Goal: Task Accomplishment & Management: Manage account settings

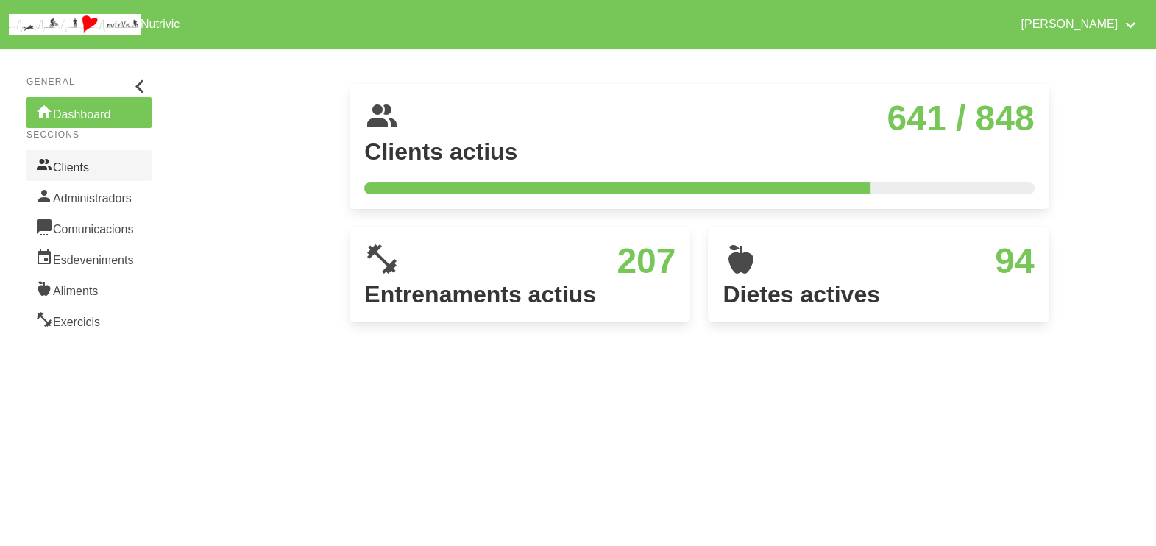
click at [77, 166] on link "Clients" at bounding box center [88, 165] width 125 height 31
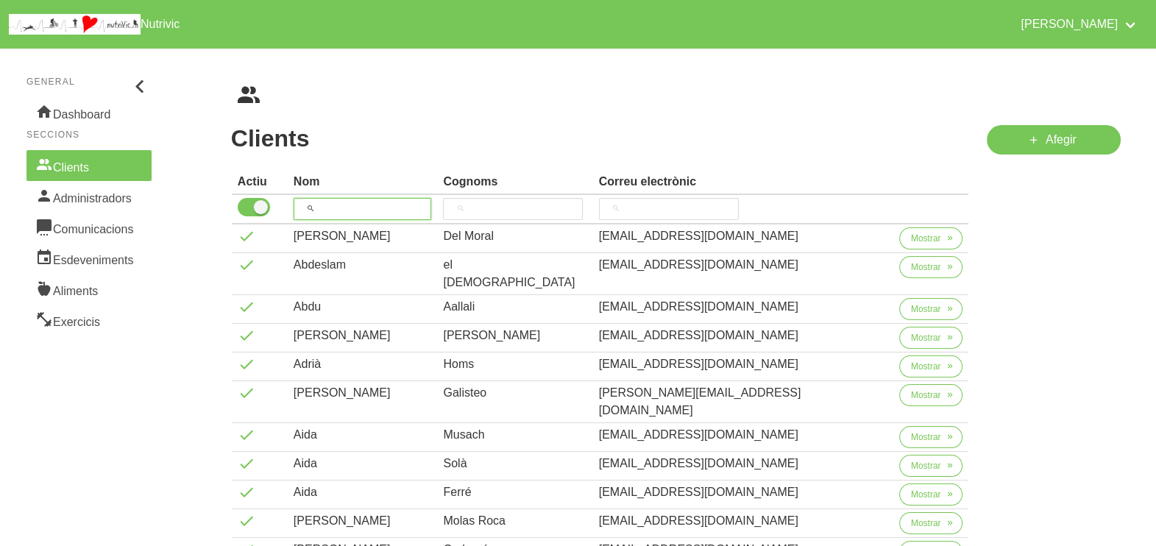
click at [362, 205] on input "search" at bounding box center [363, 209] width 138 height 22
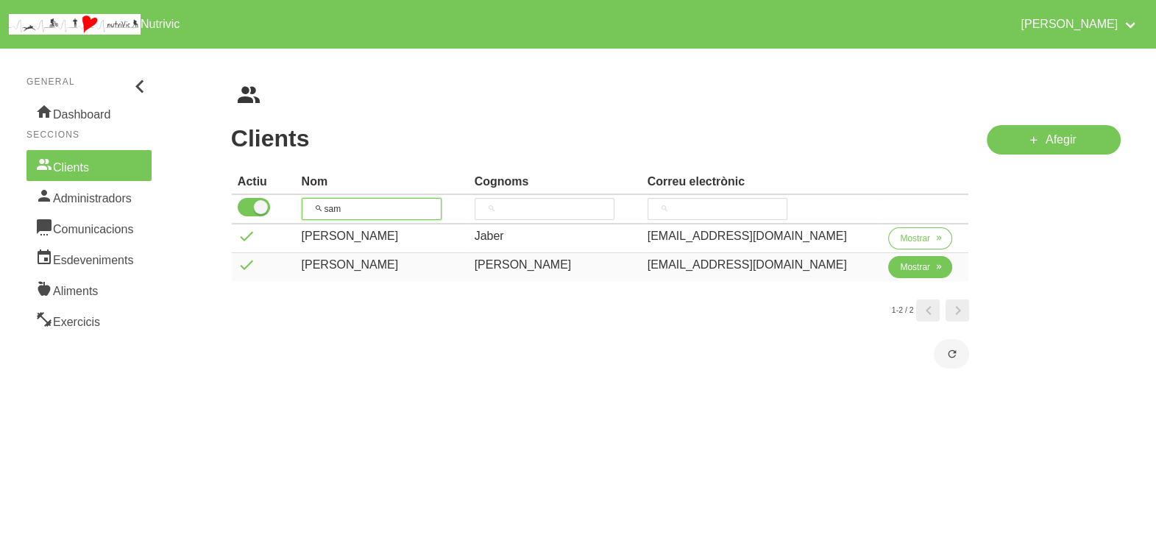
type input "sam"
drag, startPoint x: 902, startPoint y: 271, endPoint x: 890, endPoint y: 270, distance: 11.8
click at [902, 271] on span "Mostrar" at bounding box center [915, 266] width 30 height 13
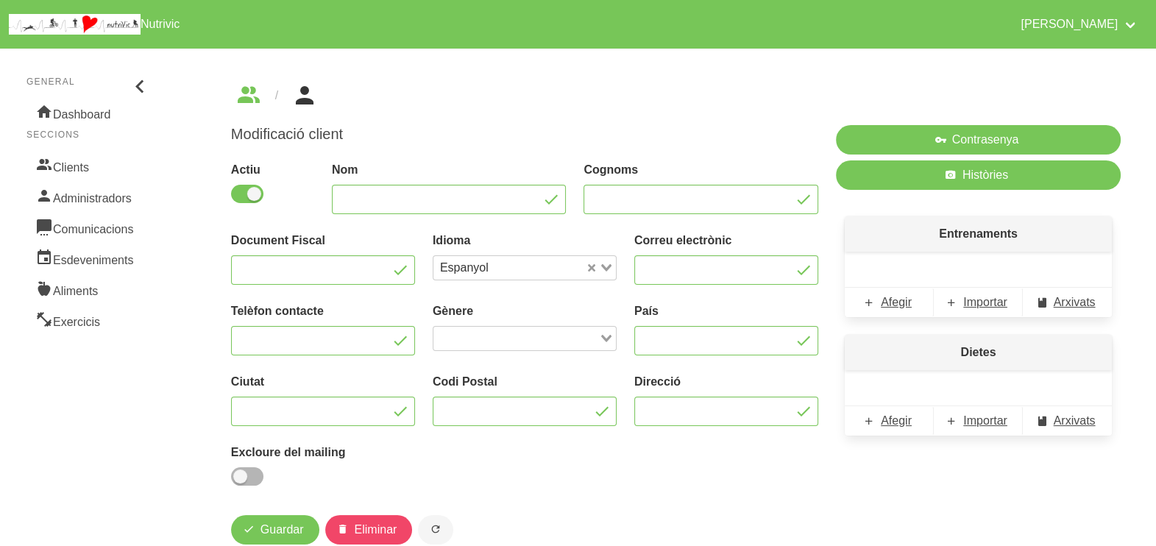
type input "Samuel"
type input "Mora"
type input "samumoraperez@gmail.com"
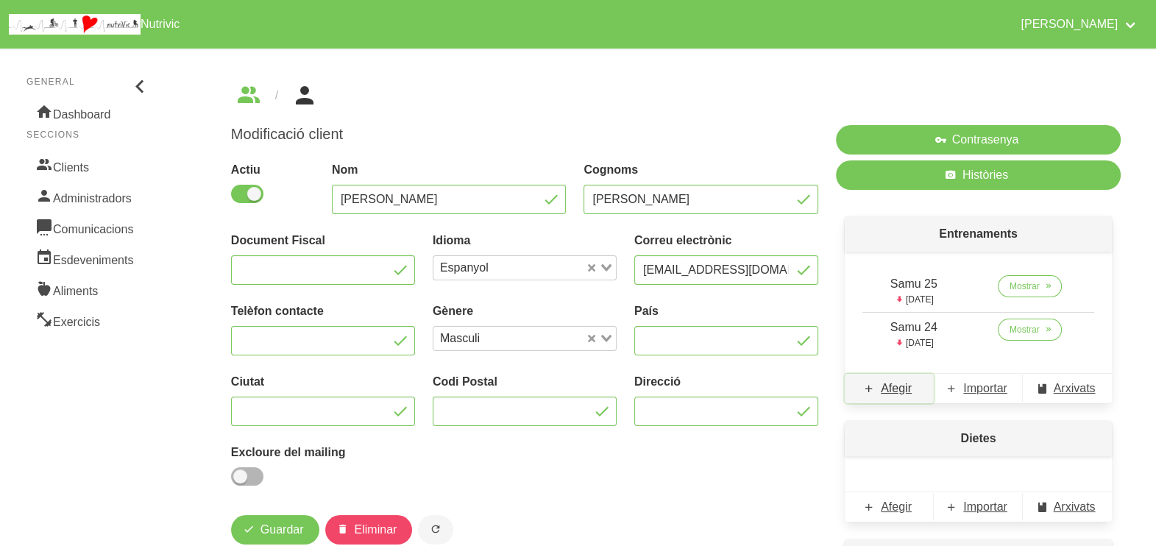
click at [886, 393] on span "Afegir" at bounding box center [896, 389] width 31 height 18
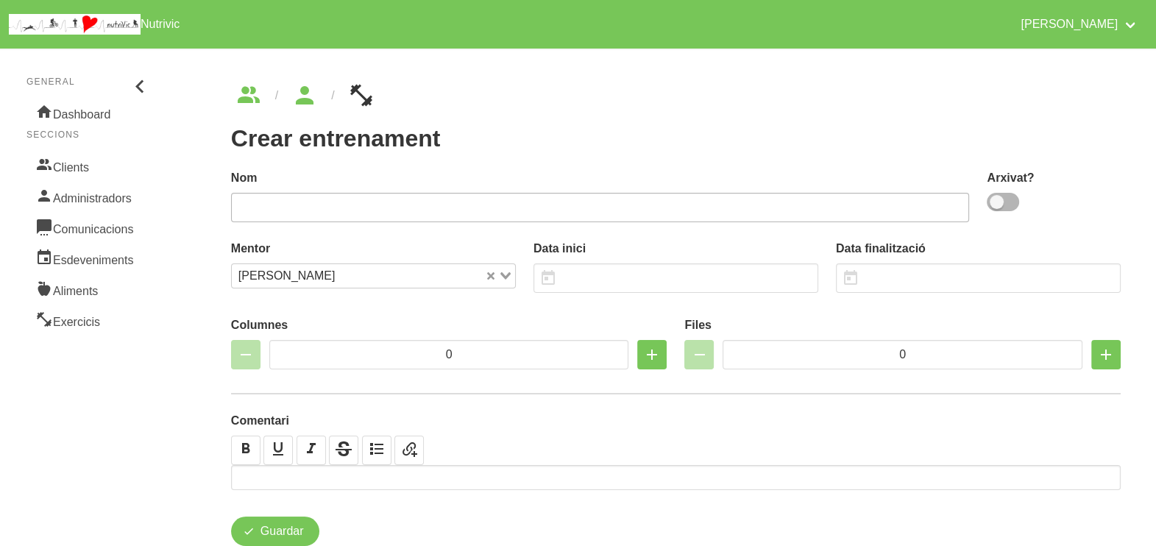
drag, startPoint x: 1008, startPoint y: 208, endPoint x: 945, endPoint y: 206, distance: 62.6
click at [1006, 208] on span at bounding box center [1002, 202] width 32 height 18
click at [996, 207] on input "checkbox" at bounding box center [991, 202] width 10 height 10
checkbox input "true"
click at [819, 199] on input "text" at bounding box center [600, 207] width 739 height 29
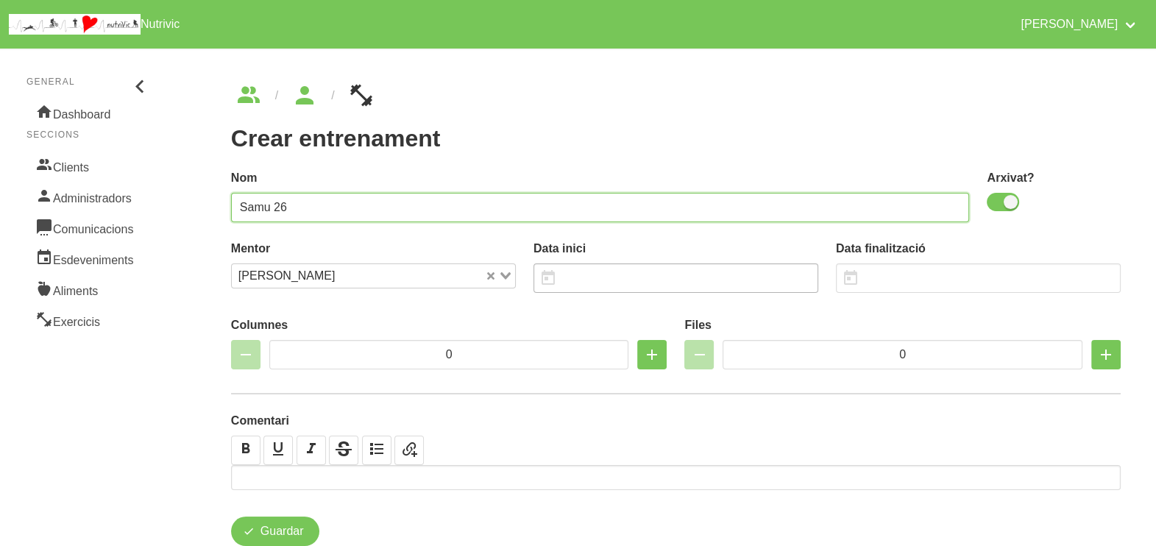
type input "Samu 26"
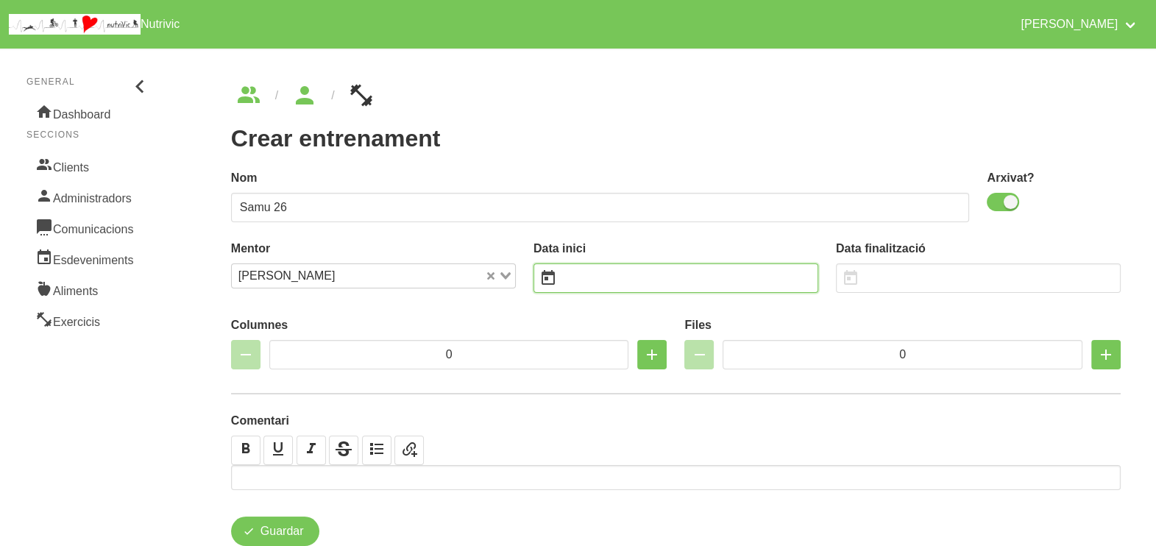
click at [618, 279] on input "text" at bounding box center [675, 277] width 285 height 29
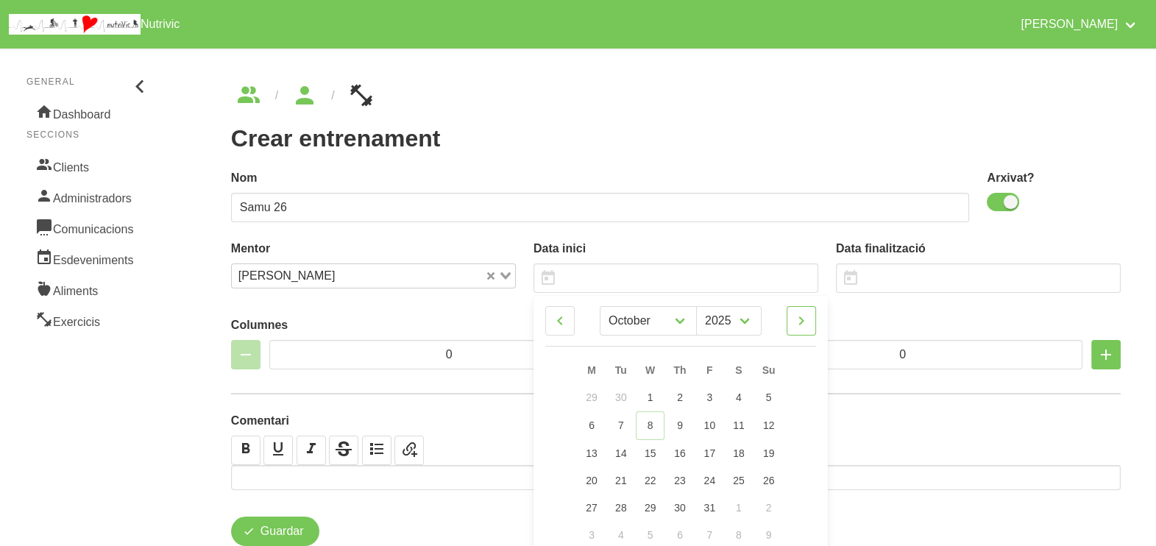
click at [802, 321] on icon at bounding box center [801, 320] width 18 height 26
select select "10"
click at [768, 484] on span "23" at bounding box center [769, 479] width 12 height 12
type input "23/11/2025"
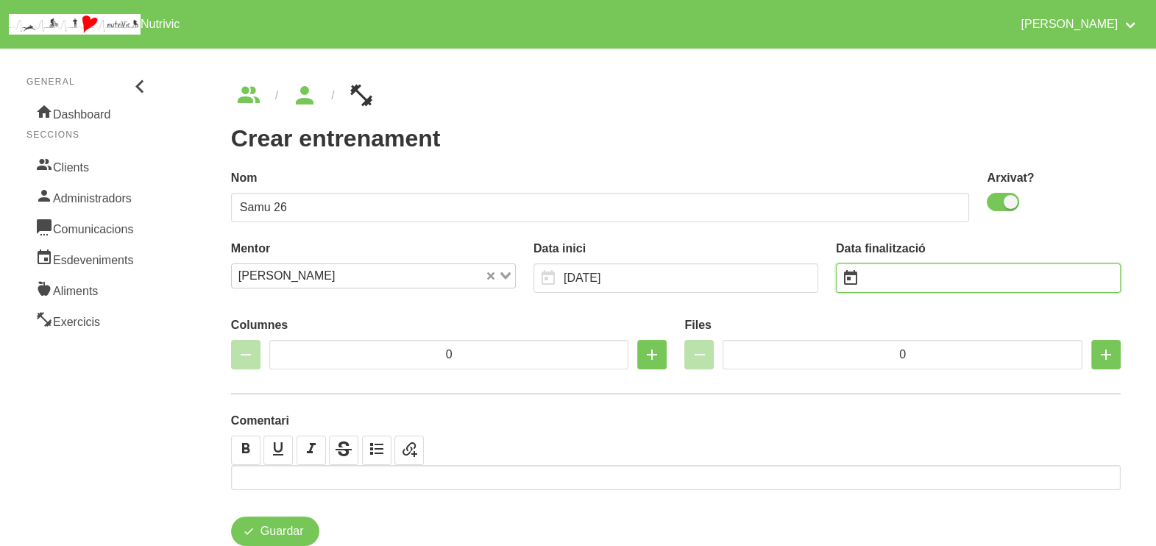
click at [896, 280] on input "text" at bounding box center [978, 277] width 285 height 29
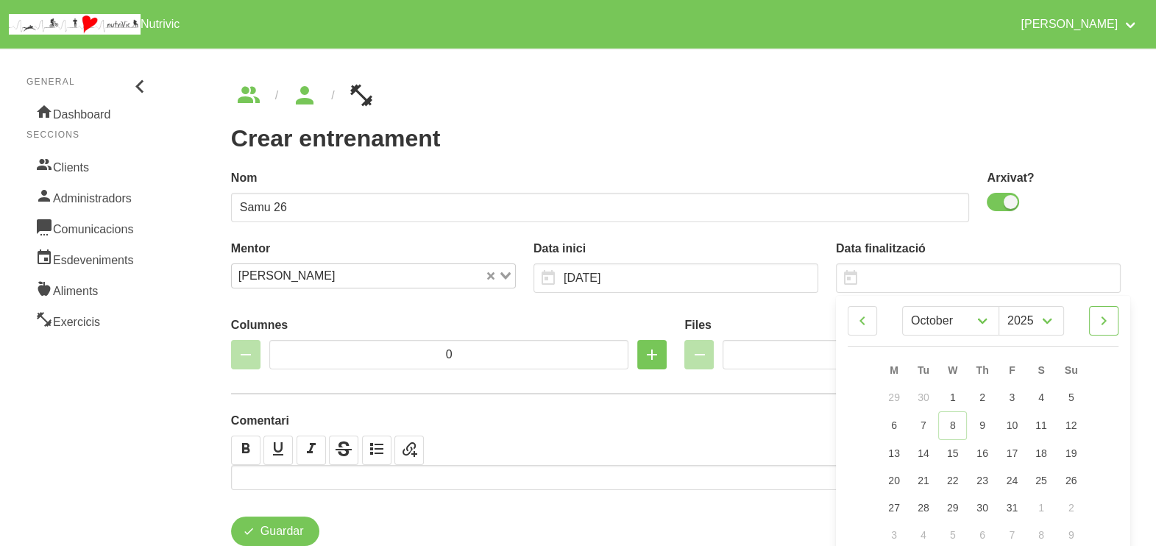
click at [1104, 324] on icon at bounding box center [1104, 320] width 18 height 26
click at [1105, 321] on icon at bounding box center [1104, 320] width 18 height 26
select select "0"
select select "2026"
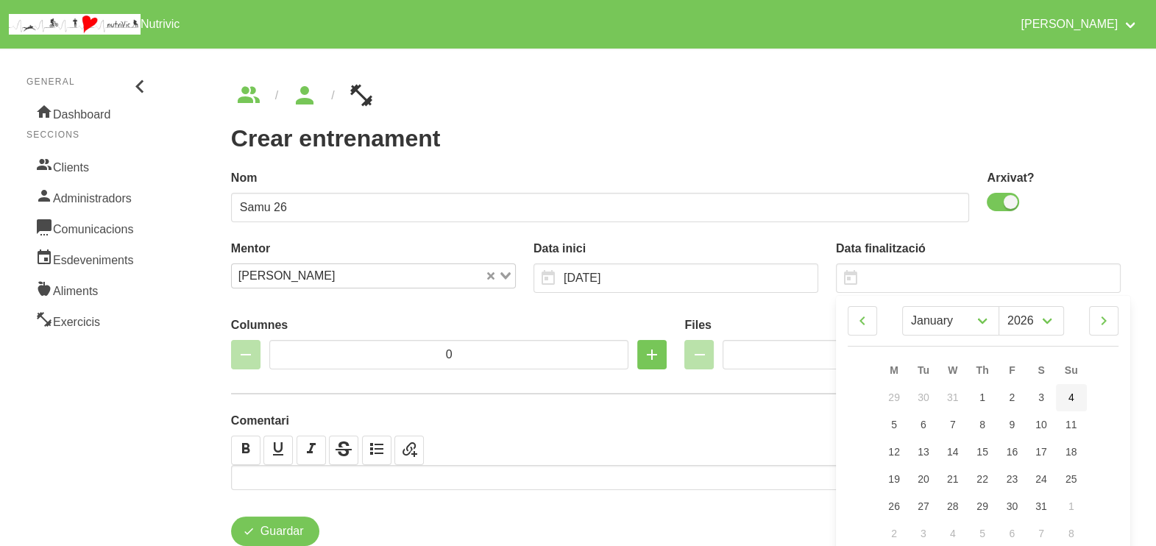
click at [1071, 399] on span "4" at bounding box center [1071, 397] width 6 height 12
type input "4/1/2026"
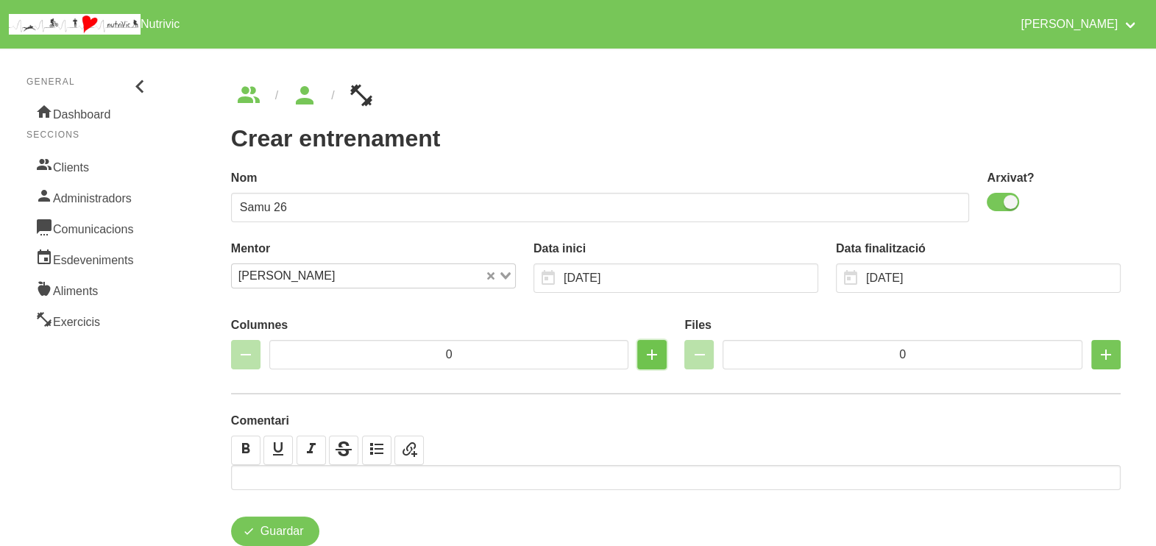
click at [647, 357] on icon "button" at bounding box center [652, 354] width 18 height 26
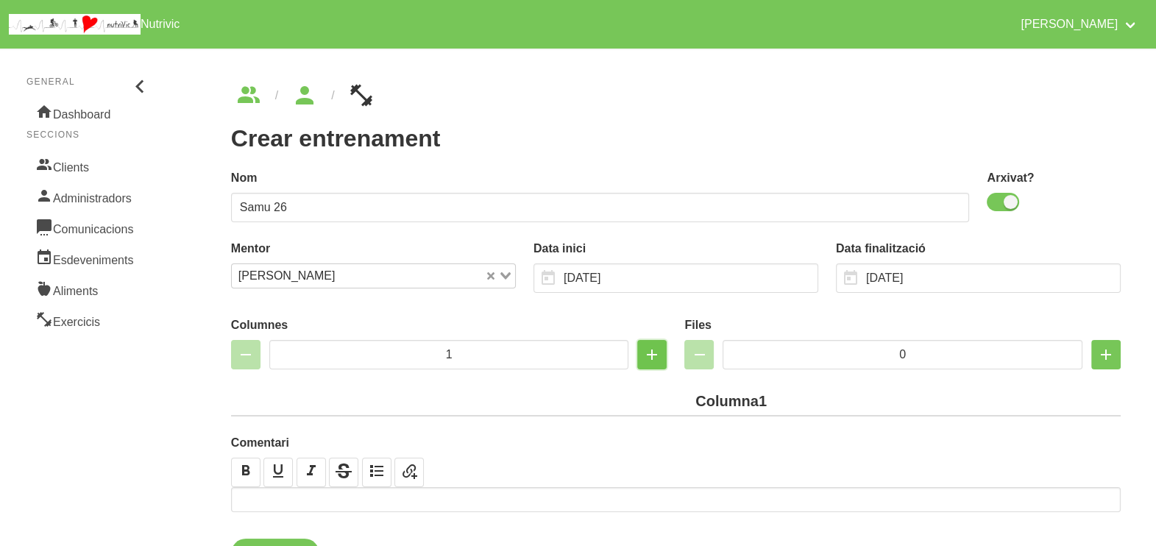
click at [647, 357] on icon "button" at bounding box center [652, 354] width 18 height 26
type input "2"
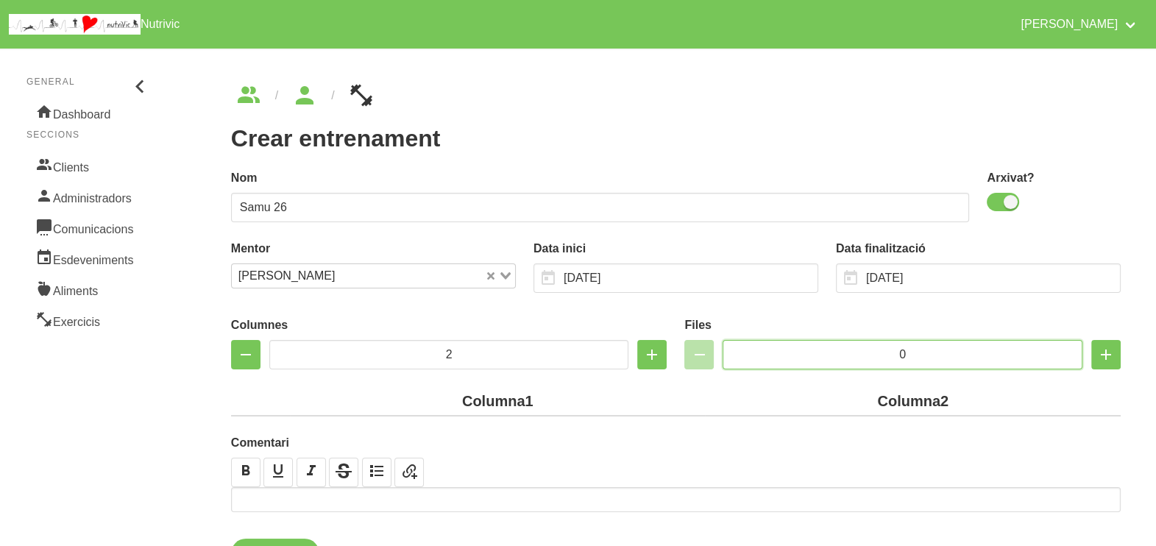
click at [849, 349] on input "0" at bounding box center [902, 354] width 360 height 29
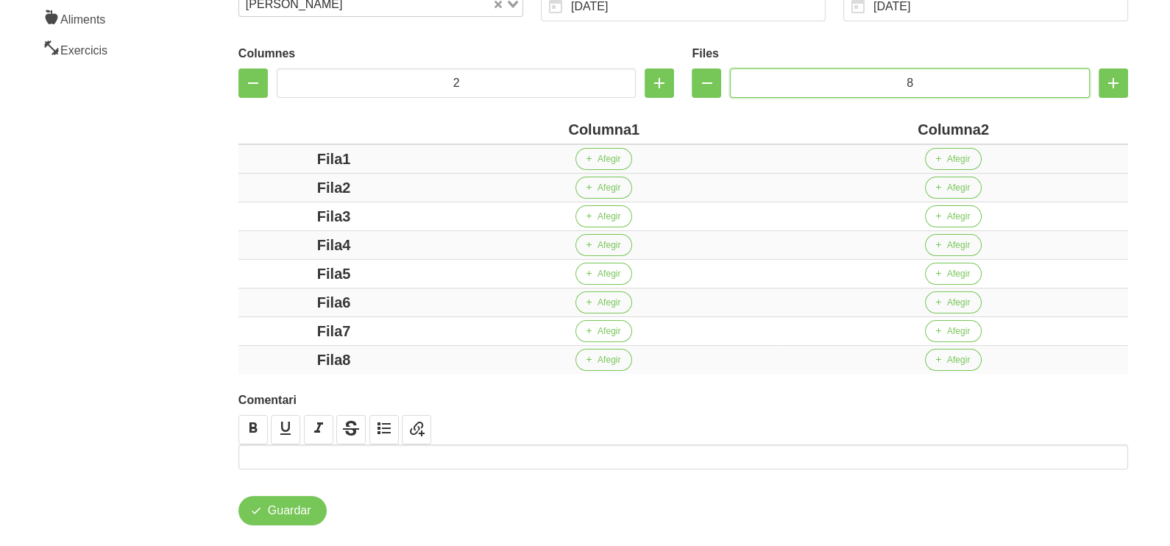
scroll to position [276, 0]
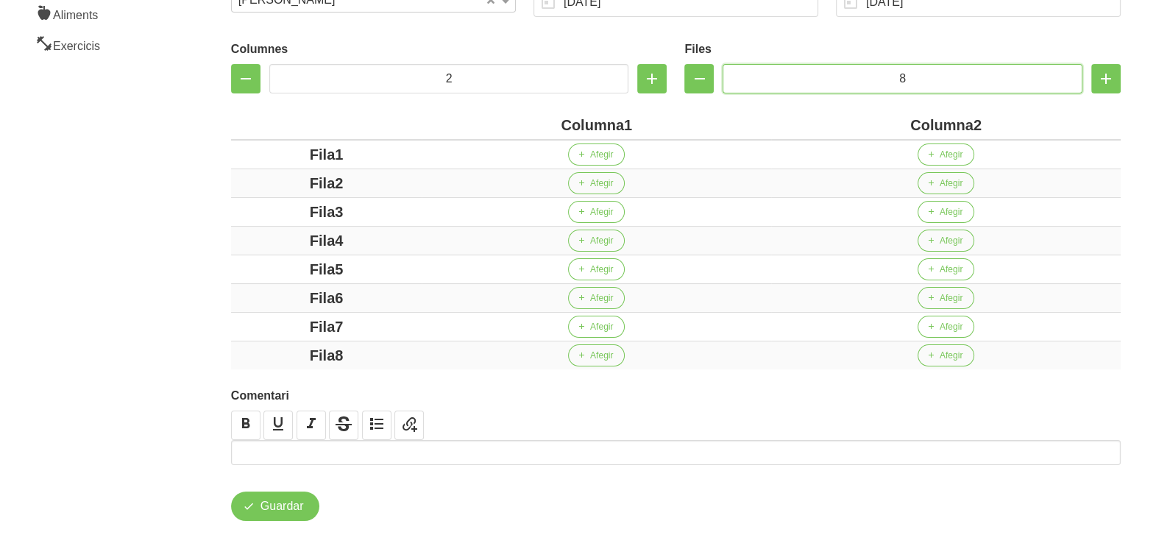
type input "8"
drag, startPoint x: 622, startPoint y: 128, endPoint x: 561, endPoint y: 127, distance: 61.1
click at [561, 127] on div "Columna1" at bounding box center [596, 125] width 338 height 22
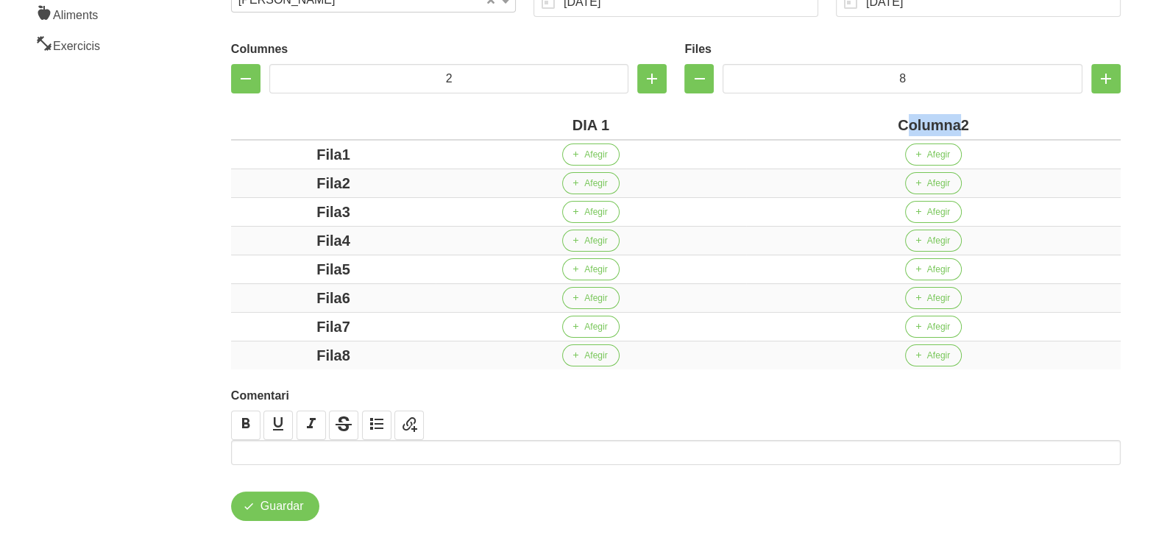
drag, startPoint x: 961, startPoint y: 127, endPoint x: 911, endPoint y: 125, distance: 49.3
click at [911, 125] on div "Columna2" at bounding box center [933, 125] width 363 height 22
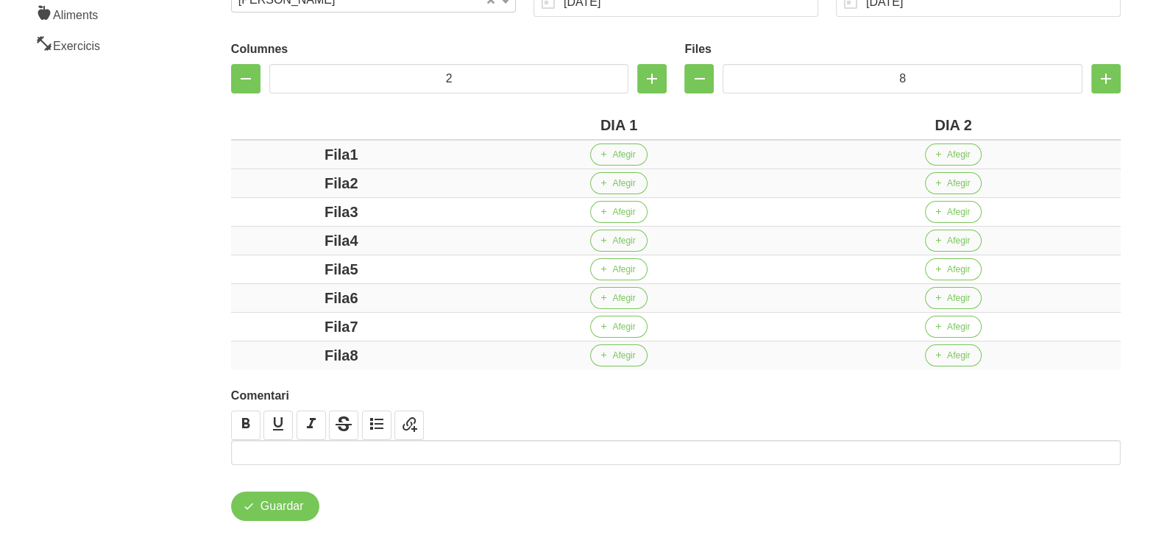
drag, startPoint x: 351, startPoint y: 152, endPoint x: 316, endPoint y: 164, distance: 36.8
click at [297, 155] on div "Fila1" at bounding box center [341, 154] width 209 height 22
drag, startPoint x: 346, startPoint y: 182, endPoint x: 335, endPoint y: 202, distance: 22.7
click at [272, 184] on div "Fila2" at bounding box center [341, 183] width 209 height 22
click at [305, 222] on td "Fila3" at bounding box center [341, 212] width 221 height 29
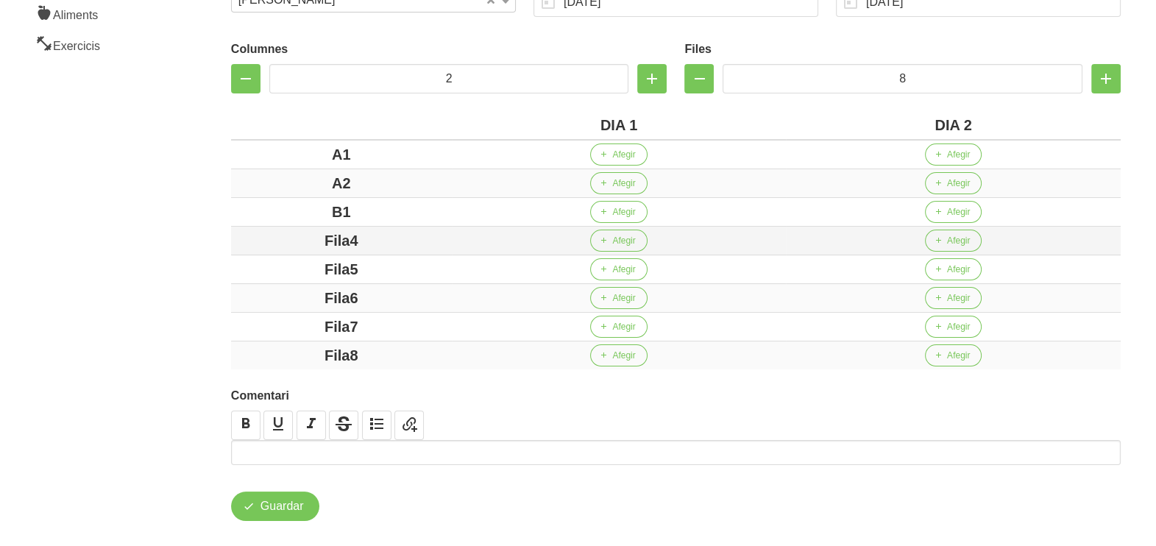
drag, startPoint x: 397, startPoint y: 241, endPoint x: 324, endPoint y: 241, distance: 73.6
click at [324, 241] on div "Fila4" at bounding box center [341, 241] width 209 height 22
drag, startPoint x: 382, startPoint y: 265, endPoint x: 316, endPoint y: 266, distance: 65.5
click at [313, 265] on div "Fila5" at bounding box center [341, 269] width 209 height 22
drag, startPoint x: 407, startPoint y: 294, endPoint x: 316, endPoint y: 300, distance: 91.4
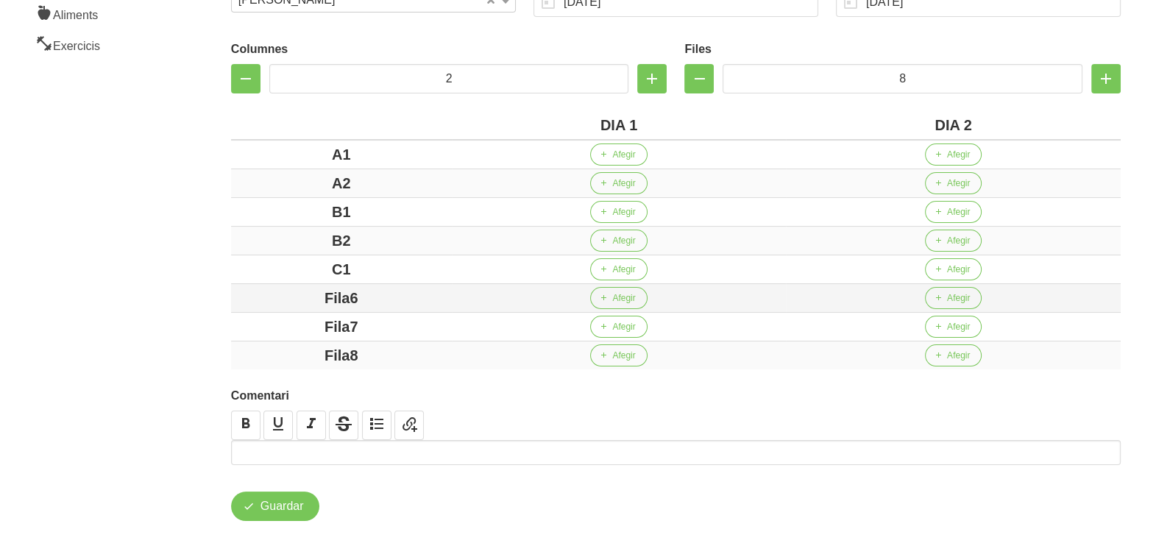
click at [283, 287] on div "Fila6" at bounding box center [341, 298] width 209 height 22
drag, startPoint x: 385, startPoint y: 324, endPoint x: 278, endPoint y: 326, distance: 107.4
click at [278, 326] on div "Fila7" at bounding box center [341, 327] width 209 height 22
drag, startPoint x: 401, startPoint y: 354, endPoint x: 268, endPoint y: 351, distance: 133.2
click at [269, 351] on div "Fila8" at bounding box center [341, 355] width 209 height 22
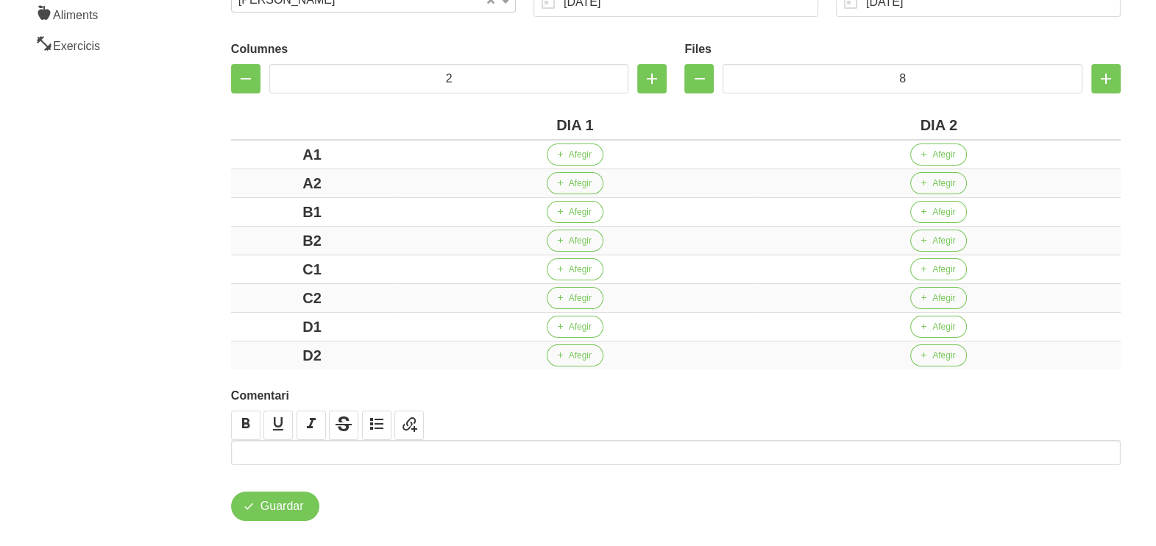
drag, startPoint x: 223, startPoint y: 305, endPoint x: 213, endPoint y: 288, distance: 19.8
click at [222, 305] on div "Columnes 2 Files 8 DIA 1 DIA 2 A1 Afegir Afegir A2 Afegir Afegir B1 Afegir Afeg…" at bounding box center [675, 202] width 907 height 352
click at [561, 154] on icon "button" at bounding box center [559, 154] width 9 height 13
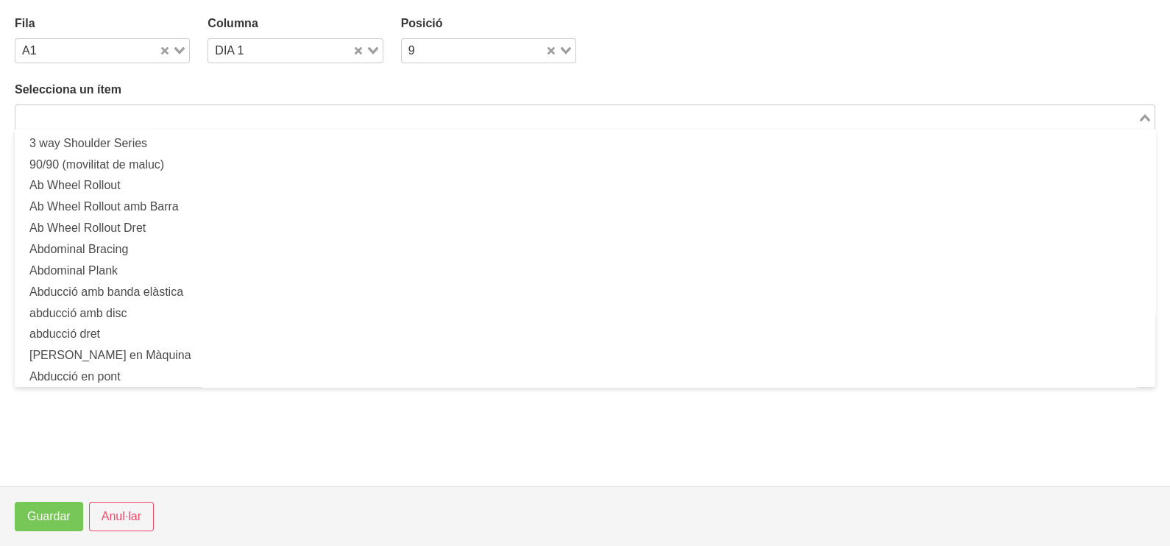
click at [271, 116] on input "Search for option" at bounding box center [576, 117] width 1119 height 18
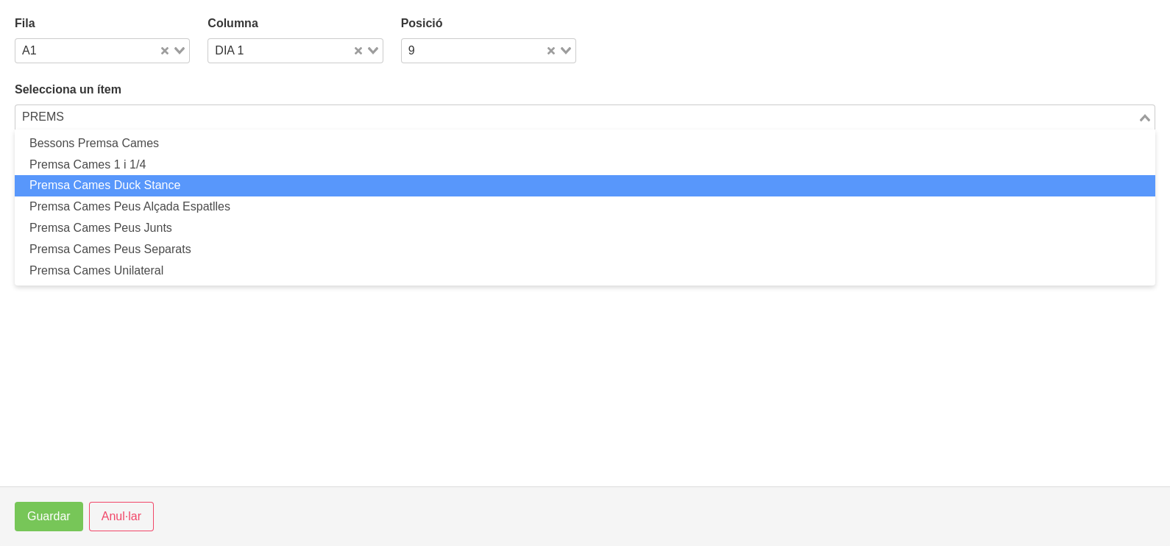
click at [191, 197] on ul "Bessons Premsa Cames Premsa Cames 1 i 1/4 Premsa Cames Duck Stance Premsa Cames…" at bounding box center [585, 207] width 1140 height 156
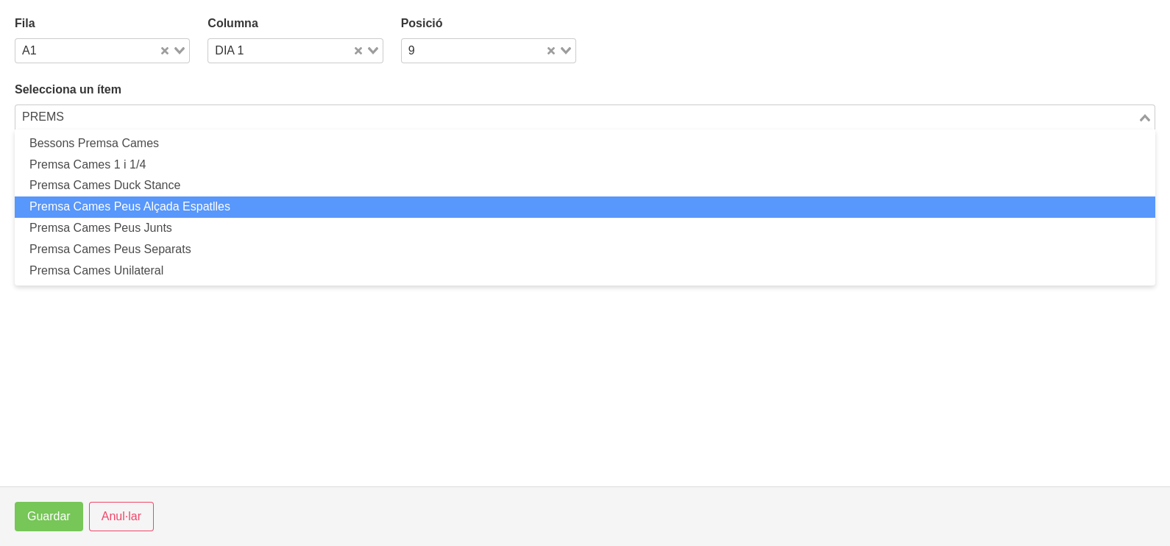
click at [191, 199] on li "Premsa Cames Peus Alçada Espatlles" at bounding box center [585, 206] width 1140 height 21
type input "PREMS"
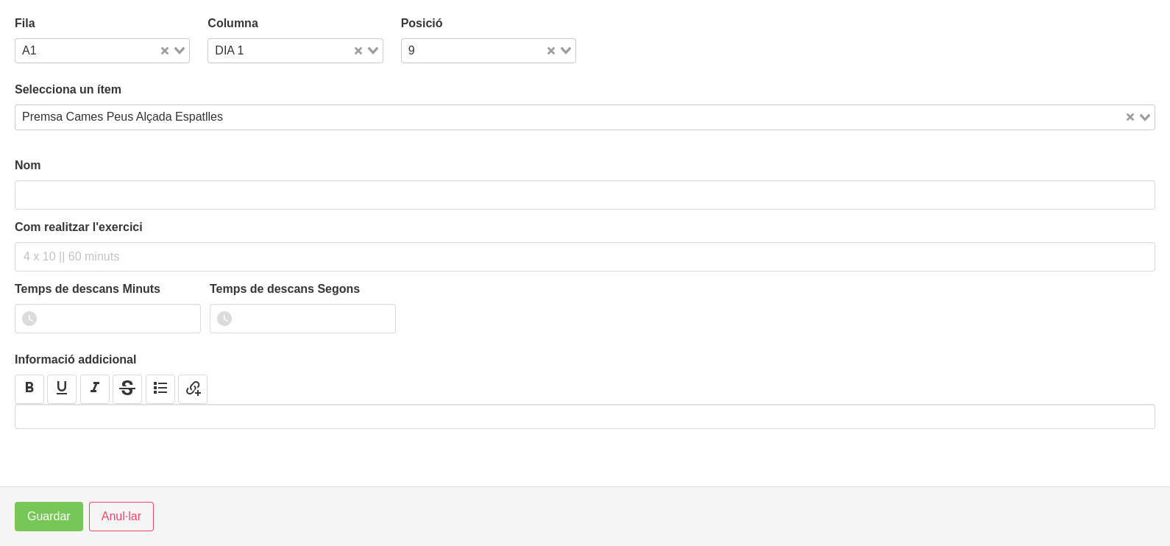
type input "Premsa Cames Peus Alçada Espatlles"
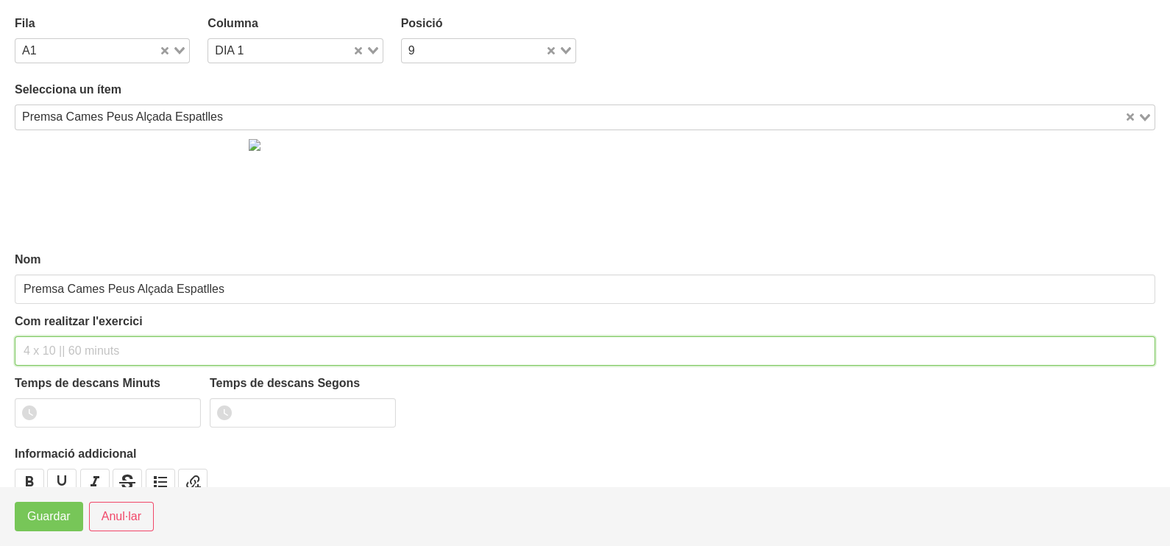
click at [67, 352] on input "text" at bounding box center [585, 350] width 1140 height 29
type input "3 x 6-8 a 3010 75""
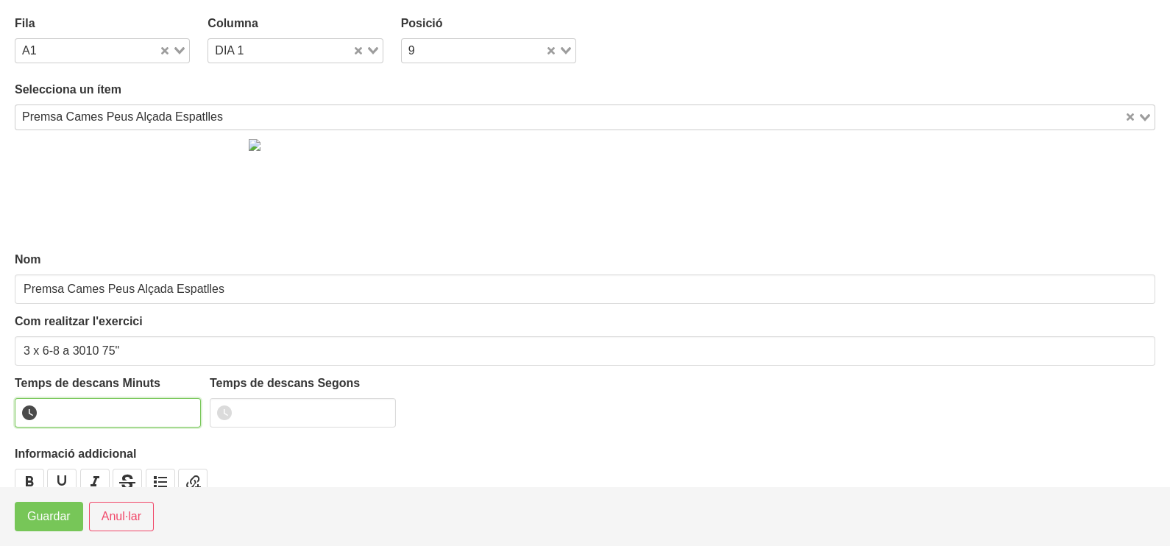
click at [95, 412] on input "number" at bounding box center [108, 412] width 186 height 29
type input "1"
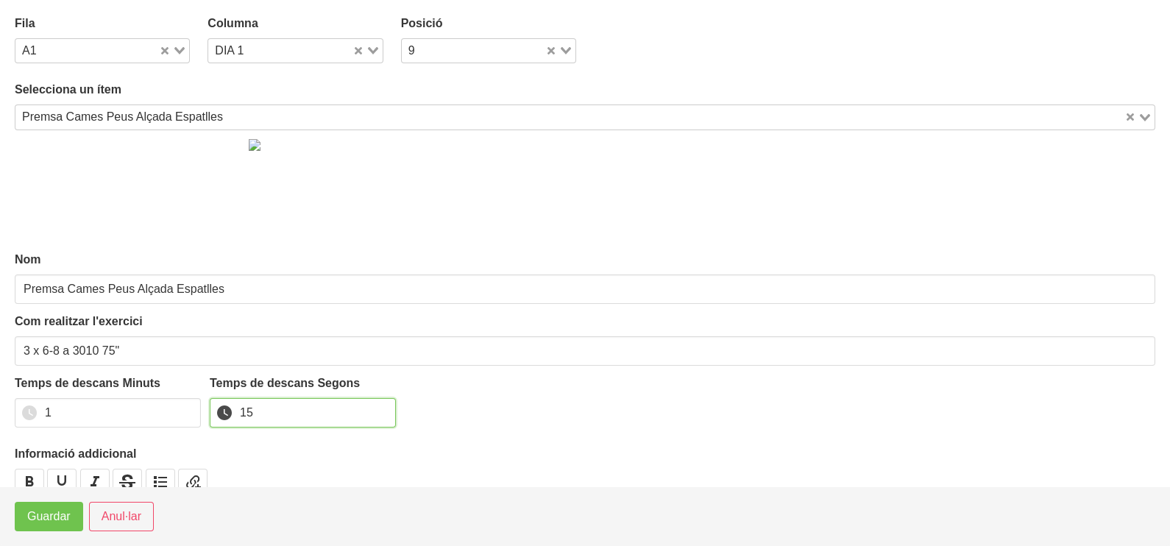
type input "15"
click at [53, 518] on span "Guardar" at bounding box center [48, 517] width 43 height 18
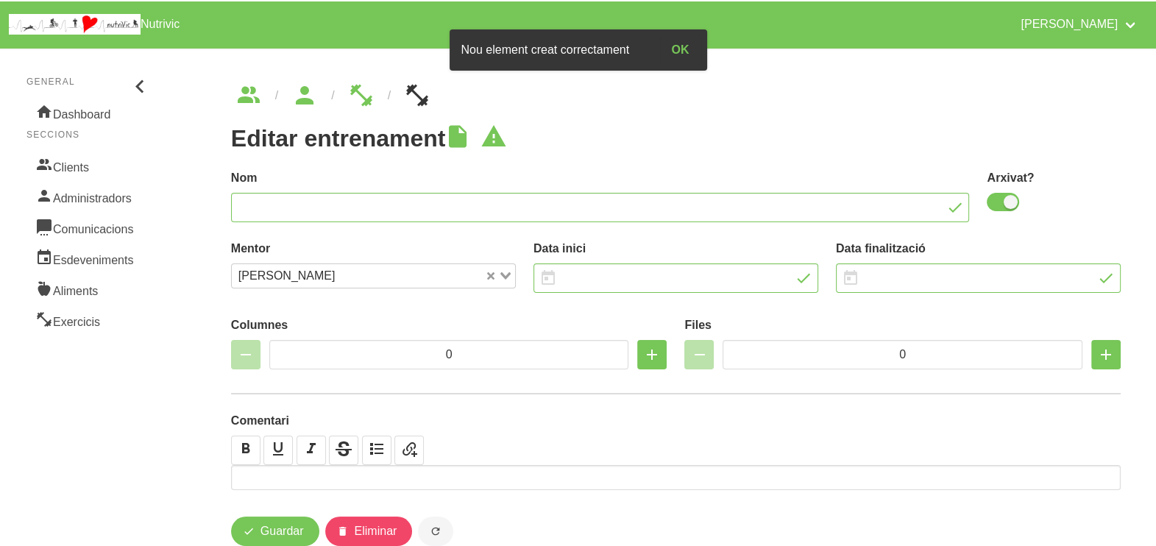
type input "Samu 26"
checkbox input "true"
type input "23/11/2025"
type input "4/1/2026"
type input "2"
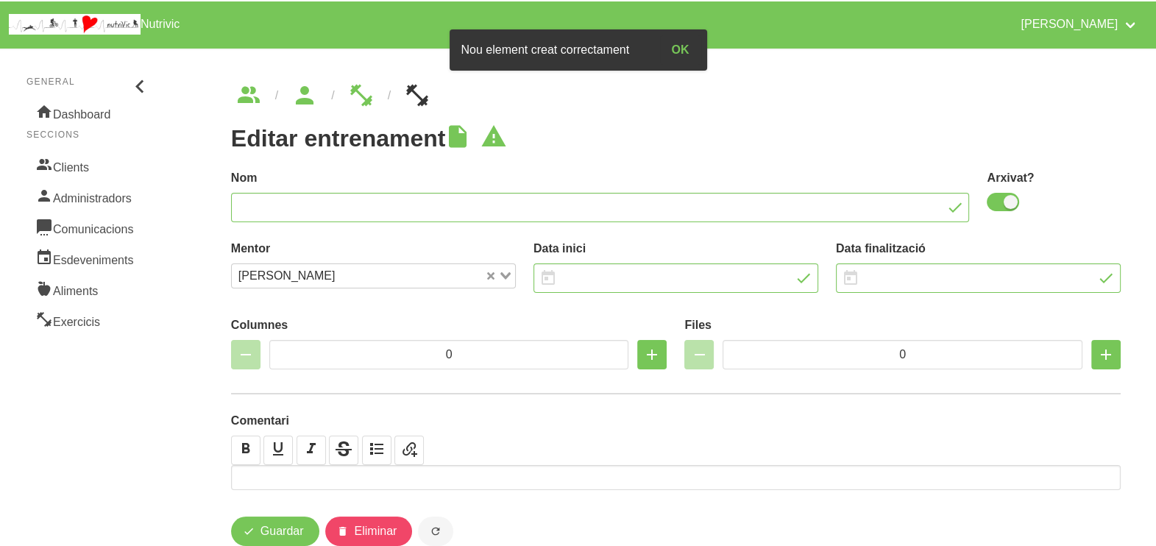
type input "8"
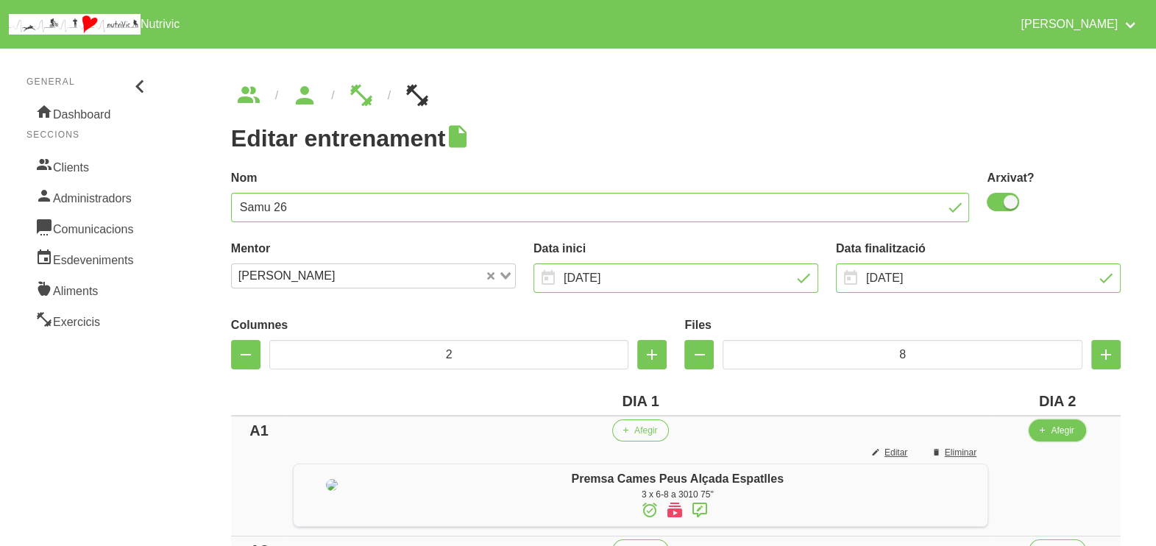
click at [1056, 430] on span "Afegir" at bounding box center [1061, 430] width 23 height 13
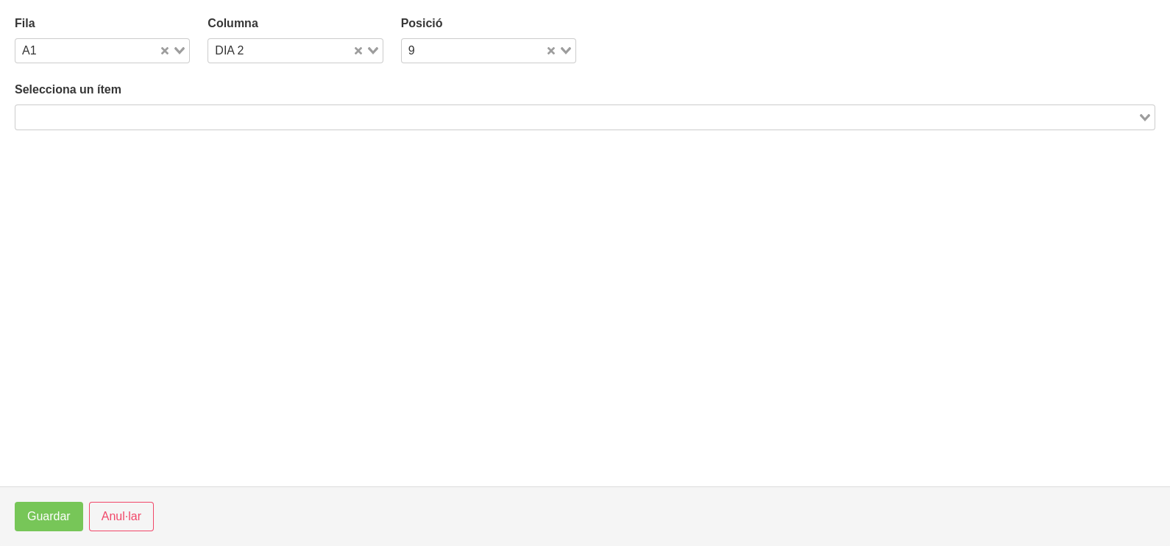
click at [215, 114] on input "Search for option" at bounding box center [576, 117] width 1119 height 18
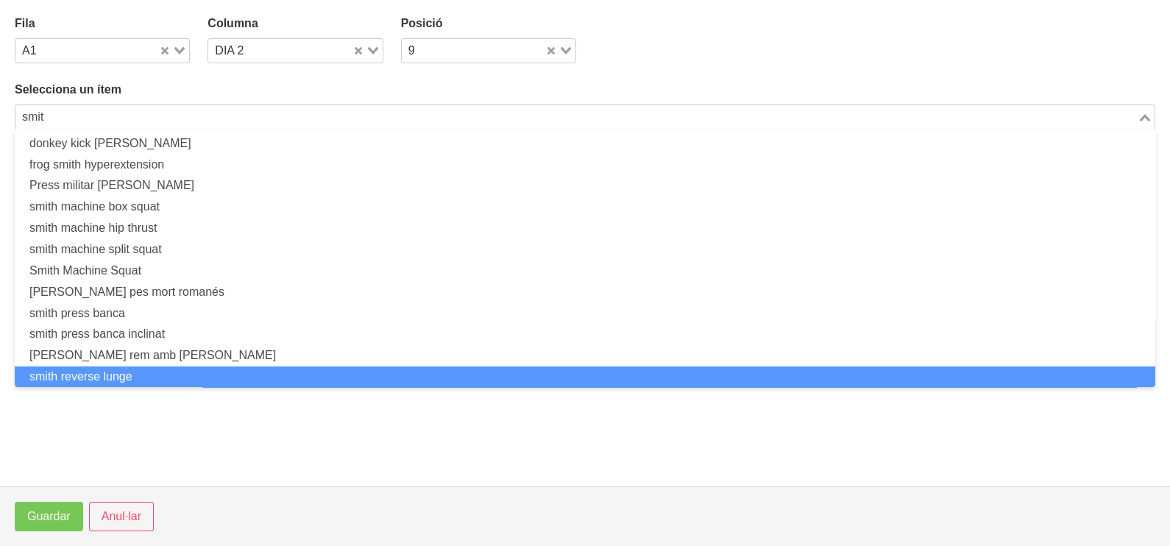
click at [143, 371] on li "smith reverse lunge" at bounding box center [585, 376] width 1140 height 21
type input "smit"
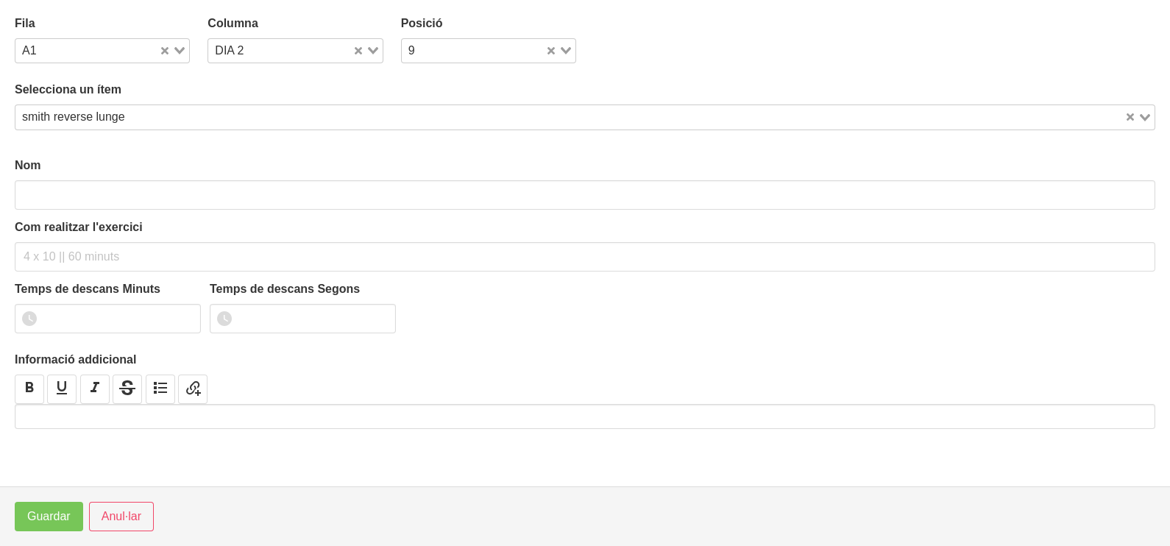
type input "smith reverse lunge"
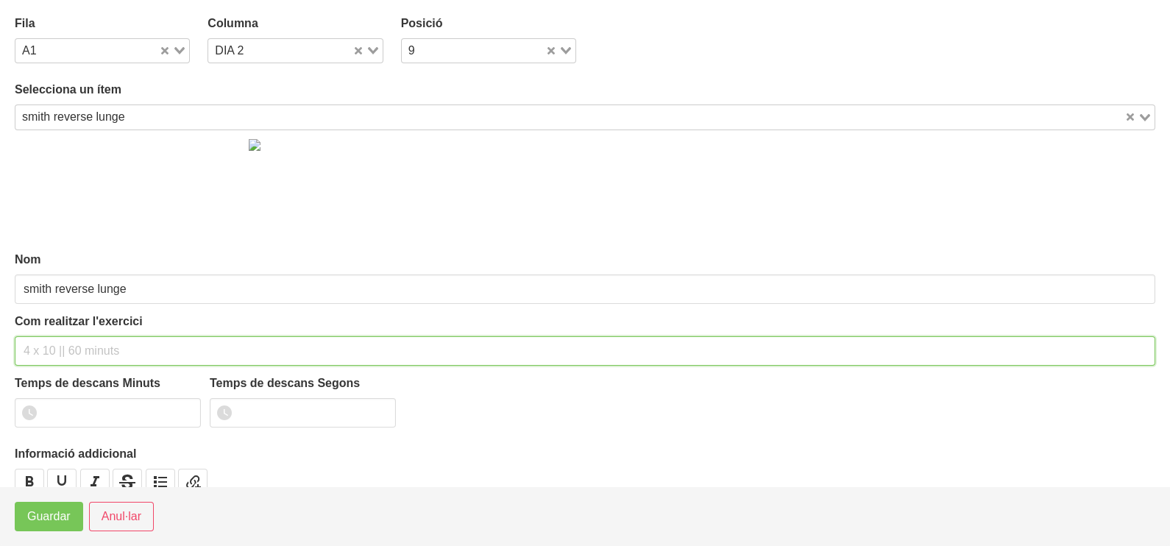
click at [51, 351] on input "text" at bounding box center [585, 350] width 1140 height 29
type input "3 x 6-8 a 3010 75""
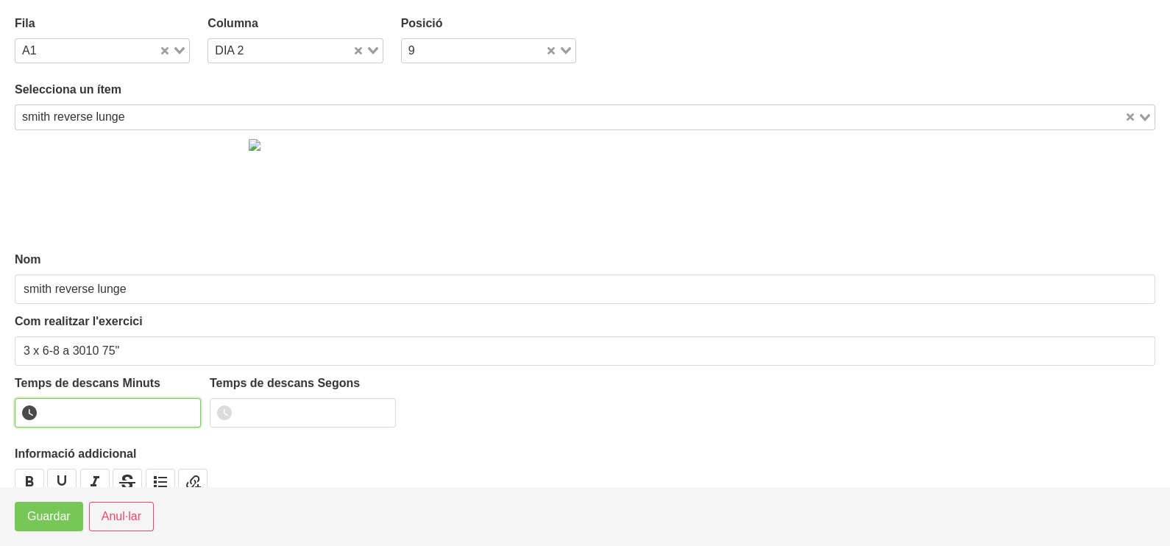
click at [70, 402] on input "number" at bounding box center [108, 412] width 186 height 29
type input "1"
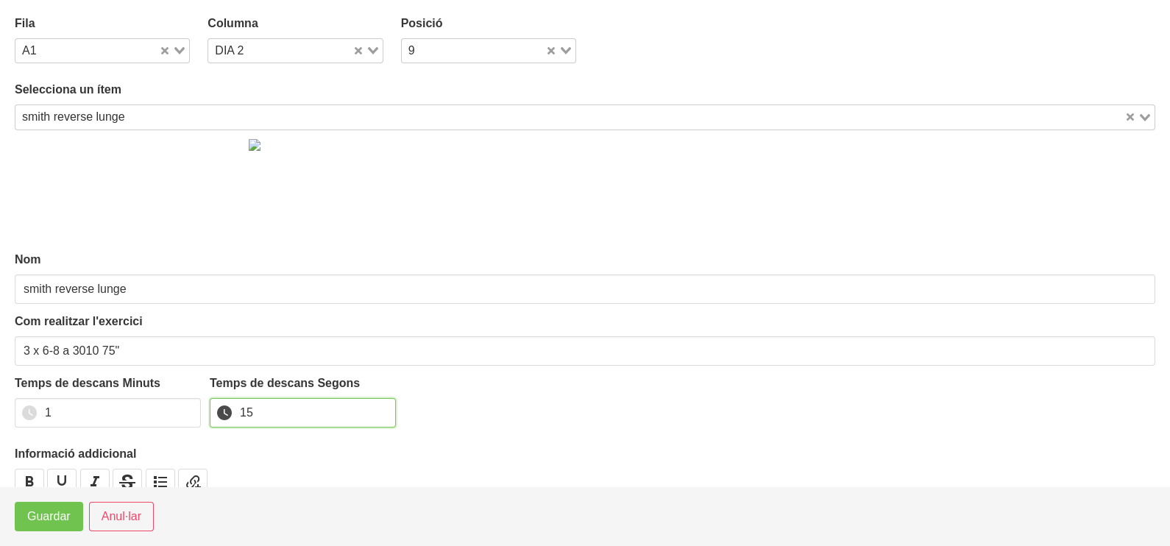
type input "15"
click at [48, 520] on span "Guardar" at bounding box center [48, 517] width 43 height 18
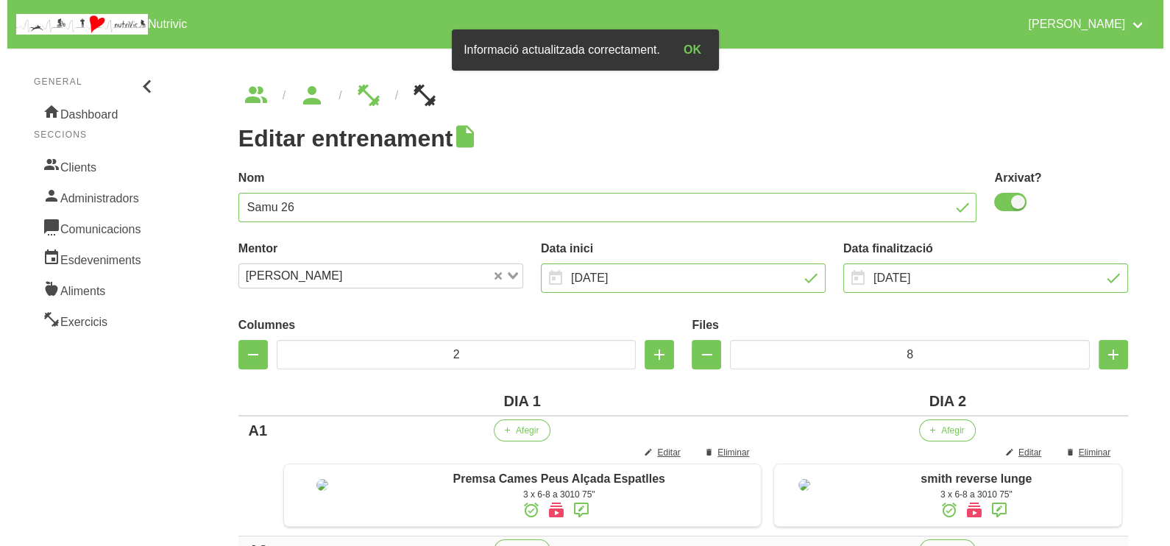
scroll to position [183, 0]
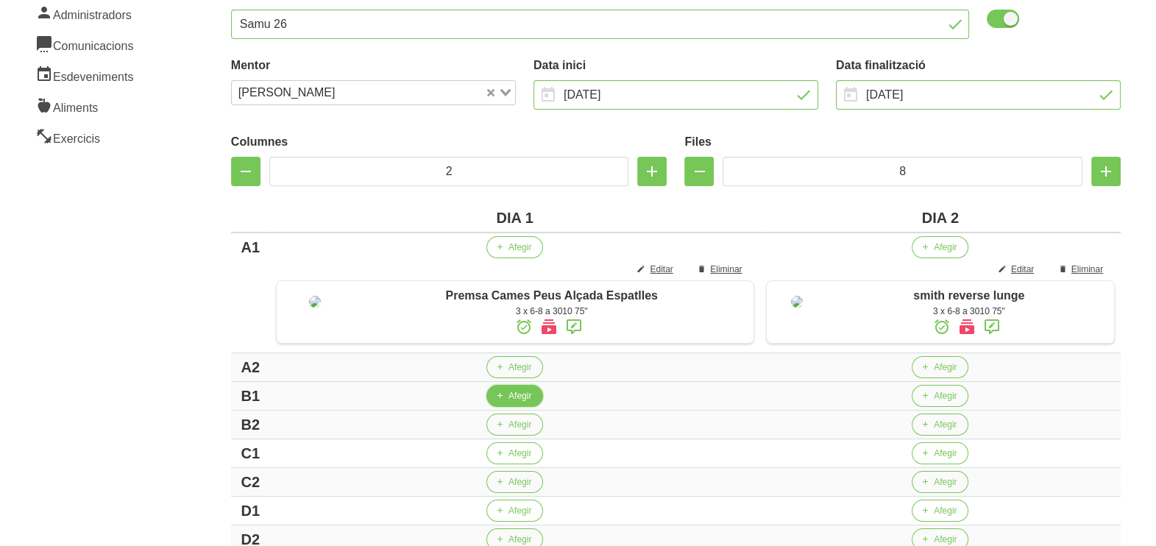
click at [509, 402] on span "Afegir" at bounding box center [519, 395] width 23 height 13
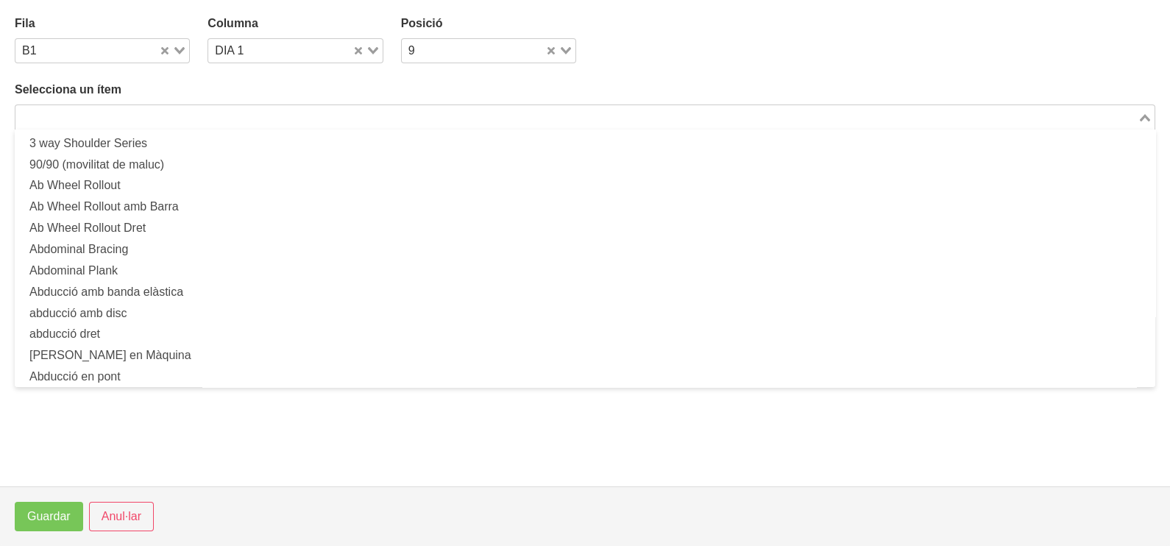
click at [215, 113] on input "Search for option" at bounding box center [576, 117] width 1119 height 18
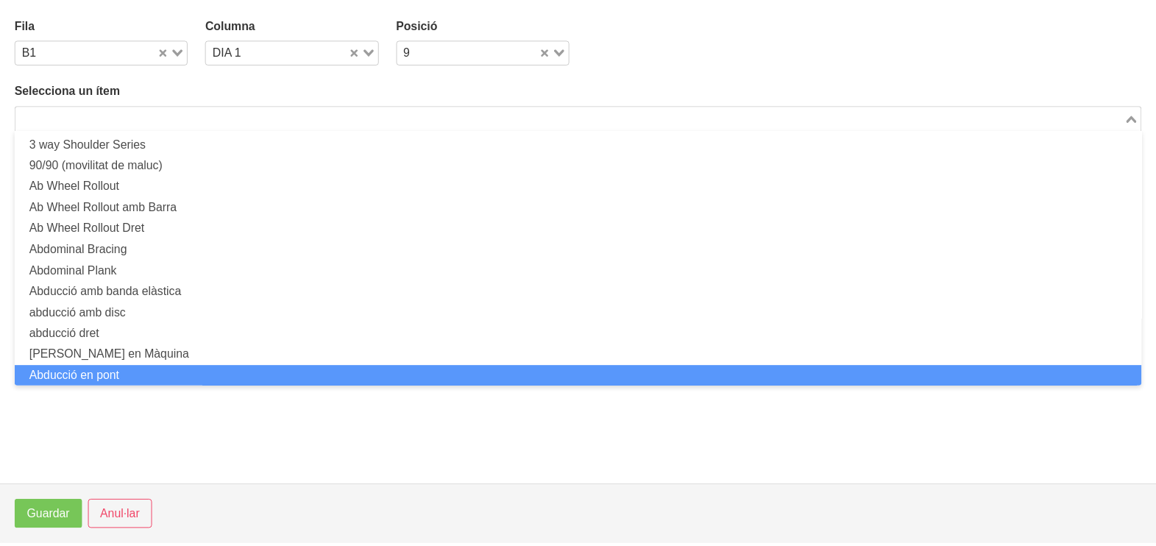
scroll to position [0, 0]
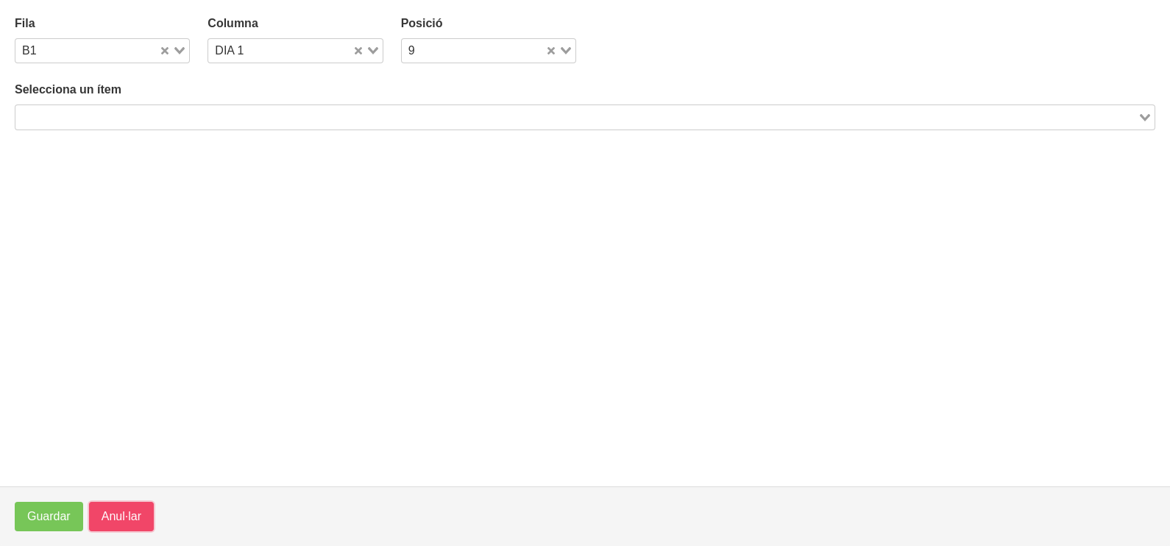
click at [123, 512] on span "Anul·lar" at bounding box center [122, 517] width 40 height 18
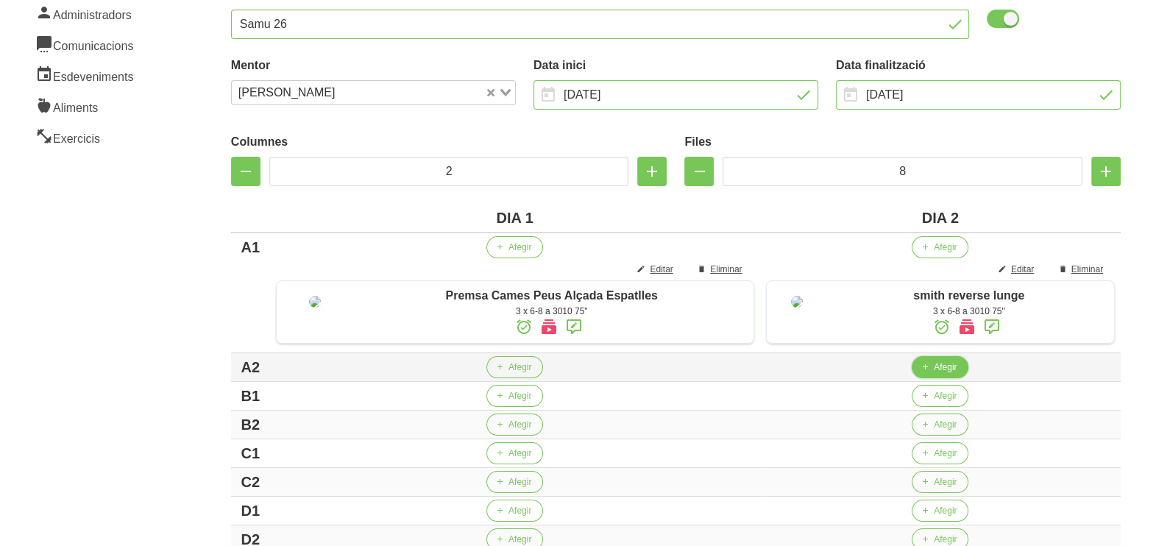
click at [934, 374] on span "Afegir" at bounding box center [945, 366] width 23 height 13
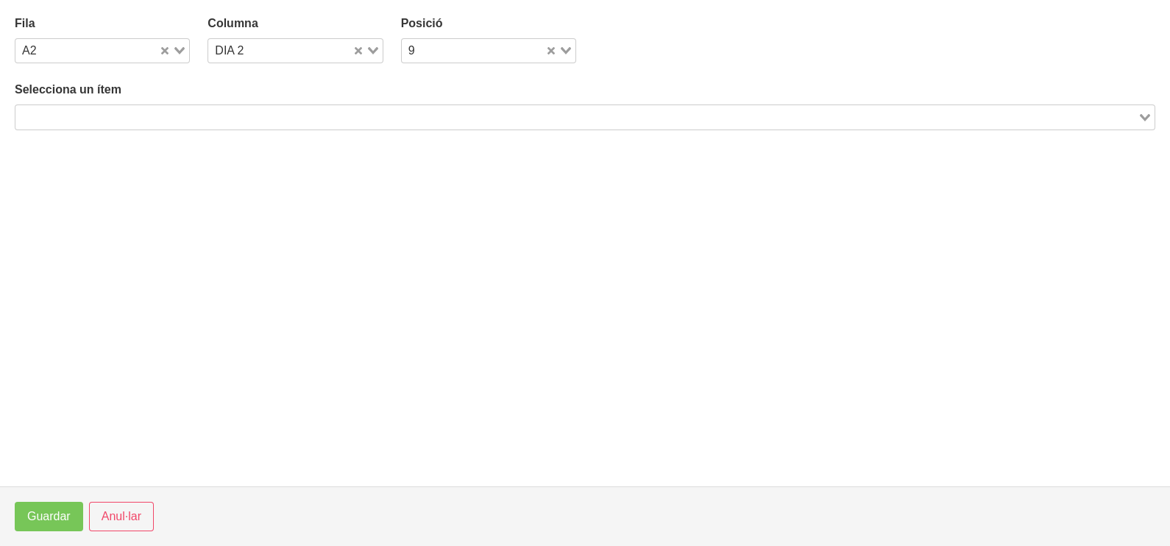
click at [199, 121] on input "Search for option" at bounding box center [576, 117] width 1119 height 18
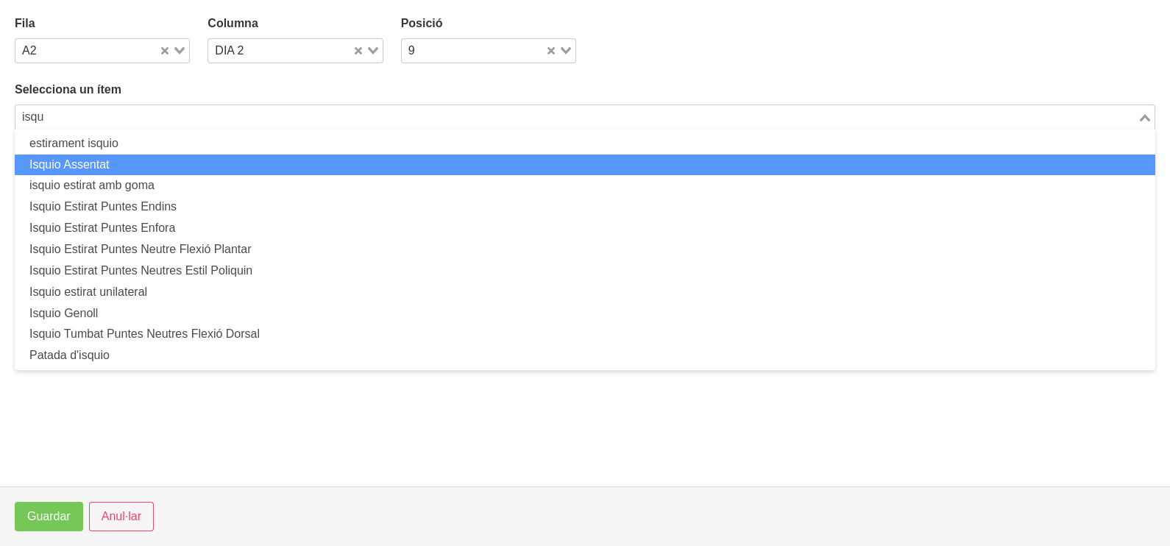
click at [141, 158] on li "Isquio Assentat" at bounding box center [585, 164] width 1140 height 21
type input "isqu"
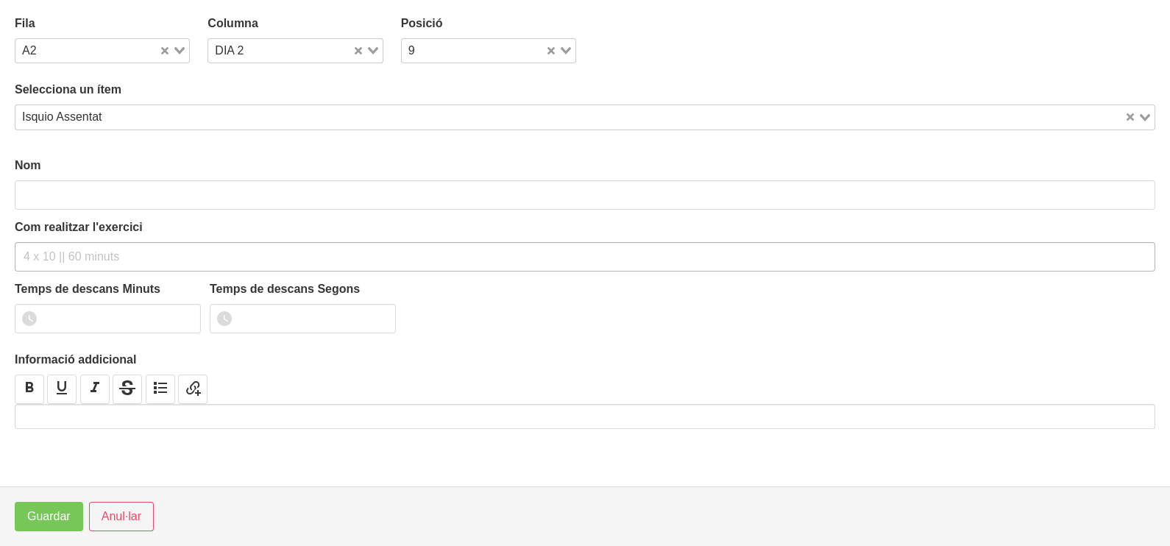
type input "Isquio Assentat"
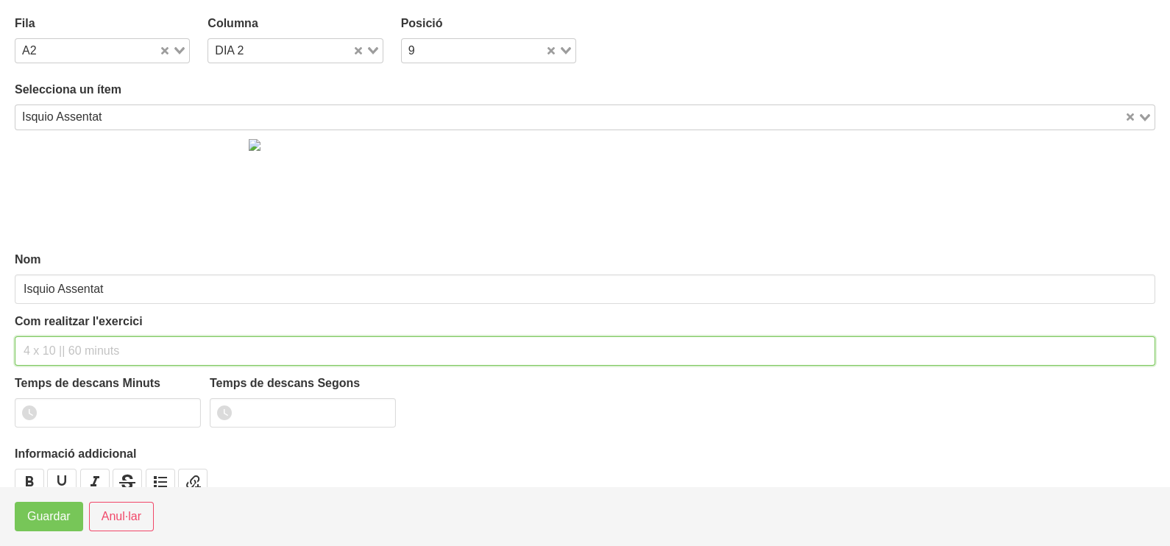
click at [54, 344] on input "text" at bounding box center [585, 350] width 1140 height 29
type input "3 x 6-8 a 3010 75""
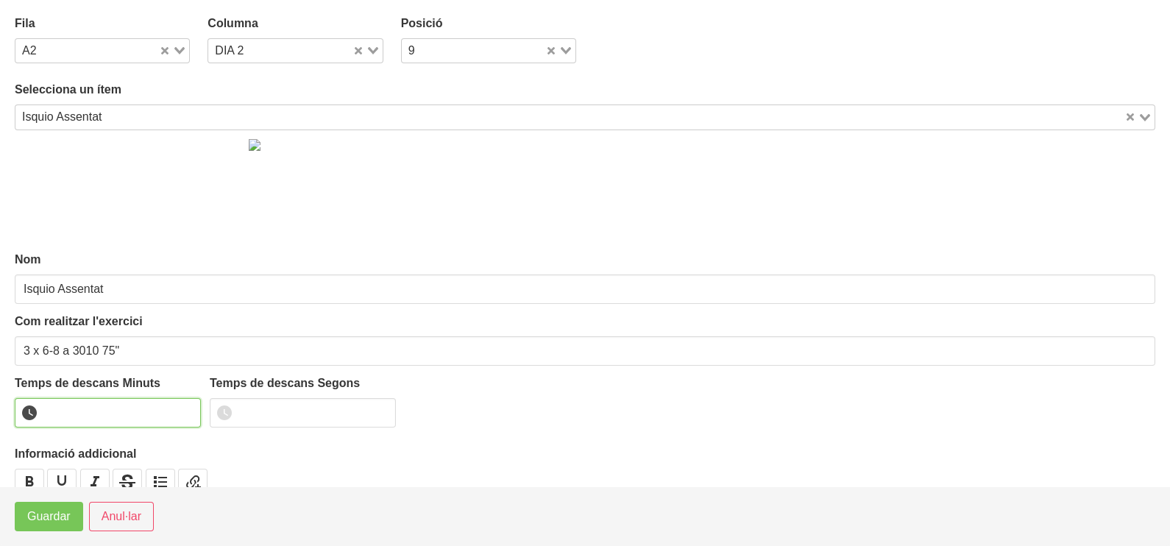
click at [123, 408] on input "number" at bounding box center [108, 412] width 186 height 29
type input "1"
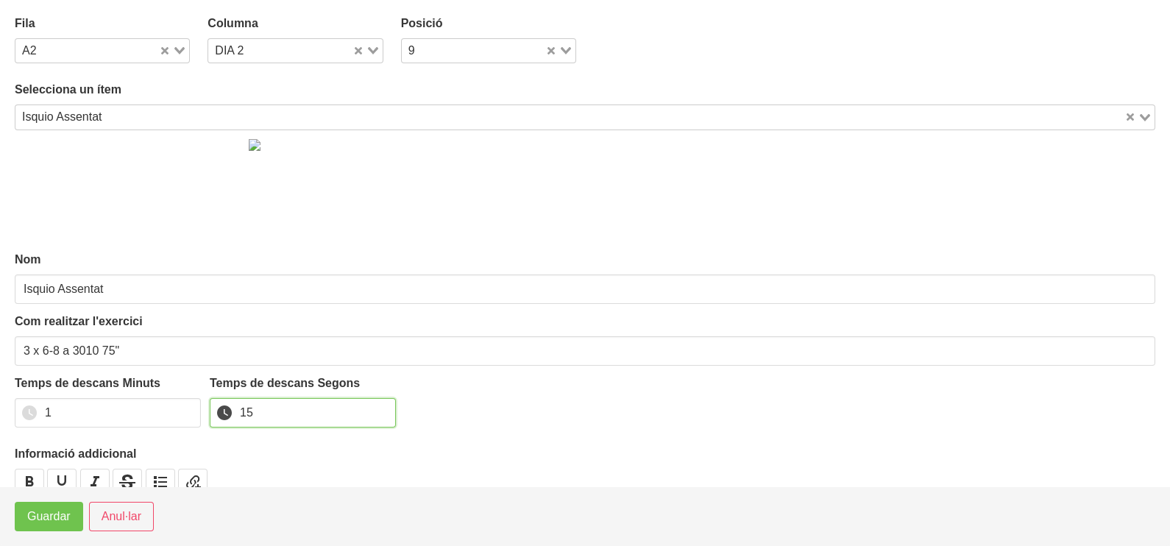
type input "15"
click at [35, 524] on span "Guardar" at bounding box center [48, 517] width 43 height 18
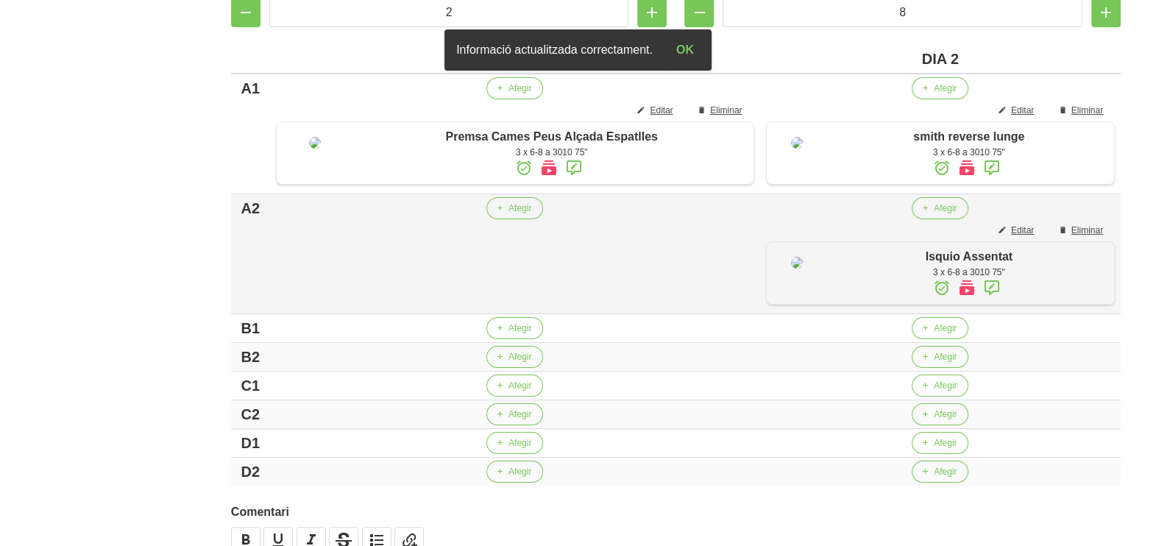
scroll to position [367, 0]
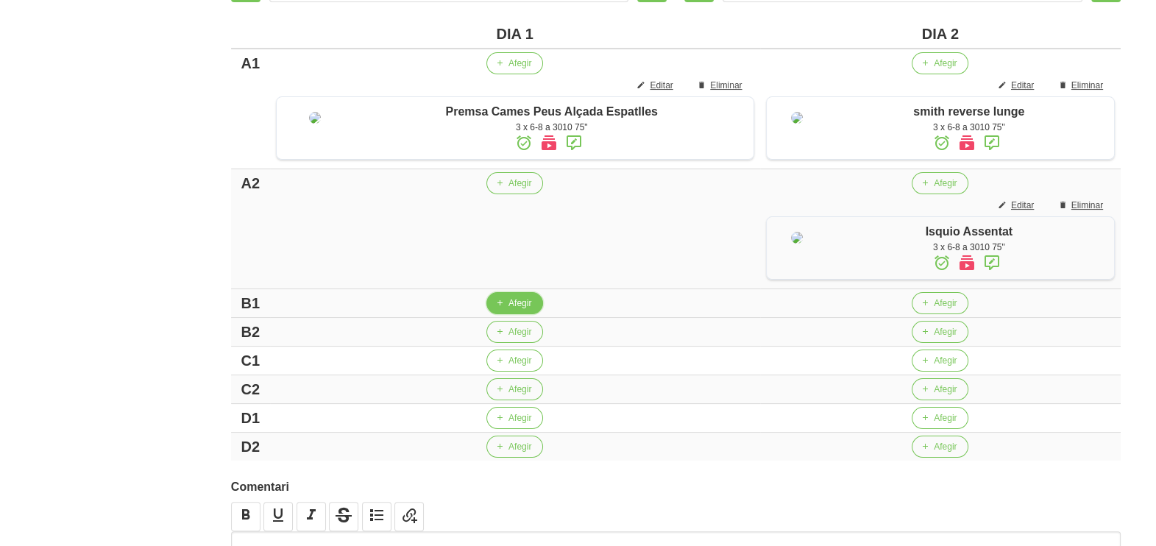
click at [508, 310] on span "Afegir" at bounding box center [519, 302] width 23 height 13
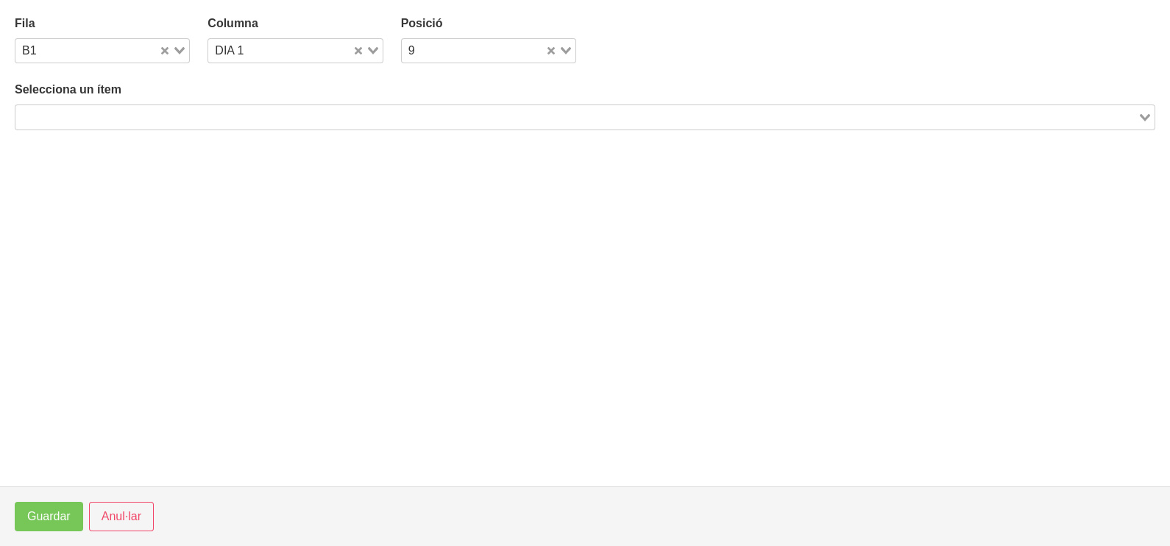
click at [167, 108] on input "Search for option" at bounding box center [576, 117] width 1119 height 18
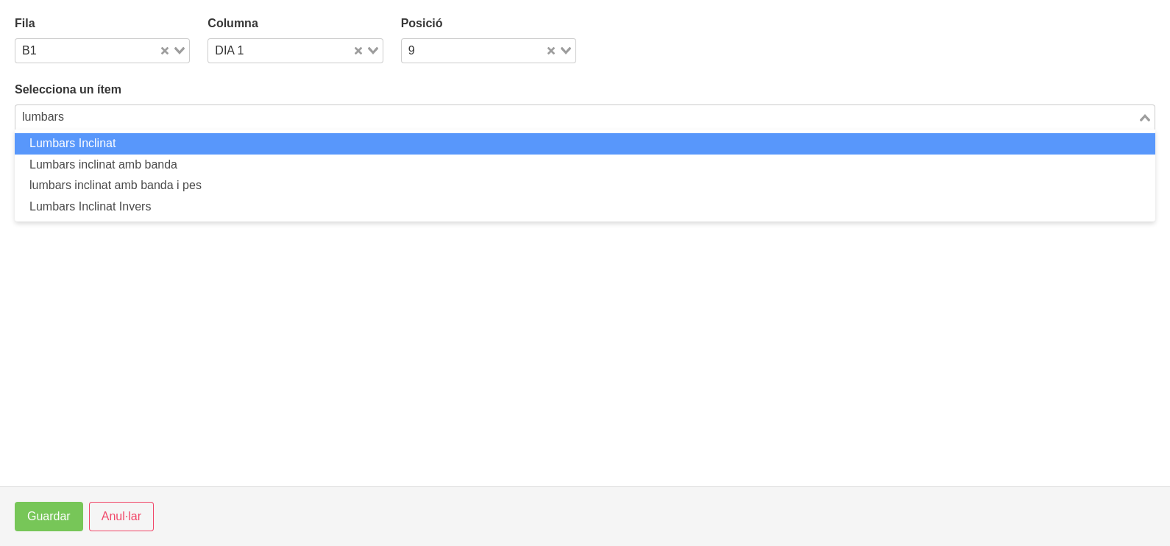
click at [138, 140] on li "Lumbars Inclinat" at bounding box center [585, 143] width 1140 height 21
type input "lumbars"
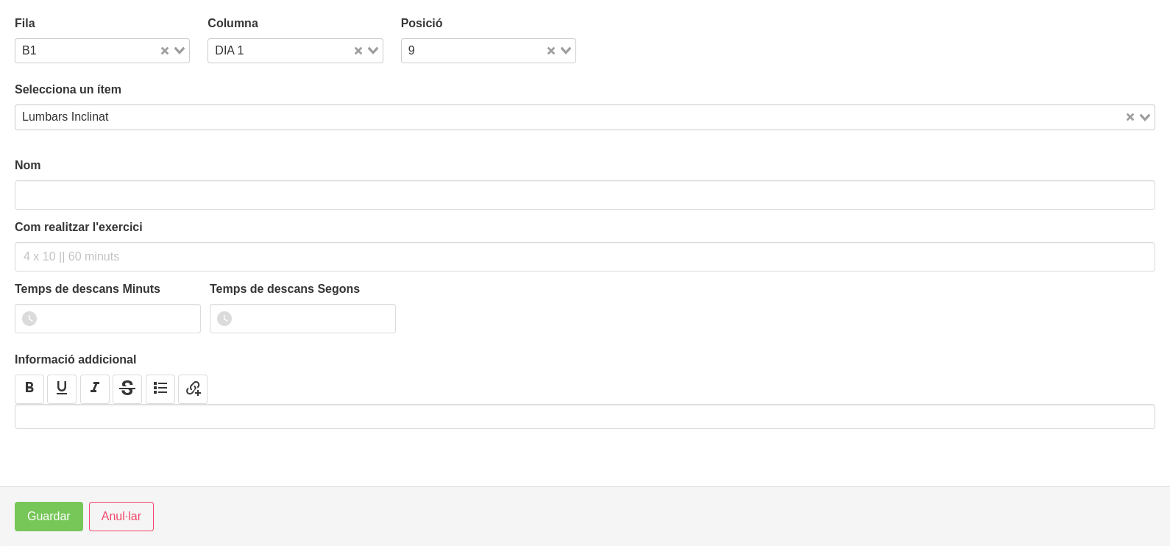
type input "Lumbars Inclinat"
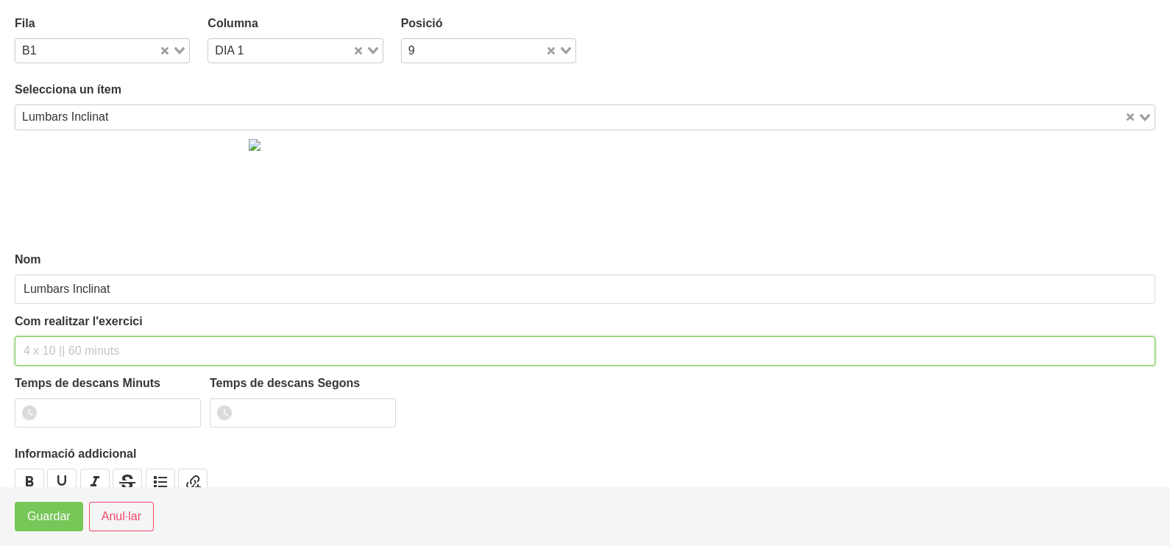
click at [47, 349] on input "text" at bounding box center [585, 350] width 1140 height 29
type input "3 x 8-10 a 2010 75""
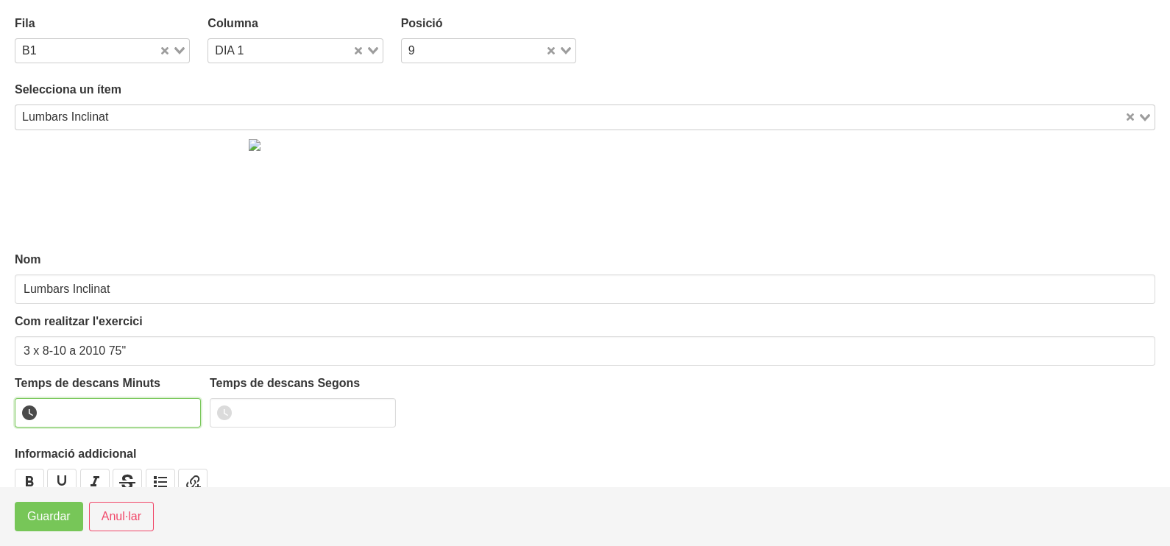
click at [84, 416] on input "number" at bounding box center [108, 412] width 186 height 29
type input "1"
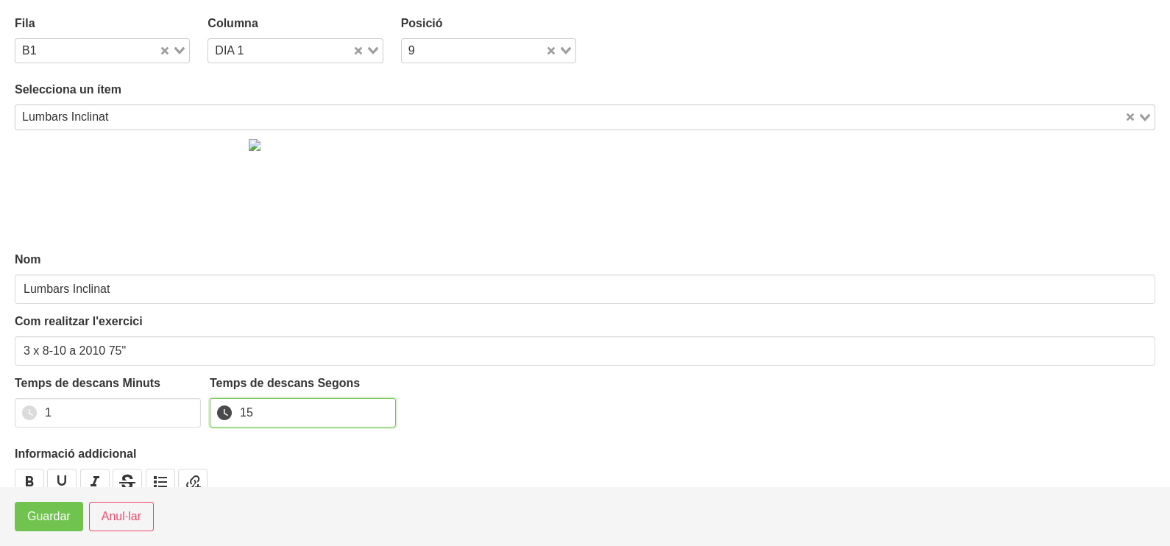
type input "15"
click at [48, 519] on span "Guardar" at bounding box center [48, 517] width 43 height 18
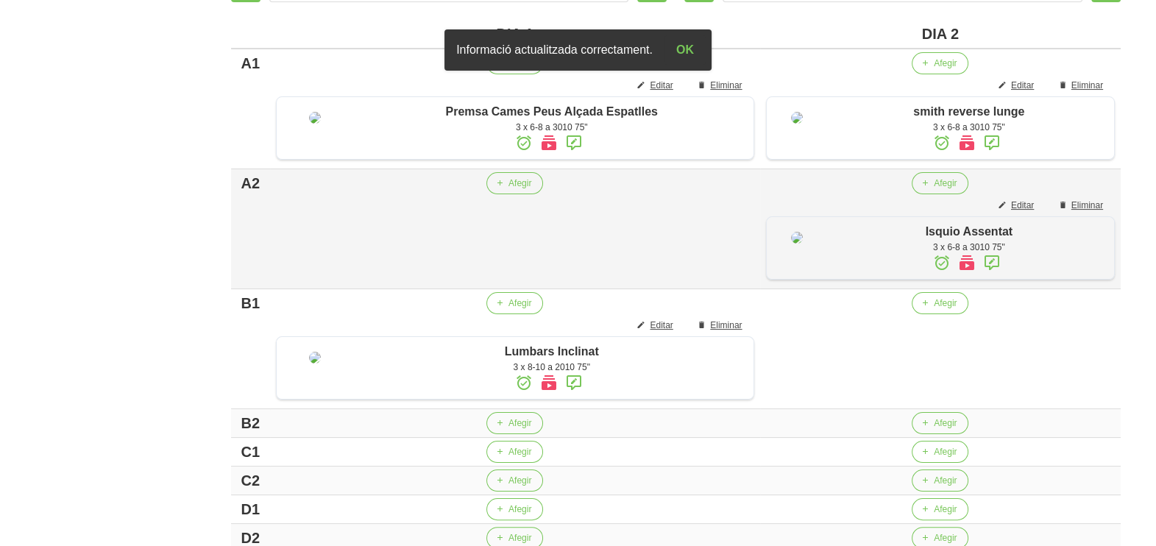
scroll to position [643, 0]
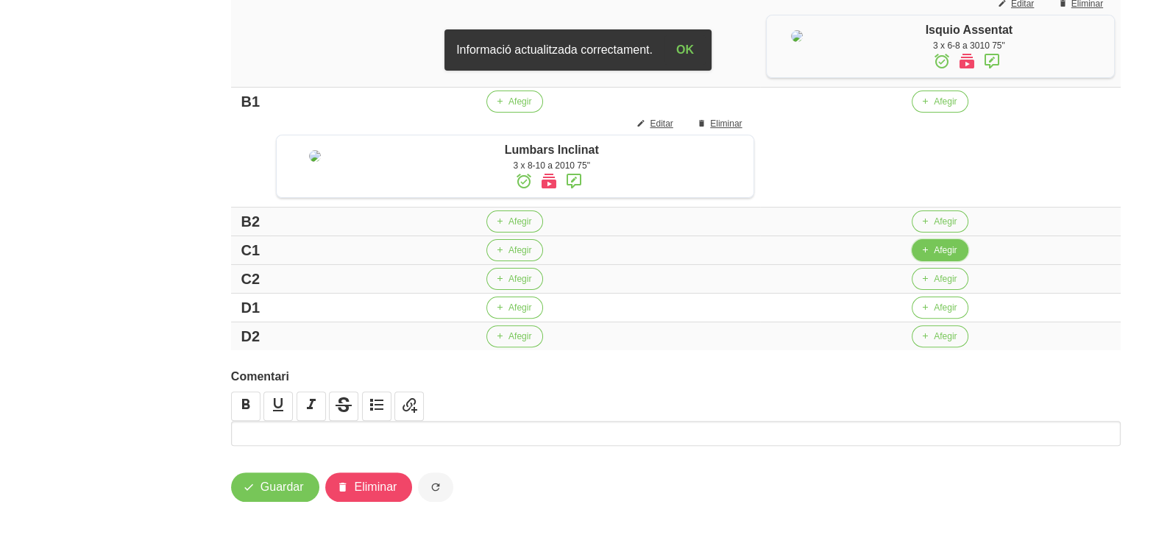
click at [942, 257] on span "Afegir" at bounding box center [945, 249] width 23 height 13
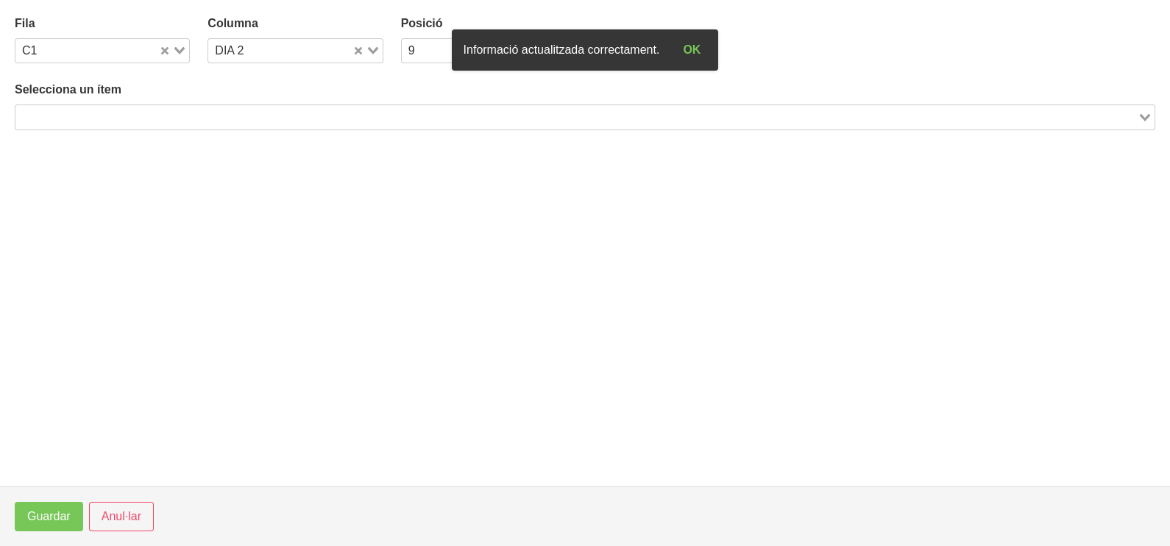
click at [175, 112] on input "Search for option" at bounding box center [576, 117] width 1119 height 18
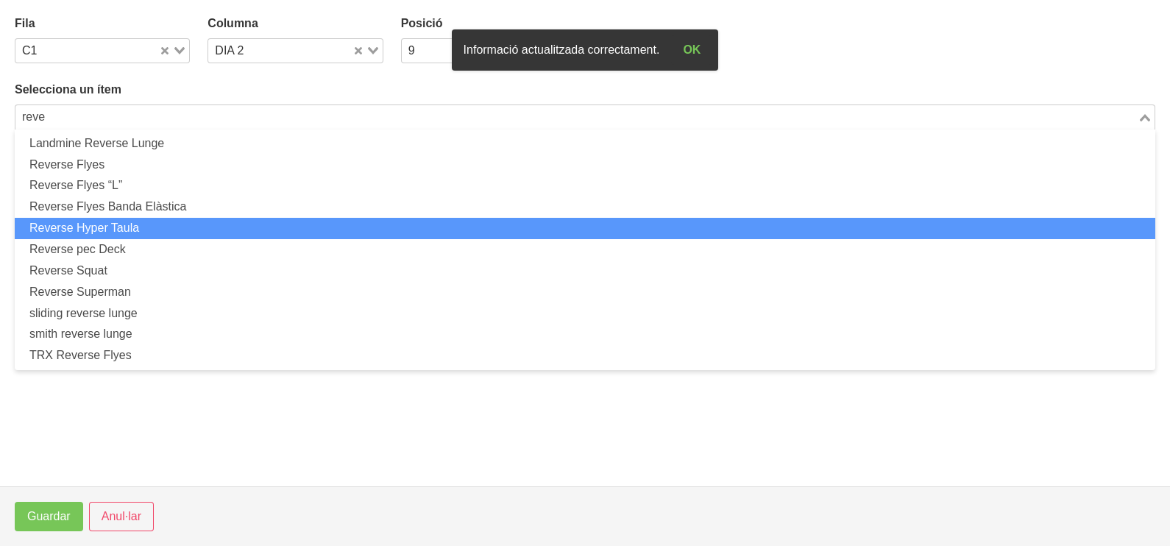
click at [148, 224] on li "Reverse Hyper Taula" at bounding box center [585, 228] width 1140 height 21
type input "reve"
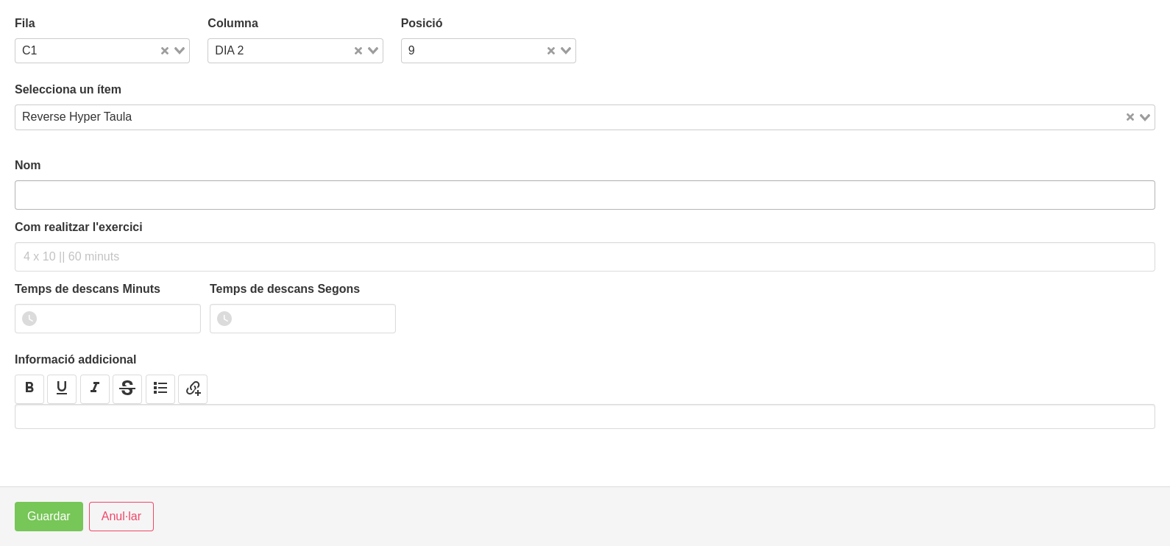
type input "Reverse Hyper Taula"
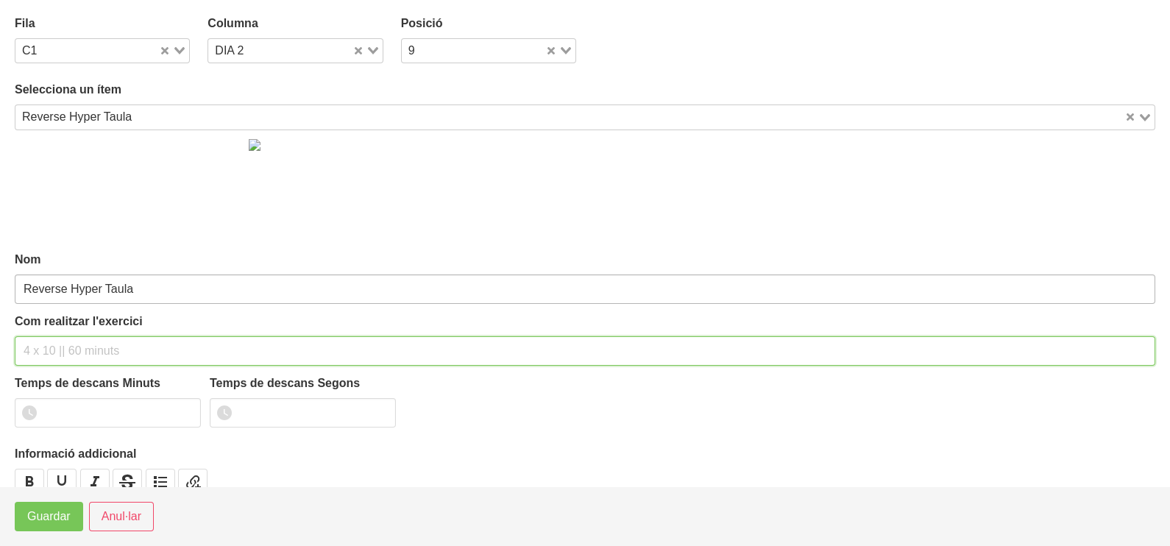
click at [61, 346] on input "text" at bounding box center [585, 350] width 1140 height 29
type input "3 x 10-12 a 2011 60""
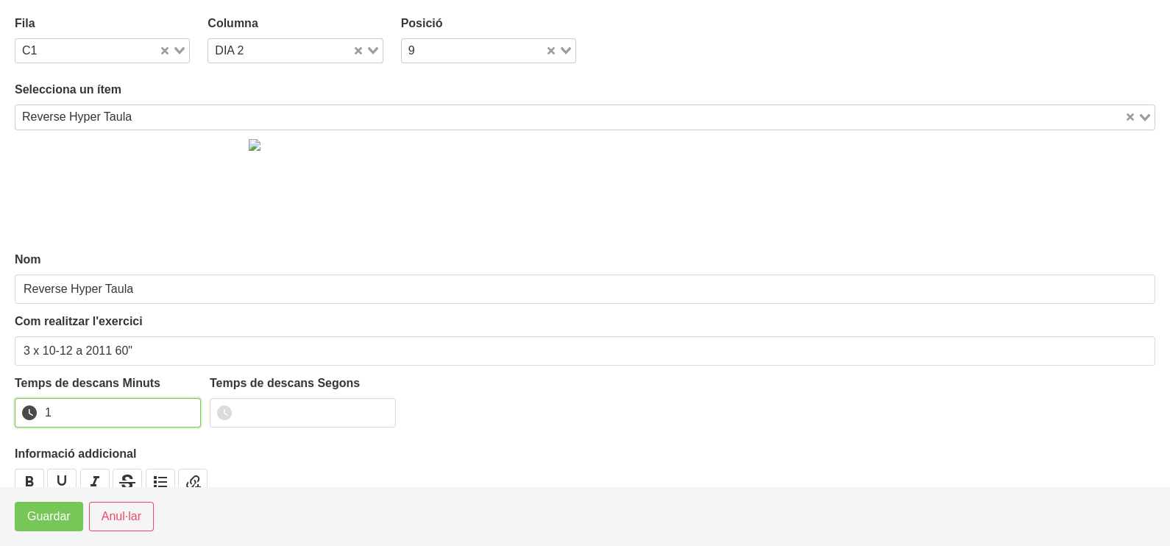
drag, startPoint x: 186, startPoint y: 408, endPoint x: 99, endPoint y: 465, distance: 103.6
type input "1"
click at [185, 408] on input "1" at bounding box center [108, 412] width 186 height 29
click at [55, 516] on span "Guardar" at bounding box center [48, 517] width 43 height 18
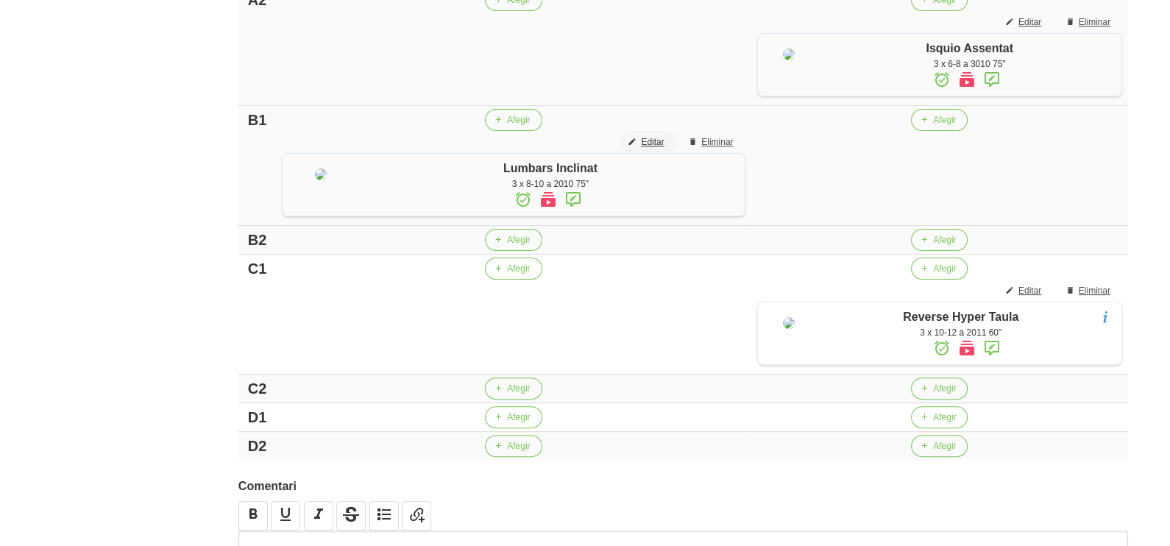
scroll to position [552, 0]
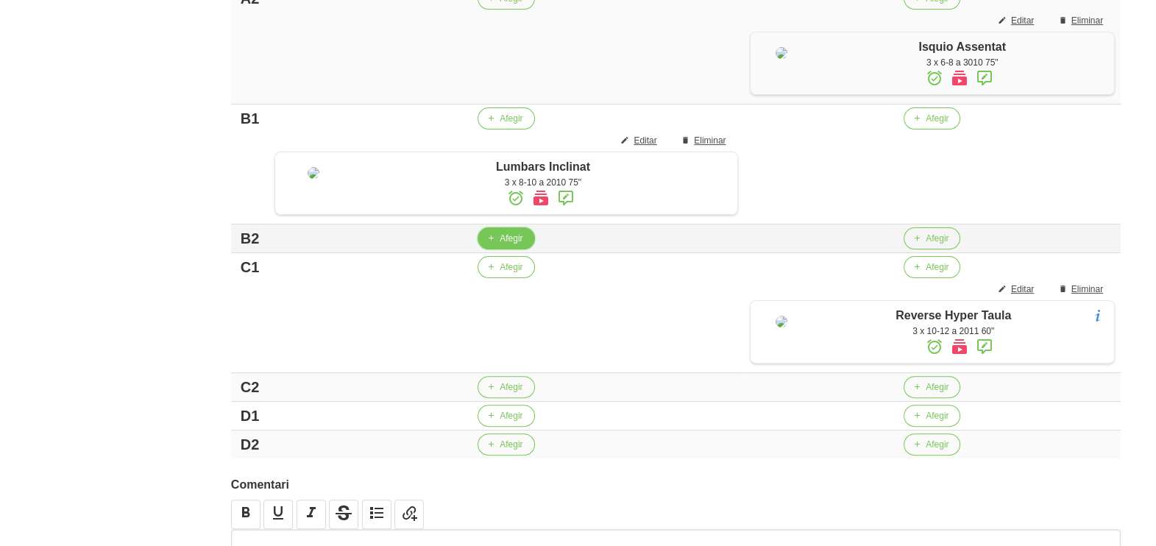
click at [501, 245] on span "Afegir" at bounding box center [510, 238] width 23 height 13
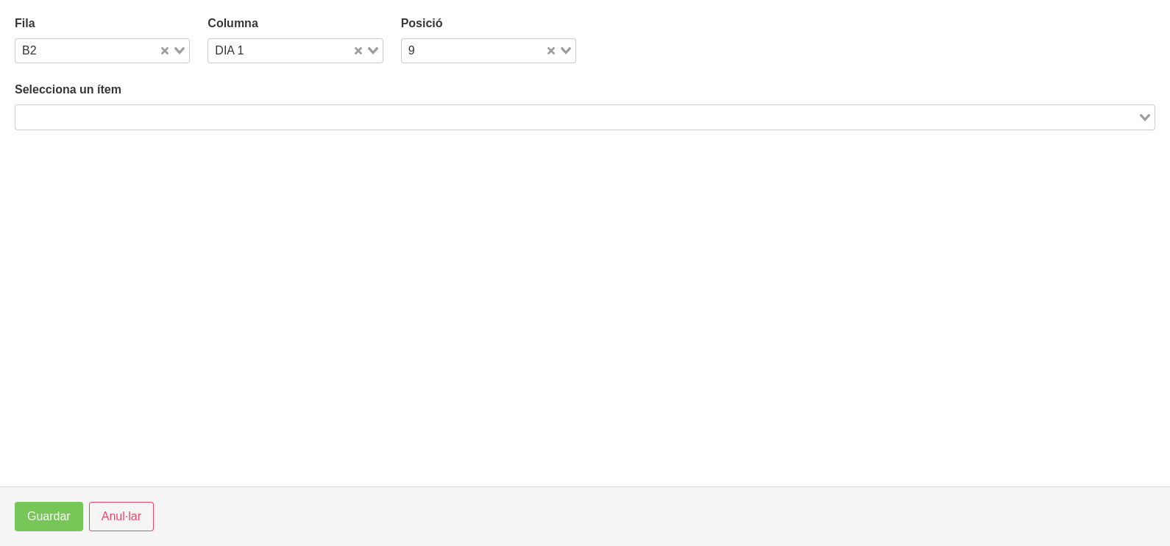
click at [199, 116] on input "Search for option" at bounding box center [576, 117] width 1119 height 18
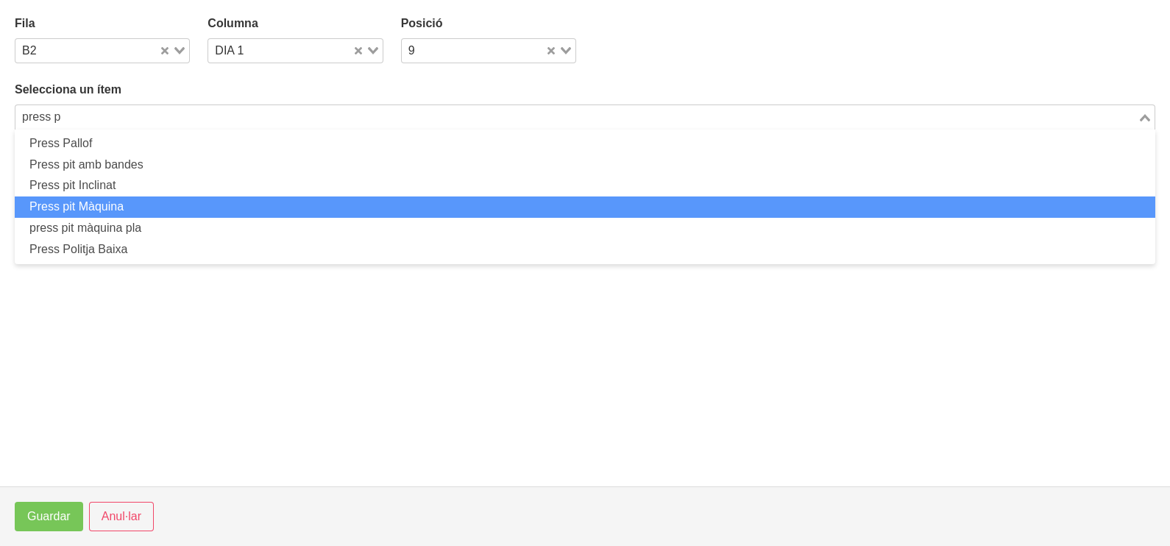
click at [141, 205] on li "Press pit Màquina" at bounding box center [585, 206] width 1140 height 21
type input "press p"
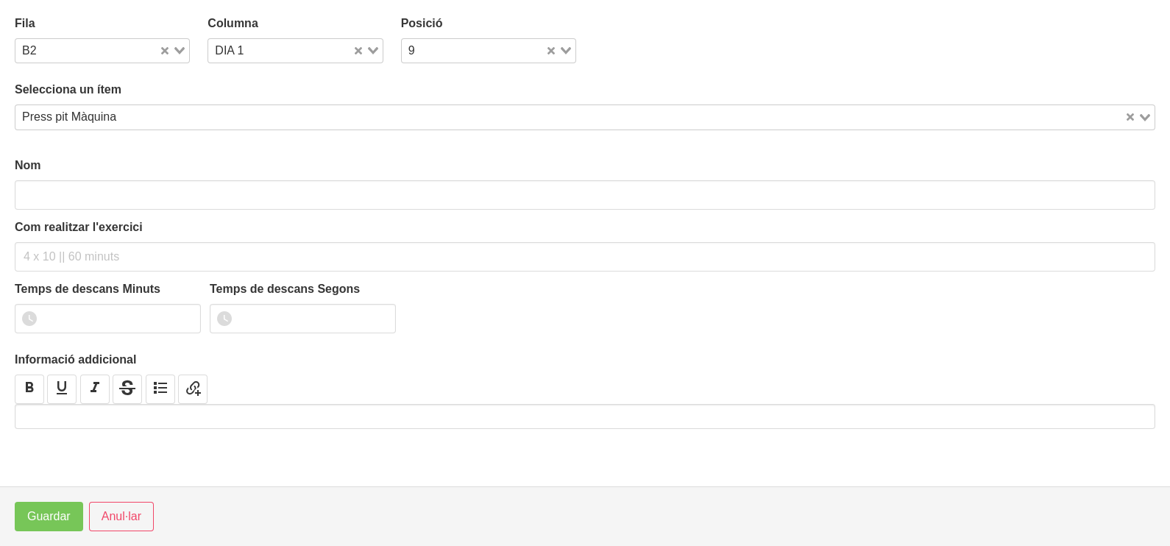
type input "Press pit Màquina"
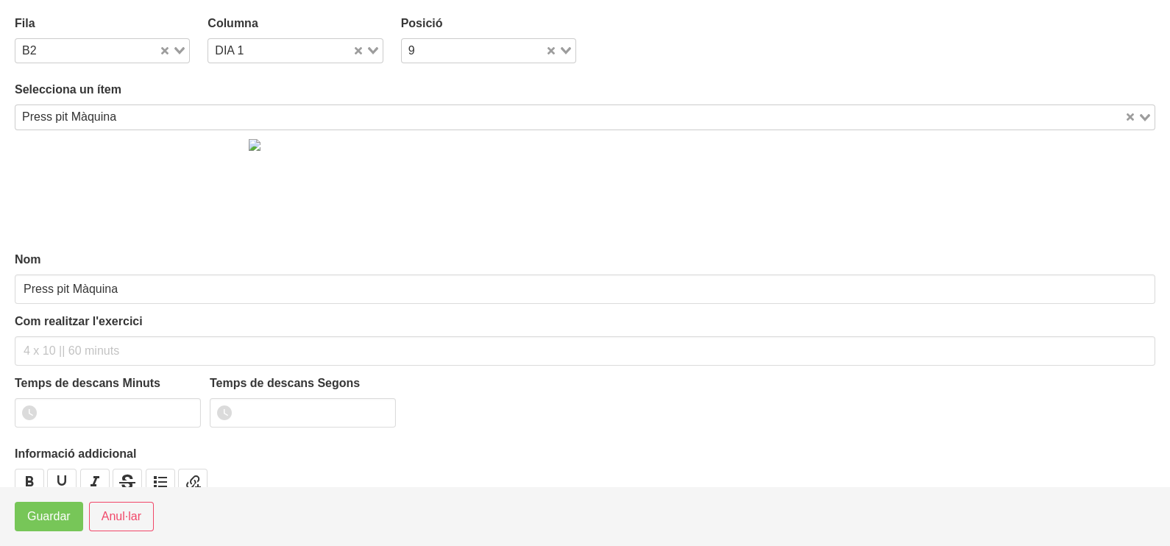
click at [110, 103] on div "Selecciona un ítem Press pit Màquina Loading..." at bounding box center [585, 105] width 1140 height 49
click at [110, 107] on div "Press pit Màquina" at bounding box center [569, 115] width 1109 height 21
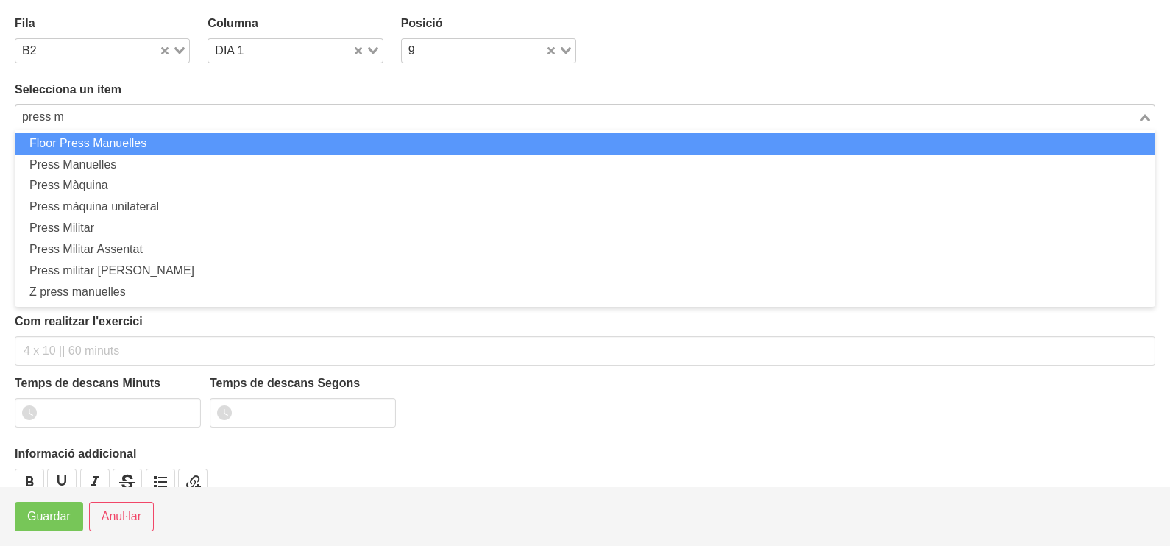
scroll to position [0, 0]
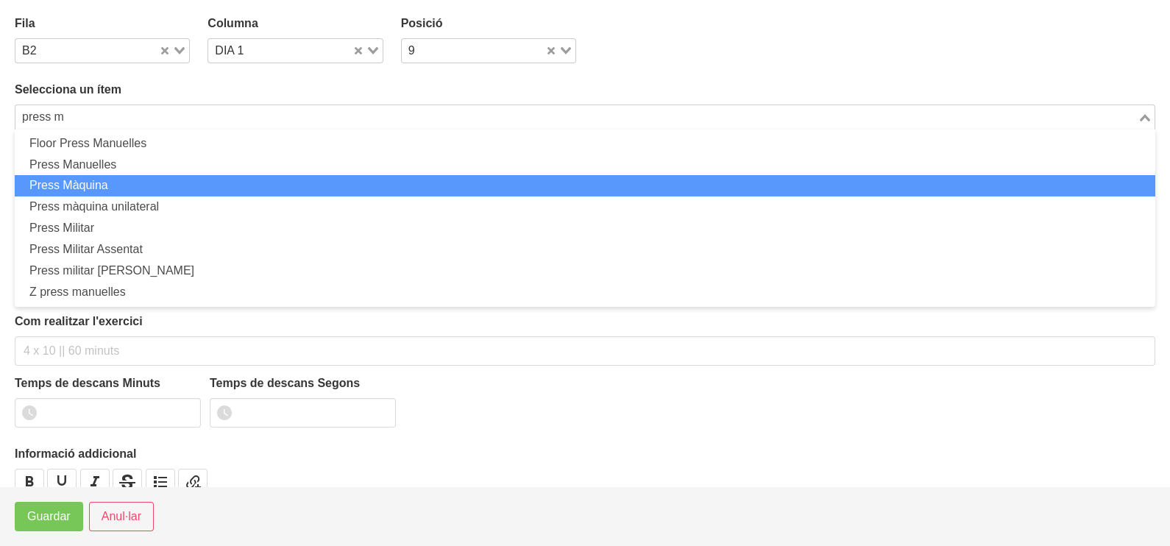
click at [115, 185] on li "Press Màquina" at bounding box center [585, 185] width 1140 height 21
type input "press m"
type input "Press Màquina"
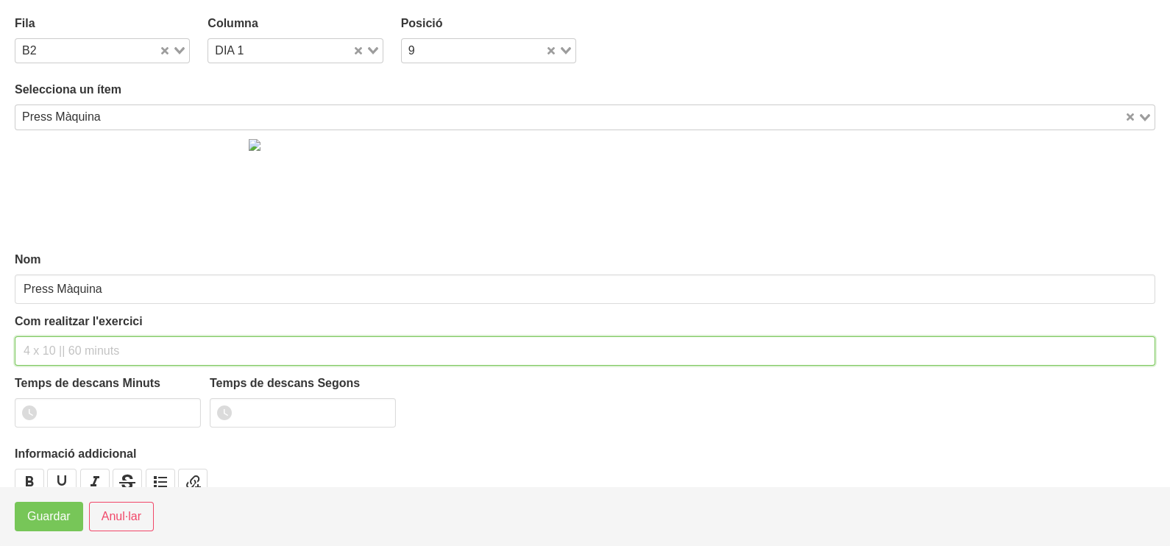
click at [49, 349] on input "text" at bounding box center [585, 350] width 1140 height 29
type input "3 x 6-8 a 3010 75""
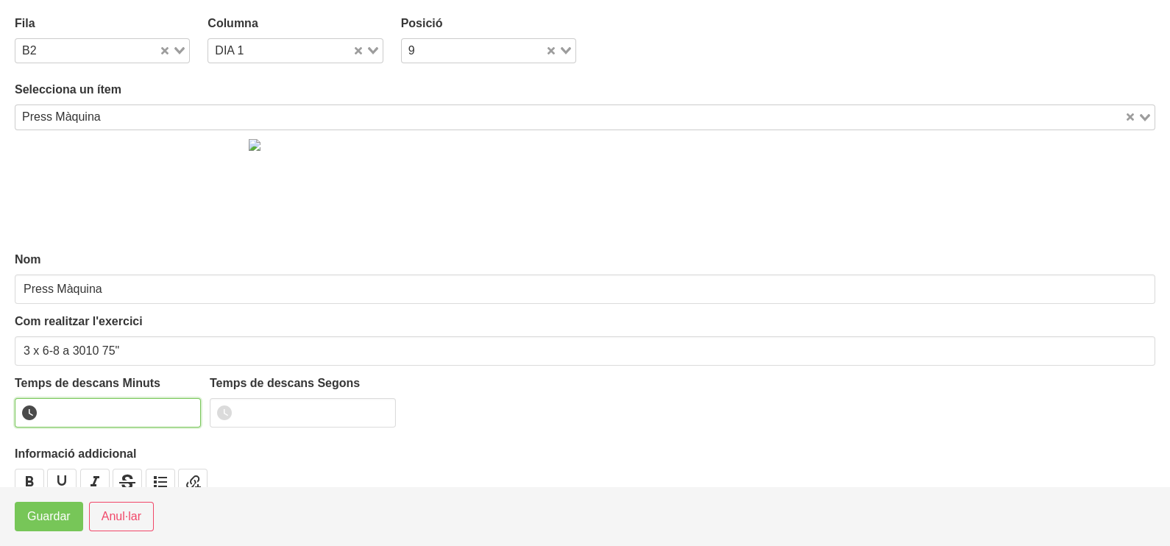
click at [81, 416] on input "number" at bounding box center [108, 412] width 186 height 29
type input "1"
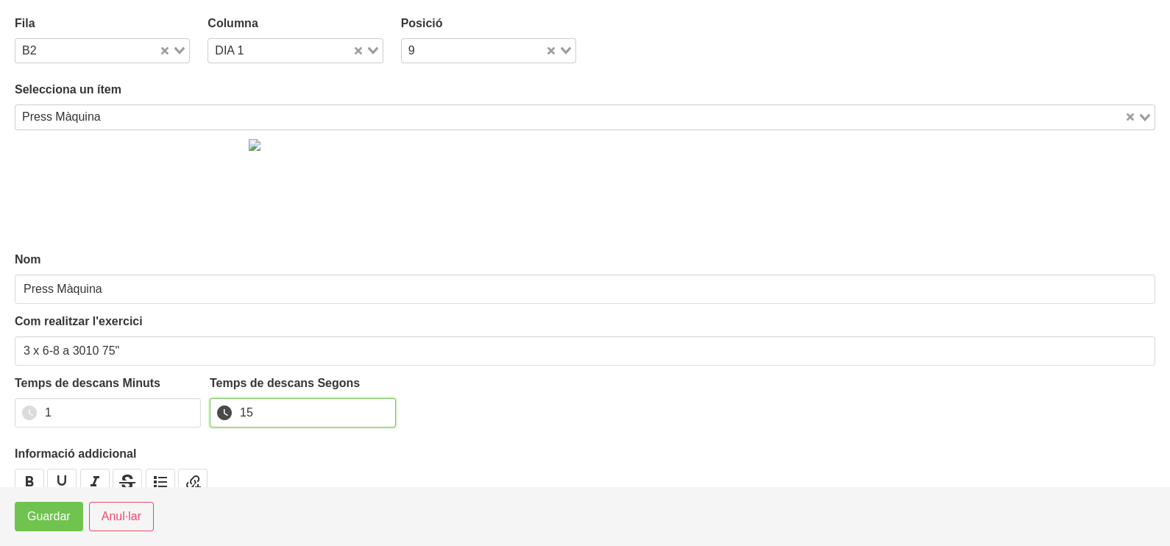
type input "15"
click at [62, 518] on span "Guardar" at bounding box center [48, 517] width 43 height 18
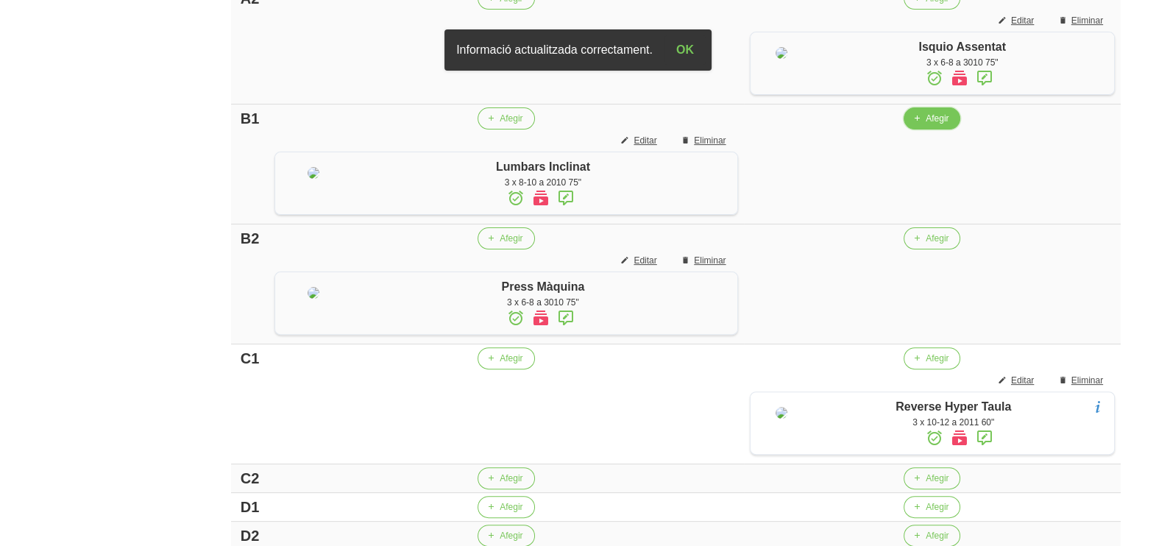
click at [920, 129] on button "Afegir" at bounding box center [931, 118] width 57 height 22
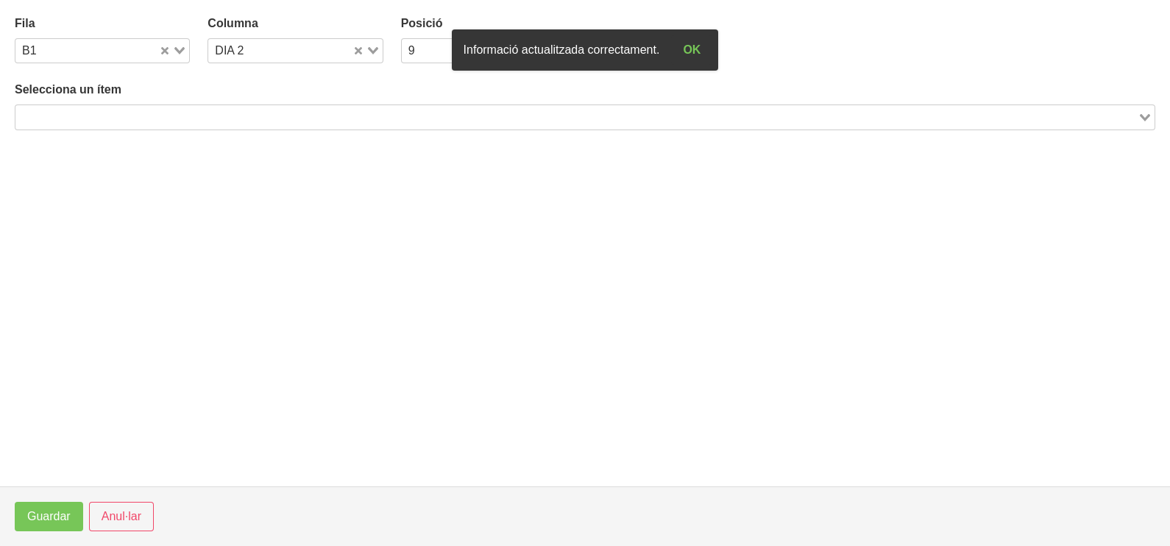
click at [124, 110] on input "Search for option" at bounding box center [576, 117] width 1119 height 18
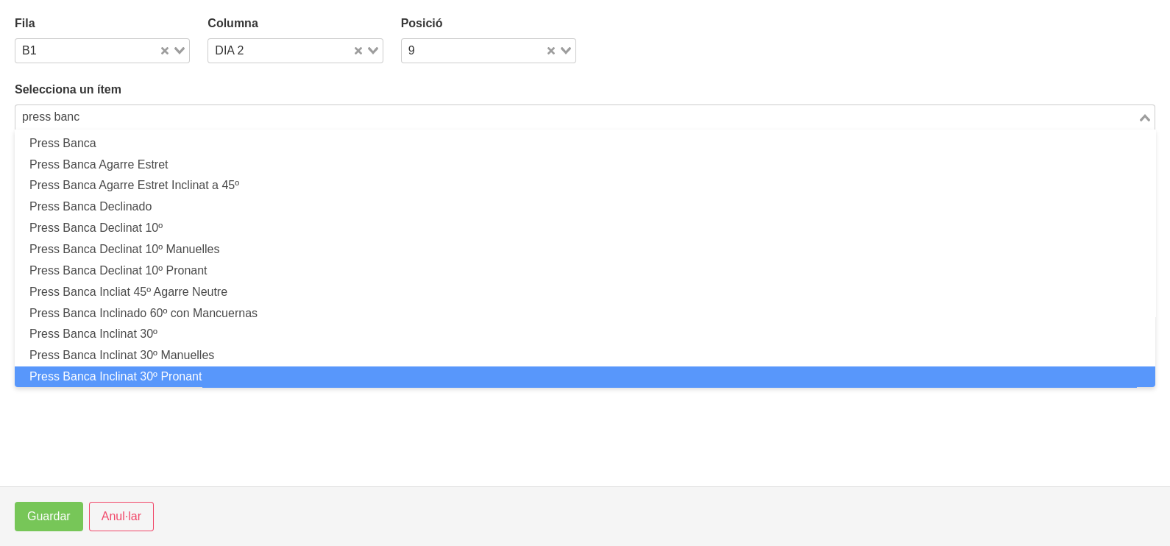
click at [184, 380] on li "Press Banca Inclinat 30º Pronant" at bounding box center [585, 376] width 1140 height 21
type input "press banc"
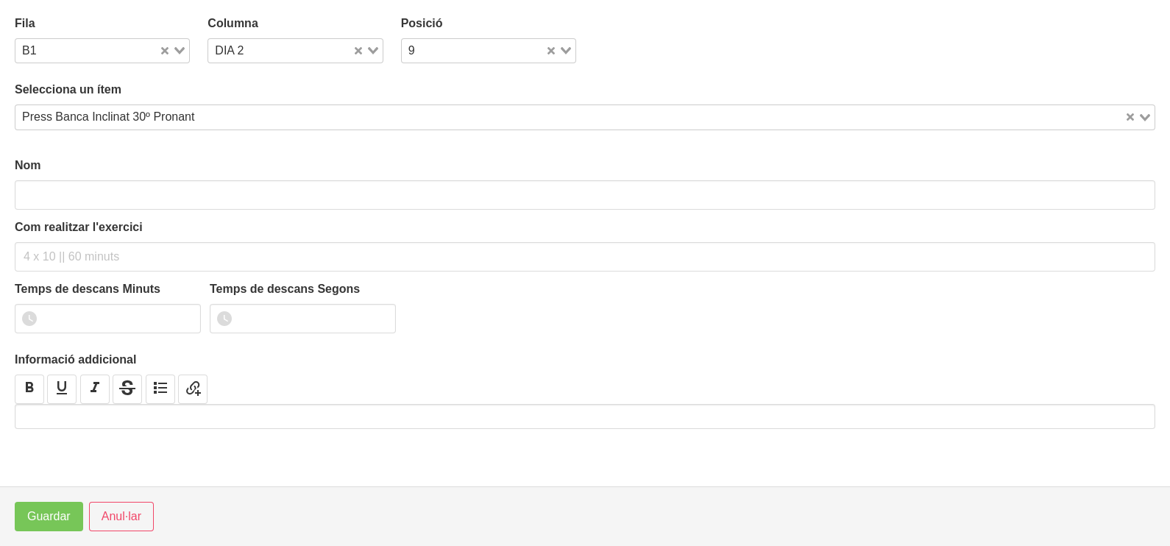
type input "Press Banca Inclinat 30º Pronant"
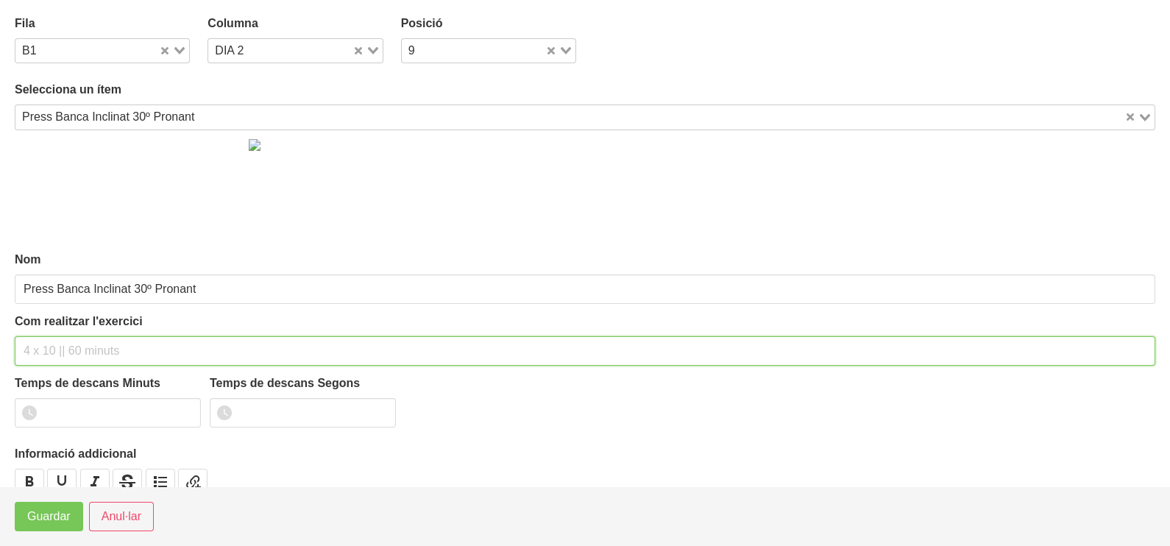
click at [53, 345] on input "text" at bounding box center [585, 350] width 1140 height 29
type input "3 x 6-8 a 3011 75""
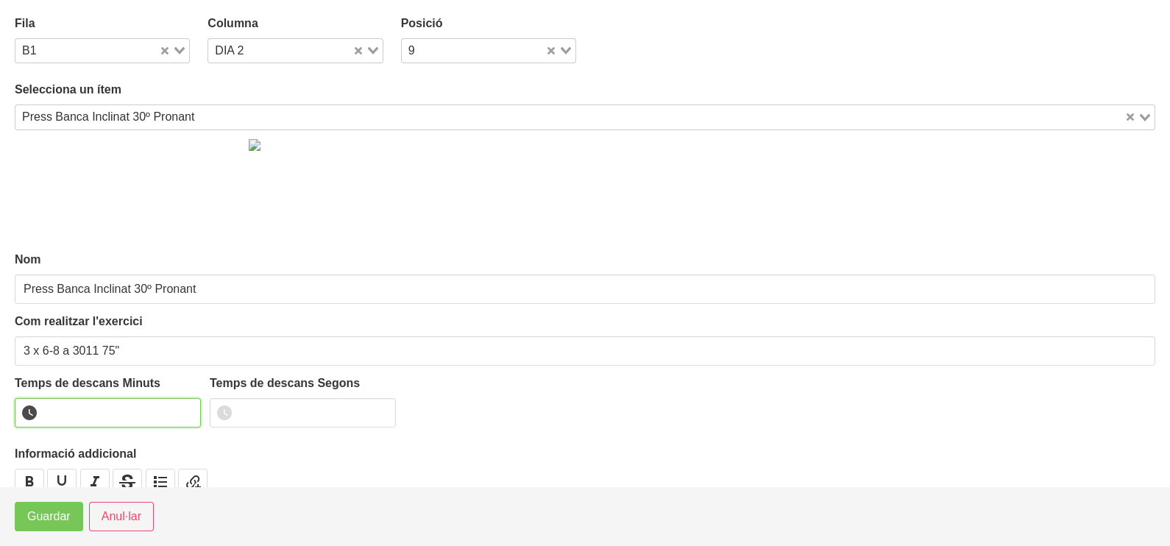
click at [84, 419] on input "number" at bounding box center [108, 412] width 186 height 29
type input "1"
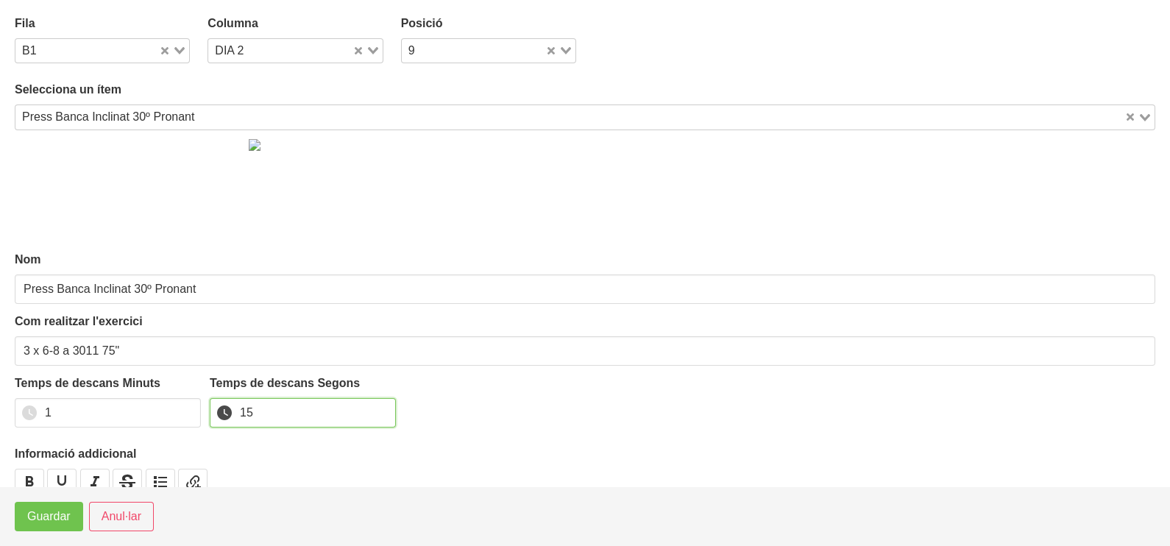
type input "15"
click at [54, 521] on span "Guardar" at bounding box center [48, 517] width 43 height 18
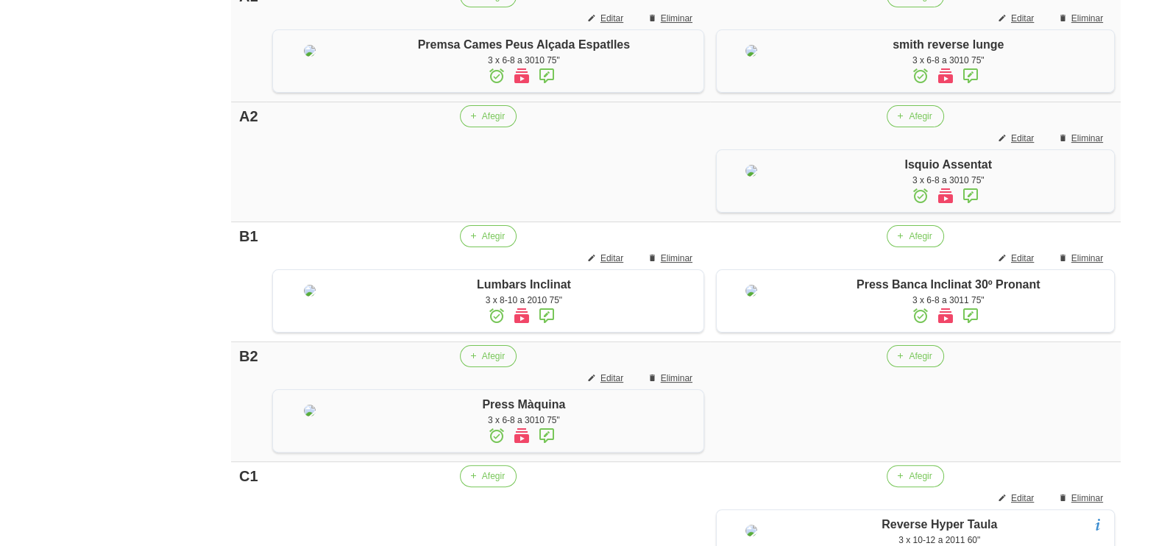
scroll to position [367, 0]
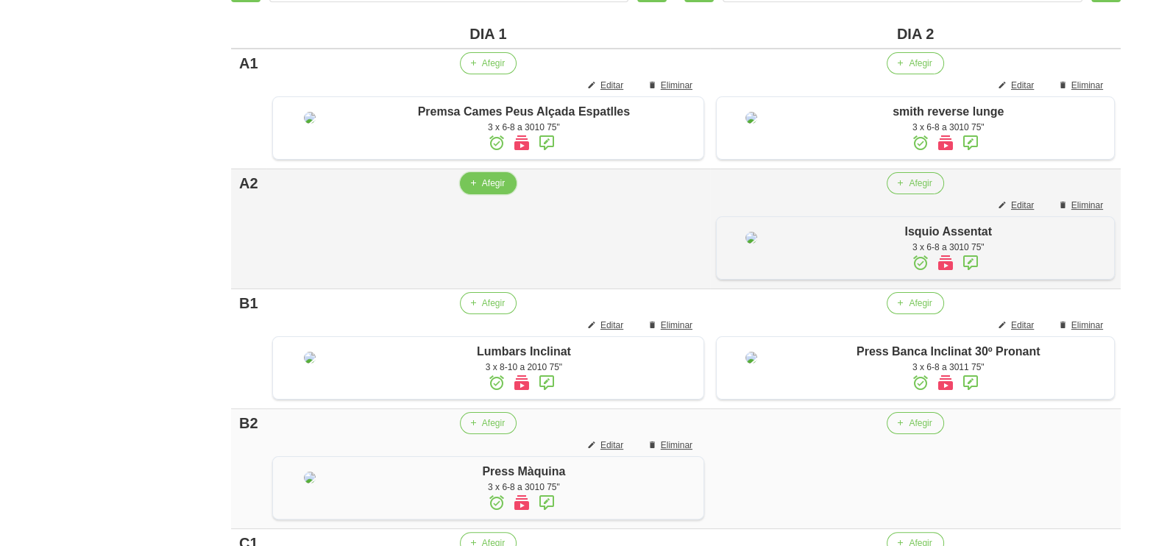
click at [486, 190] on span "Afegir" at bounding box center [493, 183] width 23 height 13
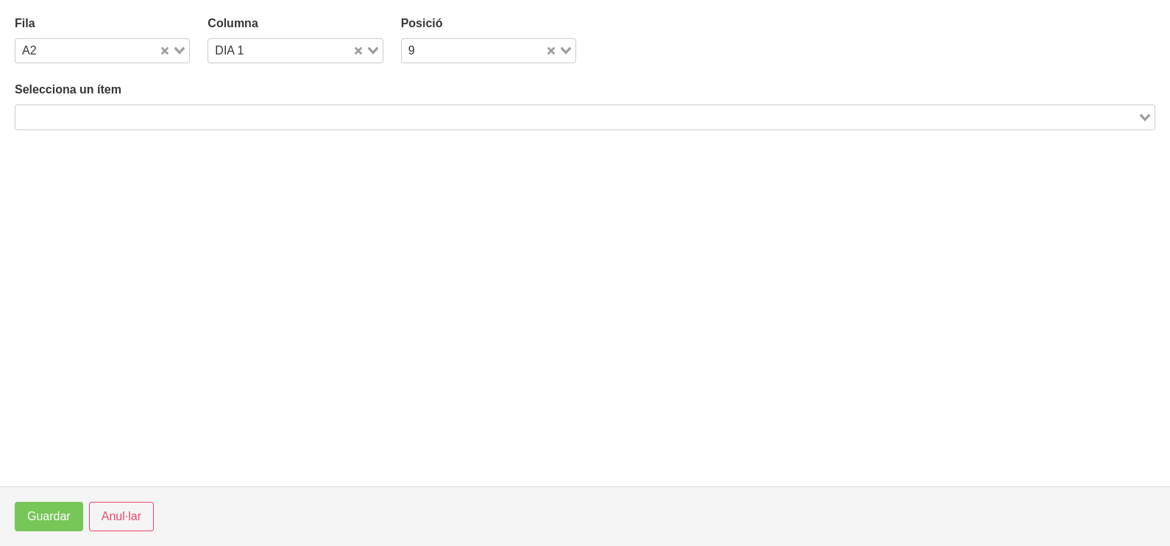
click at [229, 110] on input "Search for option" at bounding box center [576, 117] width 1119 height 18
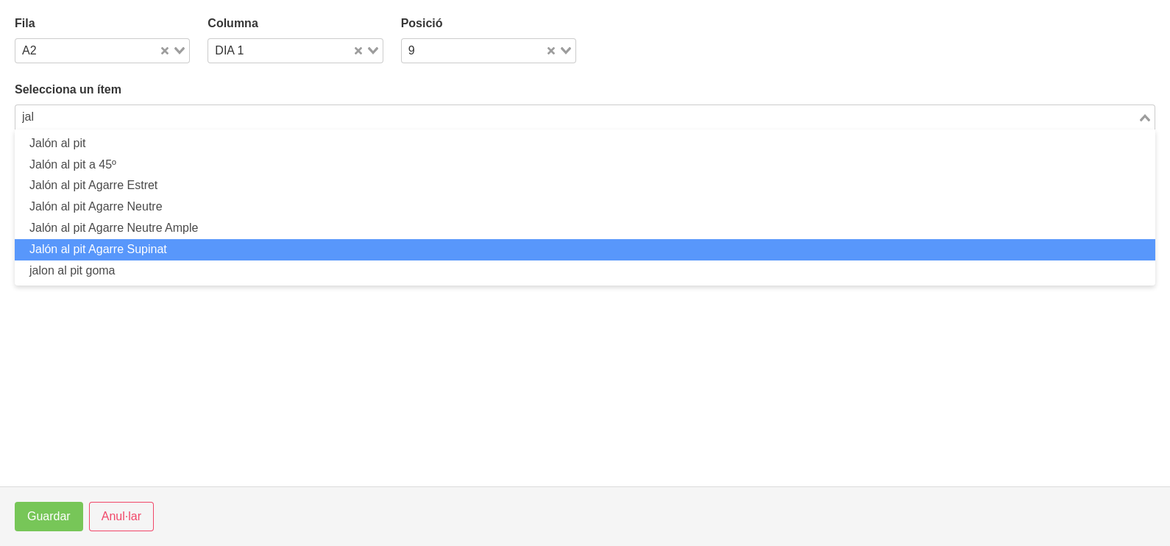
click at [147, 249] on li "Jalón al pit Agarre Supinat" at bounding box center [585, 249] width 1140 height 21
type input "jal"
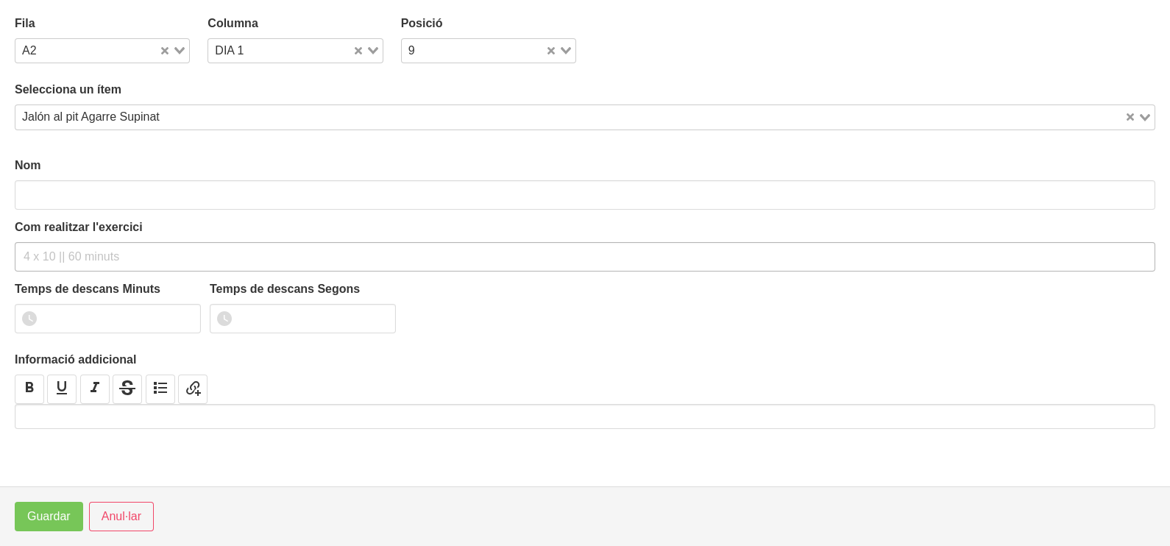
type input "Jalón al pit Agarre Supinat"
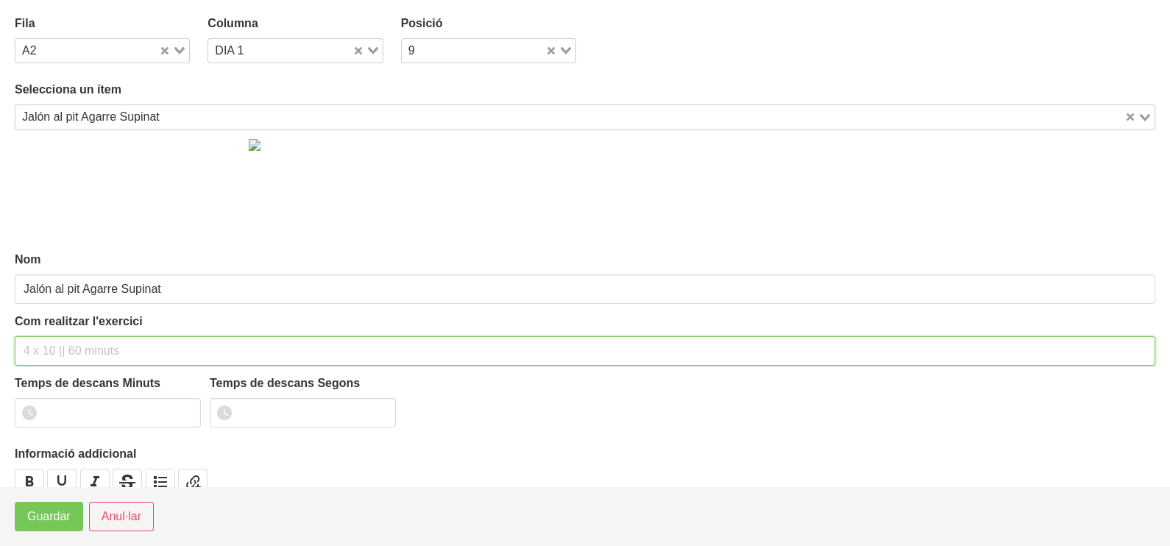
click at [68, 346] on input "text" at bounding box center [585, 350] width 1140 height 29
type input "3 x 6-8 a 3010 75""
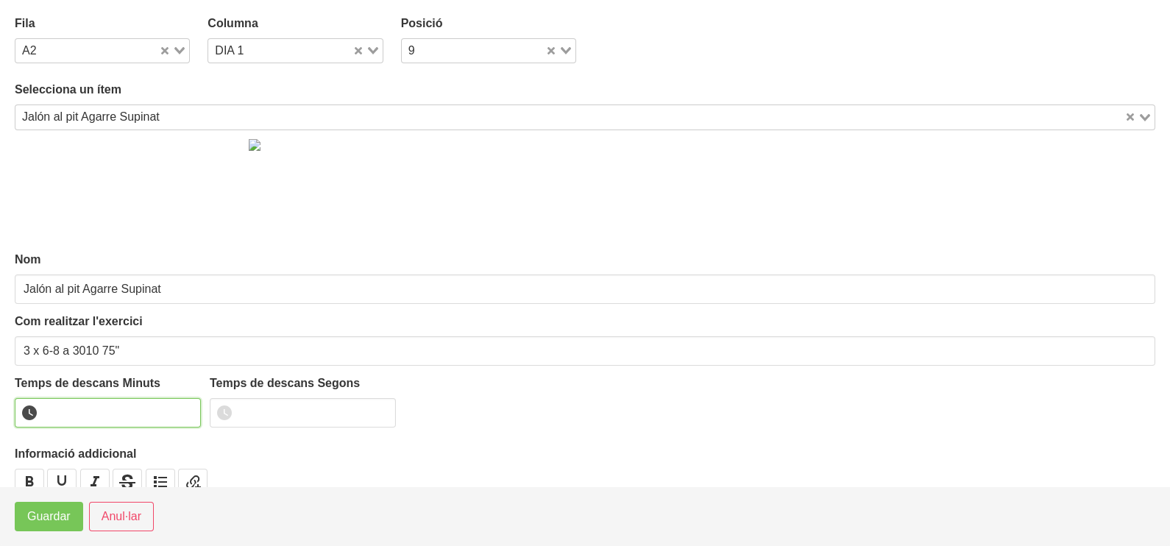
drag, startPoint x: 85, startPoint y: 416, endPoint x: 68, endPoint y: 402, distance: 21.9
click at [82, 415] on input "number" at bounding box center [108, 412] width 186 height 29
type input "1"
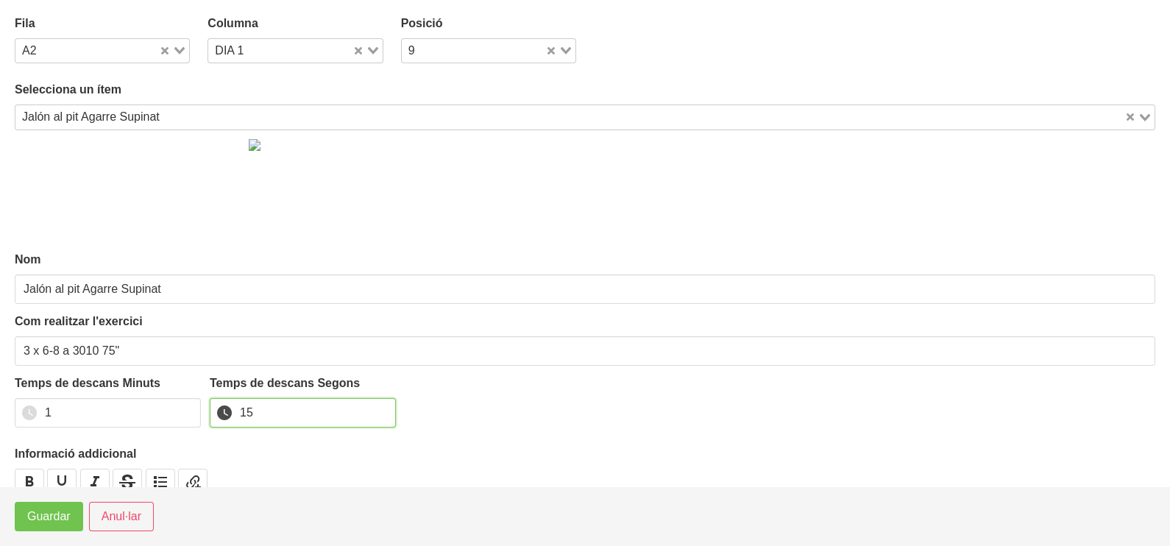
type input "15"
click at [43, 530] on button "Guardar" at bounding box center [49, 516] width 68 height 29
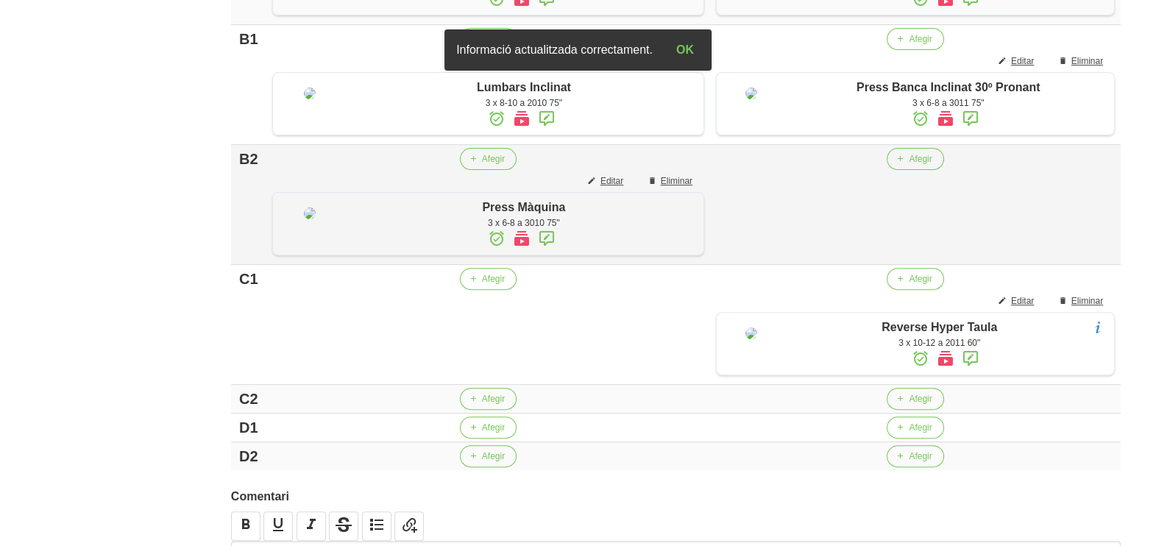
scroll to position [643, 0]
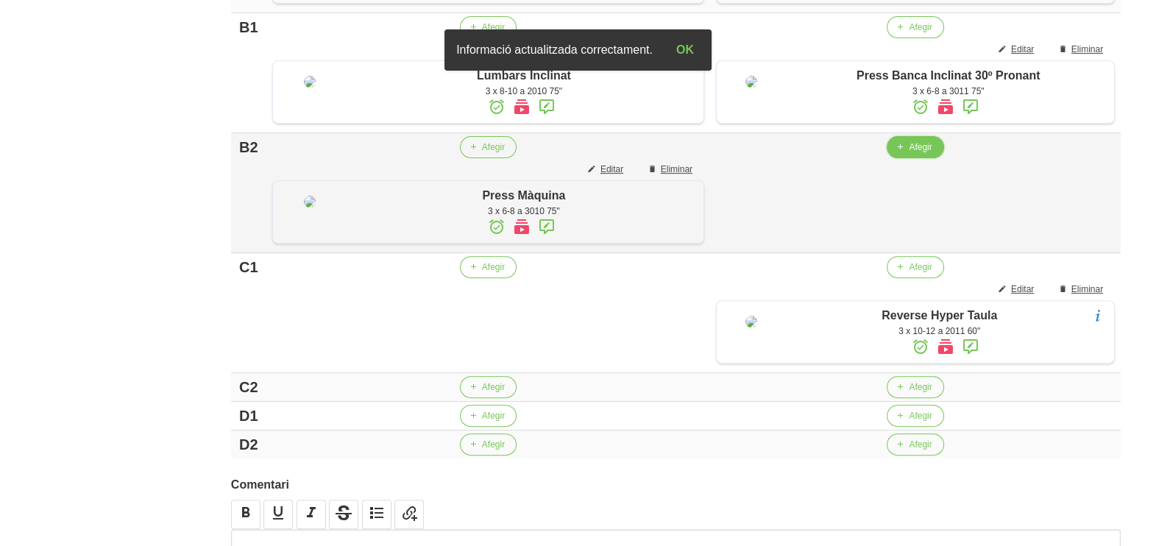
click at [910, 158] on button "Afegir" at bounding box center [914, 147] width 57 height 22
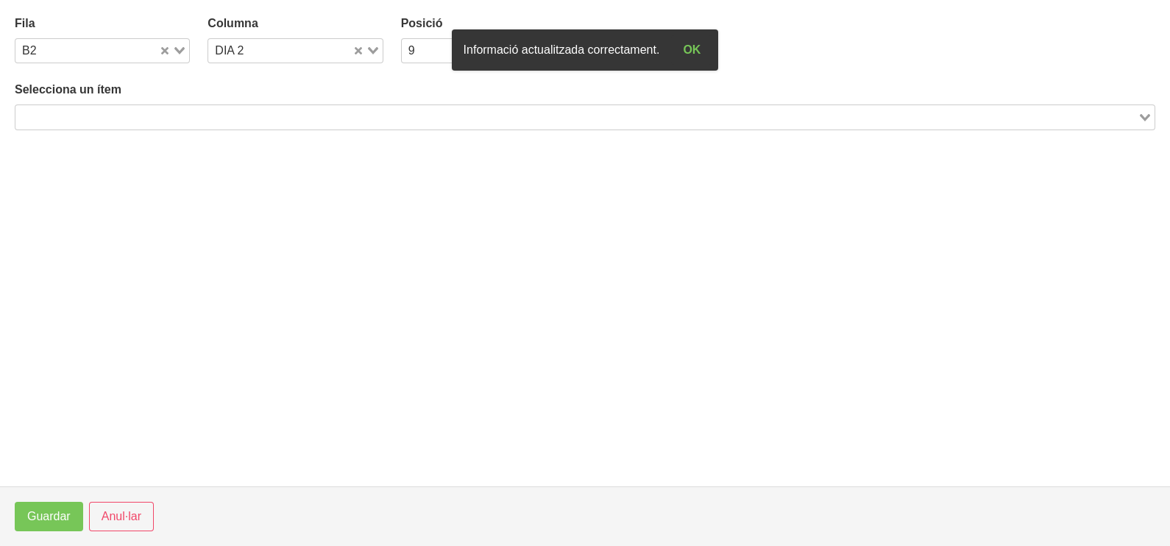
click at [254, 114] on input "Search for option" at bounding box center [576, 117] width 1119 height 18
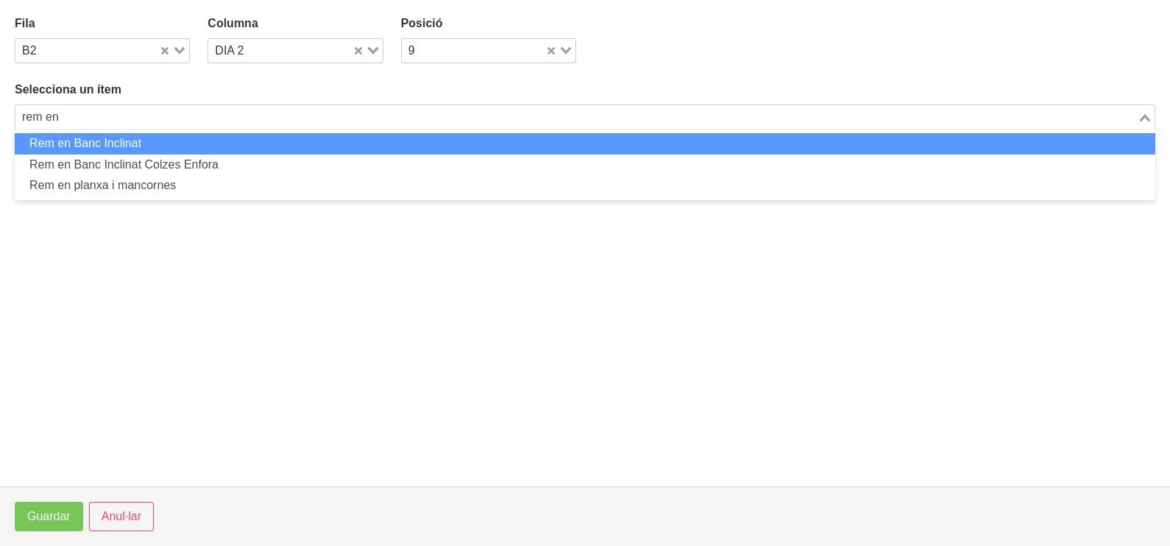
click at [186, 139] on li "Rem en Banc Inclinat" at bounding box center [585, 143] width 1140 height 21
type input "rem en"
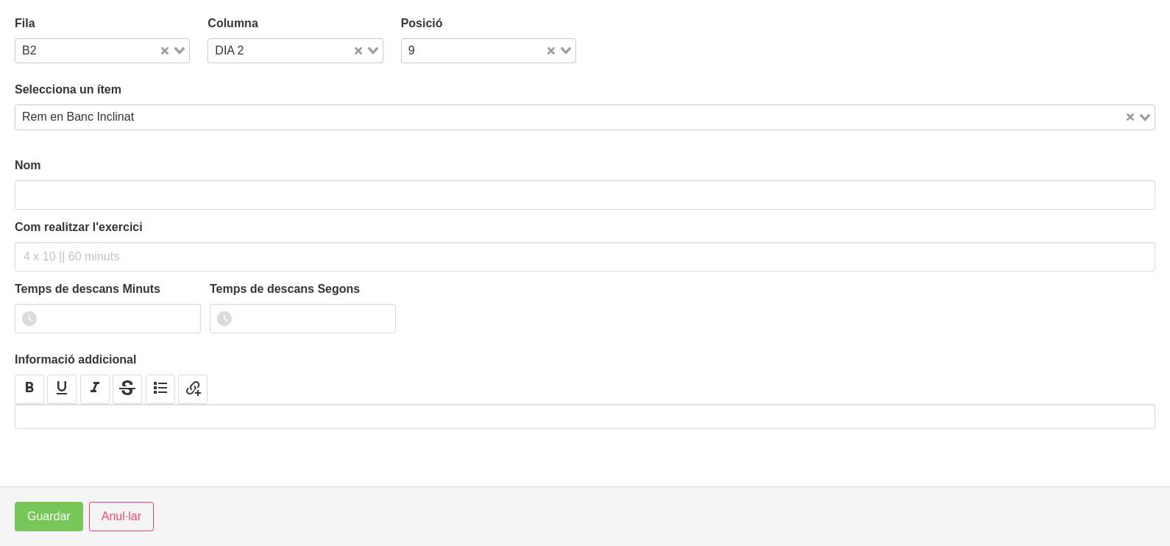
type input "Rem en Banc Inclinat"
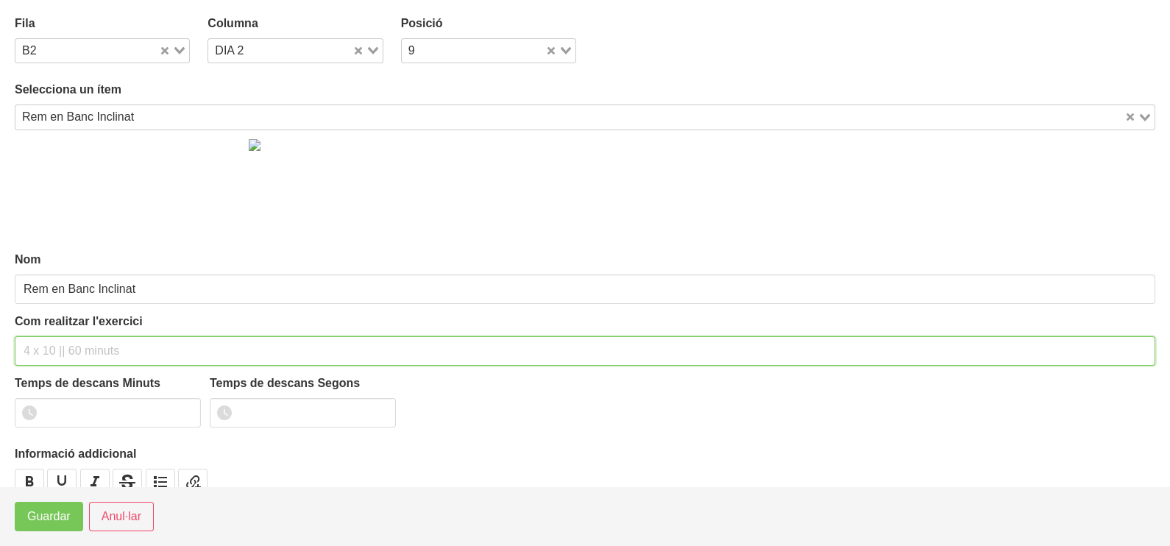
click at [63, 344] on input "text" at bounding box center [585, 350] width 1140 height 29
type input "3 x 6-8 a 3011 75""
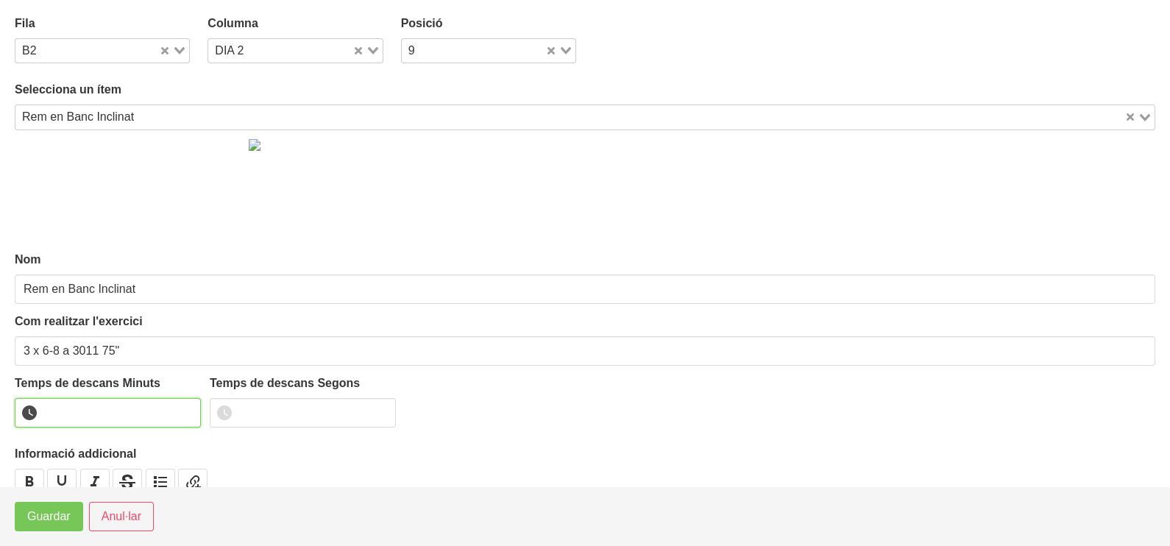
click at [85, 410] on input "number" at bounding box center [108, 412] width 186 height 29
type input "1"
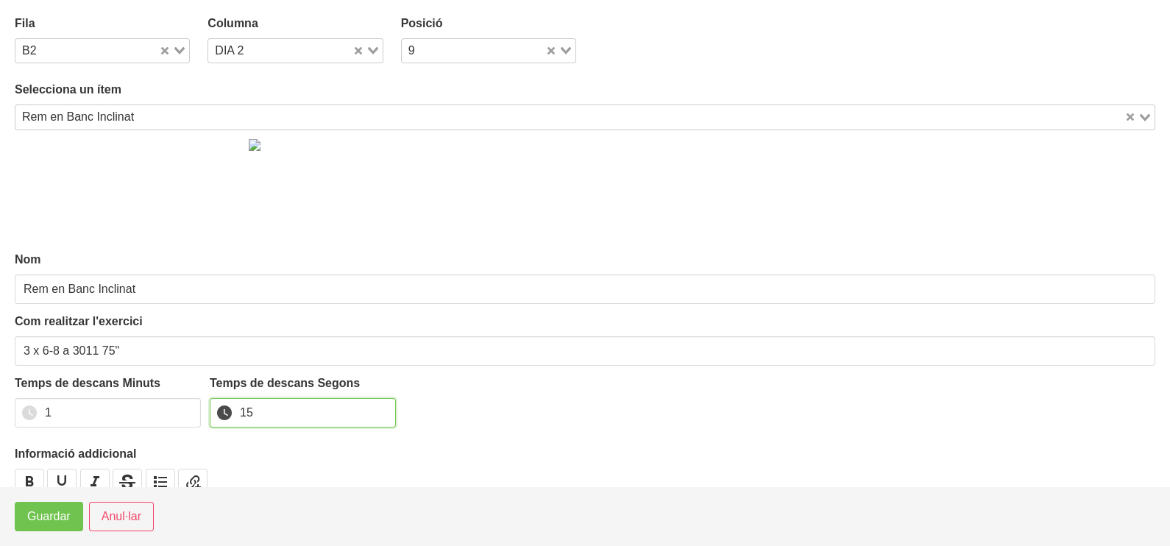
type input "15"
click at [55, 523] on span "Guardar" at bounding box center [48, 517] width 43 height 18
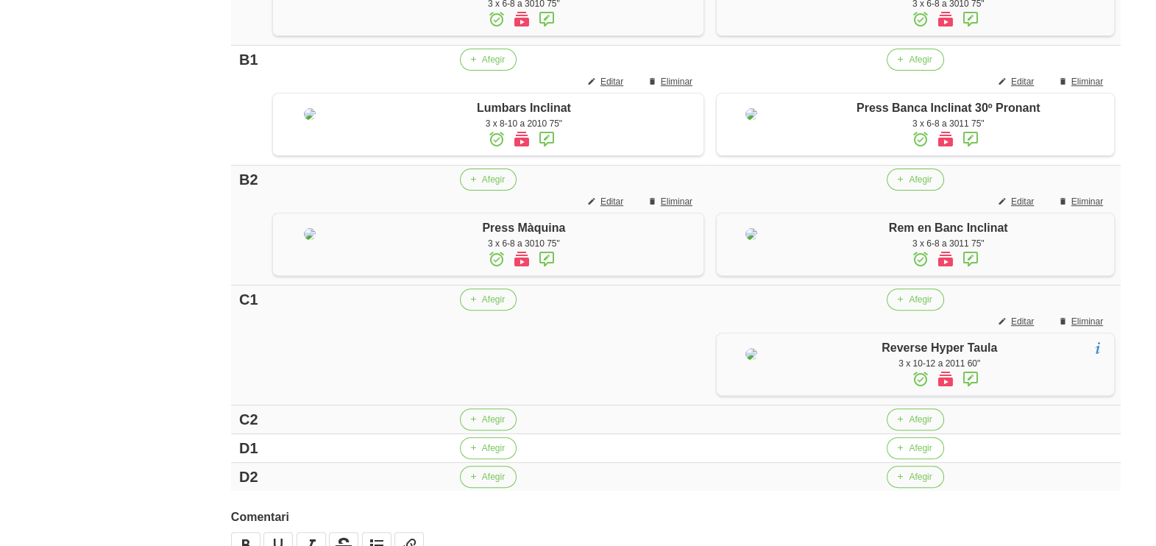
scroll to position [910, 0]
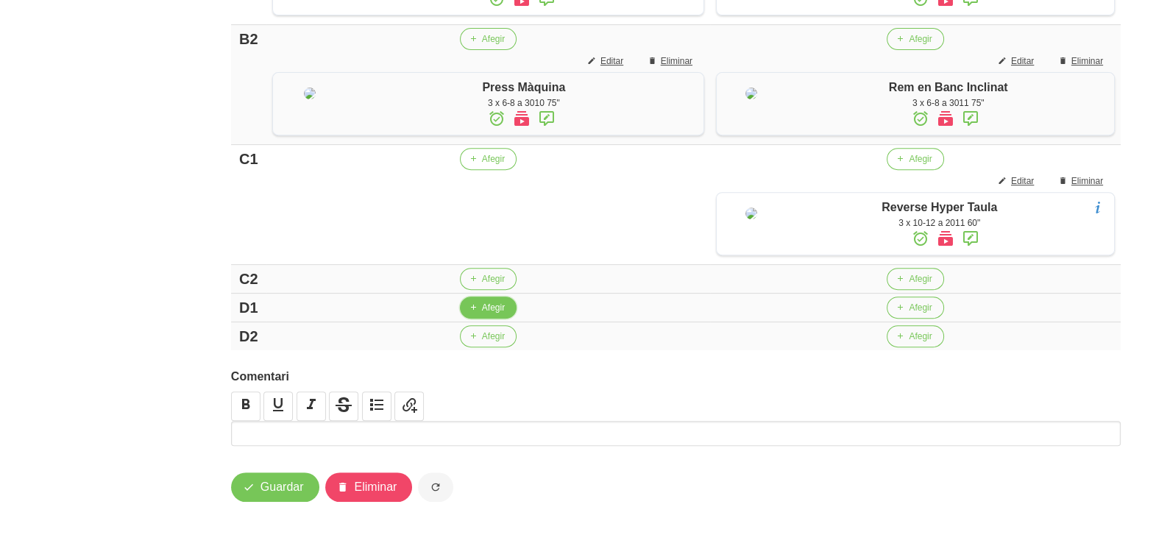
click at [474, 315] on button "Afegir" at bounding box center [488, 307] width 57 height 22
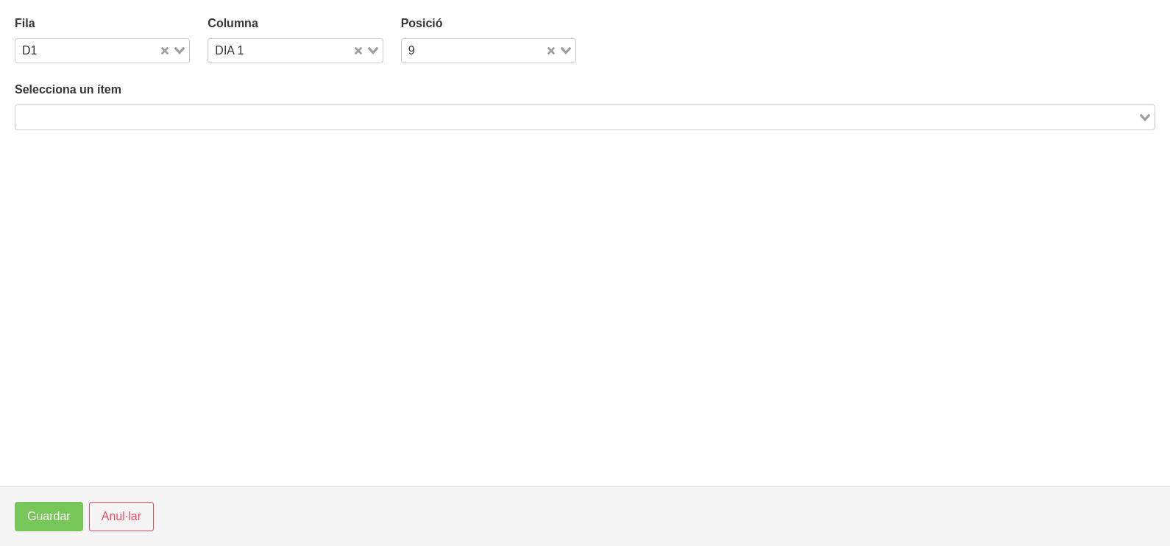
click at [186, 113] on input "Search for option" at bounding box center [576, 117] width 1119 height 18
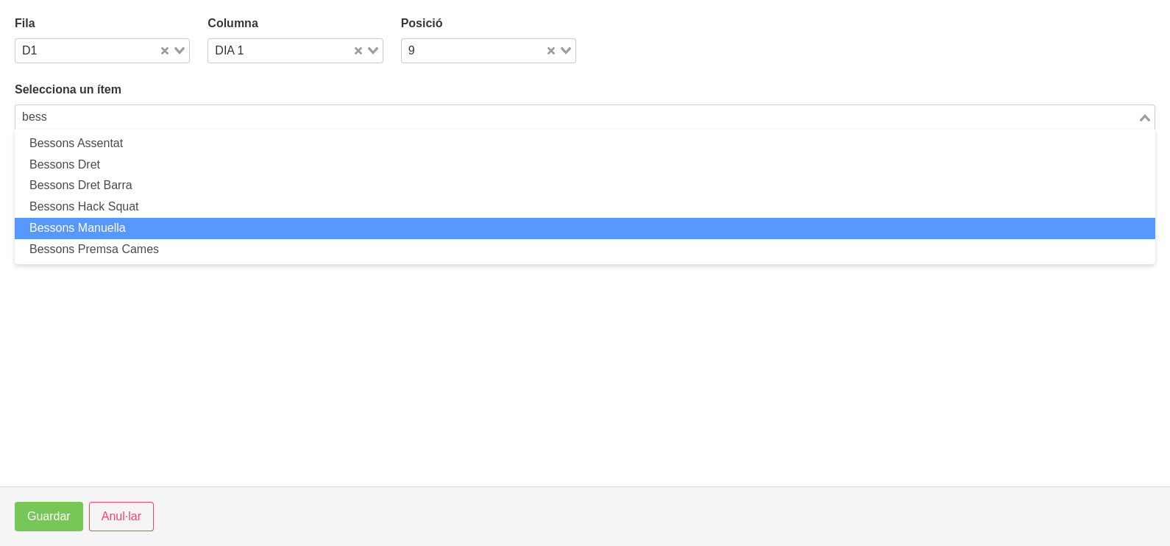
click at [157, 224] on li "Bessons Manuella" at bounding box center [585, 228] width 1140 height 21
type input "bess"
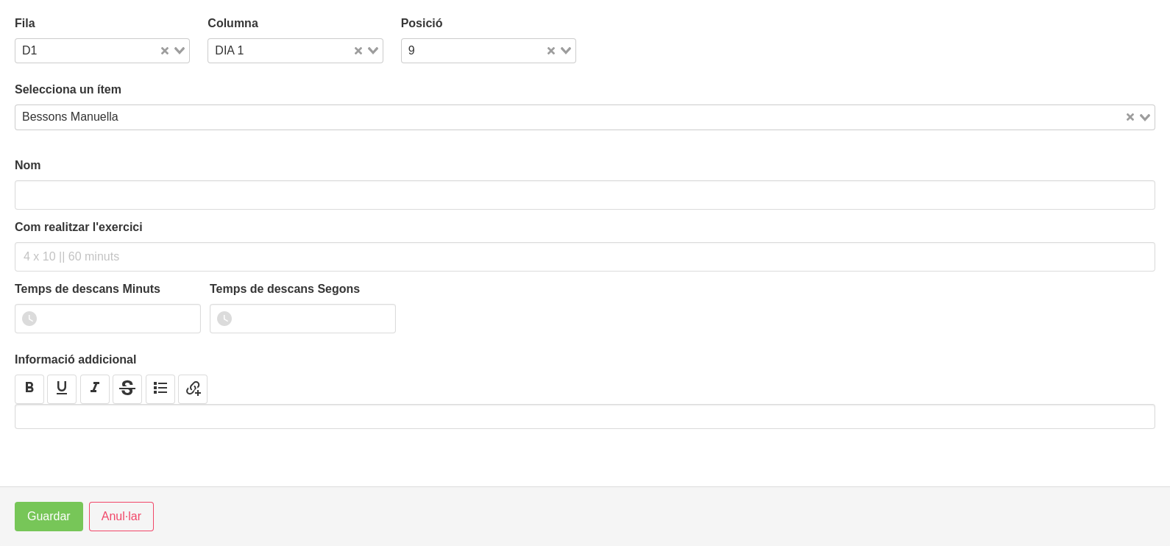
type input "Bessons Manuella"
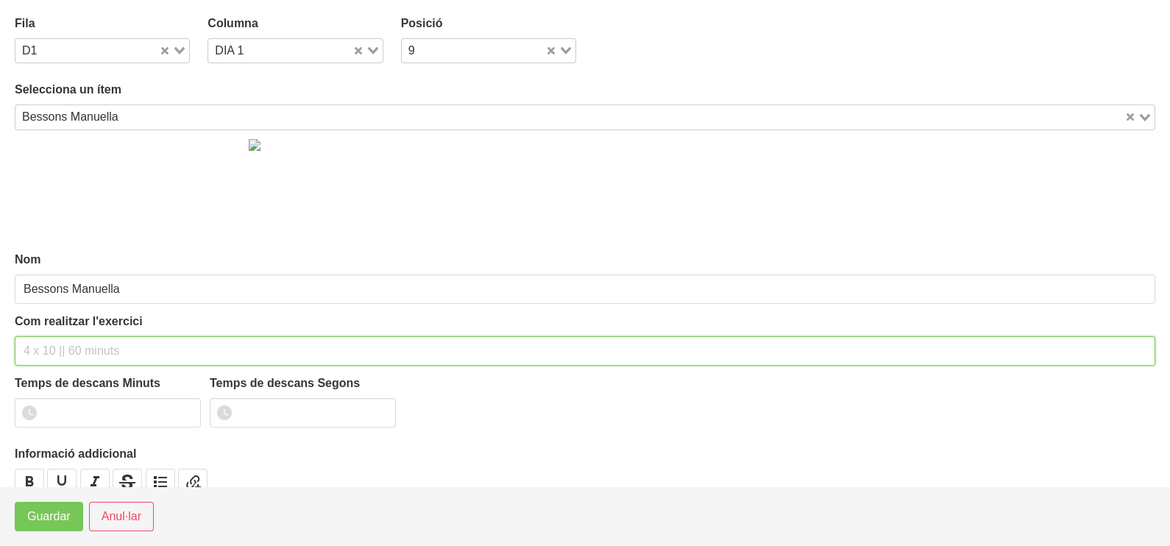
click at [74, 344] on input "text" at bounding box center [585, 350] width 1140 height 29
type input "3 x 8-10 a 2111 60""
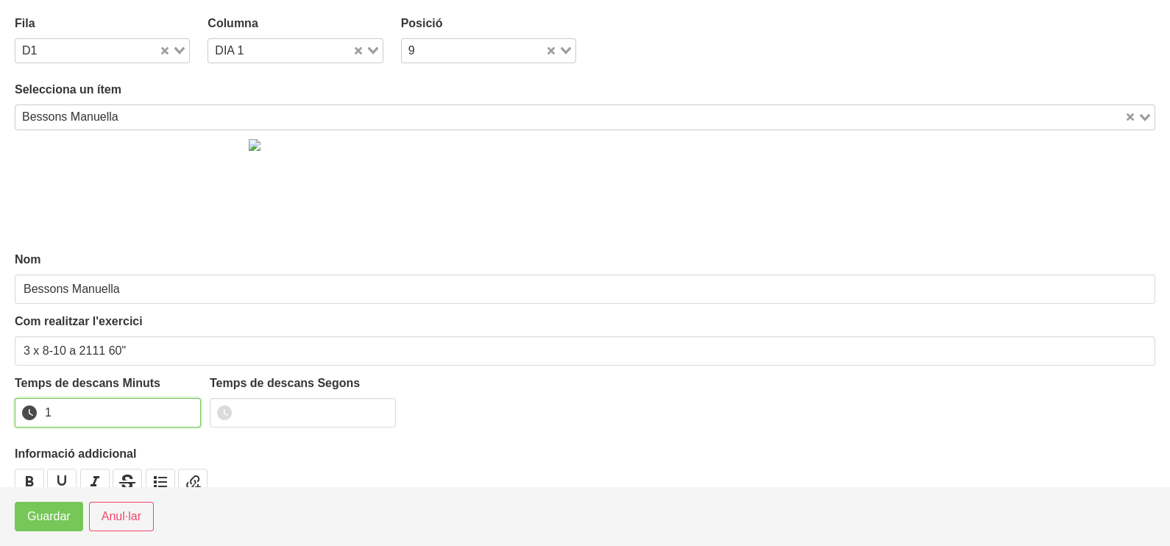
drag, startPoint x: 184, startPoint y: 408, endPoint x: 124, endPoint y: 473, distance: 88.0
type input "1"
click at [182, 409] on input "1" at bounding box center [108, 412] width 186 height 29
click at [60, 520] on span "Guardar" at bounding box center [48, 517] width 43 height 18
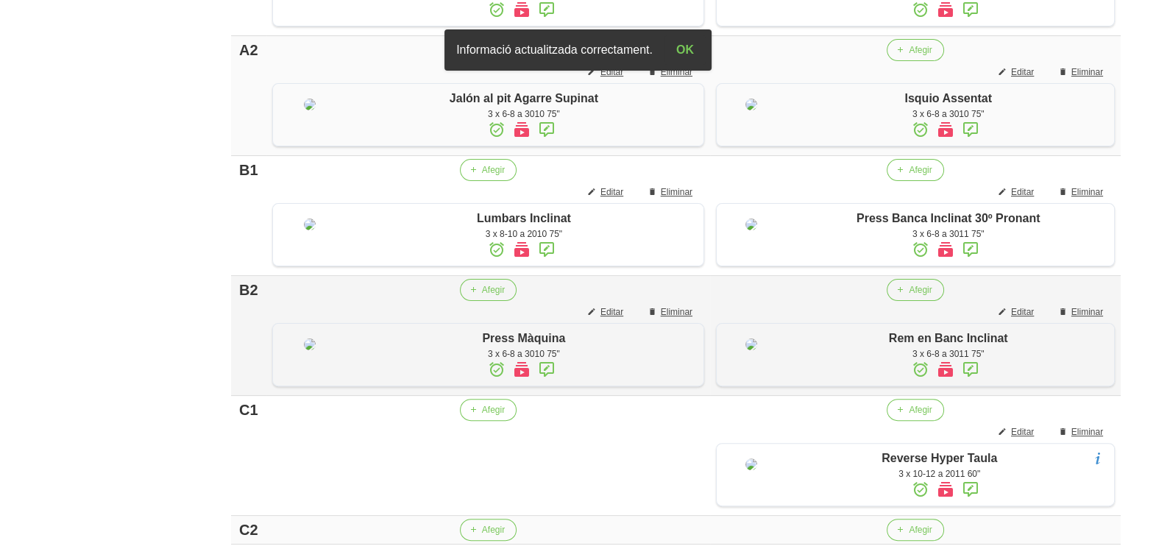
scroll to position [818, 0]
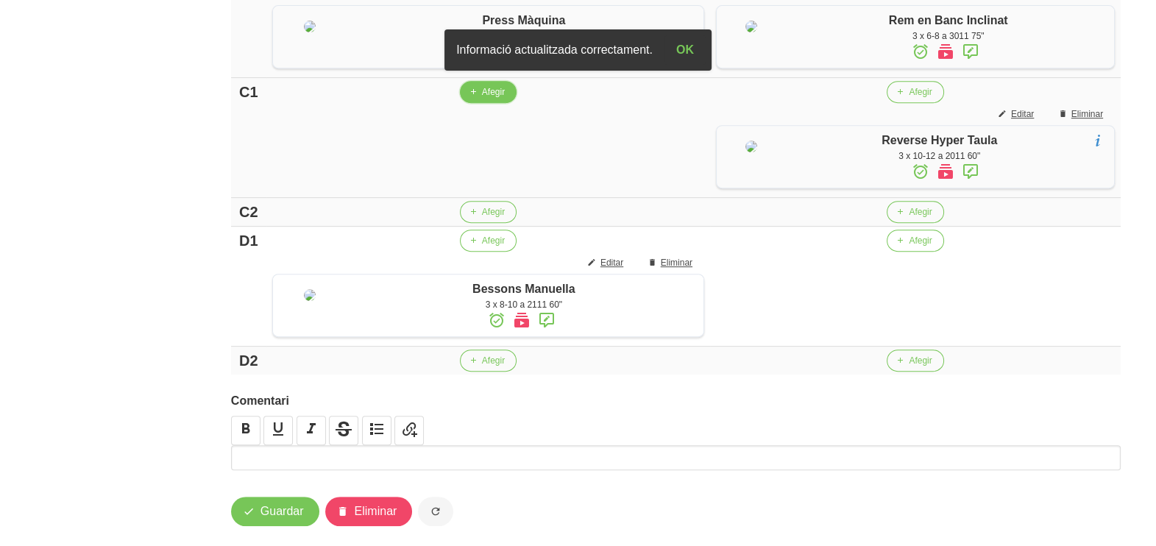
click at [487, 99] on span "Afegir" at bounding box center [493, 91] width 23 height 13
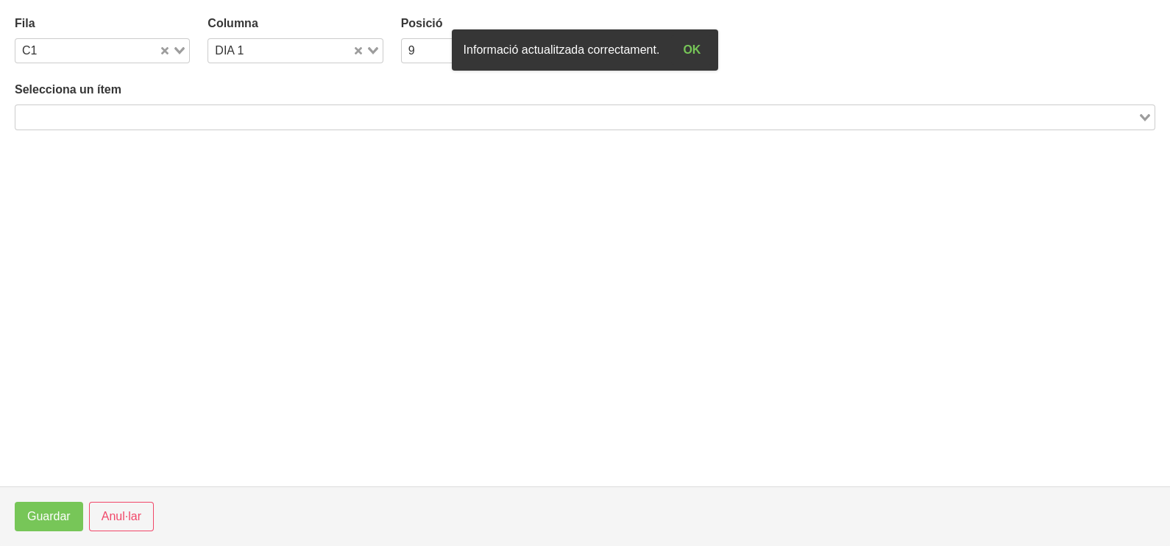
click at [146, 114] on input "Search for option" at bounding box center [576, 117] width 1119 height 18
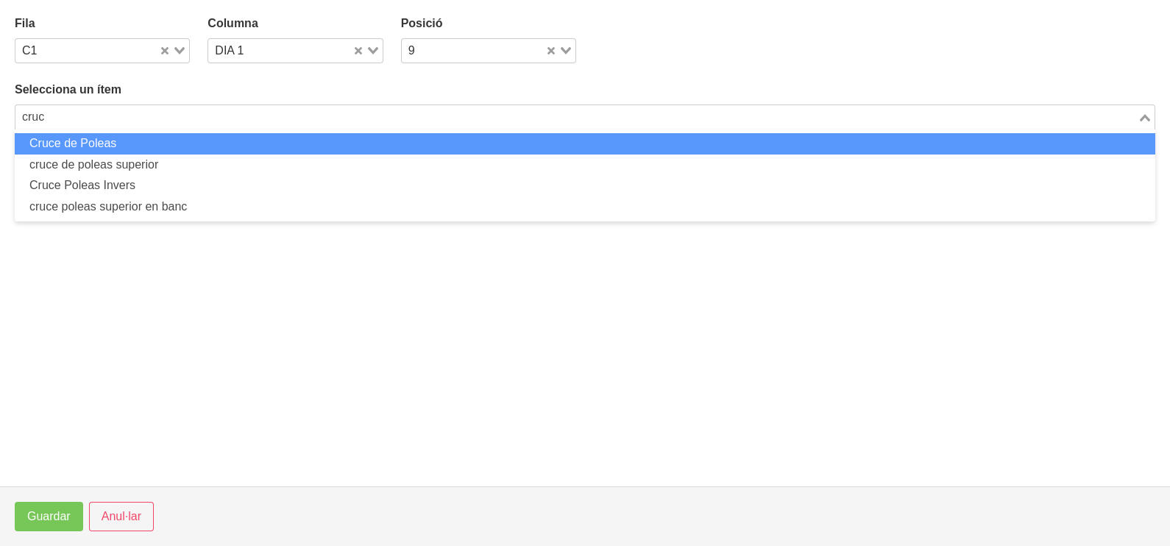
click at [157, 139] on li "Cruce de Poleas" at bounding box center [585, 143] width 1140 height 21
type input "cruc"
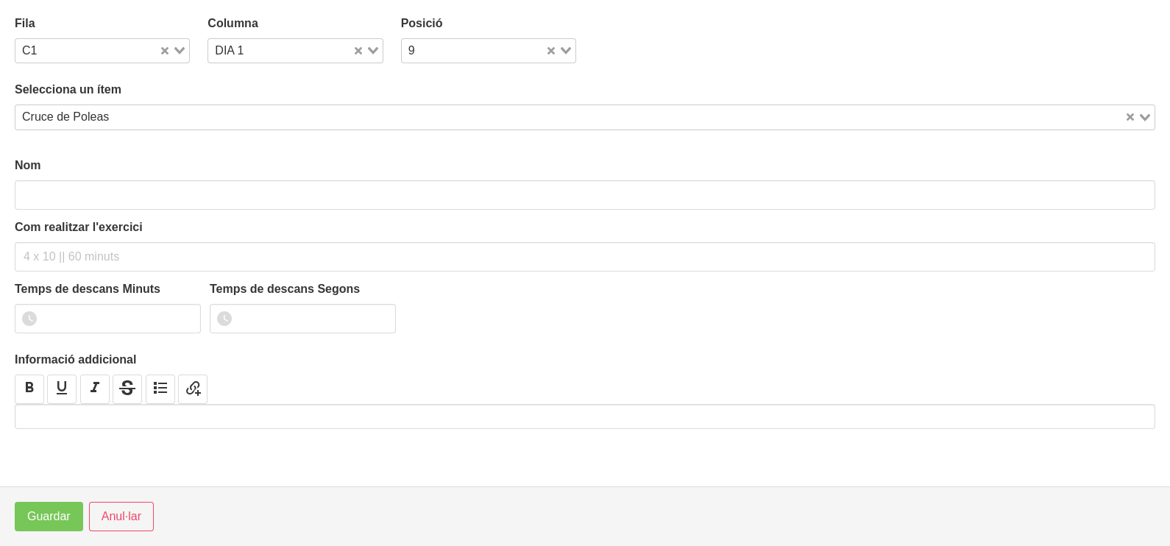
type input "Cruce de Poleas"
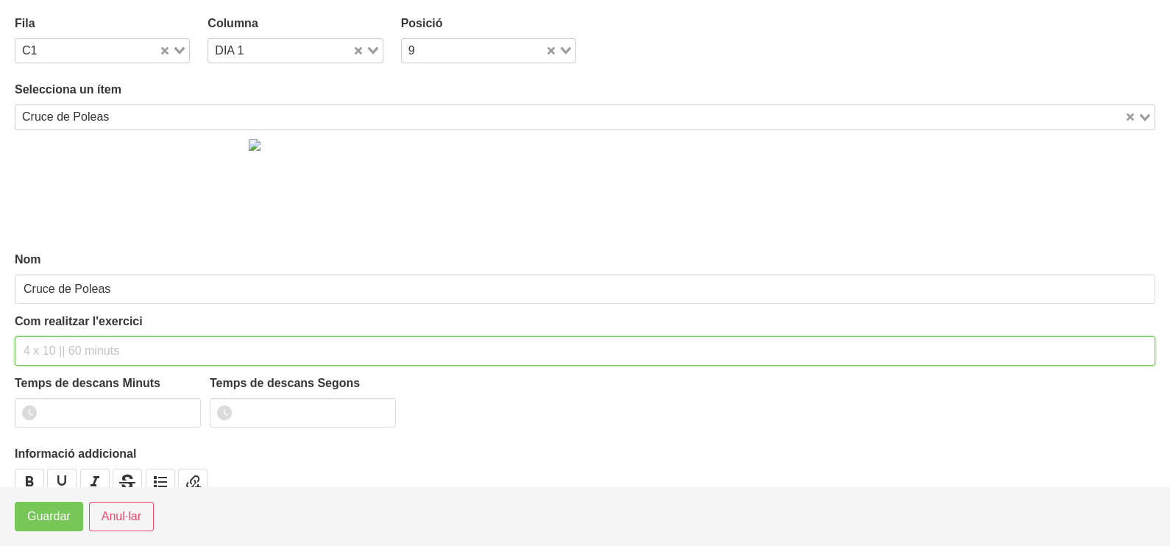
click at [62, 344] on input "text" at bounding box center [585, 350] width 1140 height 29
type input "3 x 8-10 (banc de baix estirat) 60""
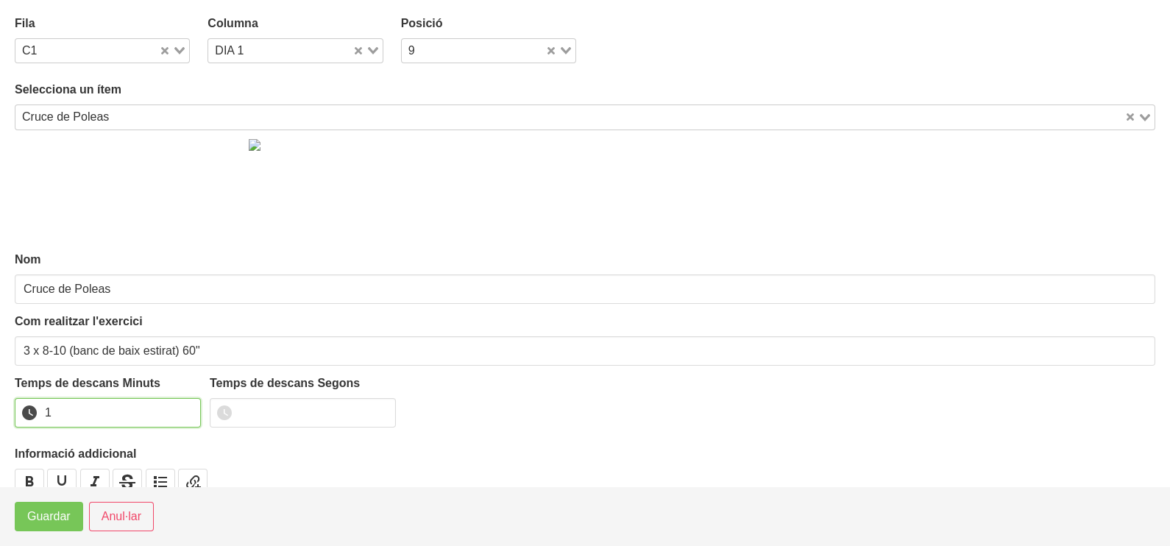
type input "1"
click at [181, 408] on input "1" at bounding box center [108, 412] width 186 height 29
click at [53, 524] on span "Guardar" at bounding box center [48, 517] width 43 height 18
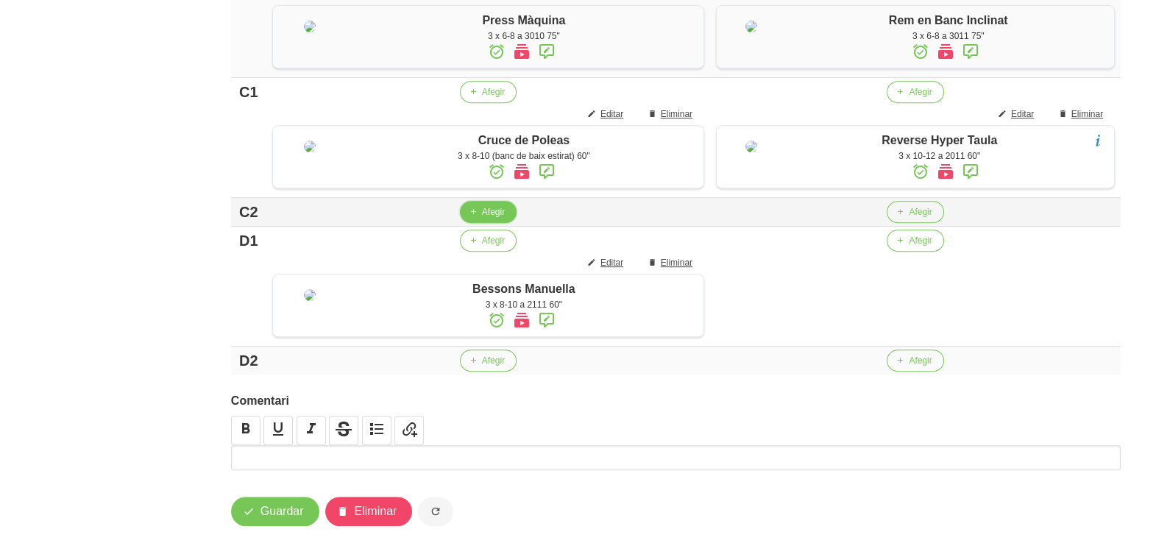
click at [486, 218] on span "Afegir" at bounding box center [493, 211] width 23 height 13
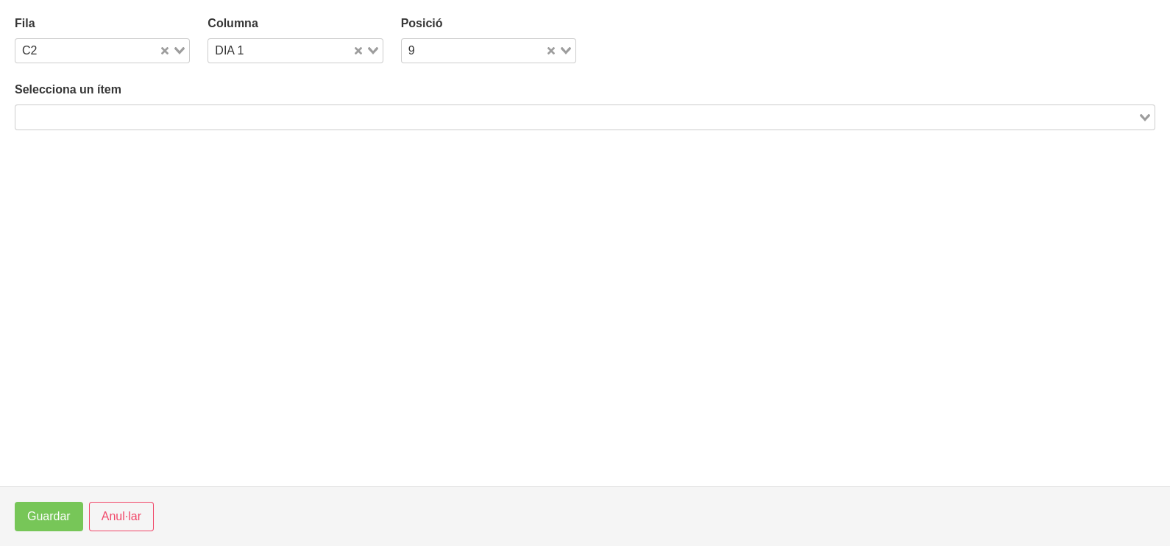
click at [111, 123] on input "Search for option" at bounding box center [576, 117] width 1119 height 18
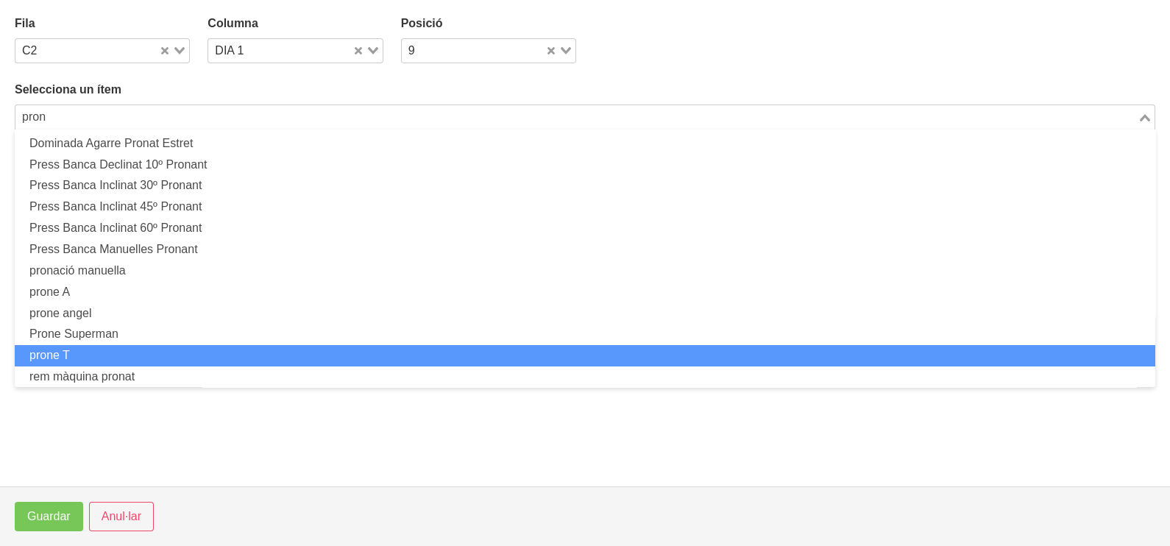
click at [120, 351] on li "prone T" at bounding box center [585, 355] width 1140 height 21
type input "pron"
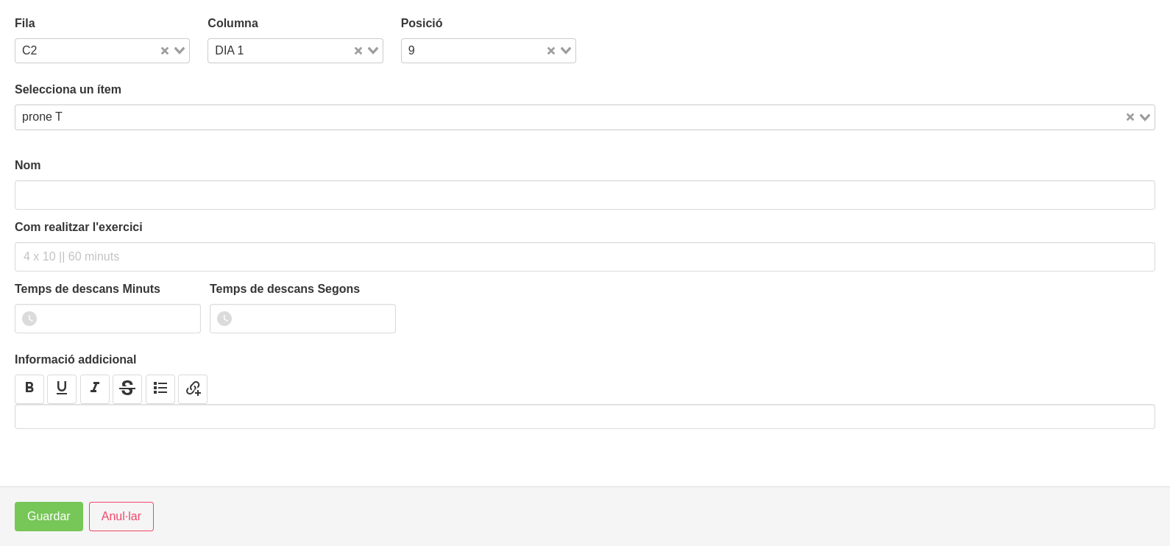
type input "prone T"
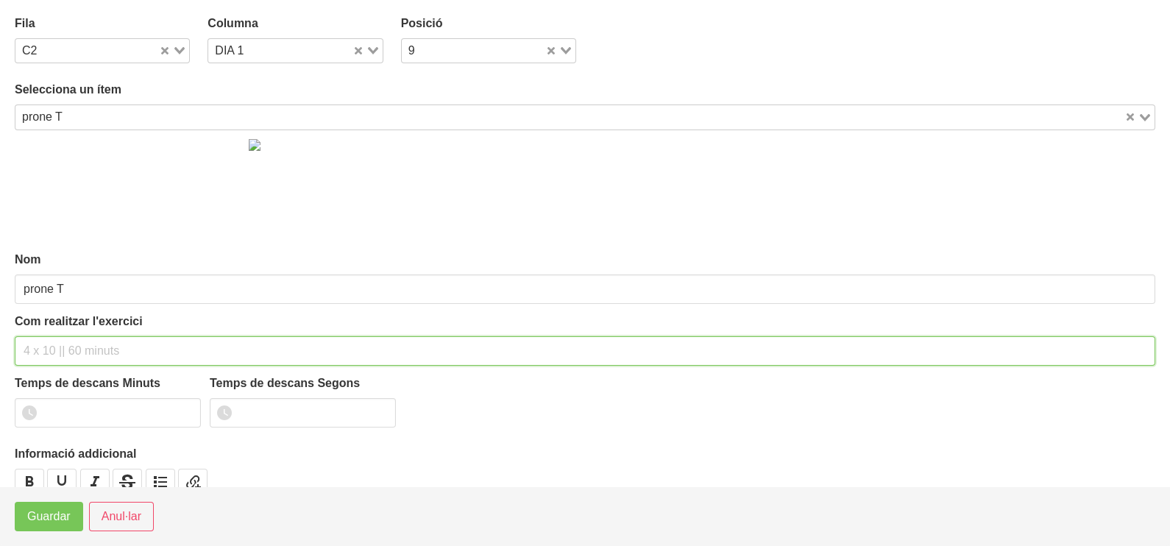
click at [46, 357] on input "text" at bounding box center [585, 350] width 1140 height 29
type input "3 x 8-10 a 2011 60""
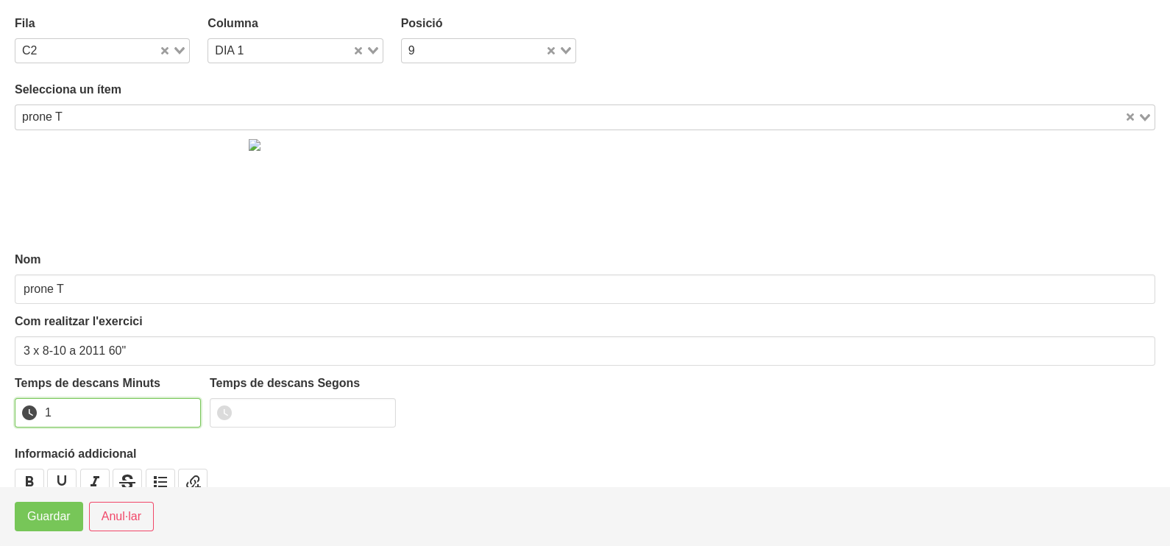
drag, startPoint x: 188, startPoint y: 405, endPoint x: 88, endPoint y: 472, distance: 119.8
type input "1"
click at [186, 407] on input "1" at bounding box center [108, 412] width 186 height 29
click at [48, 516] on span "Guardar" at bounding box center [48, 517] width 43 height 18
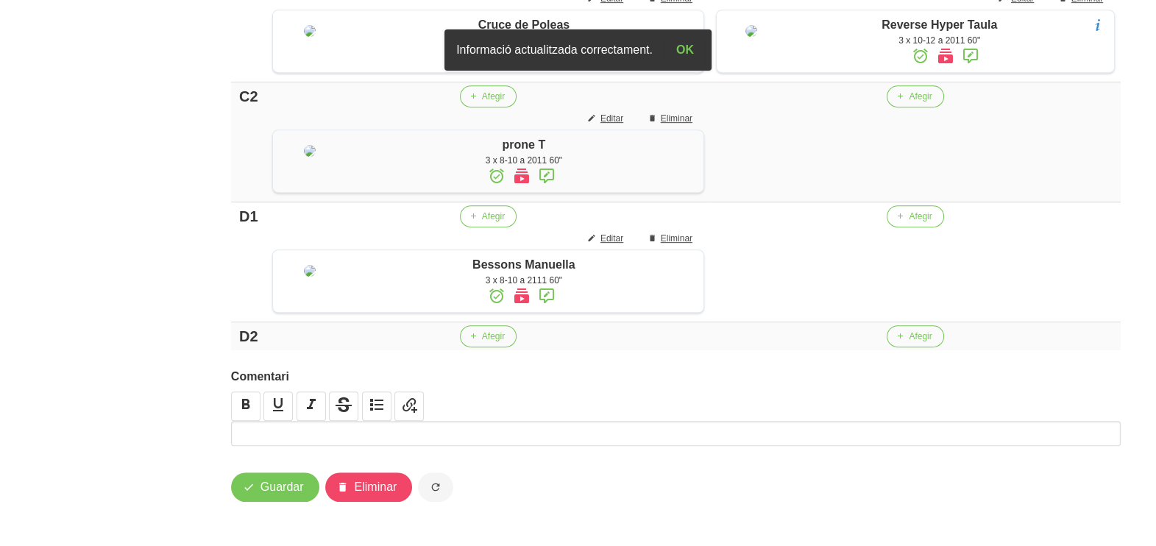
scroll to position [1148, 0]
click at [471, 338] on icon "button" at bounding box center [473, 336] width 9 height 13
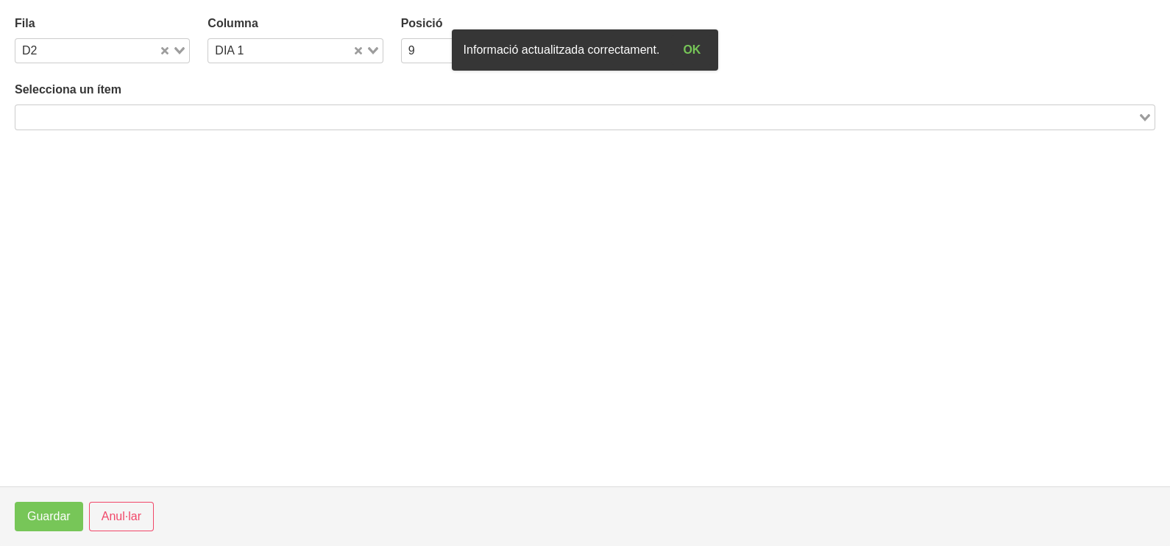
click at [143, 121] on input "Search for option" at bounding box center [576, 117] width 1119 height 18
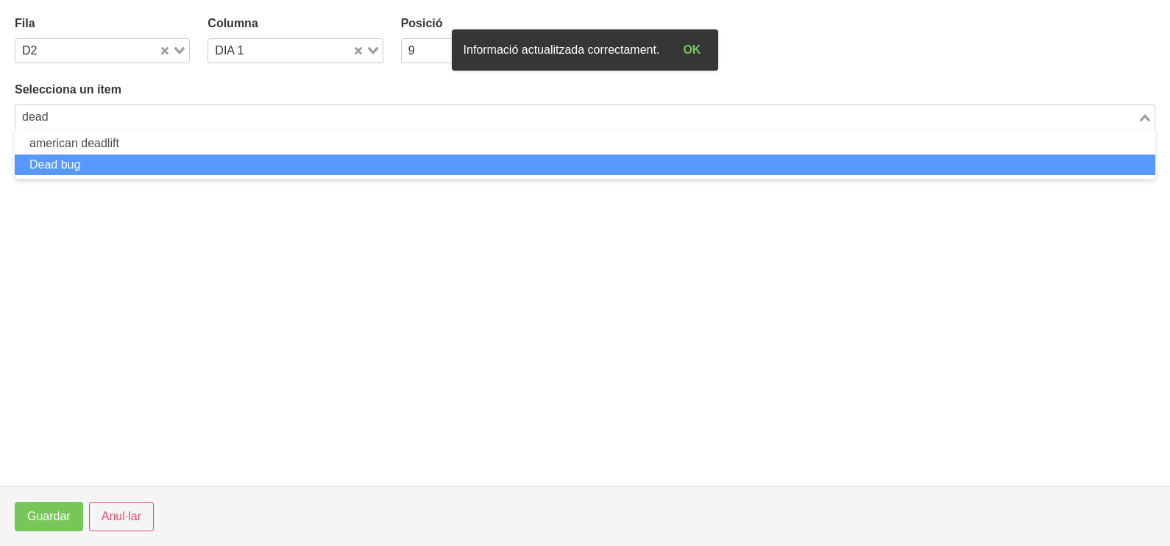
drag, startPoint x: 151, startPoint y: 155, endPoint x: 152, endPoint y: 166, distance: 10.3
click at [152, 166] on li "Dead bug" at bounding box center [585, 164] width 1140 height 21
type input "dead"
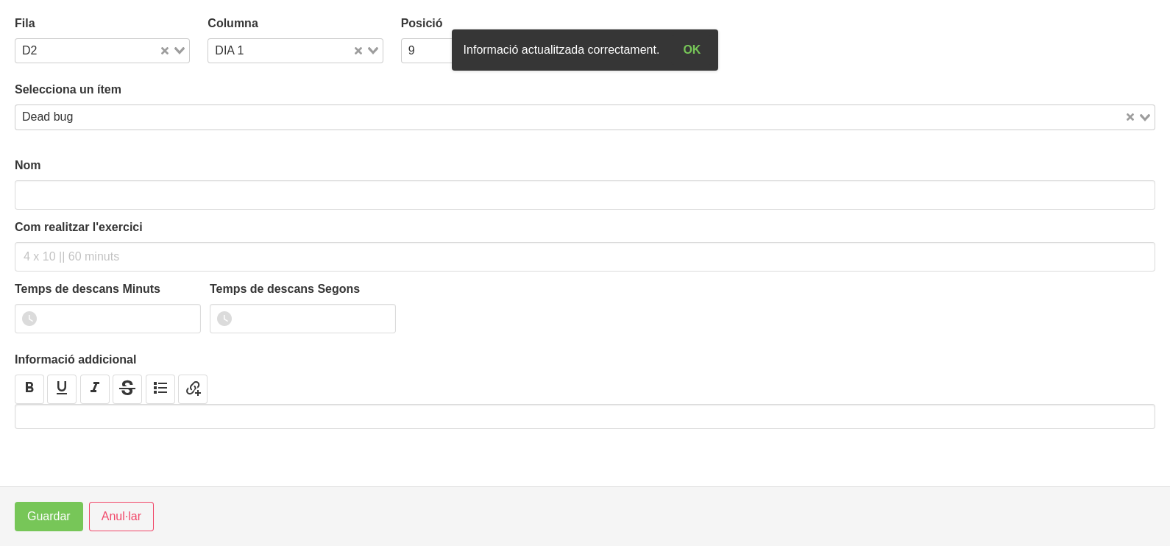
type input "Dead bug"
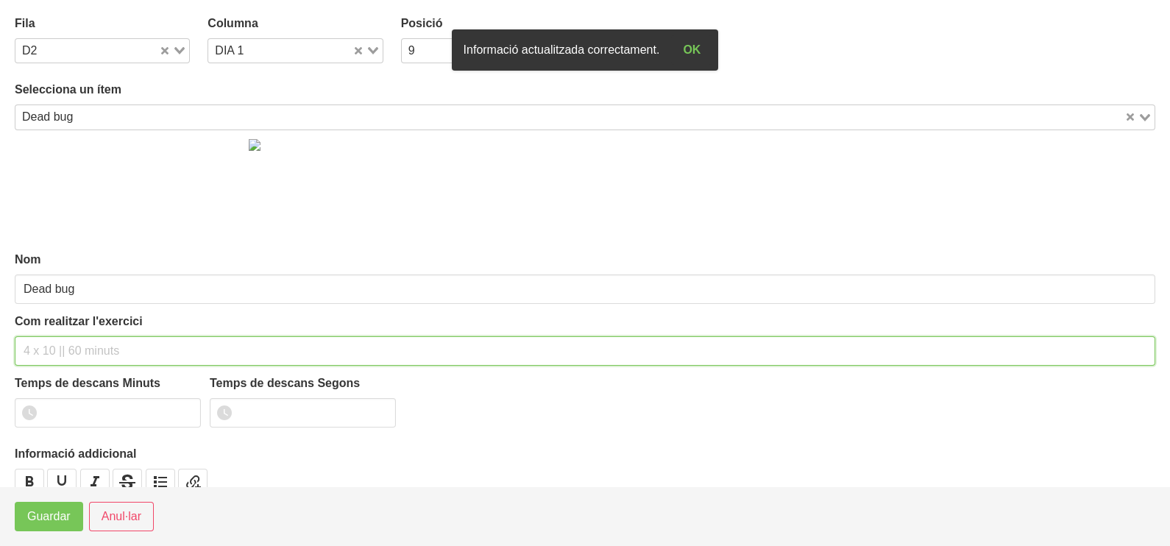
click at [63, 342] on input "text" at bounding box center [585, 350] width 1140 height 29
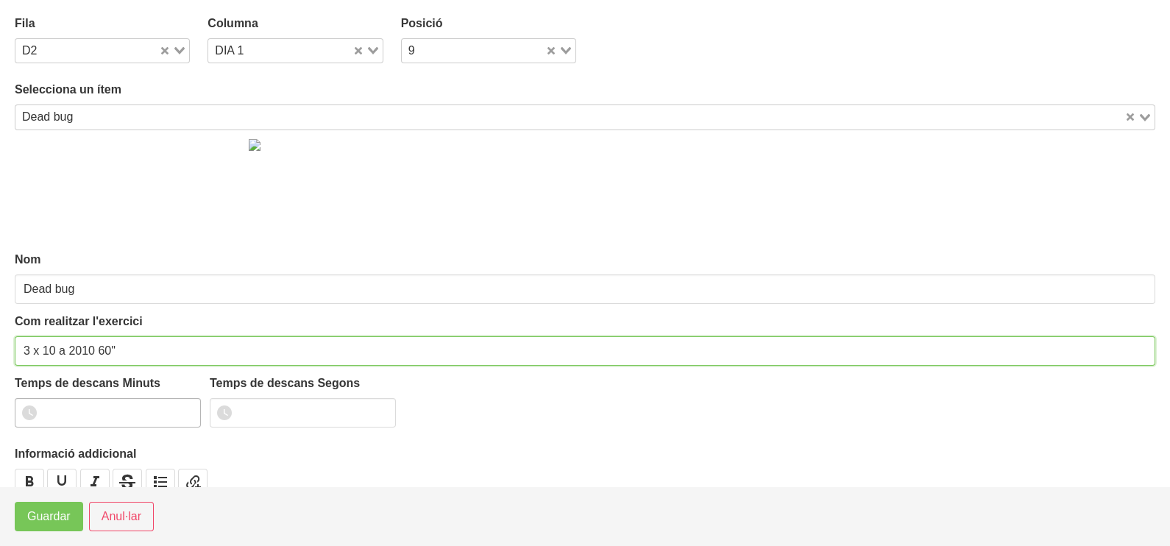
type input "3 x 10 a 2010 60""
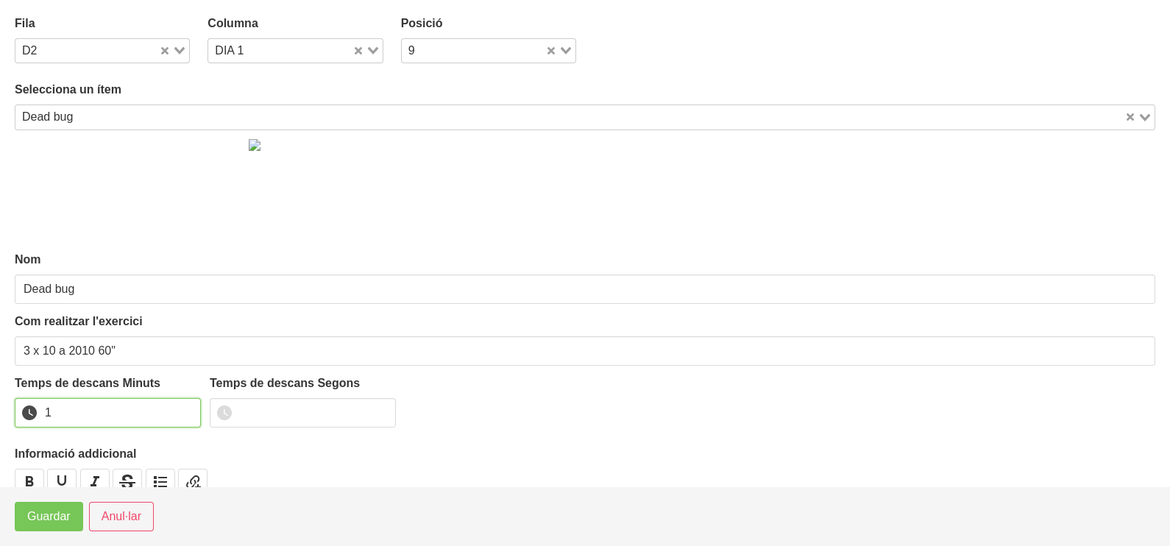
drag, startPoint x: 185, startPoint y: 408, endPoint x: 112, endPoint y: 463, distance: 92.4
type input "1"
click at [183, 409] on input "1" at bounding box center [108, 412] width 186 height 29
click at [55, 524] on span "Guardar" at bounding box center [48, 517] width 43 height 18
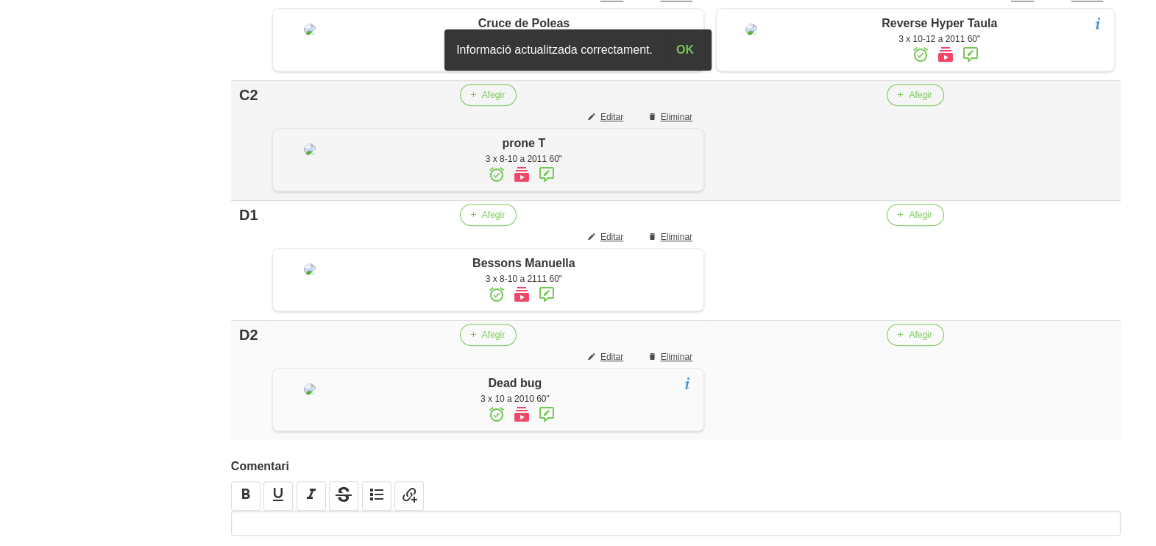
scroll to position [964, 0]
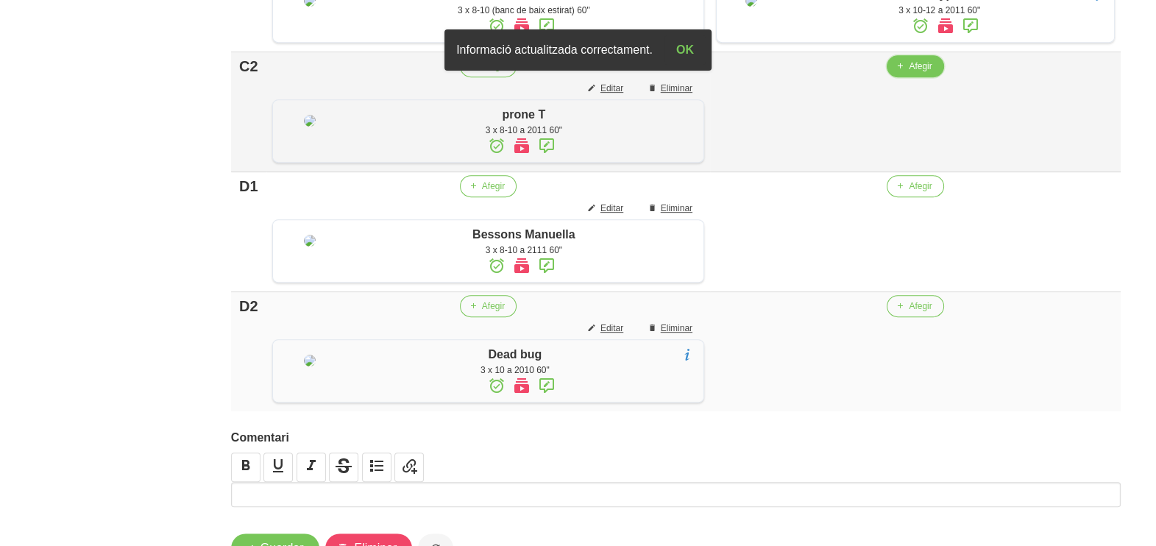
click at [911, 73] on span "Afegir" at bounding box center [919, 66] width 23 height 13
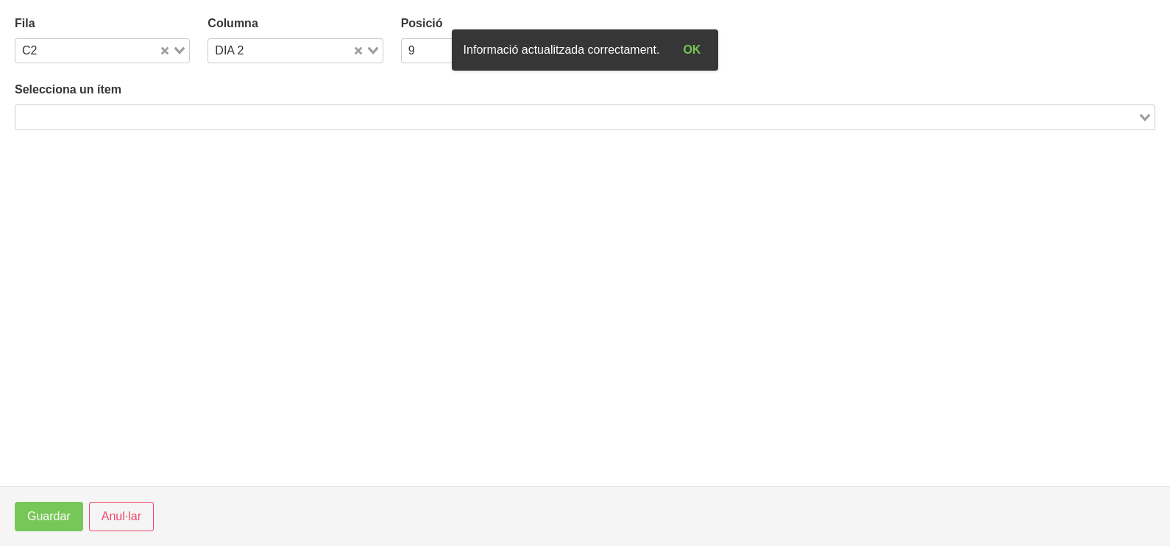
click at [214, 110] on input "Search for option" at bounding box center [576, 117] width 1119 height 18
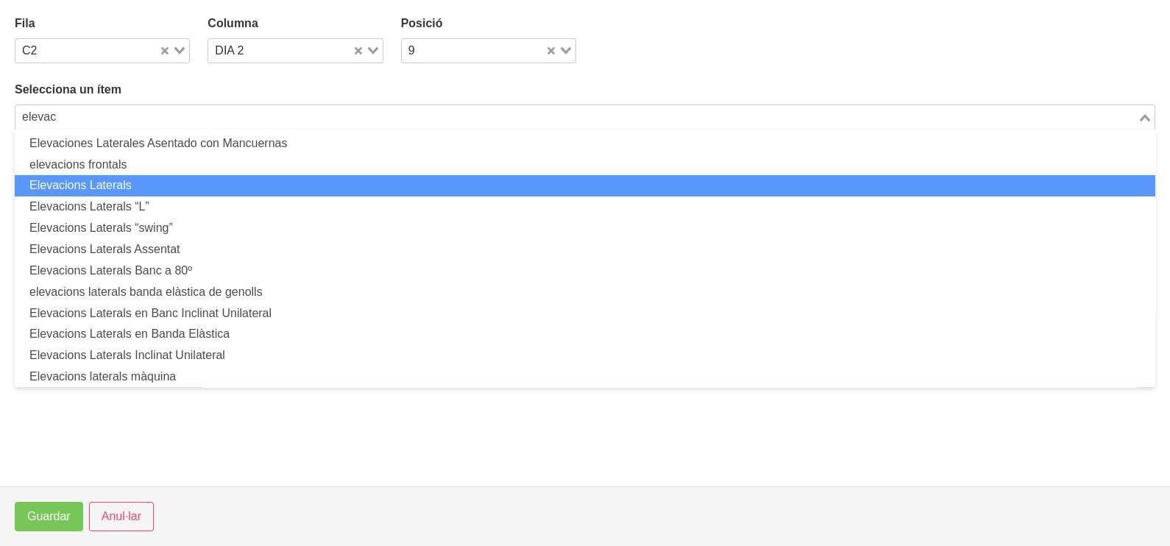
drag, startPoint x: 170, startPoint y: 180, endPoint x: 166, endPoint y: 189, distance: 9.9
click at [166, 189] on li "Elevacions Laterals" at bounding box center [585, 185] width 1140 height 21
type input "elevac"
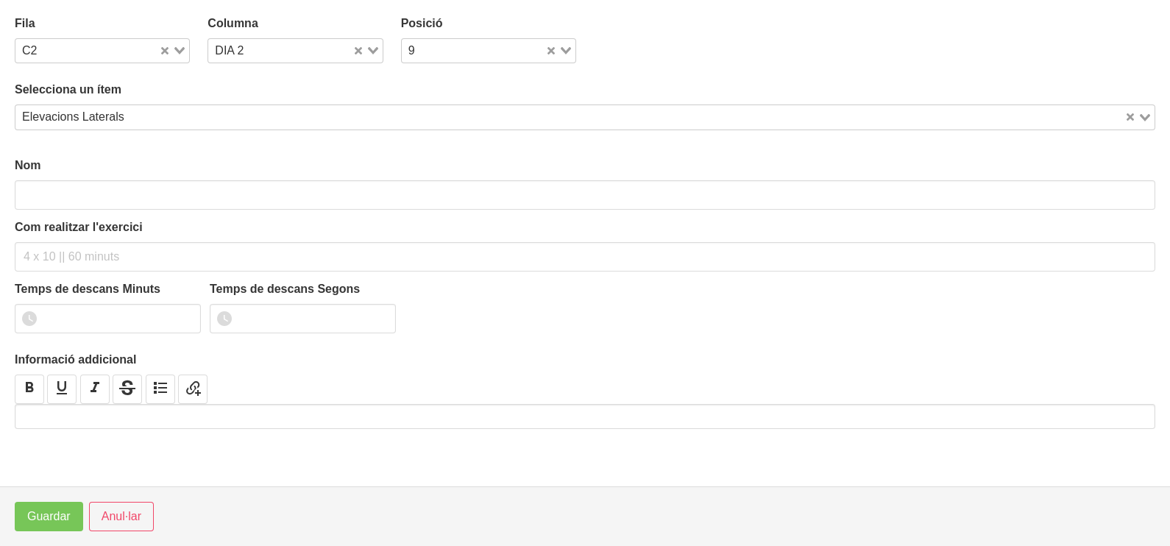
type input "Elevacions Laterals"
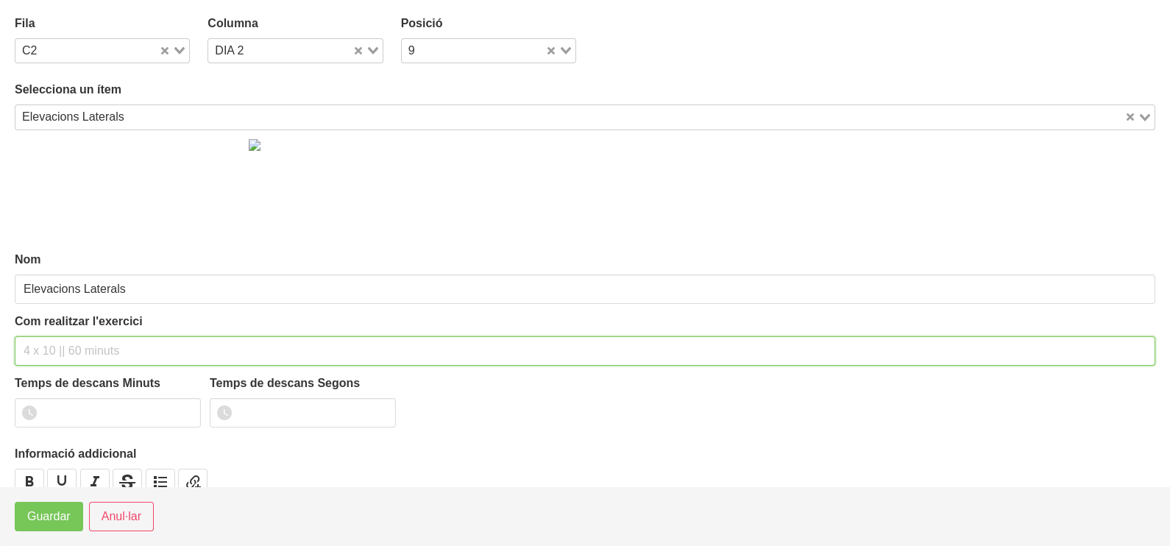
click at [74, 346] on input "text" at bounding box center [585, 350] width 1140 height 29
type input "3 x 8-10 a 2010 60""
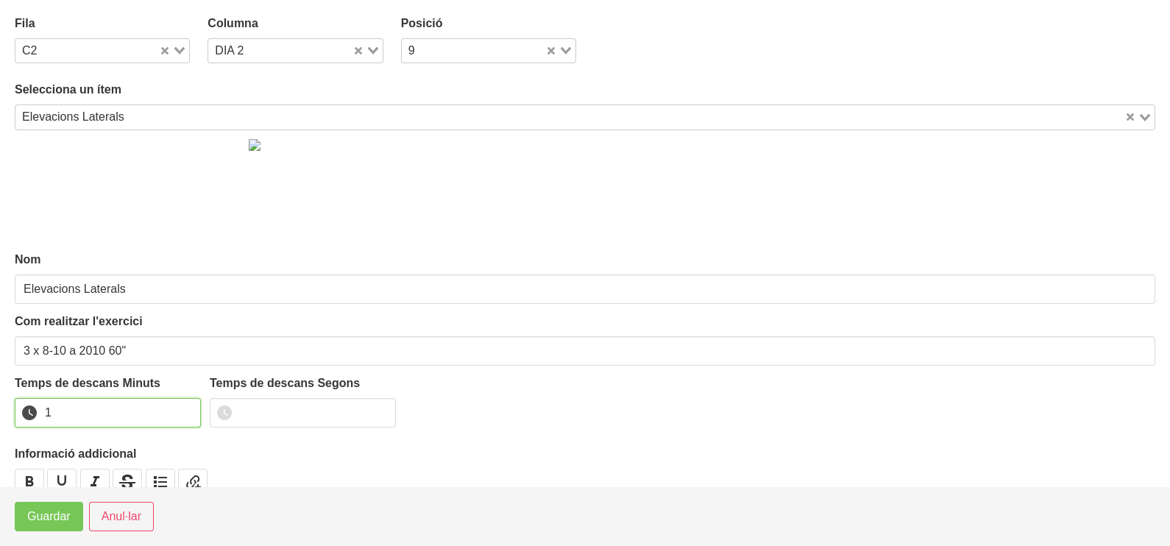
type input "1"
click at [183, 406] on input "1" at bounding box center [108, 412] width 186 height 29
click at [47, 514] on span "Guardar" at bounding box center [48, 517] width 43 height 18
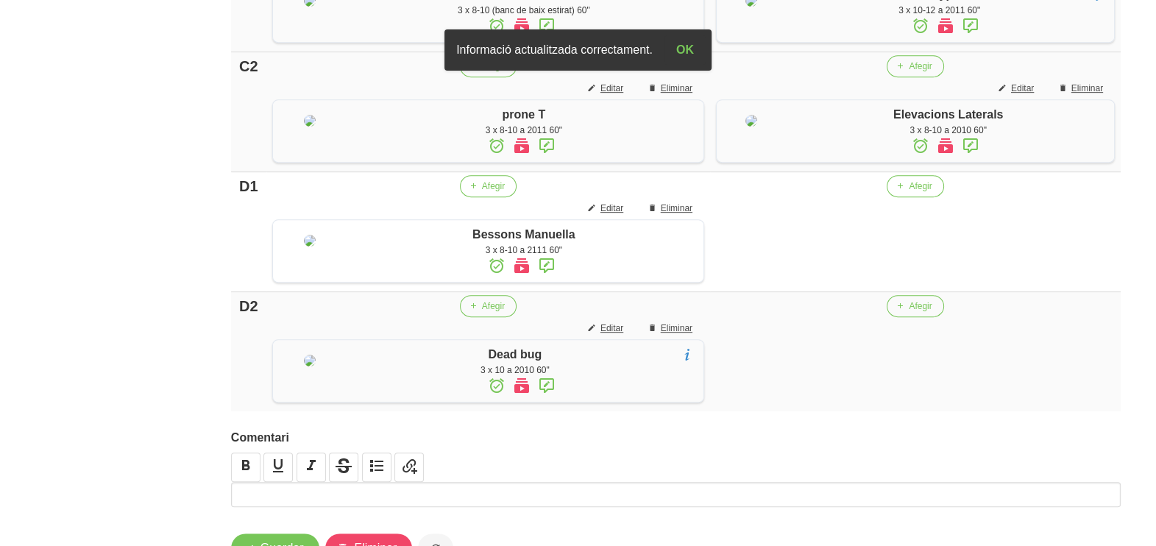
scroll to position [1148, 0]
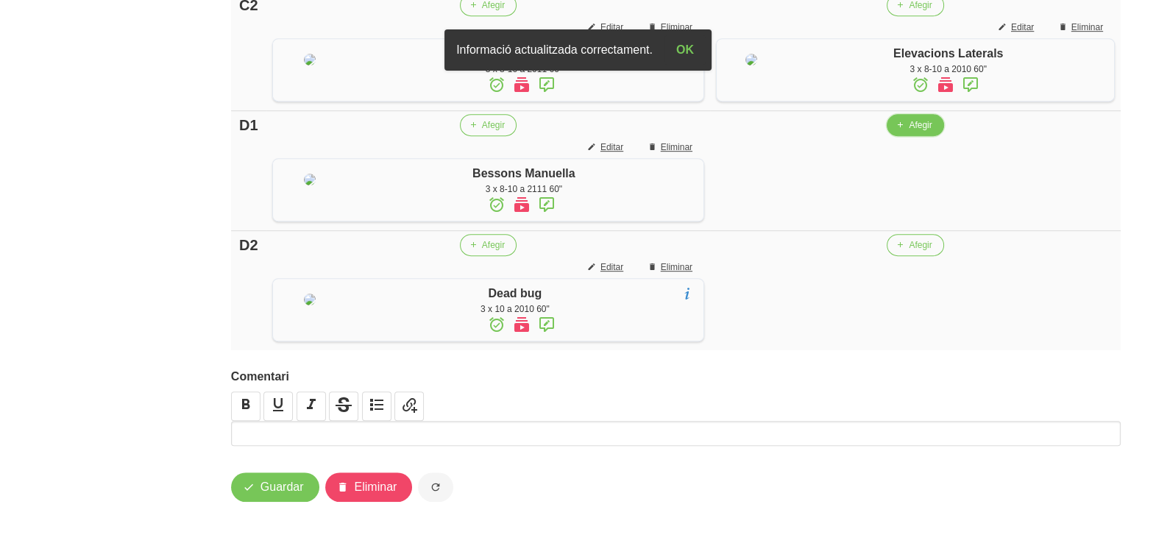
click at [912, 132] on span "Afegir" at bounding box center [919, 124] width 23 height 13
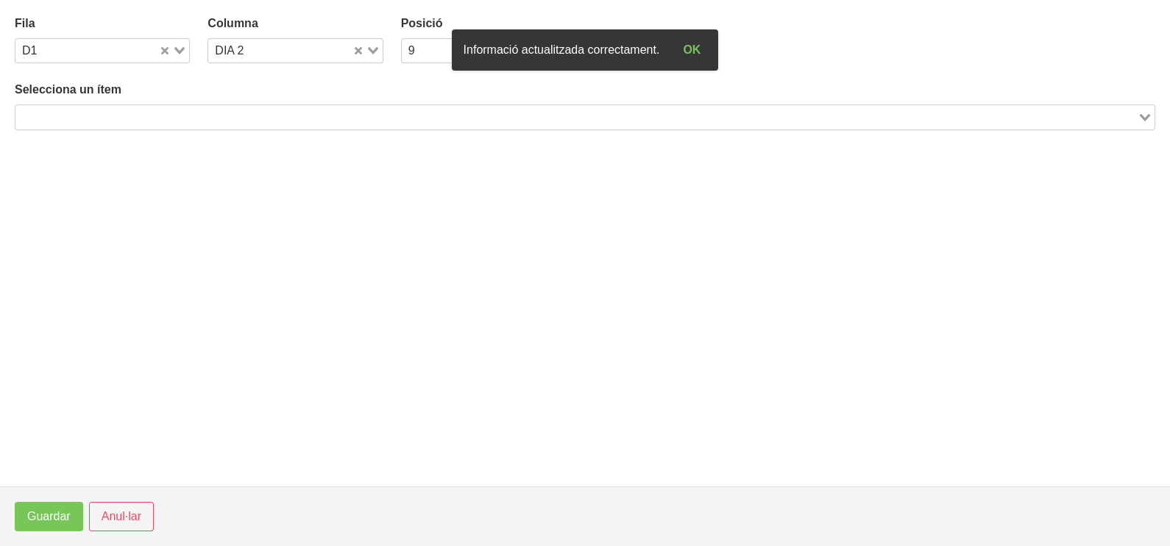
click at [96, 113] on input "Search for option" at bounding box center [576, 117] width 1119 height 18
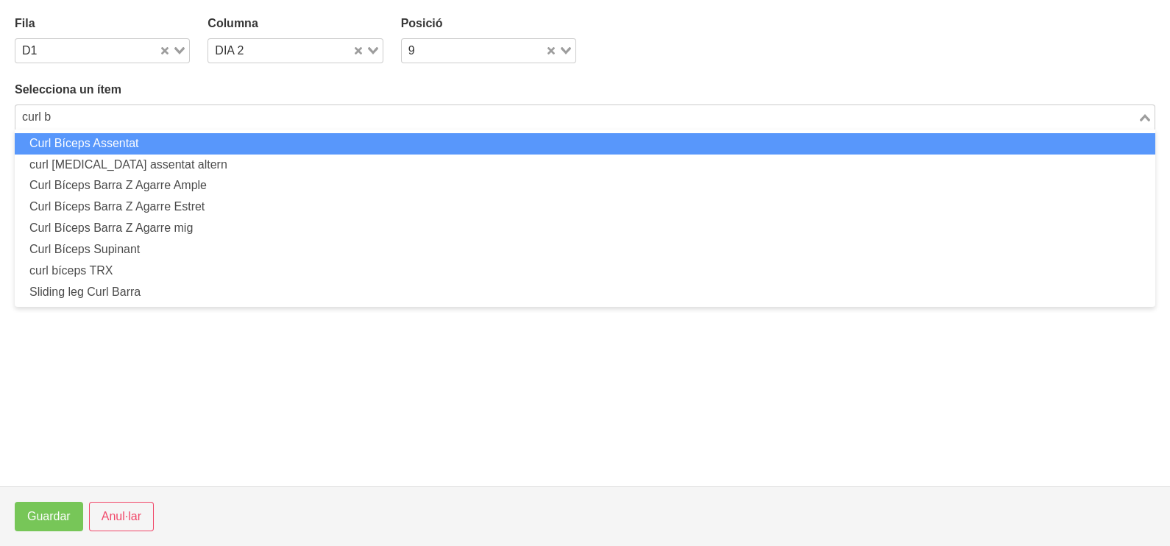
type input "curl b"
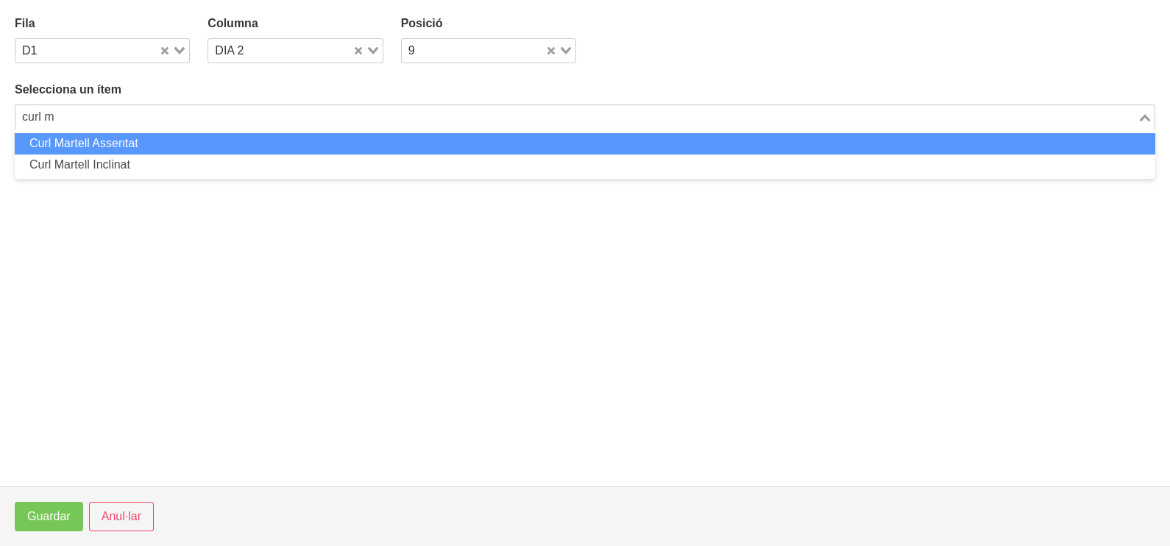
click at [107, 146] on li "Curl Martell Assentat" at bounding box center [585, 143] width 1140 height 21
type input "curl m"
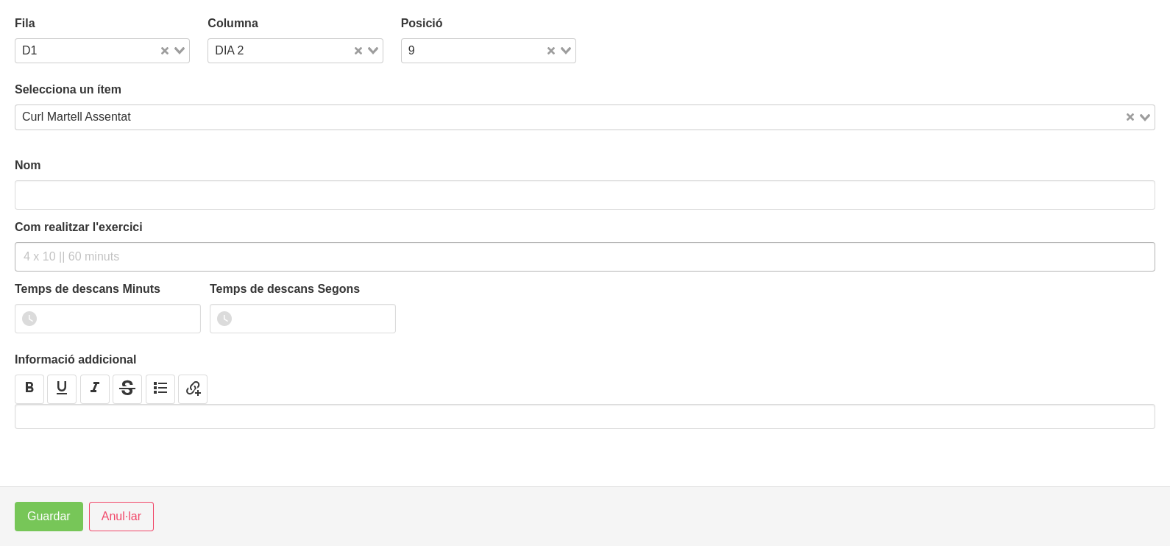
type input "Curl Martell Assentat"
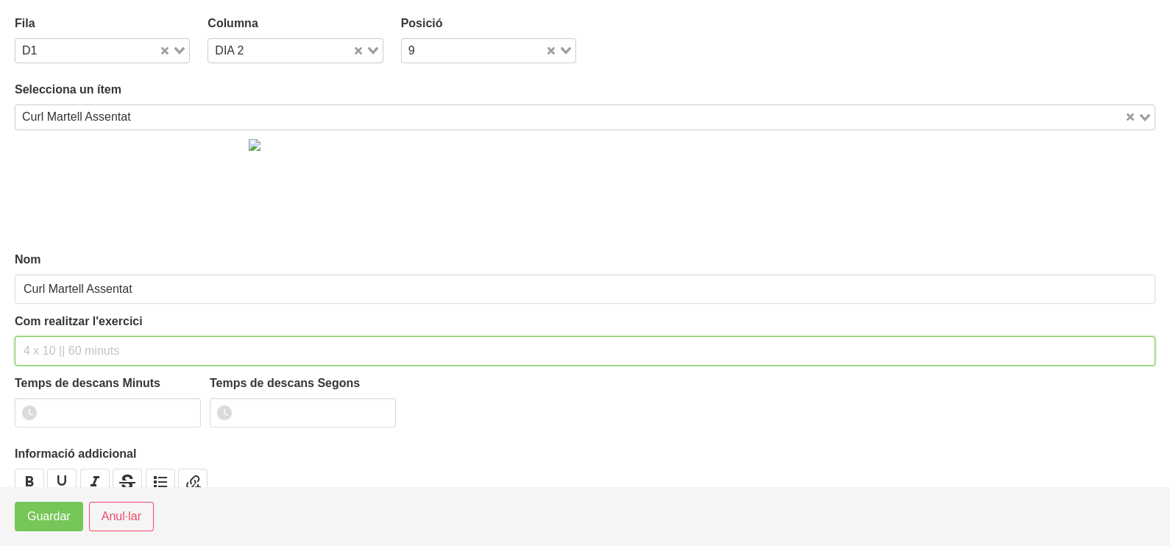
click at [43, 354] on input "text" at bounding box center [585, 350] width 1140 height 29
type input "3 x 6-8 a 3010 60""
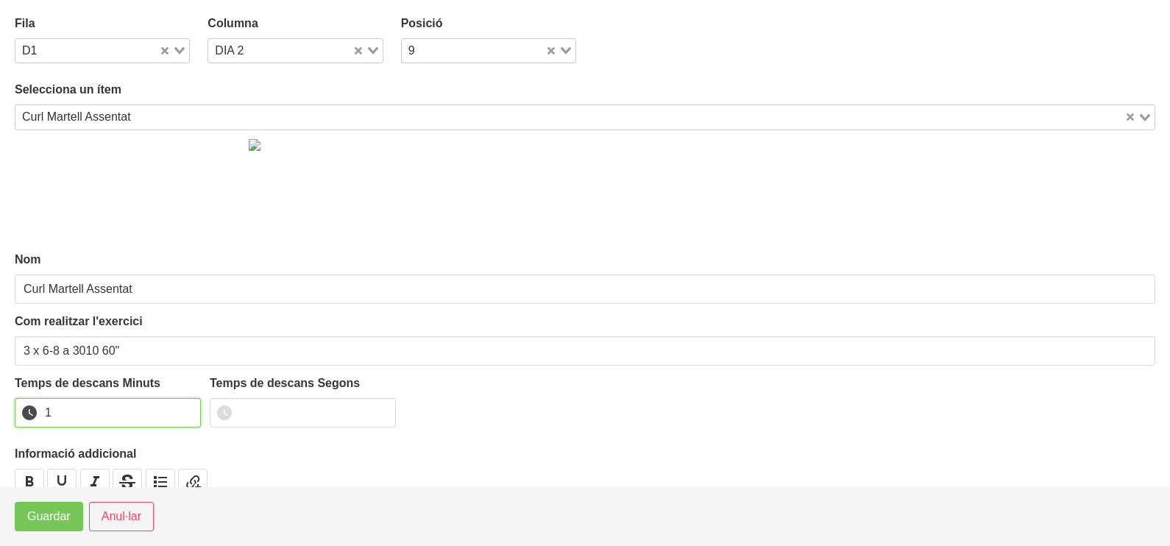
type input "1"
click at [184, 408] on input "1" at bounding box center [108, 412] width 186 height 29
click at [60, 512] on span "Guardar" at bounding box center [48, 517] width 43 height 18
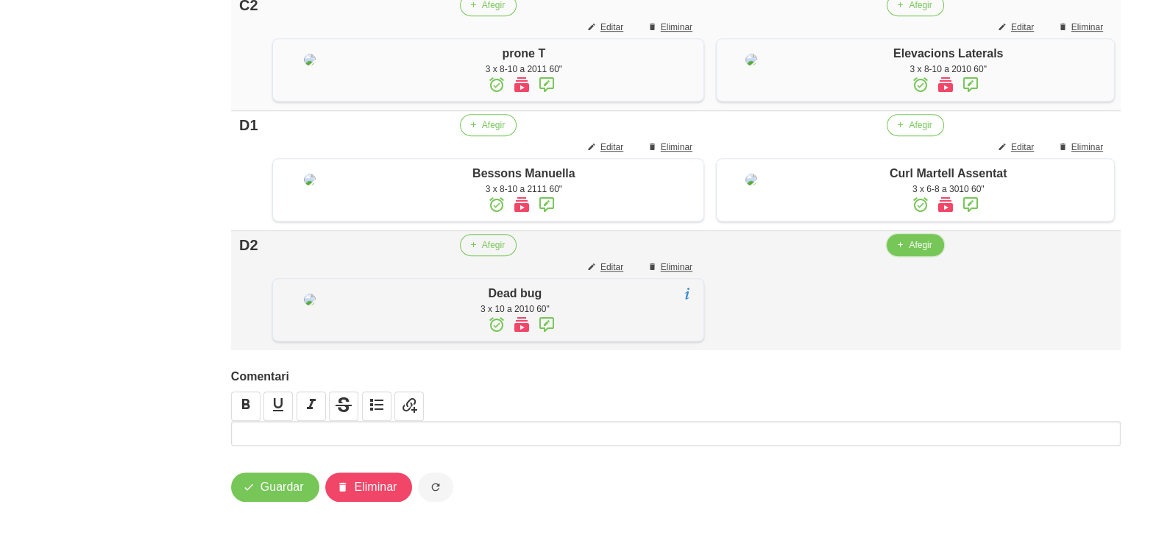
click at [916, 252] on span "Afegir" at bounding box center [919, 244] width 23 height 13
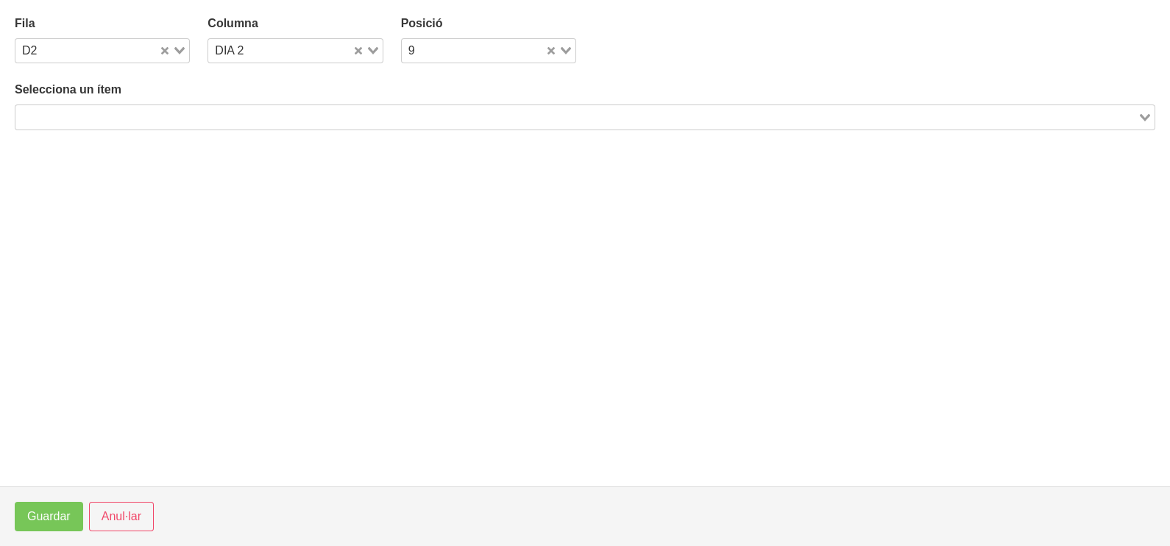
click at [267, 127] on div "Loading..." at bounding box center [585, 116] width 1140 height 25
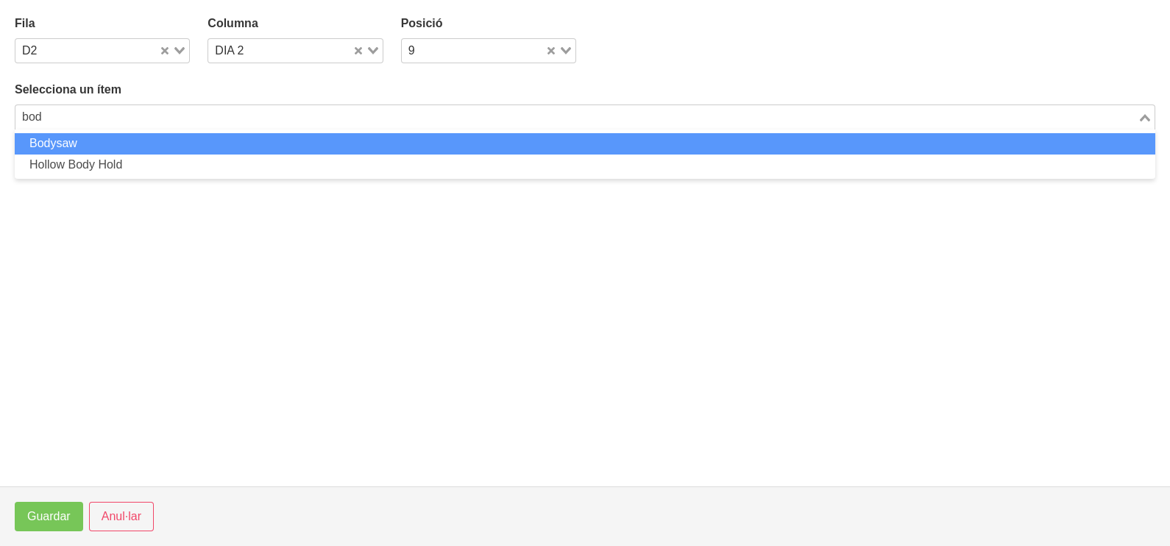
click at [257, 143] on li "Bodysaw" at bounding box center [585, 143] width 1140 height 21
type input "bod"
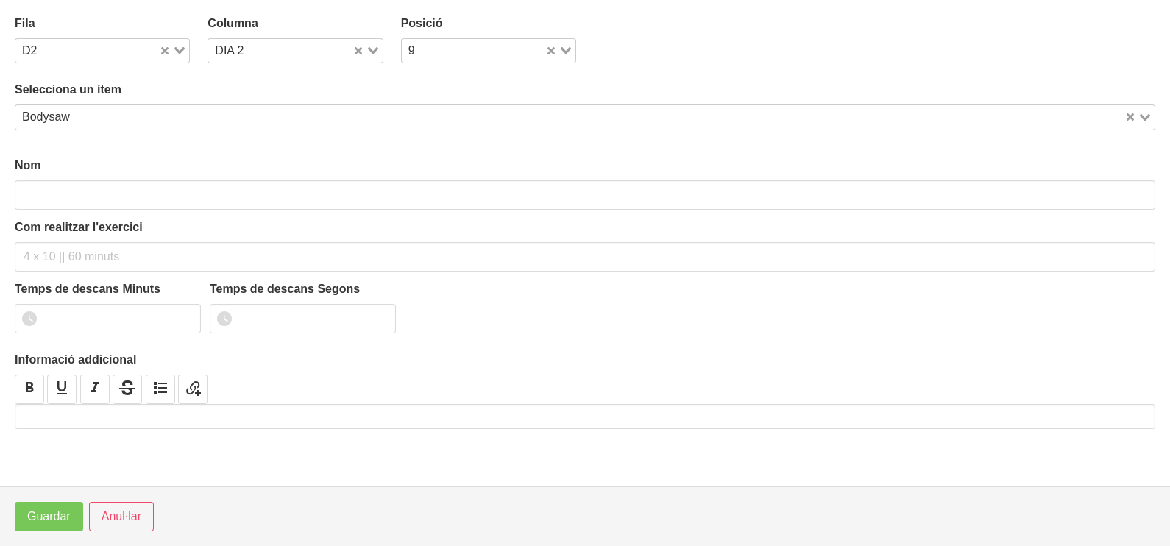
type input "Bodysaw"
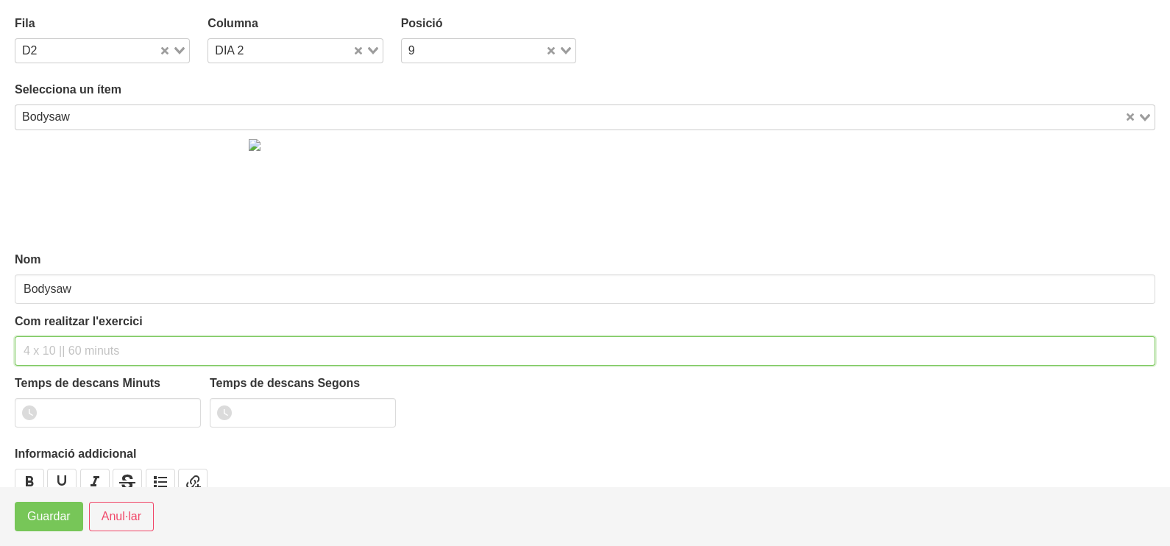
click at [51, 352] on input "text" at bounding box center [585, 350] width 1140 height 29
type input "3 x 10-12 a 2011 60""
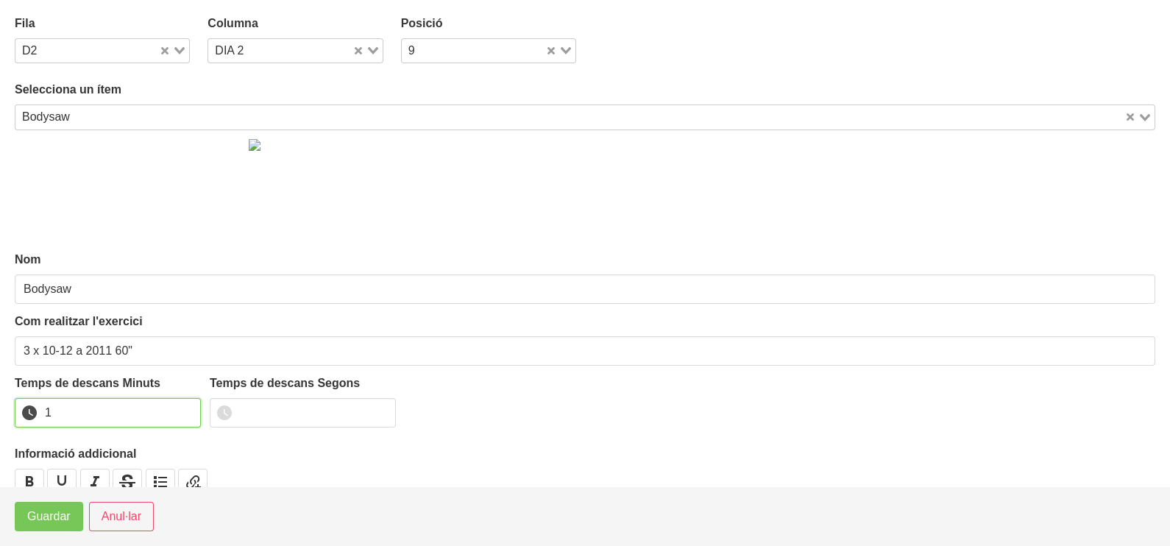
type input "1"
click at [186, 408] on input "1" at bounding box center [108, 412] width 186 height 29
click at [47, 522] on span "Guardar" at bounding box center [48, 517] width 43 height 18
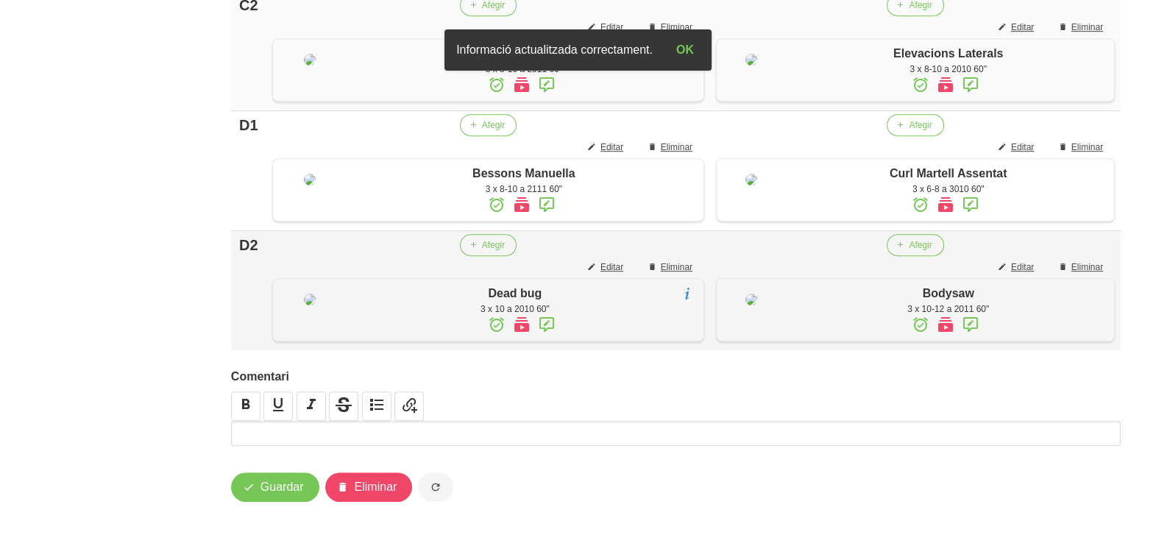
scroll to position [1296, 0]
click at [270, 491] on span "Guardar" at bounding box center [281, 487] width 43 height 18
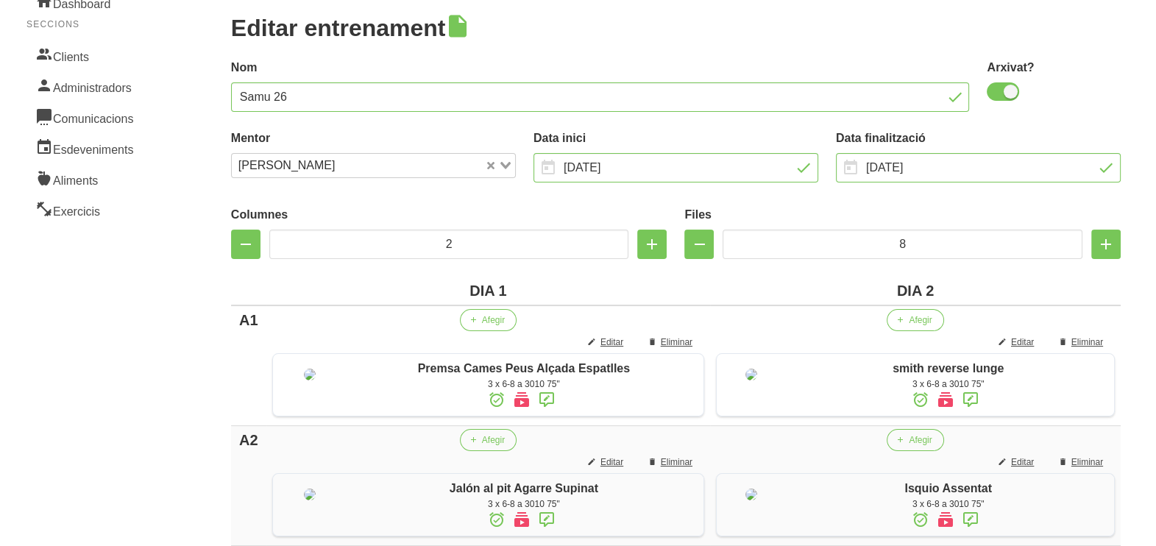
scroll to position [0, 0]
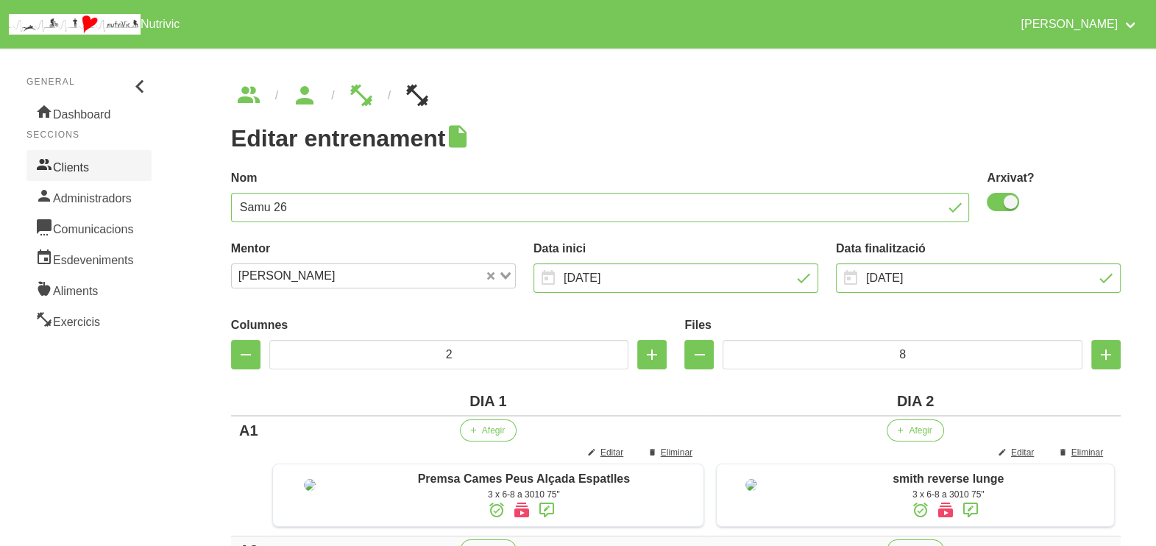
click at [76, 169] on link "Clients" at bounding box center [88, 165] width 125 height 31
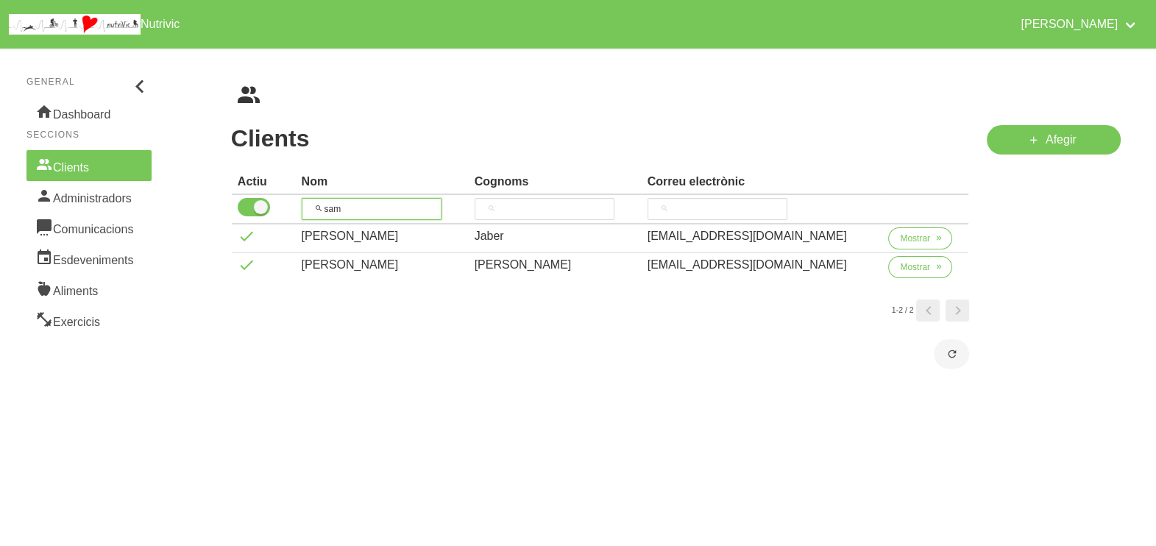
drag, startPoint x: 368, startPoint y: 213, endPoint x: 295, endPoint y: 212, distance: 72.8
click at [295, 212] on tr "sam" at bounding box center [600, 209] width 737 height 29
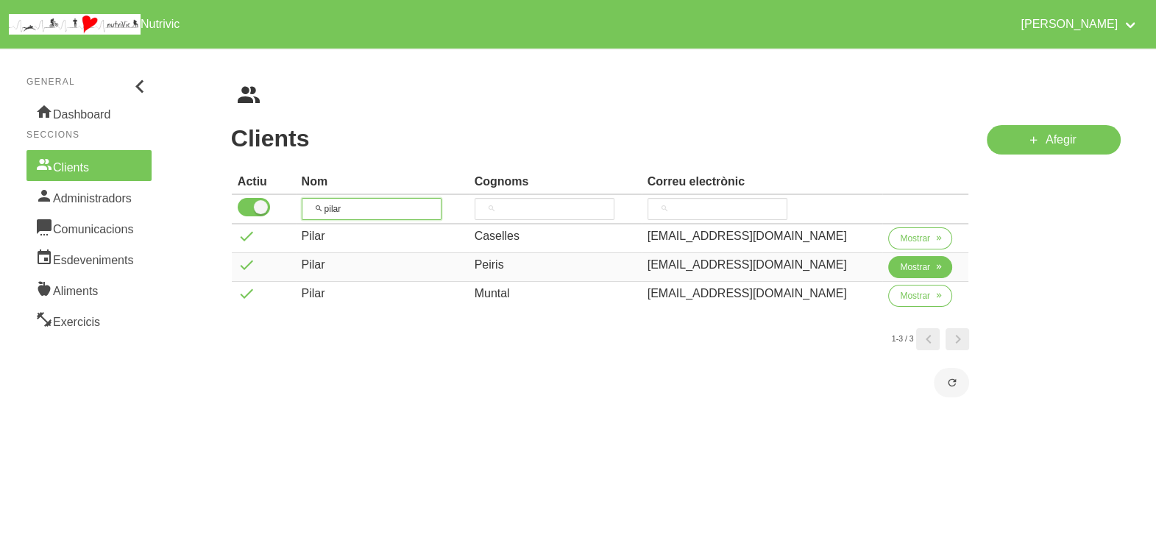
type input "pilar"
click at [900, 272] on span "Mostrar" at bounding box center [915, 266] width 30 height 13
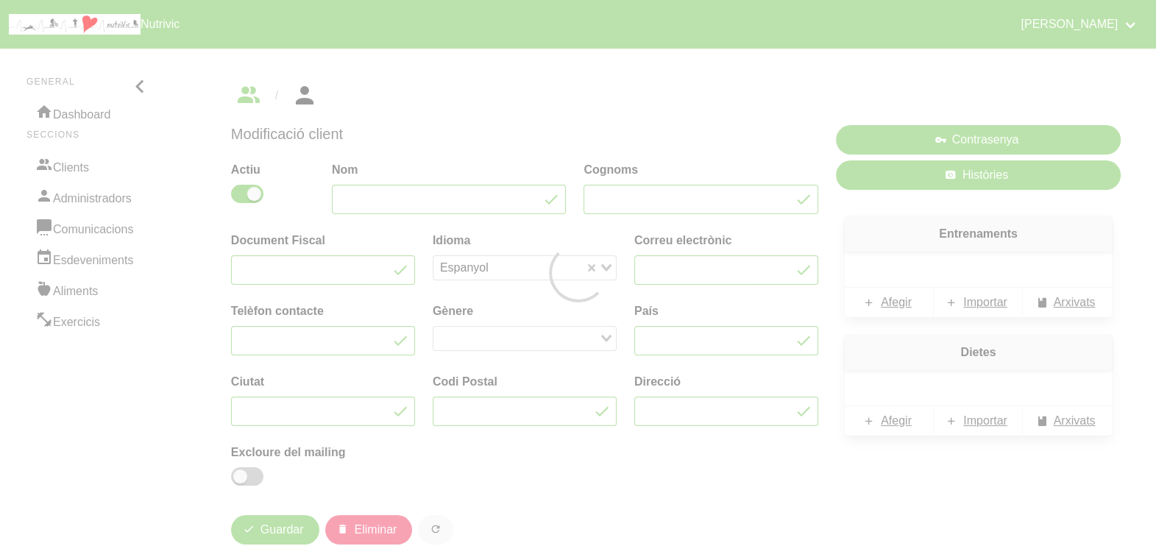
type input "Pilar"
type input "Peiris"
type input "pilarpeiris@icloud.com"
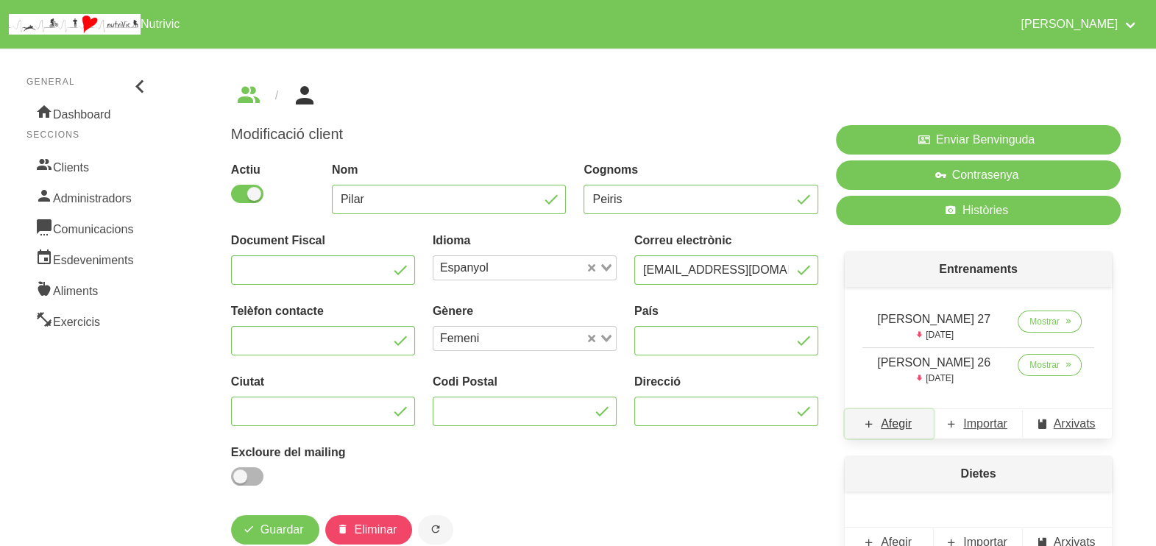
click at [892, 424] on span "Afegir" at bounding box center [896, 424] width 31 height 18
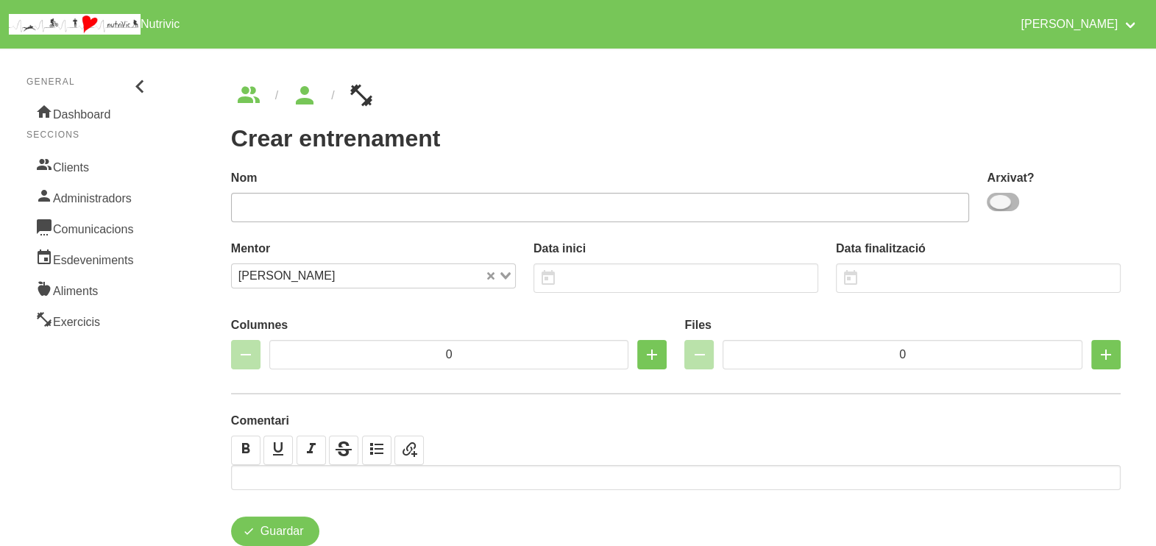
drag, startPoint x: 1011, startPoint y: 204, endPoint x: 891, endPoint y: 221, distance: 121.2
click at [1010, 204] on span at bounding box center [1002, 202] width 32 height 18
click at [996, 204] on input "checkbox" at bounding box center [991, 202] width 10 height 10
checkbox input "true"
click at [752, 203] on input "text" at bounding box center [600, 207] width 739 height 29
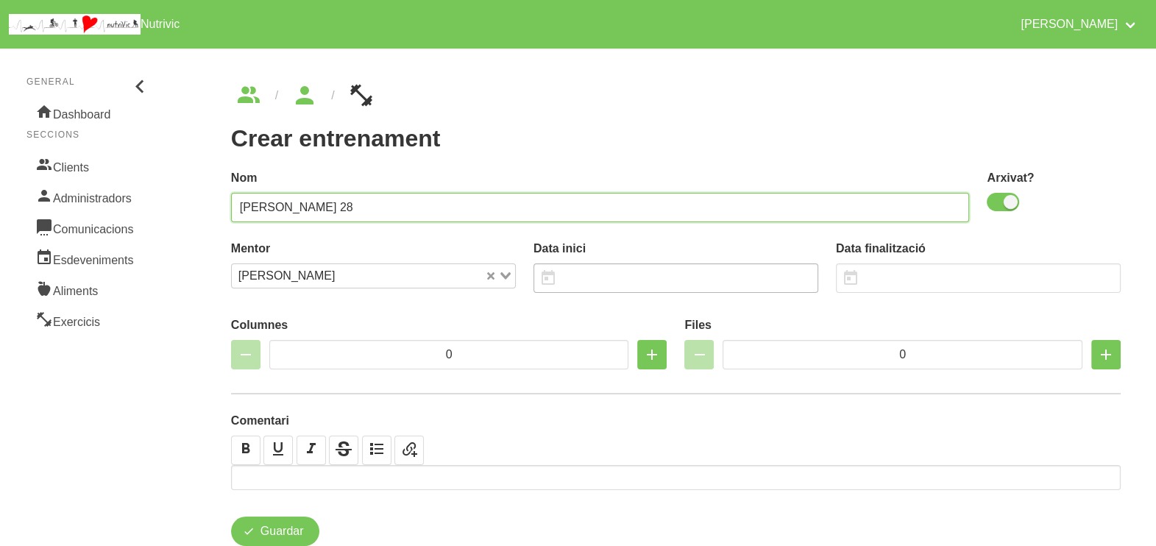
type input "Pilar Peiris 28"
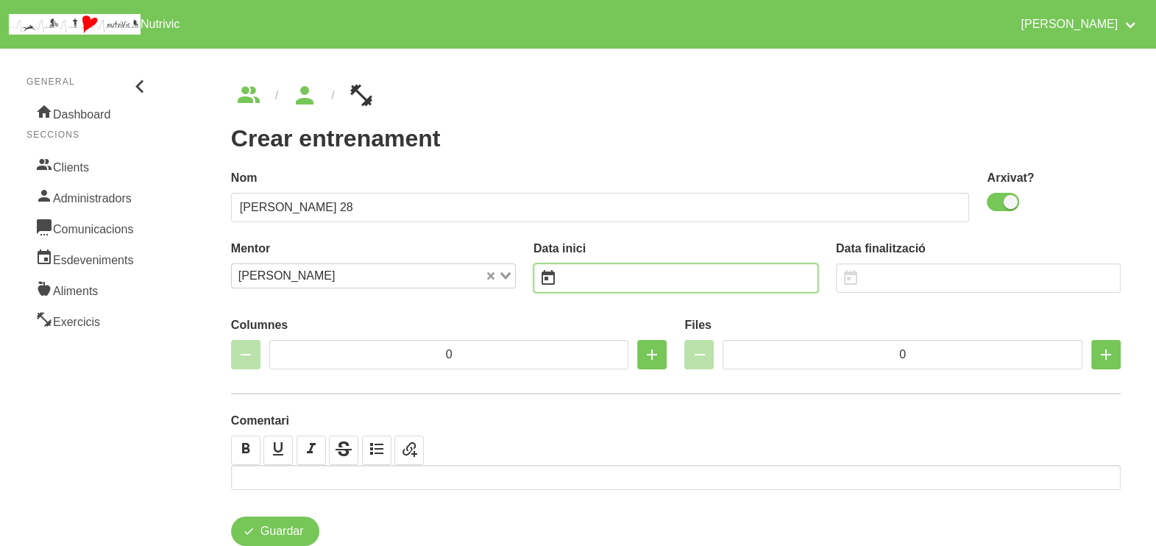
click at [603, 285] on input "text" at bounding box center [675, 277] width 285 height 29
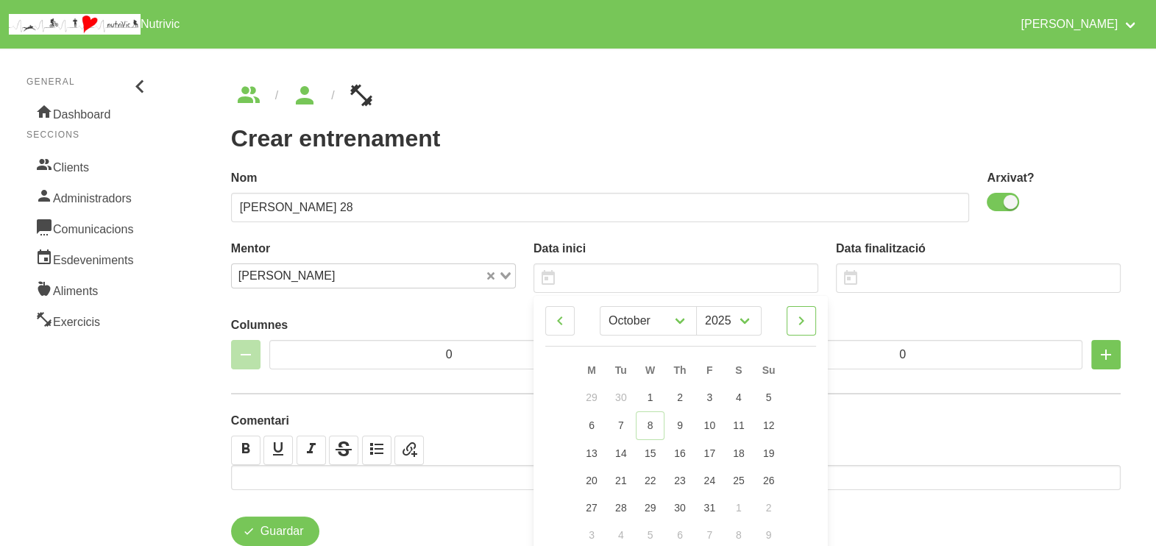
click at [807, 321] on icon at bounding box center [801, 320] width 18 height 26
select select "10"
click at [770, 480] on span "23" at bounding box center [769, 479] width 12 height 12
type input "23/11/2025"
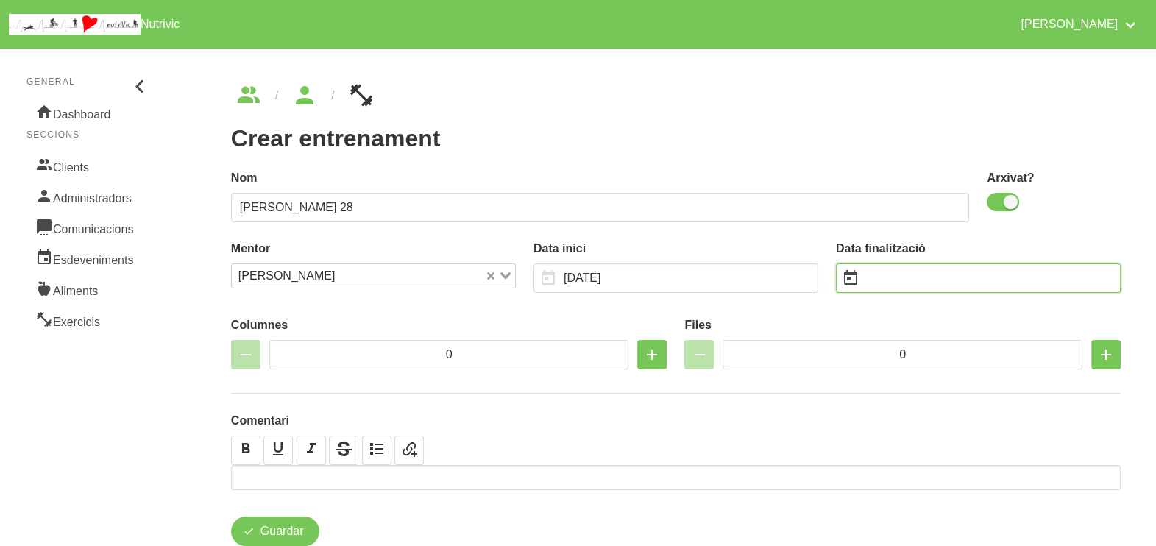
click at [903, 269] on input "text" at bounding box center [978, 277] width 285 height 29
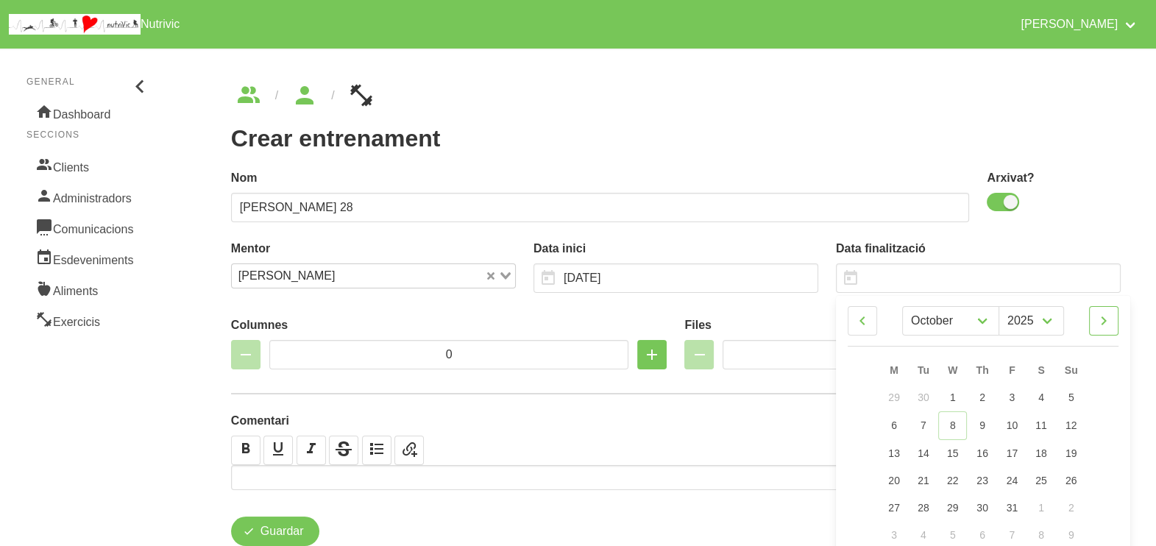
click at [1106, 326] on icon at bounding box center [1104, 320] width 18 height 26
select select "0"
select select "2026"
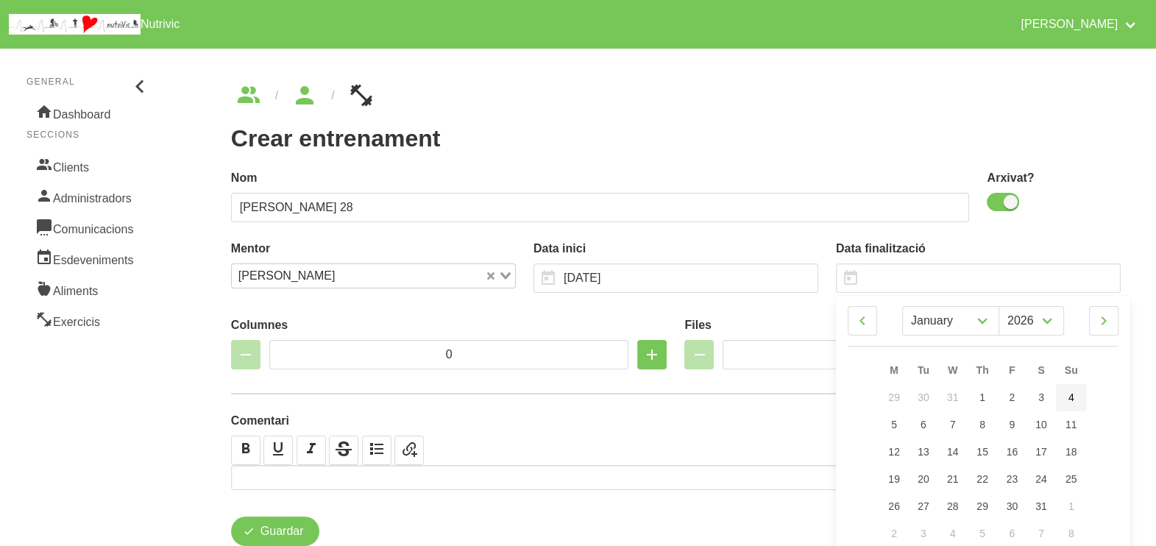
click at [1066, 397] on link "4" at bounding box center [1071, 397] width 31 height 27
type input "4/1/2026"
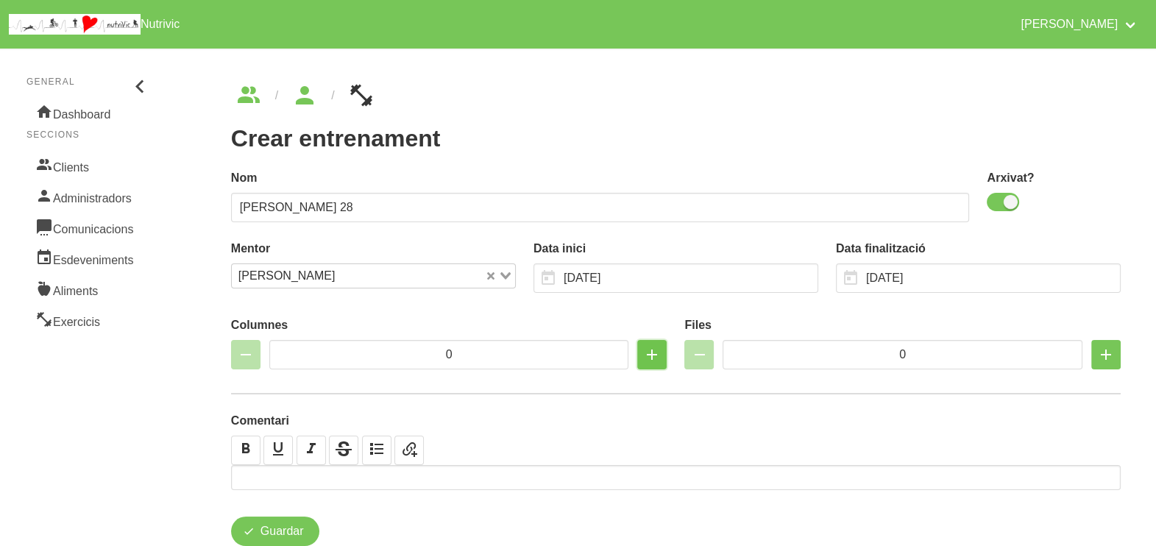
click at [647, 358] on icon "button" at bounding box center [652, 354] width 18 height 26
type input "2"
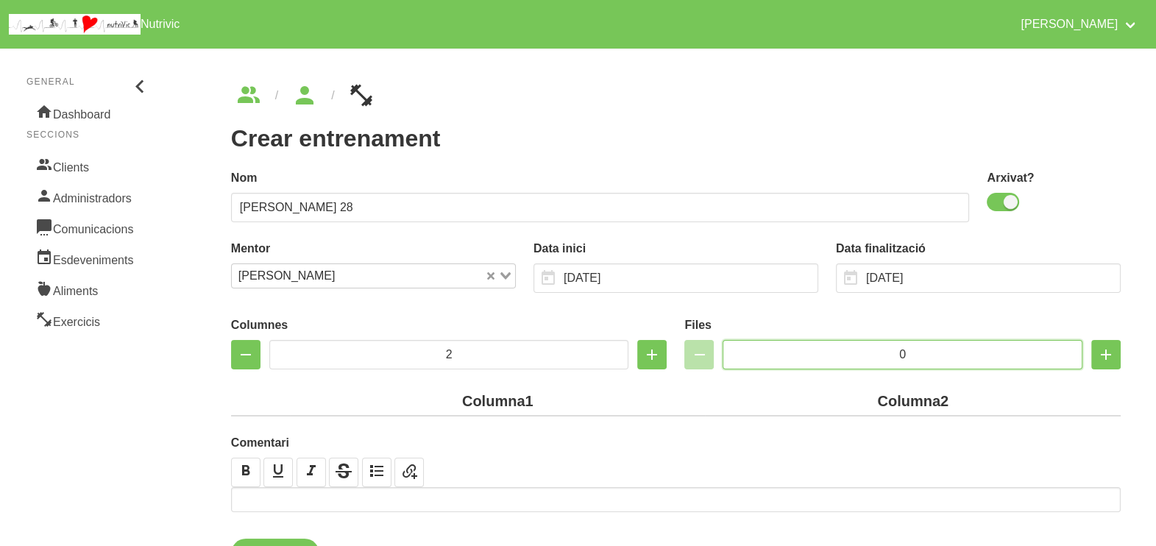
drag, startPoint x: 914, startPoint y: 349, endPoint x: 853, endPoint y: 353, distance: 61.9
click at [866, 350] on input "0" at bounding box center [902, 354] width 360 height 29
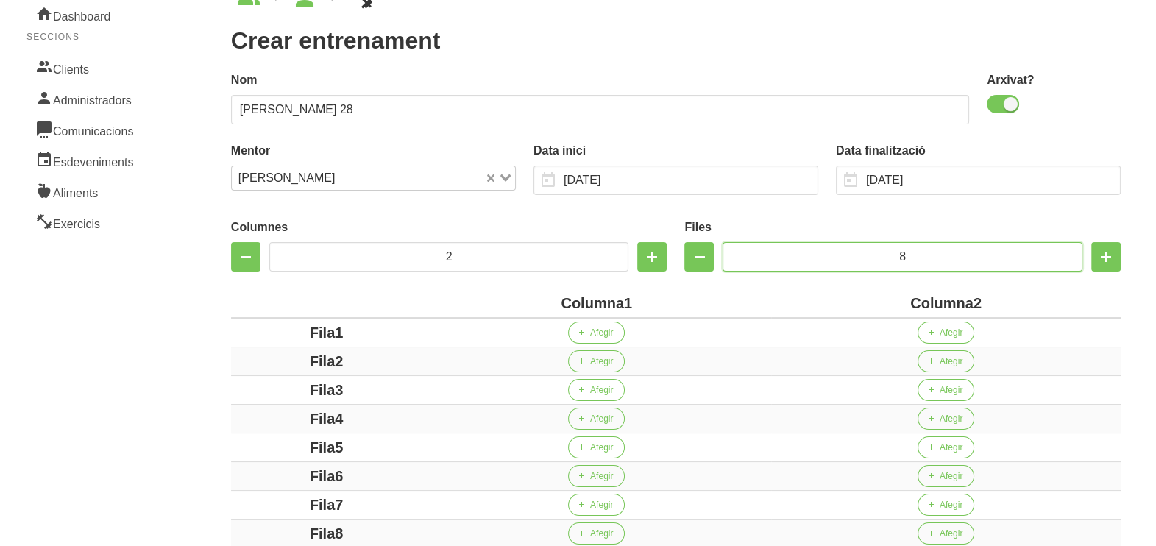
scroll to position [183, 0]
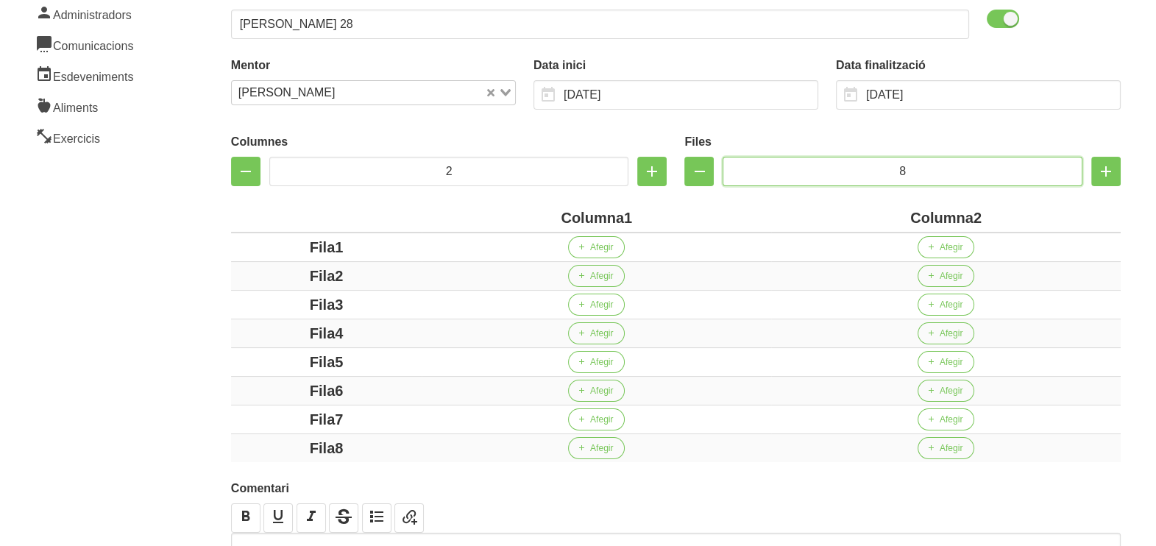
type input "8"
drag, startPoint x: 625, startPoint y: 213, endPoint x: 538, endPoint y: 212, distance: 86.1
click at [538, 212] on div "Columna1" at bounding box center [596, 218] width 338 height 22
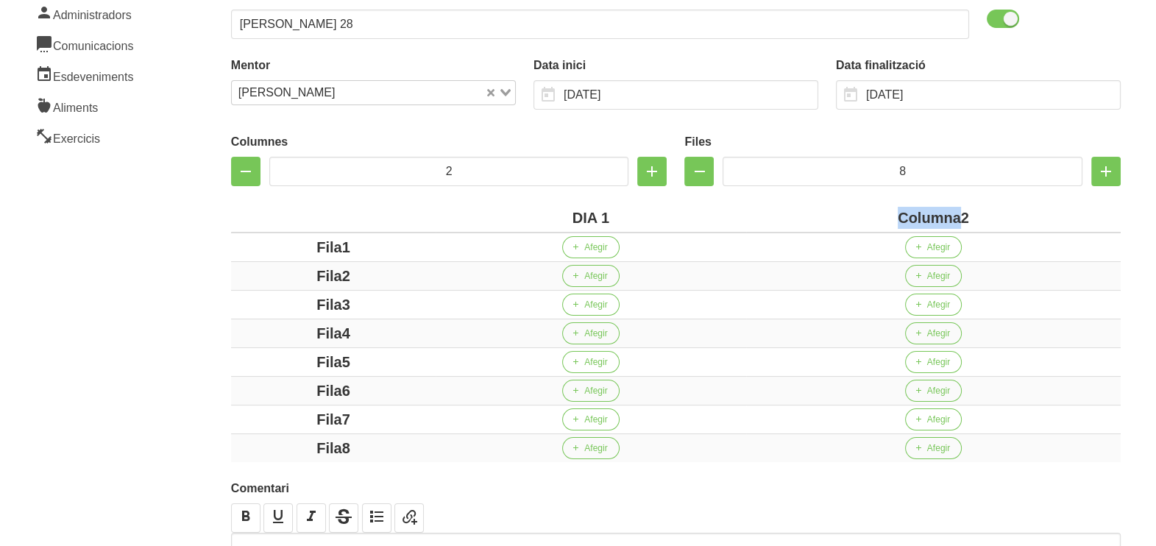
drag, startPoint x: 961, startPoint y: 218, endPoint x: 875, endPoint y: 210, distance: 86.4
click at [875, 210] on div "Columna2" at bounding box center [933, 218] width 363 height 22
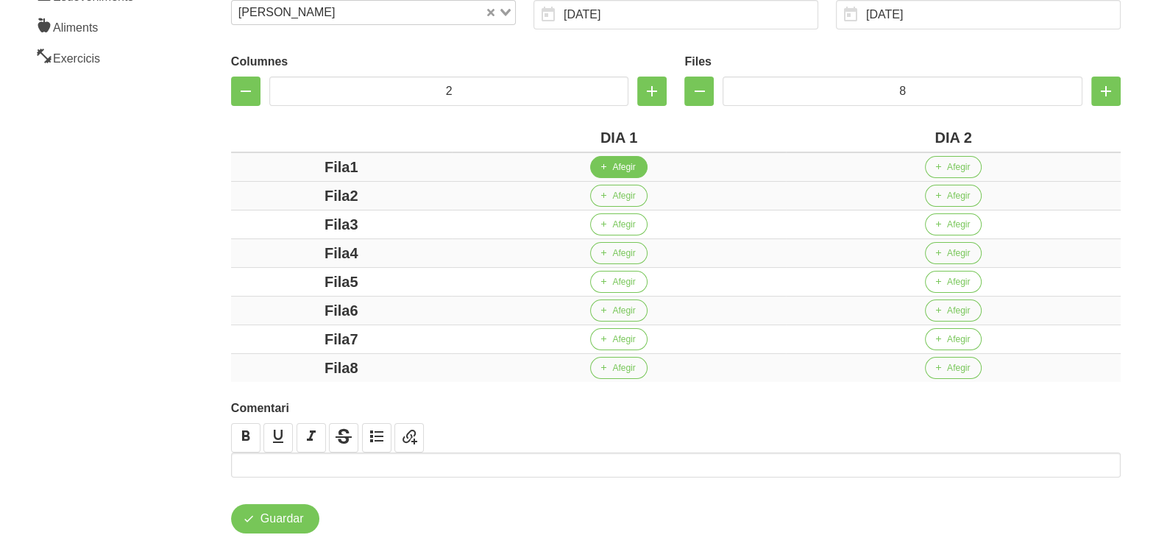
scroll to position [276, 0]
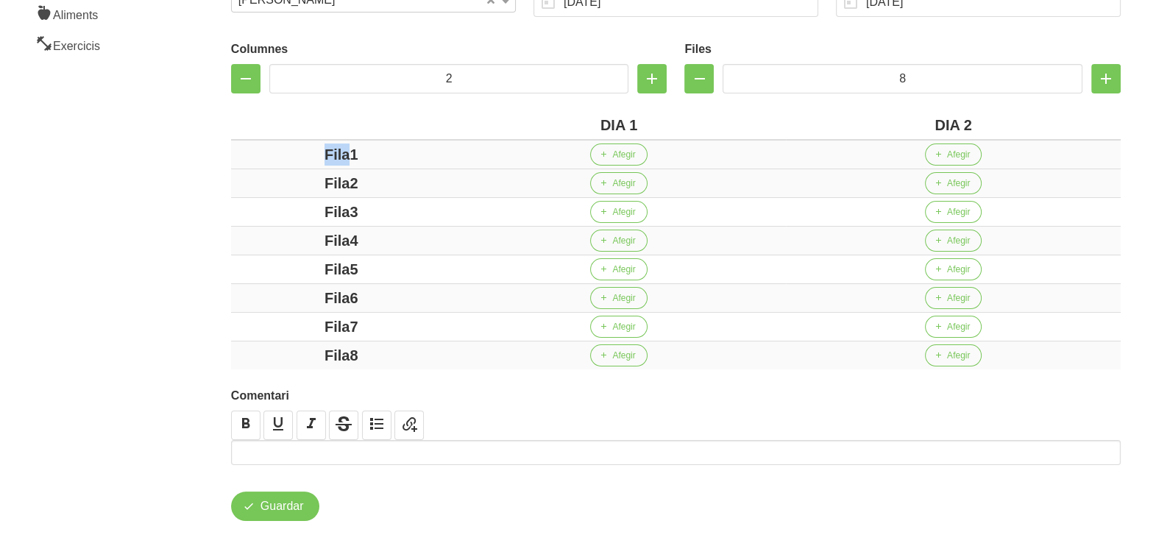
drag, startPoint x: 349, startPoint y: 152, endPoint x: 312, endPoint y: 166, distance: 39.3
click at [252, 154] on div "Fila1" at bounding box center [341, 154] width 209 height 22
drag, startPoint x: 346, startPoint y: 180, endPoint x: 269, endPoint y: 182, distance: 78.0
click at [265, 180] on div "Fila2" at bounding box center [341, 183] width 209 height 22
drag, startPoint x: 363, startPoint y: 213, endPoint x: 290, endPoint y: 217, distance: 73.7
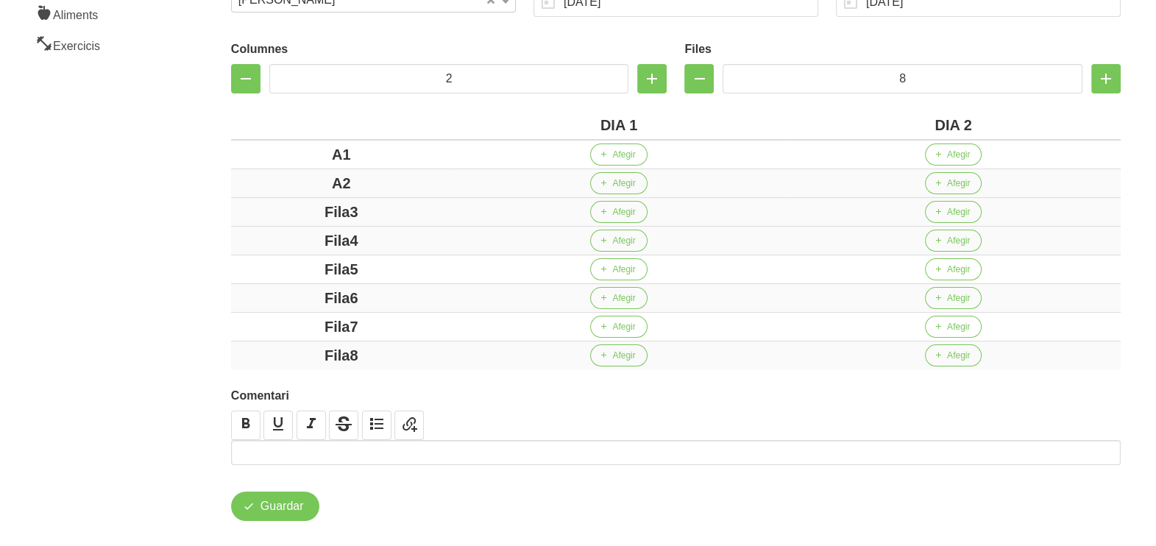
click at [288, 213] on div "Fila3" at bounding box center [341, 212] width 209 height 22
drag, startPoint x: 392, startPoint y: 238, endPoint x: 276, endPoint y: 234, distance: 116.3
click at [276, 234] on div "Fila4" at bounding box center [341, 241] width 209 height 22
drag, startPoint x: 379, startPoint y: 271, endPoint x: 280, endPoint y: 266, distance: 98.7
click at [281, 267] on div "Fila5" at bounding box center [341, 269] width 209 height 22
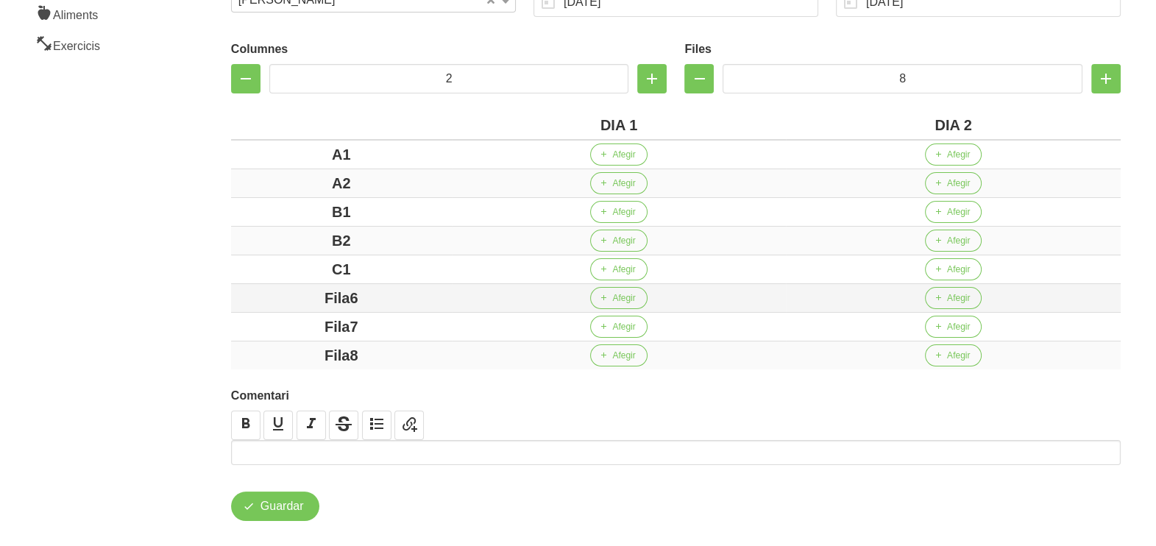
drag, startPoint x: 368, startPoint y: 291, endPoint x: 284, endPoint y: 288, distance: 83.9
click at [284, 287] on div "Fila6" at bounding box center [341, 298] width 209 height 22
drag, startPoint x: 347, startPoint y: 321, endPoint x: 257, endPoint y: 313, distance: 90.0
click at [257, 313] on td "Fila7" at bounding box center [341, 327] width 221 height 29
click at [241, 354] on div "Fila8" at bounding box center [341, 355] width 209 height 22
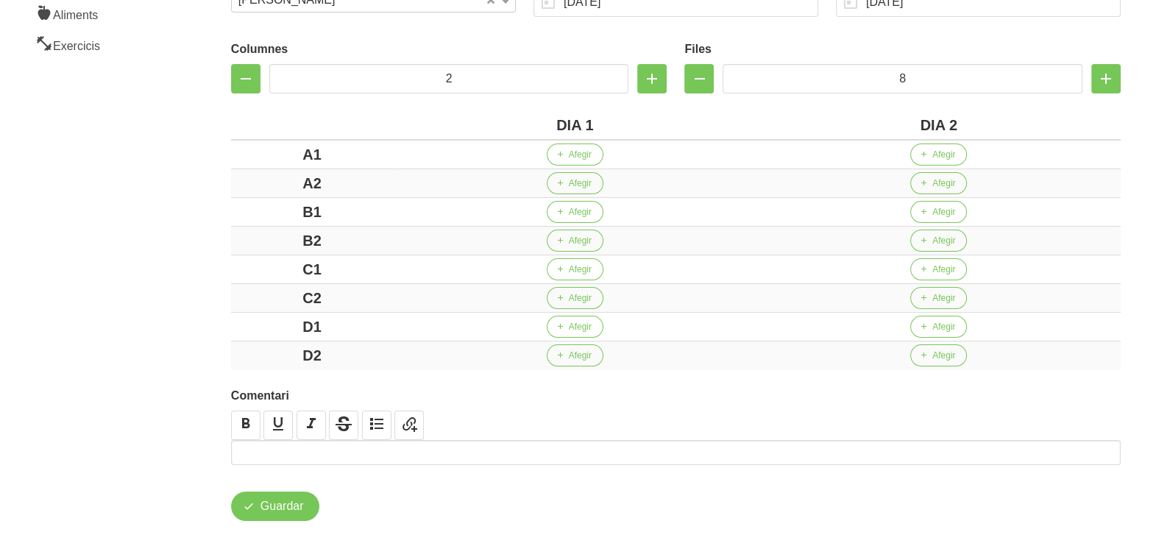
click at [191, 302] on div "Crear entrenament bed635a3-0786-4cf3-88e9-69e19acc221f Nom Pilar Peiris 28 Arxi…" at bounding box center [676, 164] width 978 height 801
click at [569, 153] on span "Afegir" at bounding box center [580, 154] width 23 height 13
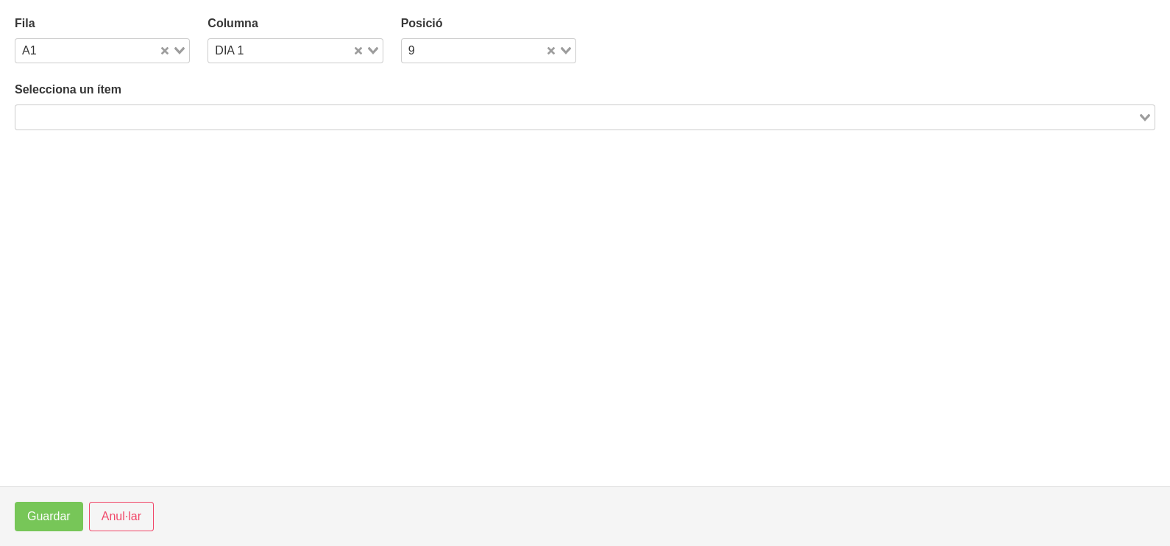
click at [256, 114] on input "Search for option" at bounding box center [576, 117] width 1119 height 18
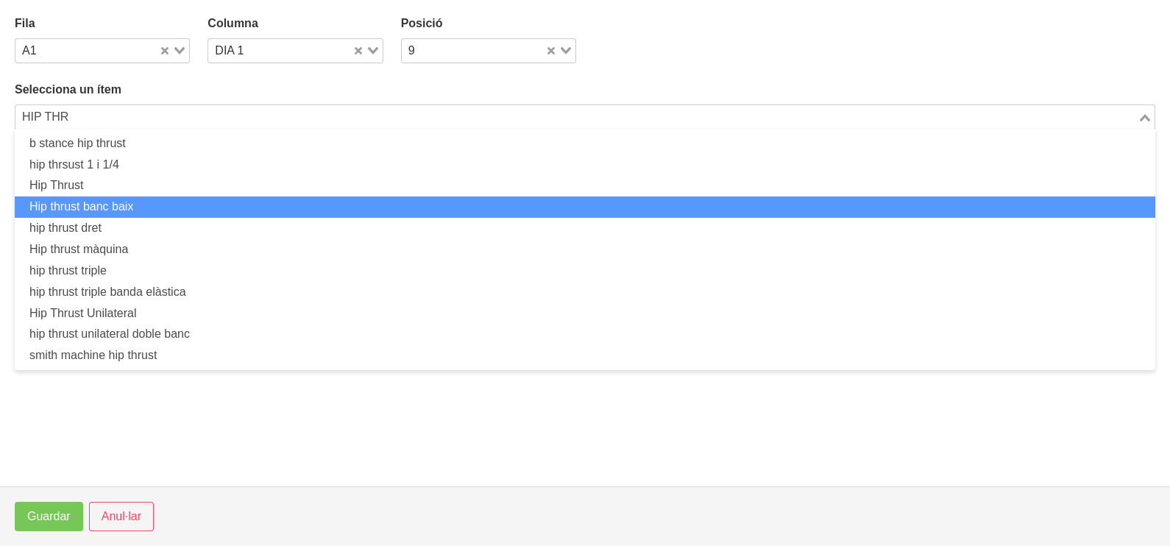
click at [177, 202] on li "Hip thrust banc baix" at bounding box center [585, 206] width 1140 height 21
type input "HIP THR"
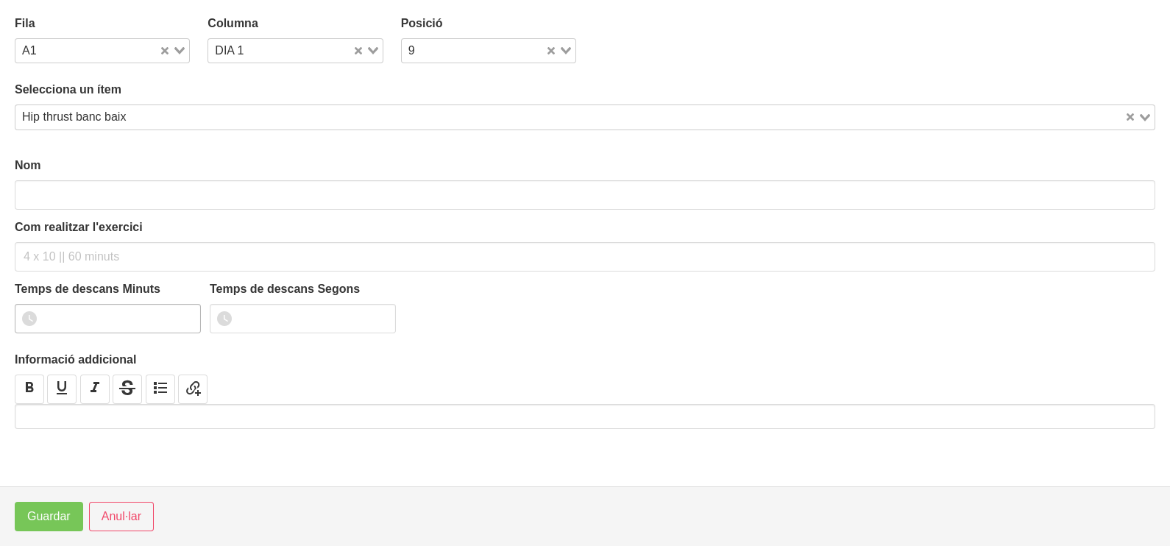
type input "Hip thrust banc baix"
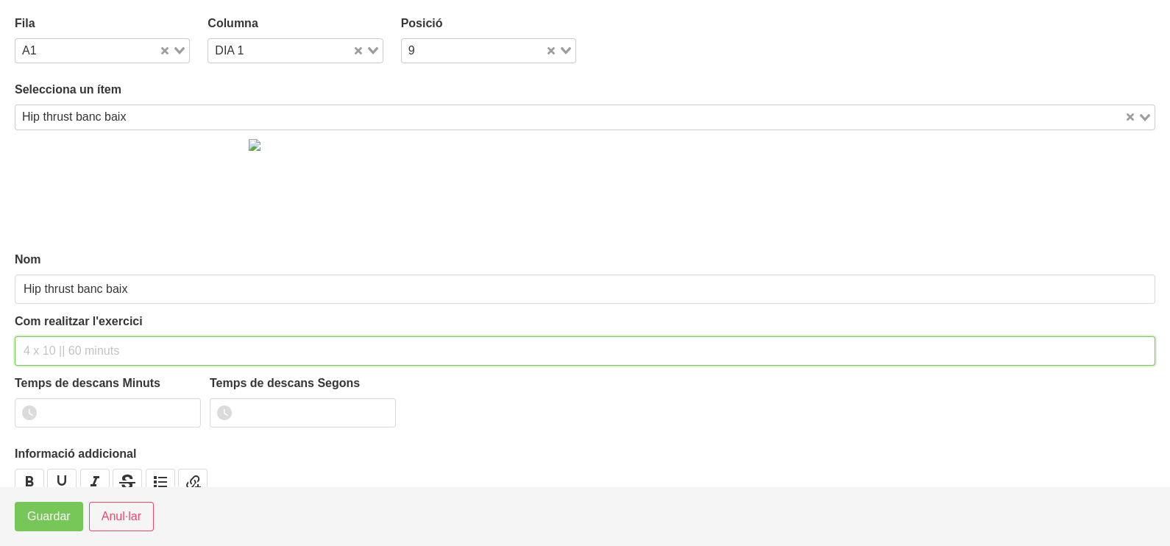
click at [64, 349] on input "text" at bounding box center [585, 350] width 1140 height 29
type input "3 x 8-10 a 2011 60""
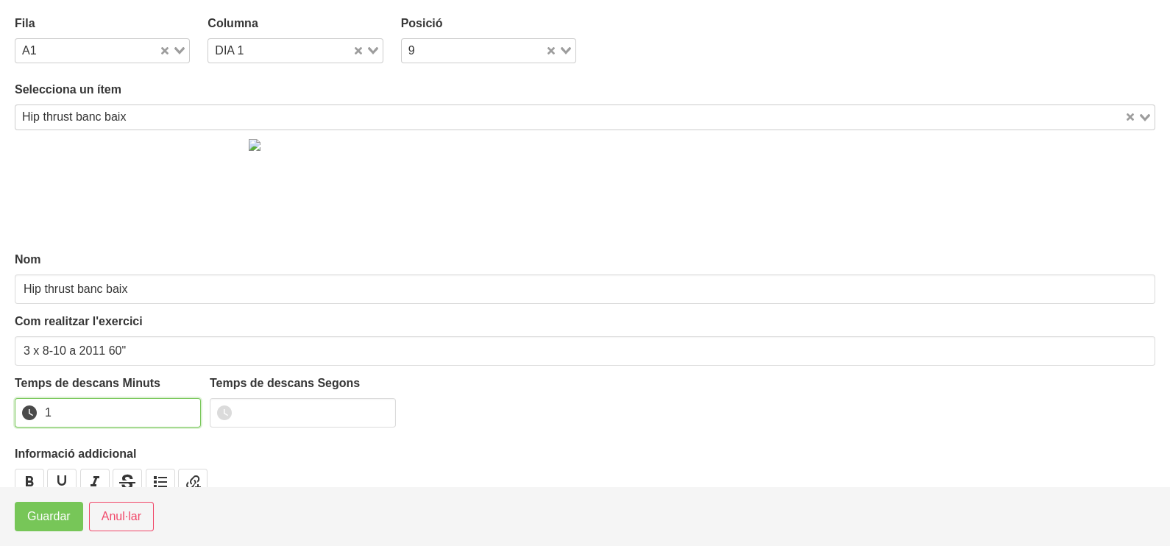
drag, startPoint x: 183, startPoint y: 410, endPoint x: 132, endPoint y: 443, distance: 60.6
type input "1"
click at [182, 411] on input "1" at bounding box center [108, 412] width 186 height 29
click at [51, 519] on span "Guardar" at bounding box center [48, 517] width 43 height 18
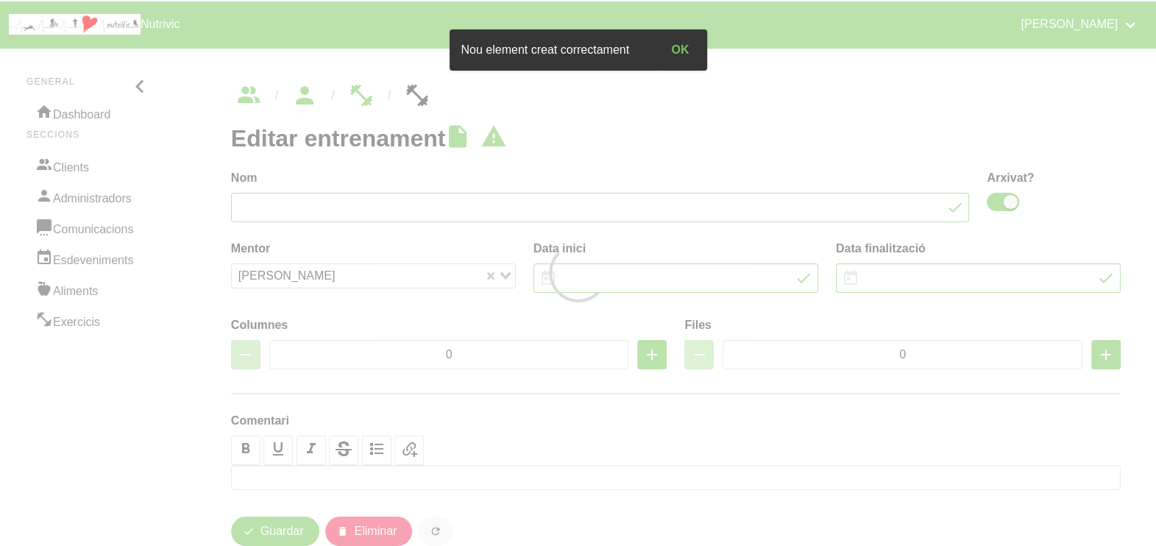
type input "Pilar Peiris 28"
checkbox input "true"
type input "23/11/2025"
type input "4/1/2026"
type input "2"
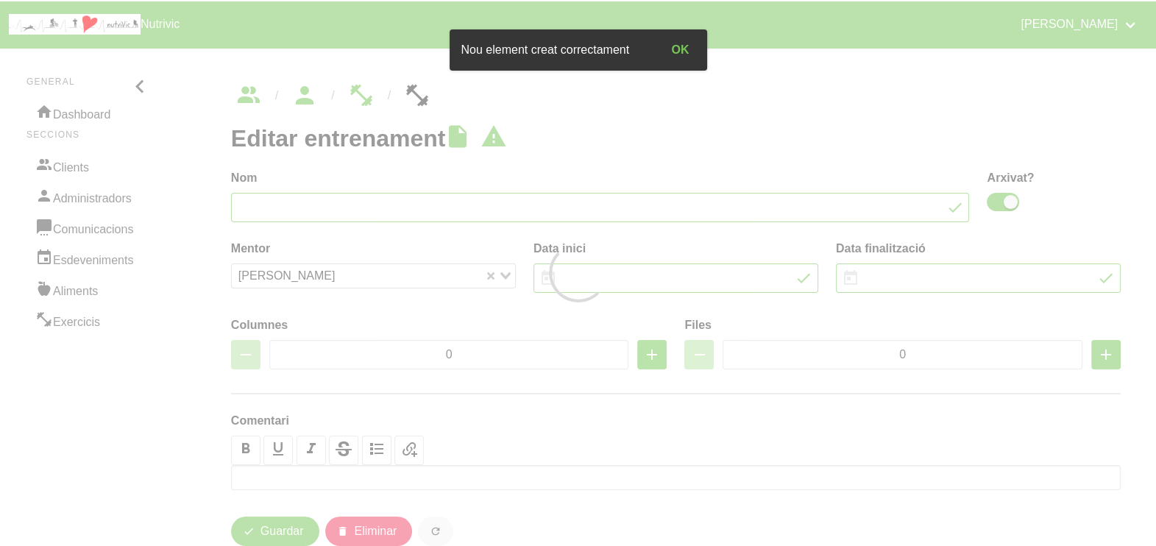
type input "8"
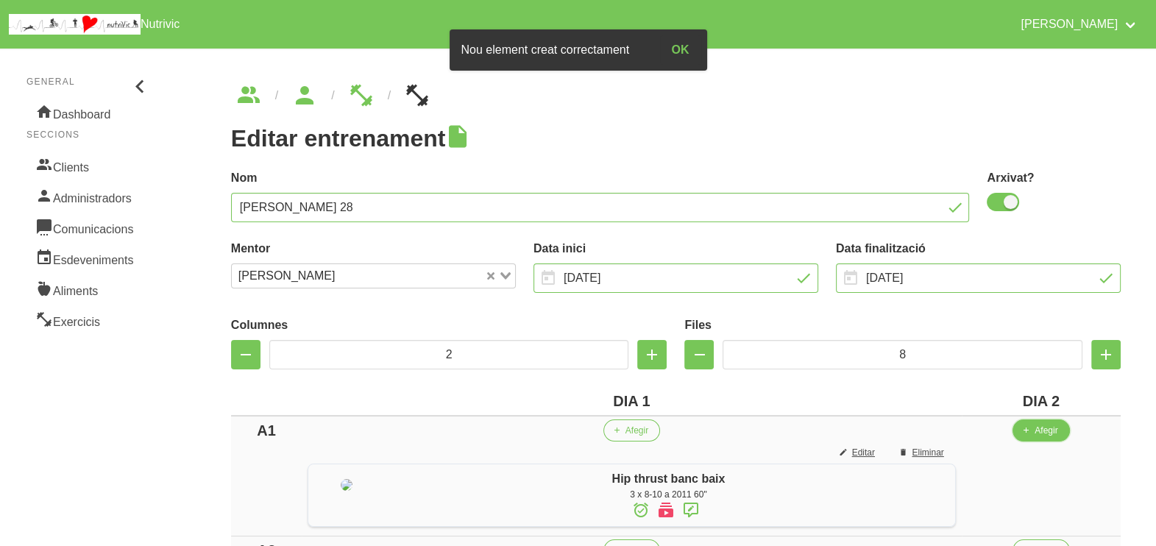
click at [1050, 433] on span "Afegir" at bounding box center [1045, 430] width 23 height 13
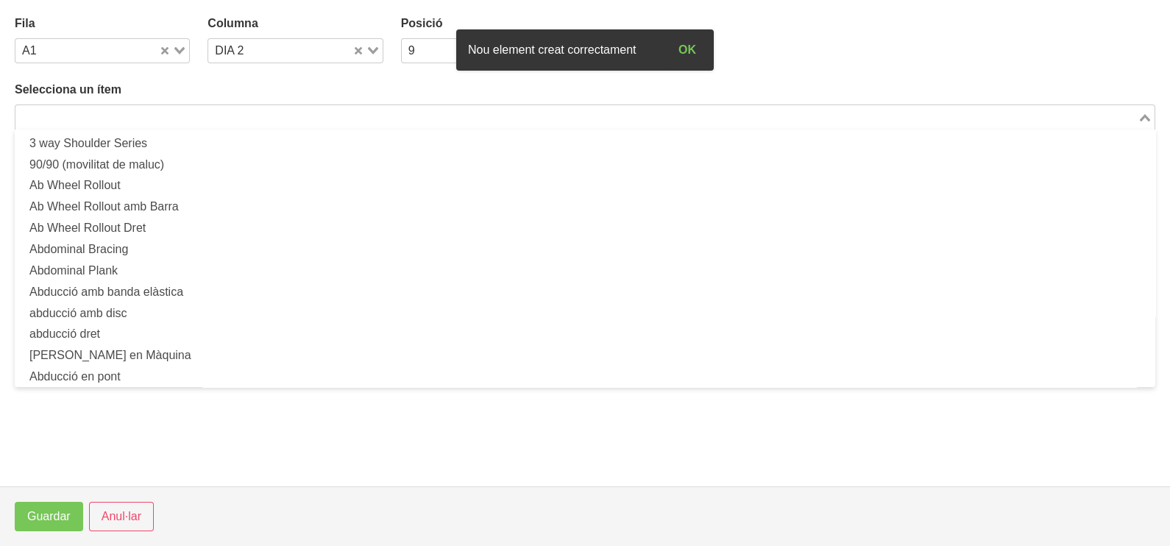
click at [171, 124] on input "Search for option" at bounding box center [576, 117] width 1119 height 18
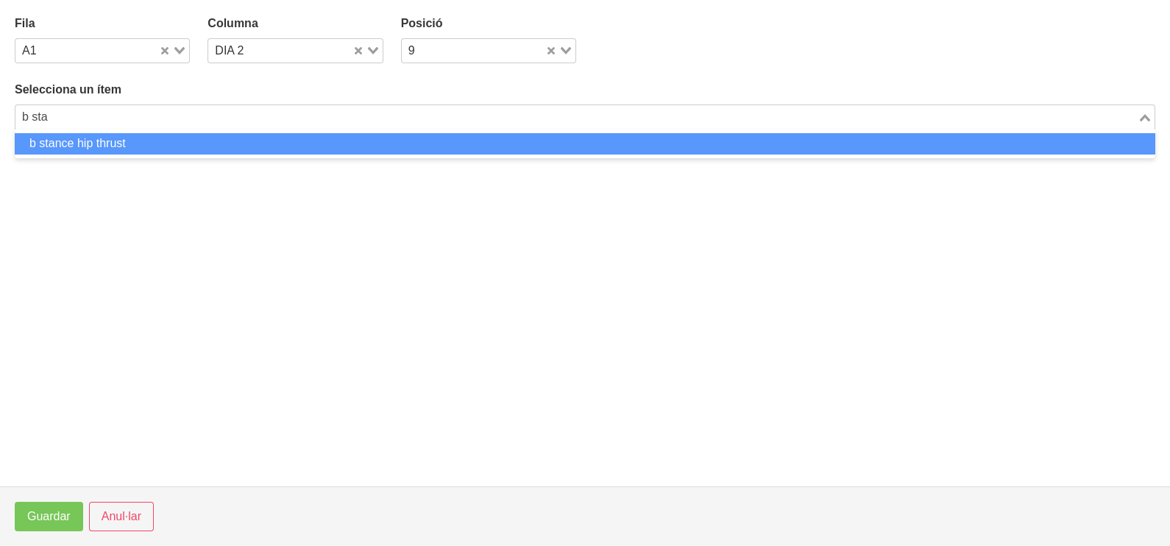
click at [133, 145] on li "b stance hip thrust" at bounding box center [585, 143] width 1140 height 21
type input "b sta"
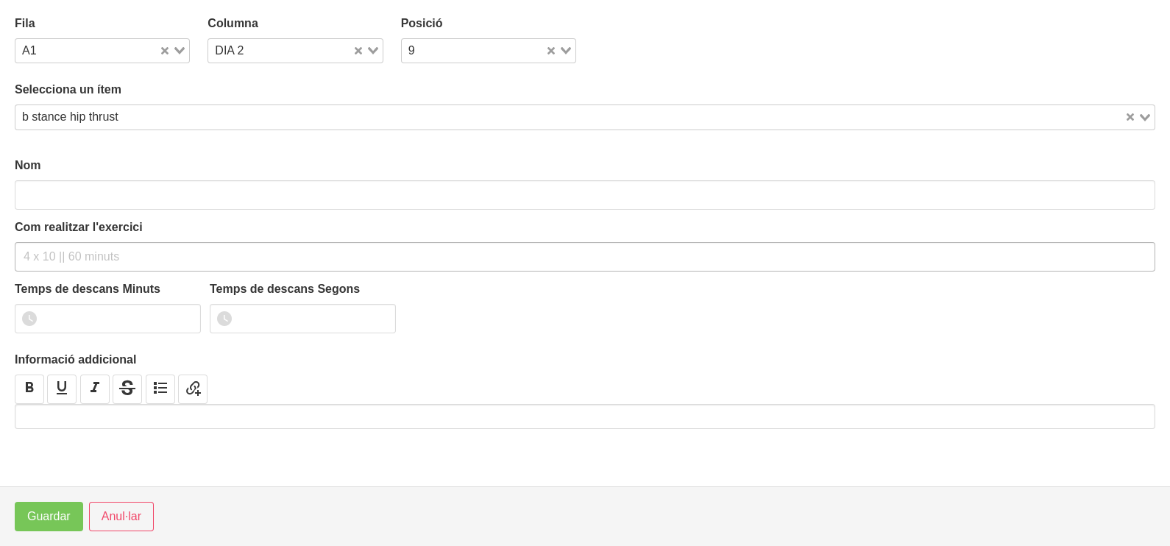
type input "b stance hip thrust"
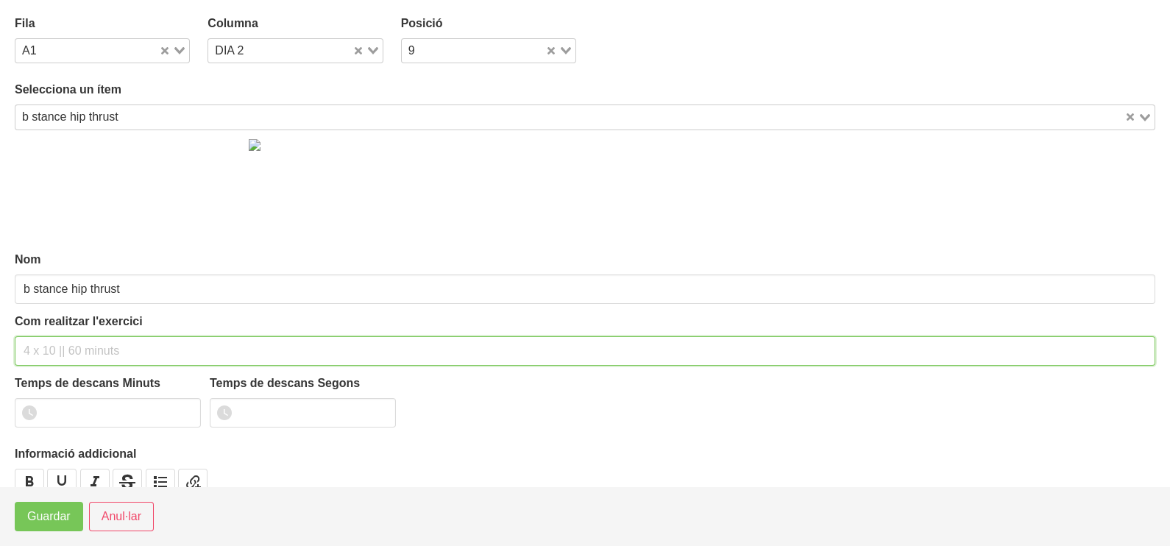
click at [60, 345] on input "text" at bounding box center [585, 350] width 1140 height 29
type input "3 x 6-8 a 3011 60""
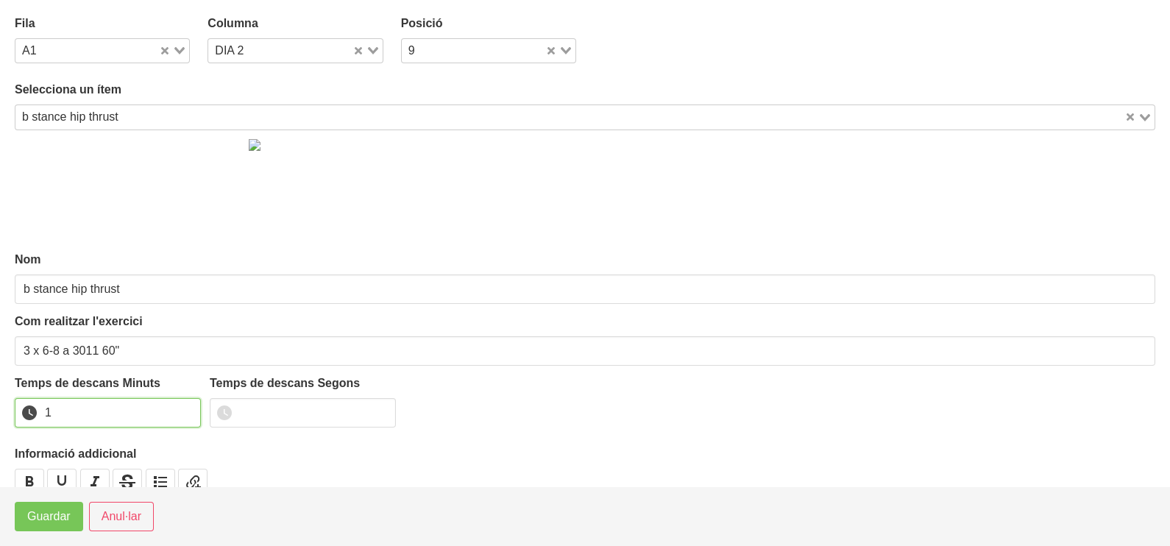
drag, startPoint x: 187, startPoint y: 406, endPoint x: 74, endPoint y: 486, distance: 138.2
type input "1"
click at [184, 410] on input "1" at bounding box center [108, 412] width 186 height 29
click at [55, 522] on span "Guardar" at bounding box center [48, 517] width 43 height 18
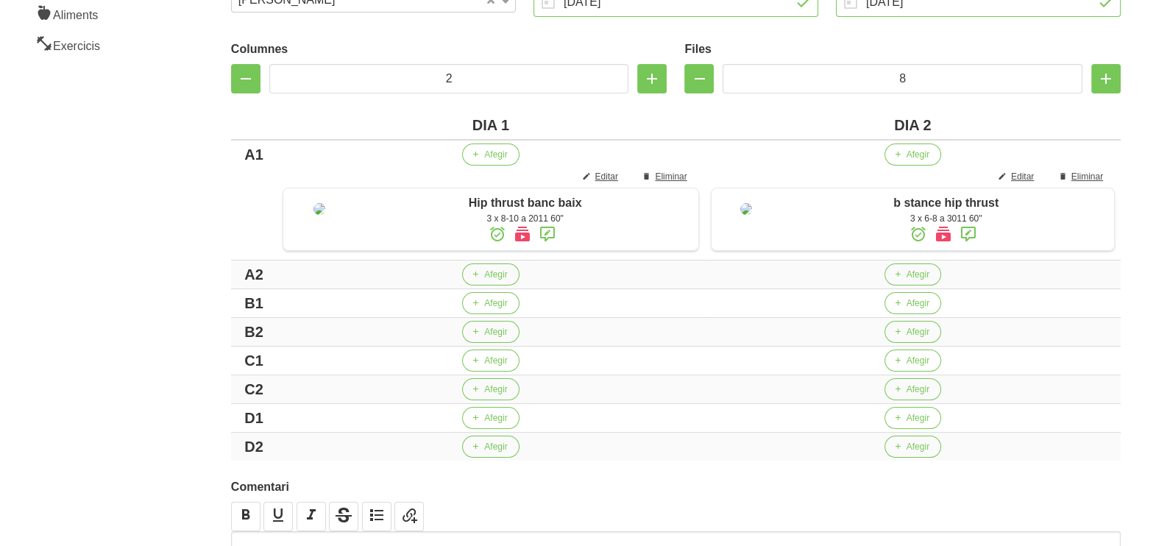
scroll to position [394, 0]
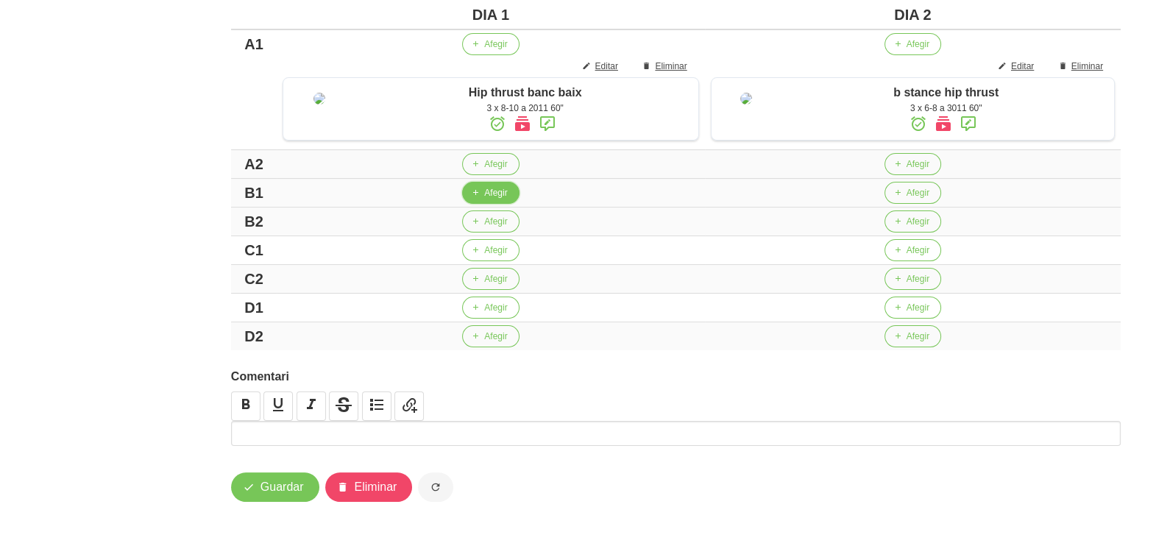
click at [493, 193] on span "Afegir" at bounding box center [495, 192] width 23 height 13
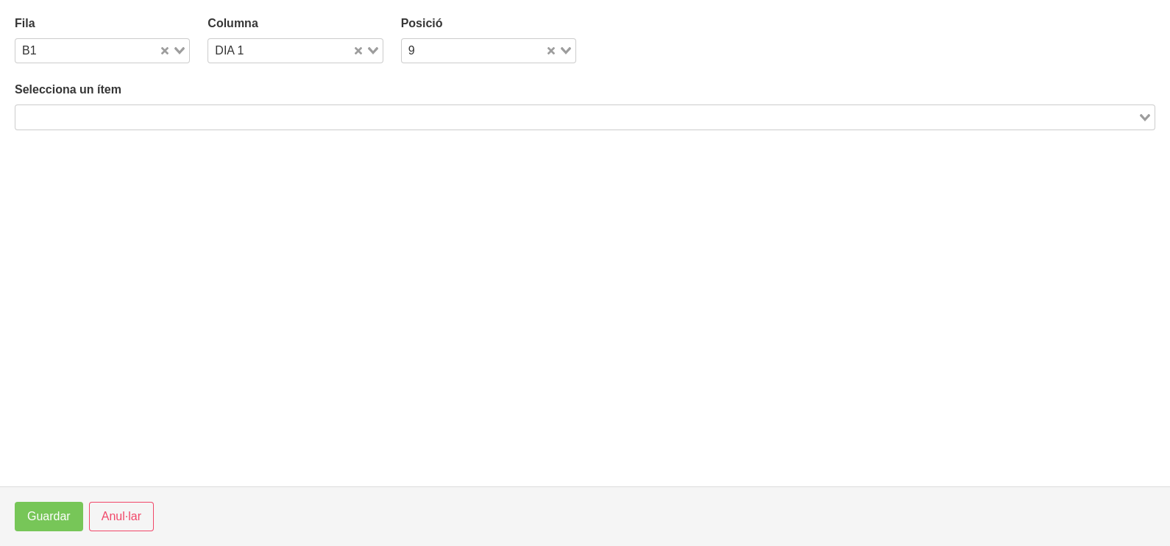
click at [205, 118] on input "Search for option" at bounding box center [576, 117] width 1119 height 18
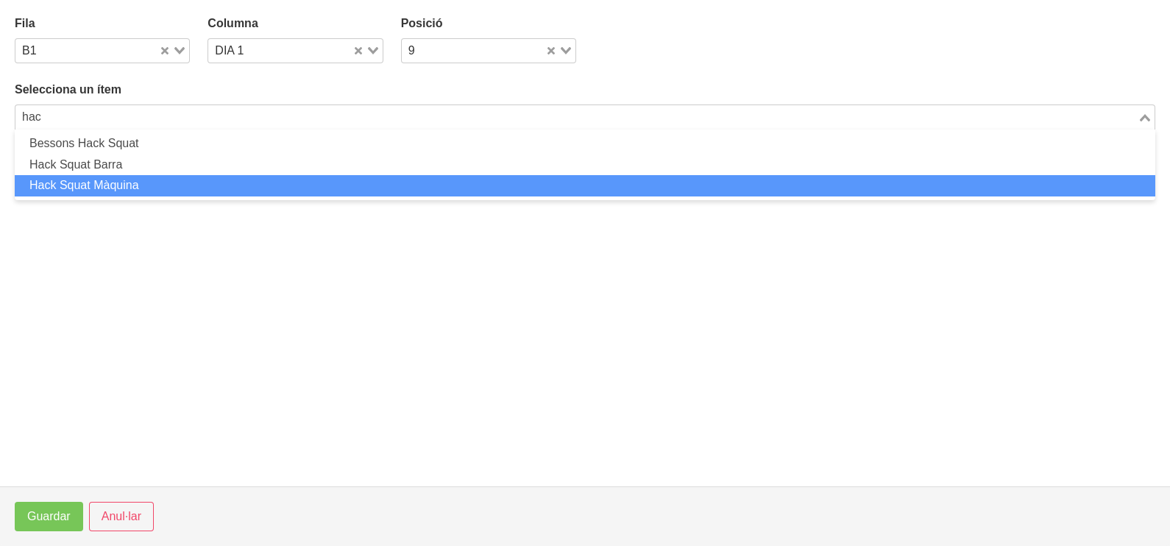
click at [145, 186] on li "Hack Squat Màquina" at bounding box center [585, 185] width 1140 height 21
type input "hac"
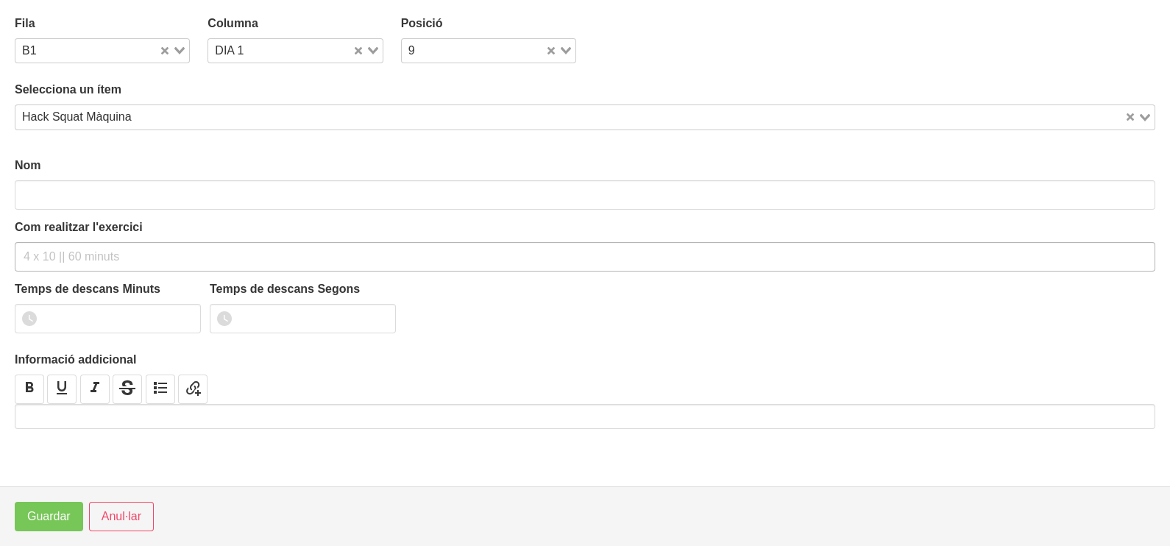
type input "Hack Squat Màquina"
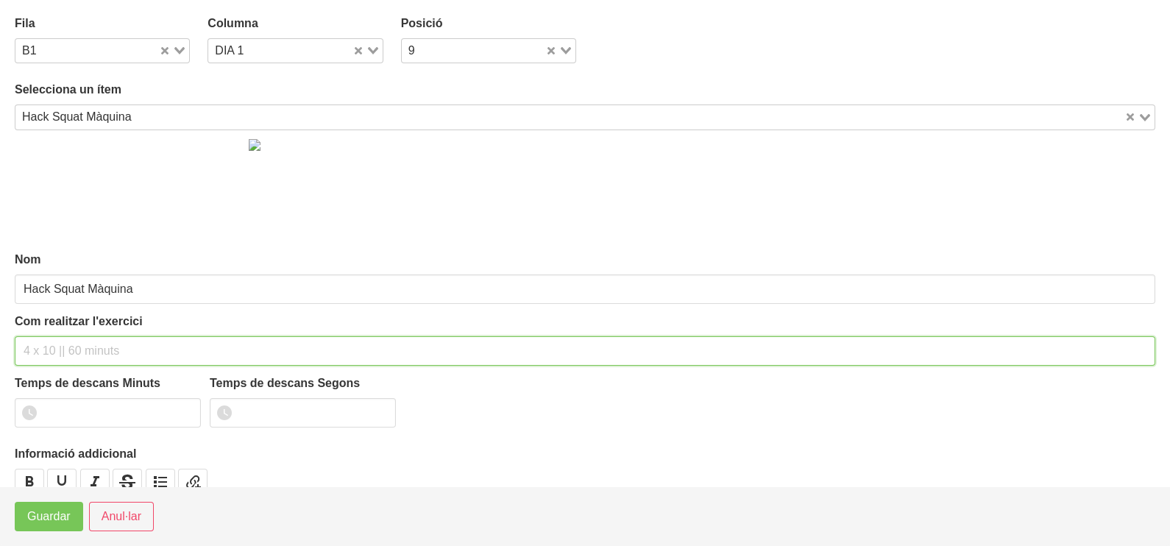
click at [51, 346] on input "text" at bounding box center [585, 350] width 1140 height 29
type input "3 x 6-8 a 3010 60""
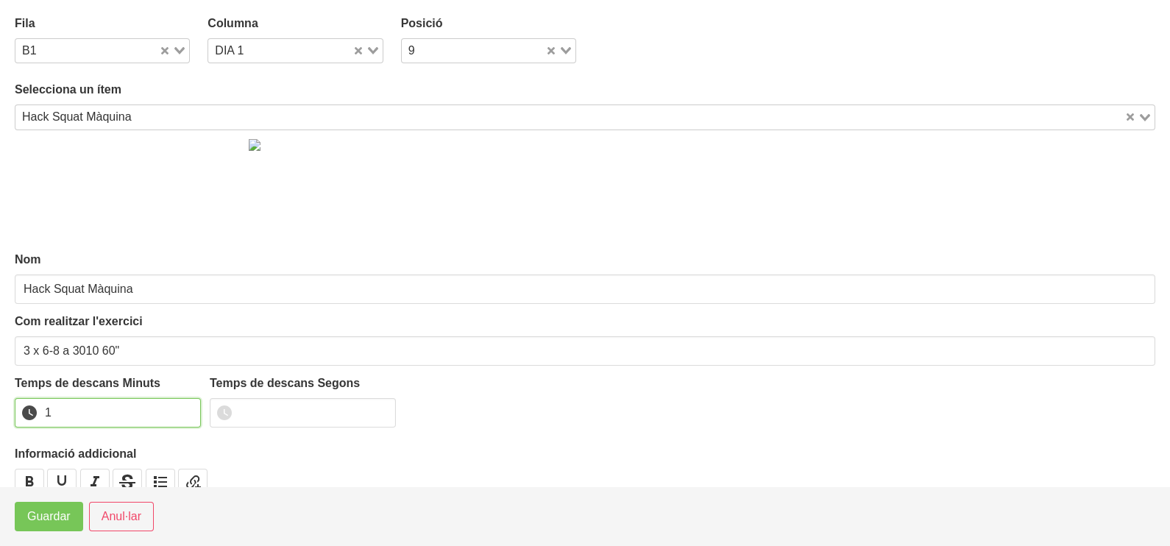
drag, startPoint x: 185, startPoint y: 407, endPoint x: 114, endPoint y: 452, distance: 84.7
type input "1"
click at [185, 408] on input "1" at bounding box center [108, 412] width 186 height 29
click at [60, 511] on span "Guardar" at bounding box center [48, 517] width 43 height 18
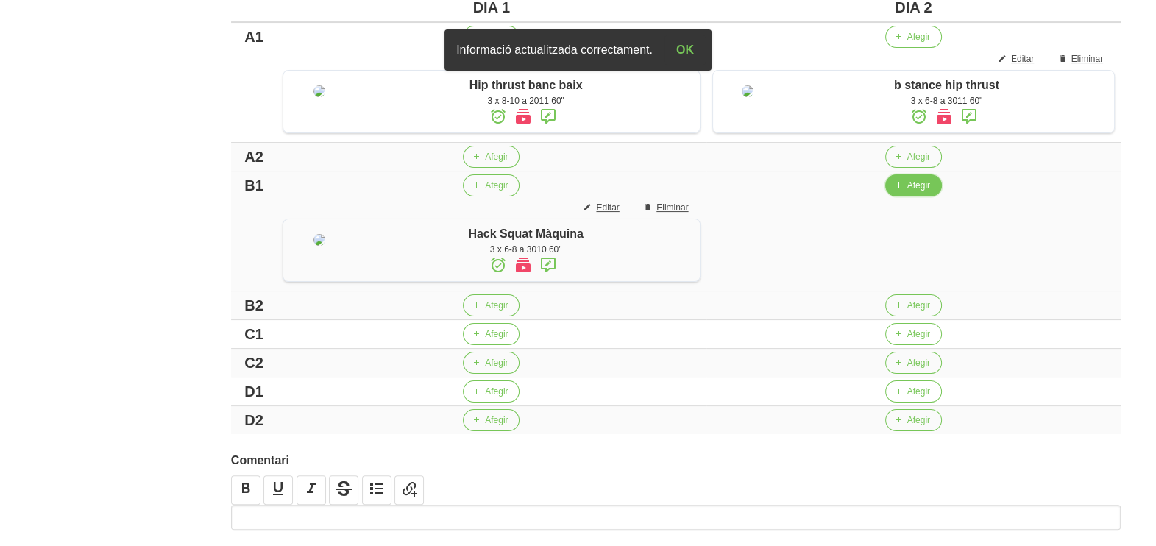
click at [912, 196] on button "Afegir" at bounding box center [913, 185] width 57 height 22
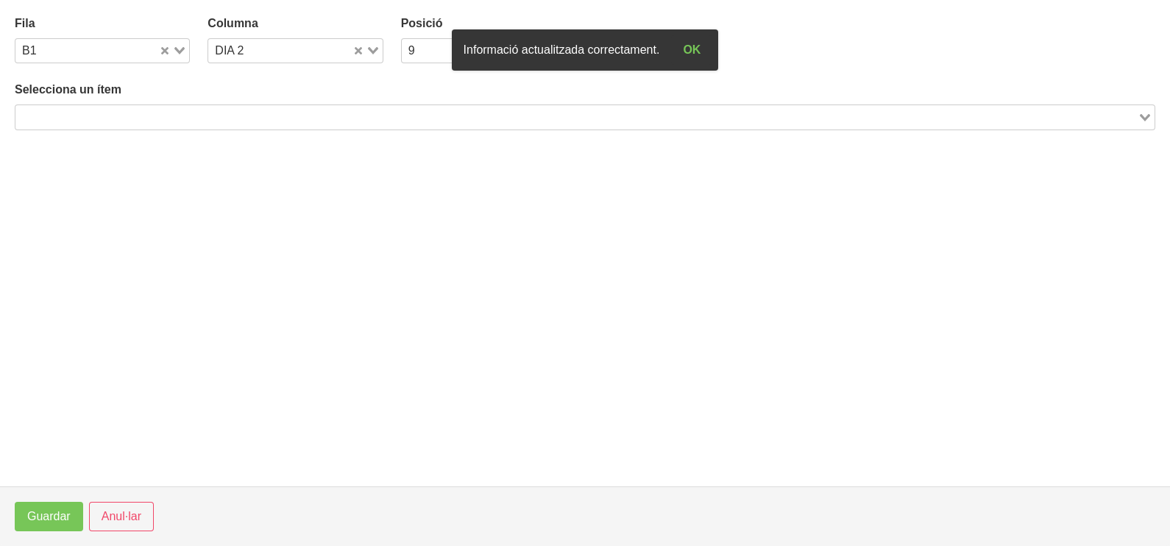
drag, startPoint x: 254, startPoint y: 112, endPoint x: 264, endPoint y: 90, distance: 24.4
click at [254, 110] on input "Search for option" at bounding box center [576, 117] width 1119 height 18
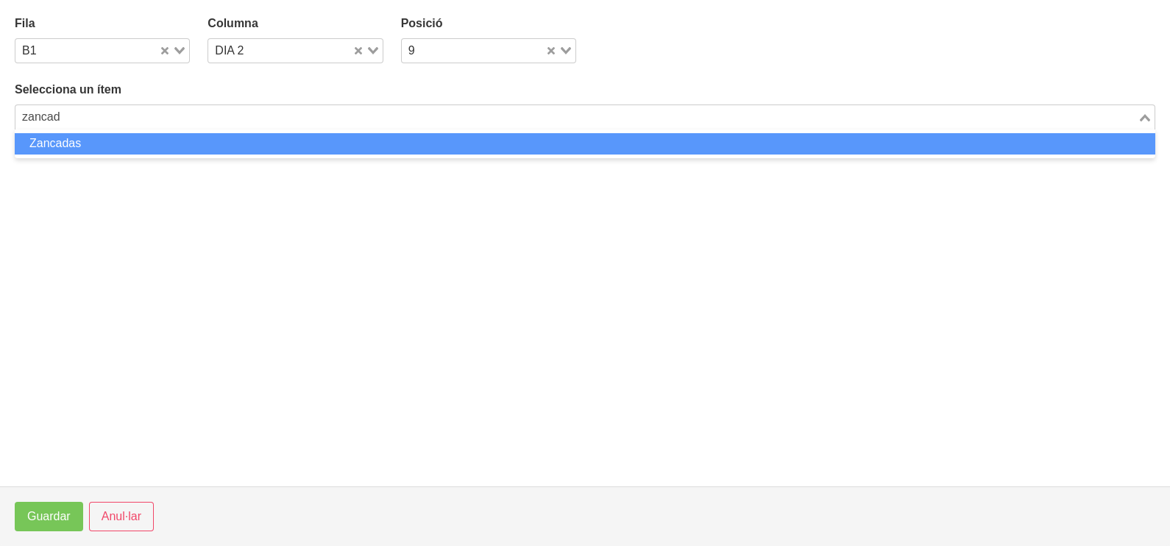
click at [110, 148] on li "Zancadas" at bounding box center [585, 143] width 1140 height 21
type input "zancad"
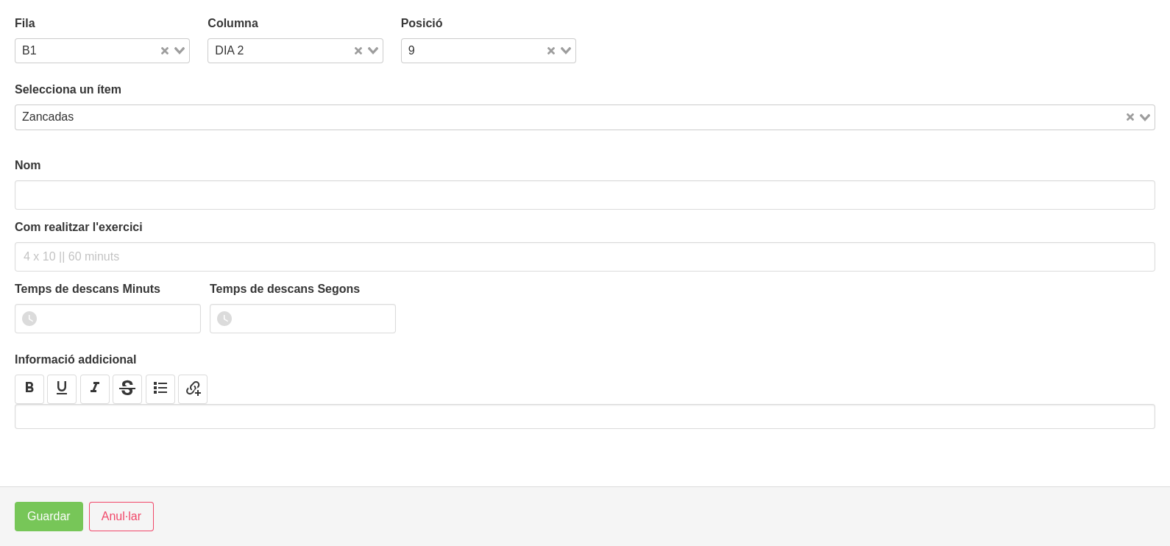
type input "Zancadas"
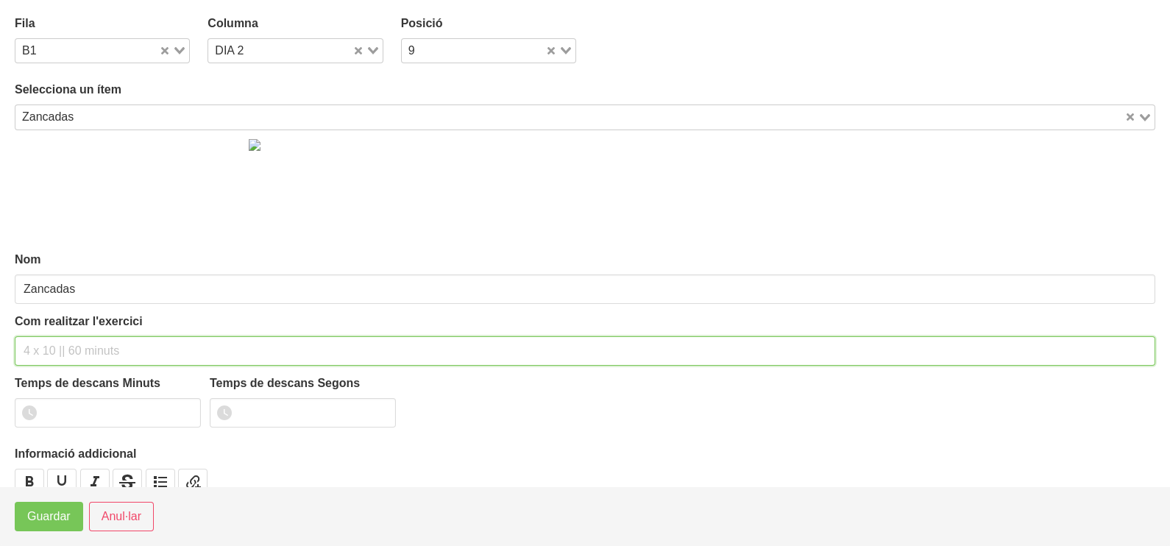
click at [51, 352] on input "text" at bounding box center [585, 350] width 1140 height 29
type input "3 x 12-16 a 3010 60""
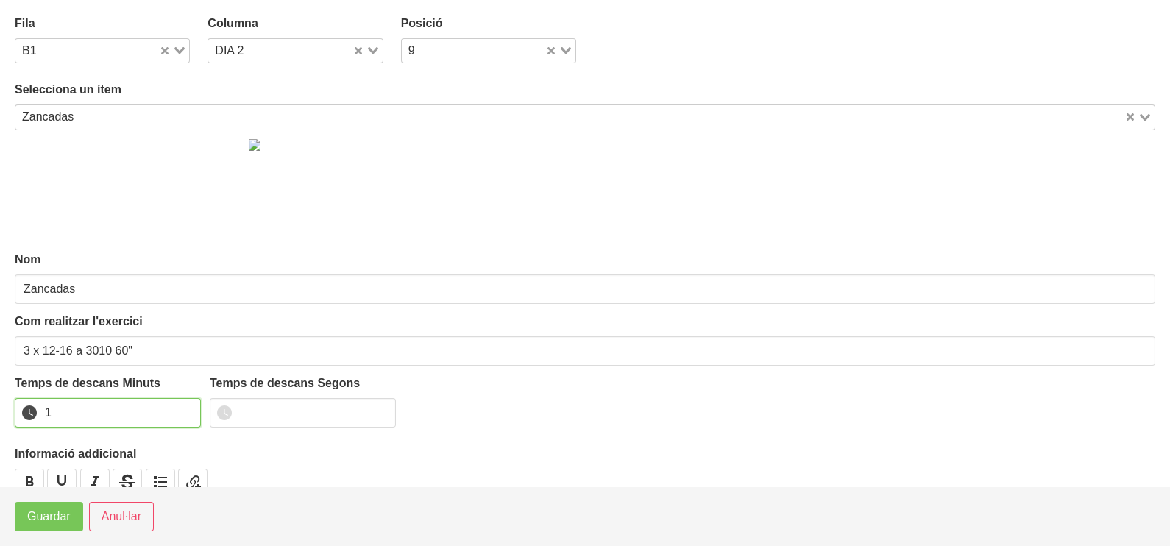
drag, startPoint x: 187, startPoint y: 408, endPoint x: 136, endPoint y: 441, distance: 60.2
type input "1"
click at [185, 411] on input "1" at bounding box center [108, 412] width 186 height 29
click at [60, 515] on span "Guardar" at bounding box center [48, 517] width 43 height 18
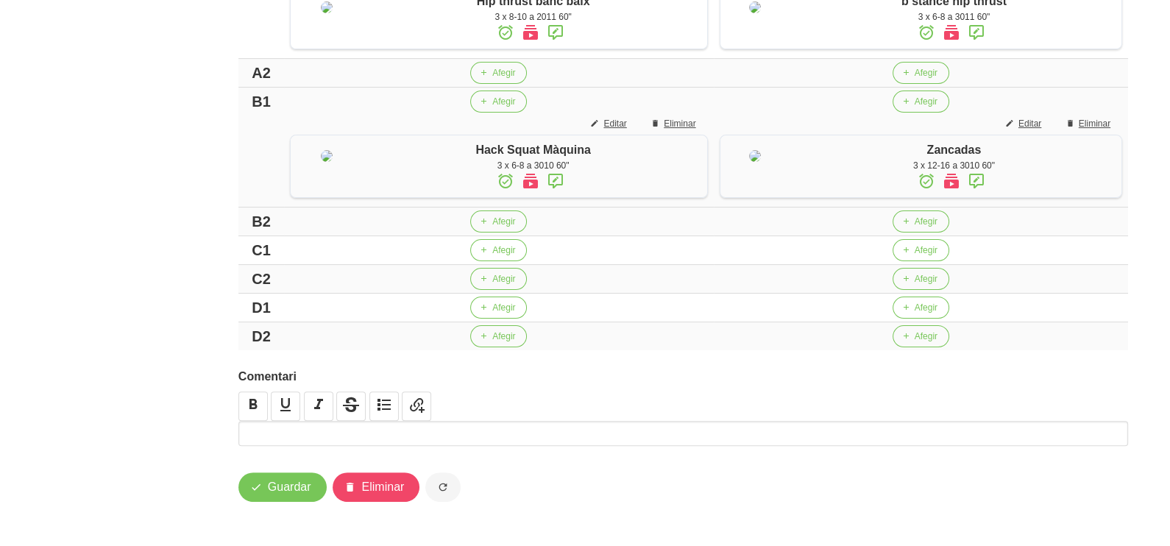
scroll to position [503, 0]
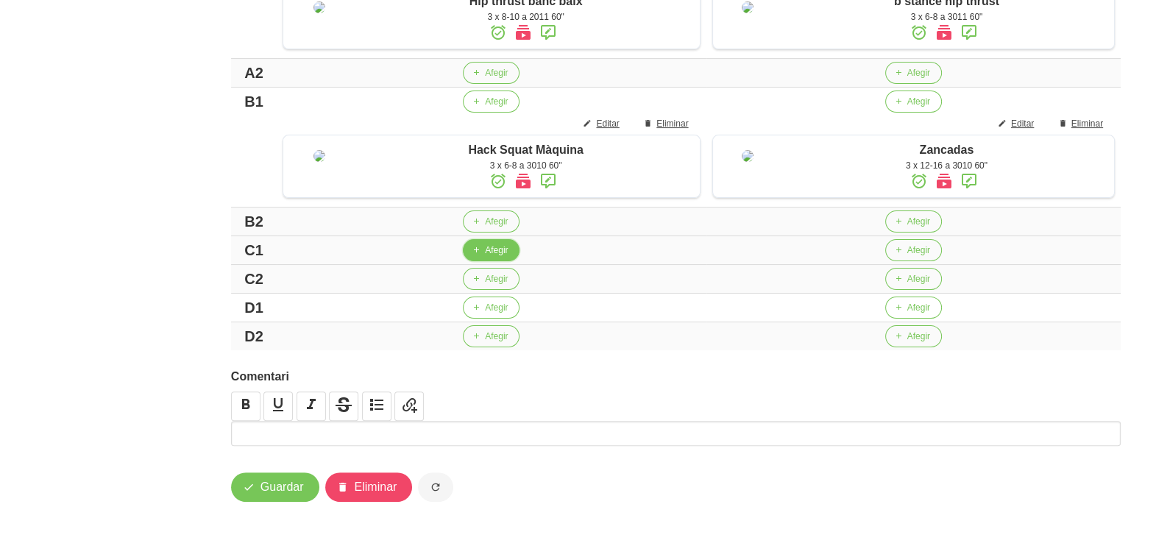
click at [485, 250] on span "Afegir" at bounding box center [496, 249] width 23 height 13
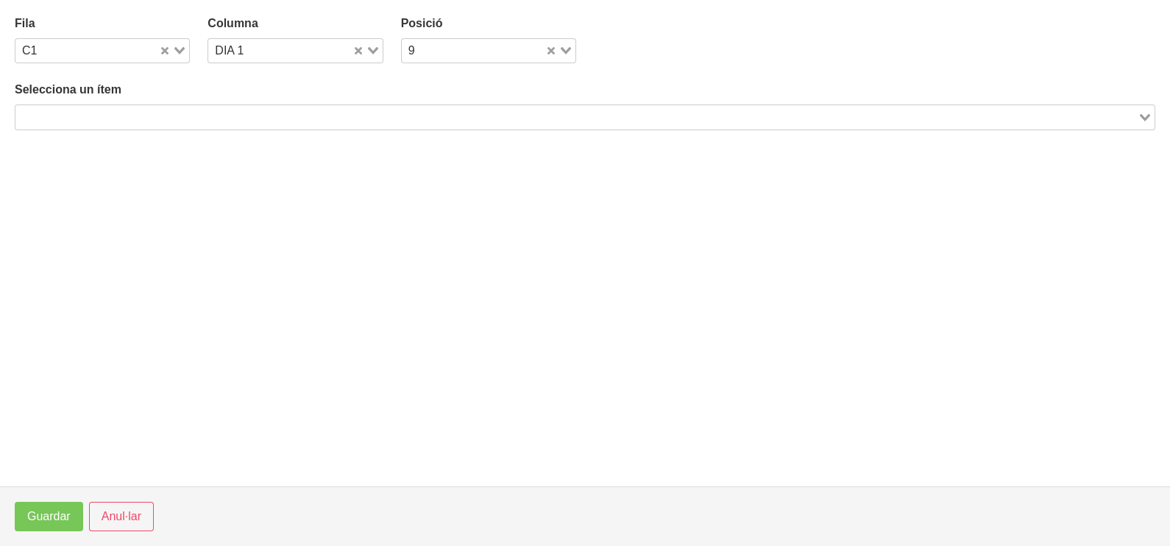
click at [218, 108] on input "Search for option" at bounding box center [576, 117] width 1119 height 18
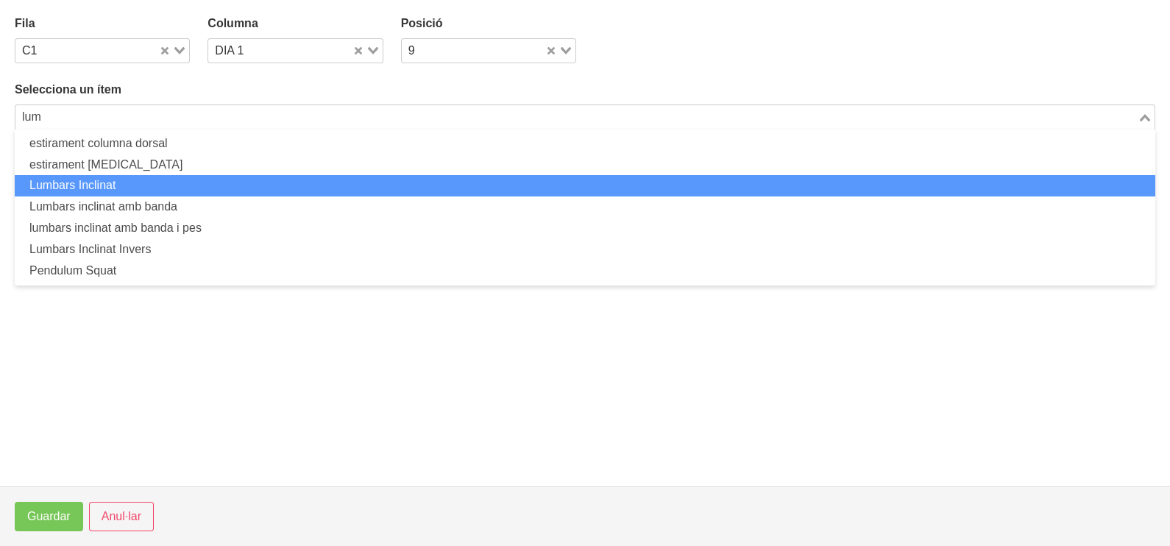
click at [134, 190] on li "Lumbars Inclinat" at bounding box center [585, 185] width 1140 height 21
type input "lum"
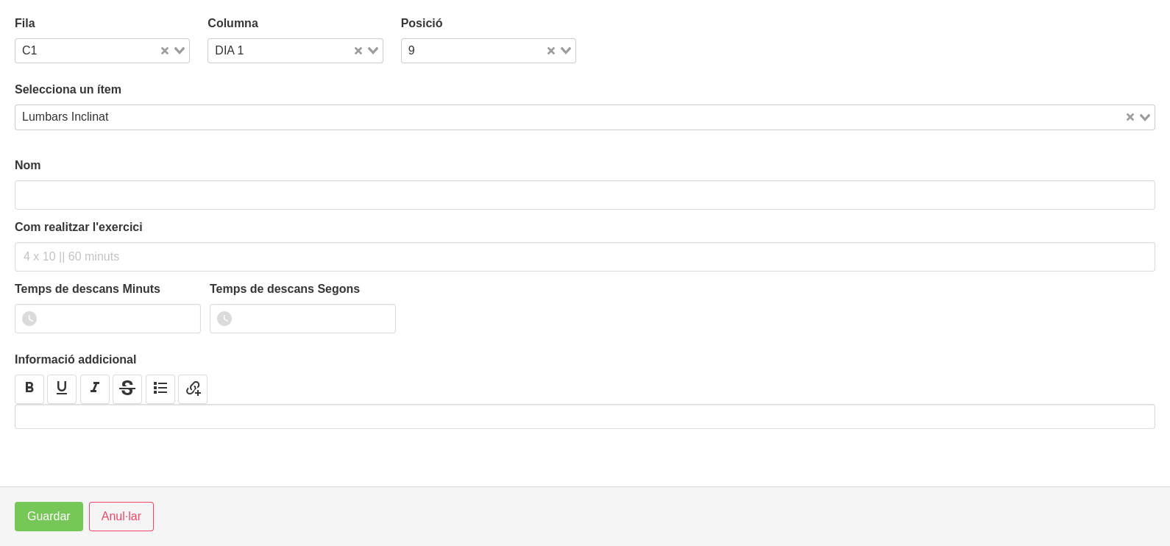
type input "Lumbars Inclinat"
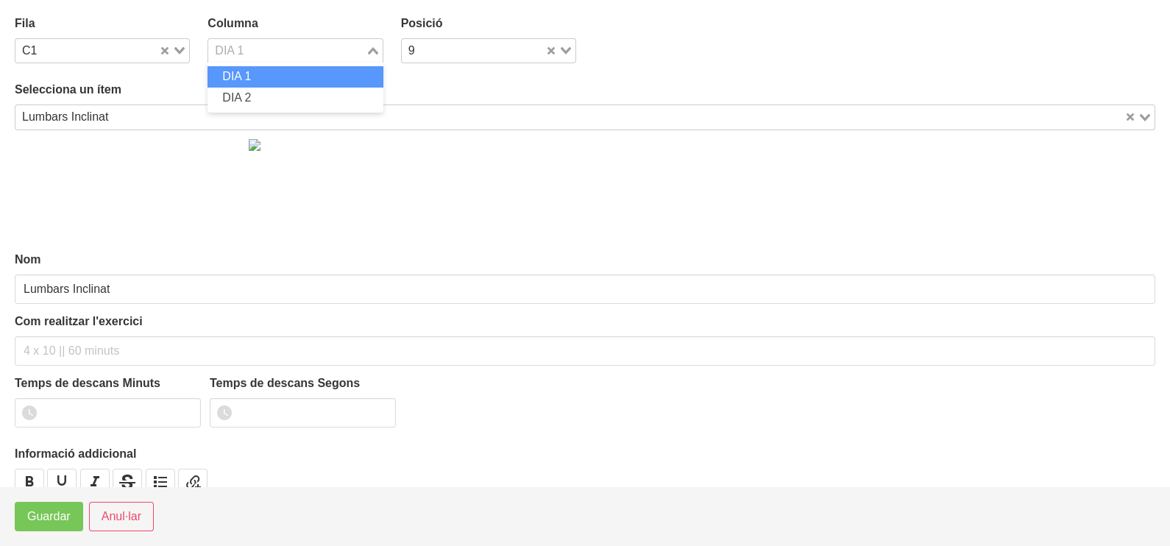
click at [377, 51] on div "Loading..." at bounding box center [374, 49] width 17 height 21
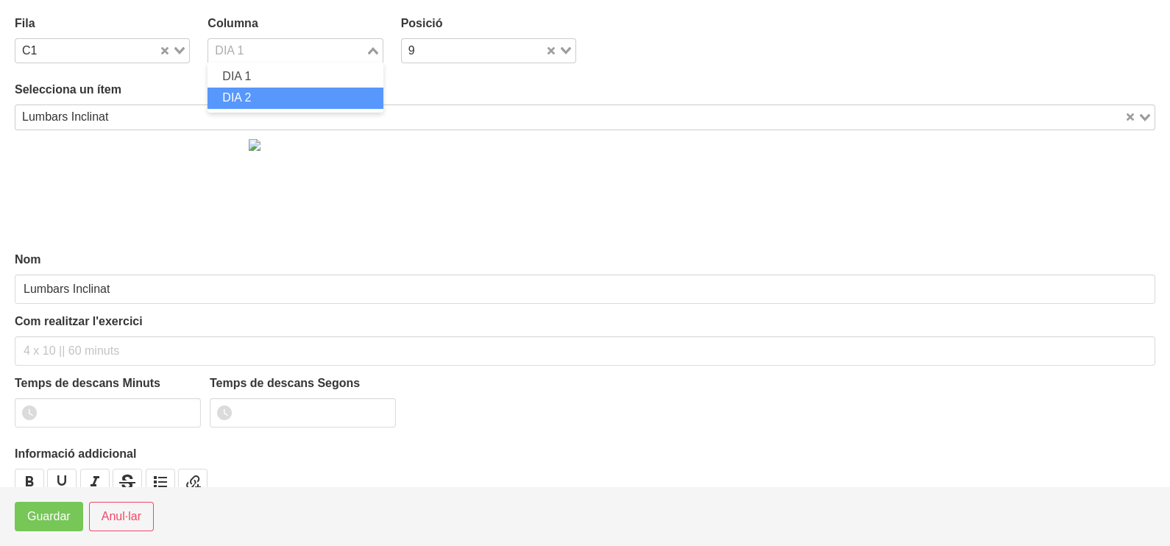
click at [294, 102] on li "DIA 2" at bounding box center [294, 98] width 175 height 21
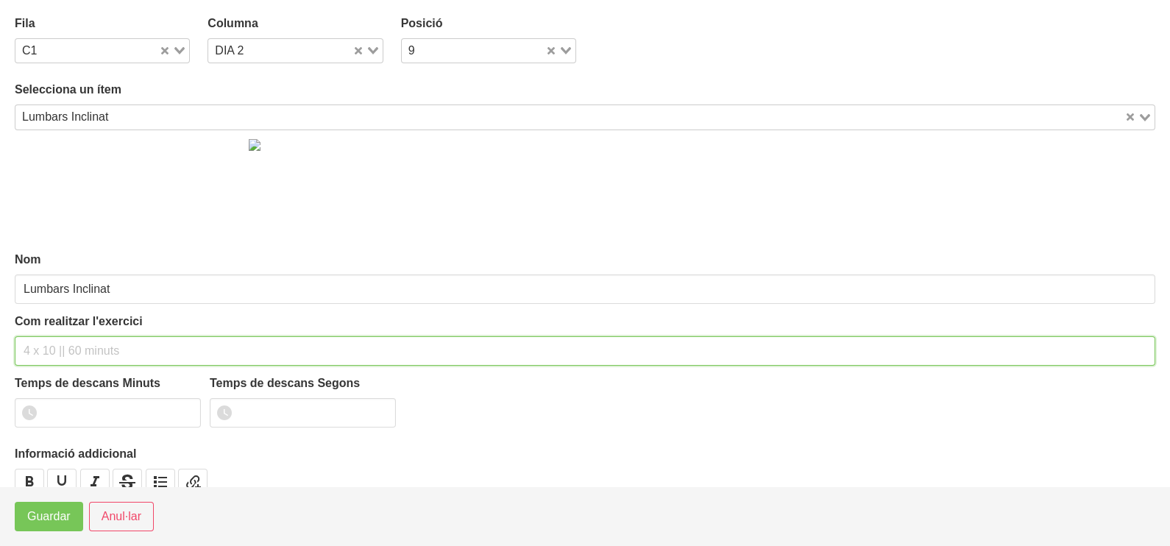
click at [81, 353] on input "text" at bounding box center [585, 350] width 1140 height 29
type input "3 x 8-10 a 2011 60""
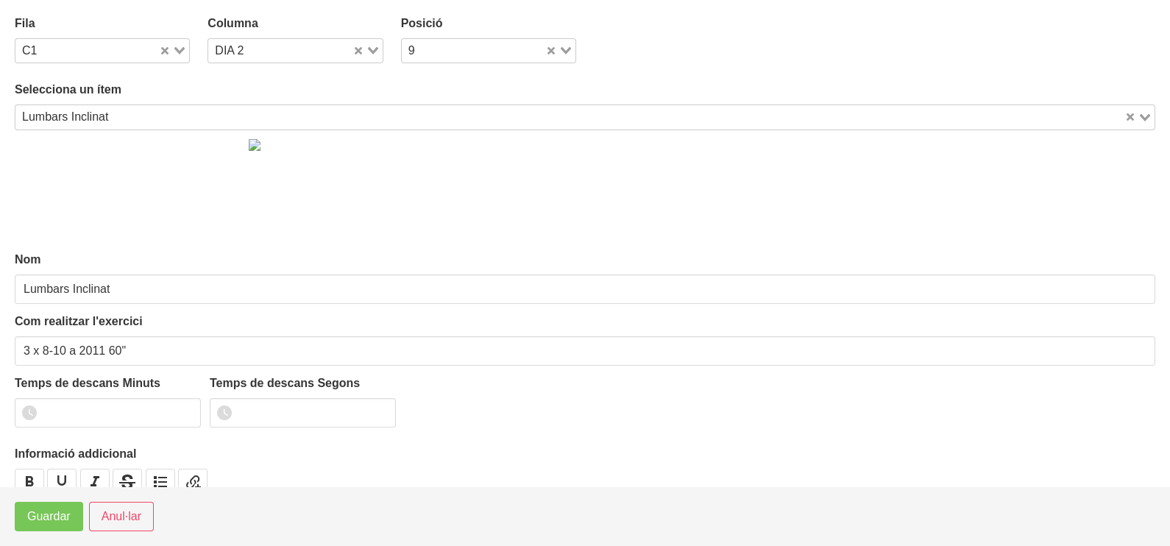
drag, startPoint x: 120, startPoint y: 115, endPoint x: 130, endPoint y: 114, distance: 10.3
click at [129, 114] on input "Search for option" at bounding box center [617, 117] width 1009 height 18
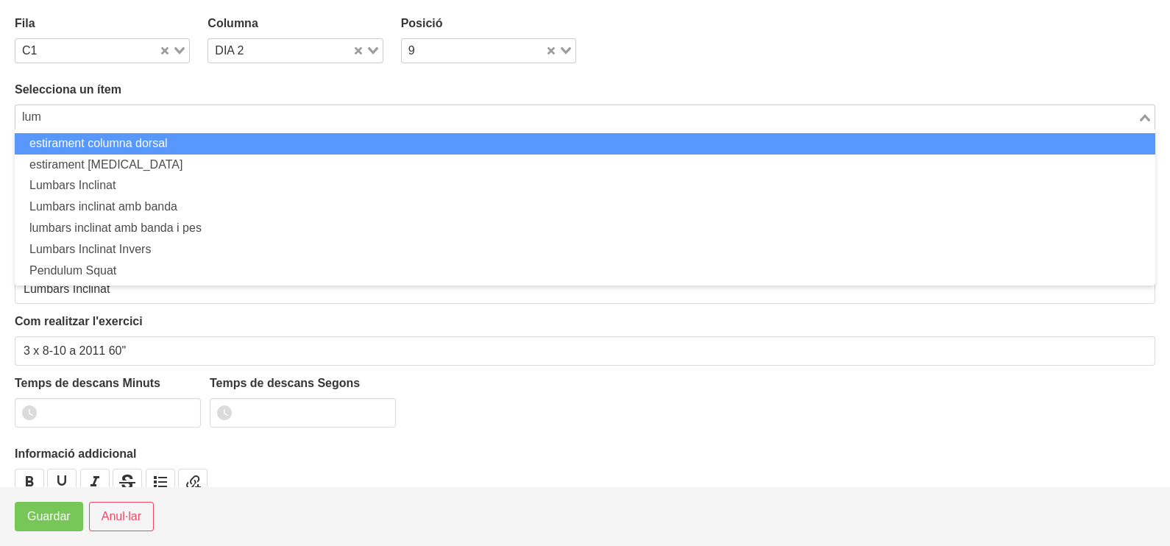
scroll to position [0, 0]
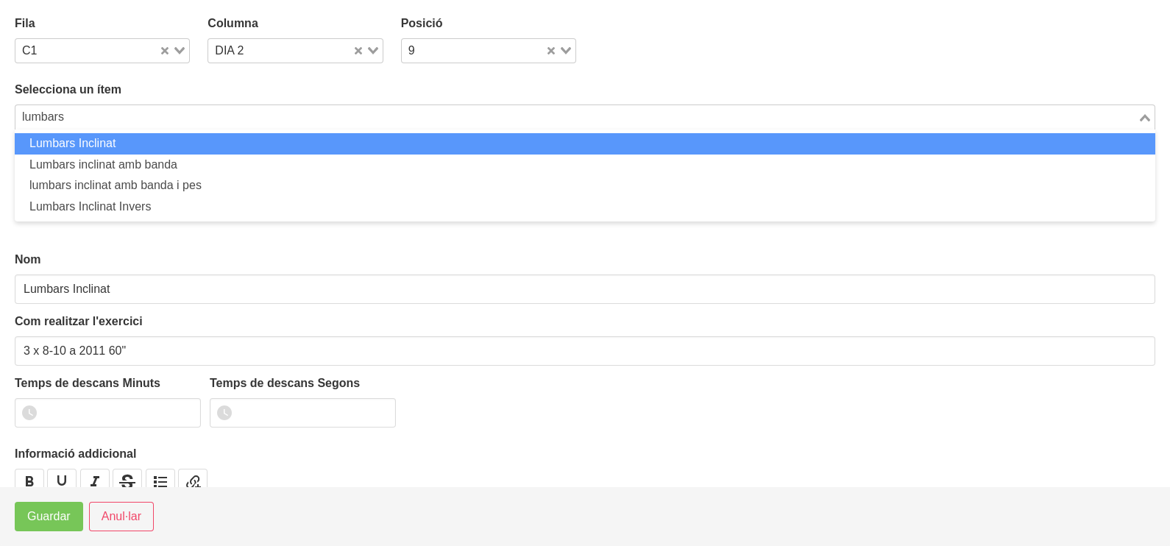
type input "lumbars"
click at [132, 143] on li "Lumbars Inclinat" at bounding box center [585, 143] width 1140 height 21
type input "lumbars"
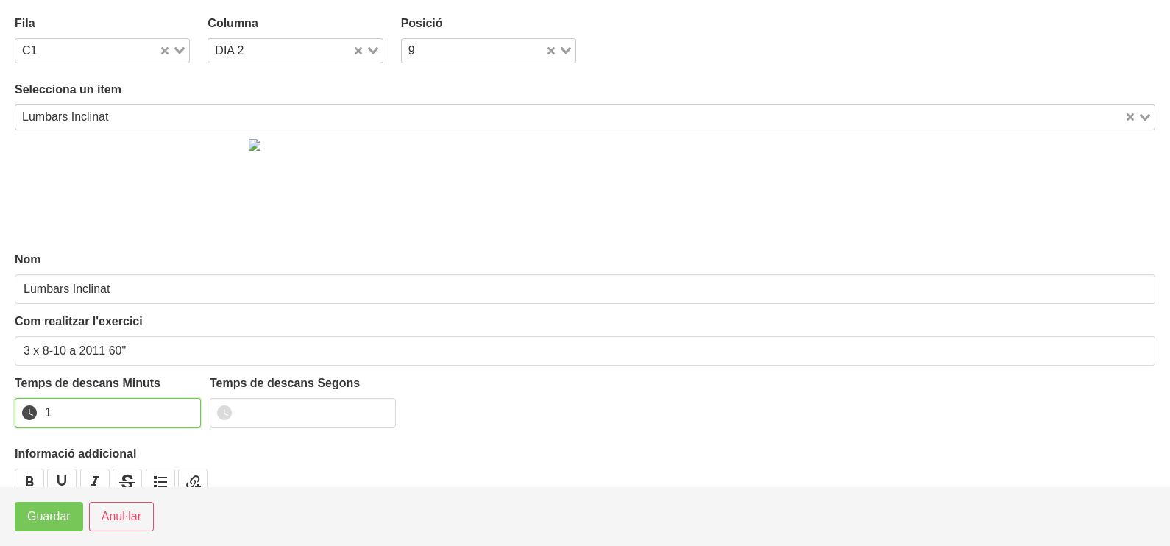
drag, startPoint x: 184, startPoint y: 408, endPoint x: 121, endPoint y: 449, distance: 74.9
type input "1"
click at [183, 408] on input "1" at bounding box center [108, 412] width 186 height 29
click at [59, 517] on span "Guardar" at bounding box center [48, 517] width 43 height 18
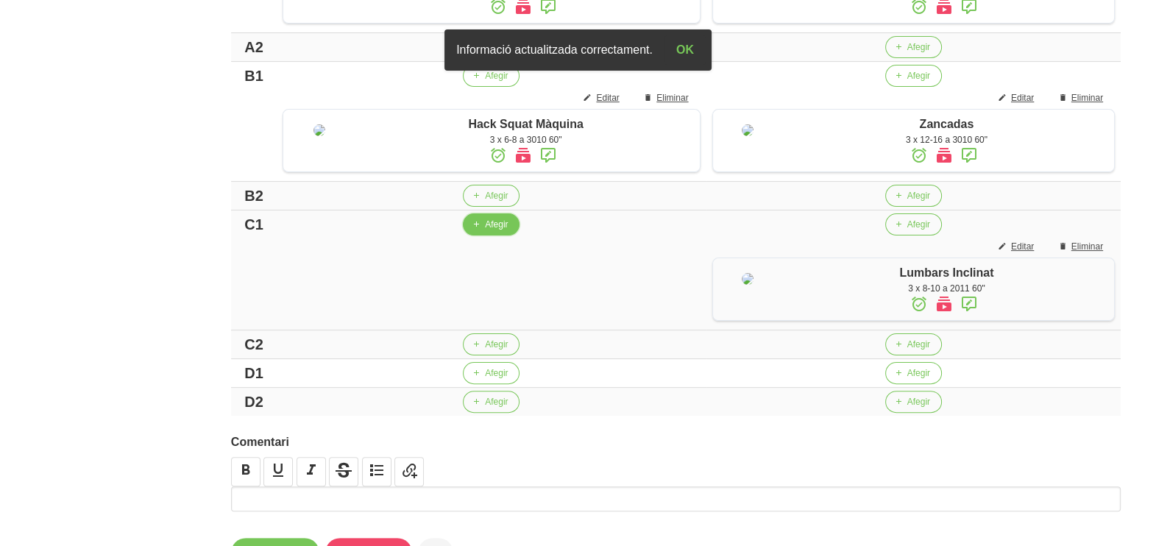
click at [491, 231] on span "Afegir" at bounding box center [496, 224] width 23 height 13
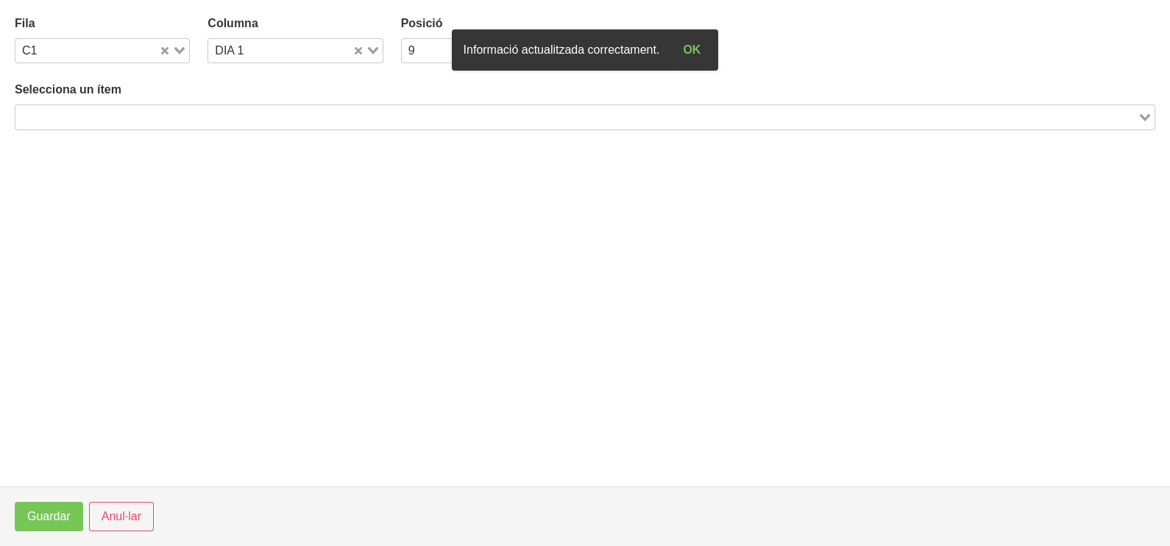
click at [177, 108] on input "Search for option" at bounding box center [576, 117] width 1119 height 18
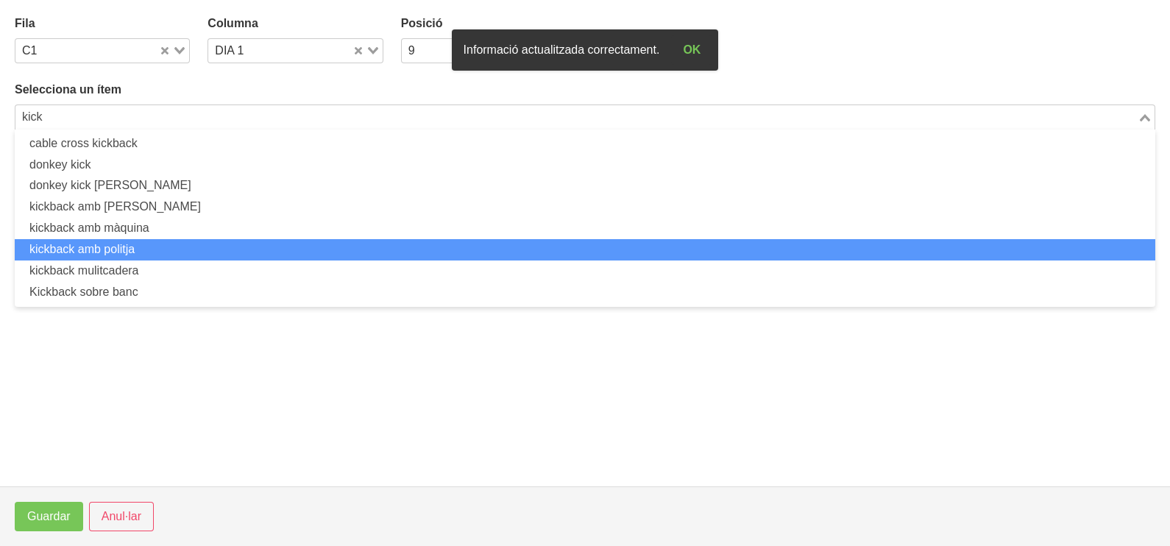
click at [154, 253] on li "kickback amb politja" at bounding box center [585, 249] width 1140 height 21
type input "kick"
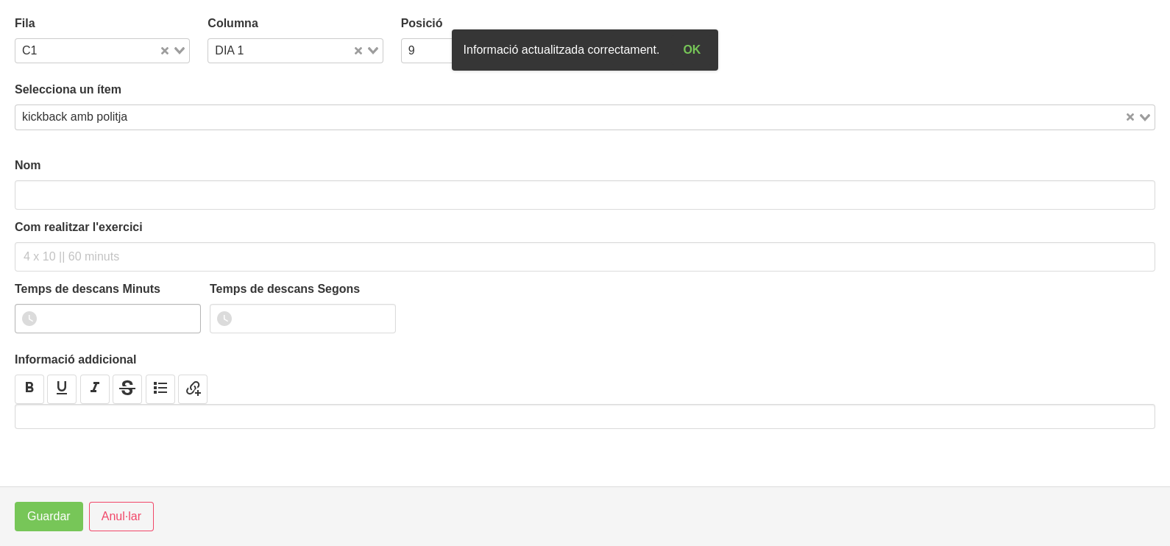
type input "kickback amb politja"
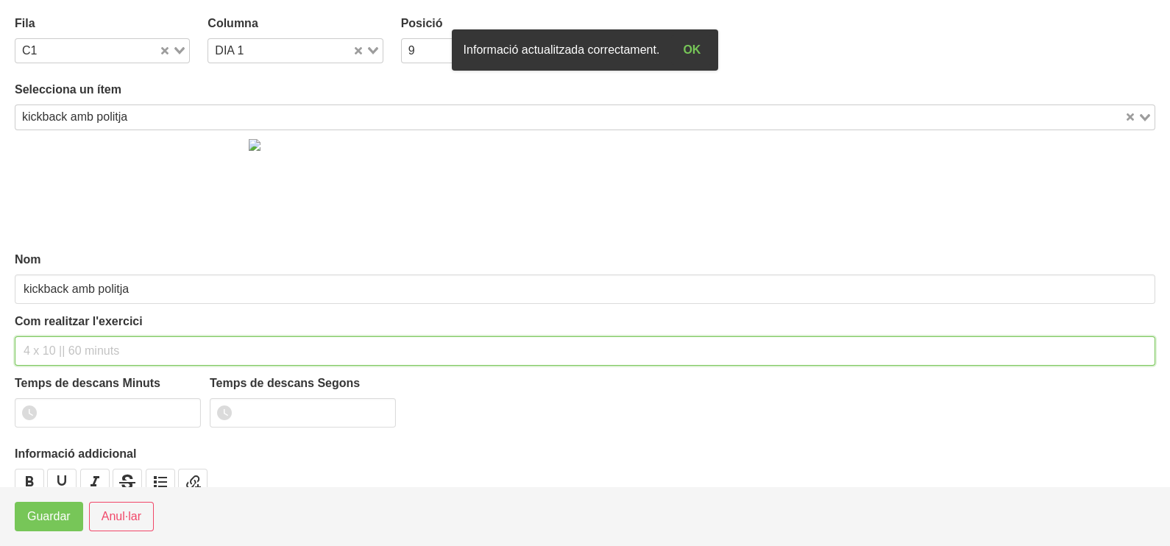
click at [63, 345] on input "text" at bounding box center [585, 350] width 1140 height 29
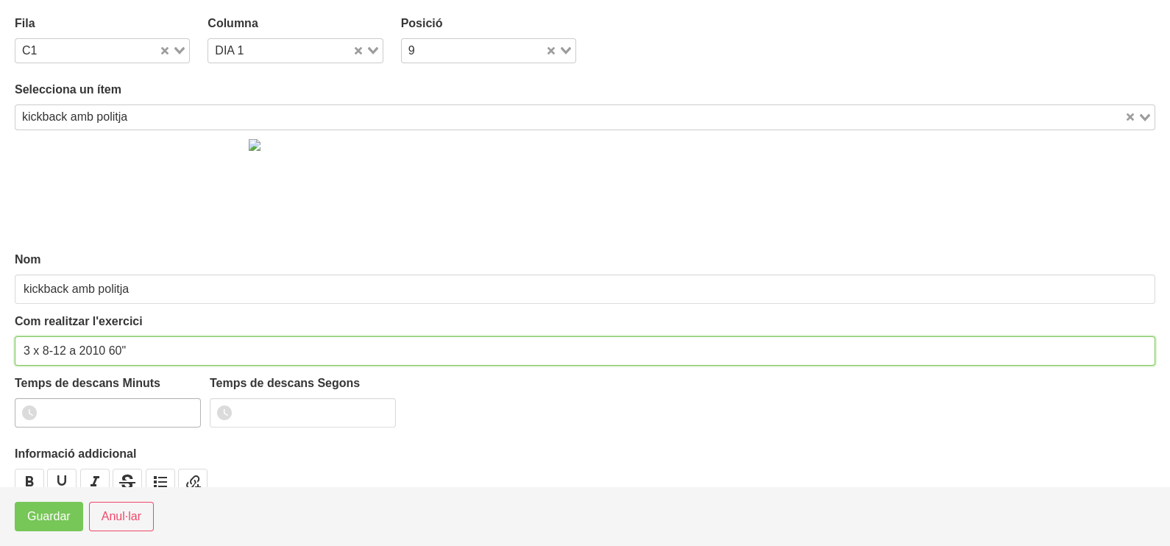
type input "3 x 8-12 a 2010 60""
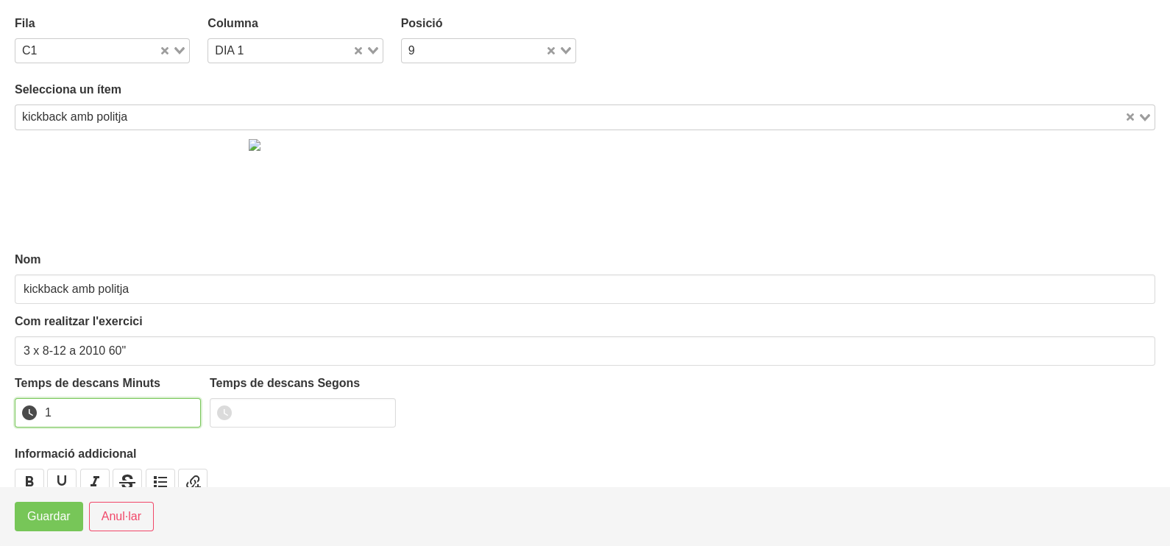
type input "1"
click at [188, 411] on input "1" at bounding box center [108, 412] width 186 height 29
click at [70, 513] on button "Guardar" at bounding box center [49, 516] width 68 height 29
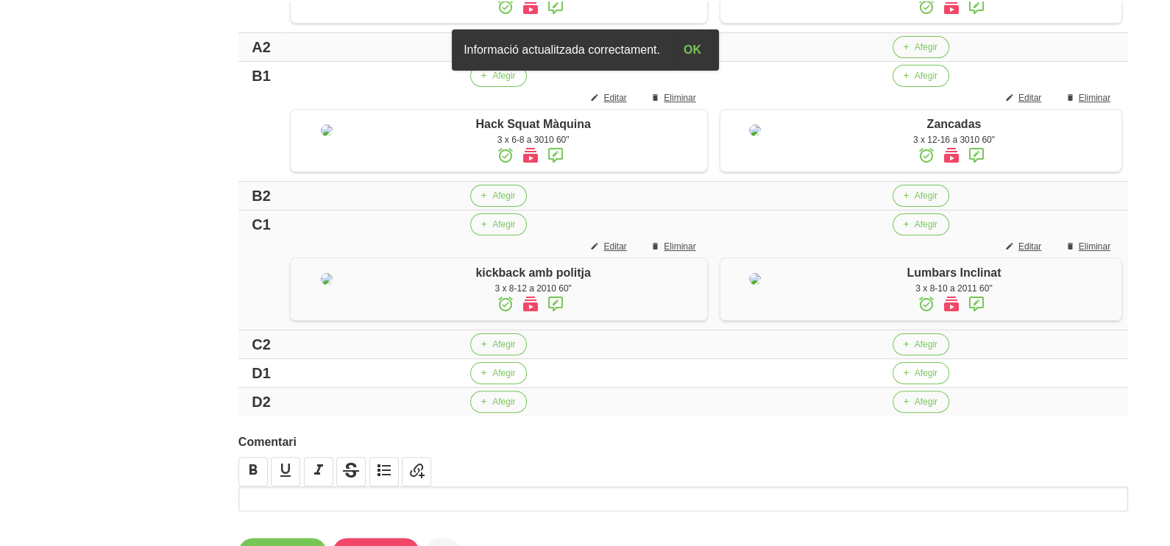
scroll to position [642, 0]
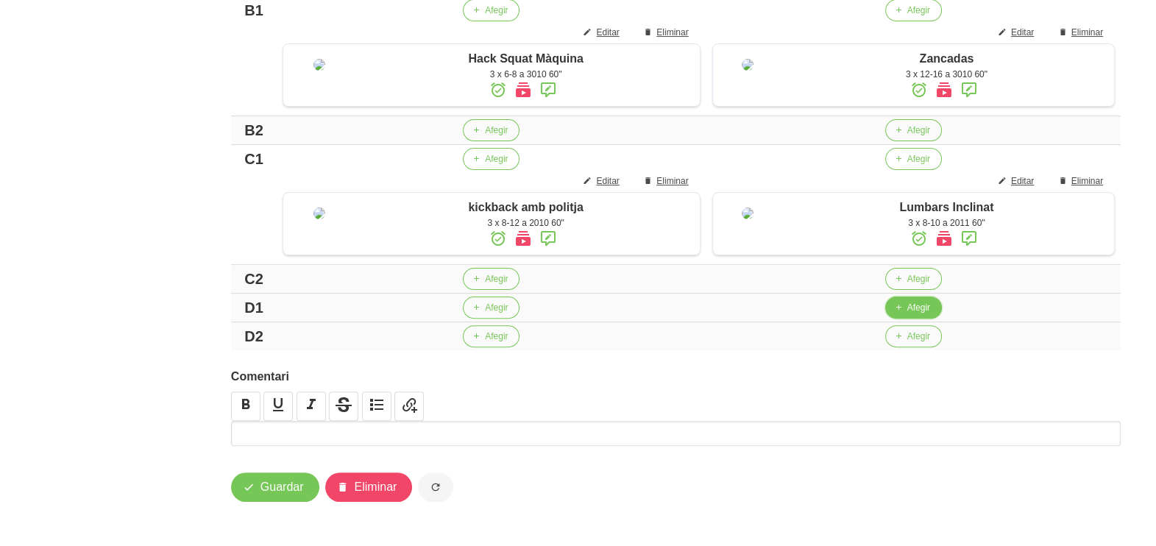
click at [907, 310] on span "Afegir" at bounding box center [918, 307] width 23 height 13
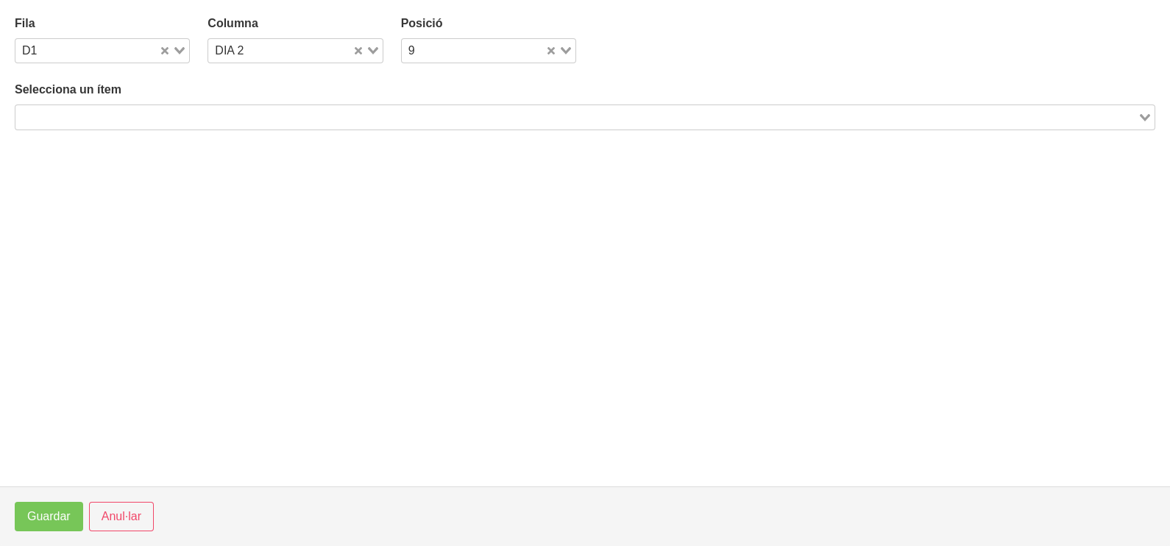
click at [252, 111] on input "Search for option" at bounding box center [576, 117] width 1119 height 18
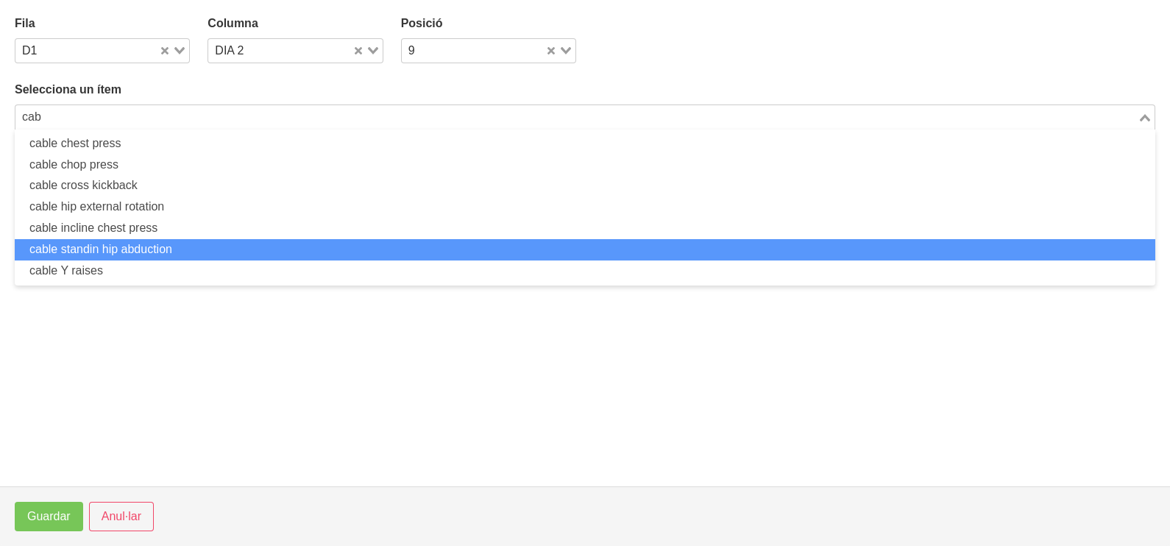
click at [155, 253] on li "cable standin hip abduction" at bounding box center [585, 249] width 1140 height 21
type input "cab"
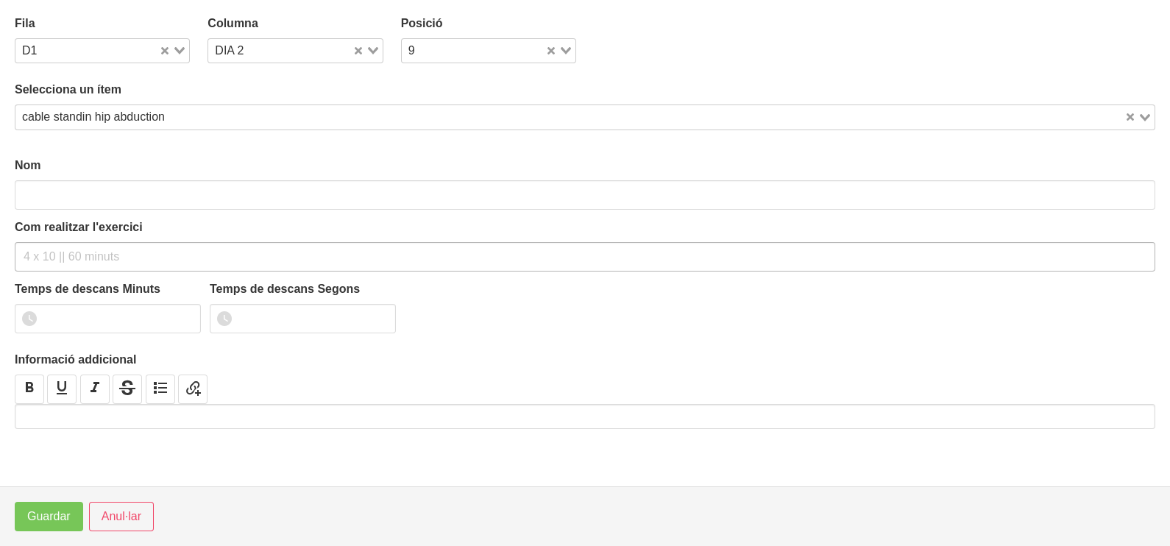
type input "cable standin hip abduction"
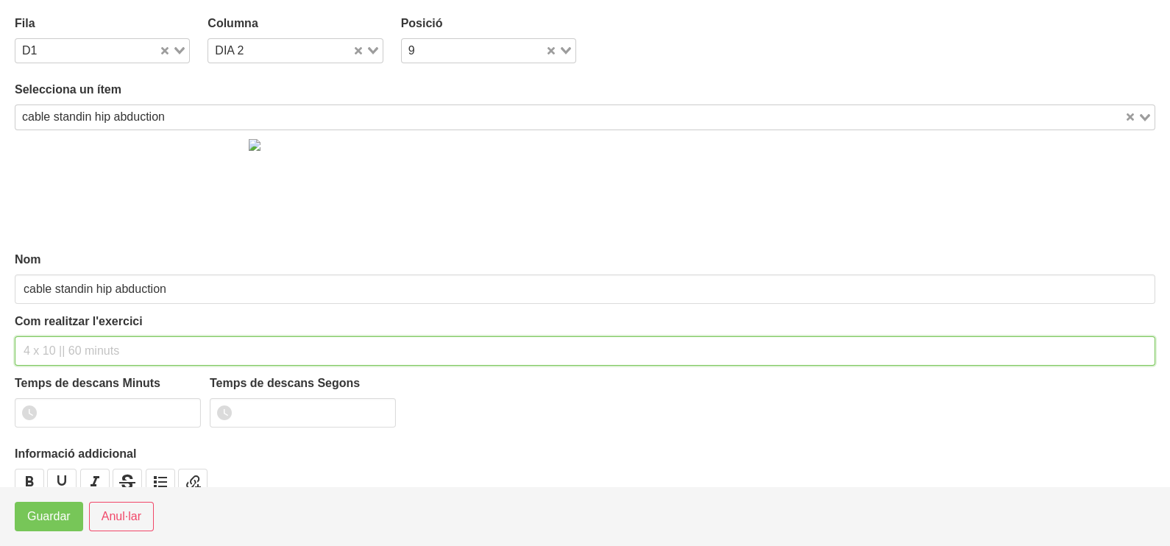
click at [48, 346] on input "text" at bounding box center [585, 350] width 1140 height 29
type input "3 x 10-12 a 2010 60""
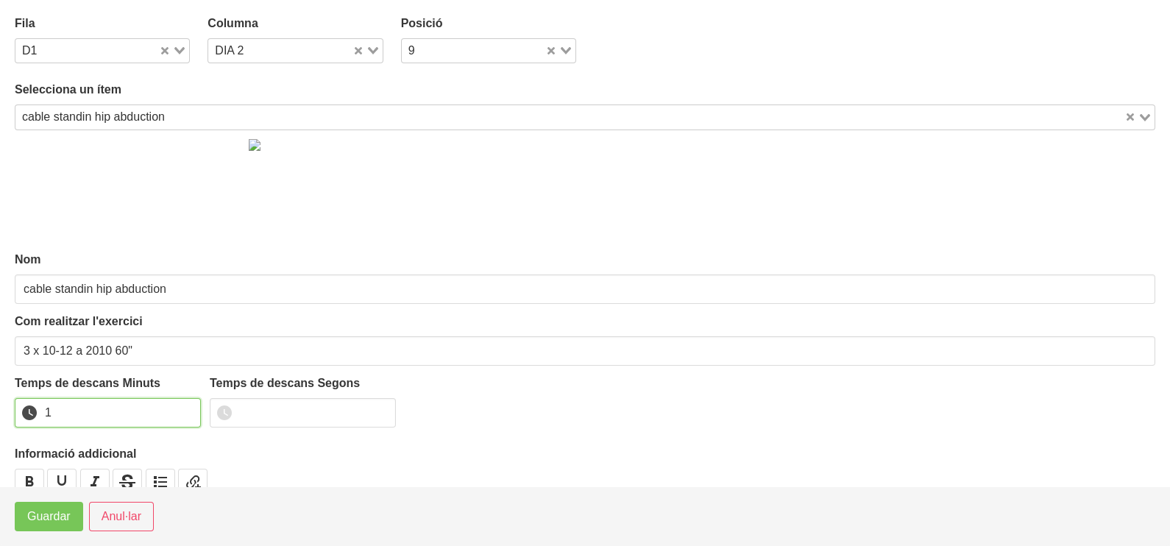
drag, startPoint x: 184, startPoint y: 409, endPoint x: 150, endPoint y: 433, distance: 41.6
type input "1"
click at [181, 412] on input "1" at bounding box center [108, 412] width 186 height 29
click at [60, 513] on span "Guardar" at bounding box center [48, 517] width 43 height 18
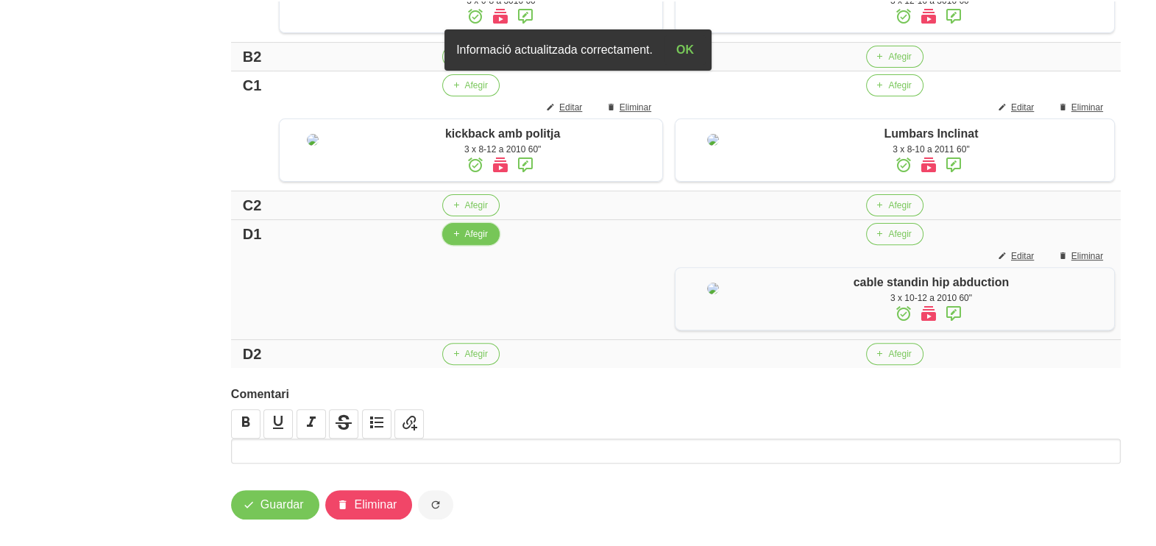
click at [466, 241] on span "Afegir" at bounding box center [475, 233] width 23 height 13
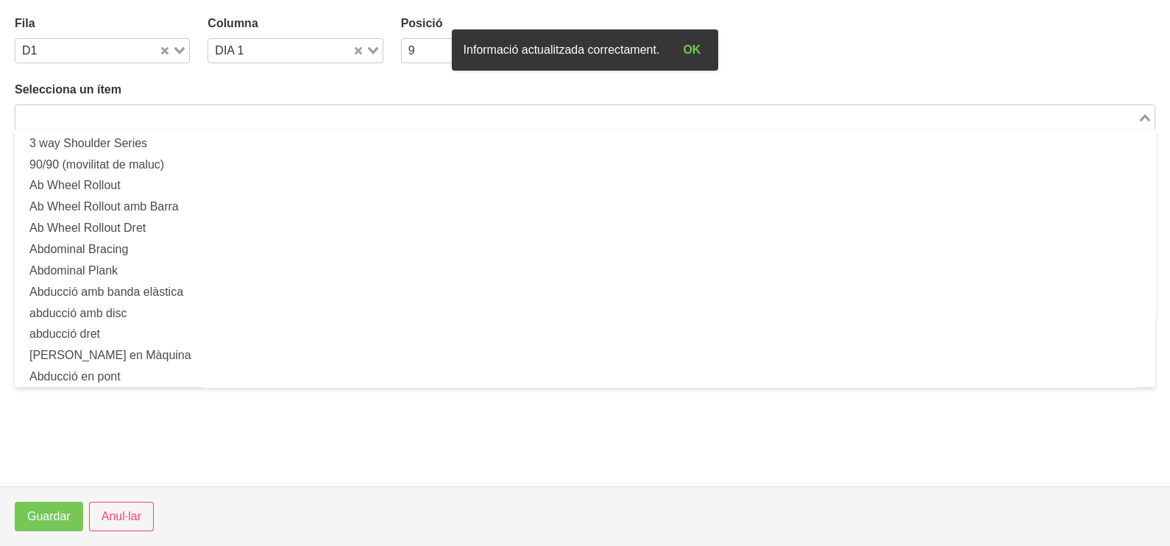
click at [179, 118] on input "Search for option" at bounding box center [576, 117] width 1119 height 18
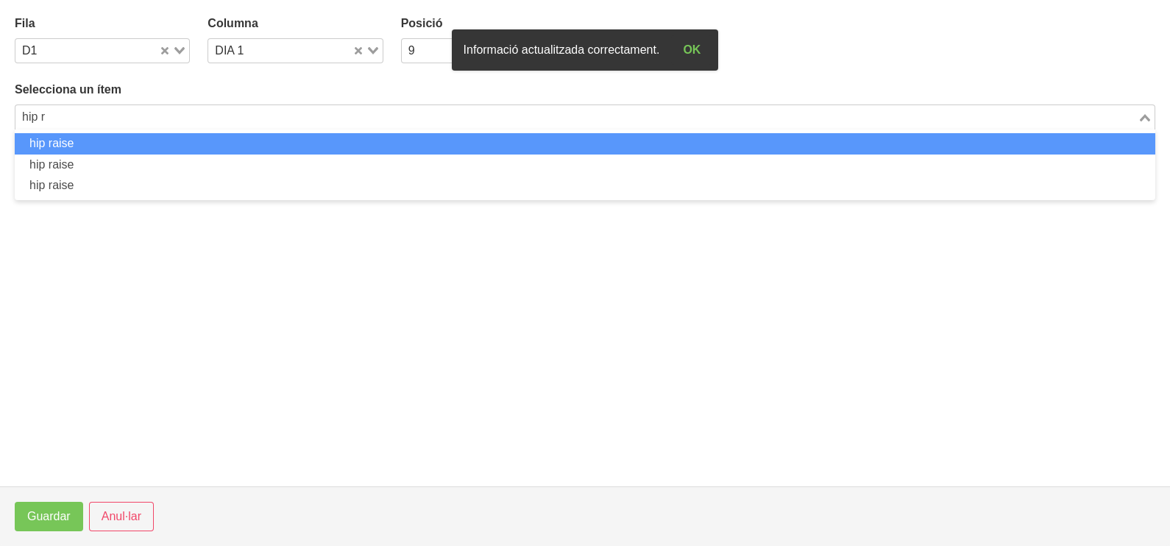
click at [166, 145] on li "hip raise" at bounding box center [585, 143] width 1140 height 21
type input "hip r"
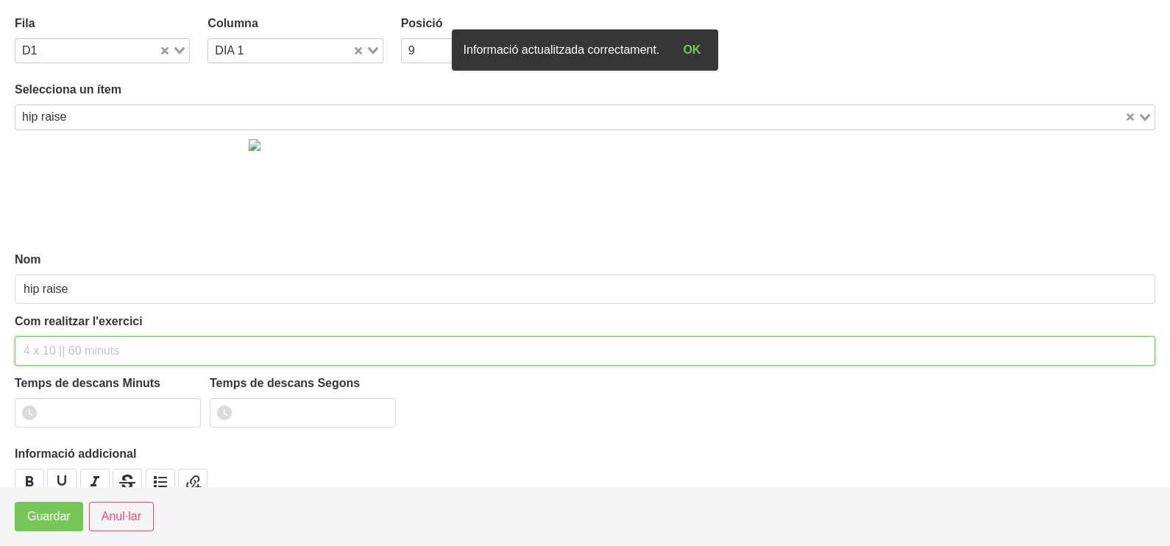
click at [59, 348] on input "text" at bounding box center [585, 350] width 1140 height 29
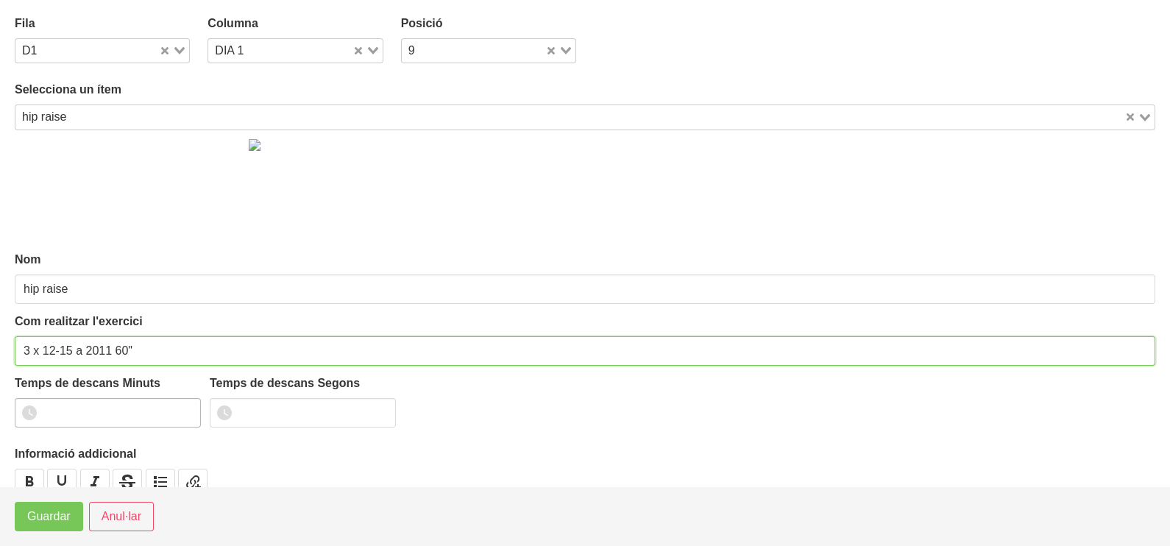
type input "3 x 12-15 a 2011 60""
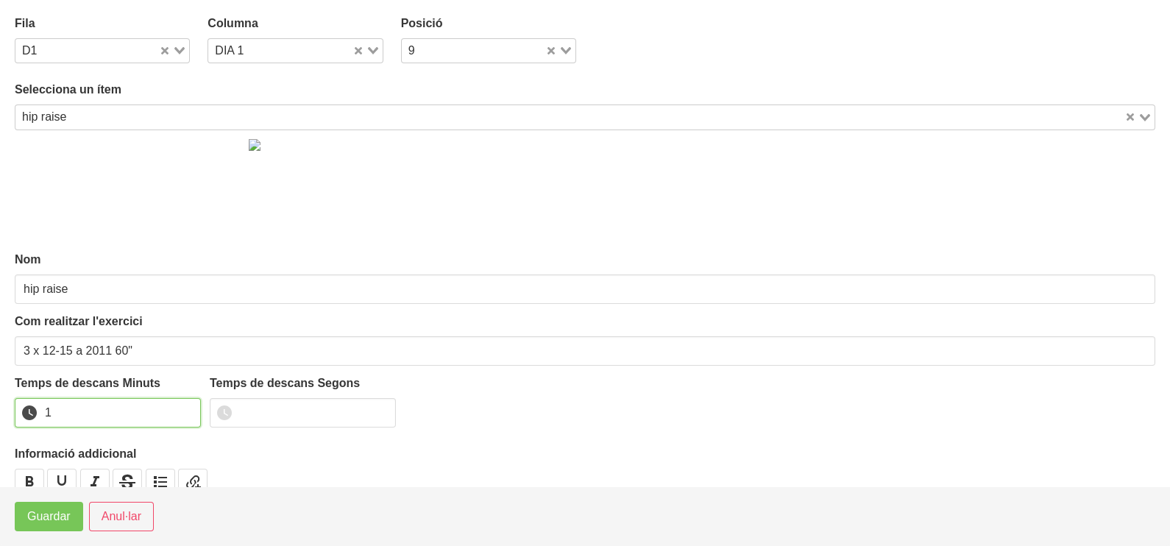
drag, startPoint x: 185, startPoint y: 408, endPoint x: 180, endPoint y: 414, distance: 8.4
type input "1"
click at [184, 410] on input "1" at bounding box center [108, 412] width 186 height 29
click at [55, 515] on span "Guardar" at bounding box center [48, 517] width 43 height 18
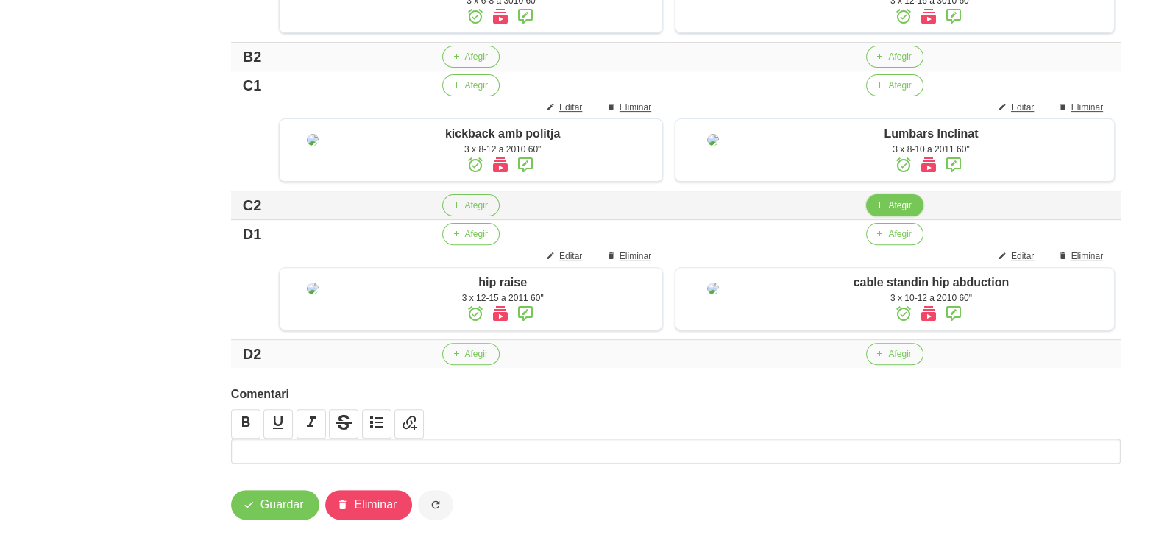
click at [898, 212] on span "Afegir" at bounding box center [899, 205] width 23 height 13
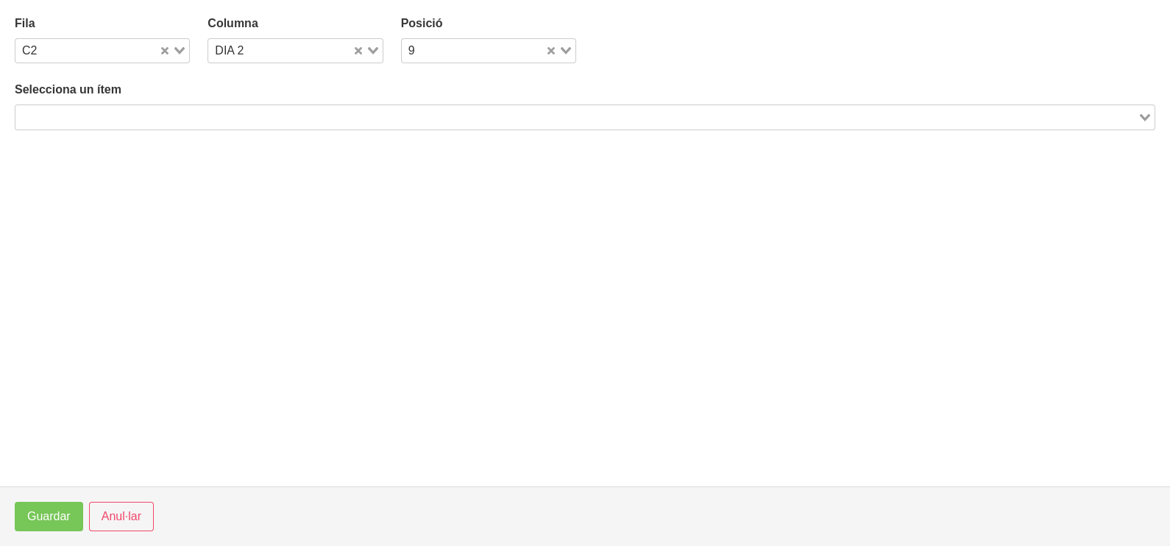
click at [276, 115] on input "Search for option" at bounding box center [576, 117] width 1119 height 18
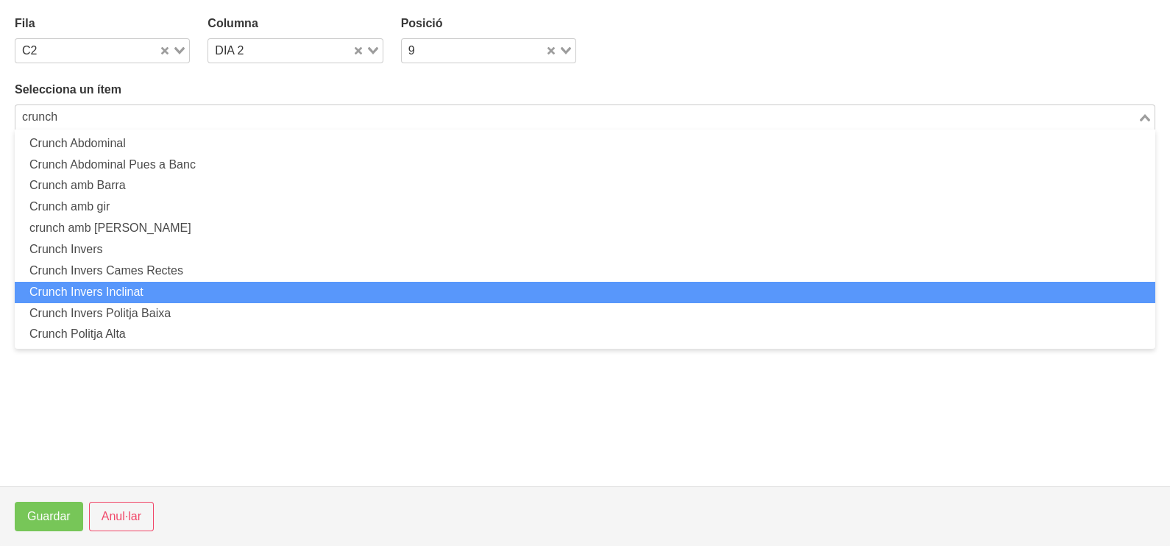
click at [194, 288] on li "Crunch Invers Inclinat" at bounding box center [585, 292] width 1140 height 21
type input "crunch"
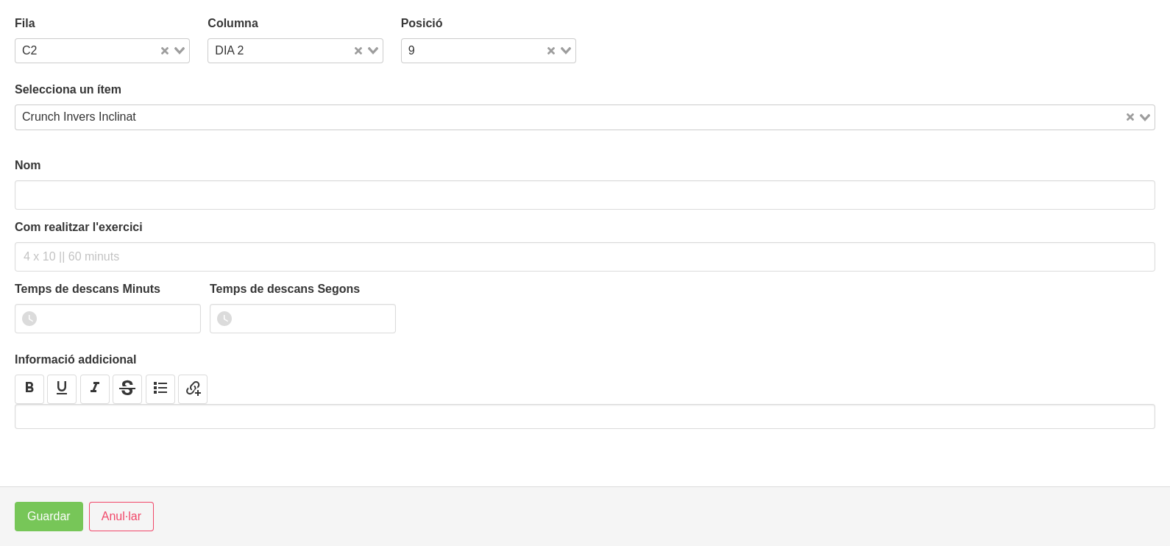
type input "Crunch Invers Inclinat"
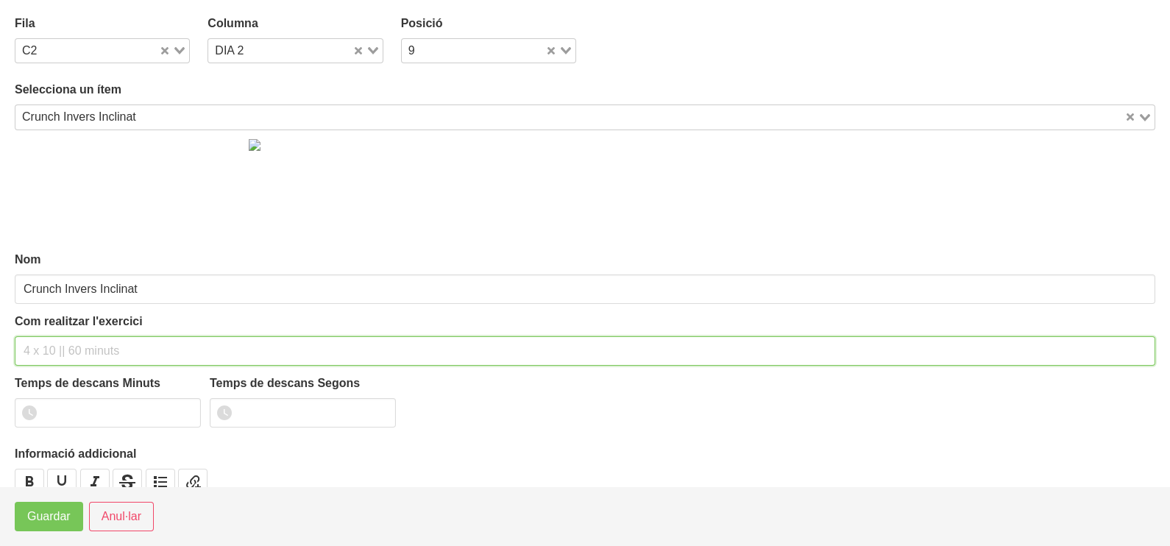
click at [54, 343] on input "text" at bounding box center [585, 350] width 1140 height 29
type input "3 x 8-10 a 2010 60""
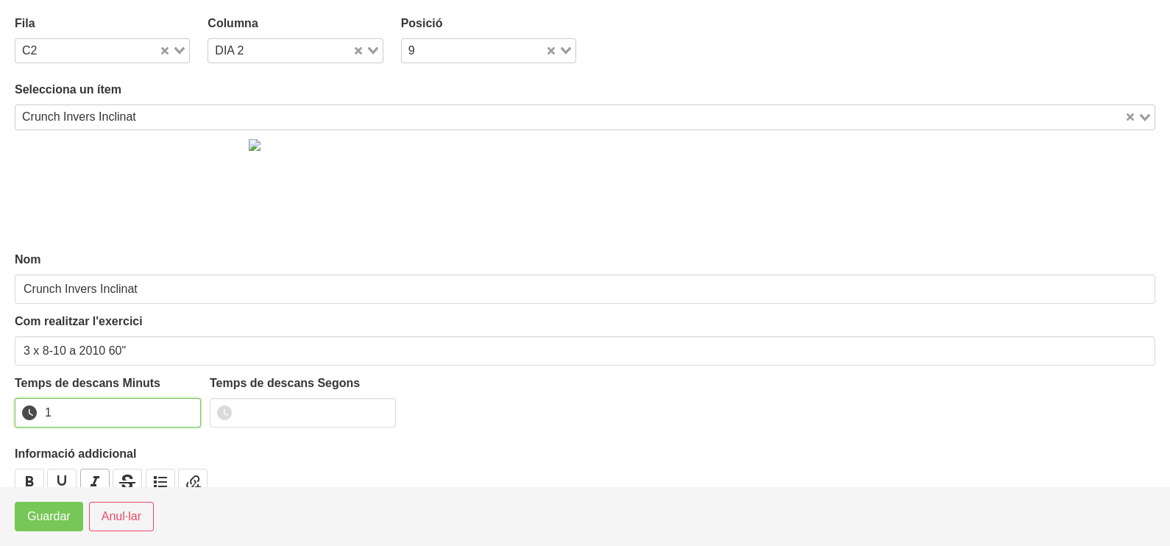
drag, startPoint x: 185, startPoint y: 408, endPoint x: 88, endPoint y: 474, distance: 116.9
type input "1"
click at [182, 410] on input "1" at bounding box center [108, 412] width 186 height 29
click at [65, 516] on span "Guardar" at bounding box center [48, 517] width 43 height 18
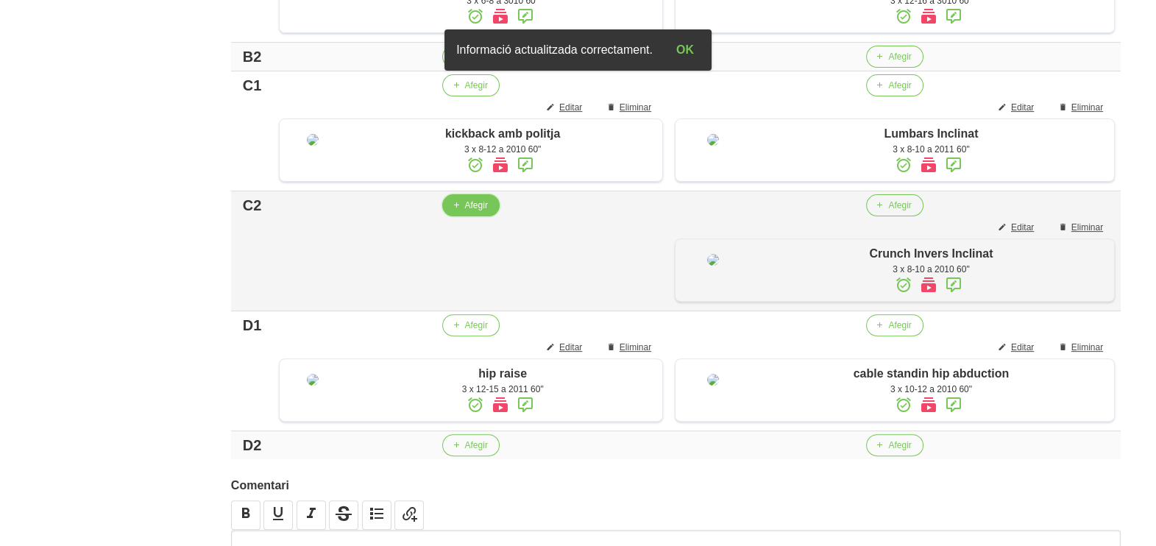
click at [464, 212] on span "Afegir" at bounding box center [475, 205] width 23 height 13
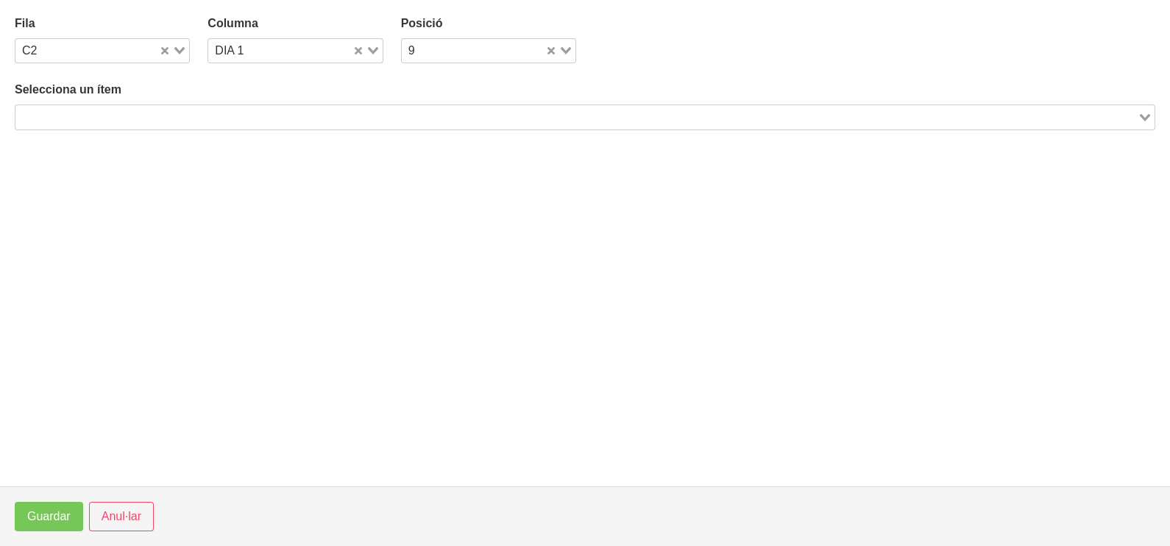
click at [253, 110] on input "Search for option" at bounding box center [576, 117] width 1119 height 18
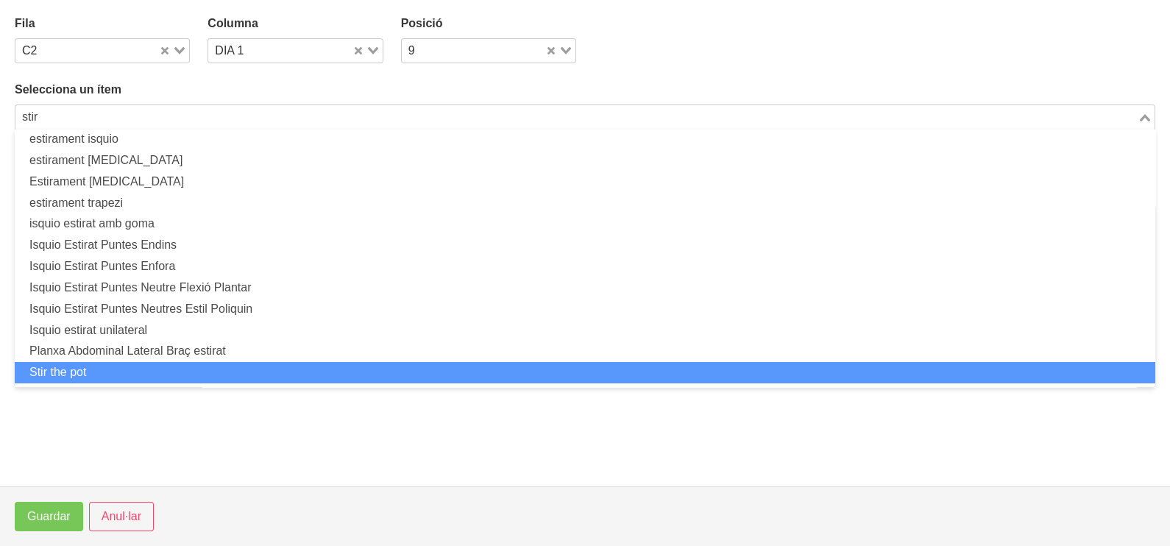
click at [144, 364] on li "Stir the pot" at bounding box center [585, 372] width 1140 height 21
type input "stir"
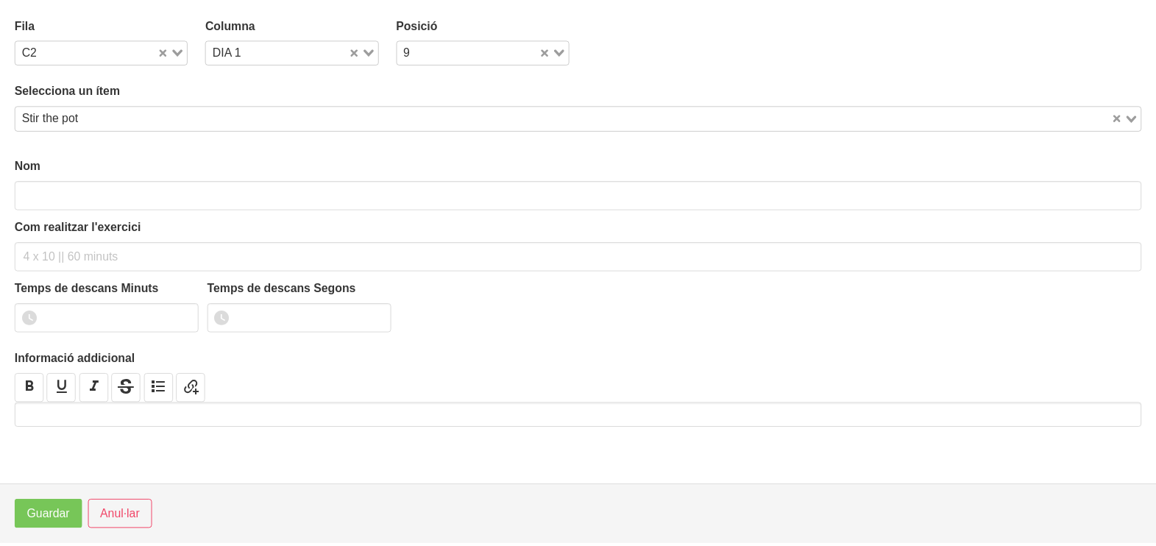
scroll to position [4, 0]
type input "Stir the pot"
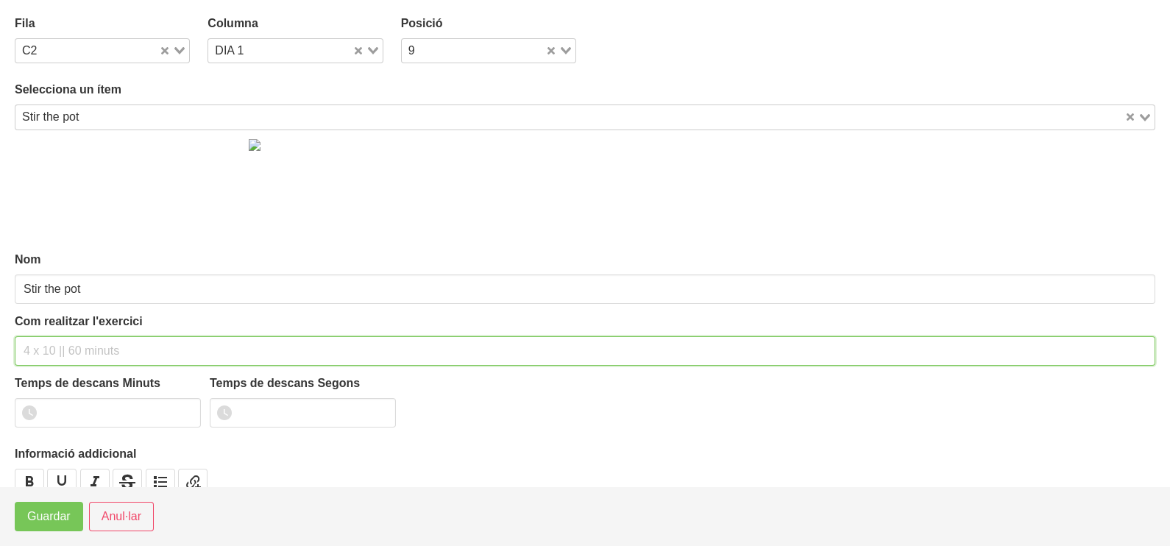
click at [59, 347] on input "text" at bounding box center [585, 350] width 1140 height 29
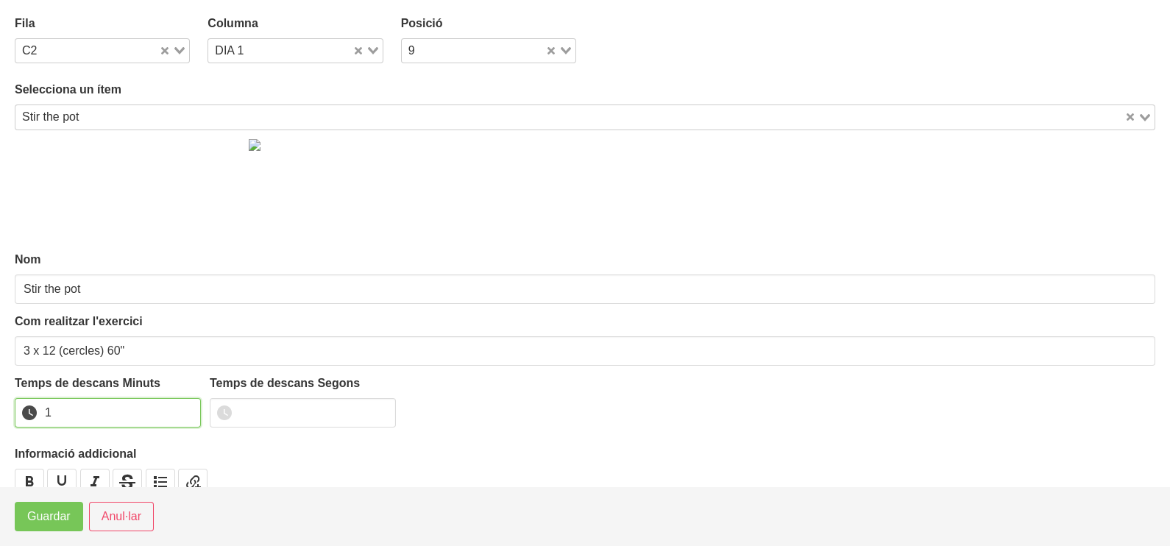
drag, startPoint x: 184, startPoint y: 408, endPoint x: 85, endPoint y: 478, distance: 121.9
click at [181, 408] on input "1" at bounding box center [108, 412] width 186 height 29
click at [57, 522] on span "Guardar" at bounding box center [48, 517] width 43 height 18
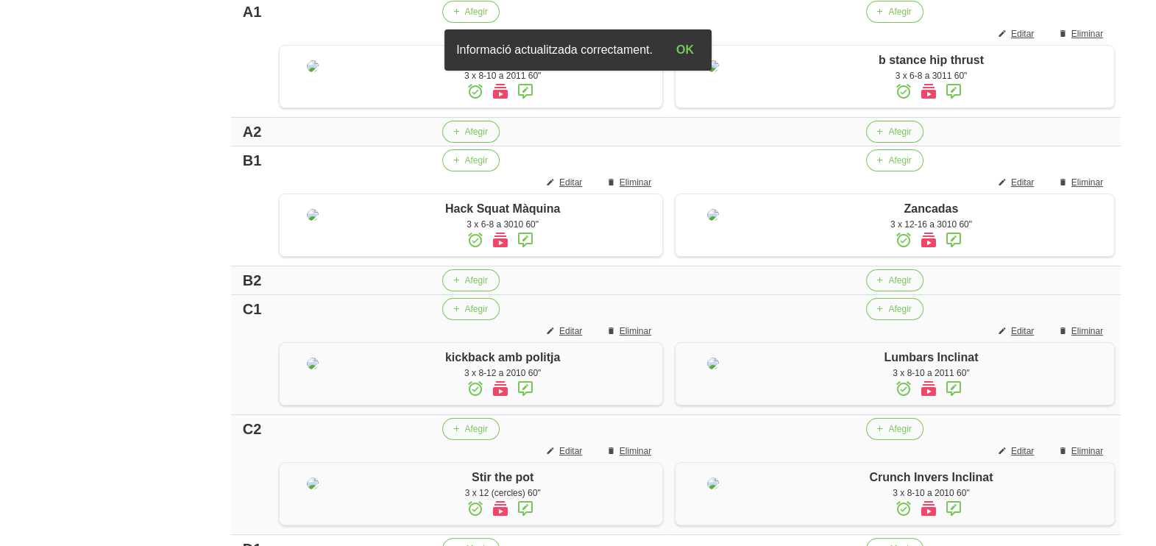
scroll to position [327, 0]
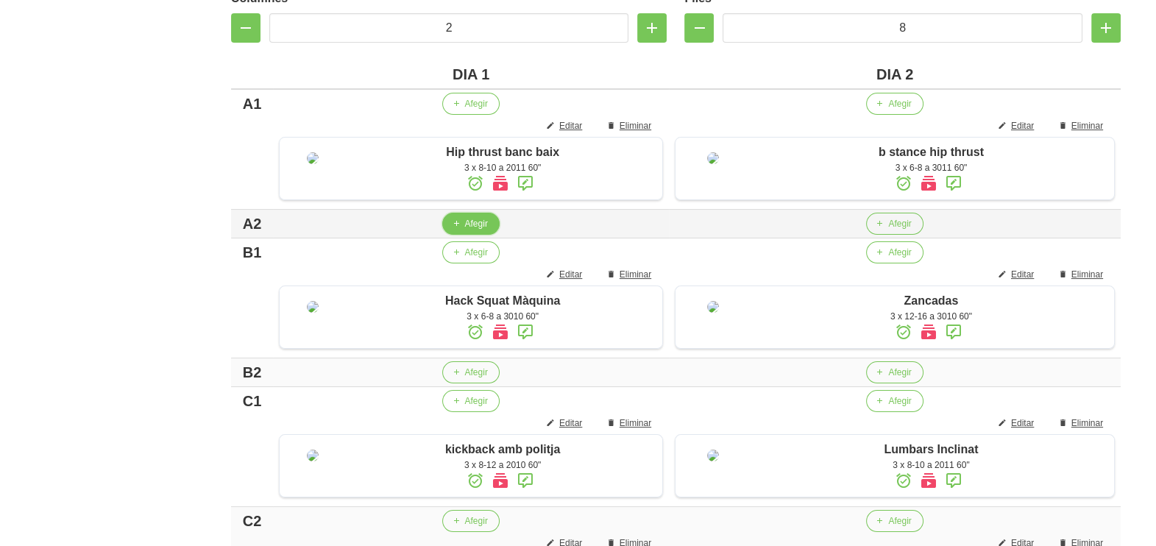
click at [464, 230] on span "Afegir" at bounding box center [475, 223] width 23 height 13
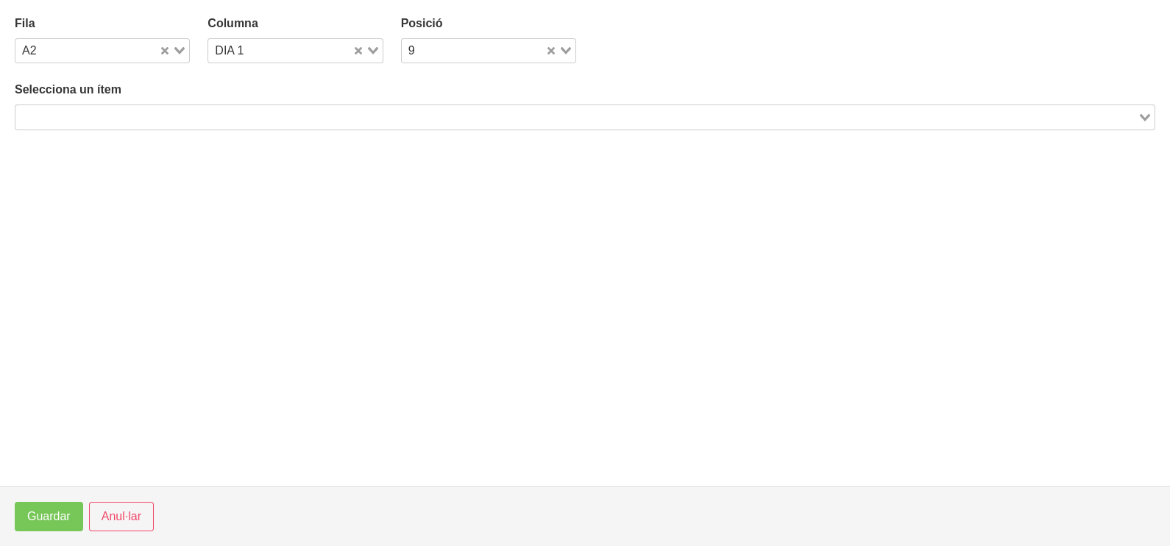
click at [189, 115] on input "Search for option" at bounding box center [576, 117] width 1119 height 18
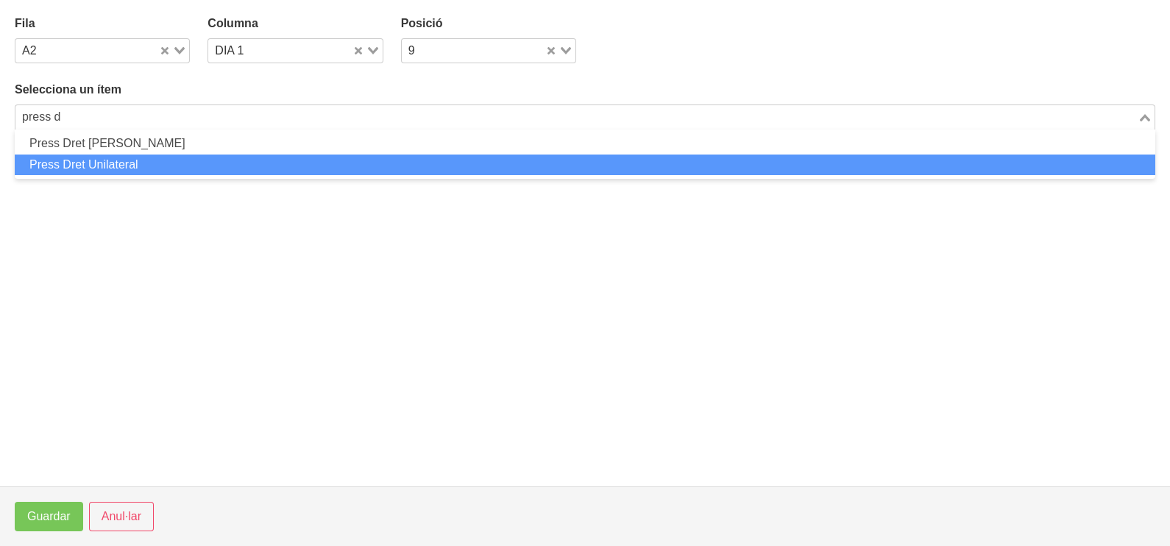
click at [138, 166] on li "Press Dret Unilateral" at bounding box center [585, 164] width 1140 height 21
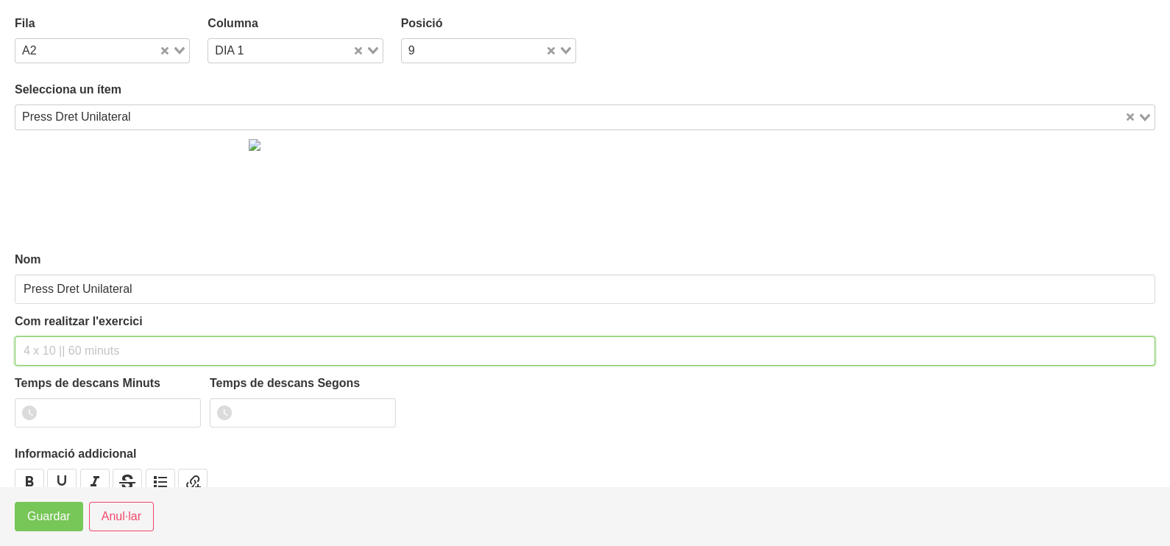
click at [66, 348] on input "text" at bounding box center [585, 350] width 1140 height 29
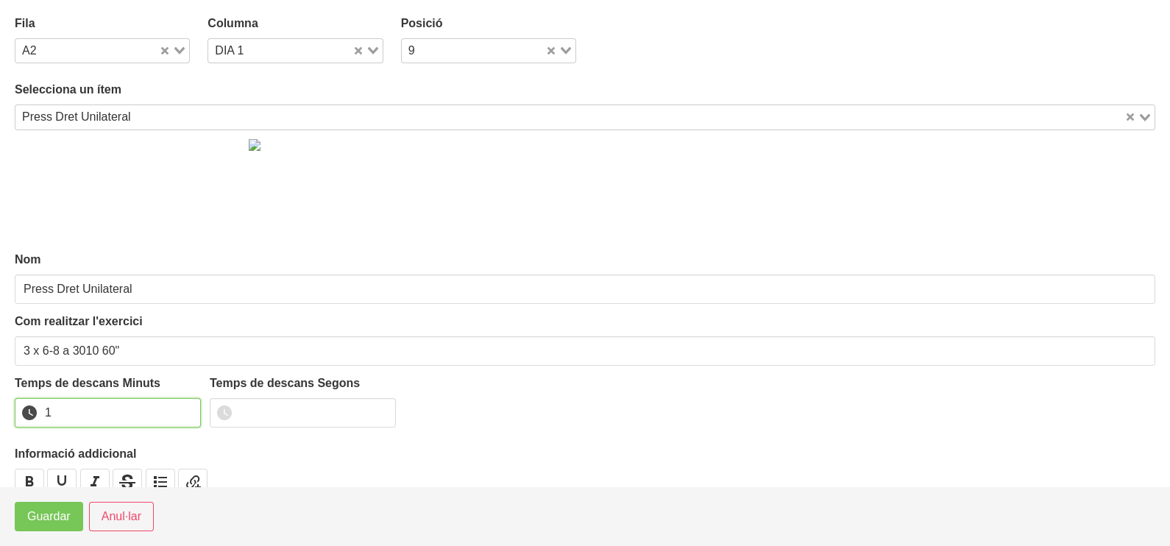
click at [186, 408] on input "1" at bounding box center [108, 412] width 186 height 29
click at [63, 522] on span "Guardar" at bounding box center [48, 517] width 43 height 18
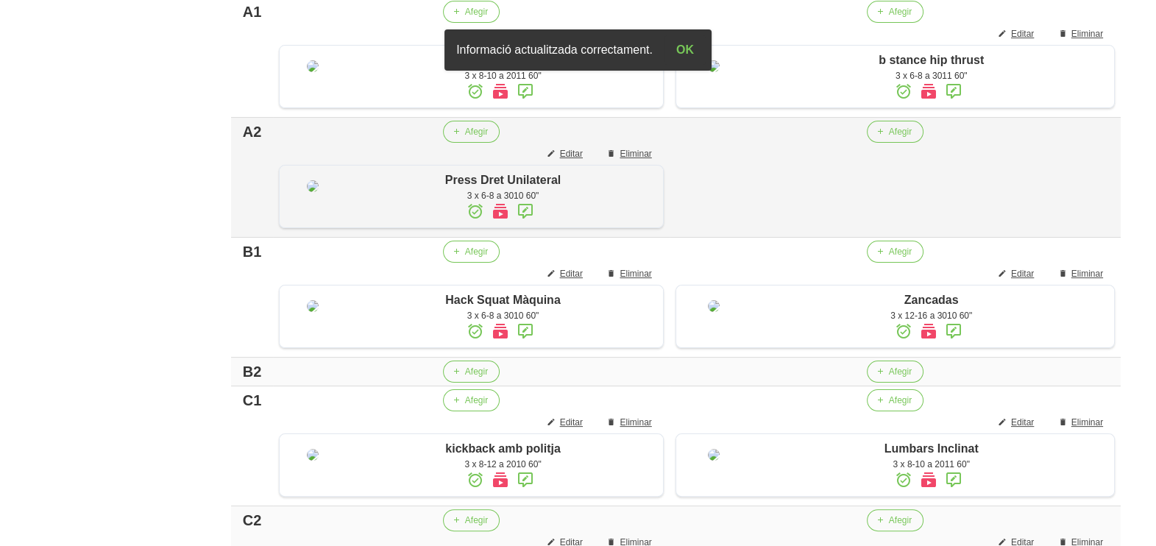
scroll to position [511, 0]
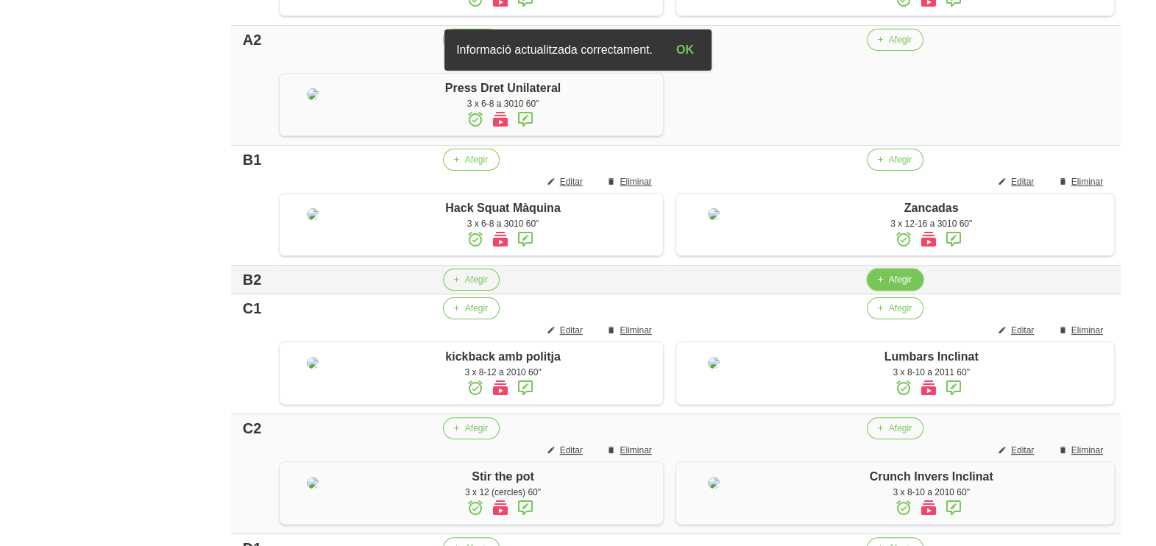
click at [883, 291] on button "Afegir" at bounding box center [895, 280] width 57 height 22
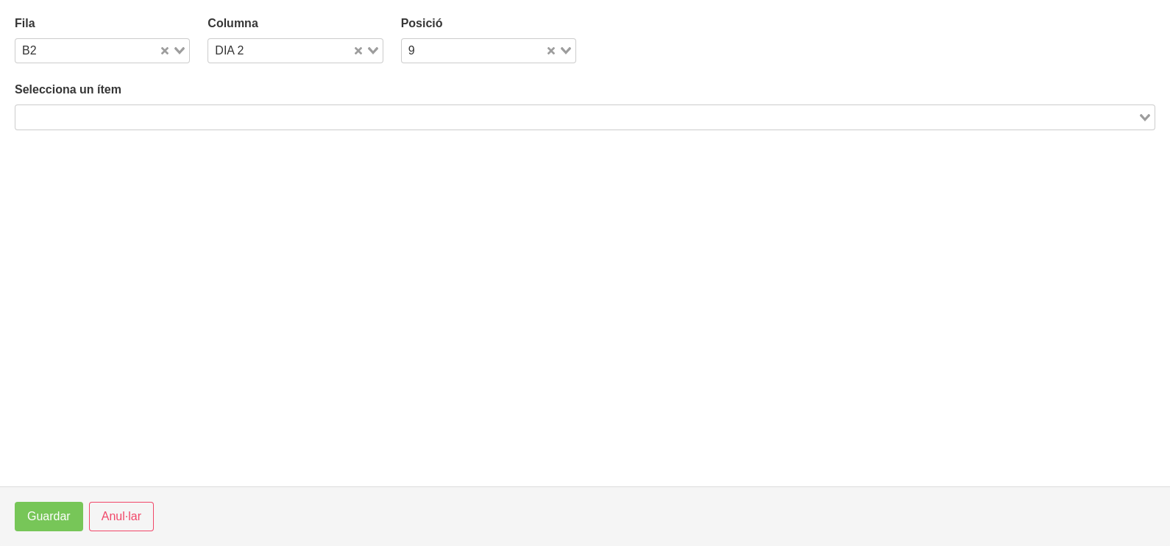
click at [150, 117] on input "Search for option" at bounding box center [576, 117] width 1119 height 18
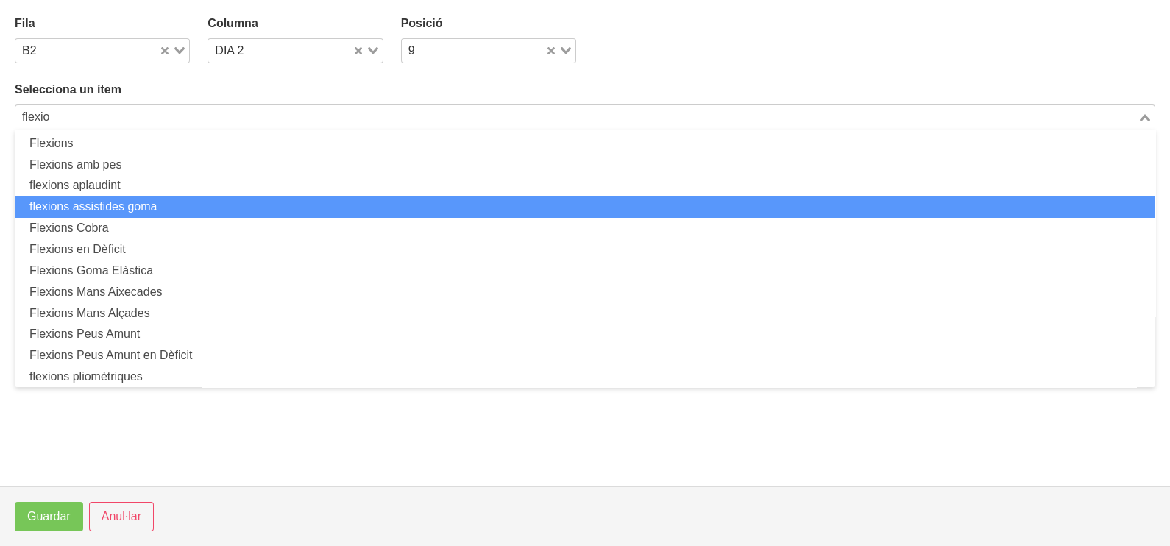
click at [154, 204] on li "flexions assistides goma" at bounding box center [585, 206] width 1140 height 21
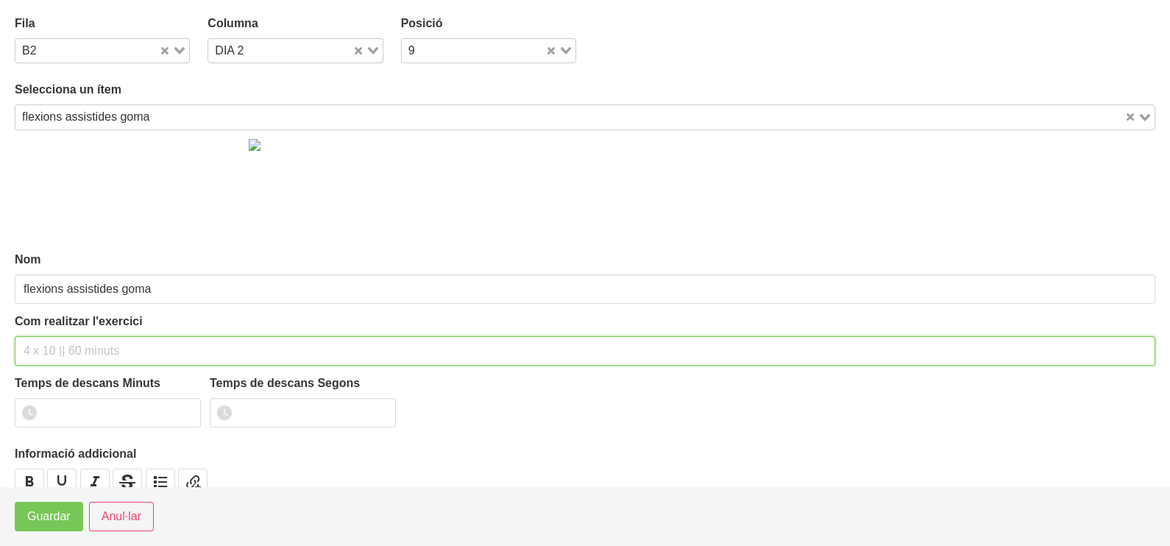
click at [49, 343] on input "text" at bounding box center [585, 350] width 1140 height 29
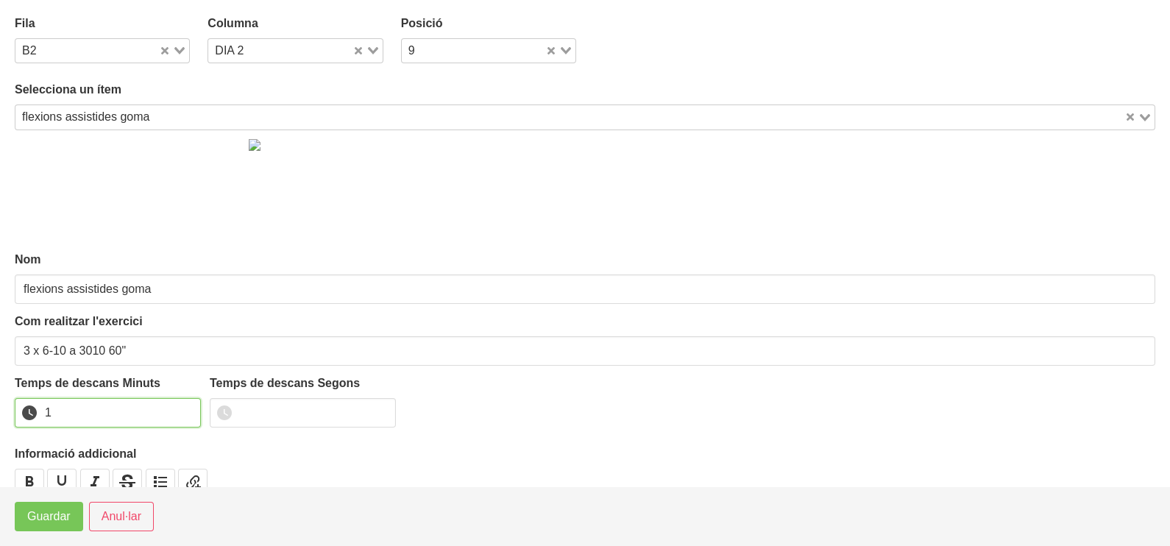
drag, startPoint x: 188, startPoint y: 408, endPoint x: 176, endPoint y: 420, distance: 16.6
click at [186, 410] on input "1" at bounding box center [108, 412] width 186 height 29
click at [49, 522] on span "Guardar" at bounding box center [48, 517] width 43 height 18
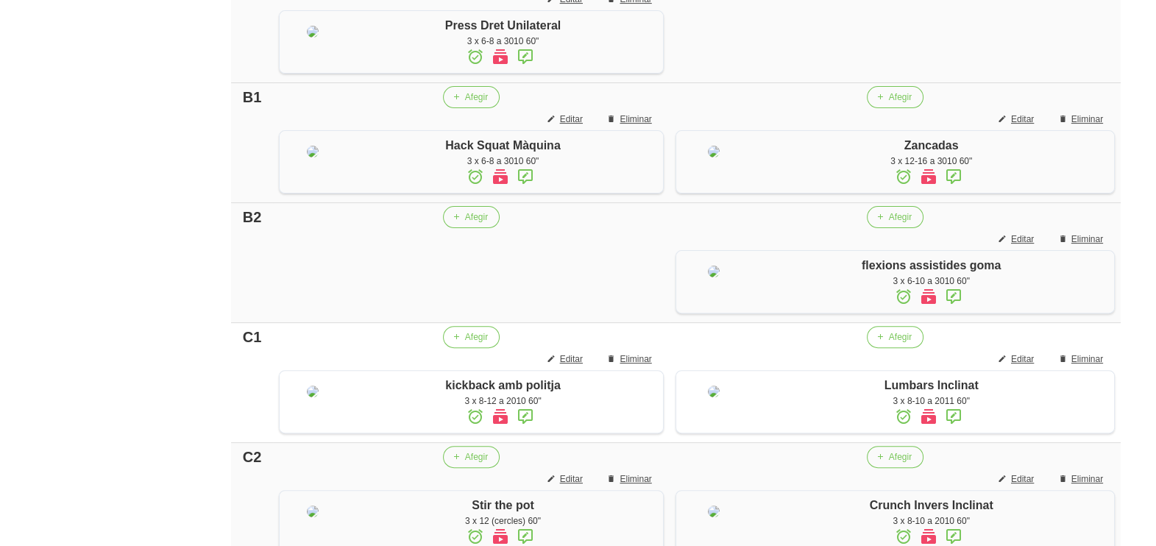
scroll to position [602, 0]
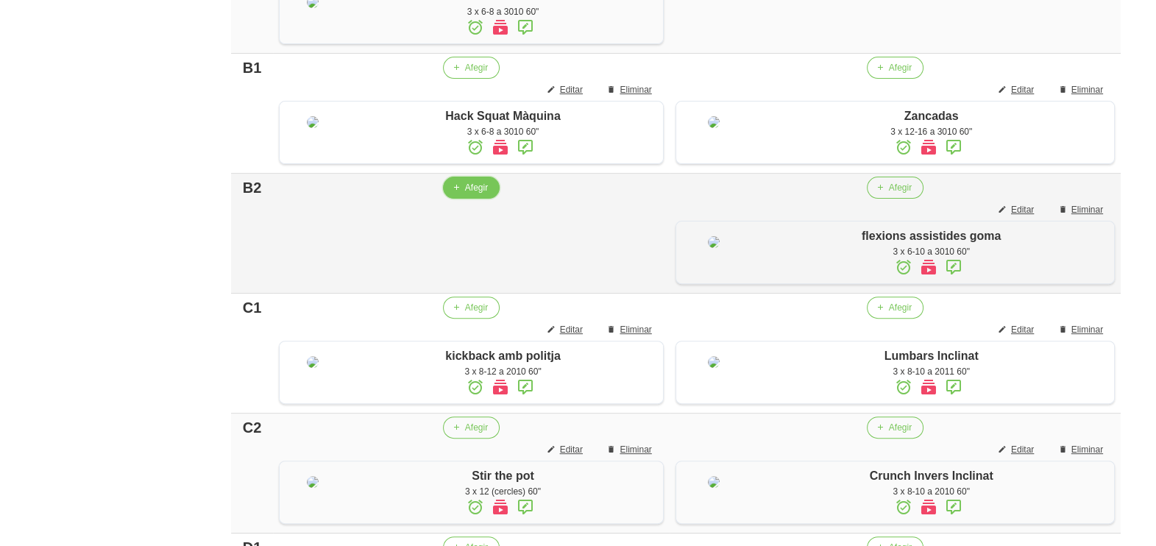
click at [465, 194] on span "Afegir" at bounding box center [476, 187] width 23 height 13
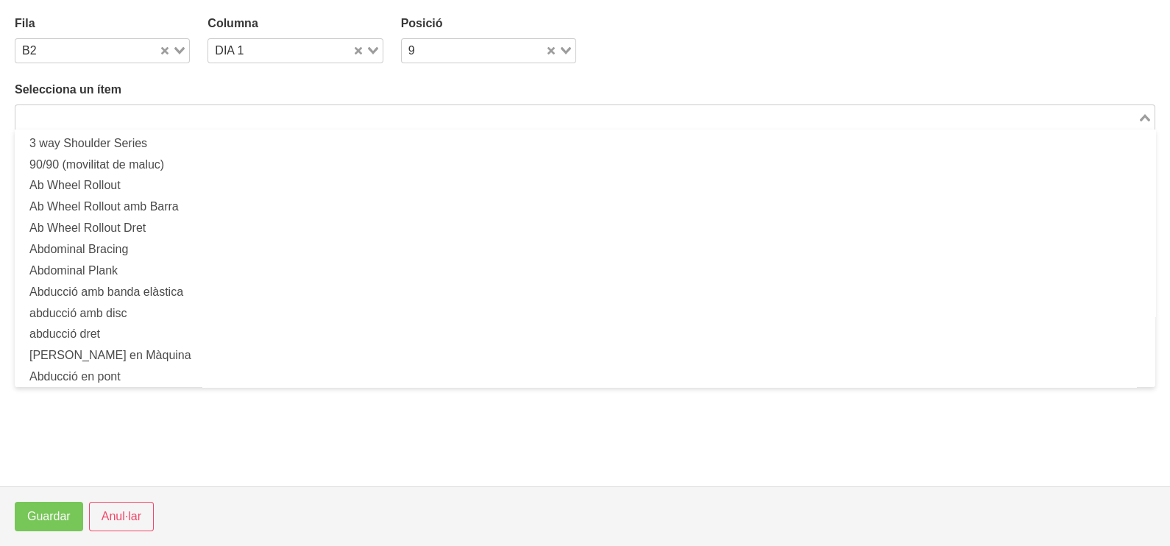
click at [182, 109] on input "Search for option" at bounding box center [576, 117] width 1119 height 18
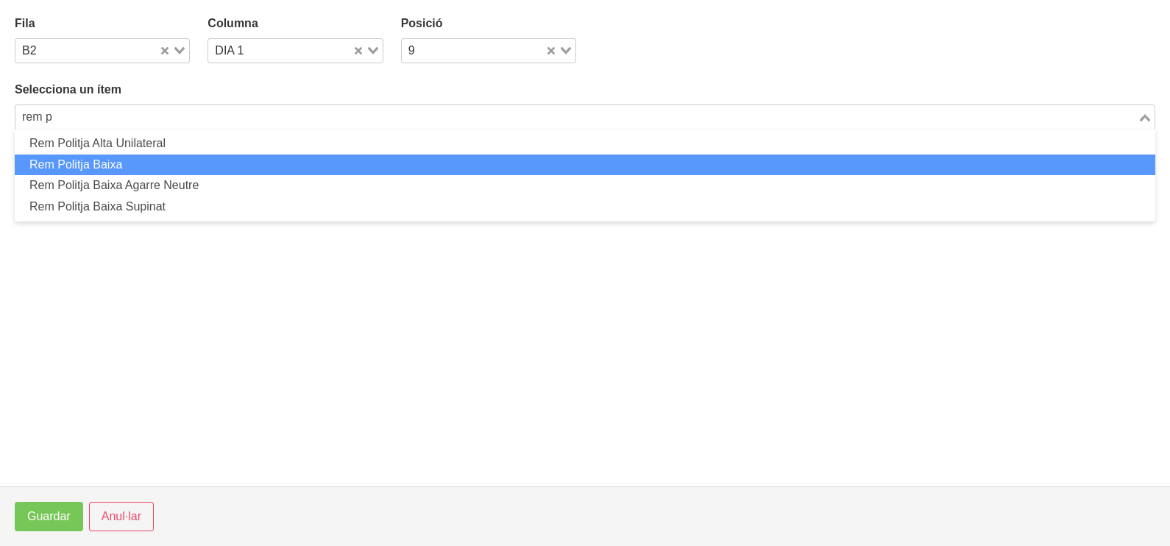
click at [174, 166] on li "Rem Politja Baixa" at bounding box center [585, 164] width 1140 height 21
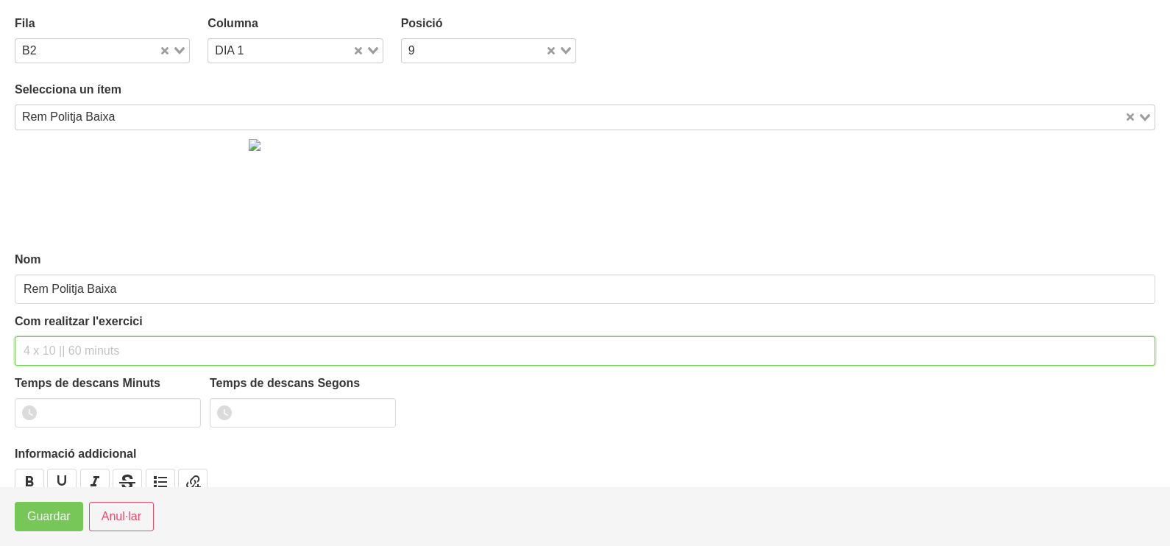
click at [62, 347] on input "text" at bounding box center [585, 350] width 1140 height 29
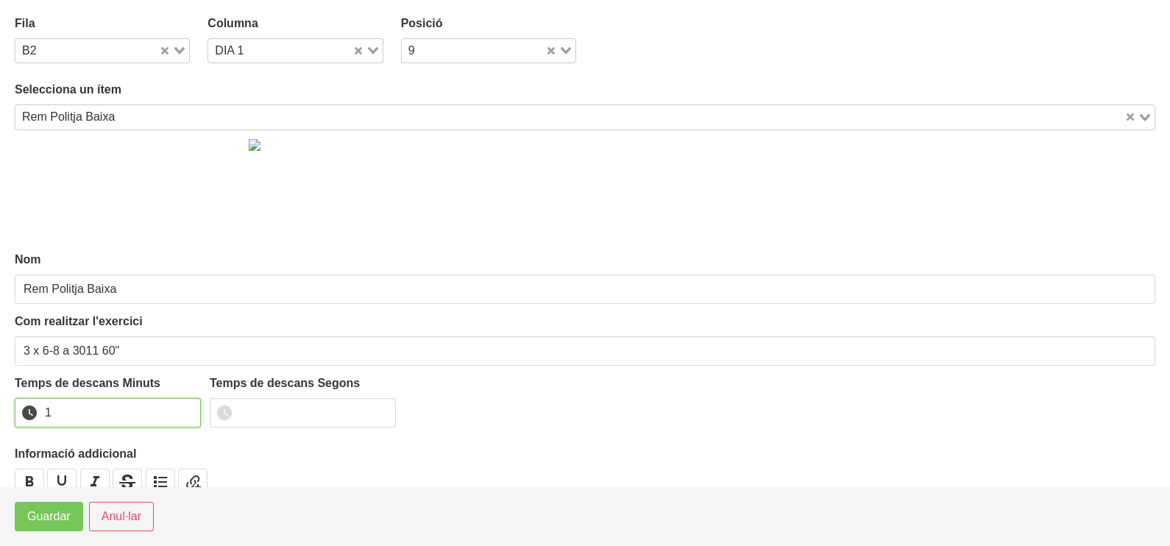
drag, startPoint x: 183, startPoint y: 408, endPoint x: 144, endPoint y: 447, distance: 55.7
click at [182, 409] on input "1" at bounding box center [108, 412] width 186 height 29
click at [56, 516] on span "Guardar" at bounding box center [48, 517] width 43 height 18
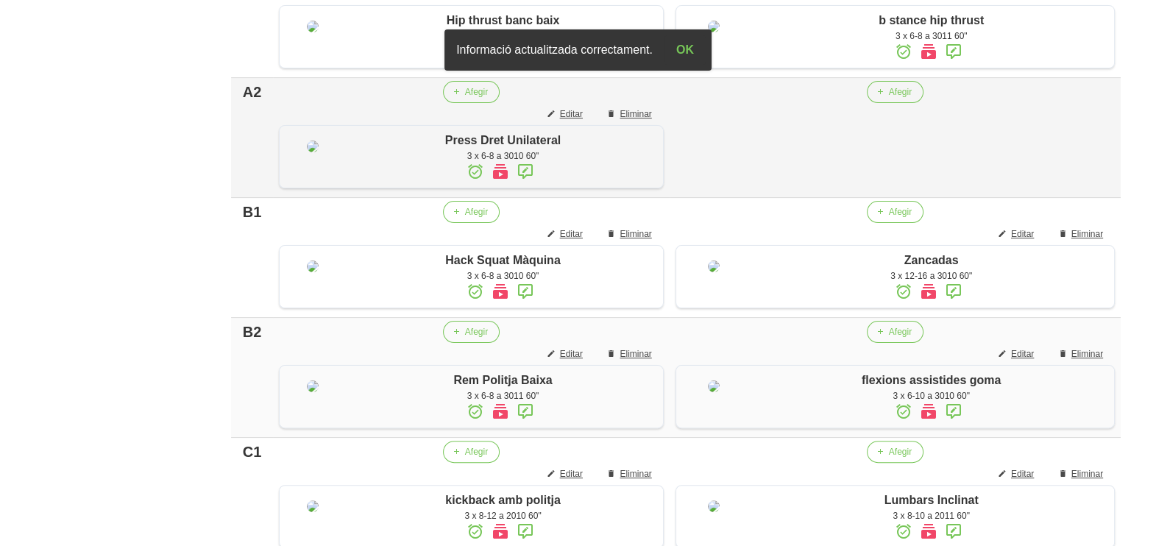
scroll to position [419, 0]
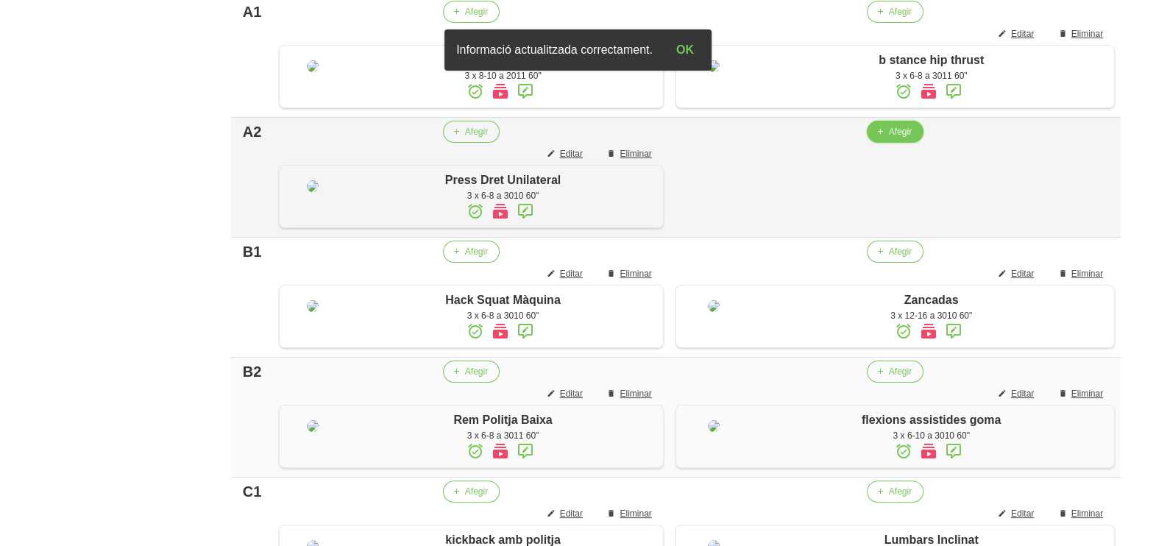
click at [906, 138] on span "Afegir" at bounding box center [900, 131] width 23 height 13
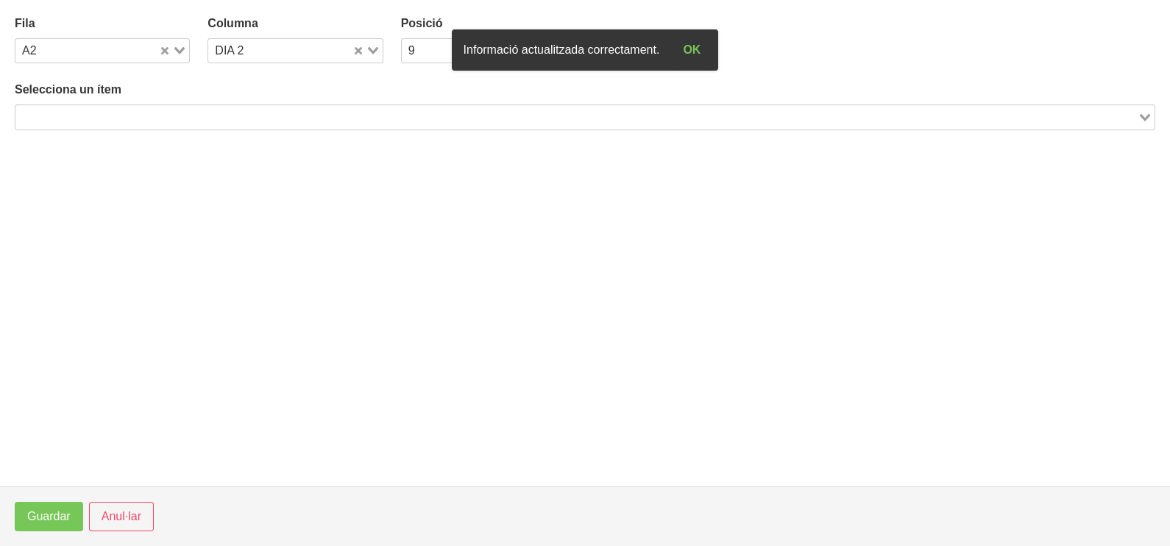
drag, startPoint x: 238, startPoint y: 117, endPoint x: 239, endPoint y: 107, distance: 10.3
click at [239, 114] on input "Search for option" at bounding box center [576, 117] width 1119 height 18
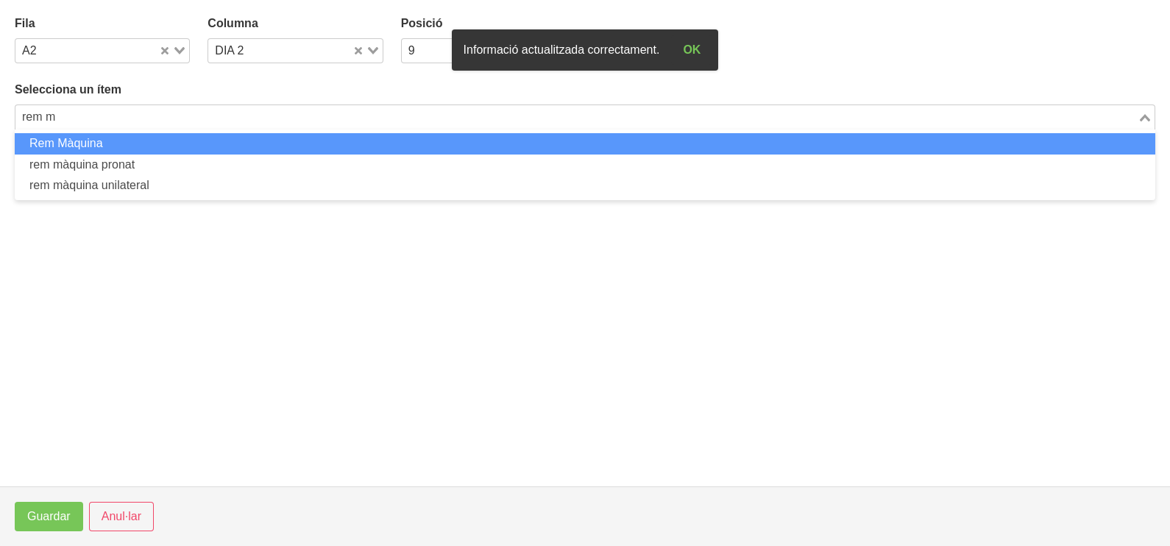
click at [142, 143] on li "Rem Màquina" at bounding box center [585, 143] width 1140 height 21
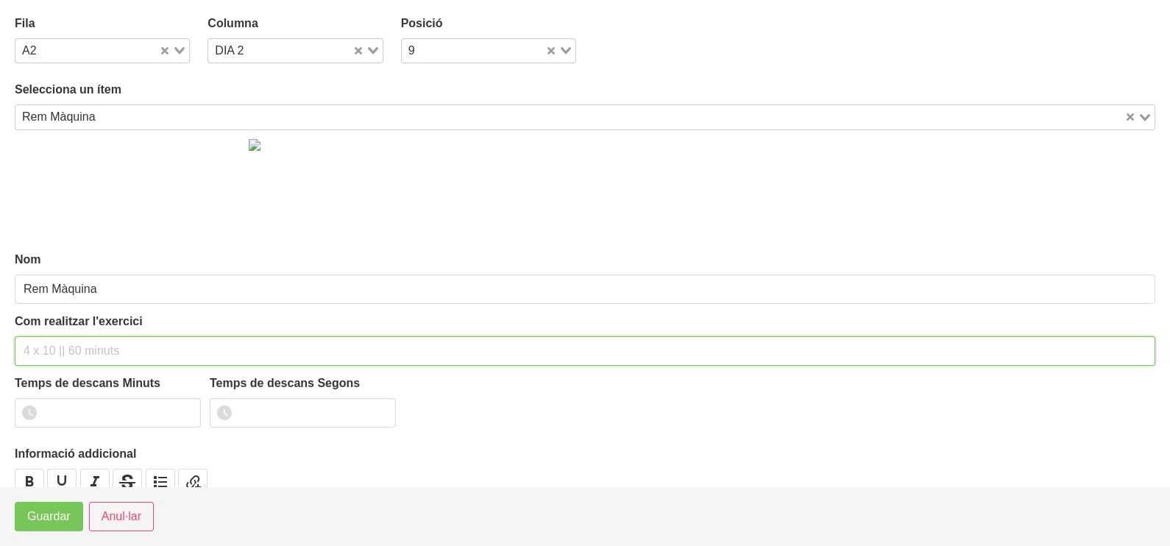
click at [47, 343] on input "text" at bounding box center [585, 350] width 1140 height 29
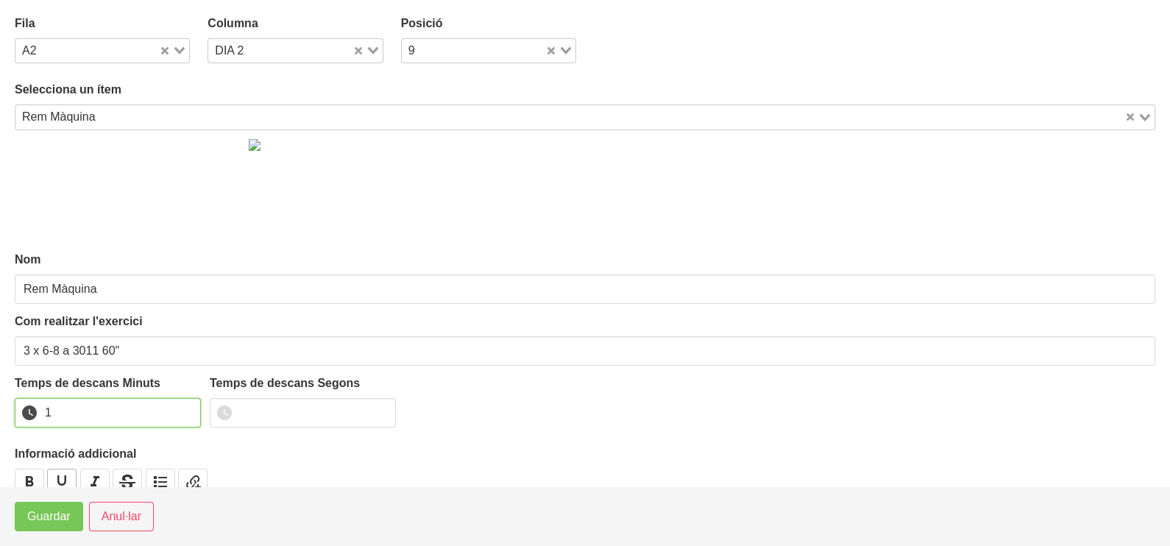
drag, startPoint x: 186, startPoint y: 406, endPoint x: 65, endPoint y: 471, distance: 137.6
click at [178, 410] on input "1" at bounding box center [108, 412] width 186 height 29
click at [38, 514] on span "Guardar" at bounding box center [48, 517] width 43 height 18
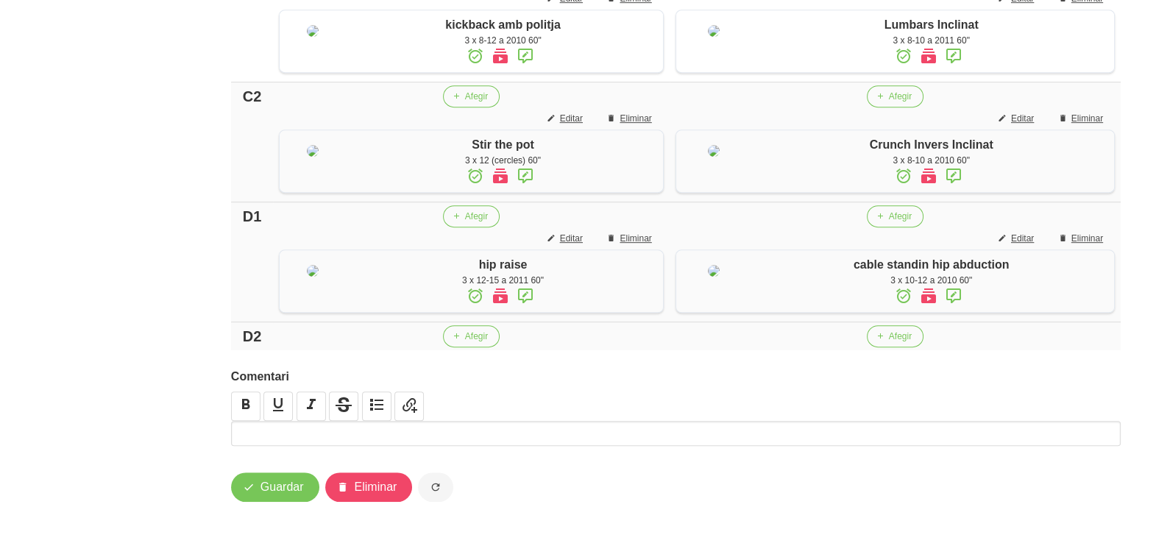
scroll to position [1126, 0]
click at [895, 342] on span "Afegir" at bounding box center [900, 336] width 23 height 13
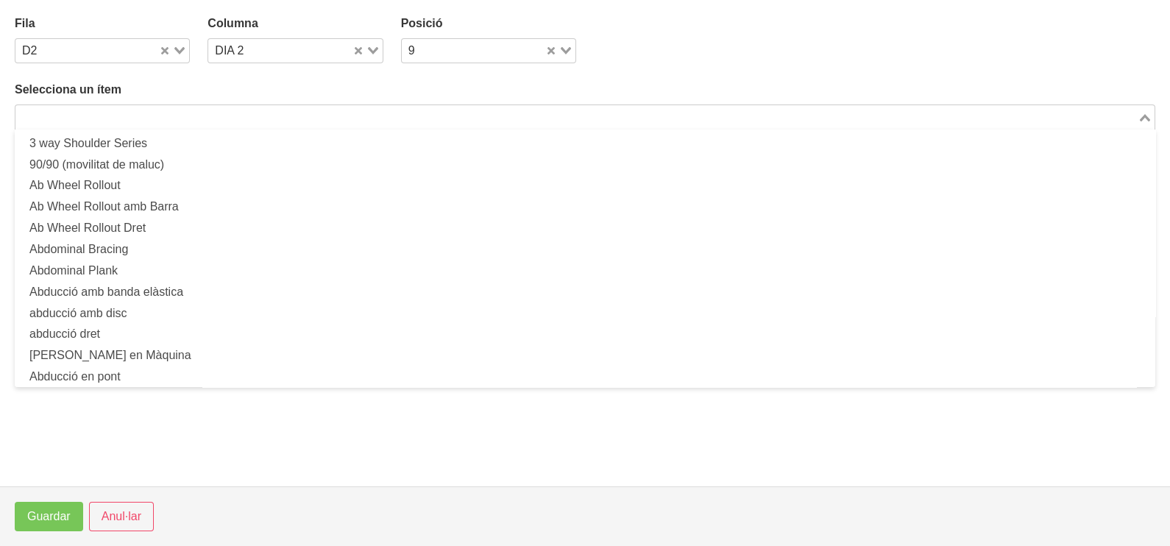
click at [289, 115] on input "Search for option" at bounding box center [576, 117] width 1119 height 18
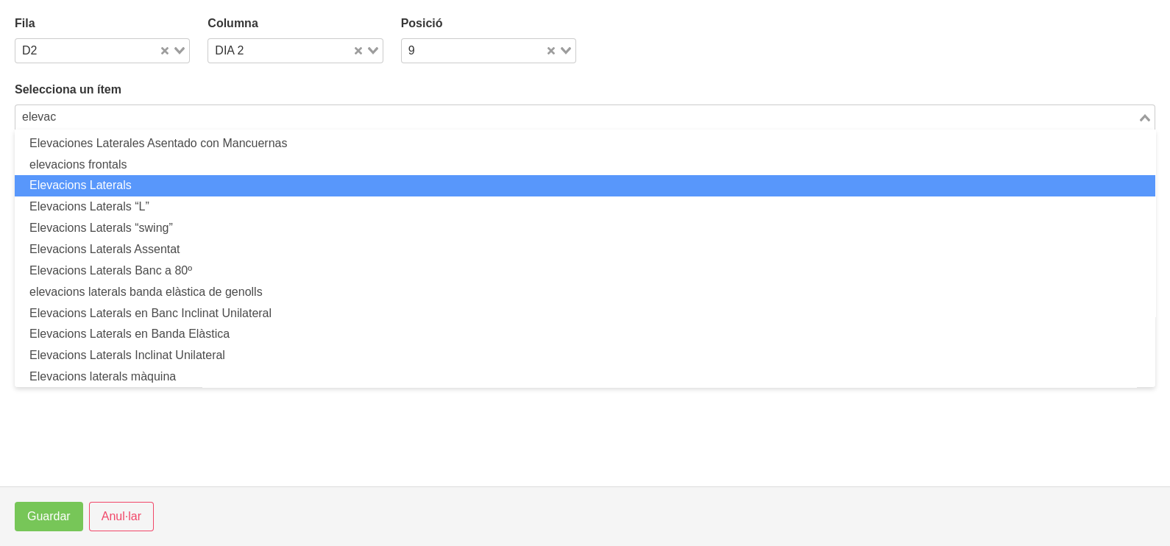
click at [185, 186] on li "Elevacions Laterals" at bounding box center [585, 185] width 1140 height 21
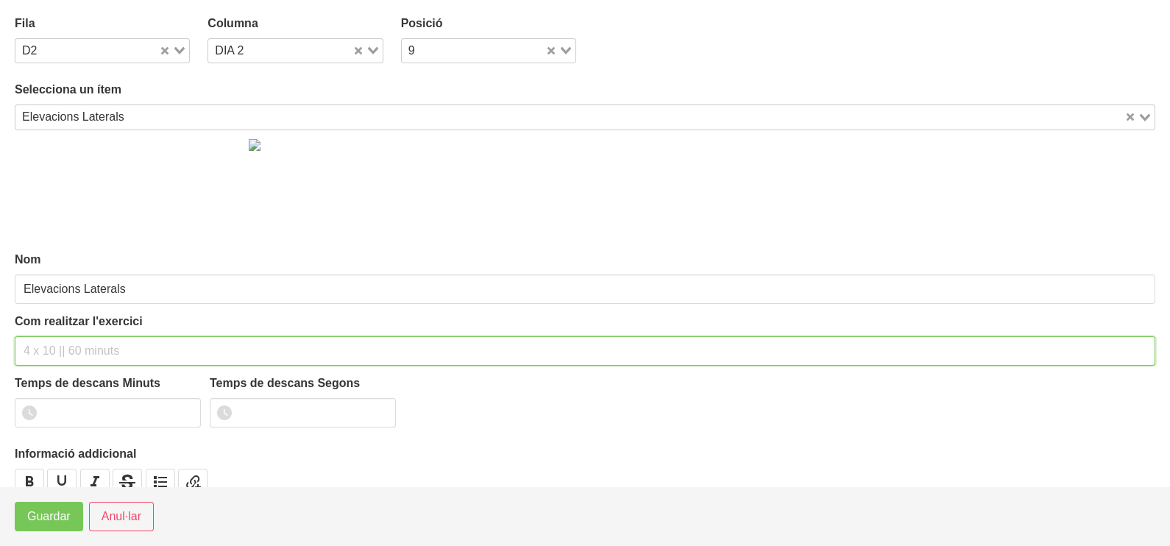
click at [53, 348] on input "text" at bounding box center [585, 350] width 1140 height 29
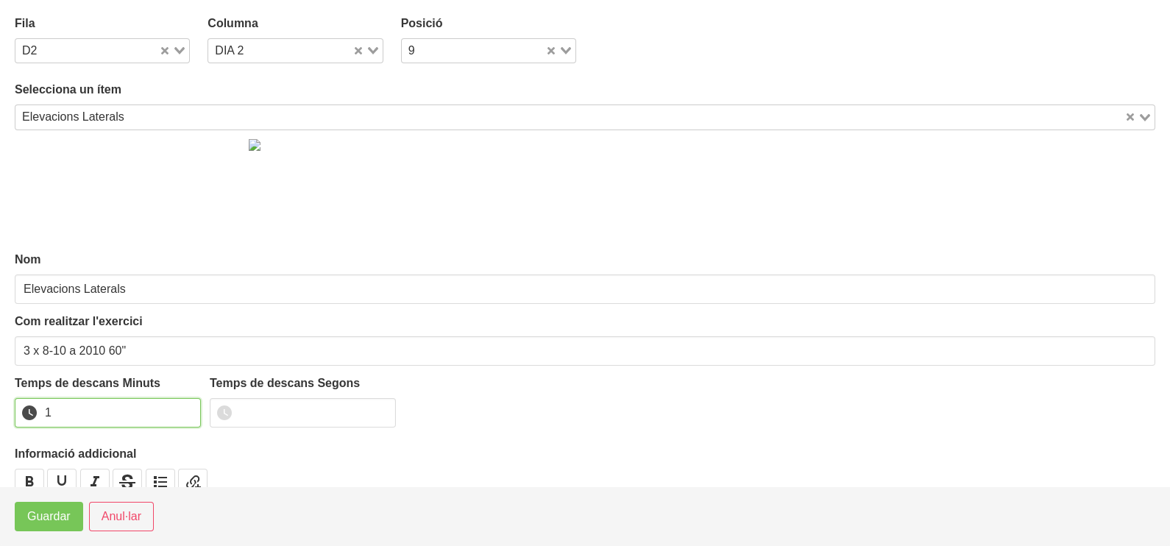
drag, startPoint x: 189, startPoint y: 408, endPoint x: 151, endPoint y: 432, distance: 44.9
click at [180, 415] on input "1" at bounding box center [108, 412] width 186 height 29
click at [45, 529] on button "Guardar" at bounding box center [49, 516] width 68 height 29
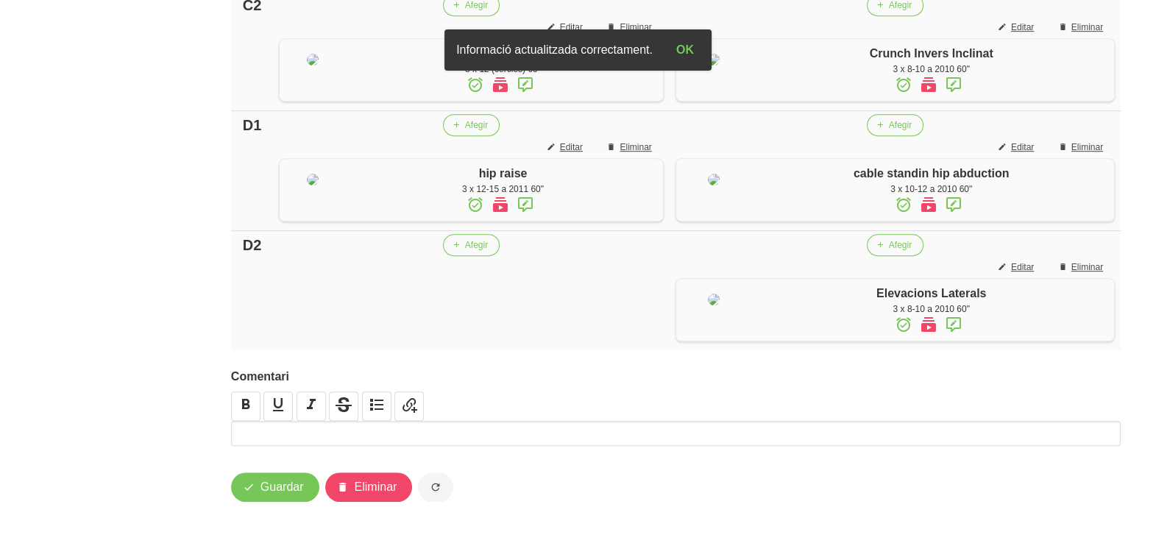
scroll to position [1236, 0]
click at [468, 238] on span "Afegir" at bounding box center [476, 244] width 23 height 13
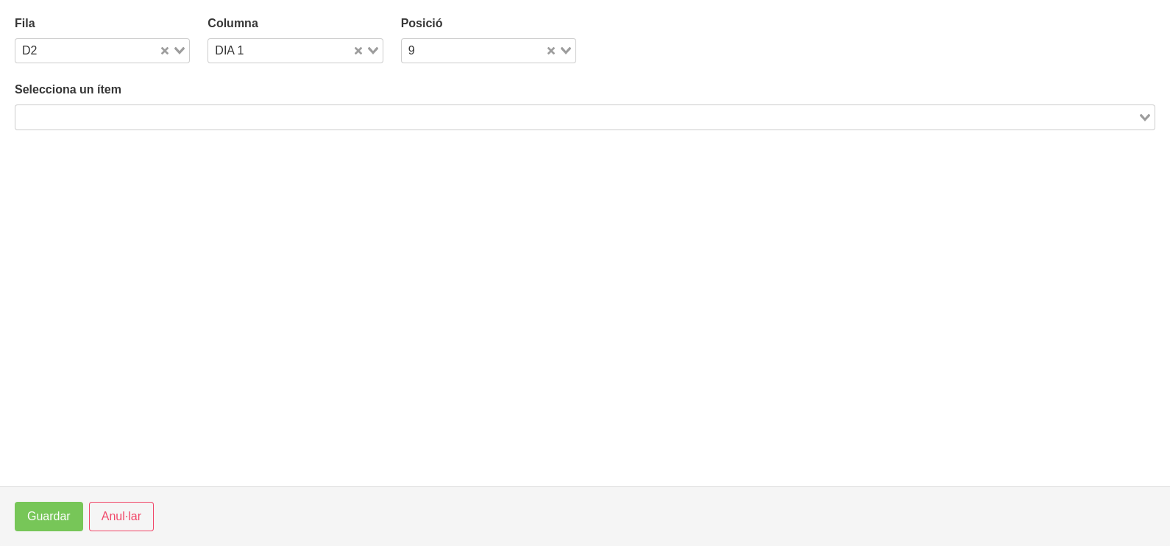
click at [228, 118] on input "Search for option" at bounding box center [576, 117] width 1119 height 18
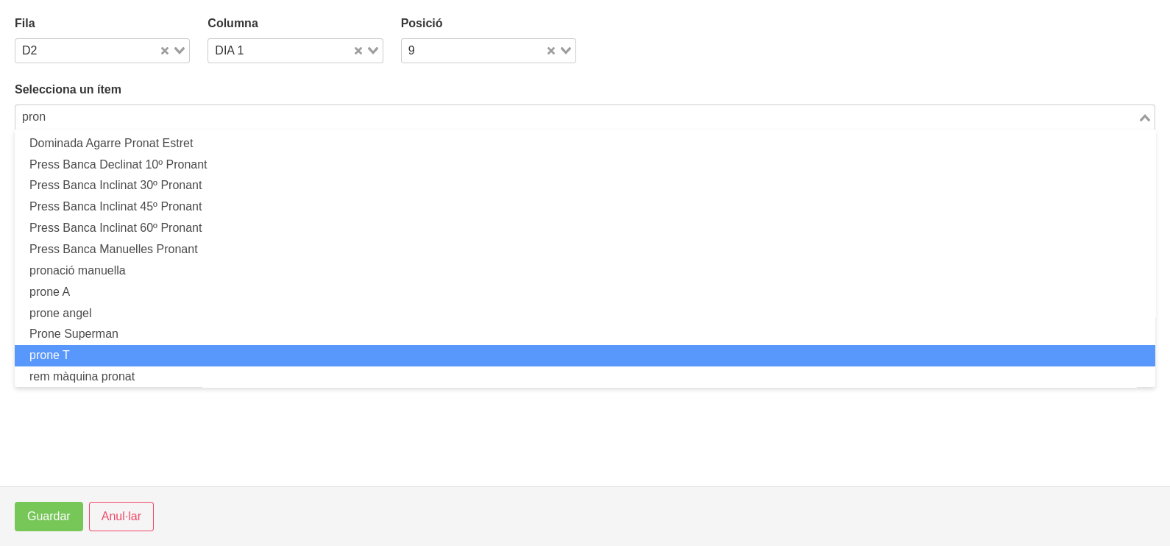
click at [88, 349] on li "prone T" at bounding box center [585, 355] width 1140 height 21
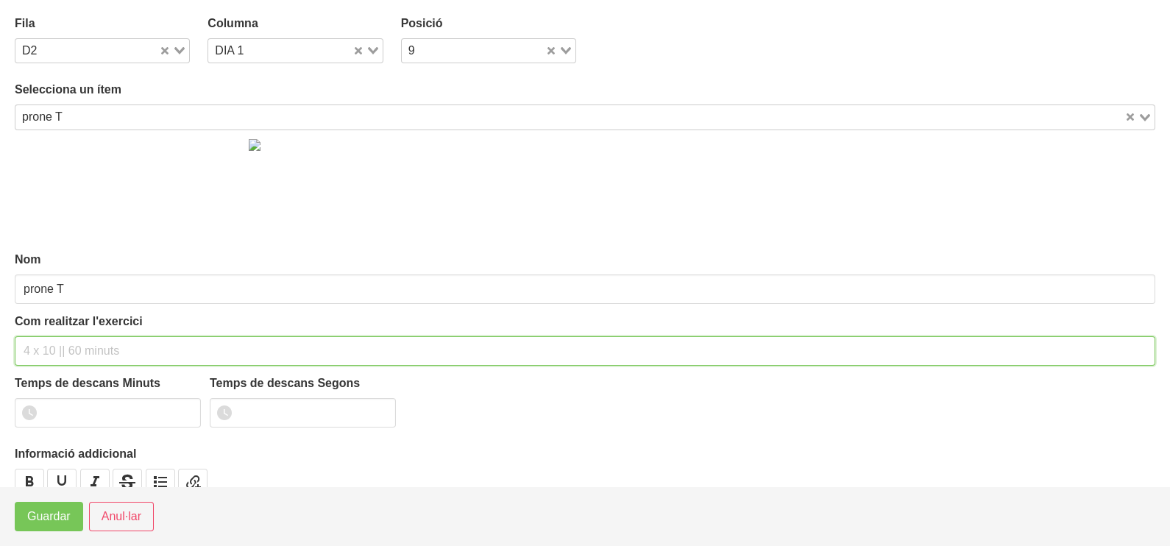
click at [48, 345] on input "text" at bounding box center [585, 350] width 1140 height 29
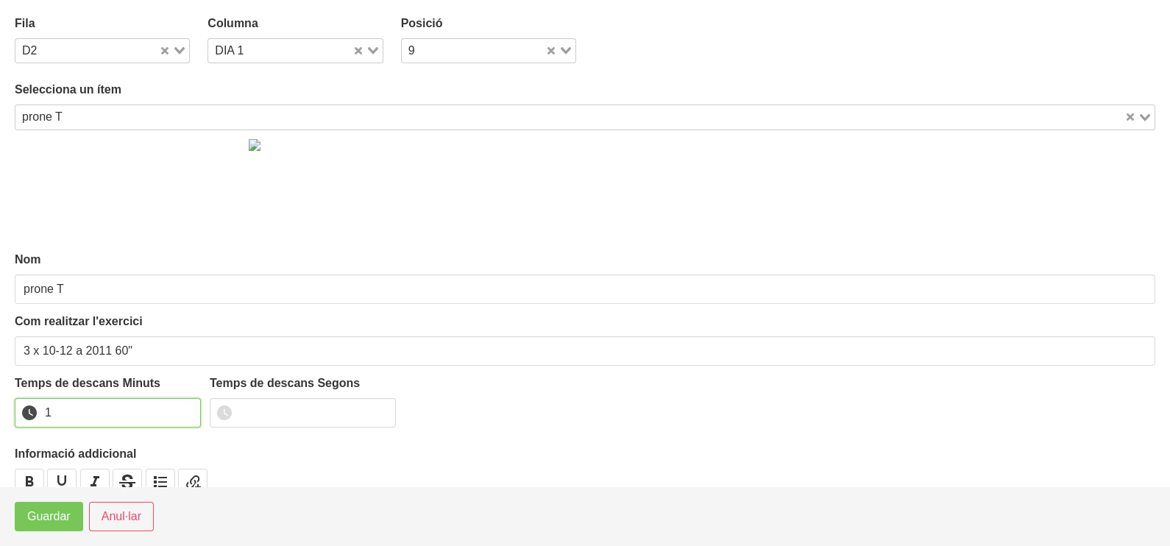
click at [185, 408] on input "1" at bounding box center [108, 412] width 186 height 29
click at [54, 519] on span "Guardar" at bounding box center [48, 517] width 43 height 18
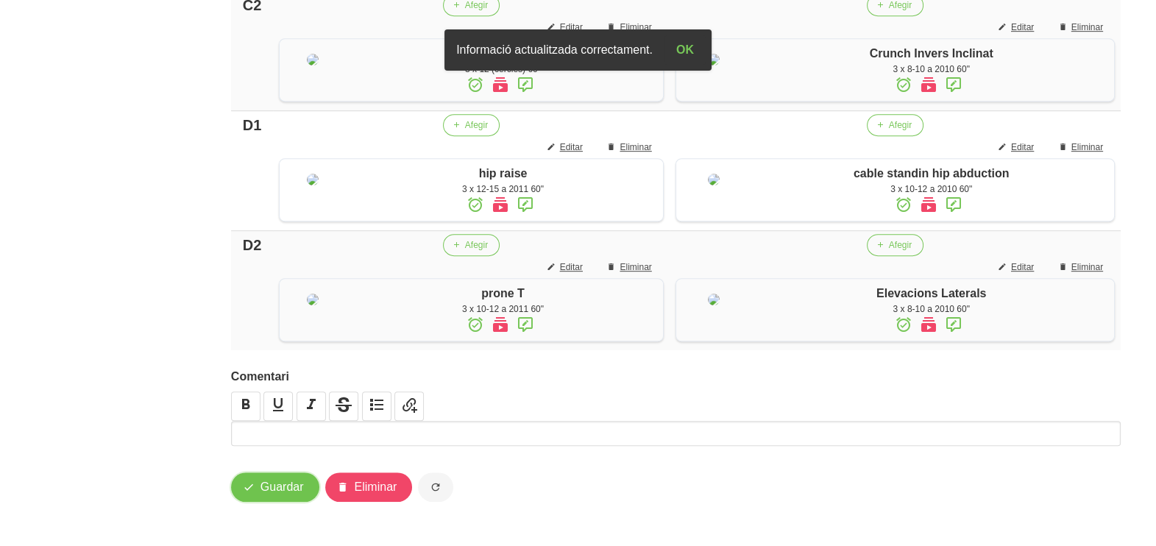
click at [274, 494] on span "Guardar" at bounding box center [281, 487] width 43 height 18
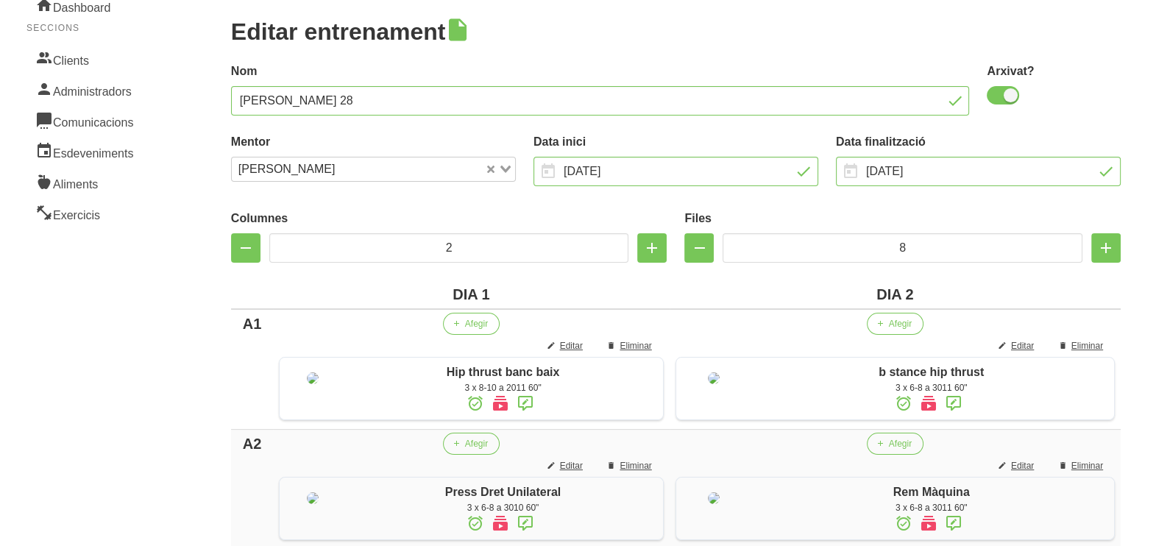
scroll to position [0, 0]
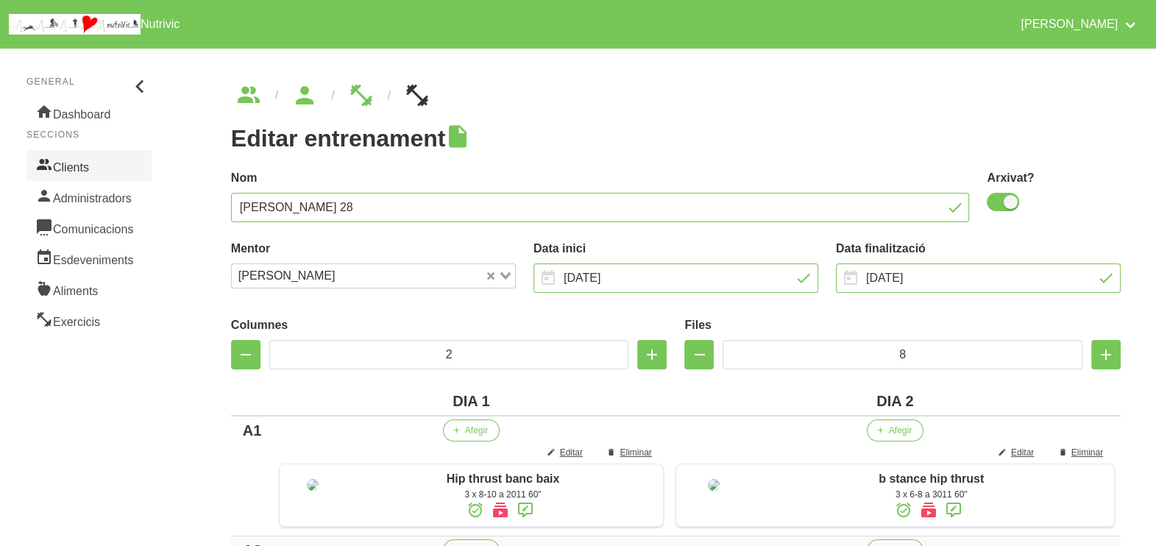
click at [83, 169] on link "Clients" at bounding box center [88, 165] width 125 height 31
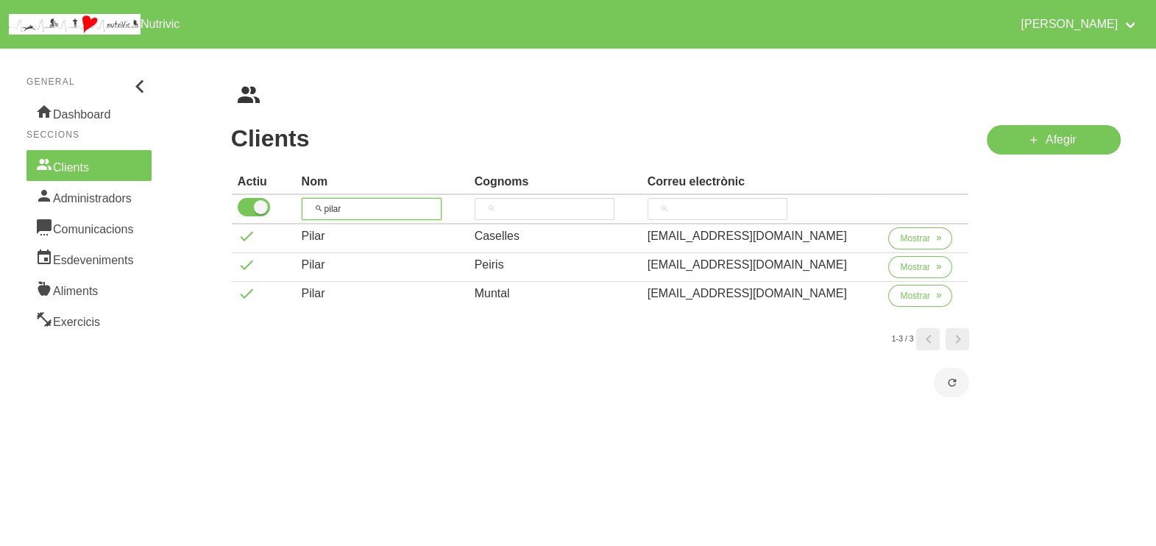
click at [320, 202] on input "pilar" at bounding box center [372, 209] width 140 height 22
click at [912, 237] on span "Mostrar" at bounding box center [915, 238] width 30 height 13
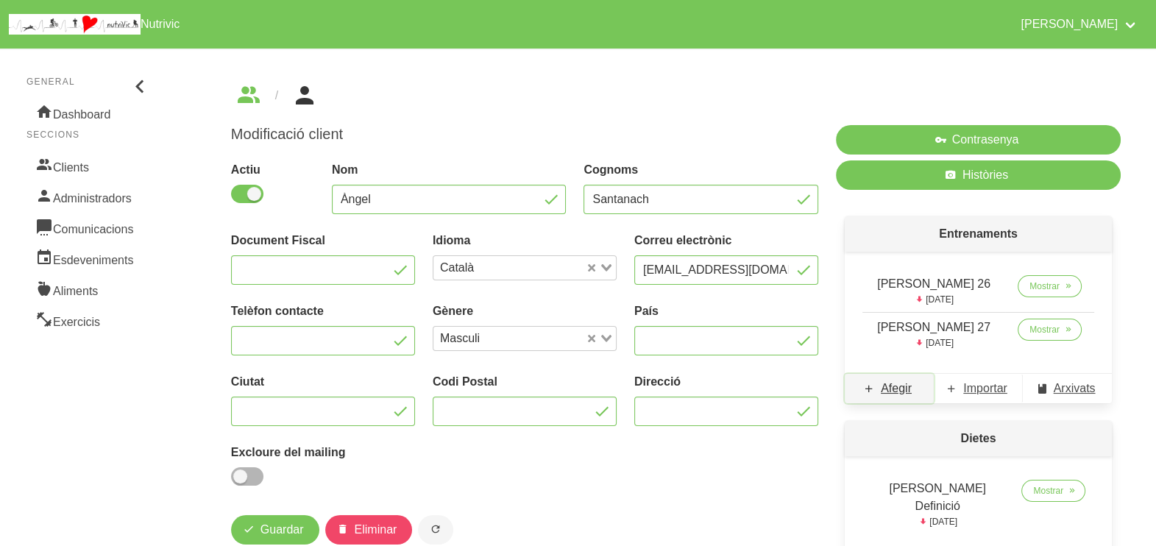
click at [895, 394] on span "Afegir" at bounding box center [896, 389] width 31 height 18
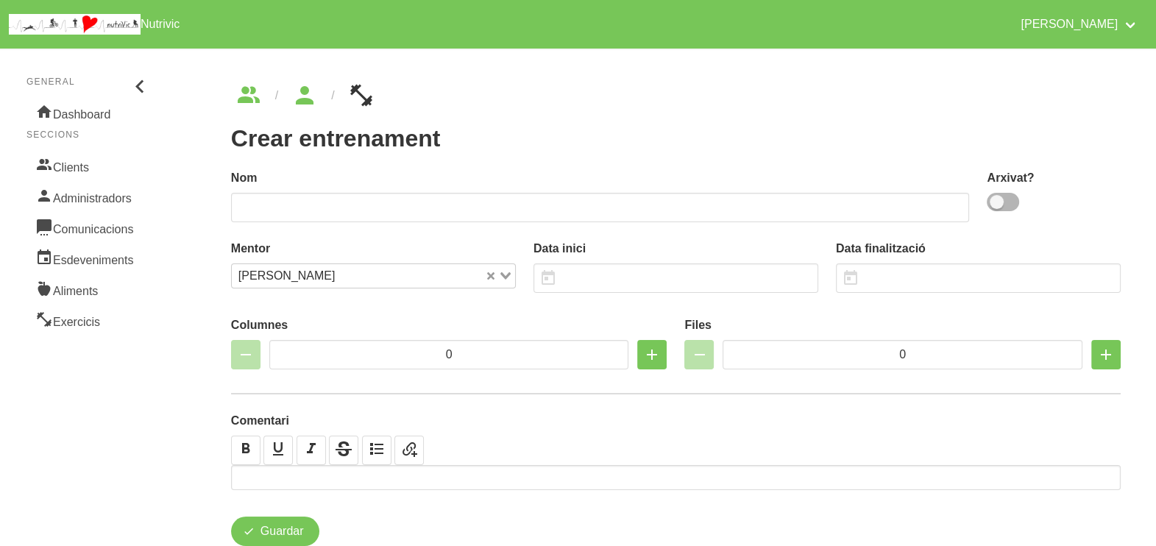
drag, startPoint x: 1003, startPoint y: 201, endPoint x: 972, endPoint y: 198, distance: 31.8
click at [1003, 199] on span at bounding box center [1002, 202] width 32 height 18
click at [996, 199] on input "checkbox" at bounding box center [991, 202] width 10 height 10
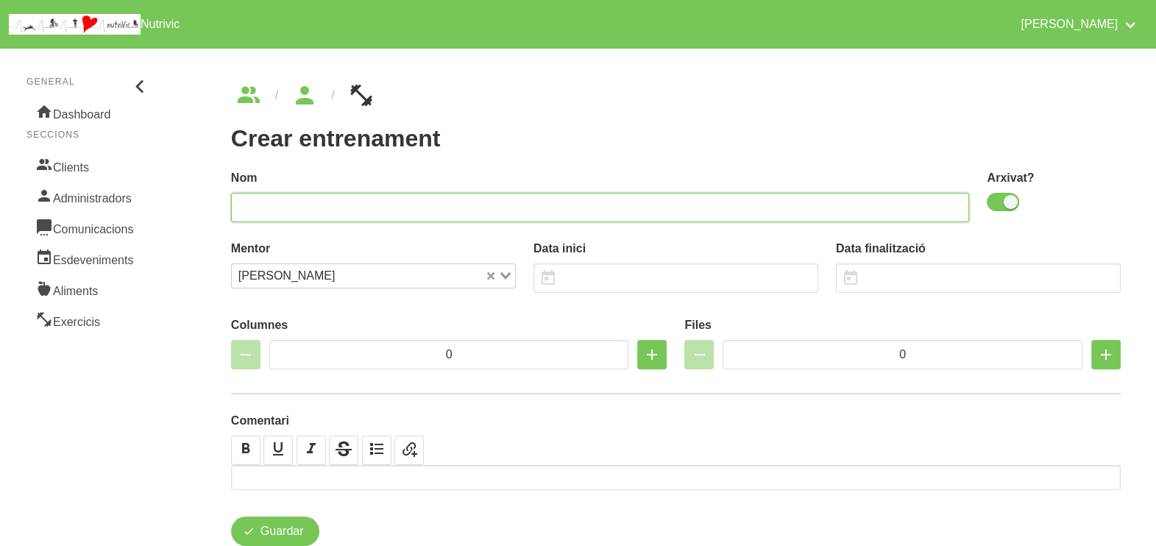
click at [828, 197] on input "text" at bounding box center [600, 207] width 739 height 29
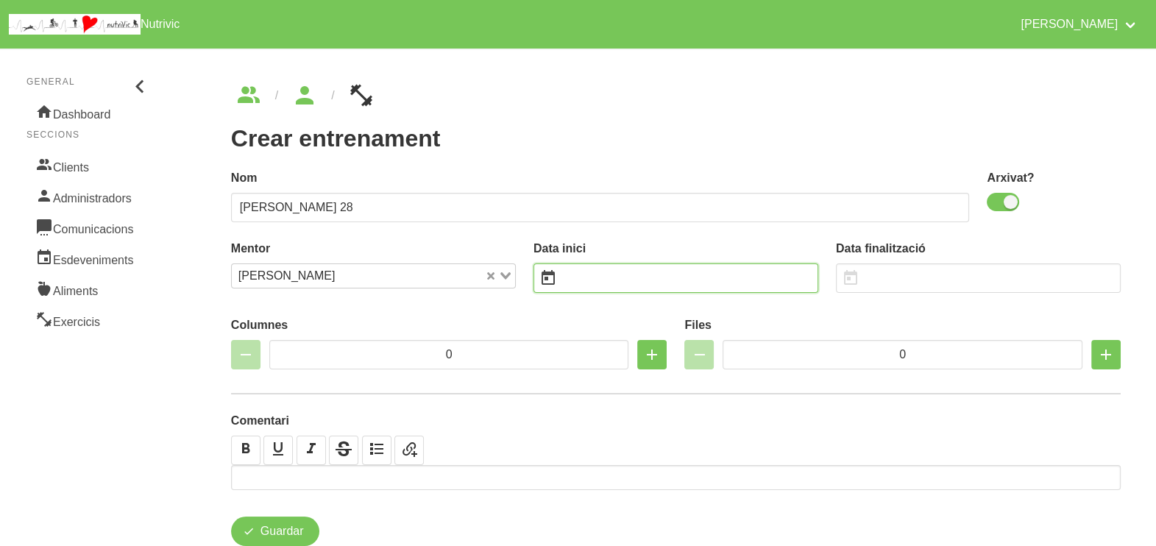
click at [581, 280] on input "text" at bounding box center [675, 277] width 285 height 29
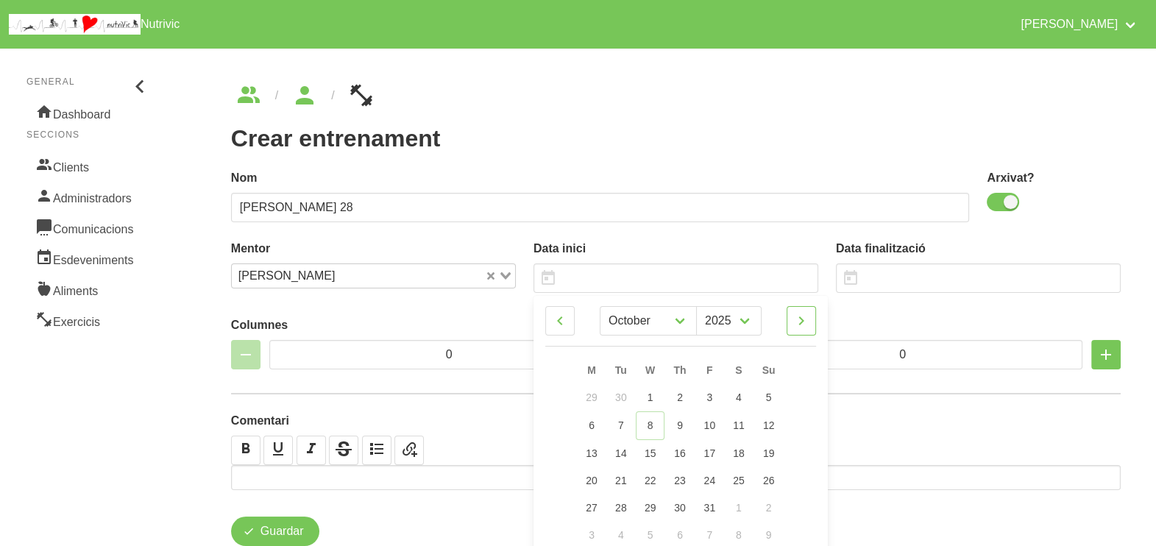
click at [809, 319] on link at bounding box center [800, 320] width 29 height 29
click at [771, 480] on span "23" at bounding box center [769, 479] width 12 height 12
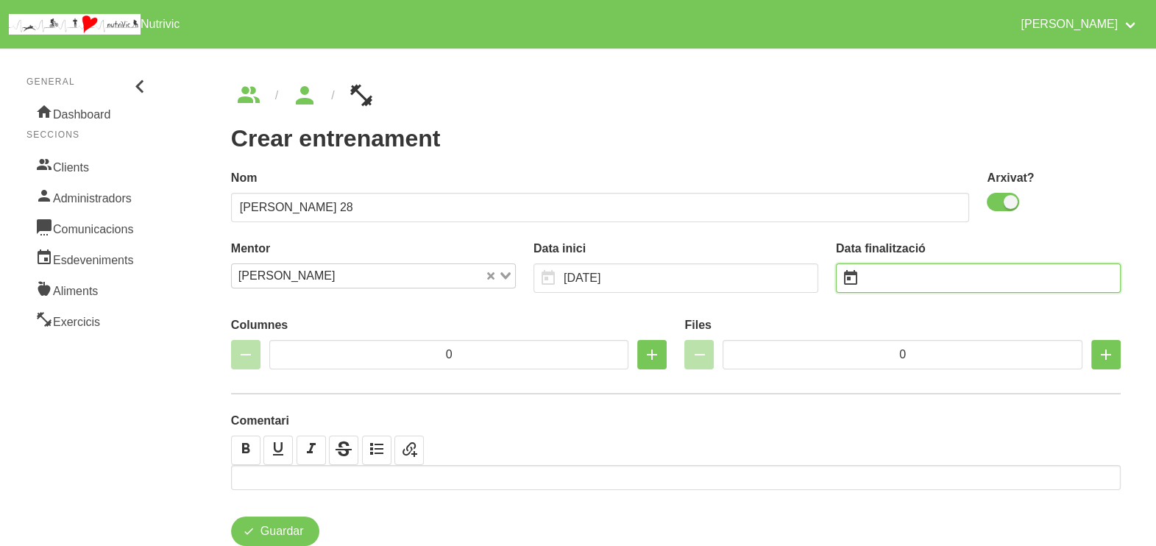
click at [891, 277] on input "text" at bounding box center [978, 277] width 285 height 29
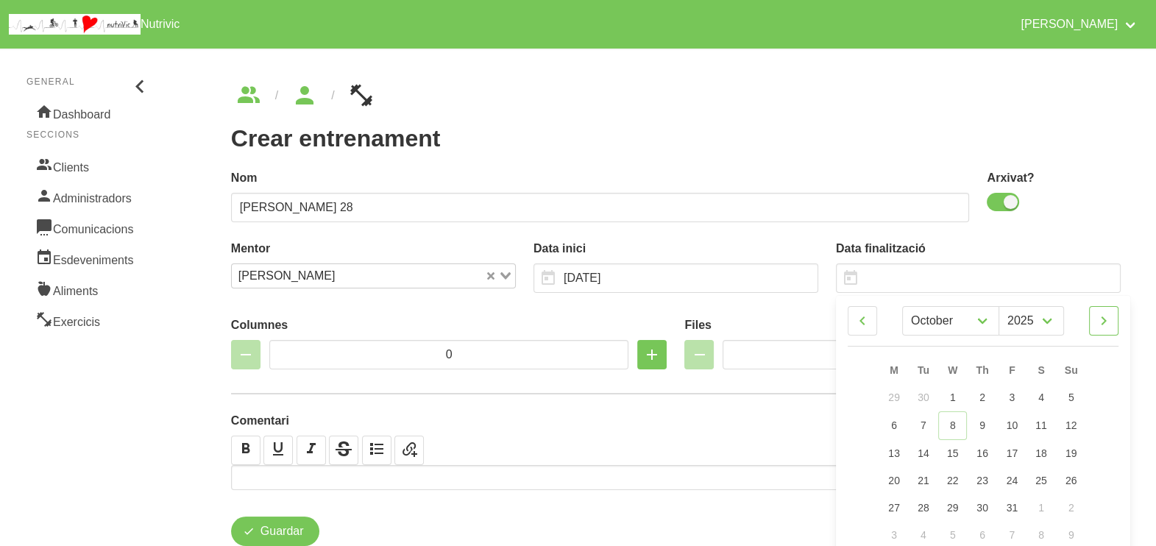
click at [1109, 323] on icon at bounding box center [1104, 320] width 18 height 26
click at [1076, 396] on link "4" at bounding box center [1071, 397] width 31 height 27
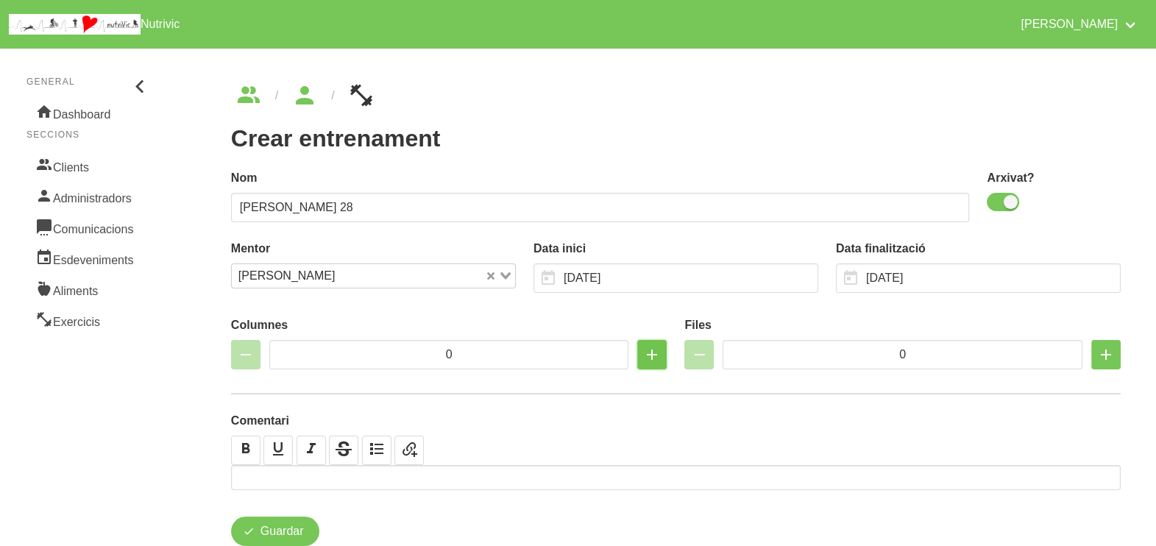
click at [648, 358] on icon "button" at bounding box center [652, 354] width 18 height 26
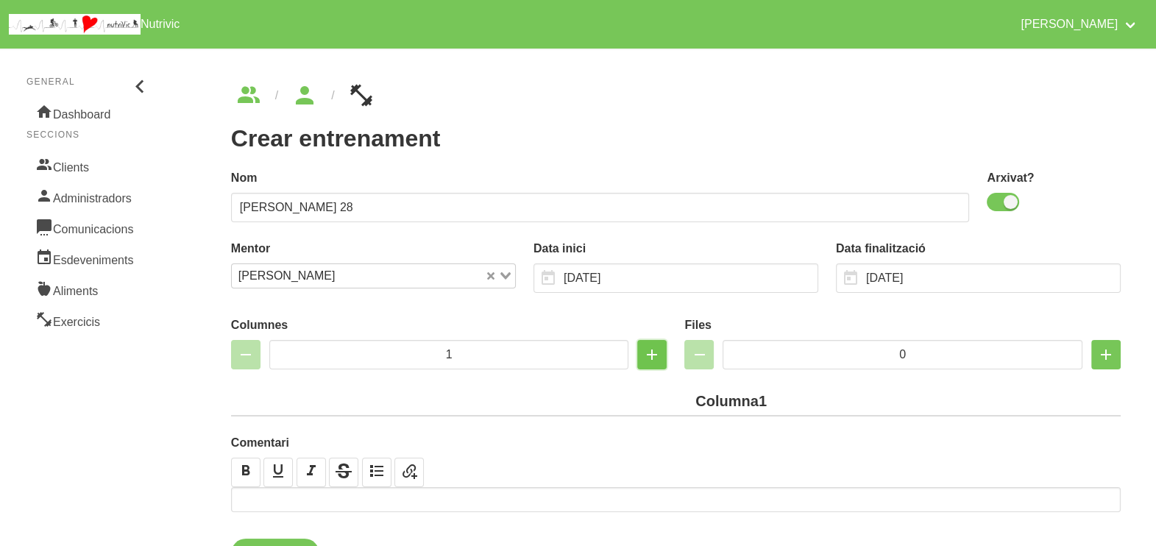
click at [648, 358] on icon "button" at bounding box center [652, 354] width 18 height 26
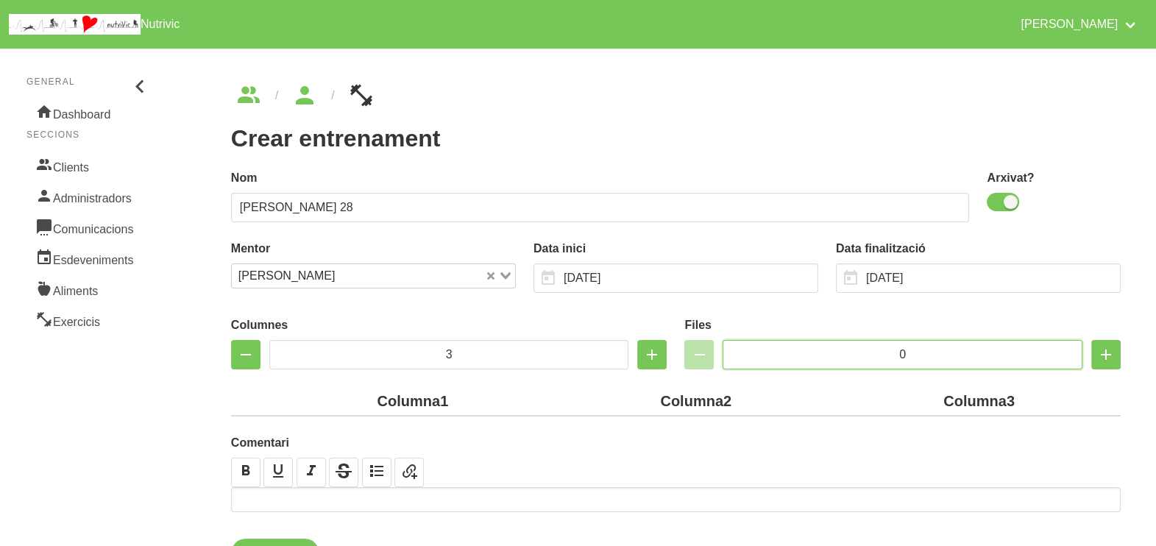
click at [867, 345] on input "0" at bounding box center [902, 354] width 360 height 29
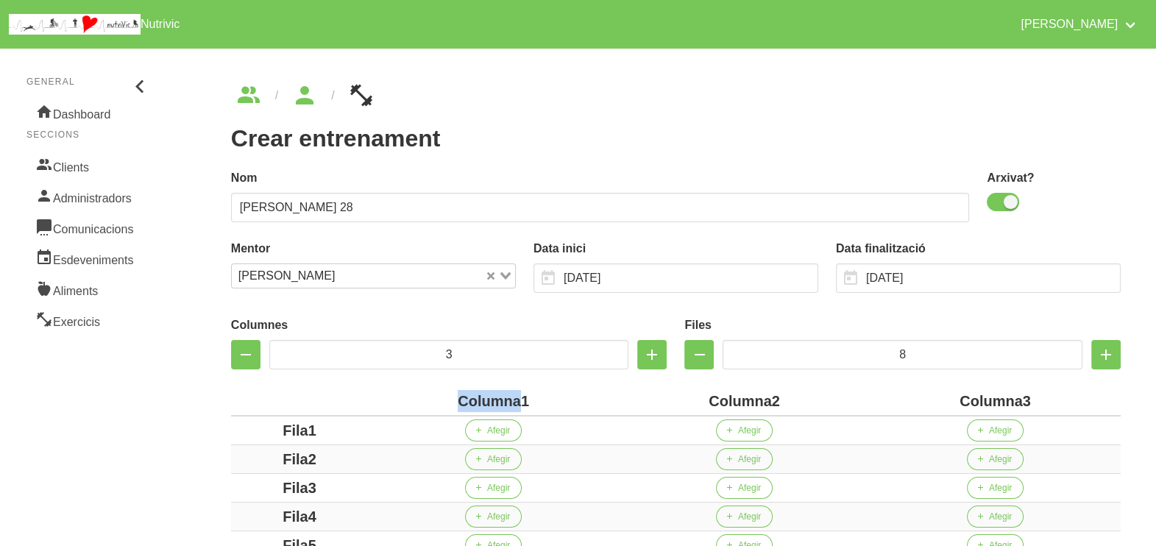
drag, startPoint x: 520, startPoint y: 396, endPoint x: 437, endPoint y: 391, distance: 83.3
click at [437, 391] on div "Columna1" at bounding box center [493, 401] width 239 height 22
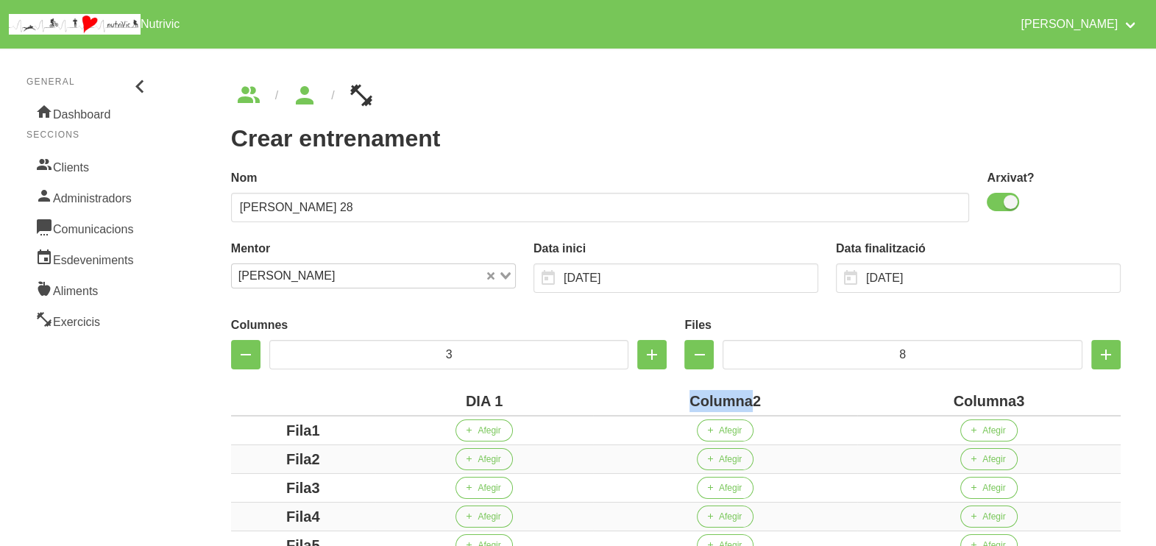
drag, startPoint x: 750, startPoint y: 399, endPoint x: 676, endPoint y: 386, distance: 75.5
click at [675, 387] on th "Columna2" at bounding box center [724, 401] width 263 height 29
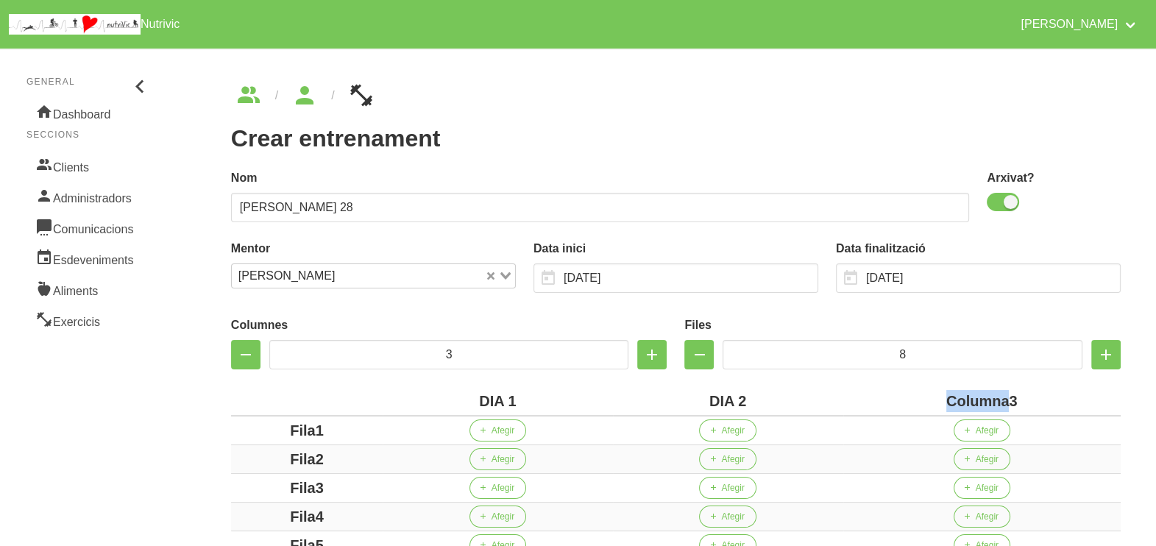
click at [937, 397] on div "Columna3" at bounding box center [982, 401] width 266 height 22
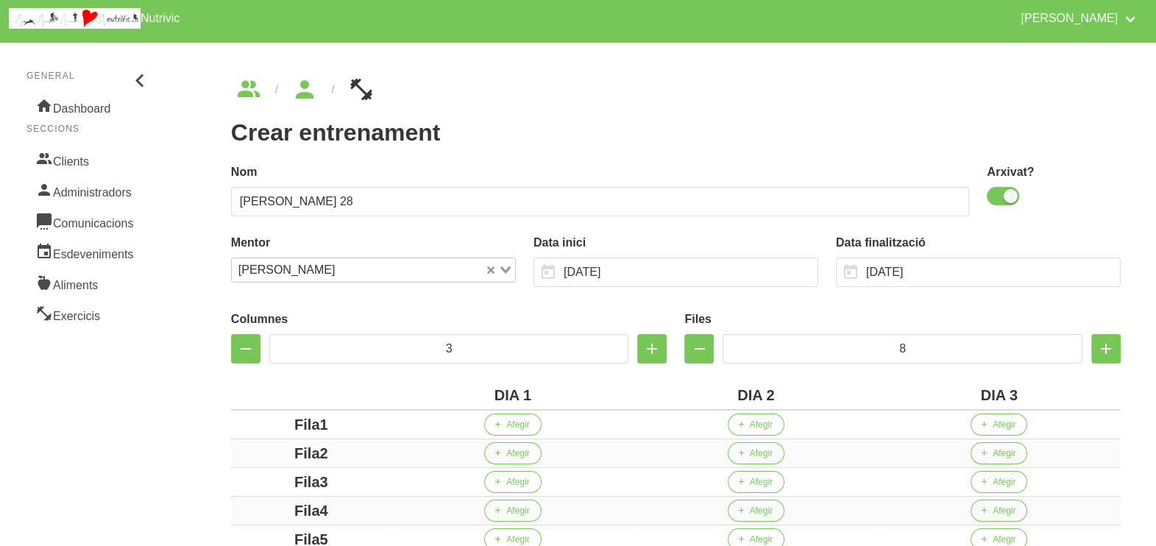
scroll to position [183, 0]
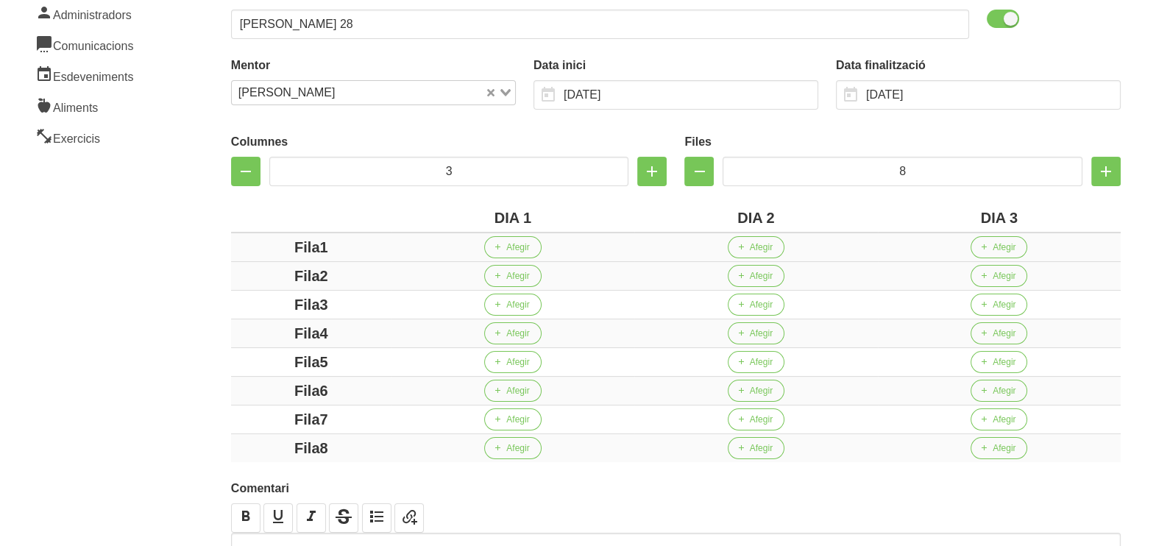
click at [260, 245] on div "Fila1" at bounding box center [311, 247] width 149 height 22
click at [271, 269] on div "Fila2" at bounding box center [311, 276] width 149 height 22
drag, startPoint x: 325, startPoint y: 301, endPoint x: 277, endPoint y: 298, distance: 48.6
click at [275, 299] on div "Fila3" at bounding box center [311, 305] width 149 height 22
drag, startPoint x: 351, startPoint y: 333, endPoint x: 270, endPoint y: 333, distance: 80.9
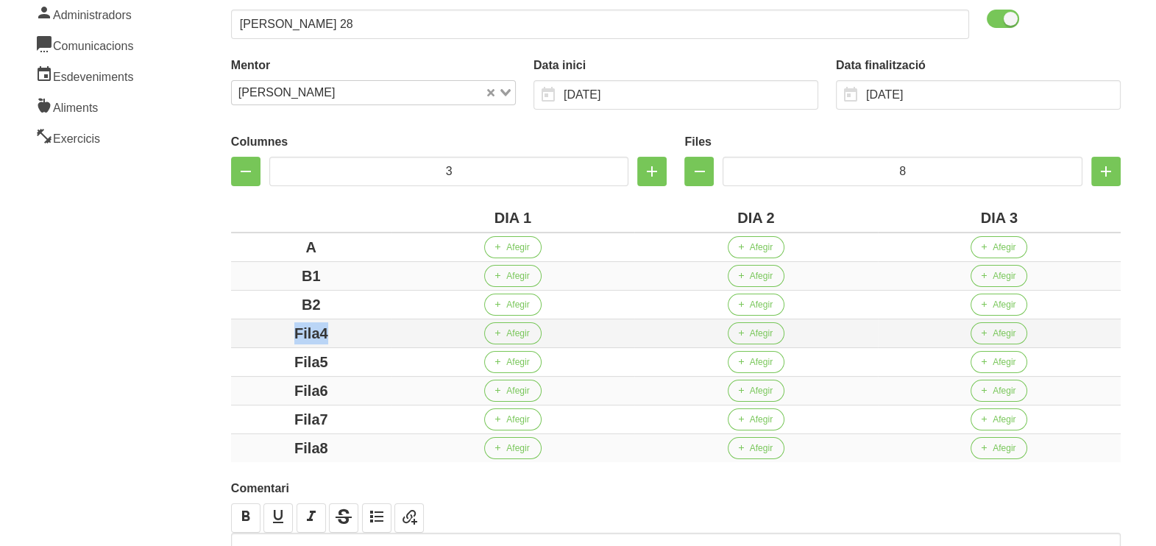
click at [270, 333] on div "Fila4" at bounding box center [311, 333] width 149 height 22
click at [286, 355] on div "Fila5" at bounding box center [311, 362] width 149 height 22
drag, startPoint x: 332, startPoint y: 386, endPoint x: 275, endPoint y: 399, distance: 58.2
click at [275, 388] on div "Fila6" at bounding box center [311, 391] width 149 height 22
drag, startPoint x: 277, startPoint y: 419, endPoint x: 269, endPoint y: 420, distance: 8.9
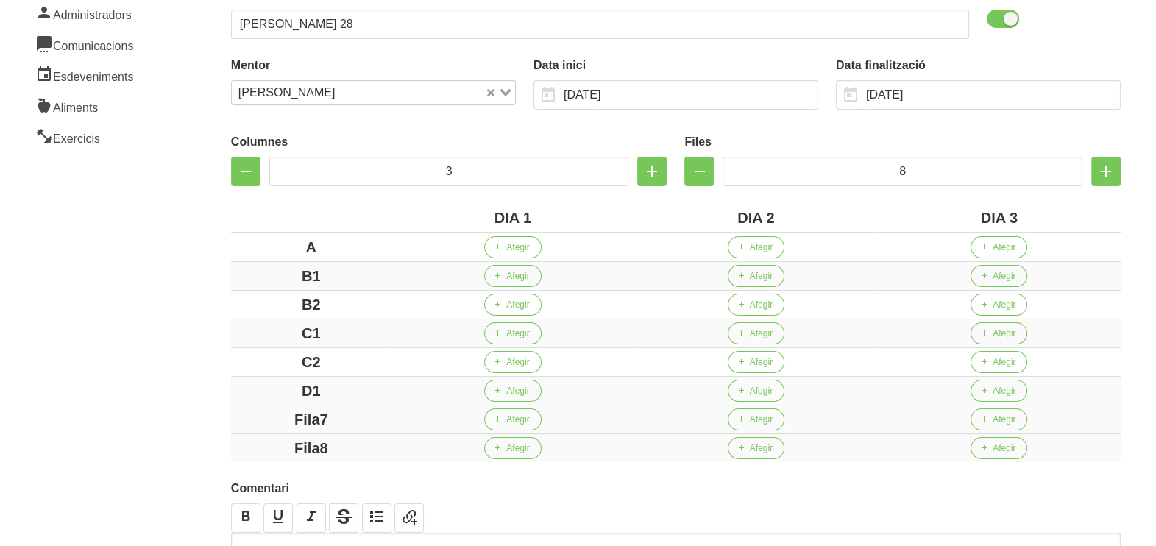
click at [270, 420] on div "Fila7" at bounding box center [311, 419] width 149 height 22
drag, startPoint x: 327, startPoint y: 447, endPoint x: 269, endPoint y: 445, distance: 58.9
click at [277, 445] on div "Fila8" at bounding box center [311, 448] width 149 height 22
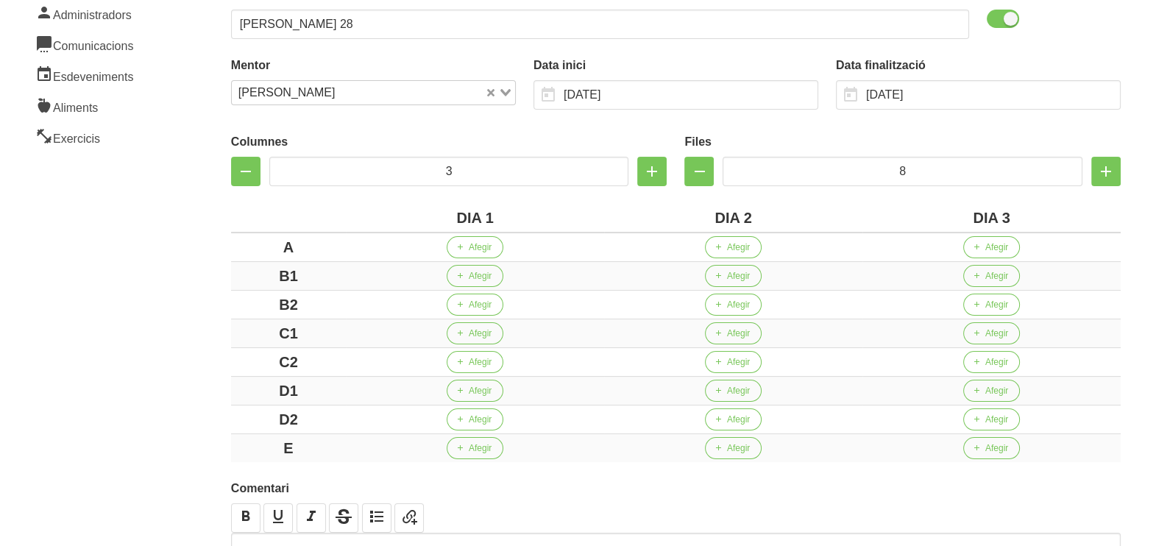
click at [79, 338] on aside "General Dashboard Seccions Clients Administradors Comunicacions Esdeveniments A…" at bounding box center [89, 257] width 196 height 801
click at [468, 253] on button "Afegir" at bounding box center [475, 247] width 57 height 22
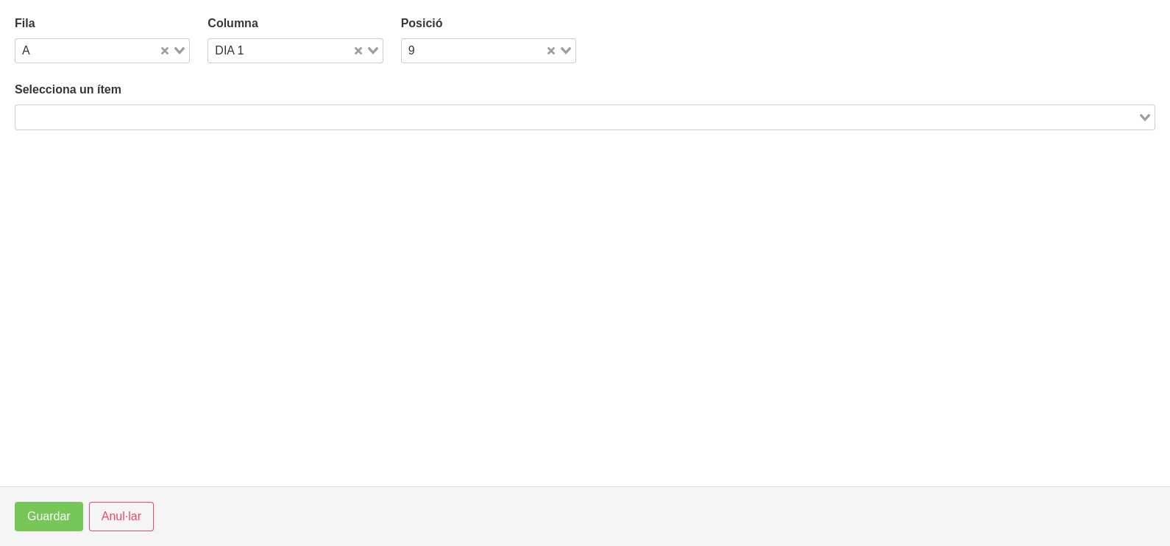
click at [191, 123] on input "Search for option" at bounding box center [576, 117] width 1119 height 18
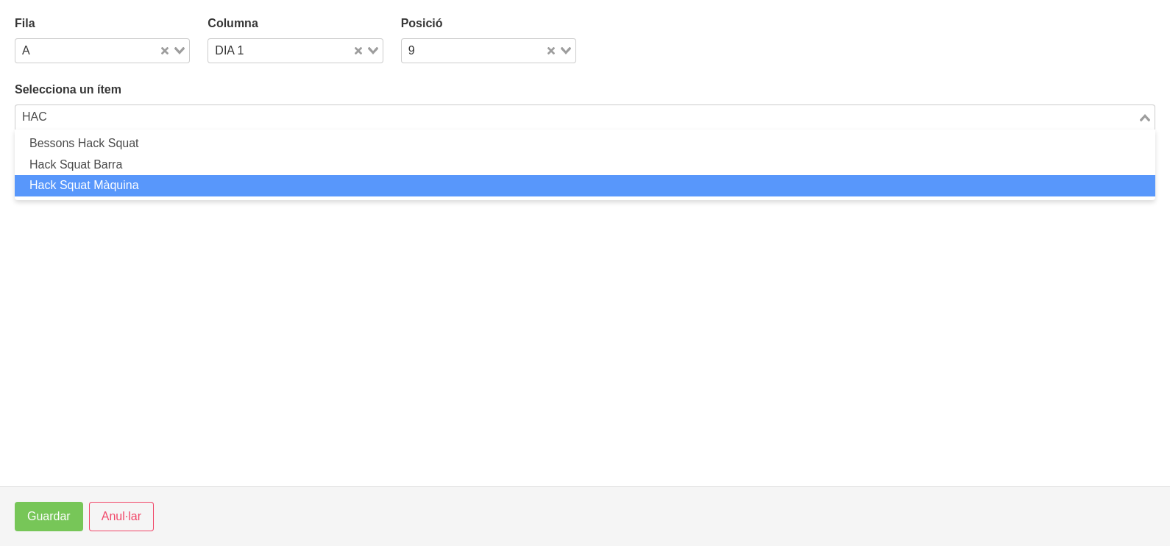
click at [147, 182] on li "Hack Squat Màquina" at bounding box center [585, 185] width 1140 height 21
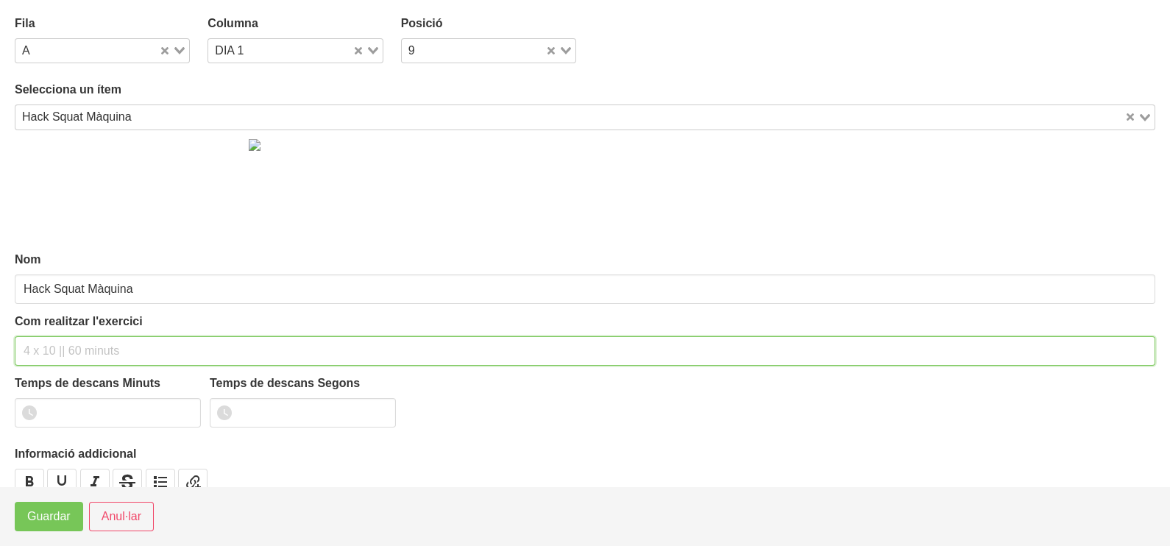
click at [54, 349] on input "text" at bounding box center [585, 350] width 1140 height 29
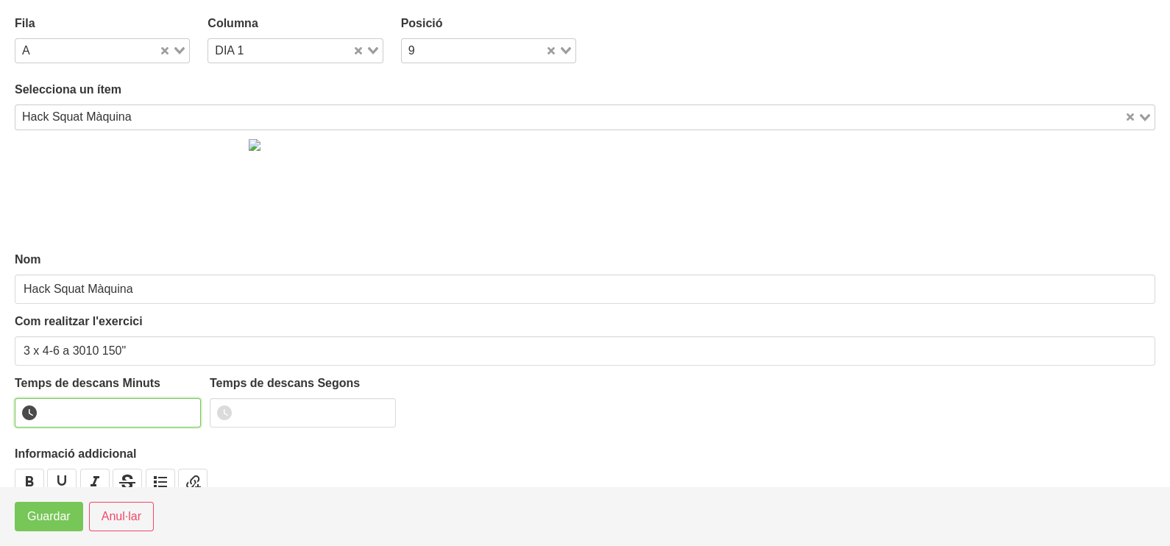
click at [96, 415] on input "number" at bounding box center [108, 412] width 186 height 29
click at [55, 515] on span "Guardar" at bounding box center [48, 517] width 43 height 18
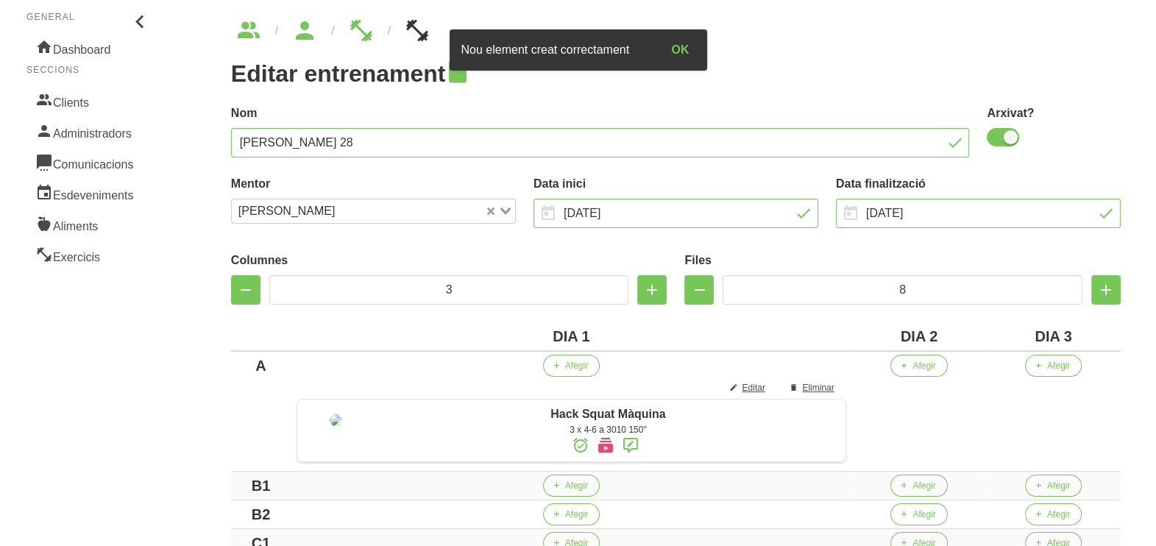
scroll to position [91, 0]
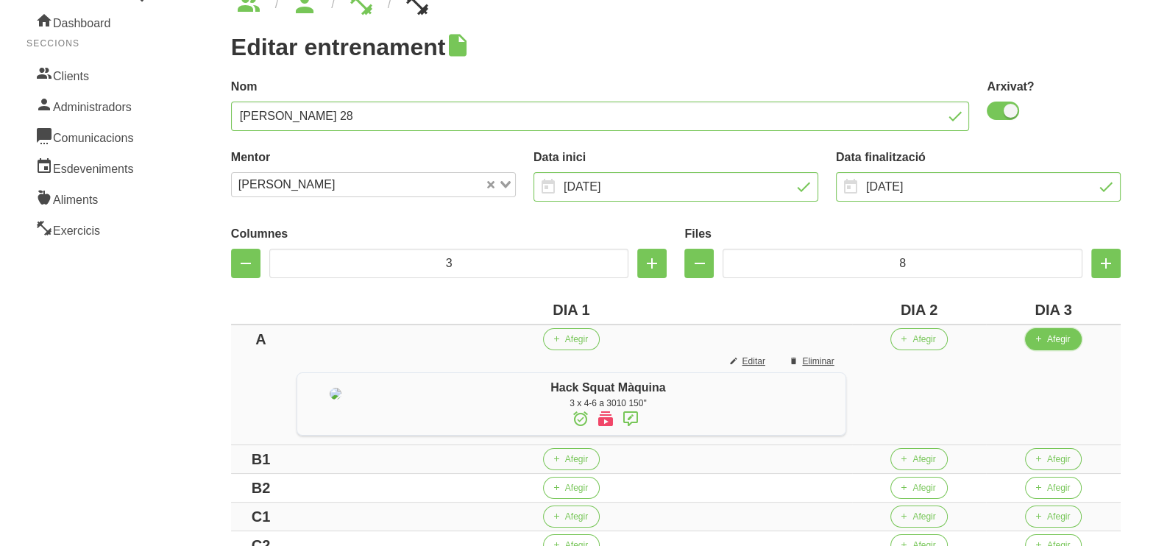
click at [1058, 341] on span "Afegir" at bounding box center [1058, 339] width 23 height 13
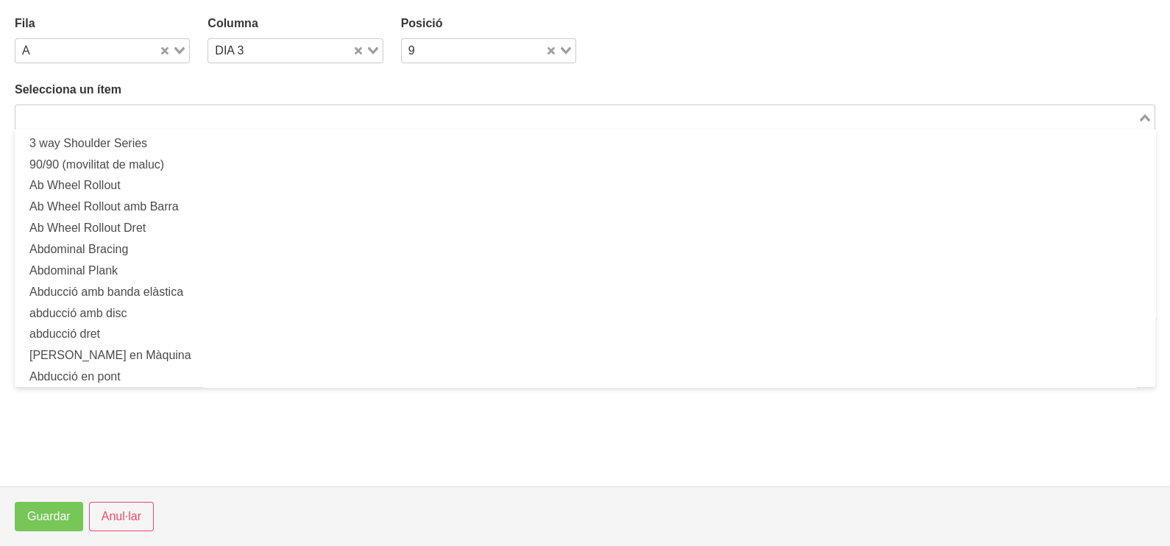
click at [188, 110] on input "Search for option" at bounding box center [576, 117] width 1119 height 18
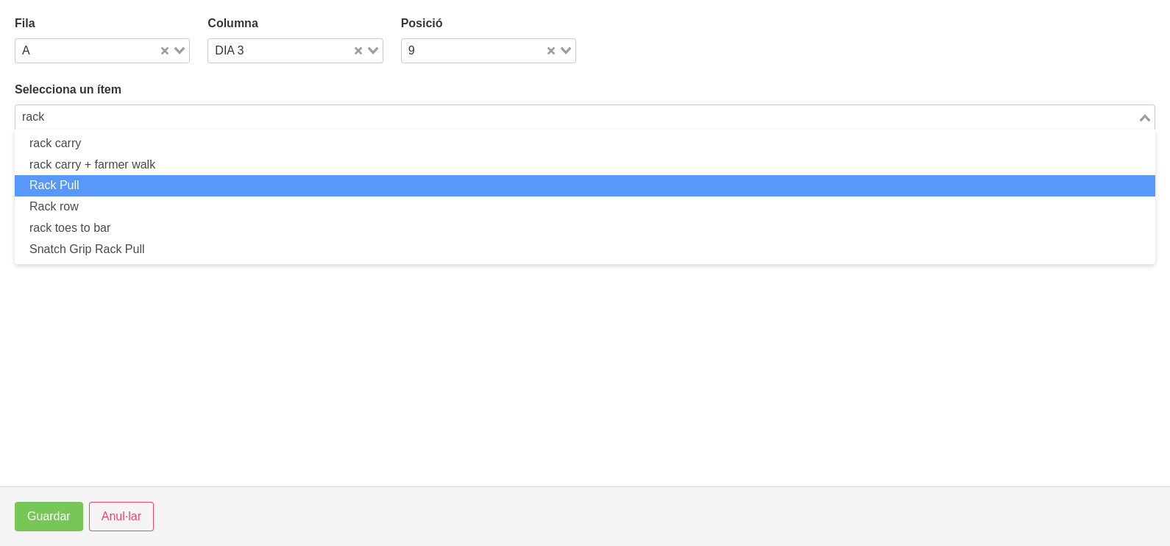
click at [136, 188] on li "Rack Pull" at bounding box center [585, 185] width 1140 height 21
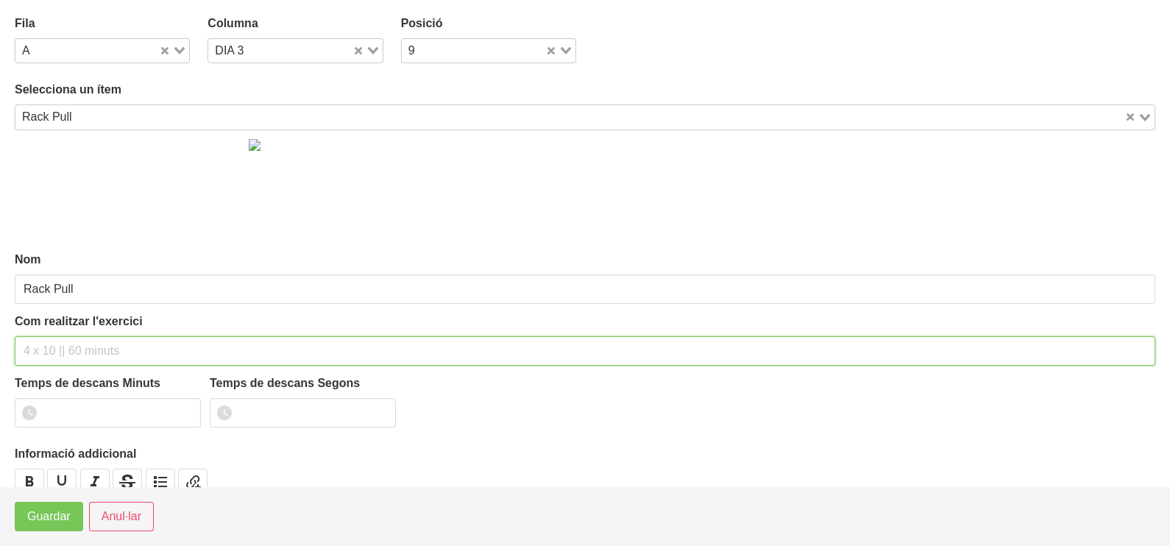
click at [60, 350] on input "text" at bounding box center [585, 350] width 1140 height 29
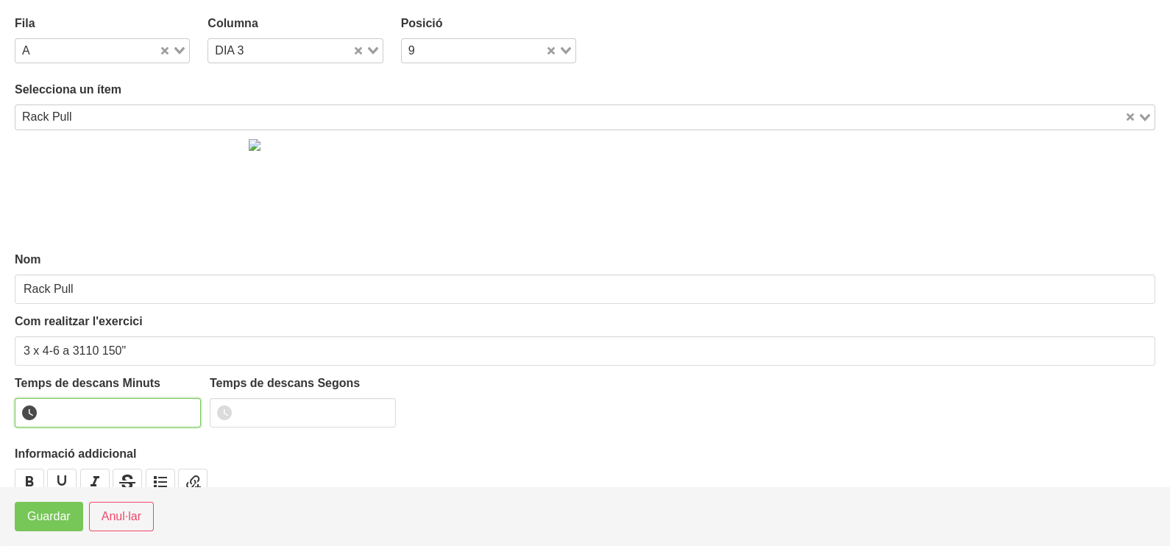
click at [88, 406] on input "number" at bounding box center [108, 412] width 186 height 29
click at [47, 522] on span "Guardar" at bounding box center [48, 517] width 43 height 18
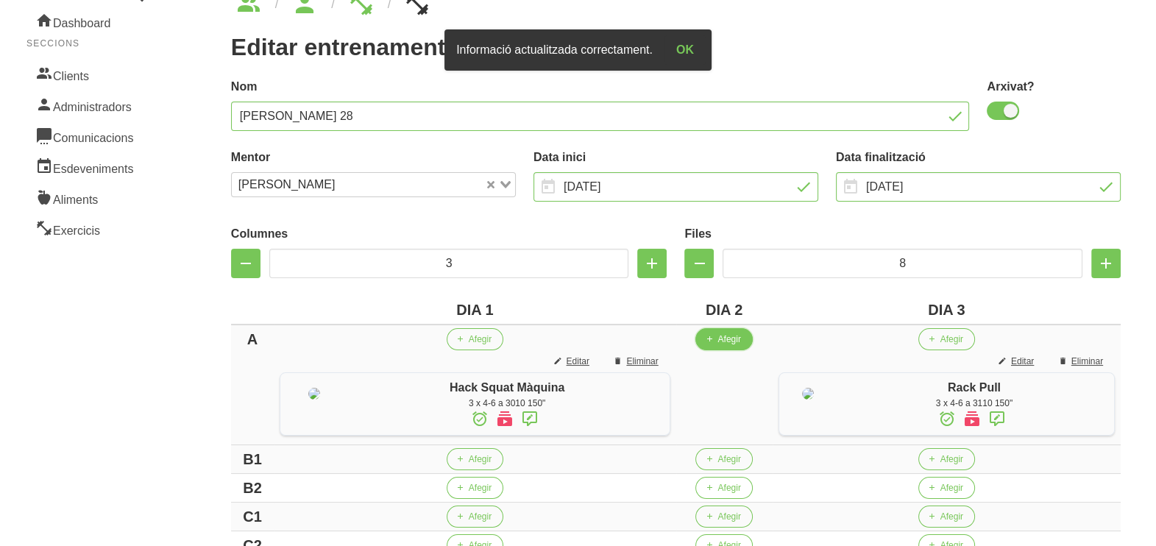
click at [727, 338] on span "Afegir" at bounding box center [728, 339] width 23 height 13
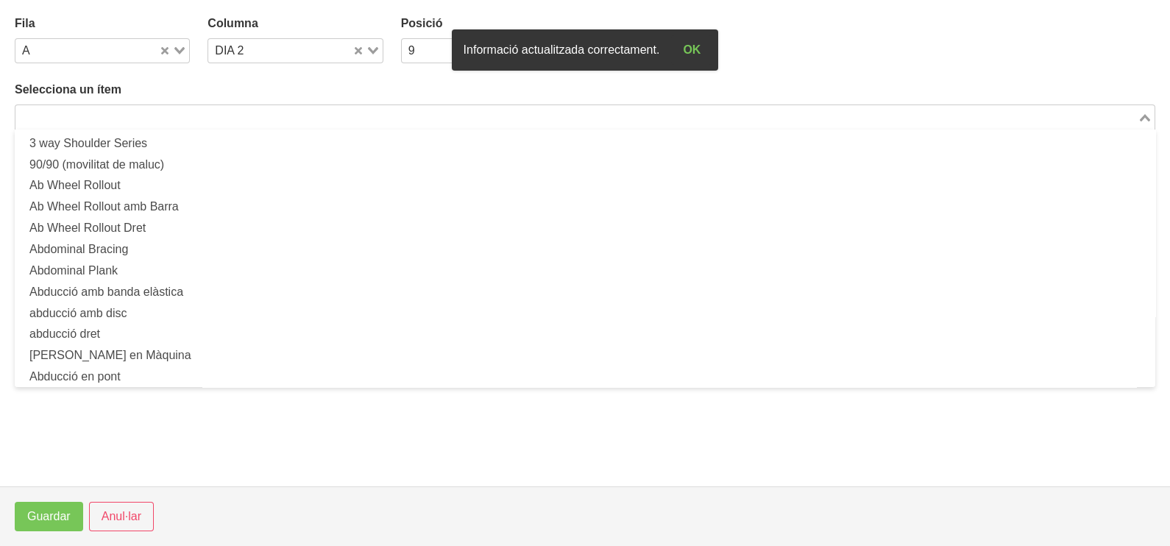
click at [213, 113] on input "Search for option" at bounding box center [576, 117] width 1119 height 18
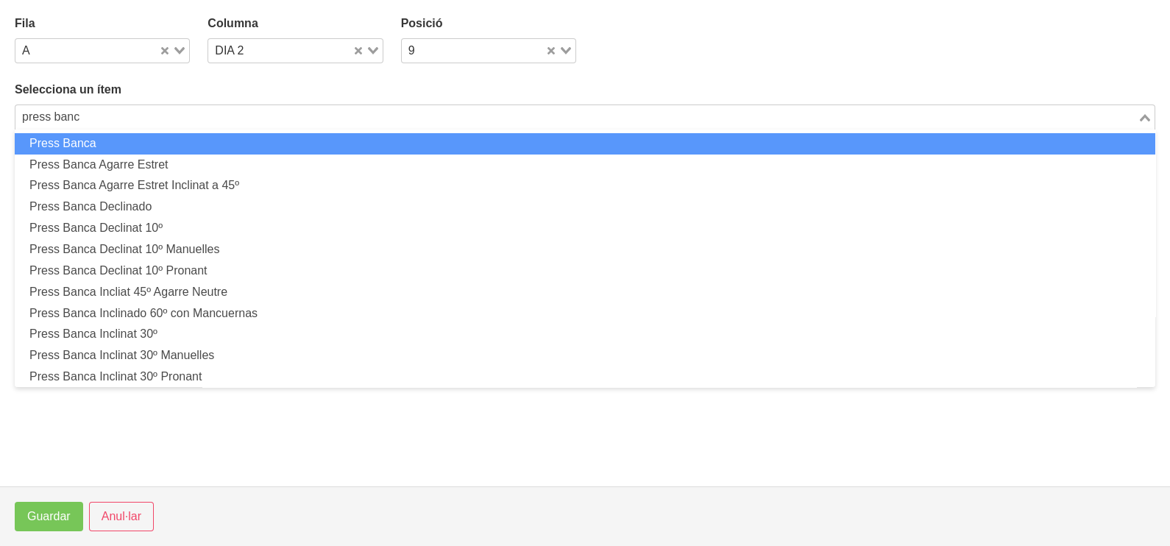
click at [282, 143] on li "Press Banca" at bounding box center [585, 143] width 1140 height 21
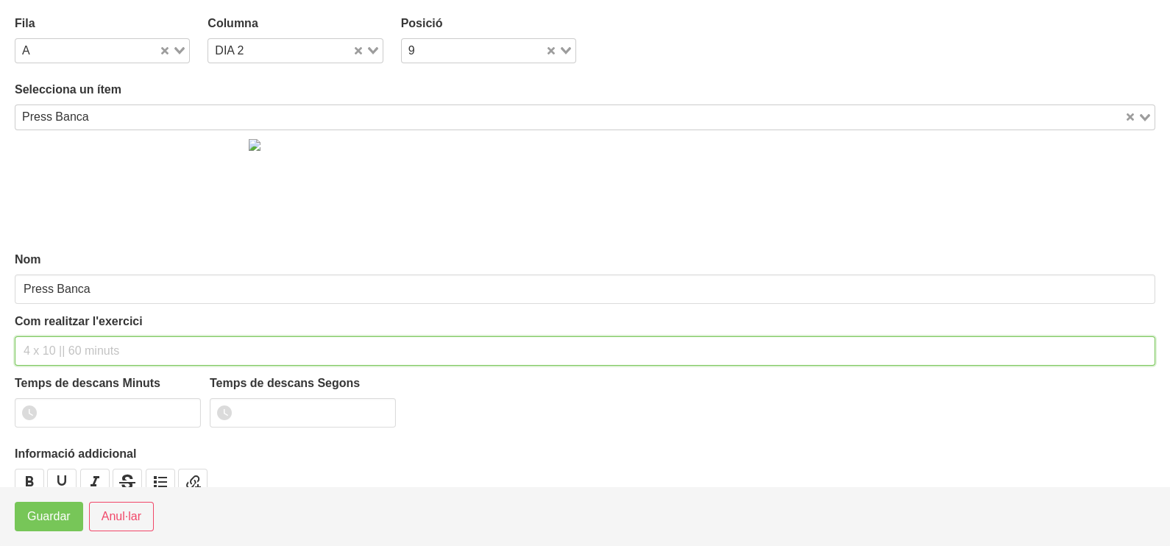
click at [48, 349] on input "text" at bounding box center [585, 350] width 1140 height 29
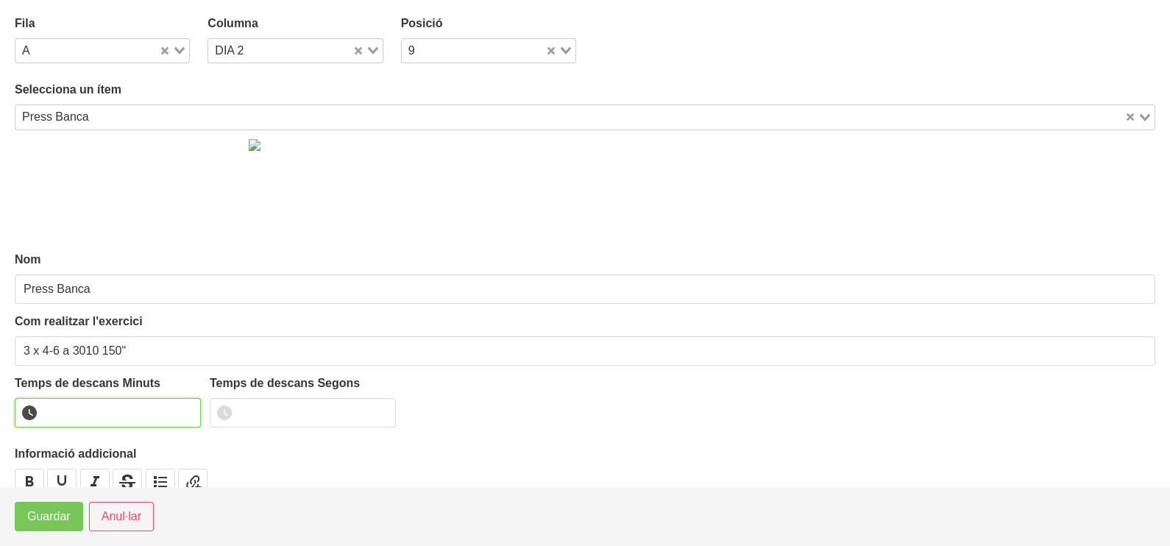
click at [99, 411] on input "number" at bounding box center [108, 412] width 186 height 29
click at [38, 521] on span "Guardar" at bounding box center [48, 517] width 43 height 18
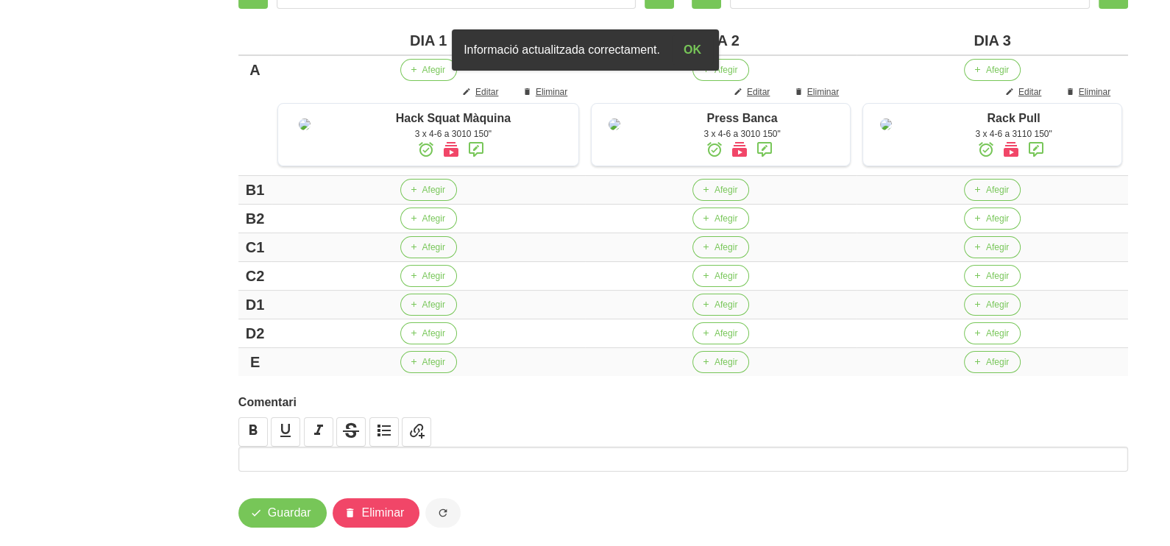
scroll to position [367, 0]
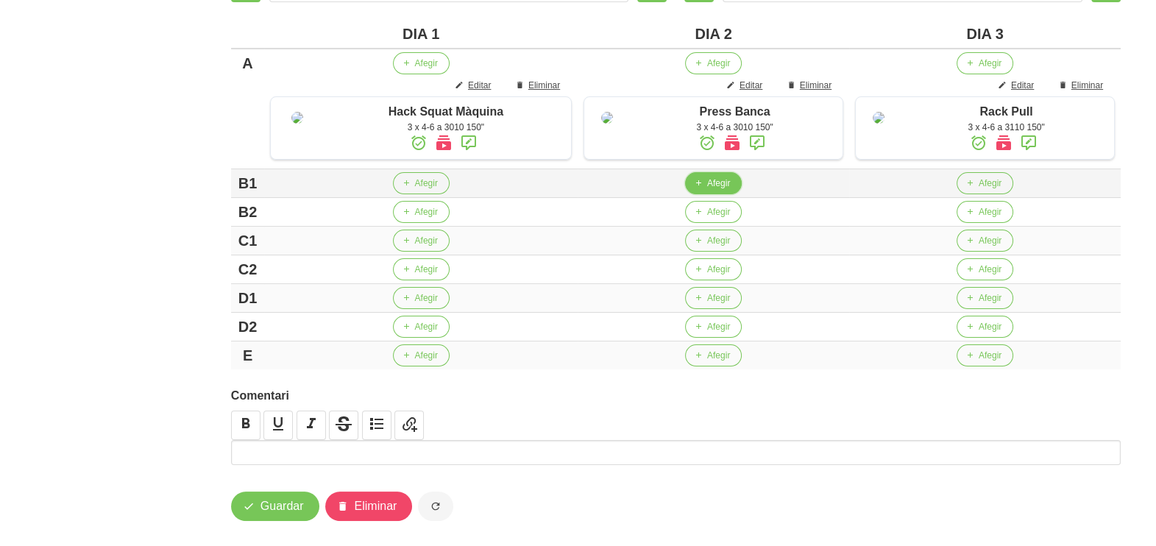
click at [716, 194] on button "Afegir" at bounding box center [713, 183] width 57 height 22
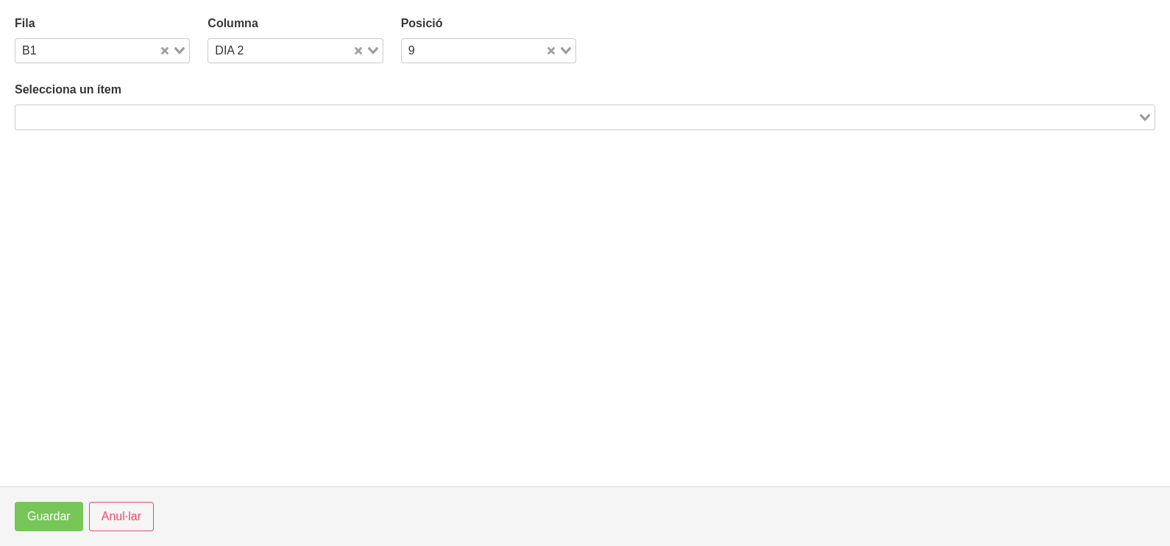
click at [206, 121] on input "Search for option" at bounding box center [576, 117] width 1119 height 18
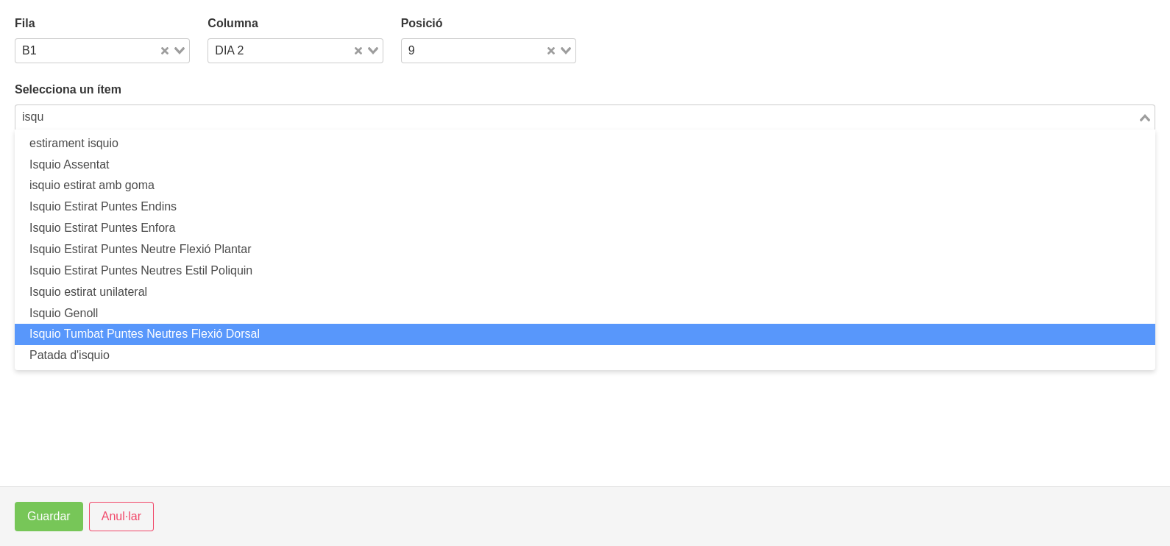
click at [188, 332] on li "Isquio Tumbat Puntes Neutres Flexió Dorsal" at bounding box center [585, 334] width 1140 height 21
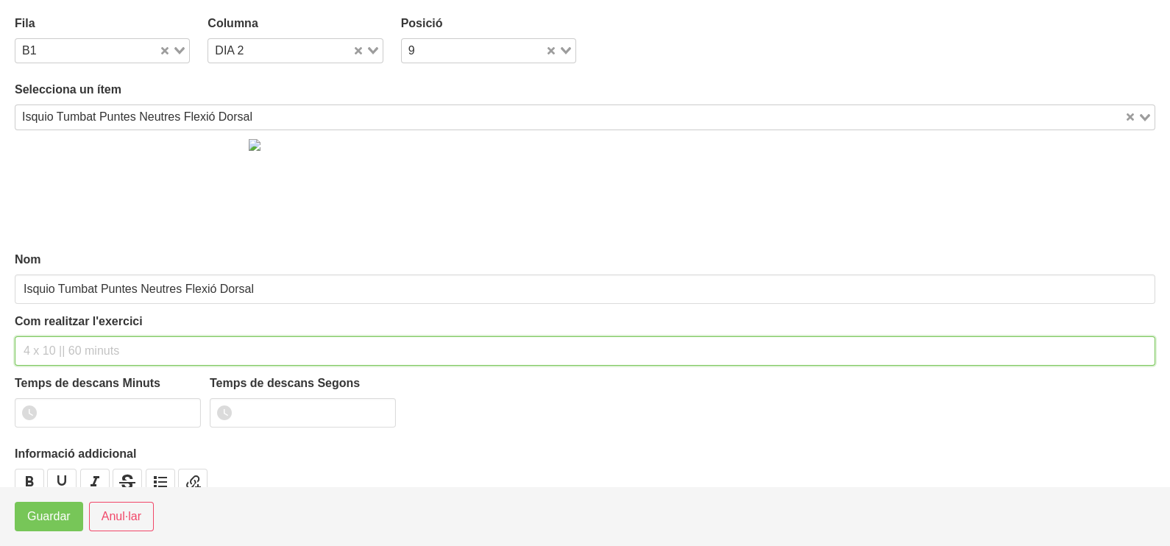
click at [51, 346] on input "text" at bounding box center [585, 350] width 1140 height 29
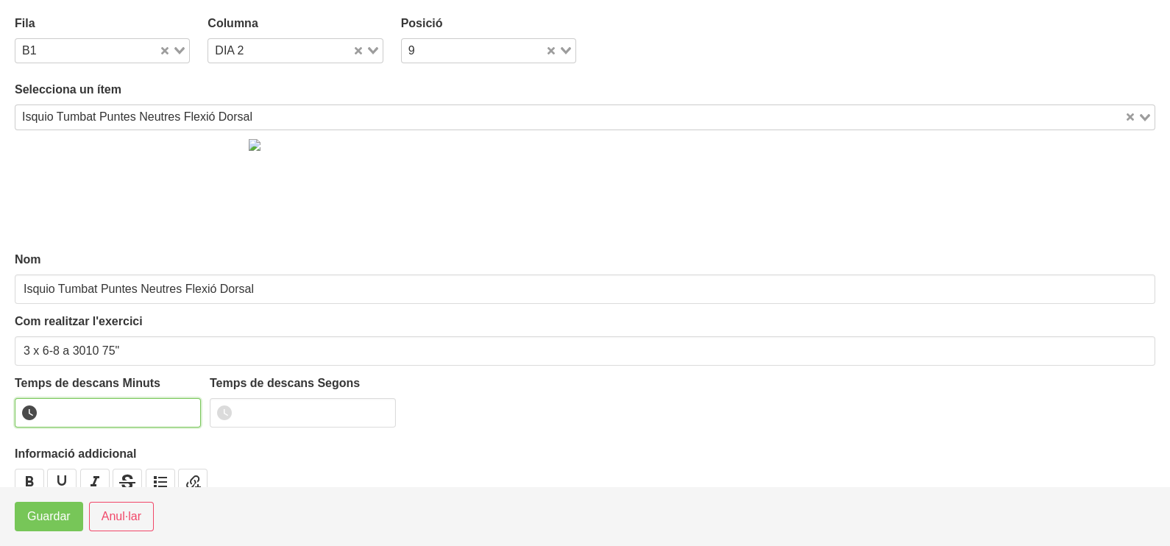
click at [71, 403] on input "number" at bounding box center [108, 412] width 186 height 29
click at [40, 516] on span "Guardar" at bounding box center [48, 517] width 43 height 18
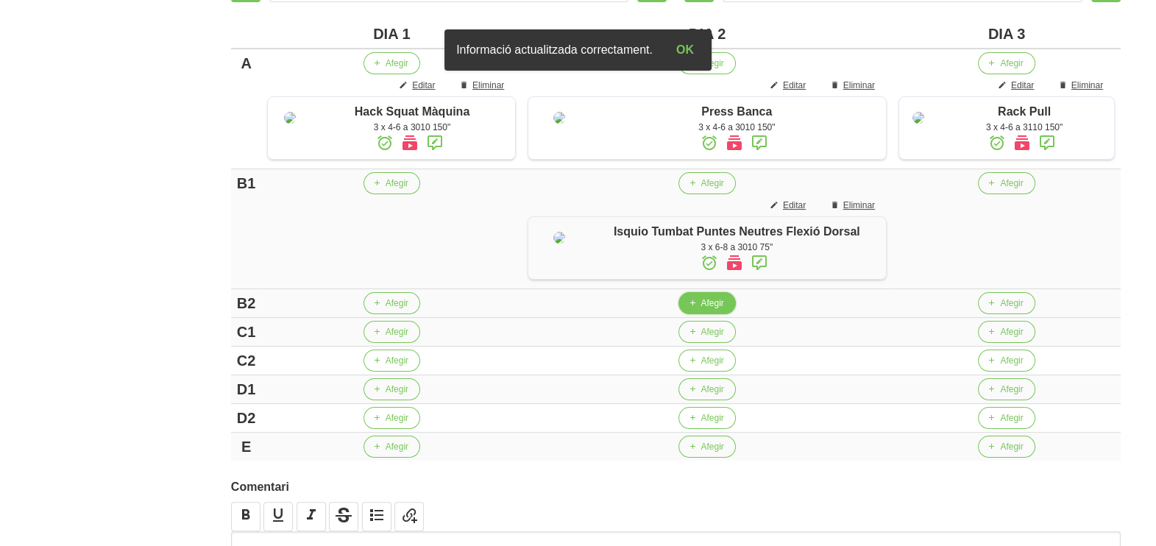
click at [704, 310] on span "Afegir" at bounding box center [711, 302] width 23 height 13
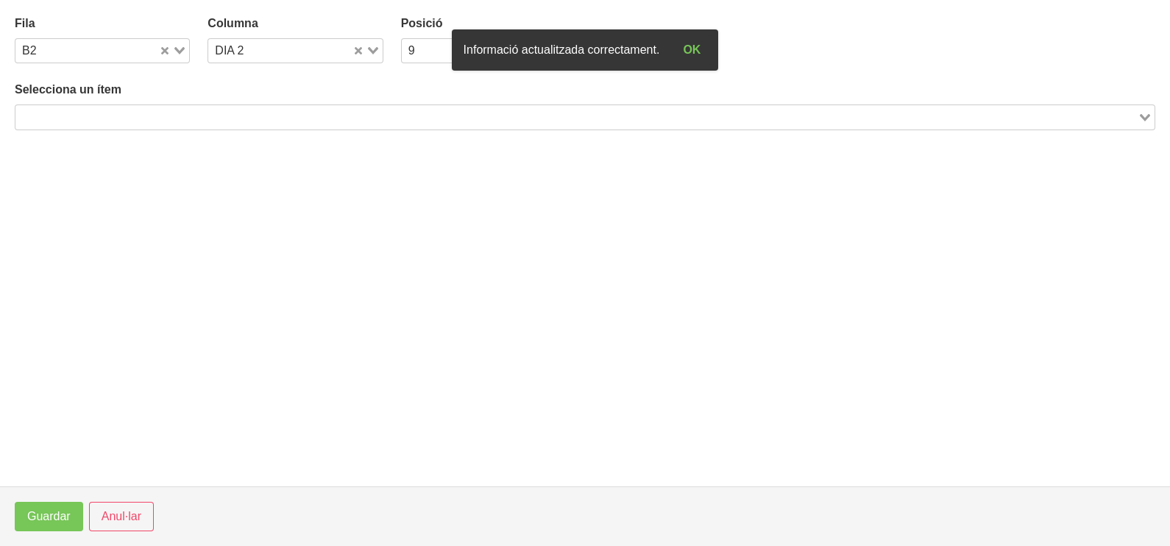
click at [132, 117] on input "Search for option" at bounding box center [576, 117] width 1119 height 18
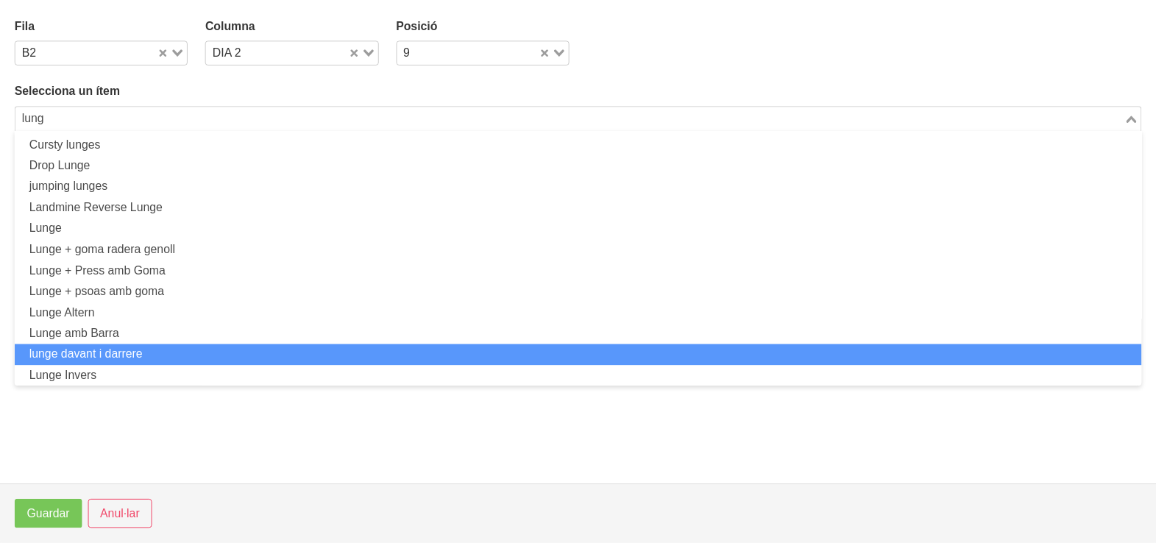
scroll to position [0, 0]
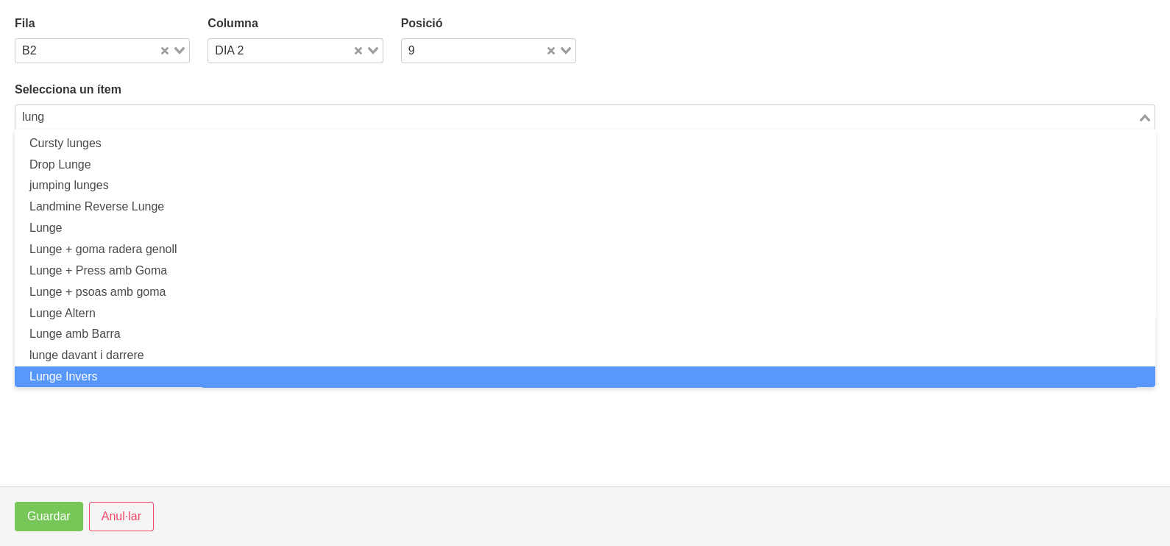
click at [121, 380] on li "Lunge Invers" at bounding box center [585, 376] width 1140 height 21
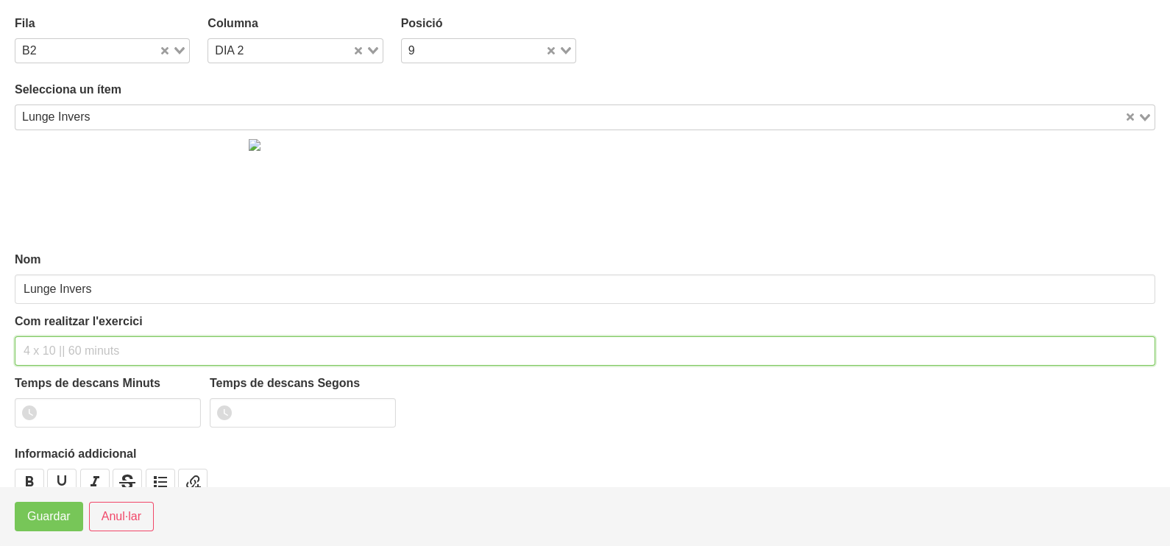
click at [71, 347] on input "text" at bounding box center [585, 350] width 1140 height 29
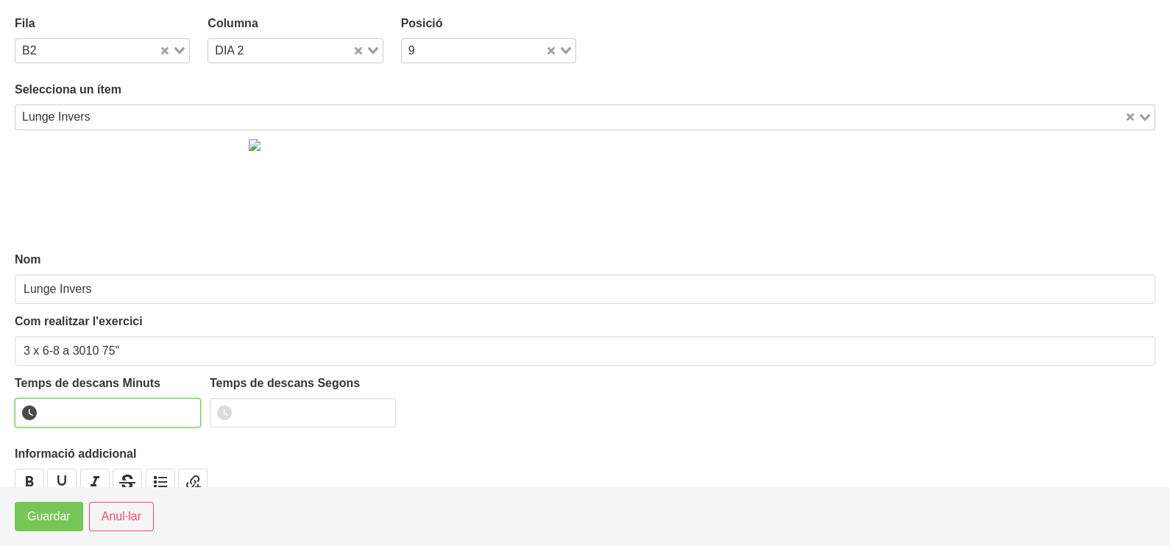
click at [85, 412] on input "number" at bounding box center [108, 412] width 186 height 29
click at [53, 522] on span "Guardar" at bounding box center [48, 517] width 43 height 18
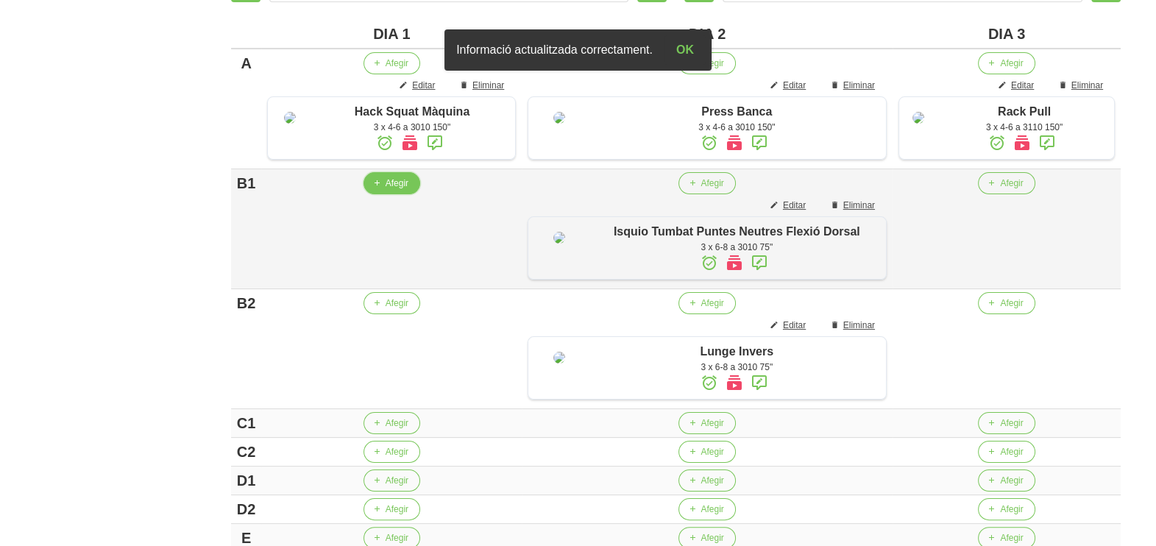
click at [392, 190] on span "Afegir" at bounding box center [396, 183] width 23 height 13
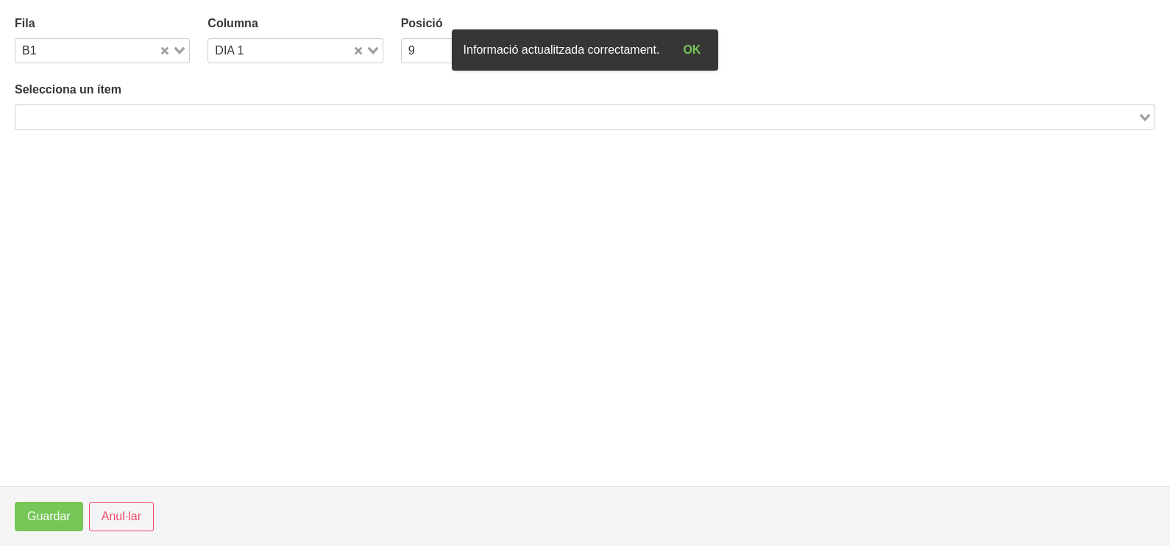
click at [124, 113] on input "Search for option" at bounding box center [576, 117] width 1119 height 18
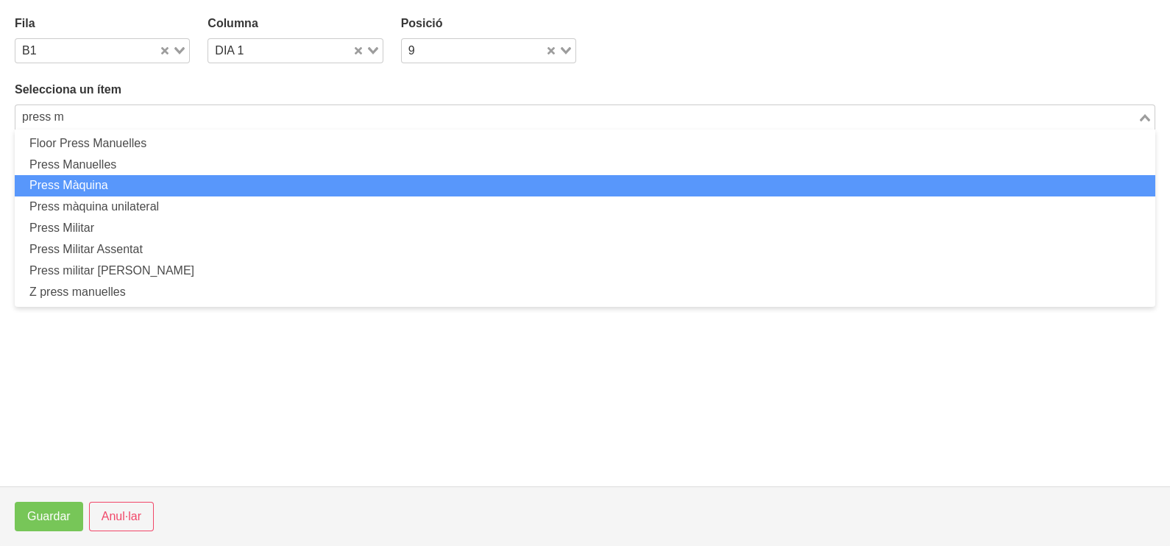
click at [133, 181] on li "Press Màquina" at bounding box center [585, 185] width 1140 height 21
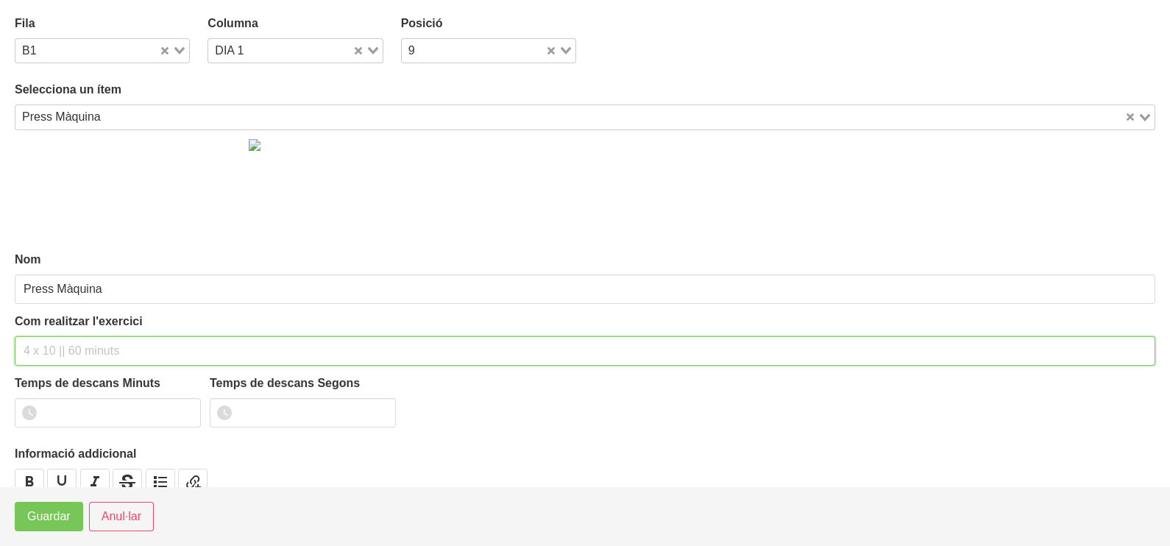
click at [52, 347] on input "text" at bounding box center [585, 350] width 1140 height 29
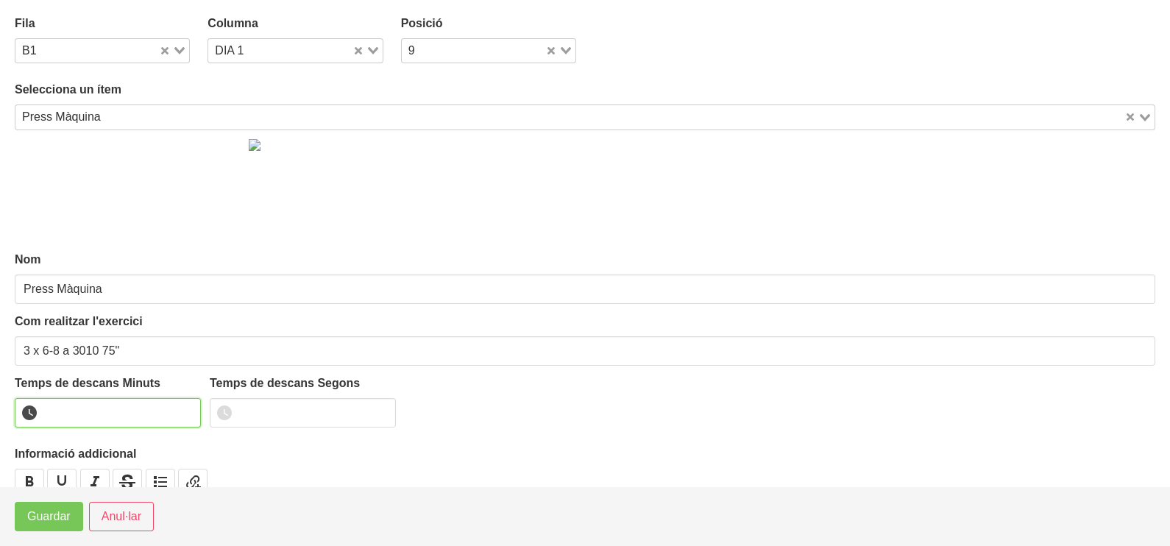
click at [66, 404] on input "number" at bounding box center [108, 412] width 186 height 29
click at [40, 524] on span "Guardar" at bounding box center [48, 517] width 43 height 18
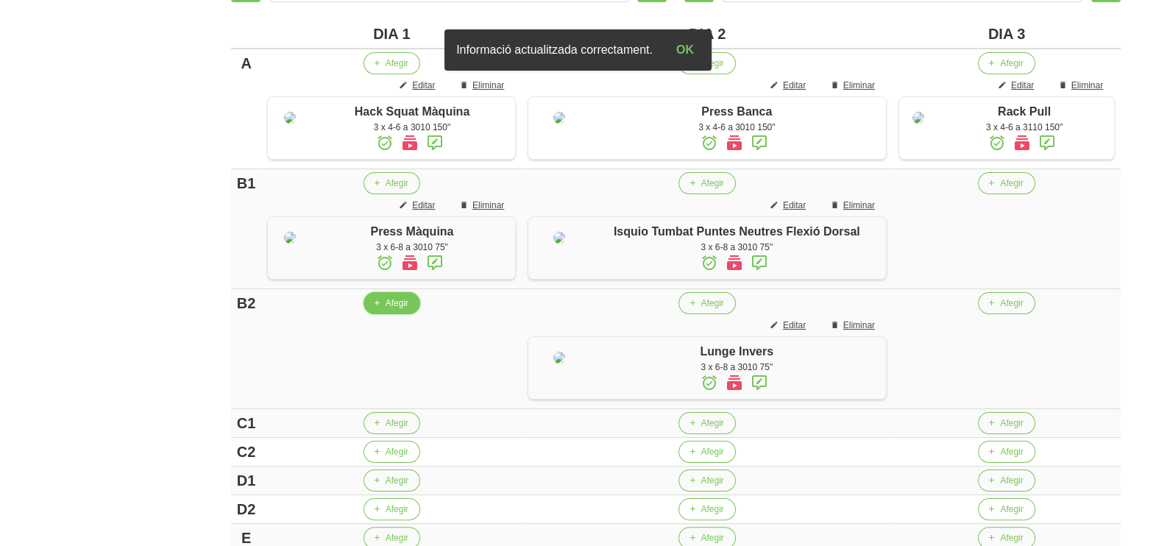
click at [391, 310] on span "Afegir" at bounding box center [396, 302] width 23 height 13
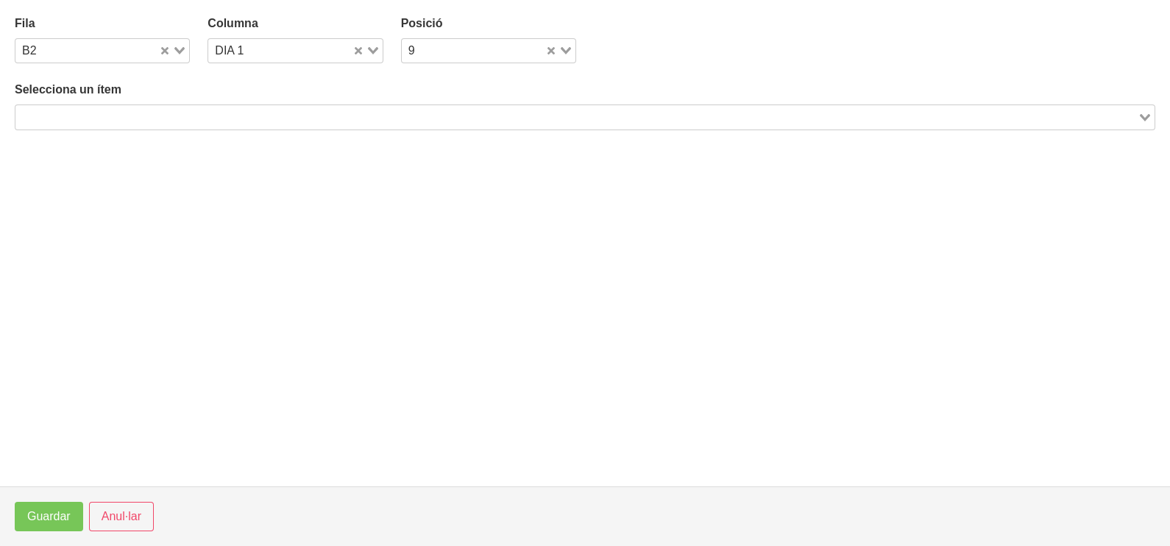
drag, startPoint x: 201, startPoint y: 118, endPoint x: 191, endPoint y: 117, distance: 10.3
click at [199, 117] on input "Search for option" at bounding box center [576, 117] width 1119 height 18
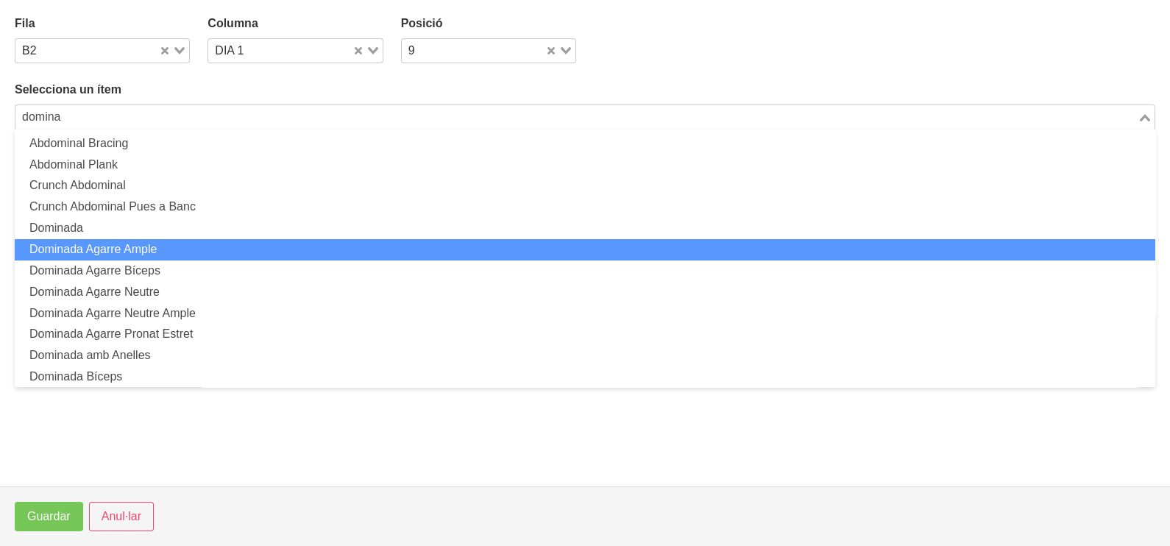
click at [177, 240] on li "Dominada Agarre Ample" at bounding box center [585, 249] width 1140 height 21
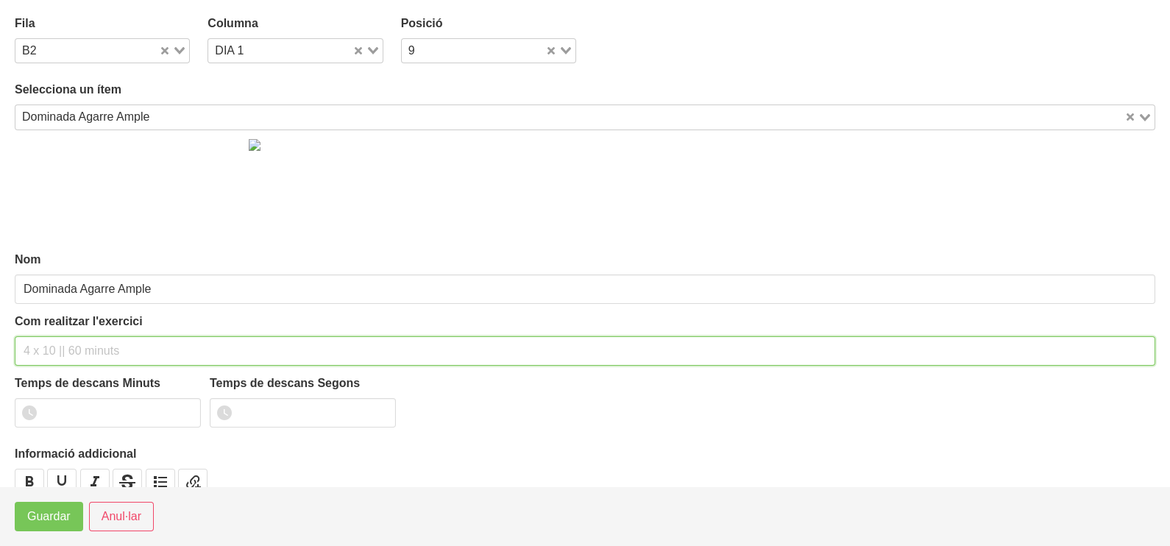
click at [66, 346] on input "text" at bounding box center [585, 350] width 1140 height 29
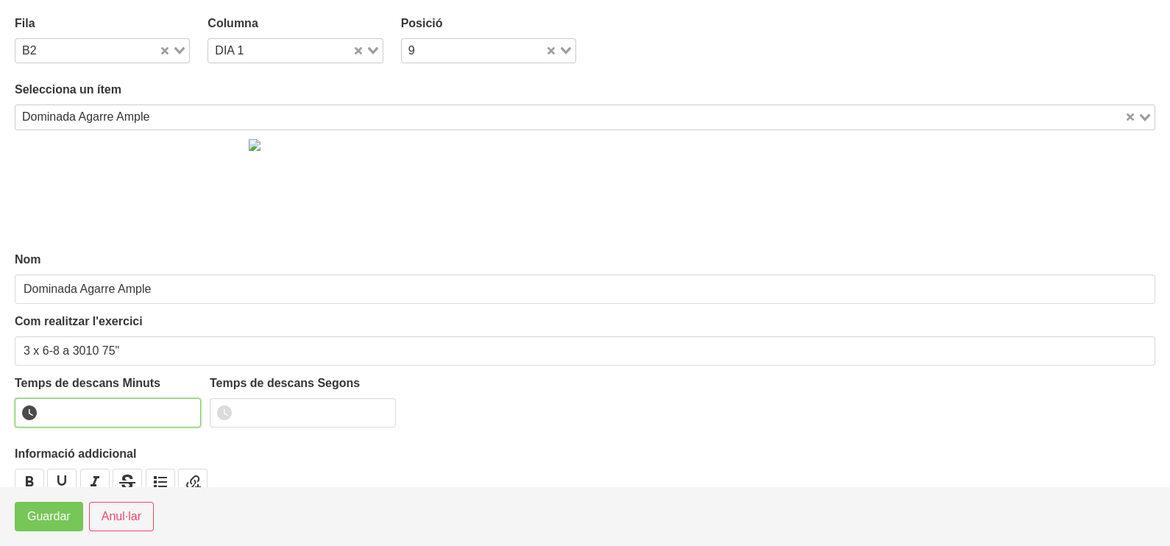
click at [72, 413] on input "number" at bounding box center [108, 412] width 186 height 29
click at [54, 516] on span "Guardar" at bounding box center [48, 517] width 43 height 18
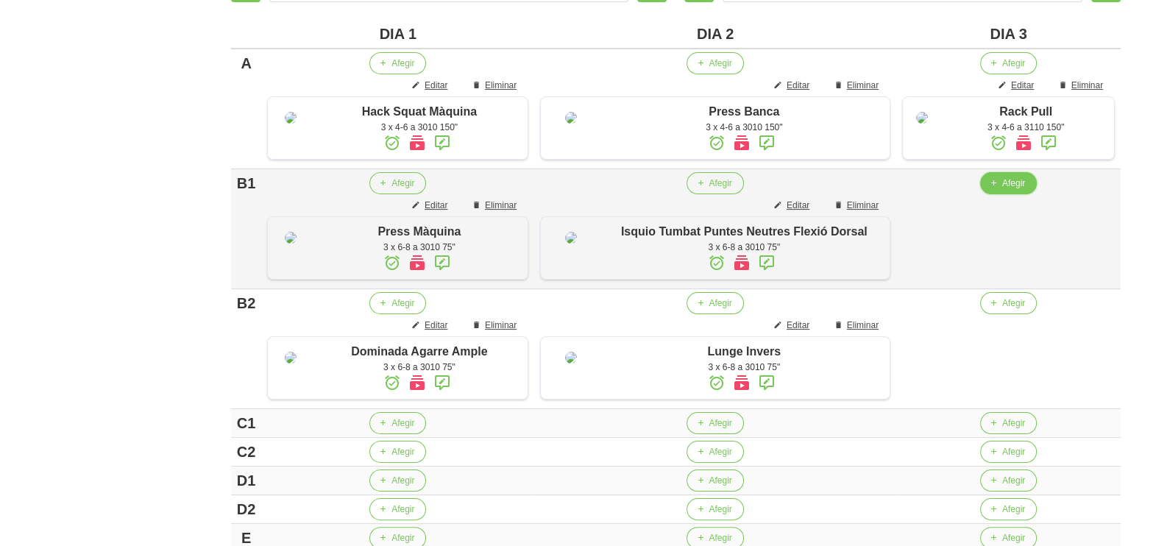
click at [1002, 190] on span "Afegir" at bounding box center [1013, 183] width 23 height 13
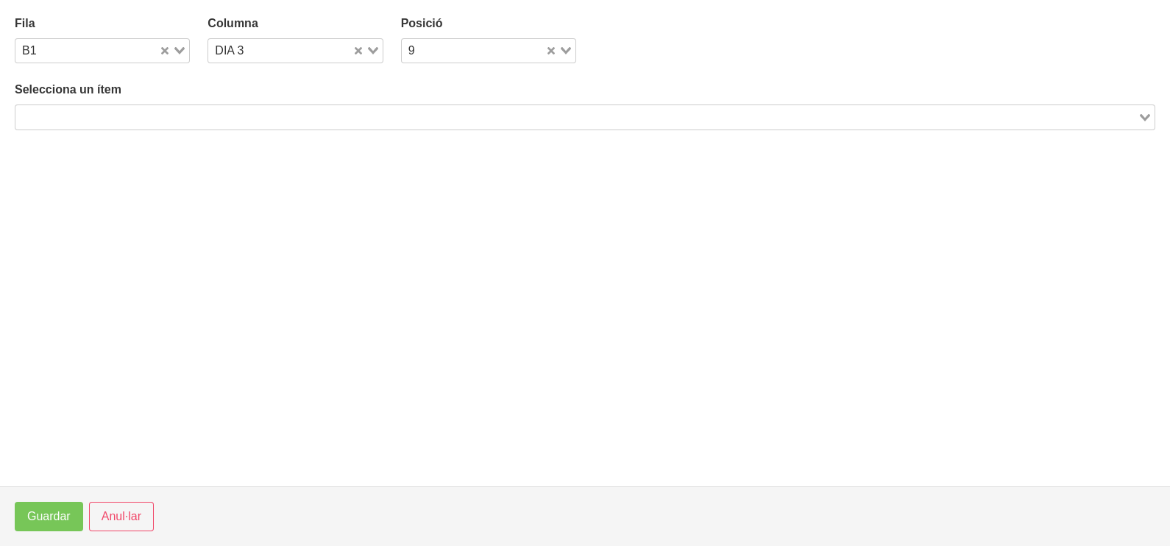
click at [260, 121] on input "Search for option" at bounding box center [576, 117] width 1119 height 18
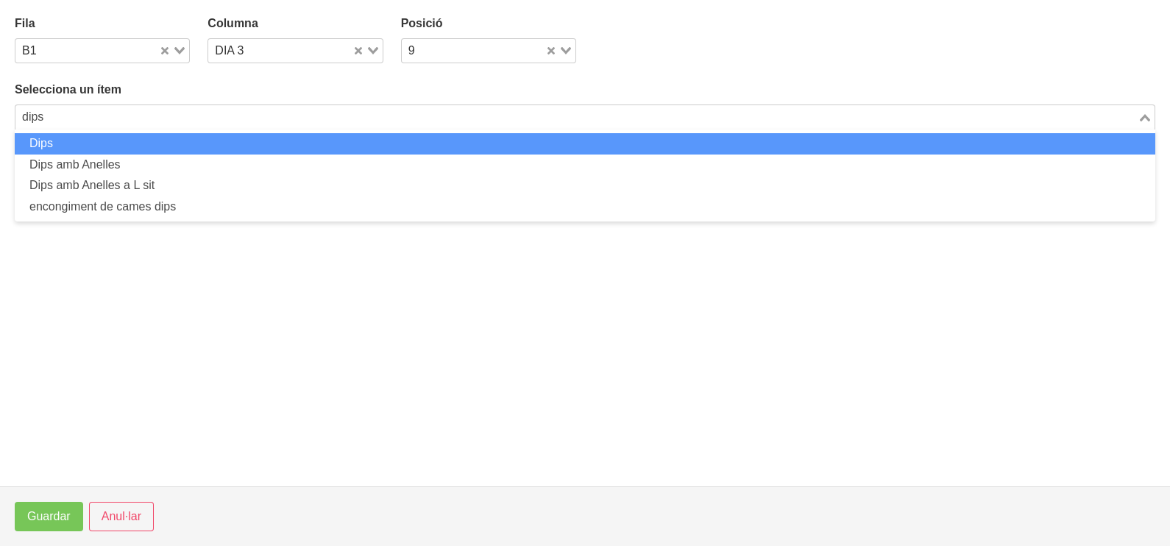
click at [253, 141] on li "Dips" at bounding box center [585, 143] width 1140 height 21
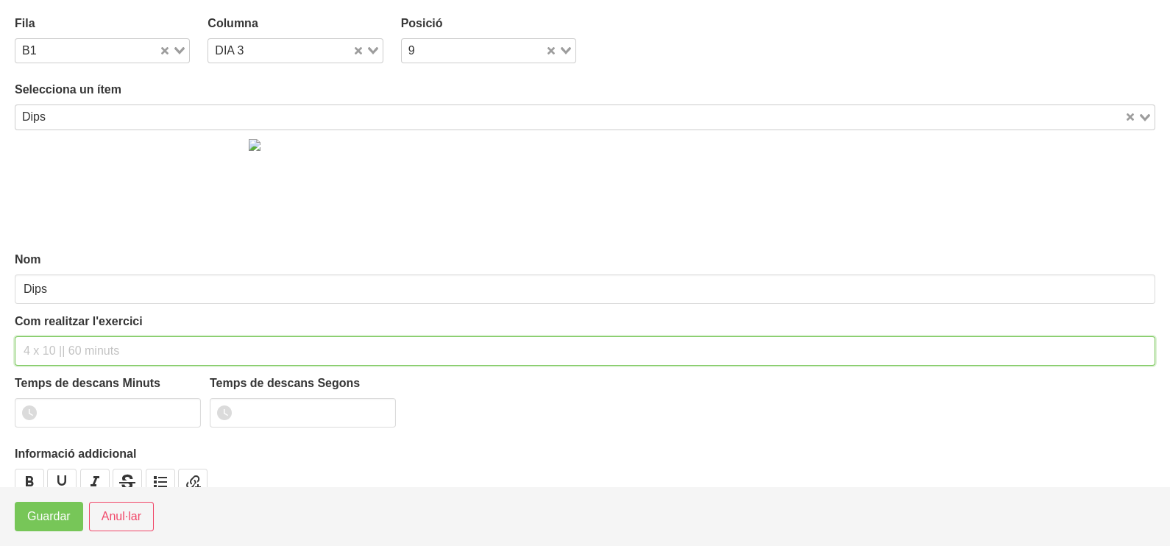
click at [50, 346] on input "text" at bounding box center [585, 350] width 1140 height 29
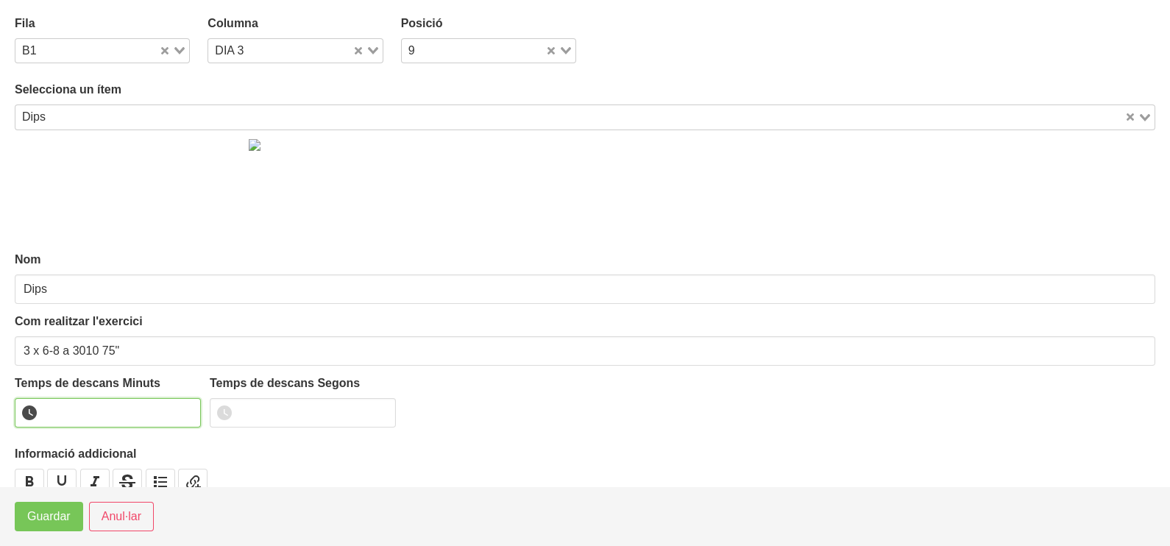
click at [65, 408] on input "number" at bounding box center [108, 412] width 186 height 29
click at [55, 520] on span "Guardar" at bounding box center [48, 517] width 43 height 18
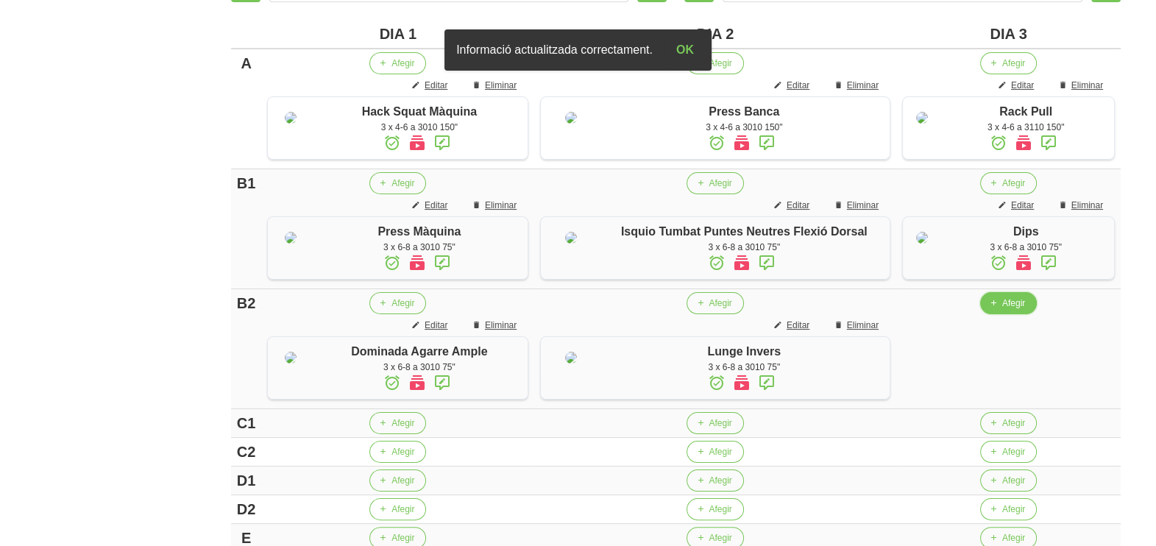
click at [1004, 310] on span "Afegir" at bounding box center [1013, 302] width 23 height 13
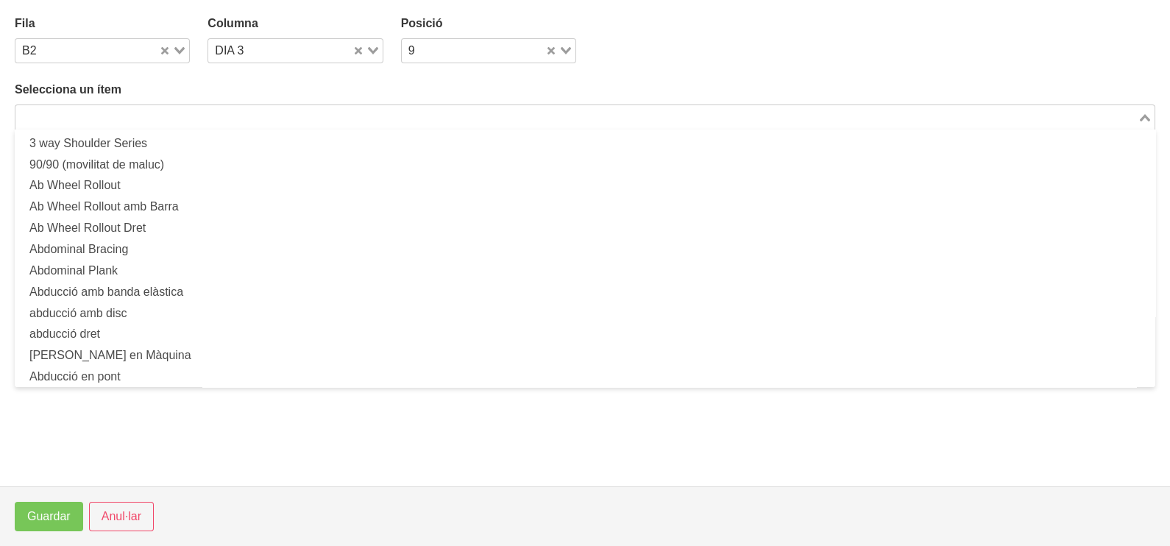
click at [269, 114] on input "Search for option" at bounding box center [576, 117] width 1119 height 18
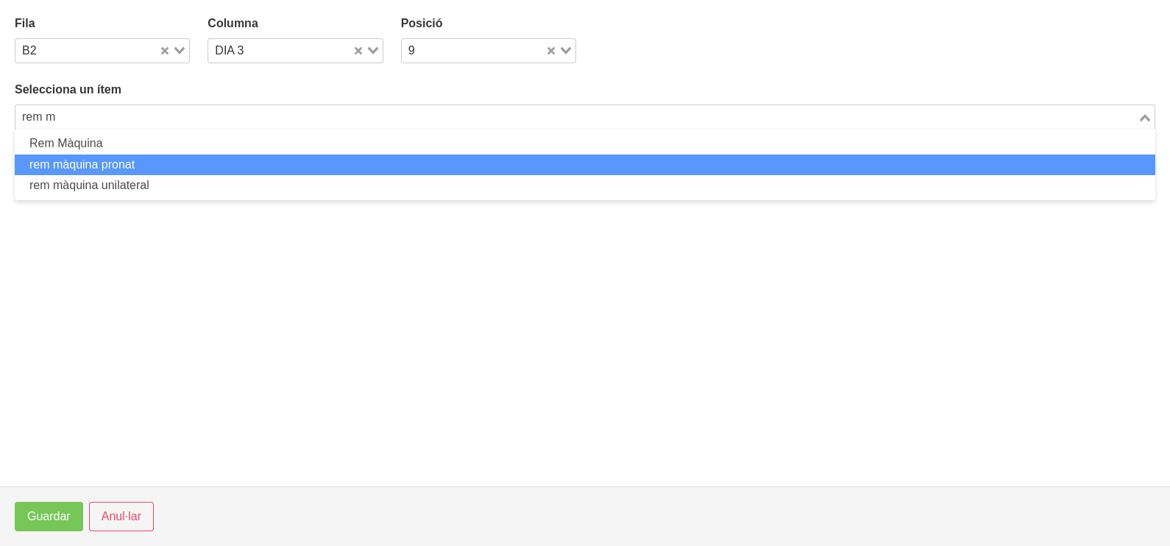
click at [149, 169] on li "rem màquina pronat" at bounding box center [585, 164] width 1140 height 21
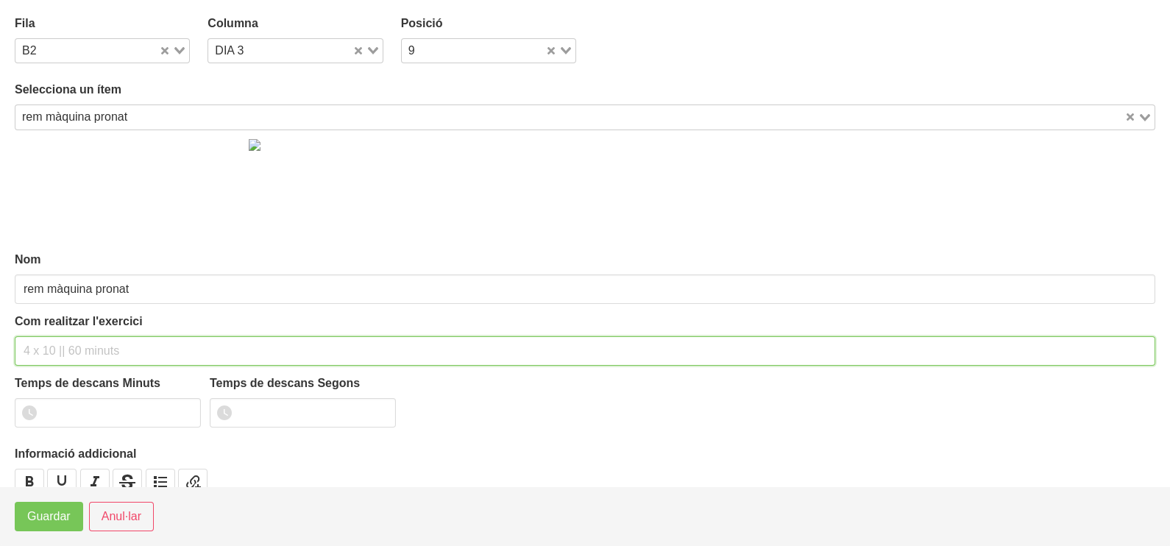
click at [63, 352] on input "text" at bounding box center [585, 350] width 1140 height 29
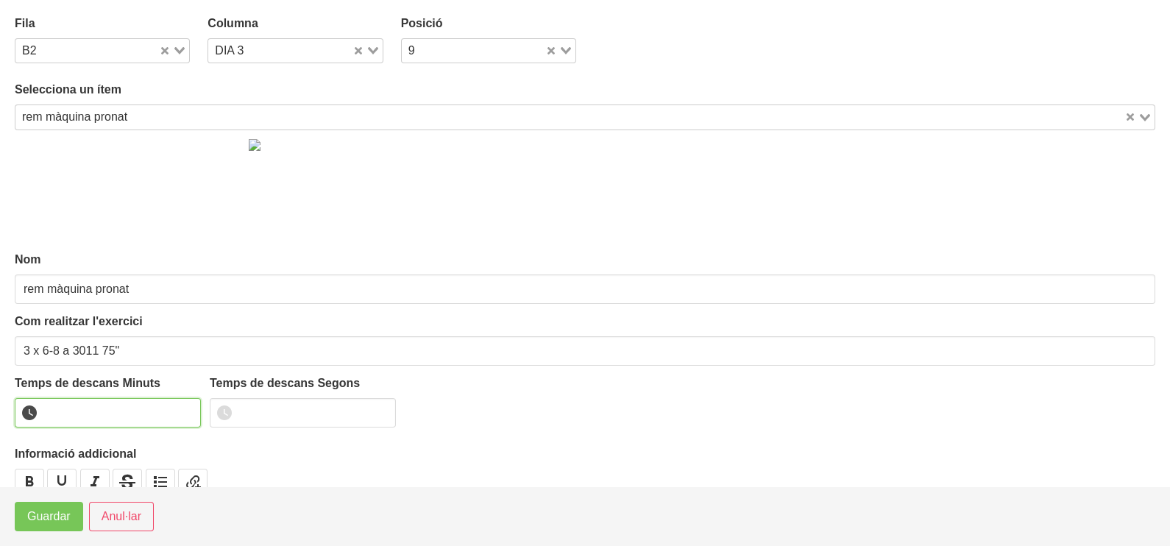
click at [77, 403] on input "number" at bounding box center [108, 412] width 186 height 29
click at [52, 522] on span "Guardar" at bounding box center [48, 517] width 43 height 18
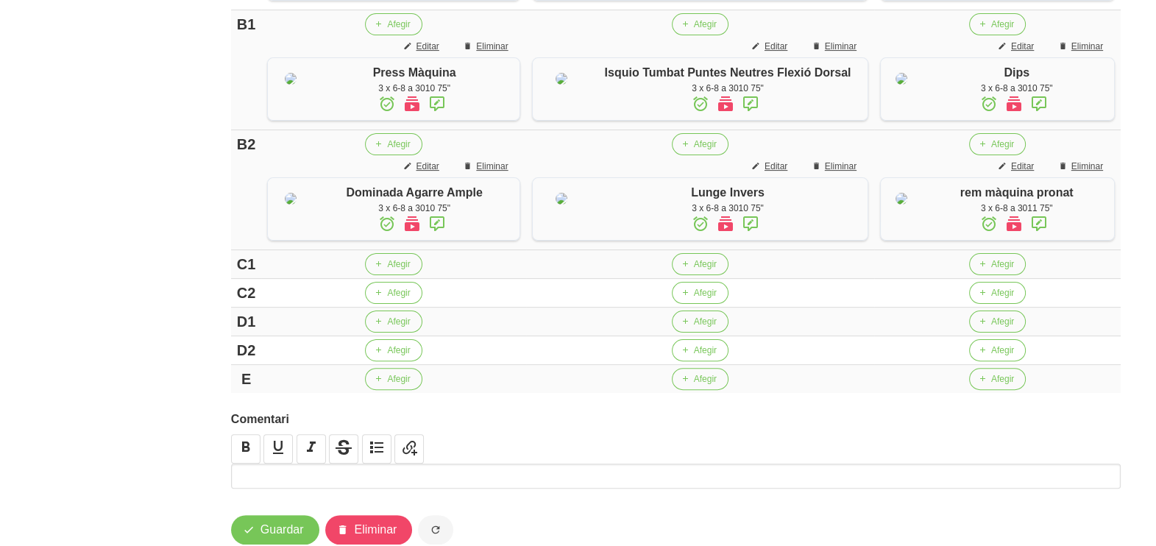
scroll to position [552, 0]
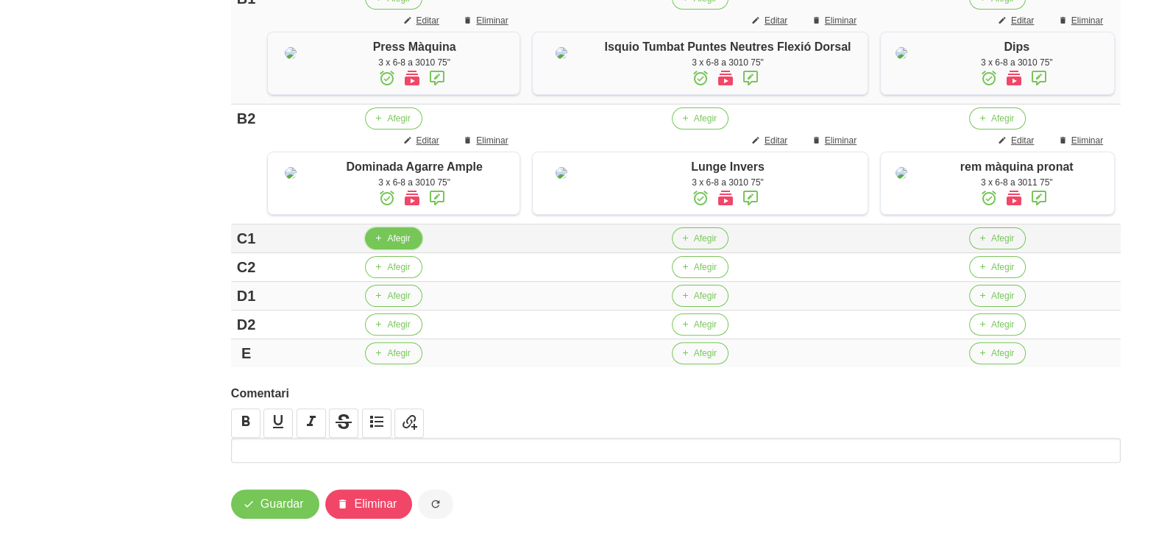
click at [405, 245] on span "Afegir" at bounding box center [398, 238] width 23 height 13
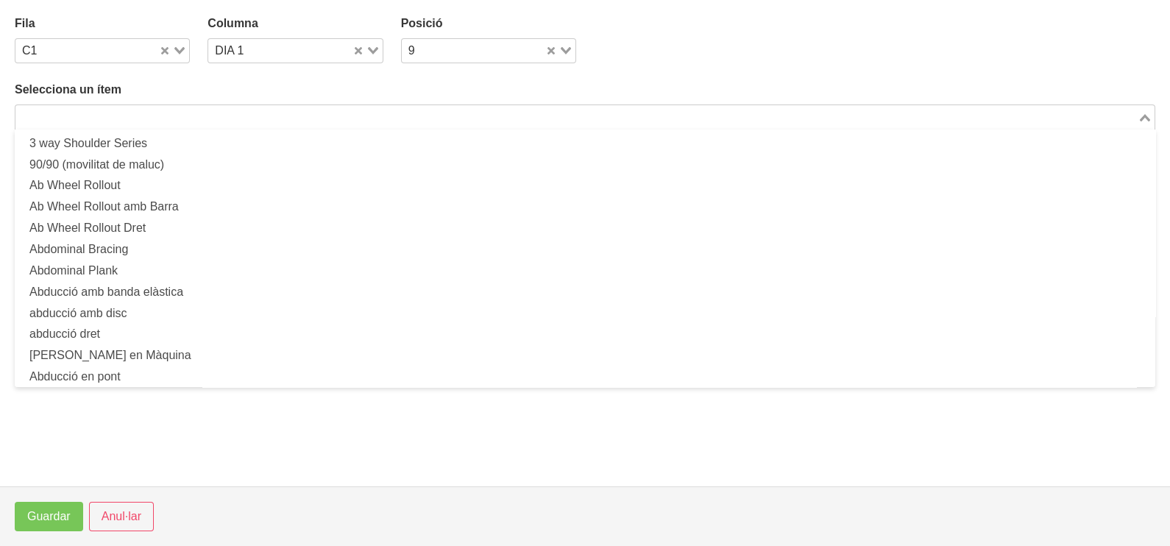
click at [149, 116] on input "Search for option" at bounding box center [576, 117] width 1119 height 18
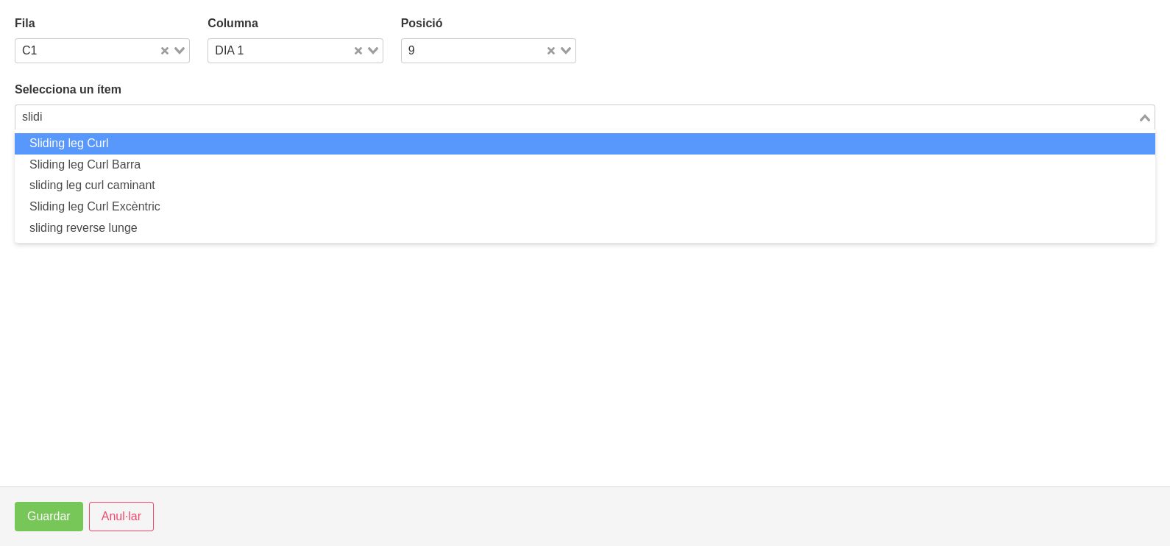
click at [147, 144] on li "Sliding leg Curl" at bounding box center [585, 143] width 1140 height 21
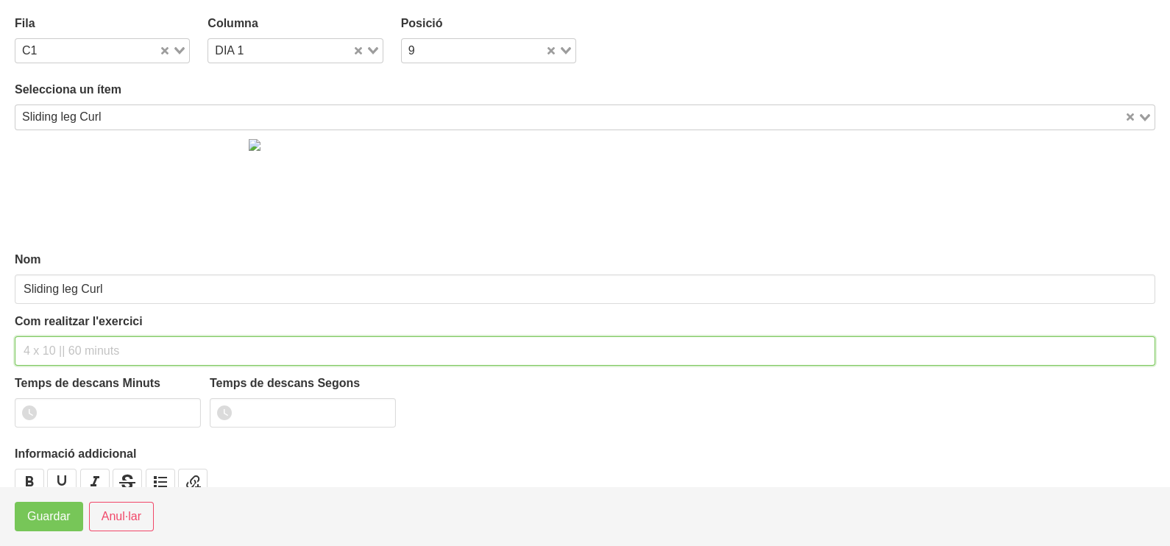
click at [64, 345] on input "text" at bounding box center [585, 350] width 1140 height 29
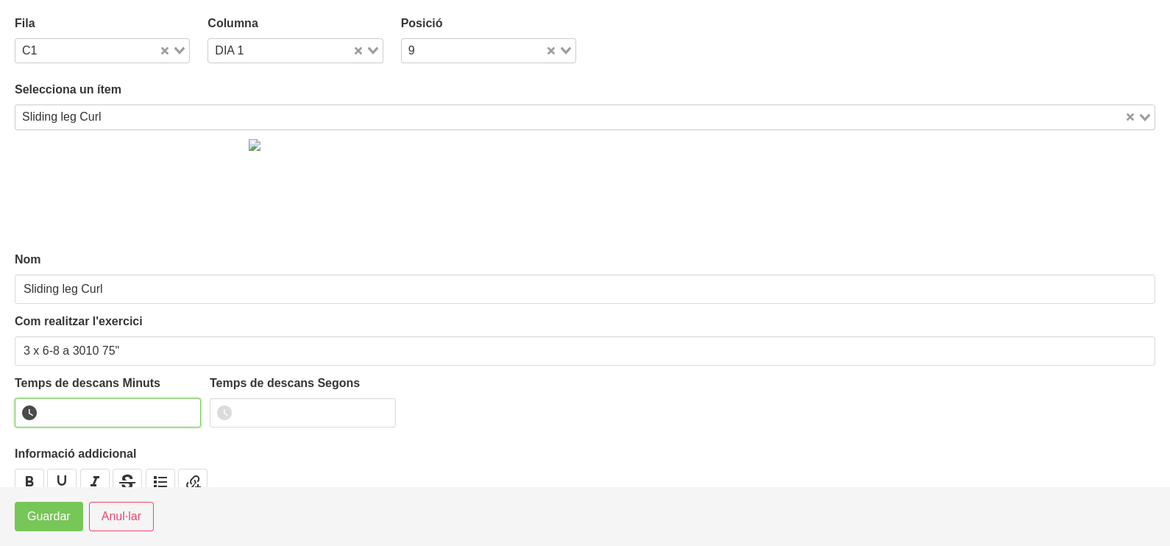
click at [65, 405] on input "number" at bounding box center [108, 412] width 186 height 29
click at [58, 522] on span "Guardar" at bounding box center [48, 517] width 43 height 18
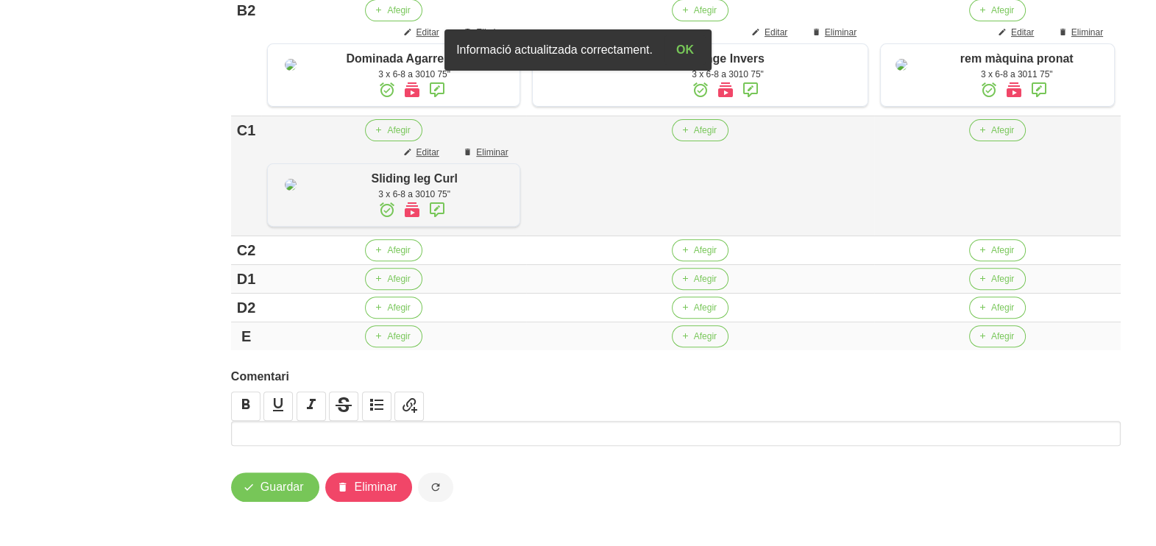
scroll to position [735, 0]
click at [383, 257] on icon "button" at bounding box center [378, 249] width 9 height 13
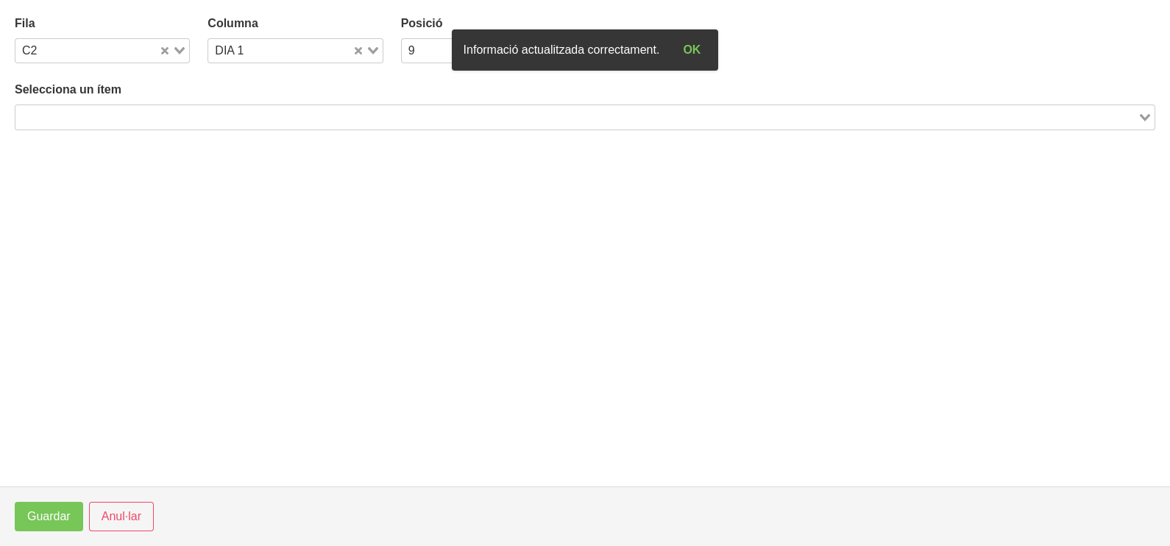
click at [153, 112] on input "Search for option" at bounding box center [576, 117] width 1119 height 18
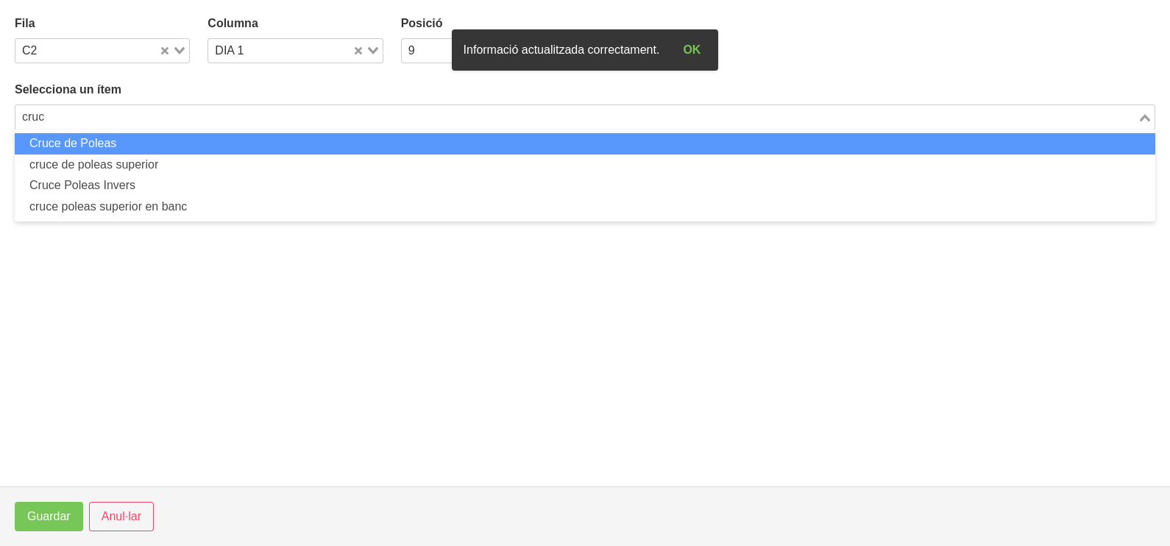
drag, startPoint x: 128, startPoint y: 139, endPoint x: 142, endPoint y: 127, distance: 18.3
click at [129, 141] on li "Cruce de Poleas" at bounding box center [585, 143] width 1140 height 21
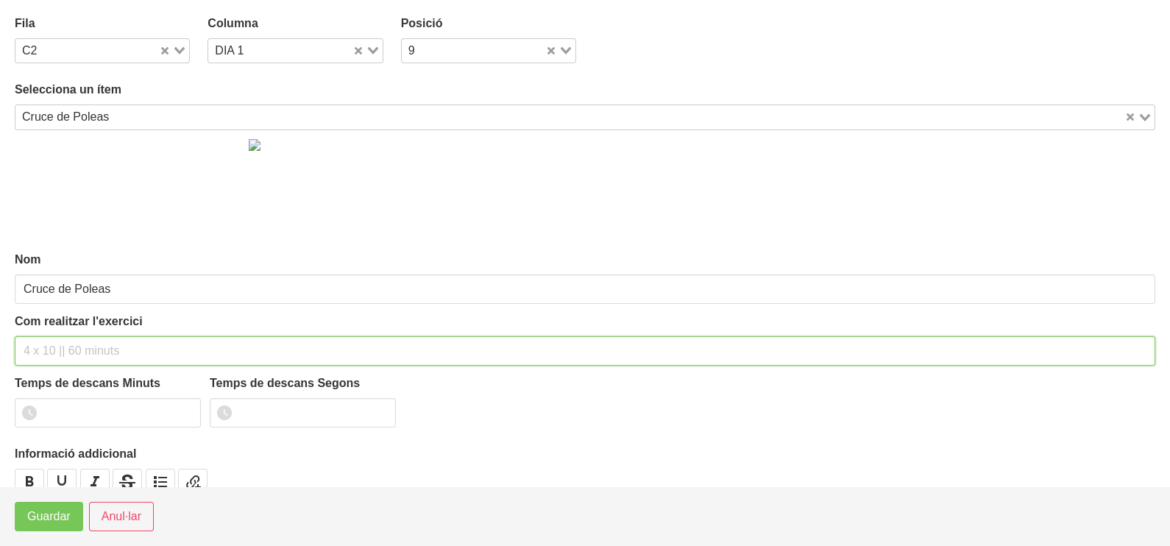
click at [72, 341] on input "text" at bounding box center [585, 350] width 1140 height 29
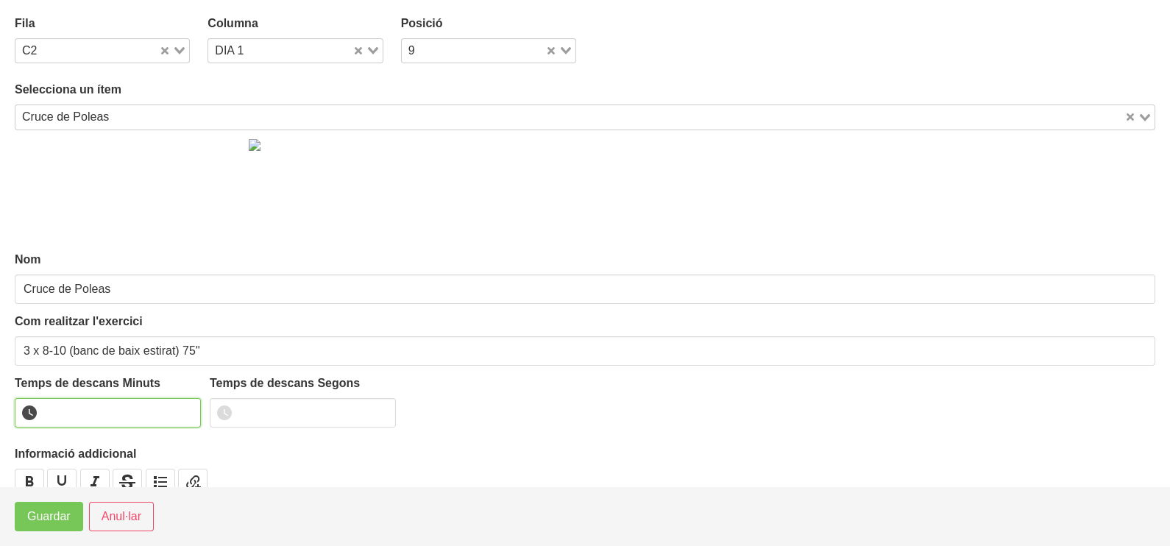
click at [79, 412] on input "number" at bounding box center [108, 412] width 186 height 29
click at [52, 519] on span "Guardar" at bounding box center [48, 517] width 43 height 18
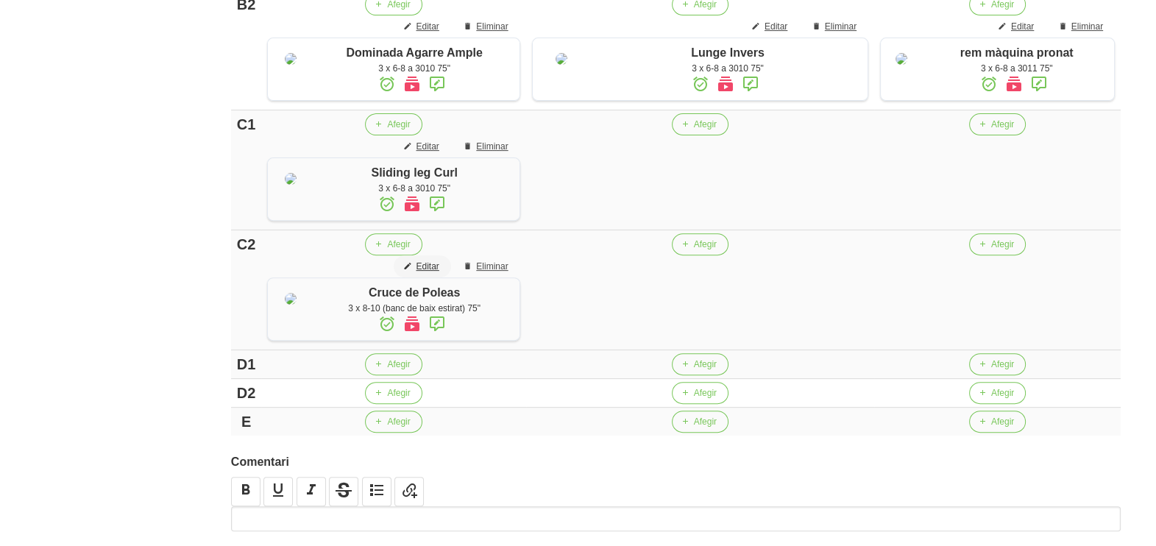
scroll to position [828, 0]
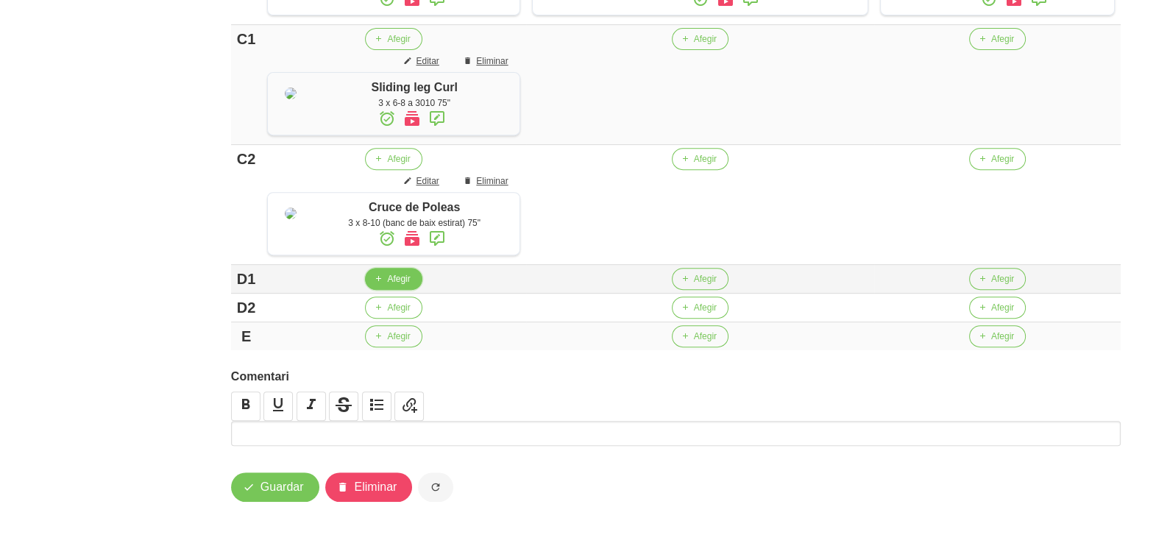
click at [385, 285] on span "button" at bounding box center [377, 278] width 13 height 13
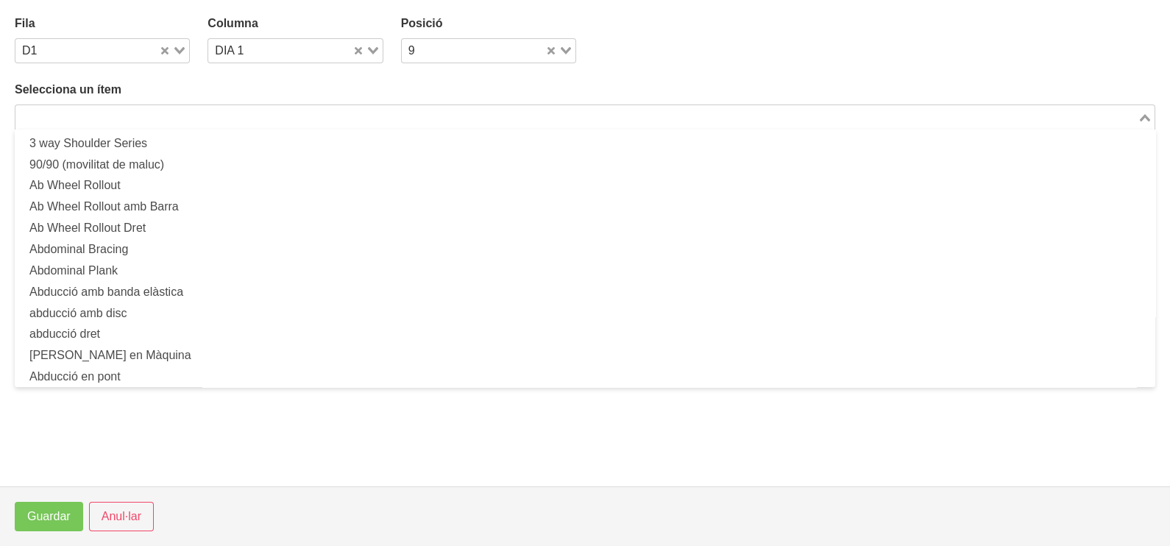
click at [151, 111] on input "Search for option" at bounding box center [576, 117] width 1119 height 18
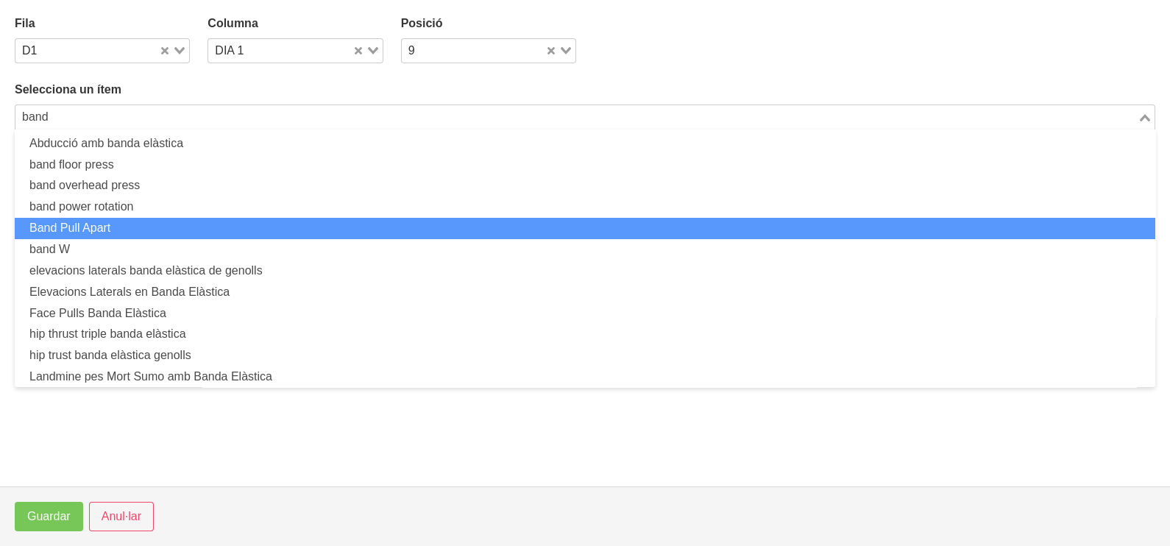
click at [120, 228] on li "Band Pull Apart" at bounding box center [585, 228] width 1140 height 21
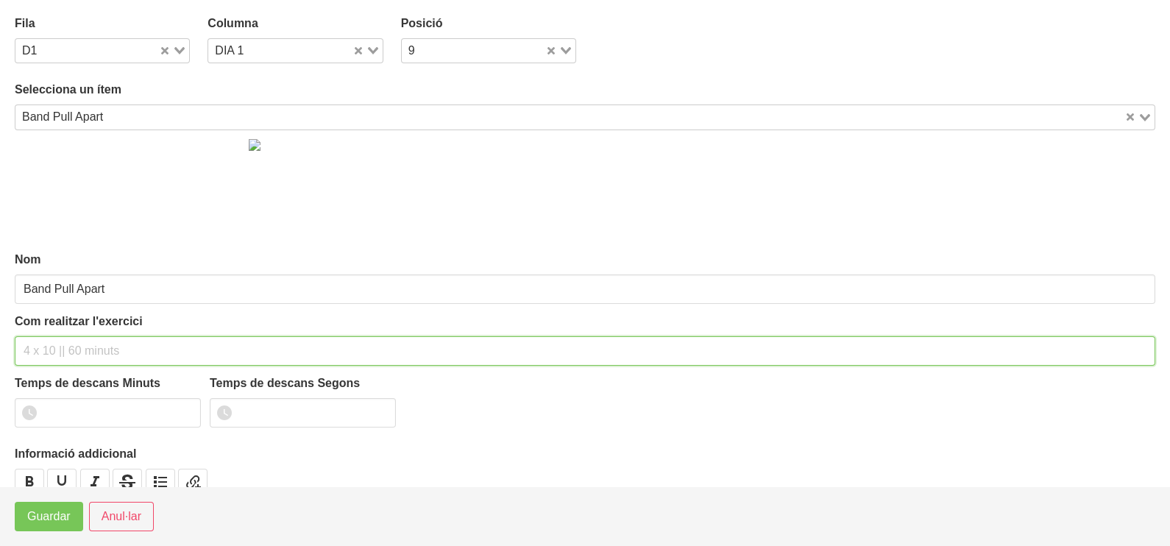
click at [51, 342] on input "text" at bounding box center [585, 350] width 1140 height 29
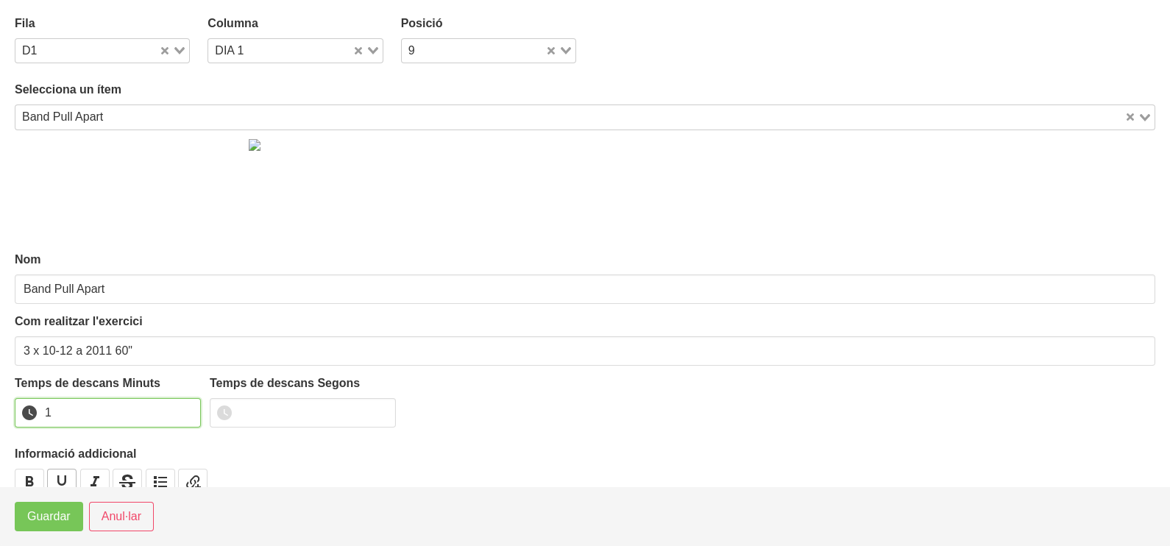
drag, startPoint x: 188, startPoint y: 407, endPoint x: 76, endPoint y: 475, distance: 131.1
click at [186, 408] on input "1" at bounding box center [108, 412] width 186 height 29
click at [63, 509] on span "Guardar" at bounding box center [48, 517] width 43 height 18
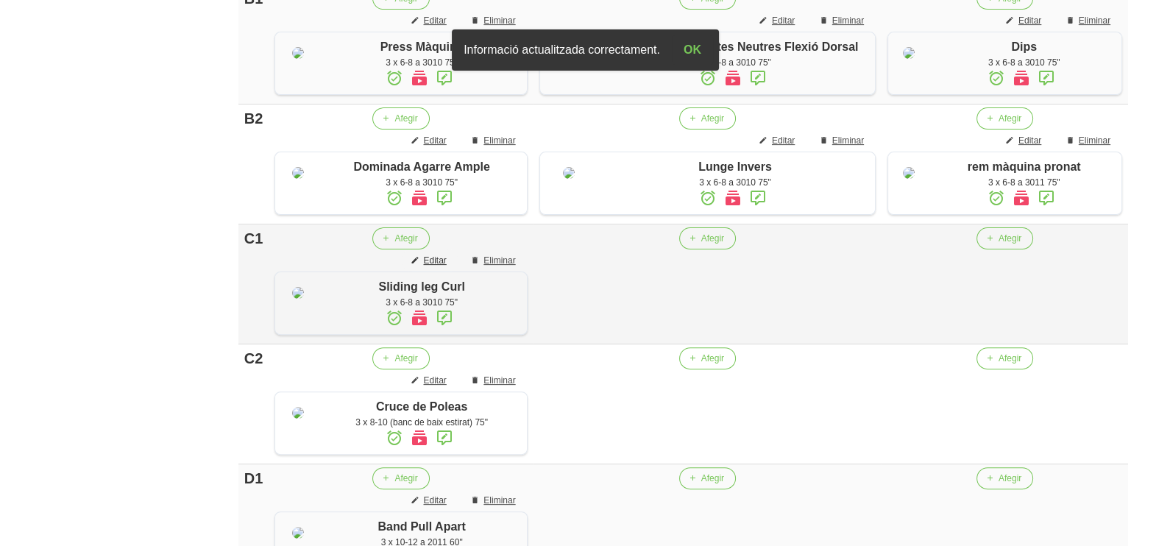
scroll to position [982, 0]
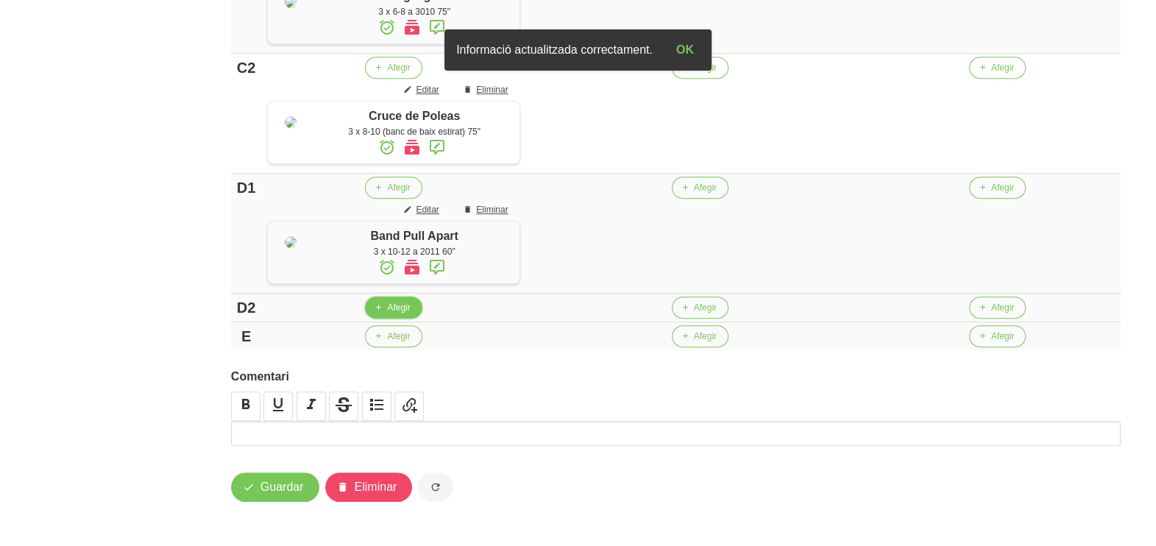
click at [393, 313] on span "Afegir" at bounding box center [398, 307] width 23 height 13
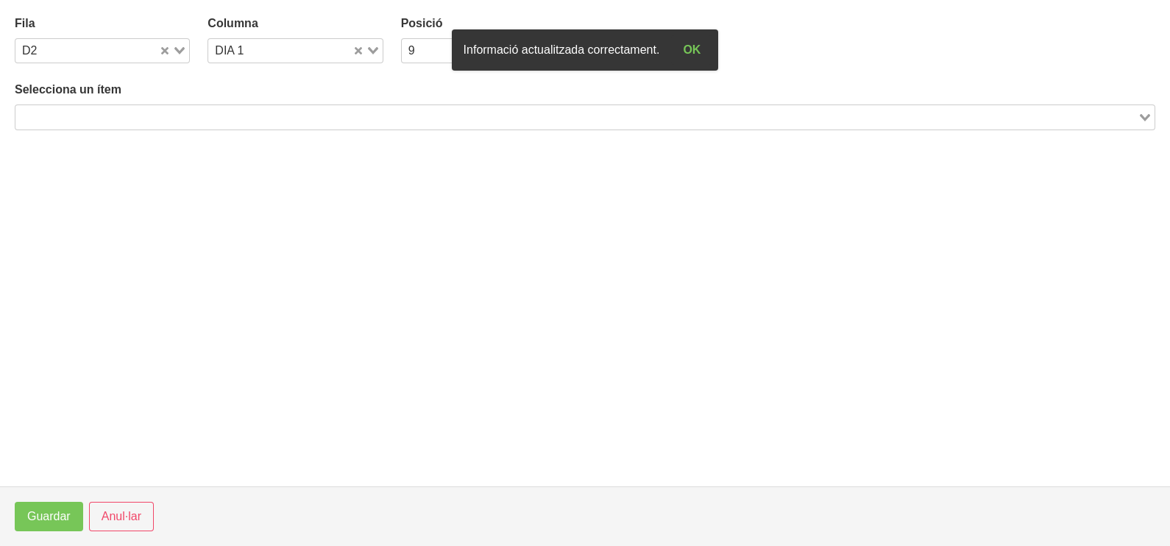
click at [138, 114] on input "Search for option" at bounding box center [576, 117] width 1119 height 18
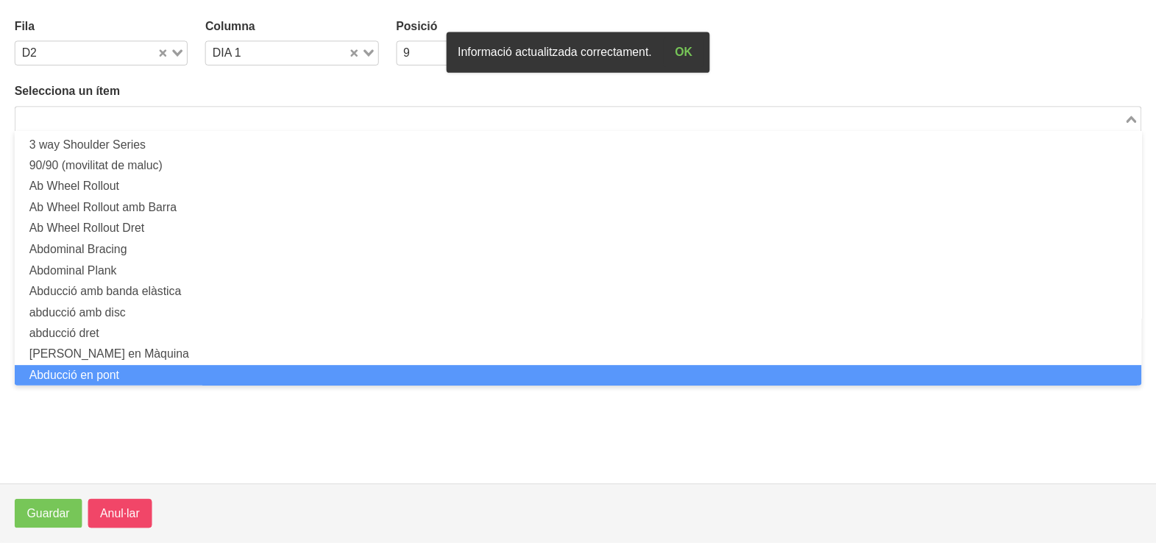
scroll to position [0, 0]
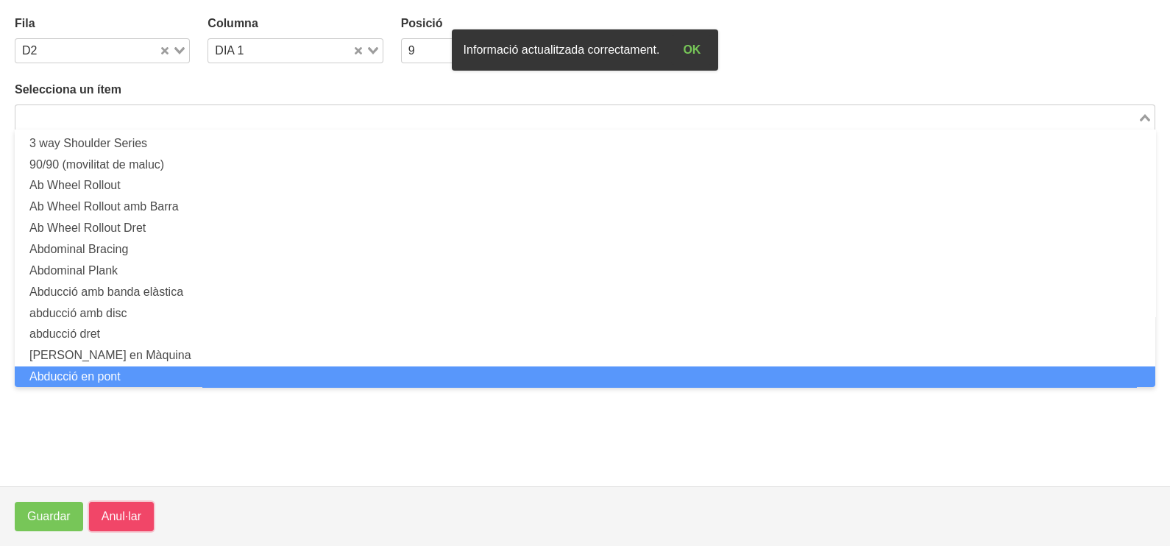
click at [110, 514] on span "Anul·lar" at bounding box center [122, 517] width 40 height 18
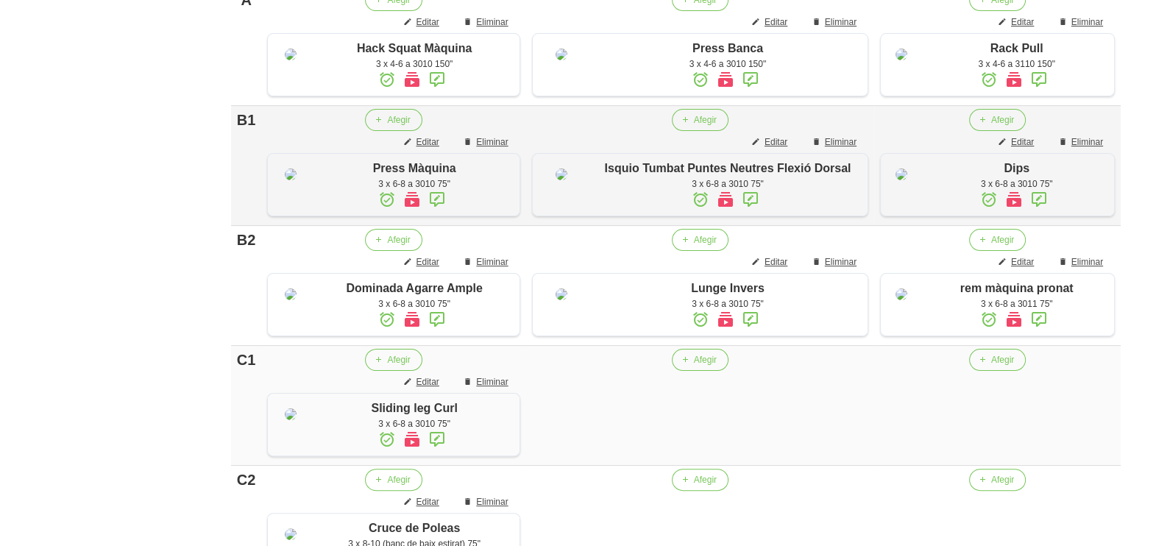
scroll to position [614, 0]
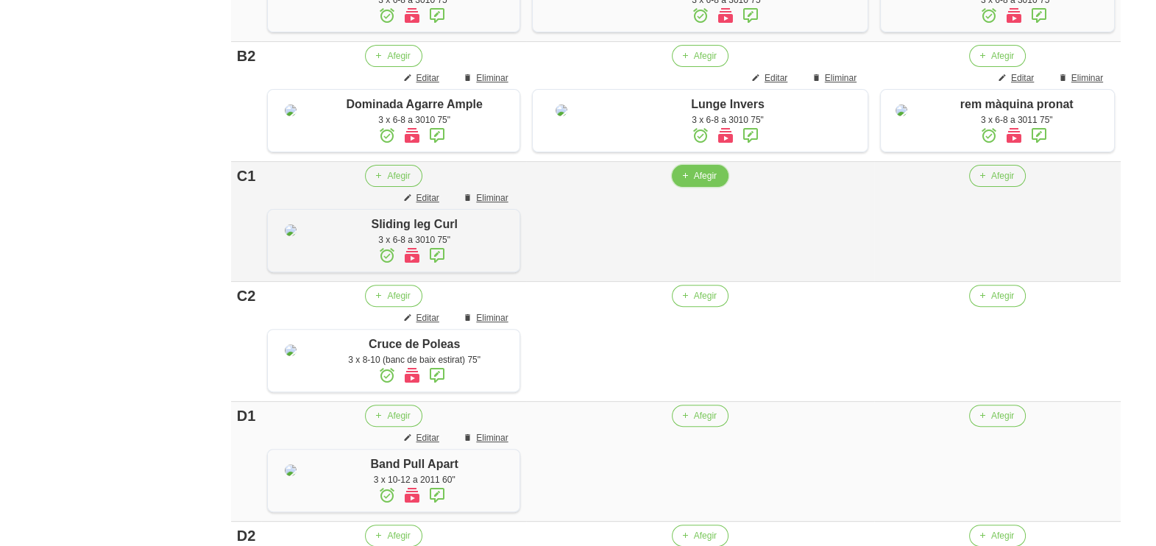
click at [695, 182] on span "Afegir" at bounding box center [705, 175] width 23 height 13
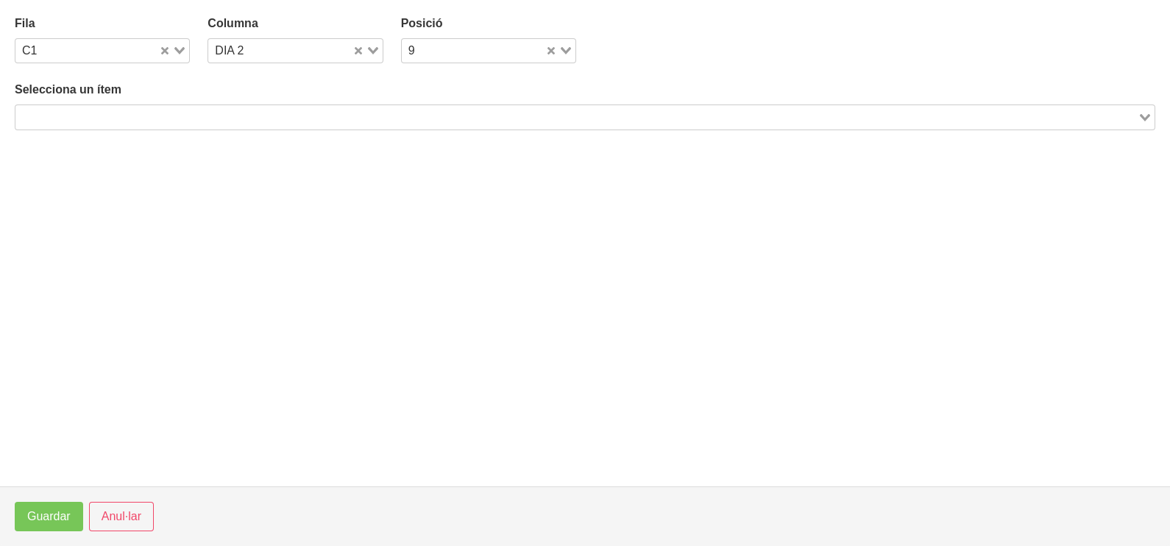
click at [145, 111] on input "Search for option" at bounding box center [576, 117] width 1119 height 18
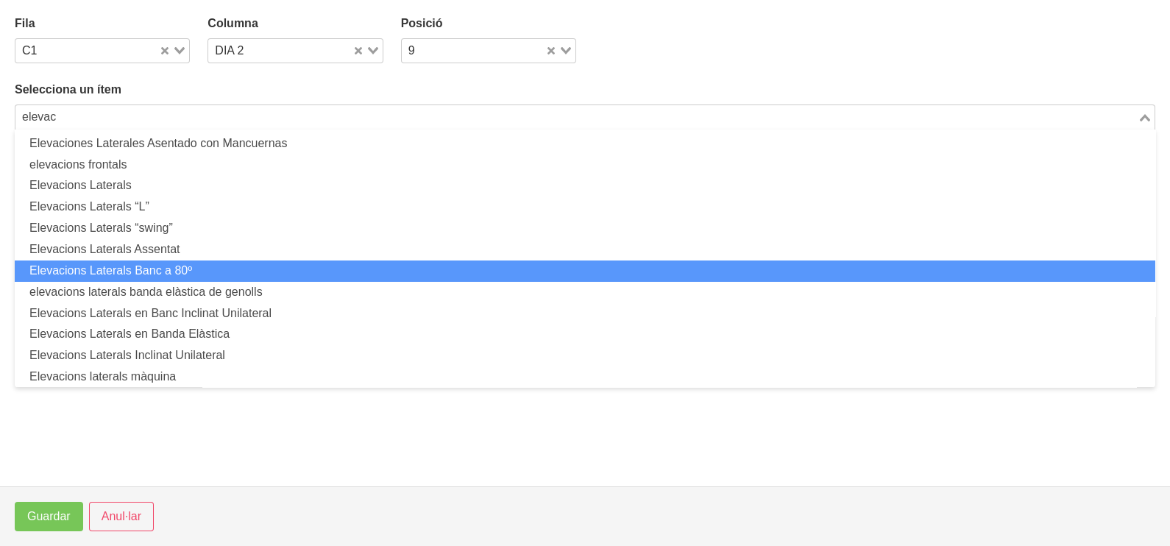
click at [163, 270] on li "Elevacions Laterals Banc a 80º" at bounding box center [585, 270] width 1140 height 21
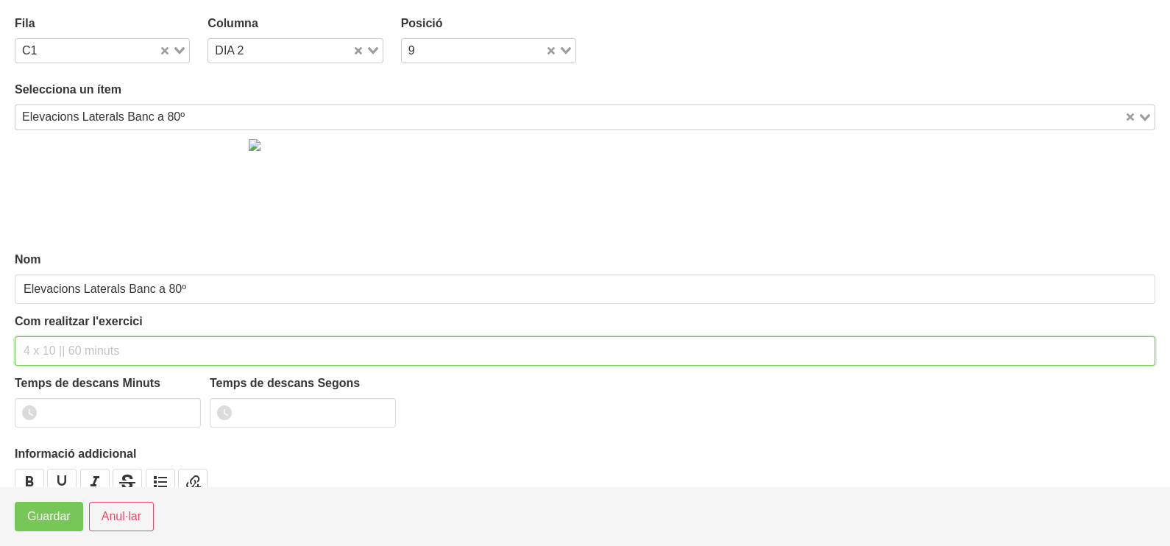
click at [60, 346] on input "text" at bounding box center [585, 350] width 1140 height 29
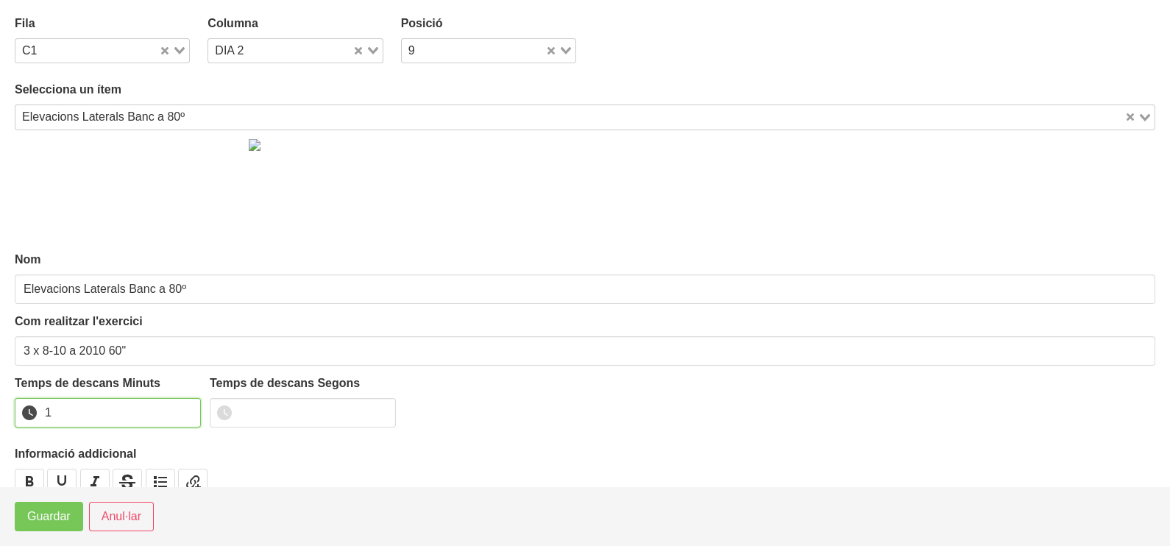
click at [185, 409] on input "1" at bounding box center [108, 412] width 186 height 29
click at [50, 511] on span "Guardar" at bounding box center [48, 517] width 43 height 18
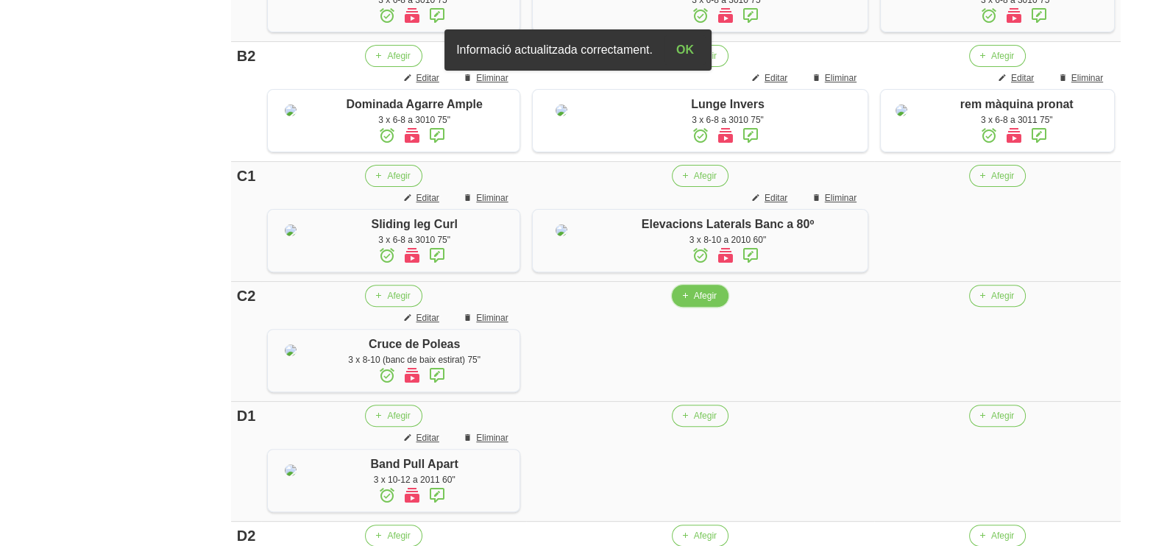
click at [703, 302] on span "Afegir" at bounding box center [705, 295] width 23 height 13
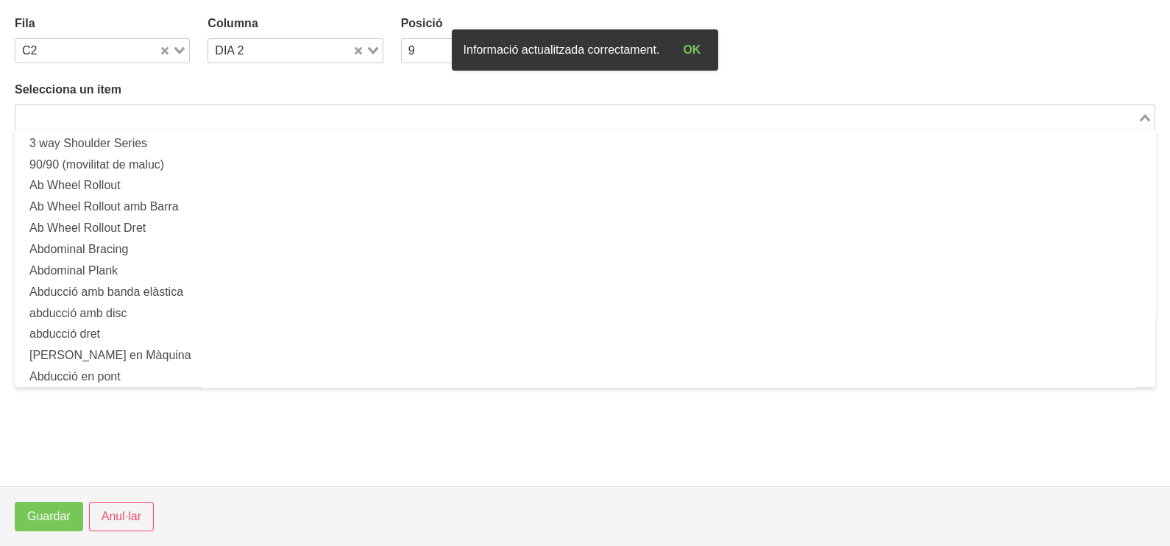
click at [206, 114] on input "Search for option" at bounding box center [576, 117] width 1119 height 18
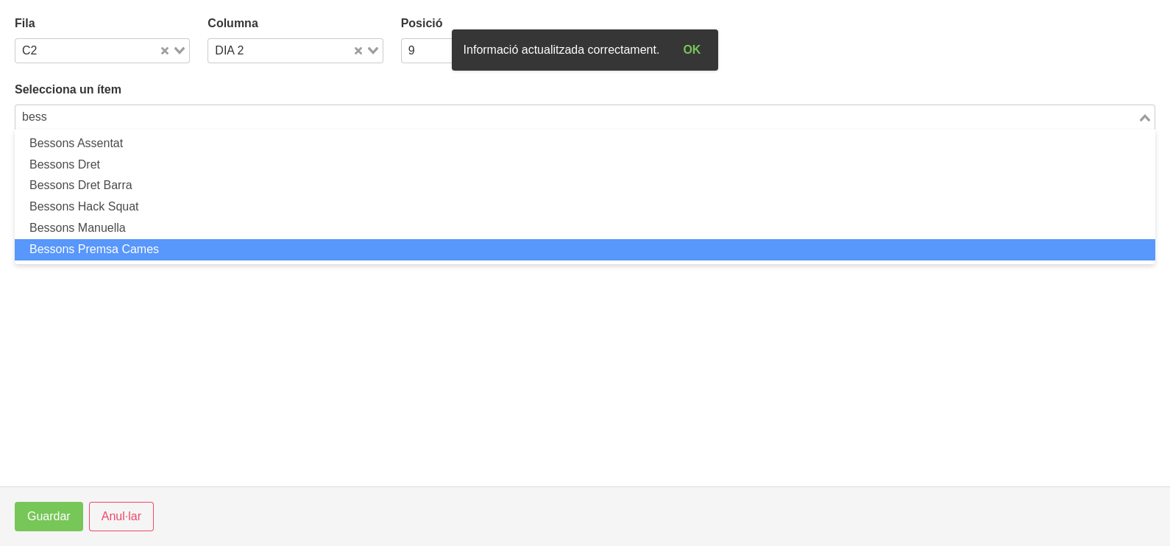
click at [158, 241] on li "Bessons Premsa Cames" at bounding box center [585, 249] width 1140 height 21
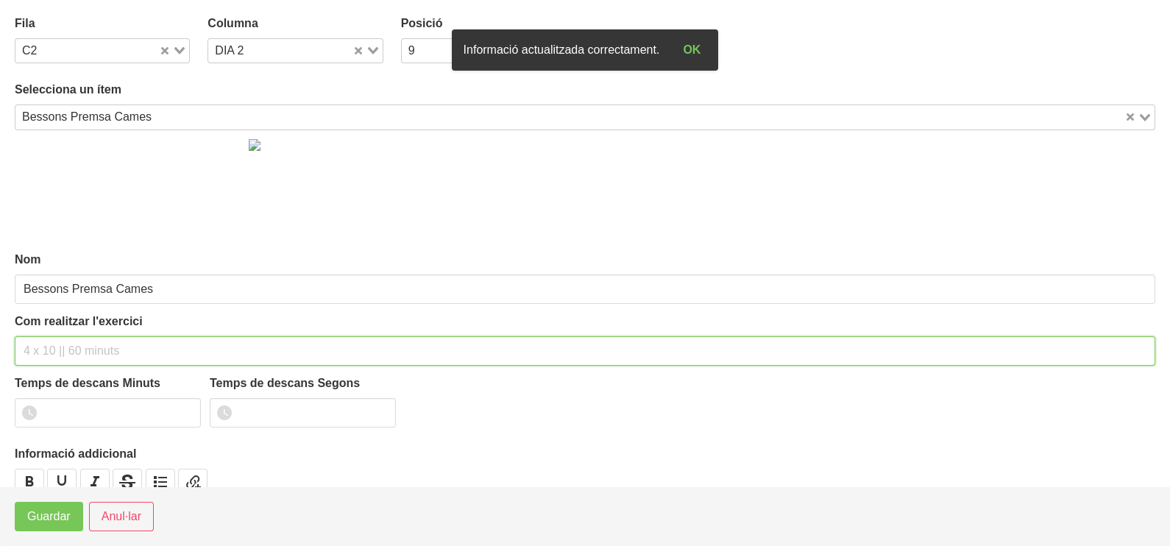
click at [61, 351] on input "text" at bounding box center [585, 350] width 1140 height 29
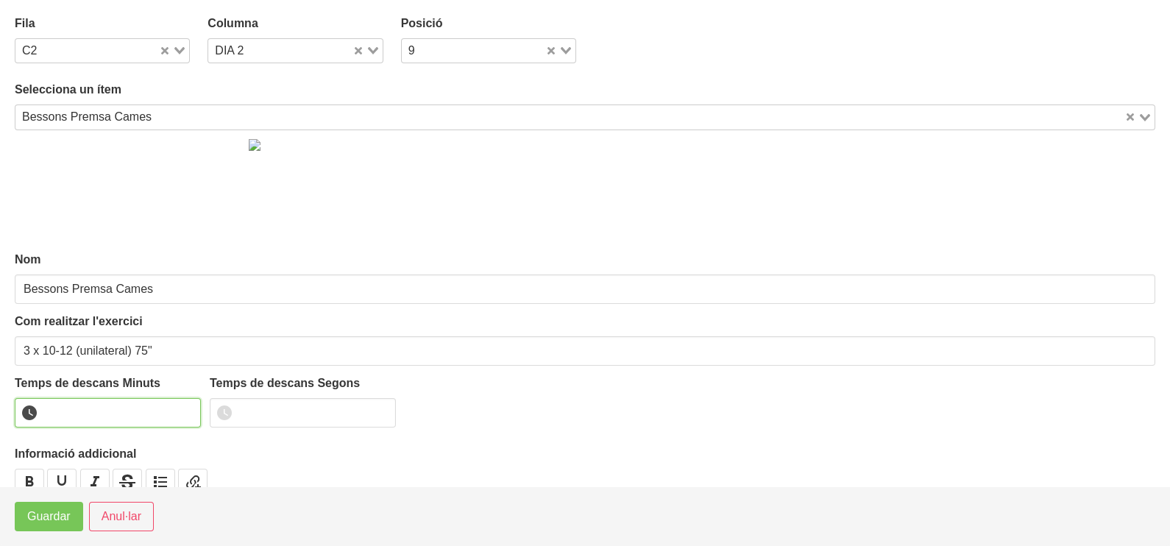
click at [96, 410] on input "number" at bounding box center [108, 412] width 186 height 29
click at [44, 522] on span "Guardar" at bounding box center [48, 517] width 43 height 18
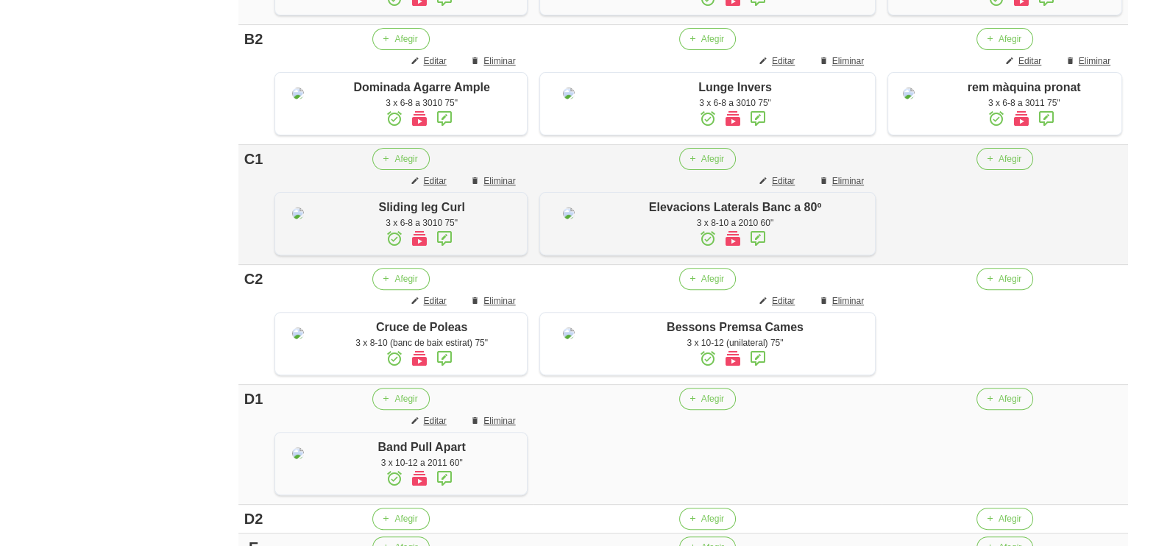
scroll to position [706, 0]
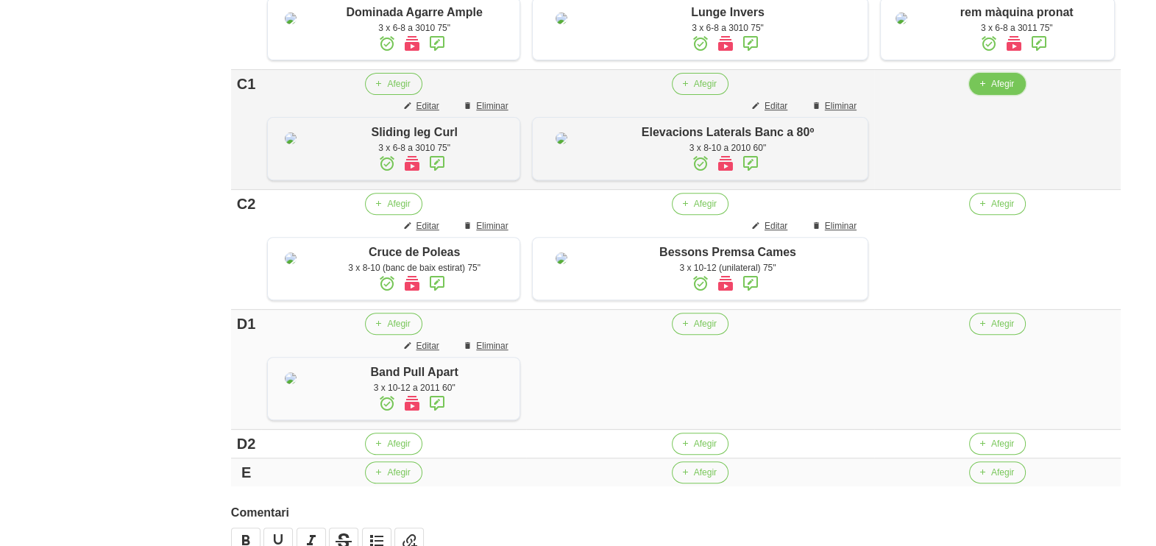
click at [991, 90] on span "Afegir" at bounding box center [1002, 83] width 23 height 13
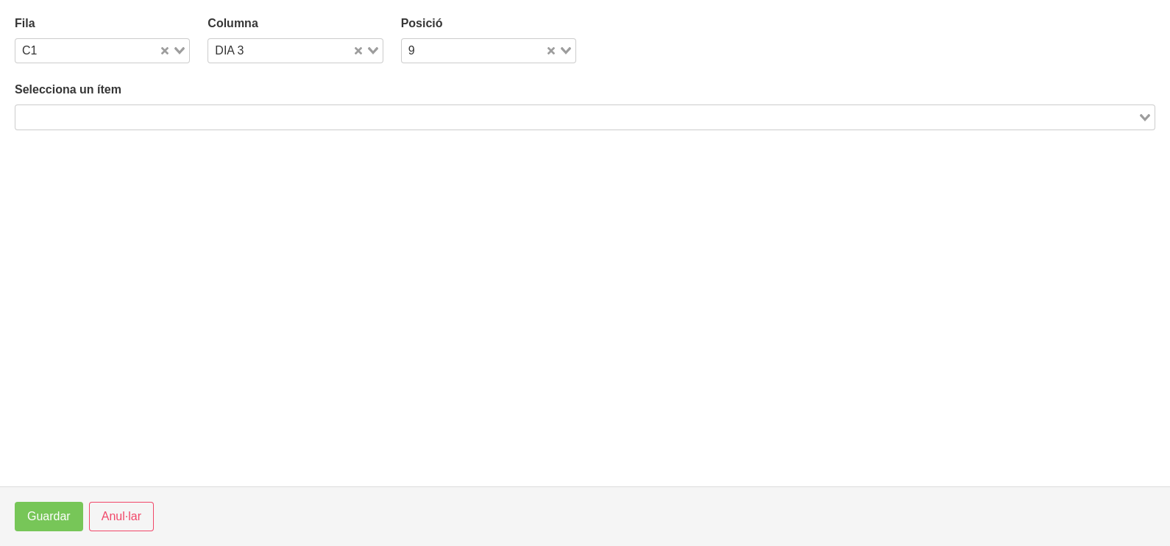
click at [232, 117] on input "Search for option" at bounding box center [576, 117] width 1119 height 18
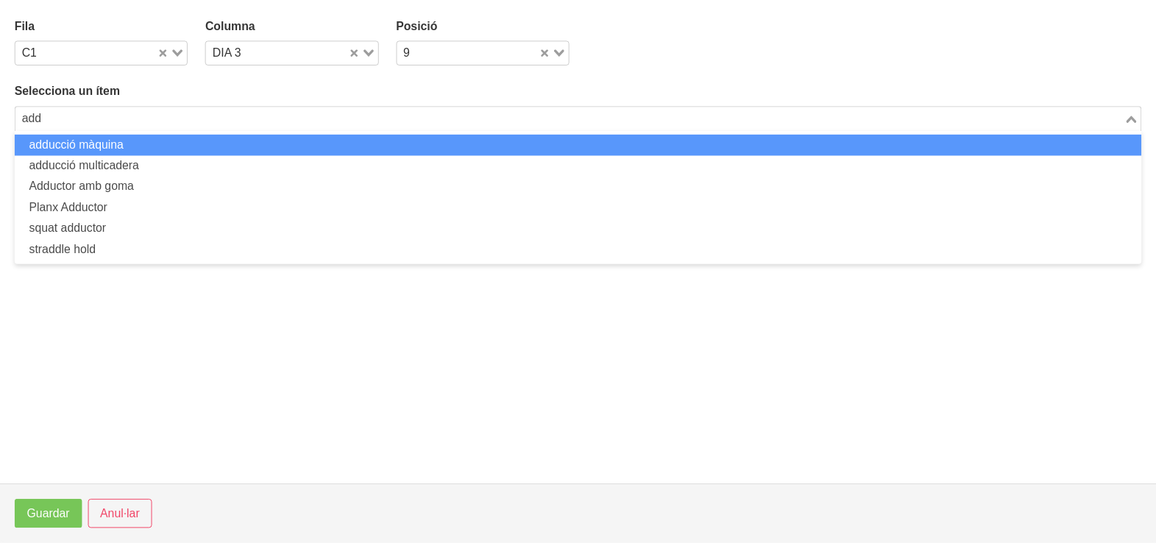
scroll to position [0, 0]
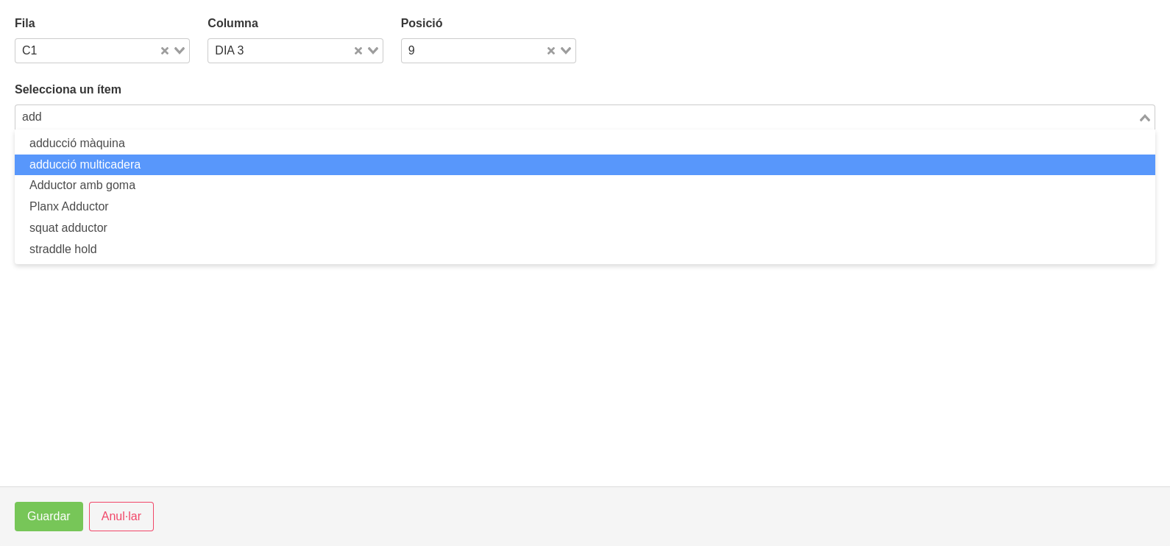
click at [112, 166] on li "adducció multicadera" at bounding box center [585, 164] width 1140 height 21
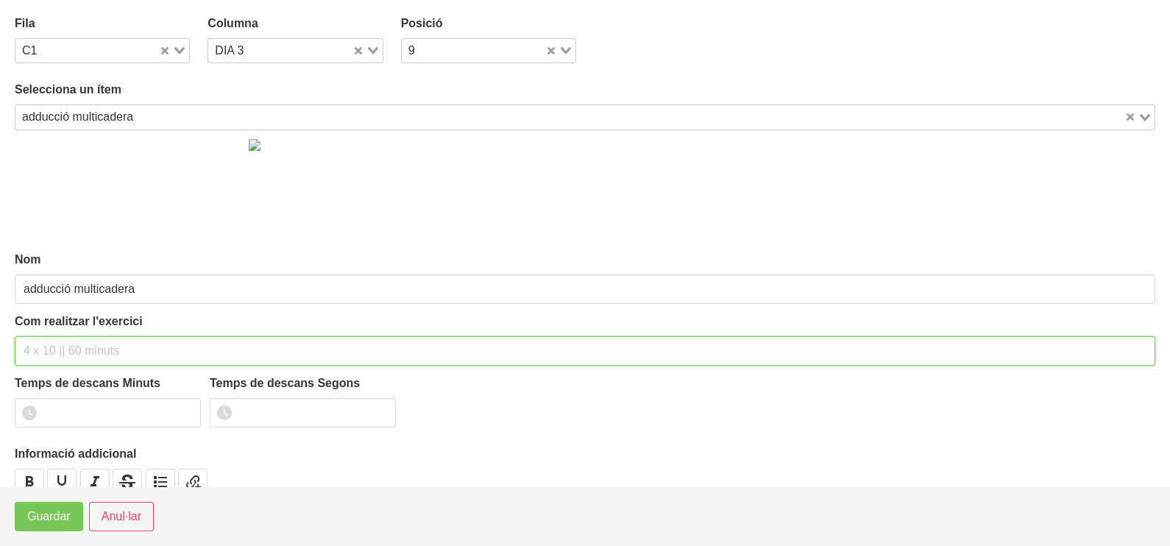
click at [80, 341] on input "text" at bounding box center [585, 350] width 1140 height 29
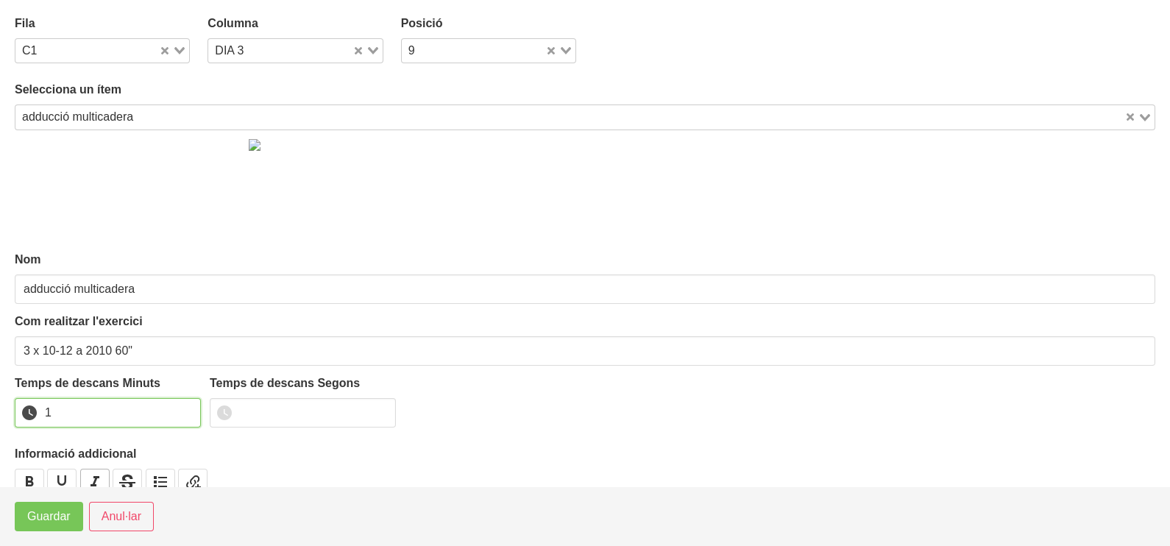
drag, startPoint x: 187, startPoint y: 408, endPoint x: 101, endPoint y: 484, distance: 114.7
click at [185, 412] on input "1" at bounding box center [108, 412] width 186 height 29
click at [68, 513] on span "Guardar" at bounding box center [48, 517] width 43 height 18
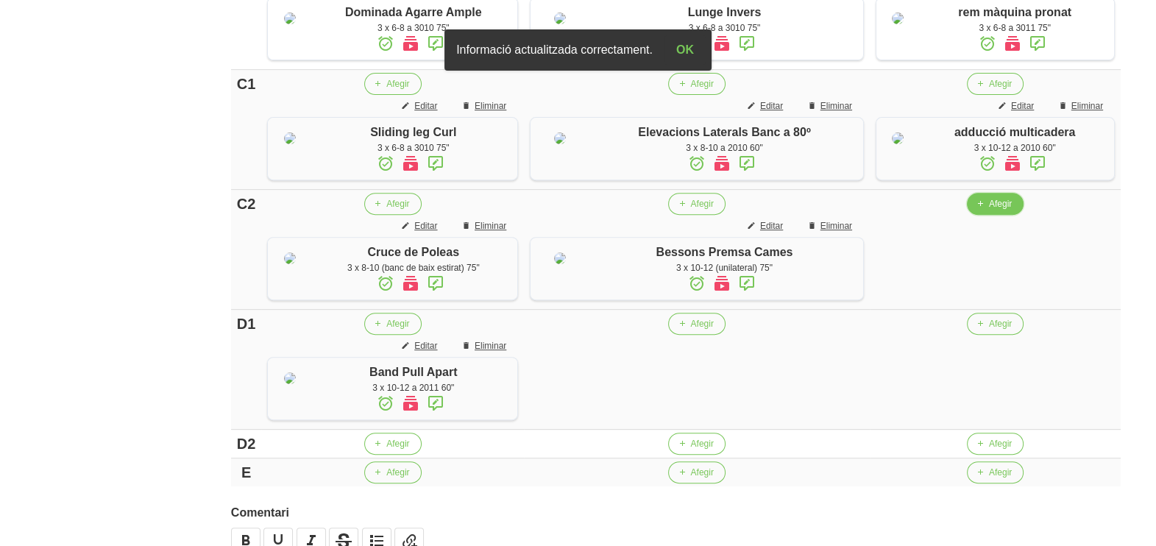
click at [989, 210] on span "Afegir" at bounding box center [1000, 203] width 23 height 13
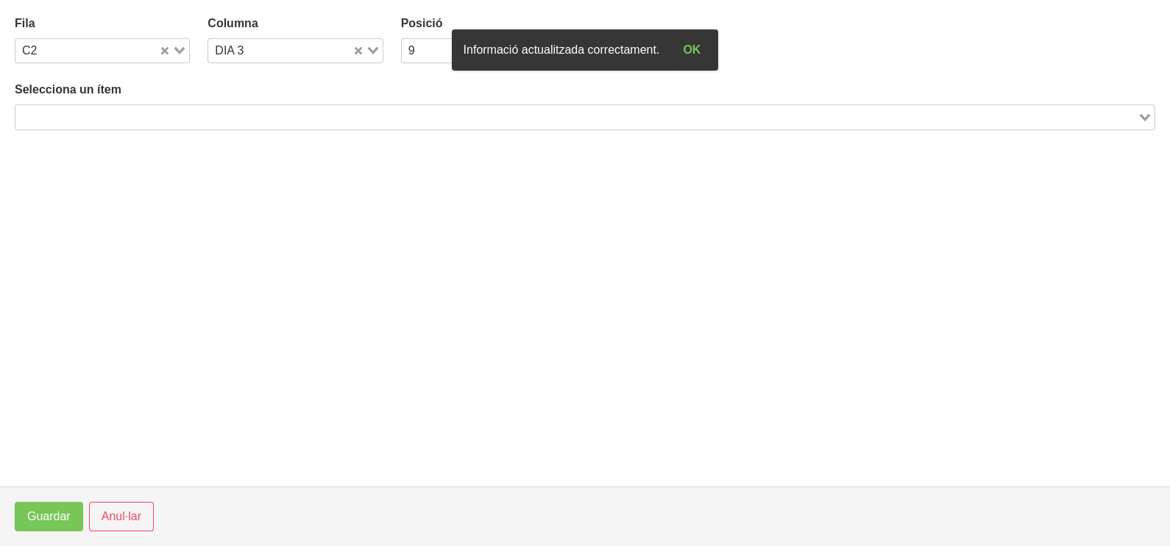
click at [224, 115] on input "Search for option" at bounding box center [576, 117] width 1119 height 18
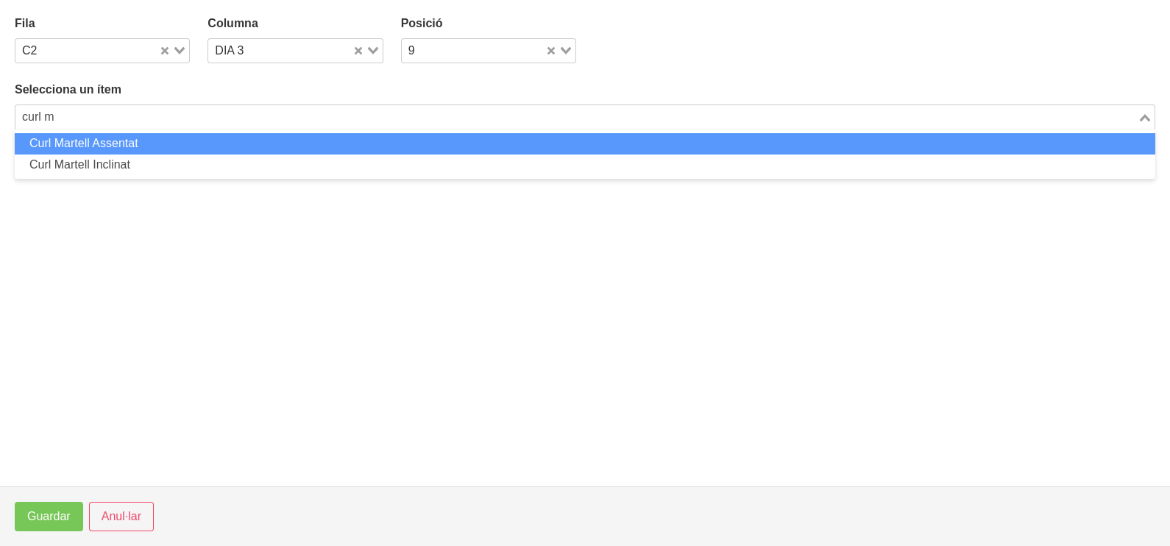
click at [128, 141] on li "Curl Martell Assentat" at bounding box center [585, 143] width 1140 height 21
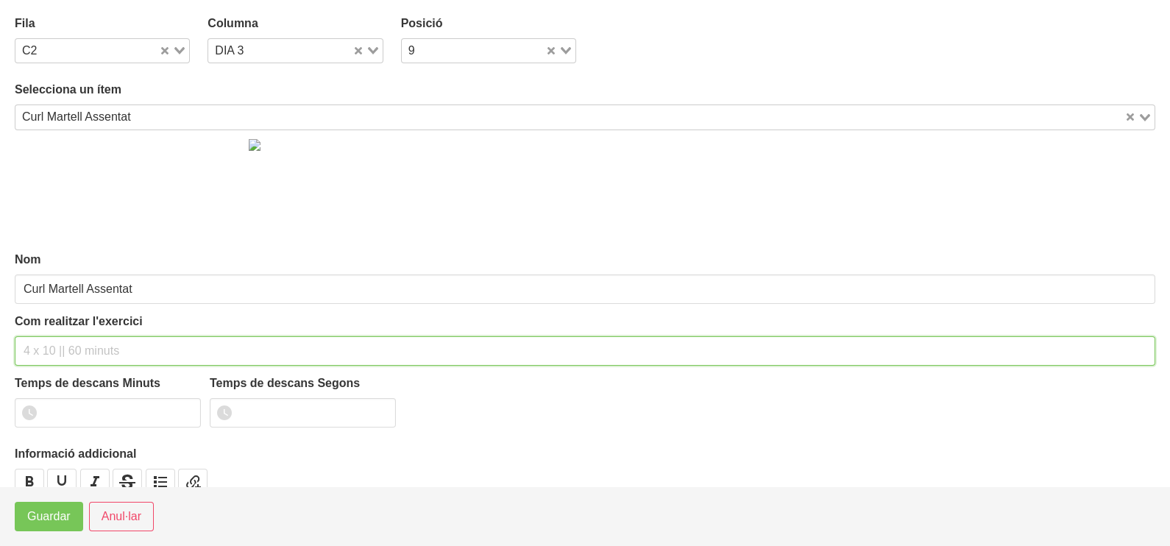
click at [65, 348] on input "text" at bounding box center [585, 350] width 1140 height 29
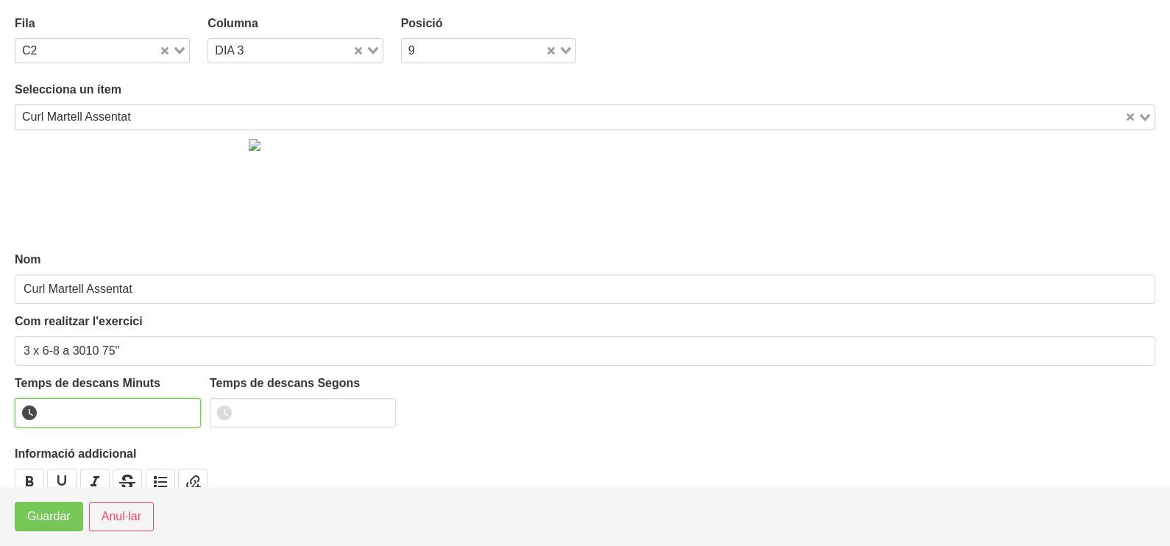
click at [96, 409] on input "number" at bounding box center [108, 412] width 186 height 29
click at [62, 527] on button "Guardar" at bounding box center [49, 516] width 68 height 29
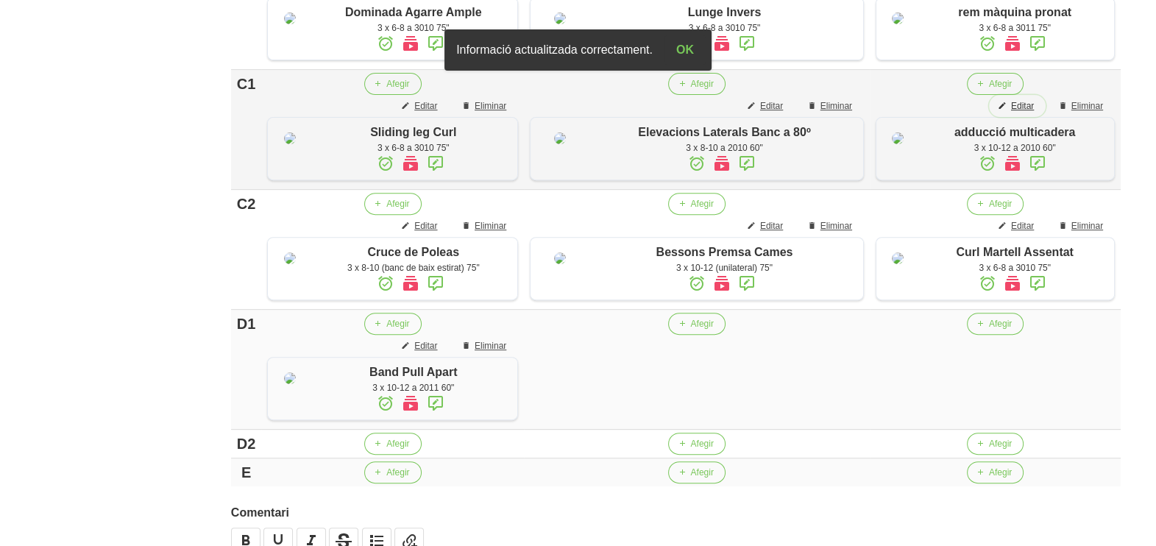
click at [1023, 113] on span "Editar" at bounding box center [1022, 105] width 23 height 13
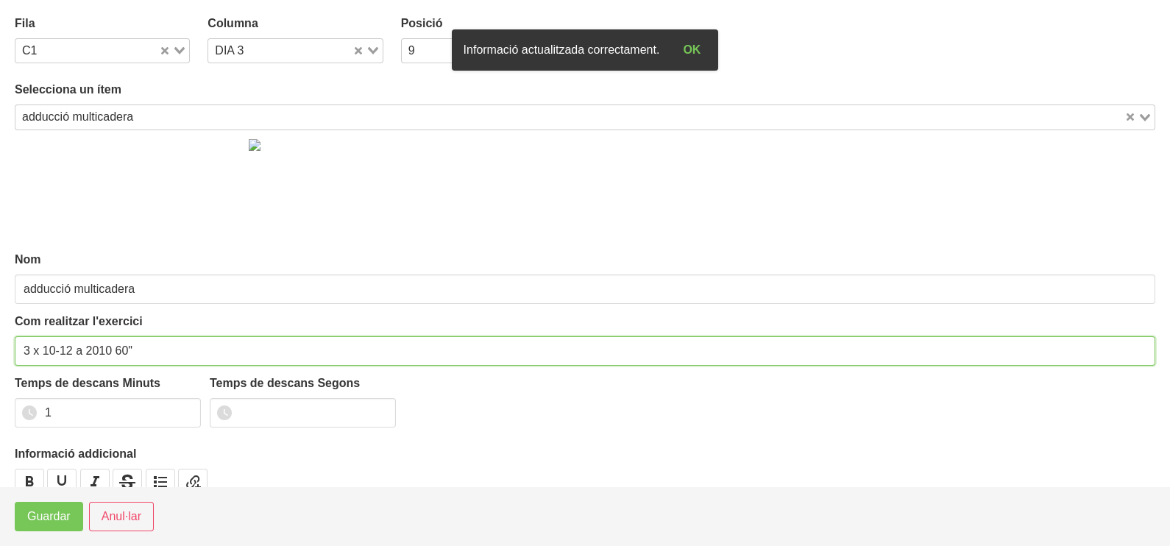
drag, startPoint x: 127, startPoint y: 346, endPoint x: 116, endPoint y: 355, distance: 13.7
click at [115, 354] on input "3 x 10-12 a 2010 60"" at bounding box center [585, 350] width 1140 height 29
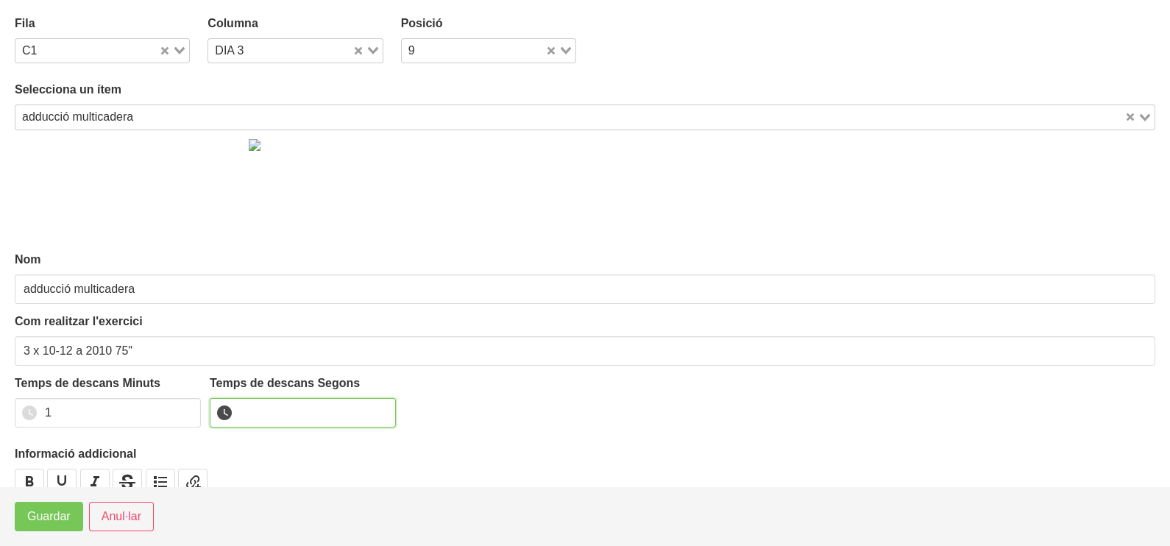
click at [283, 401] on input "number" at bounding box center [303, 412] width 186 height 29
click at [57, 517] on span "Guardar" at bounding box center [48, 517] width 43 height 18
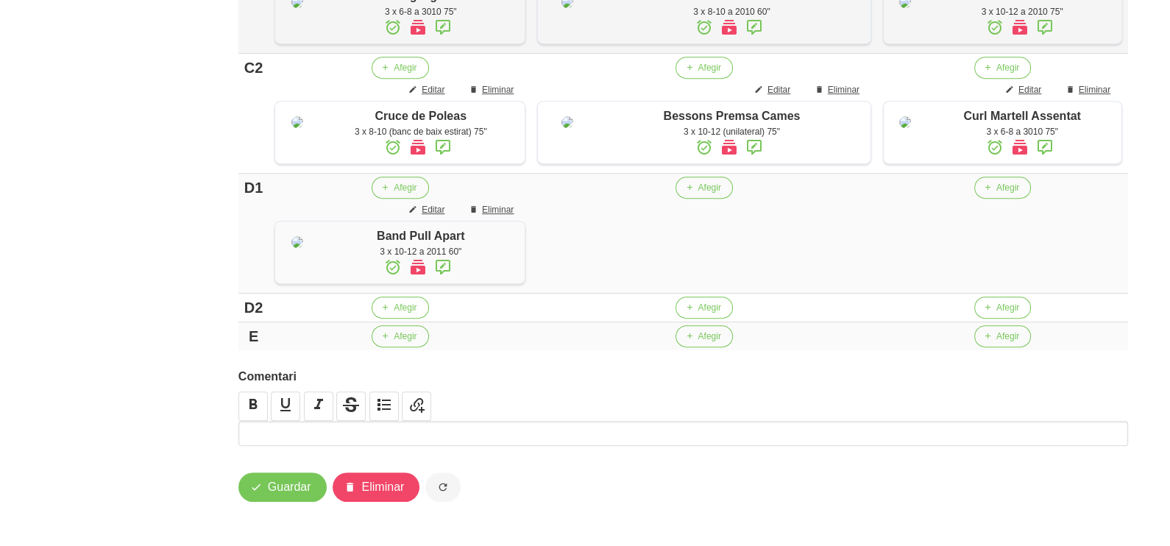
scroll to position [890, 0]
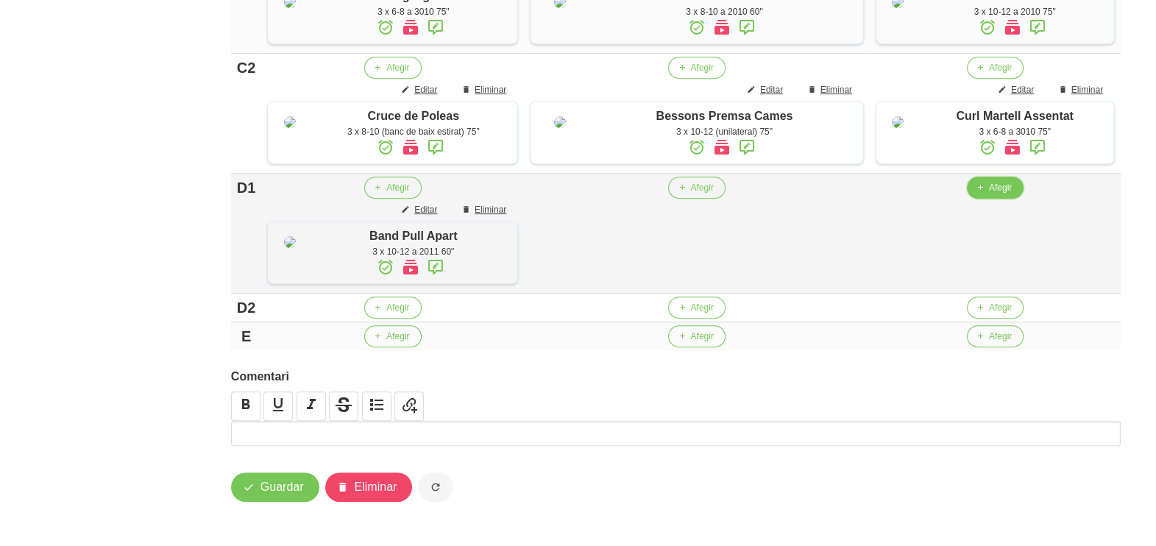
click at [978, 194] on icon "button" at bounding box center [979, 187] width 9 height 13
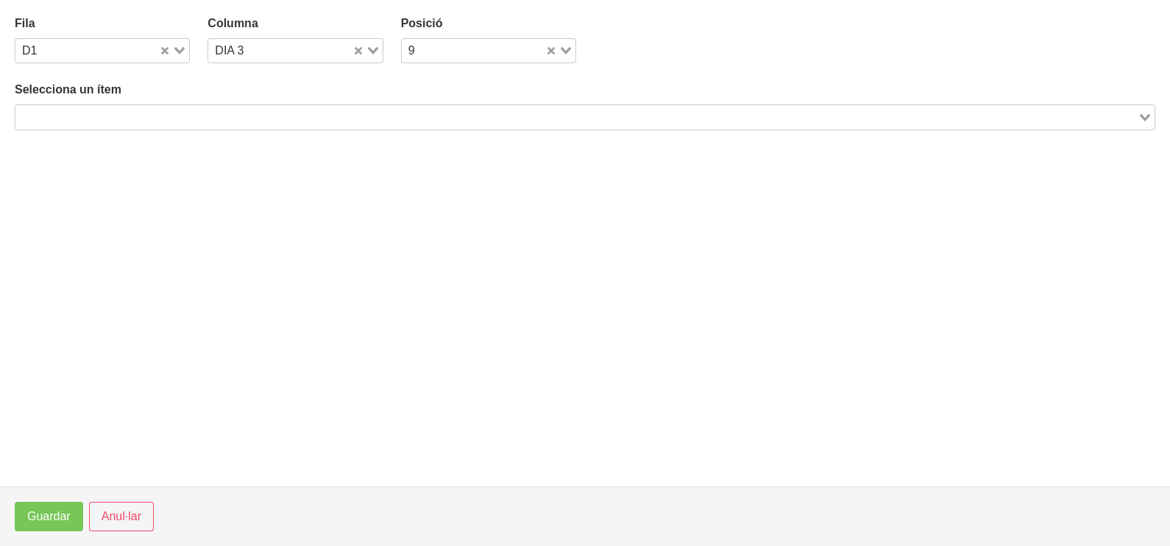
click at [199, 110] on input "Search for option" at bounding box center [576, 117] width 1119 height 18
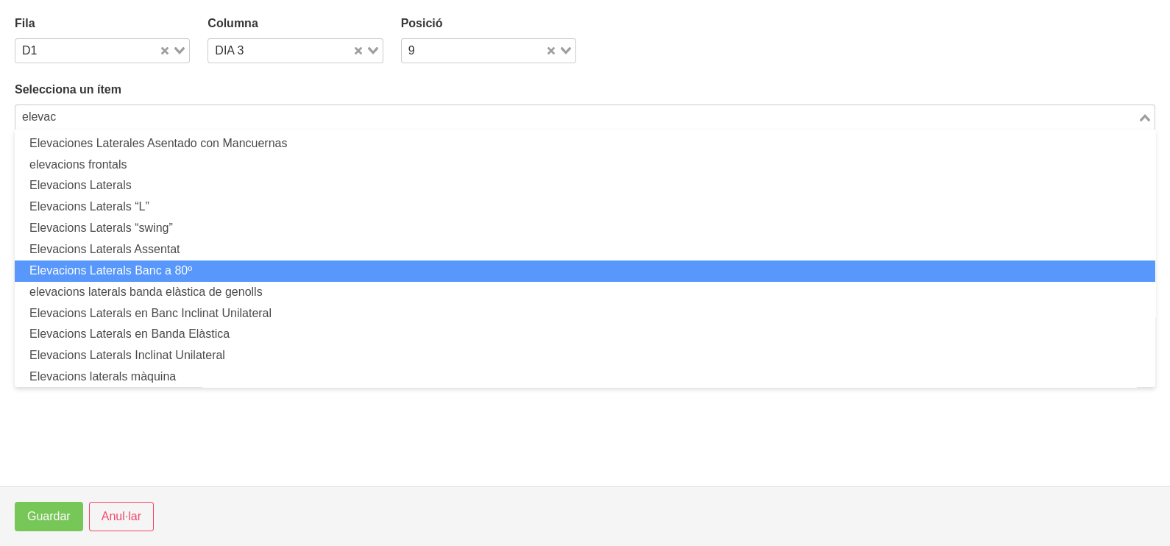
scroll to position [48, 0]
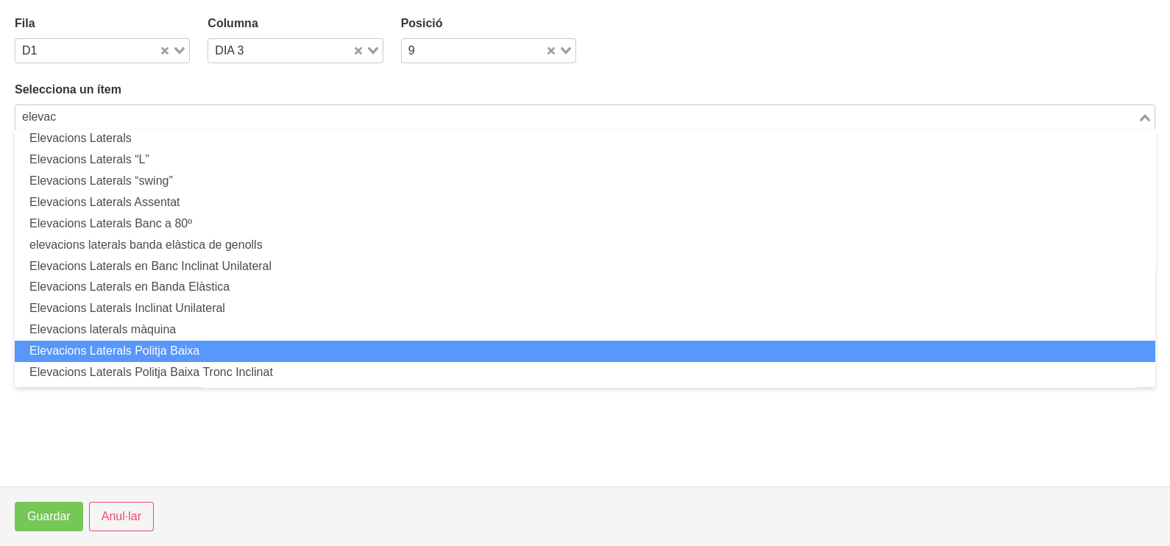
click at [186, 350] on li "Elevacions Laterals Politja Baixa" at bounding box center [585, 351] width 1140 height 21
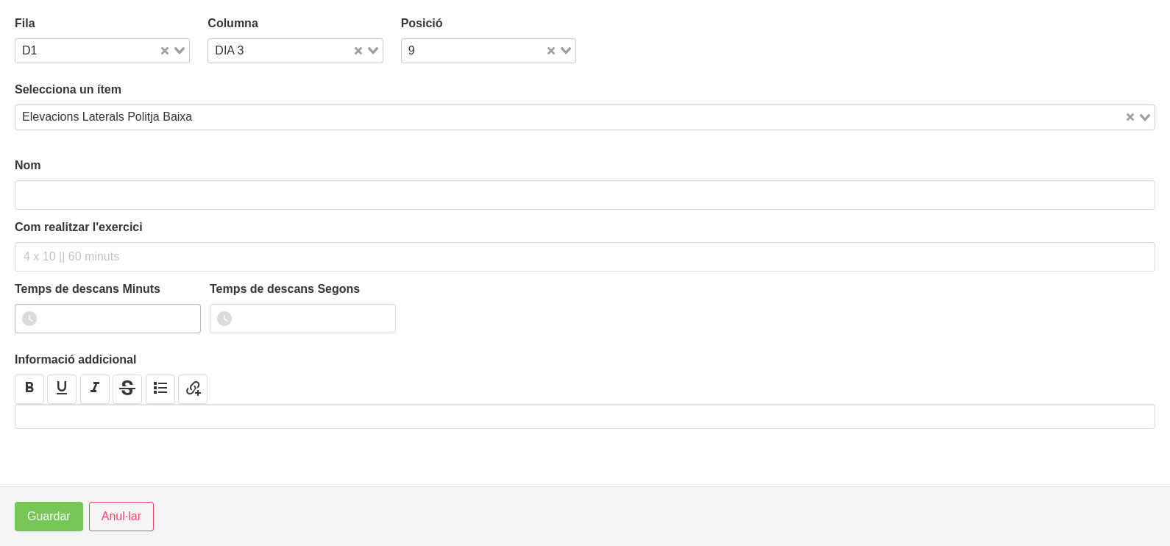
scroll to position [4, 0]
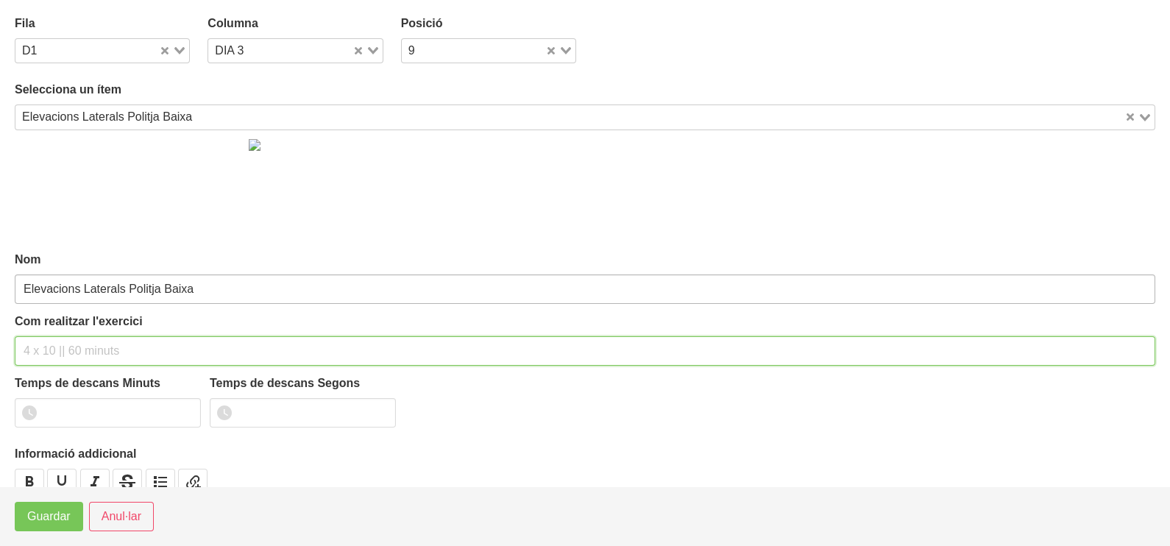
click at [85, 336] on input "text" at bounding box center [585, 350] width 1140 height 29
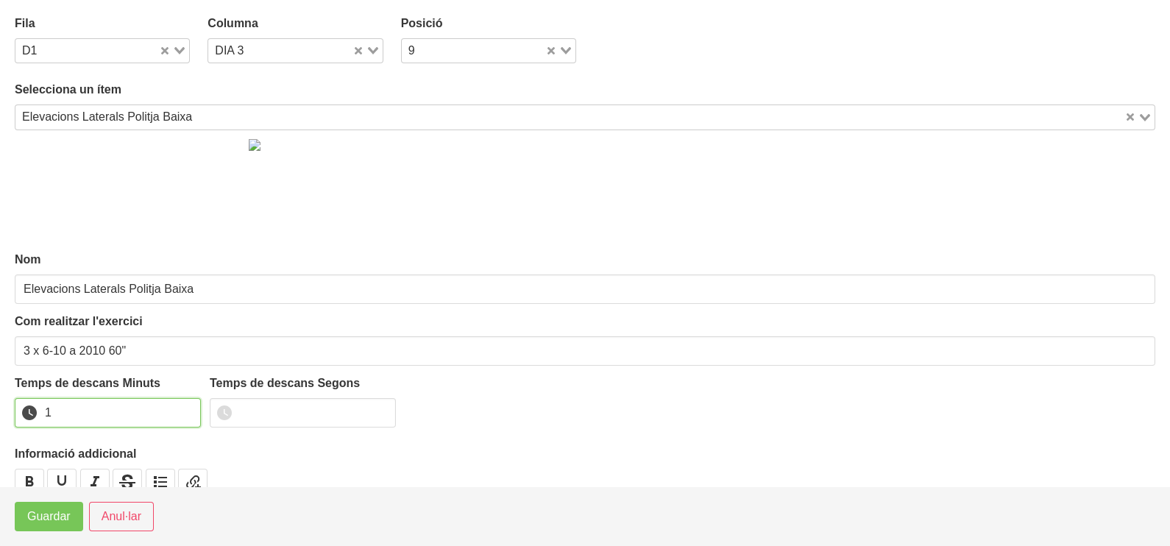
drag, startPoint x: 186, startPoint y: 406, endPoint x: 121, endPoint y: 455, distance: 81.5
click at [184, 408] on input "1" at bounding box center [108, 412] width 186 height 29
click at [46, 514] on span "Guardar" at bounding box center [48, 517] width 43 height 18
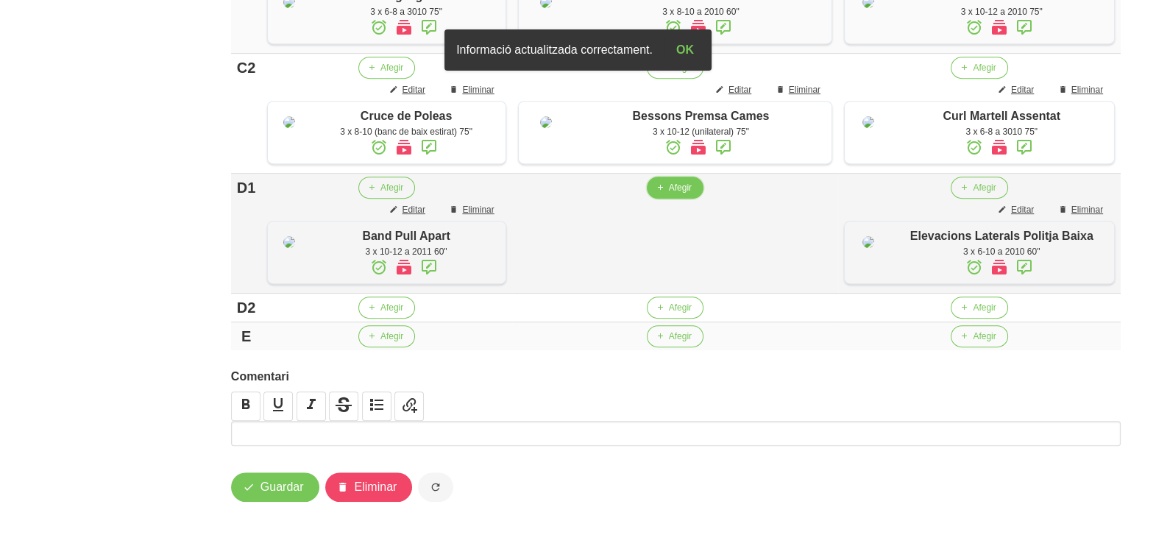
click at [672, 194] on span "Afegir" at bounding box center [680, 187] width 23 height 13
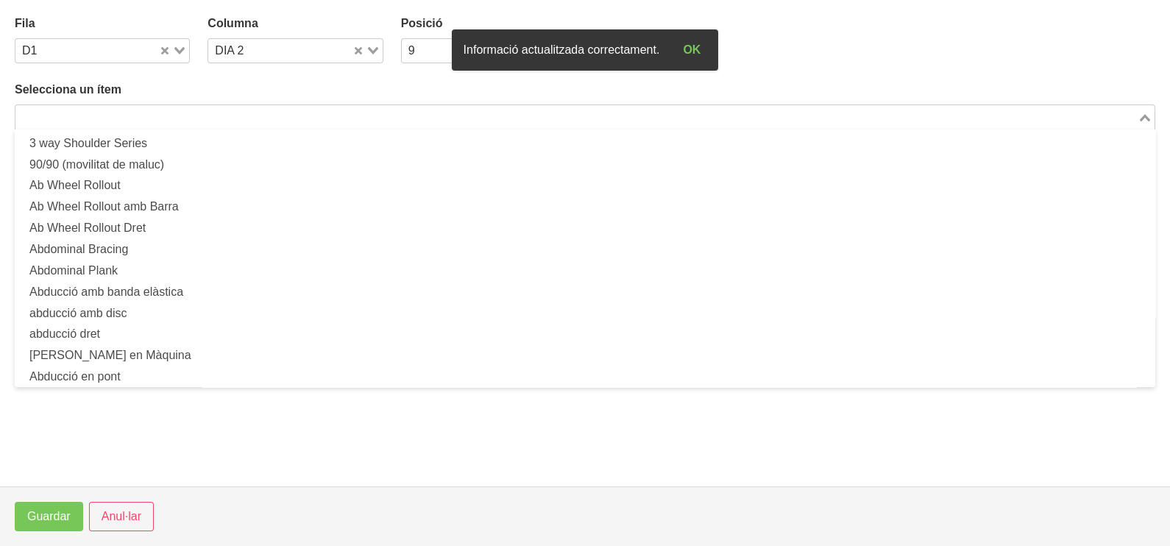
drag, startPoint x: 142, startPoint y: 121, endPoint x: 473, endPoint y: 32, distance: 342.6
click at [143, 120] on input "Search for option" at bounding box center [576, 117] width 1119 height 18
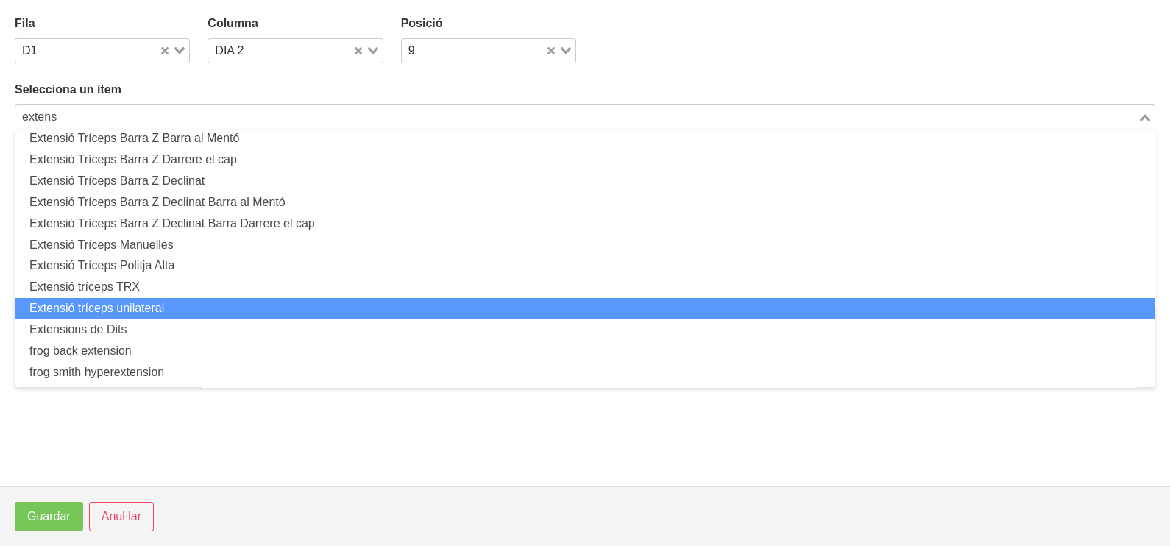
click at [142, 302] on li "Extensió tríceps unilateral" at bounding box center [585, 308] width 1140 height 21
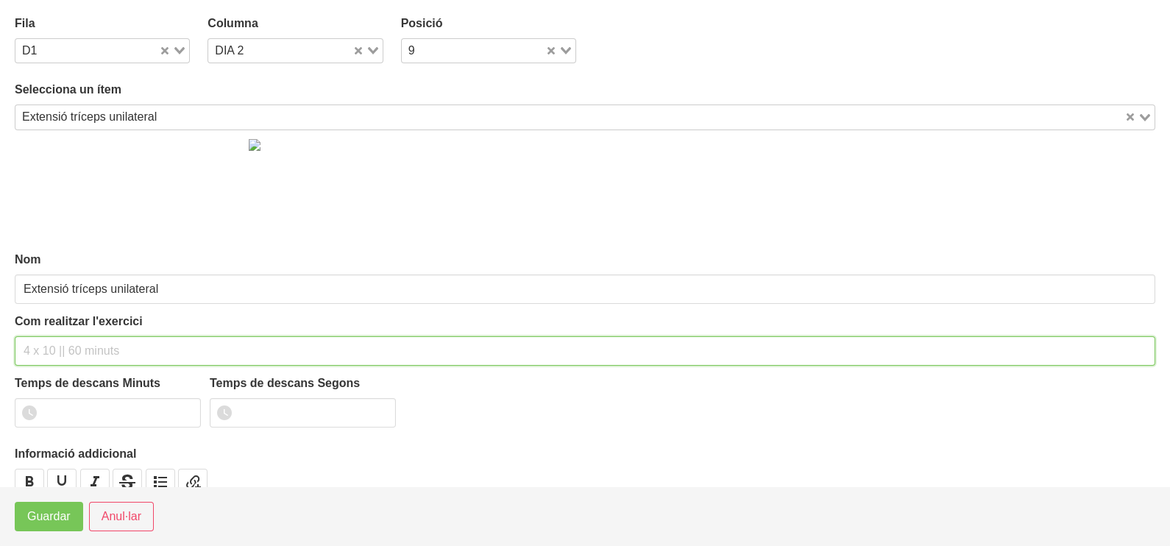
click at [49, 345] on input "text" at bounding box center [585, 350] width 1140 height 29
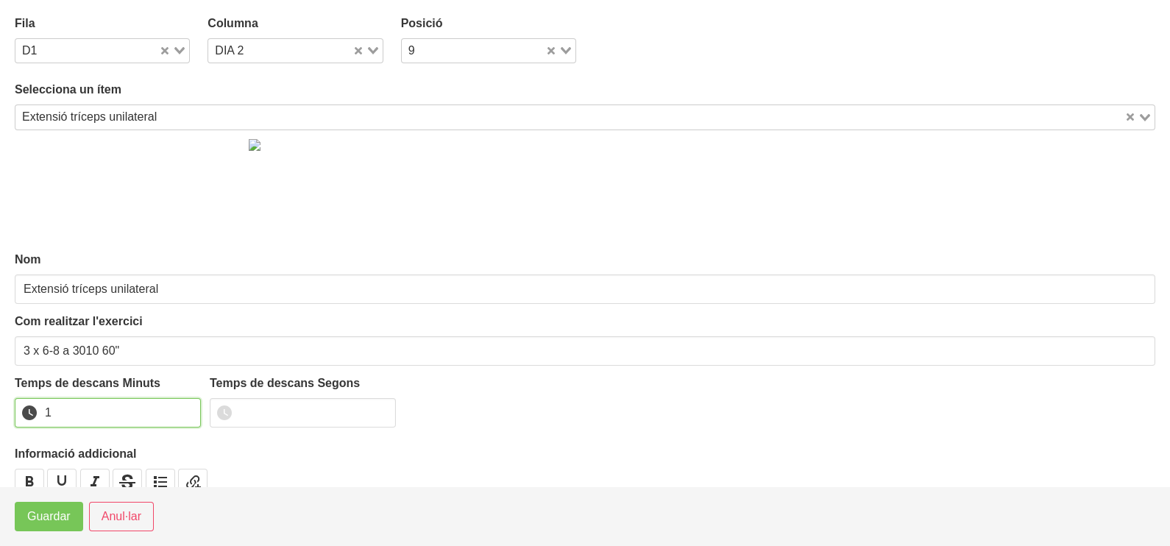
click at [187, 409] on input "1" at bounding box center [108, 412] width 186 height 29
click at [61, 517] on span "Guardar" at bounding box center [48, 517] width 43 height 18
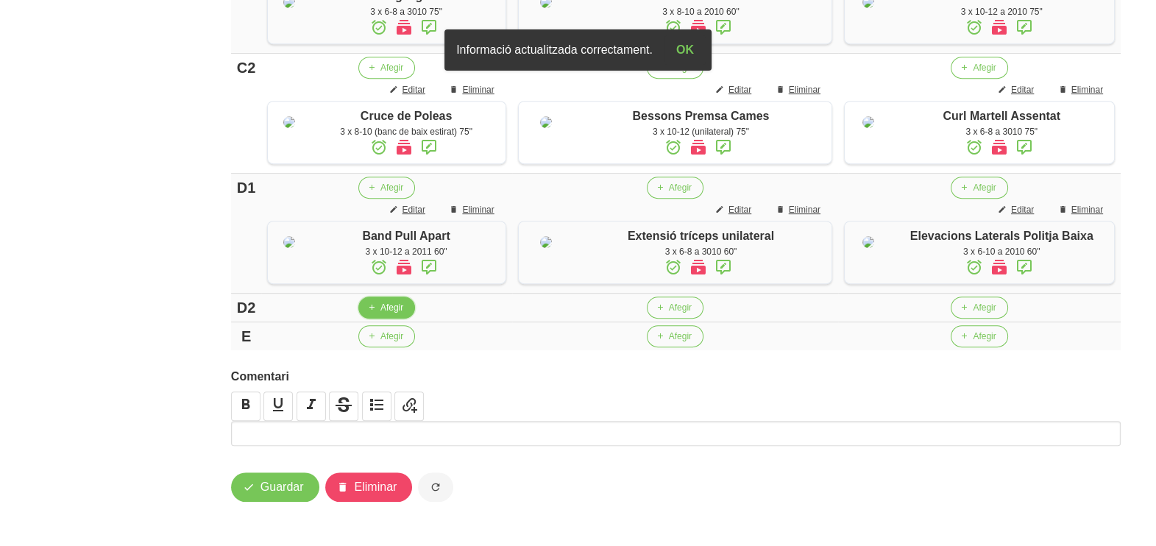
click at [388, 314] on span "Afegir" at bounding box center [391, 307] width 23 height 13
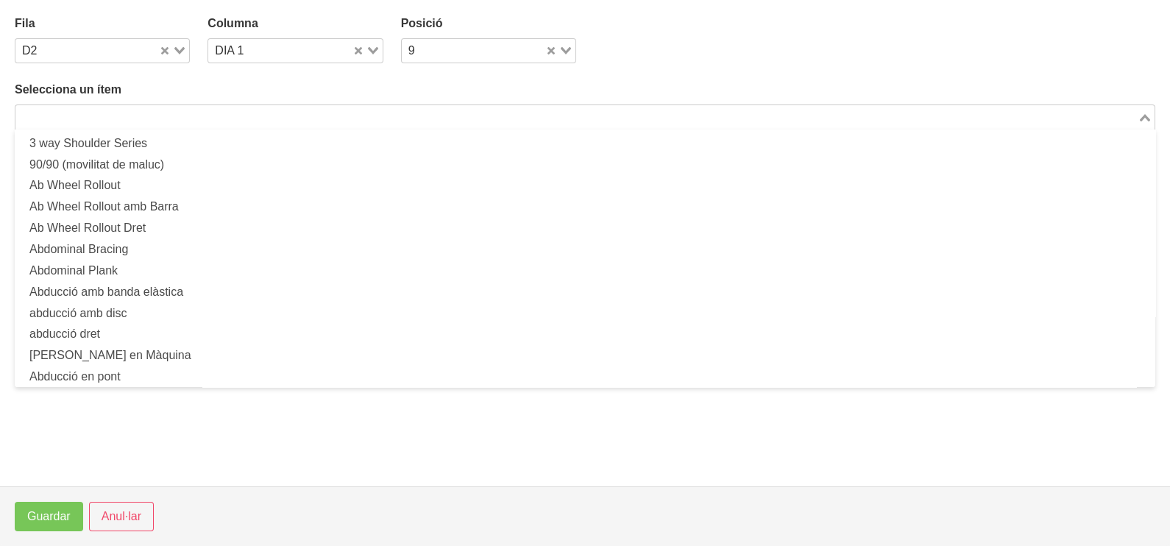
click at [173, 110] on input "Search for option" at bounding box center [576, 117] width 1119 height 18
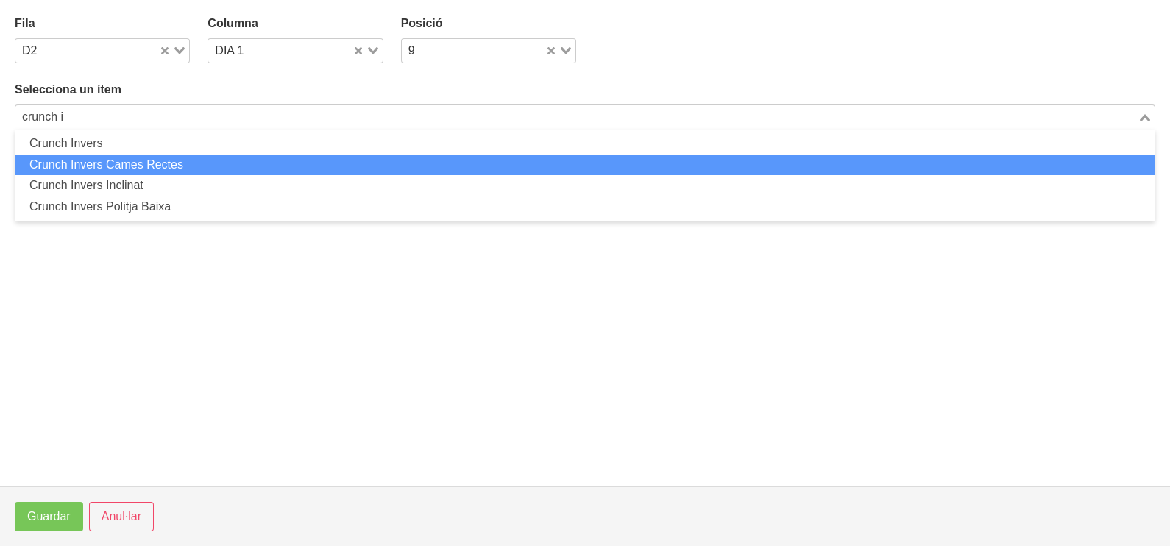
click at [151, 159] on li "Crunch Invers Cames Rectes" at bounding box center [585, 164] width 1140 height 21
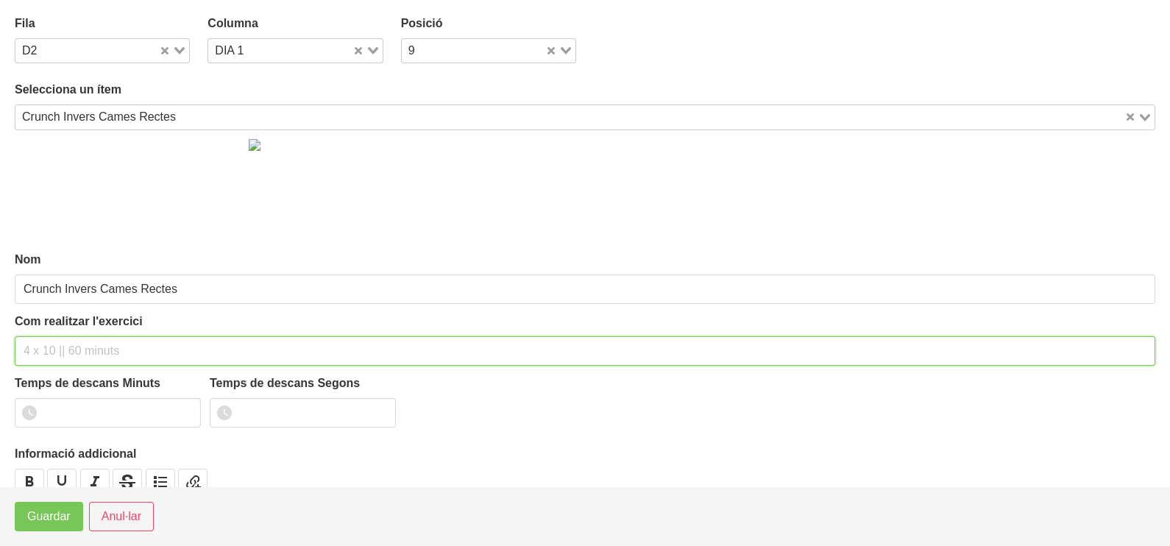
click at [57, 355] on input "text" at bounding box center [585, 350] width 1140 height 29
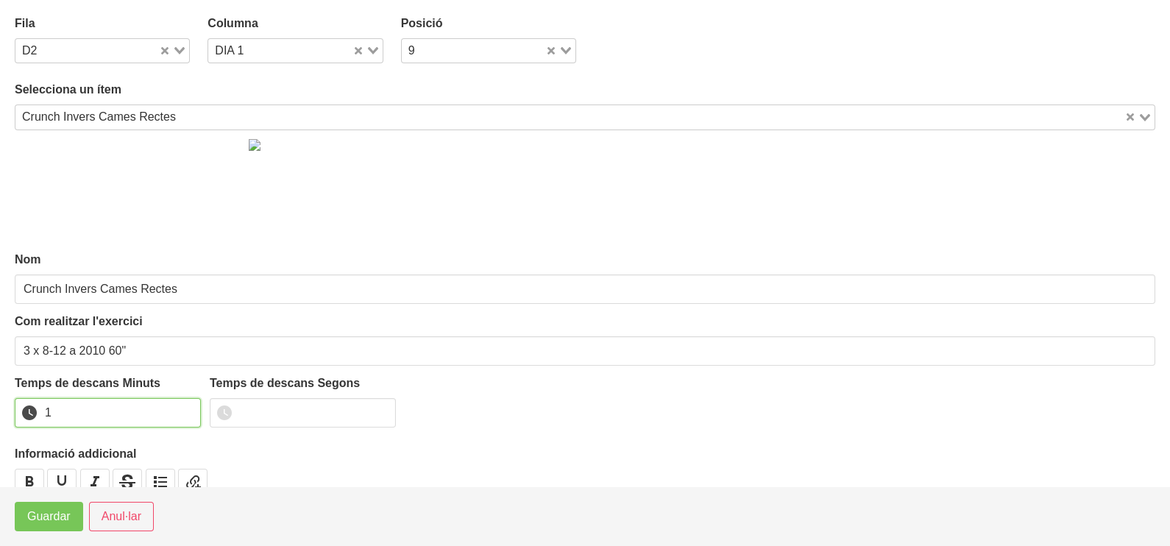
drag, startPoint x: 185, startPoint y: 405, endPoint x: 86, endPoint y: 476, distance: 121.9
click at [184, 408] on input "1" at bounding box center [108, 412] width 186 height 29
click at [47, 511] on span "Guardar" at bounding box center [48, 517] width 43 height 18
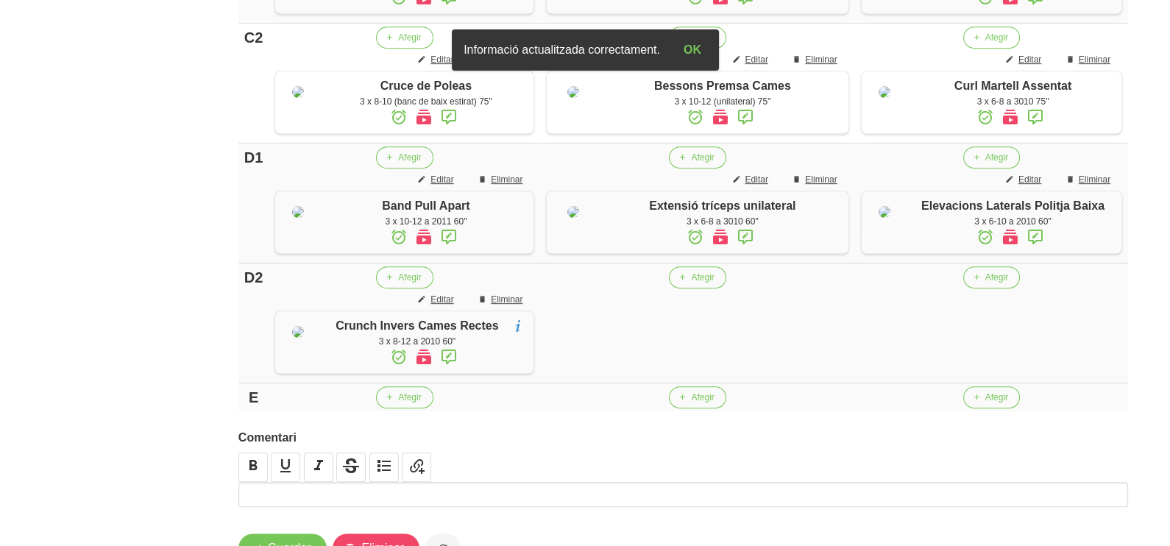
scroll to position [1074, 0]
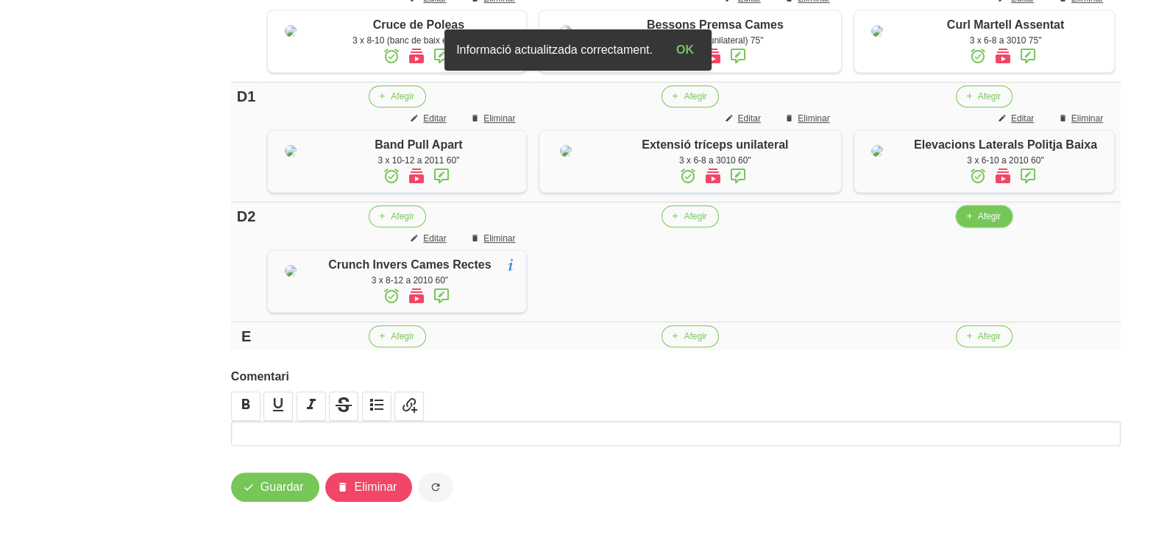
click at [973, 227] on button "Afegir" at bounding box center [984, 216] width 57 height 22
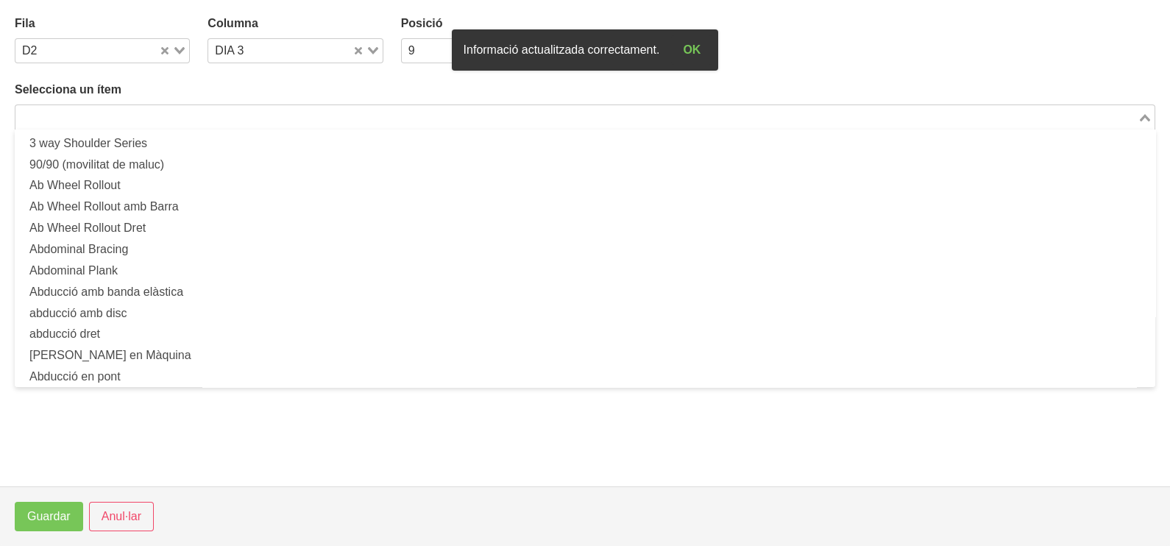
drag, startPoint x: 189, startPoint y: 114, endPoint x: 246, endPoint y: 84, distance: 64.2
click at [191, 114] on input "Search for option" at bounding box center [576, 117] width 1119 height 18
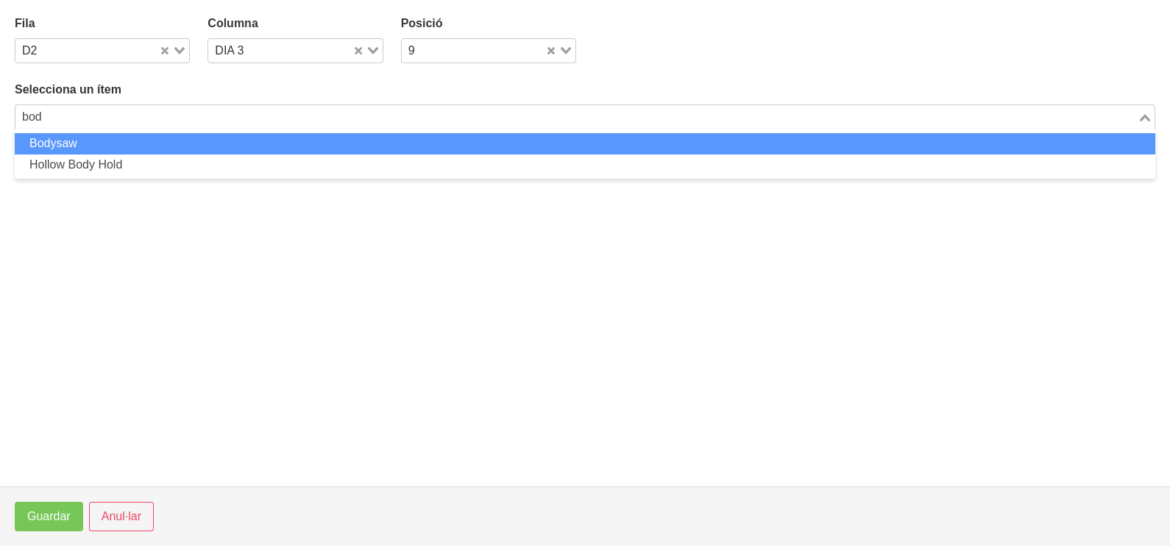
click at [121, 141] on li "Bodysaw" at bounding box center [585, 143] width 1140 height 21
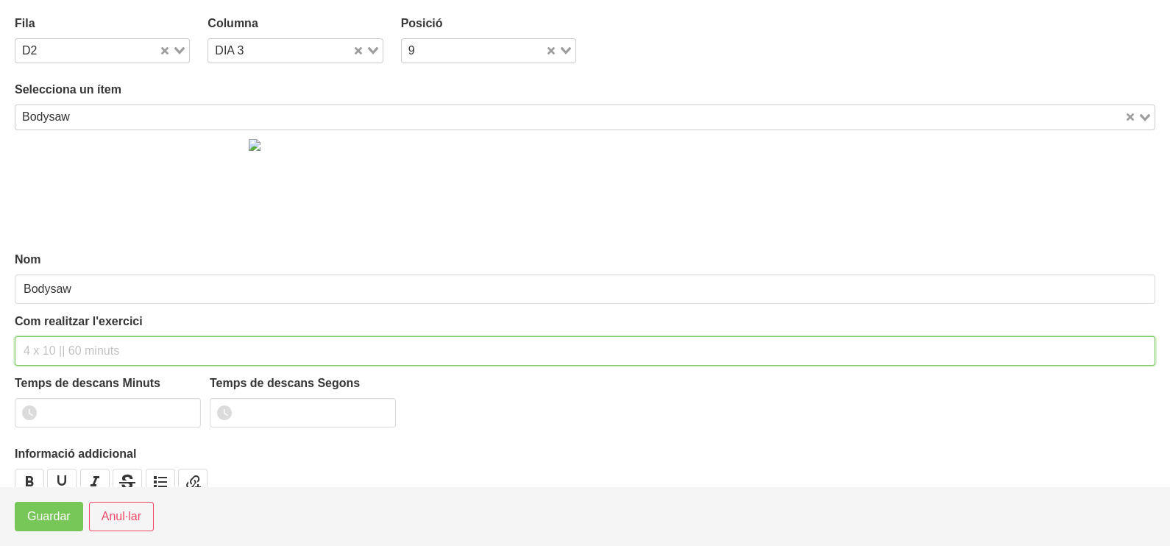
click at [52, 347] on input "text" at bounding box center [585, 350] width 1140 height 29
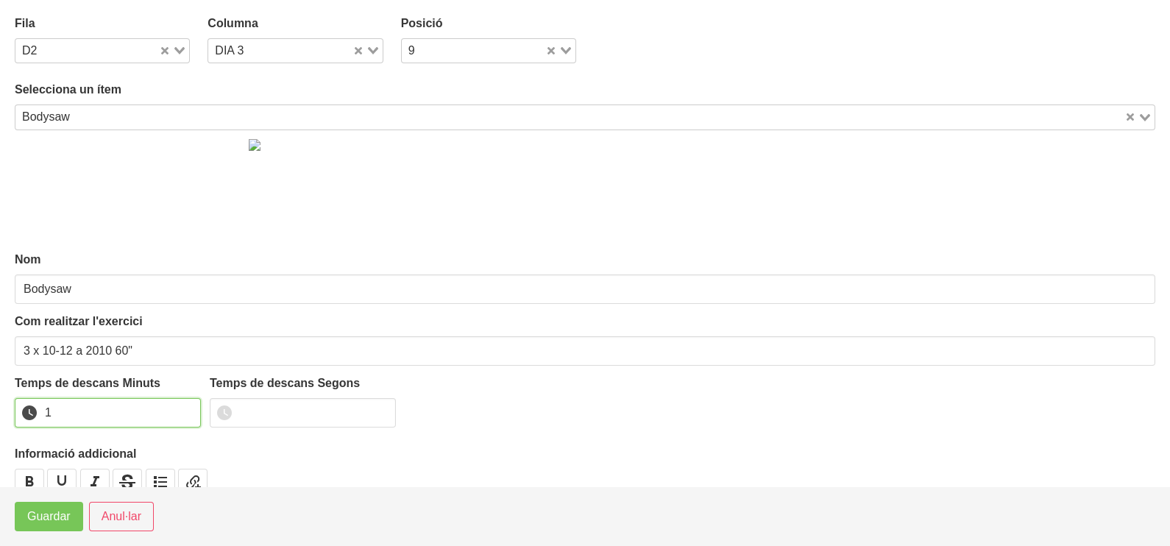
click at [185, 408] on input "1" at bounding box center [108, 412] width 186 height 29
click at [55, 519] on span "Guardar" at bounding box center [48, 517] width 43 height 18
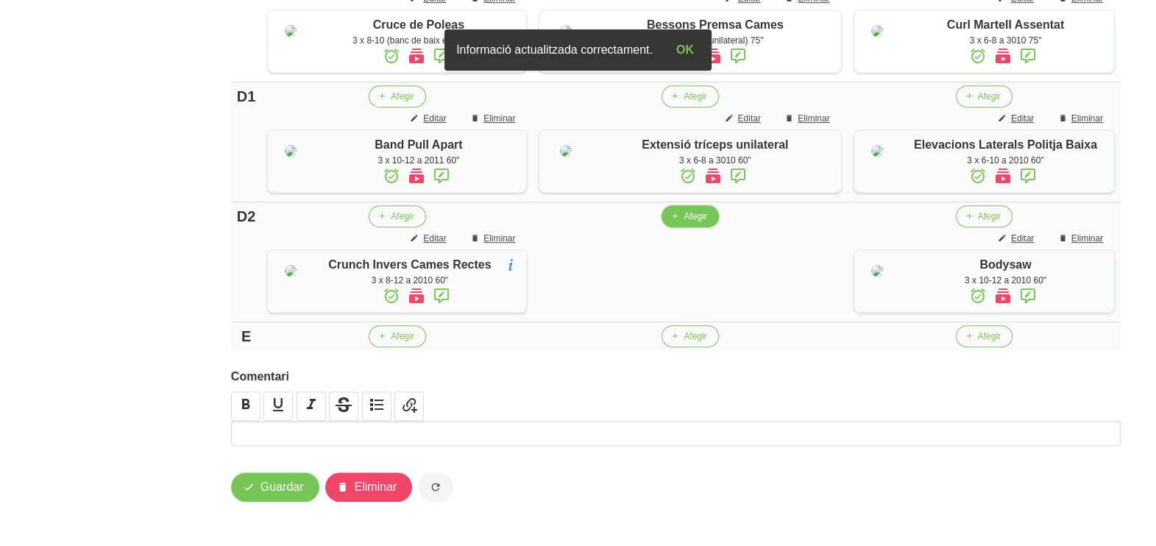
click at [693, 223] on span "Afegir" at bounding box center [694, 216] width 23 height 13
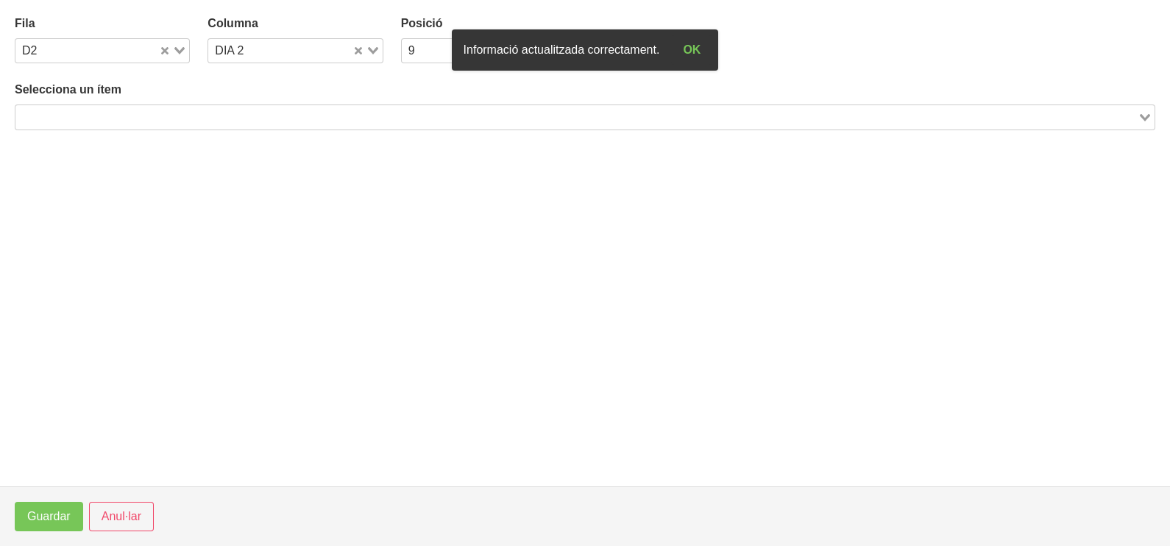
drag, startPoint x: 150, startPoint y: 108, endPoint x: 151, endPoint y: 118, distance: 9.6
click at [151, 113] on input "Search for option" at bounding box center [576, 117] width 1119 height 18
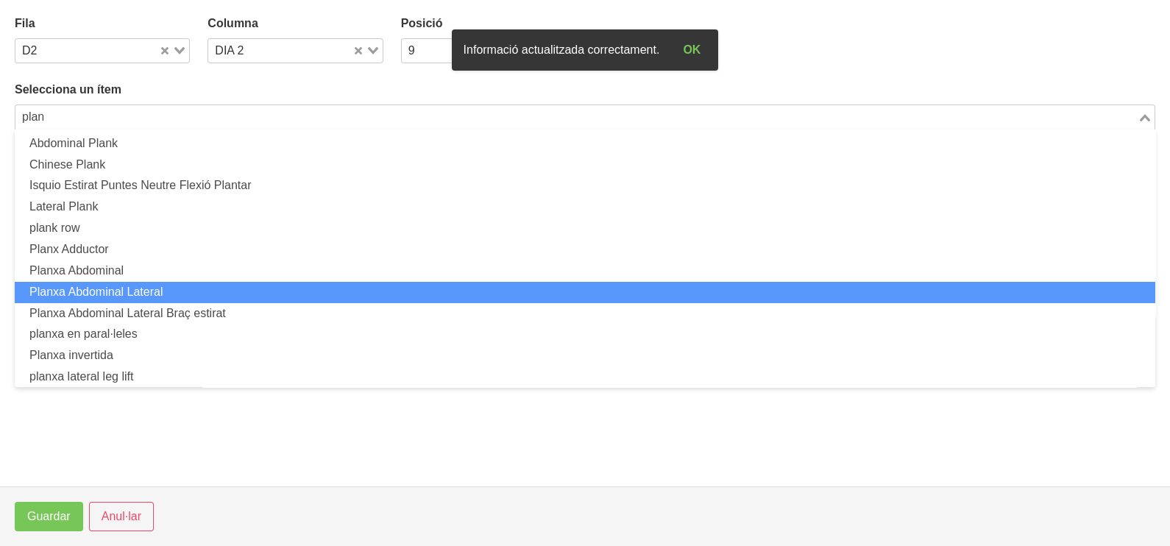
click at [168, 285] on li "Planxa Abdominal Lateral" at bounding box center [585, 292] width 1140 height 21
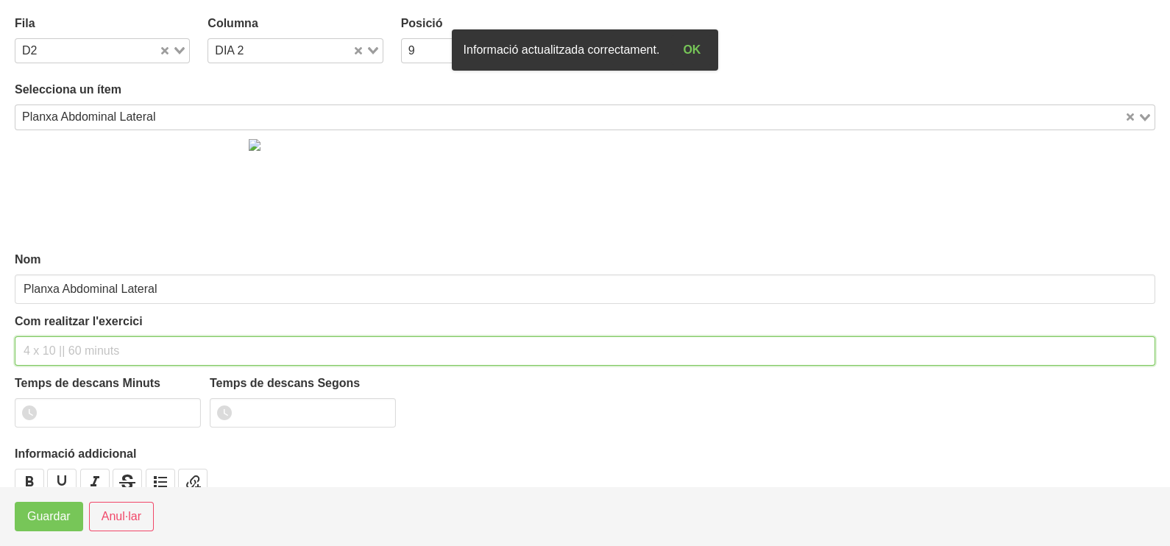
drag, startPoint x: 63, startPoint y: 344, endPoint x: 55, endPoint y: 342, distance: 7.5
click at [62, 344] on input "text" at bounding box center [585, 350] width 1140 height 29
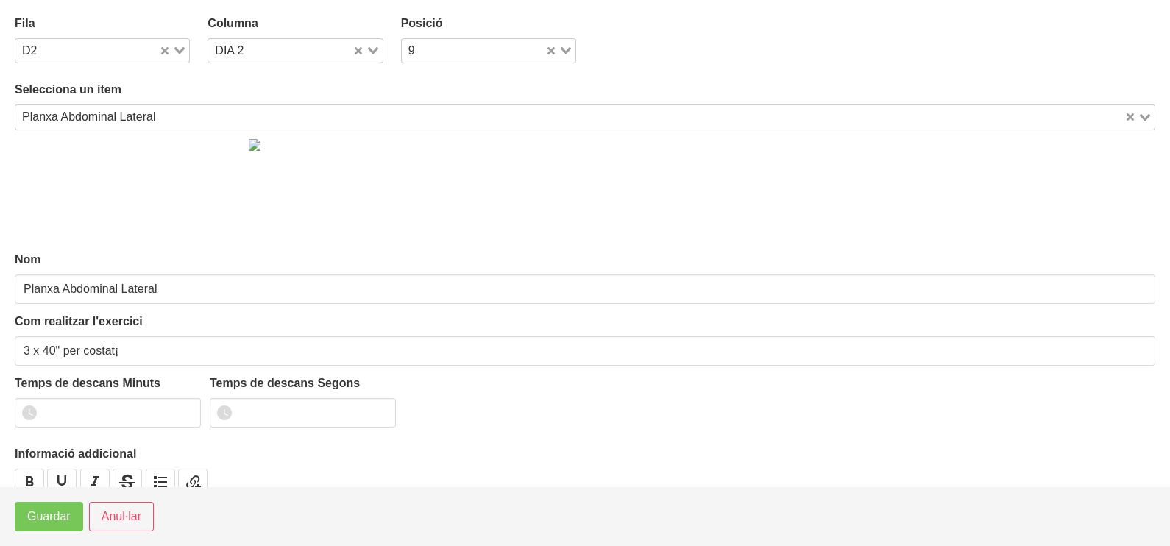
click at [114, 111] on div "Planxa Abdominal Lateral" at bounding box center [569, 115] width 1109 height 21
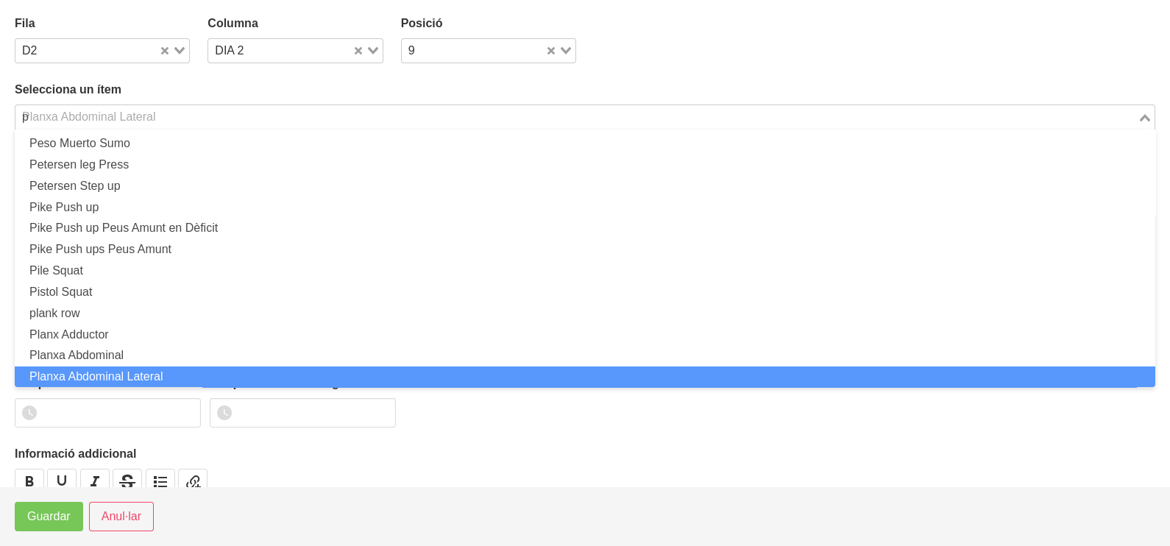
scroll to position [4, 0]
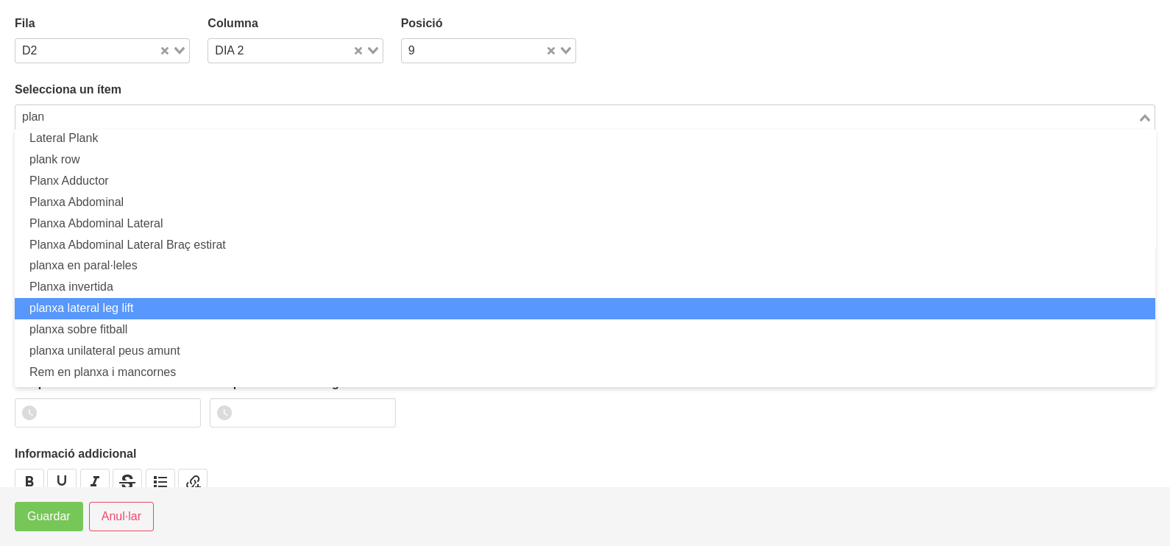
click at [124, 304] on li "planxa lateral leg lift" at bounding box center [585, 308] width 1140 height 21
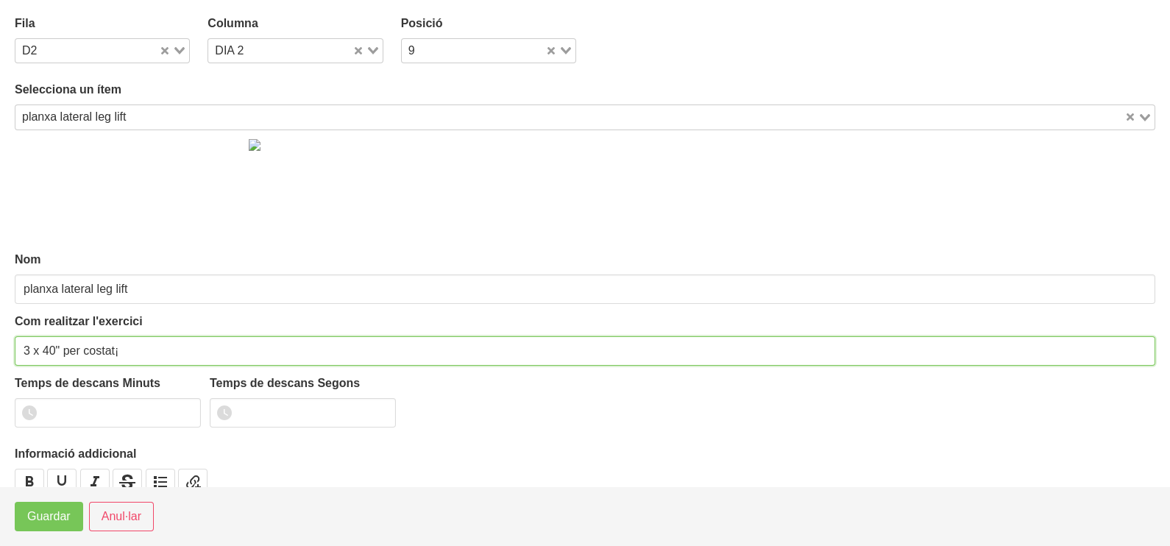
drag, startPoint x: 59, startPoint y: 346, endPoint x: 44, endPoint y: 346, distance: 14.7
click at [44, 346] on input "3 x 40" per costat¡" at bounding box center [585, 350] width 1140 height 29
click at [132, 355] on input "3 x 10 per costat¡" at bounding box center [585, 350] width 1140 height 29
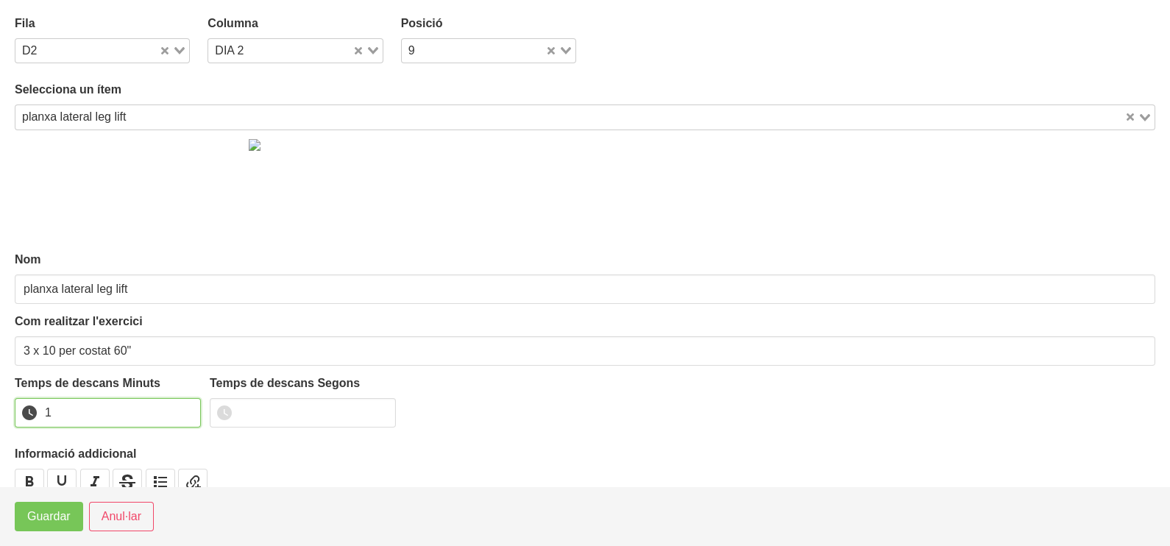
click at [188, 408] on input "1" at bounding box center [108, 412] width 186 height 29
click at [57, 519] on span "Guardar" at bounding box center [48, 517] width 43 height 18
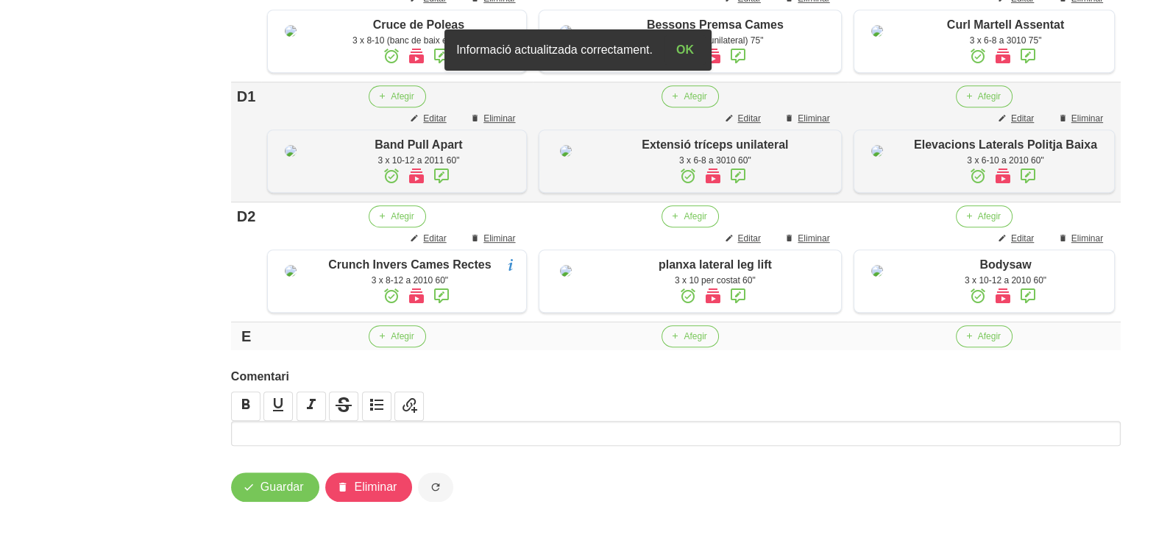
scroll to position [1148, 0]
click at [255, 498] on button "Guardar" at bounding box center [275, 486] width 88 height 29
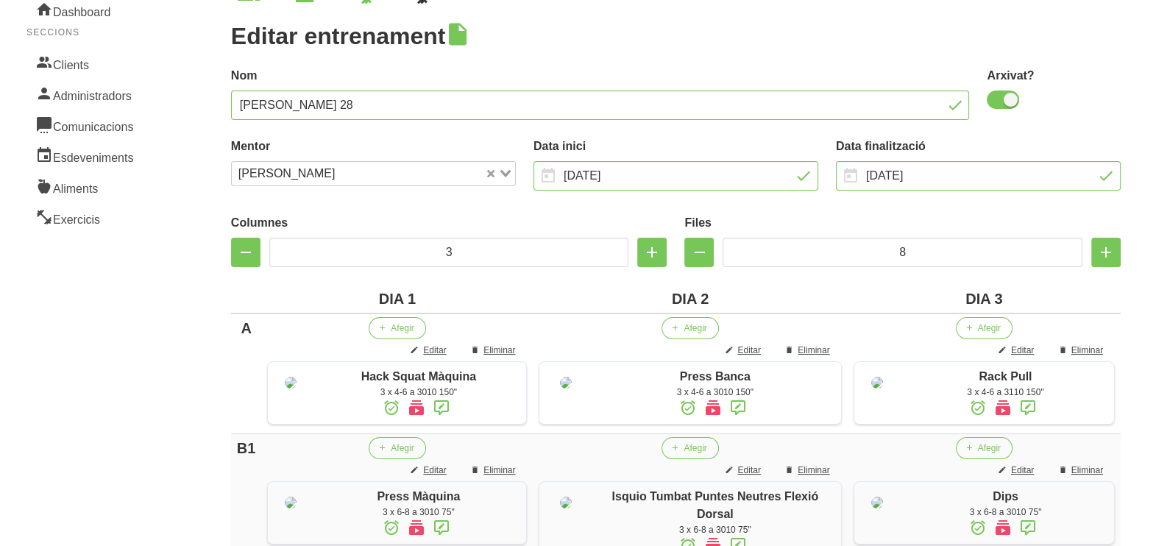
scroll to position [45, 0]
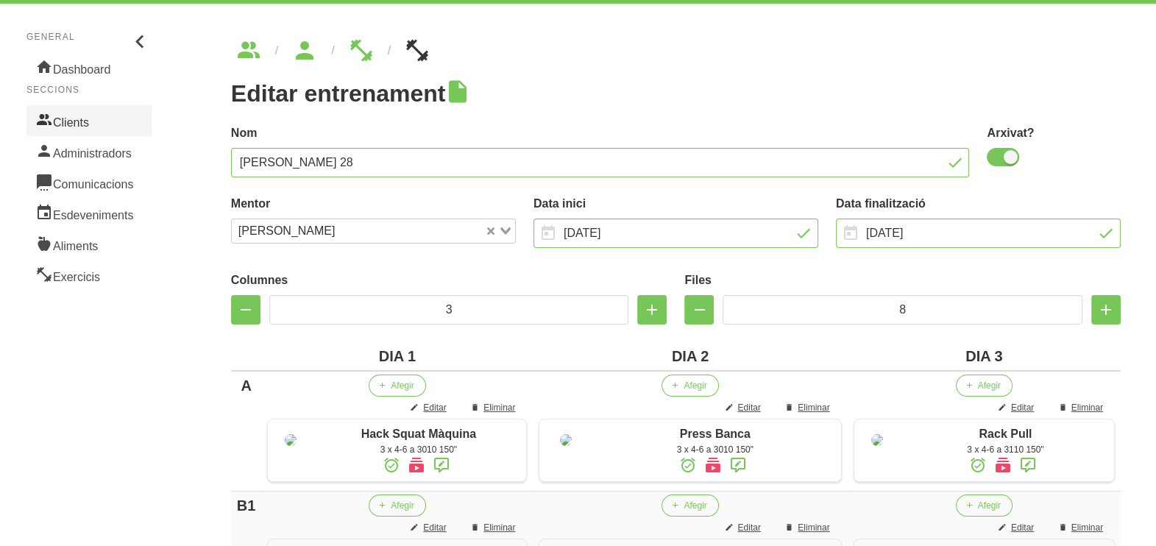
click at [107, 118] on link "Clients" at bounding box center [88, 120] width 125 height 31
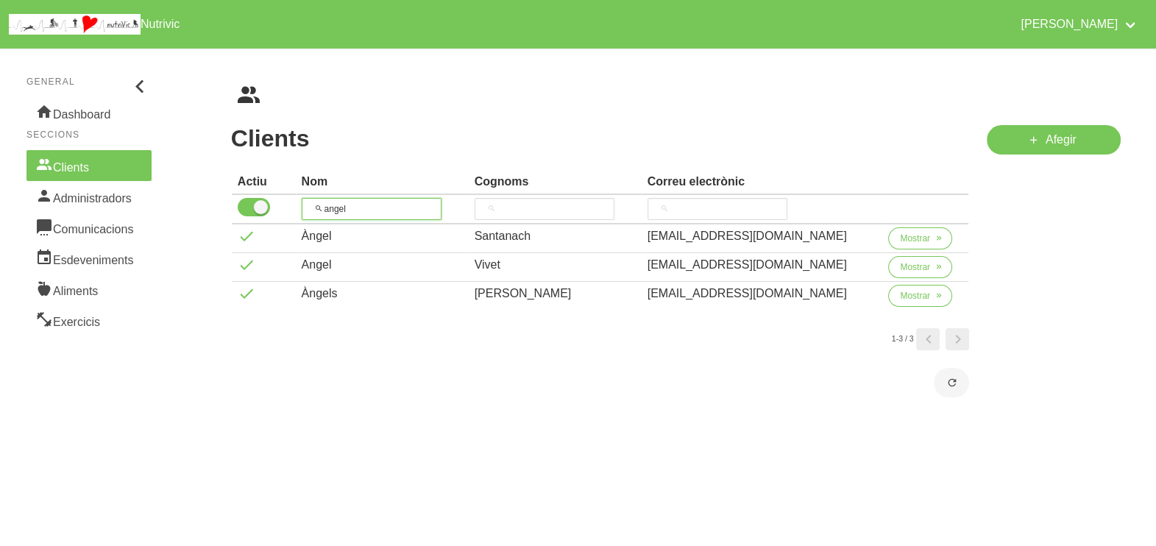
drag, startPoint x: 377, startPoint y: 210, endPoint x: 308, endPoint y: 193, distance: 70.5
click at [307, 198] on input "angel" at bounding box center [372, 209] width 140 height 22
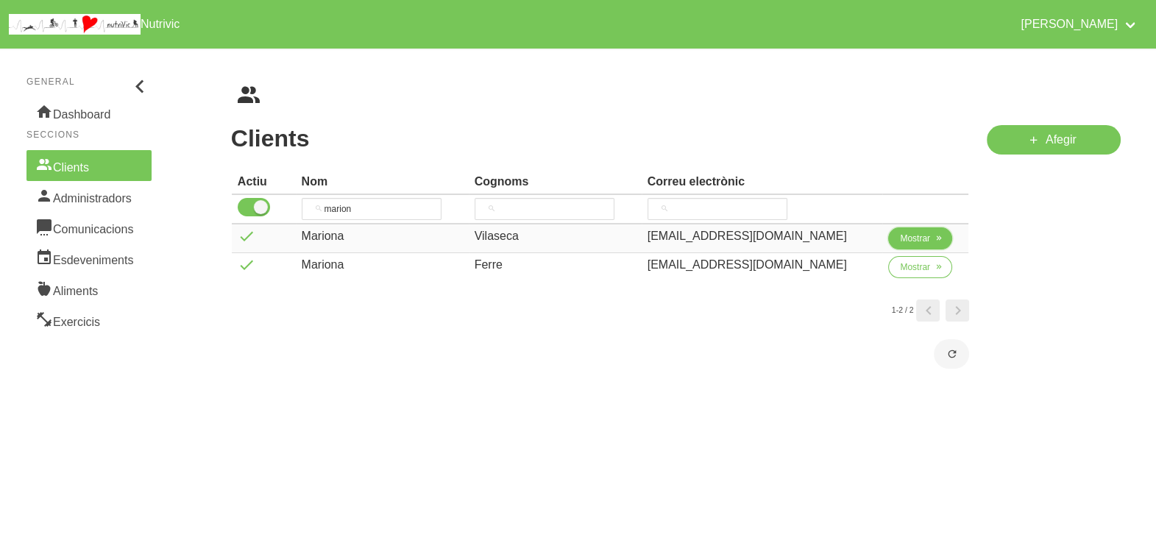
click at [912, 243] on span "Mostrar" at bounding box center [915, 238] width 30 height 13
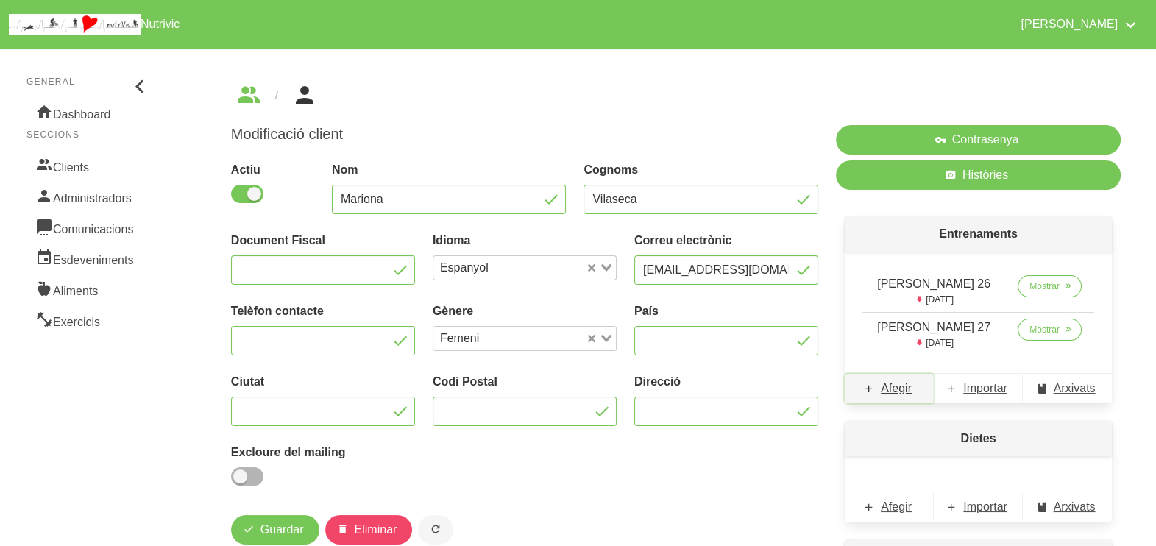
click at [897, 386] on span "Afegir" at bounding box center [896, 389] width 31 height 18
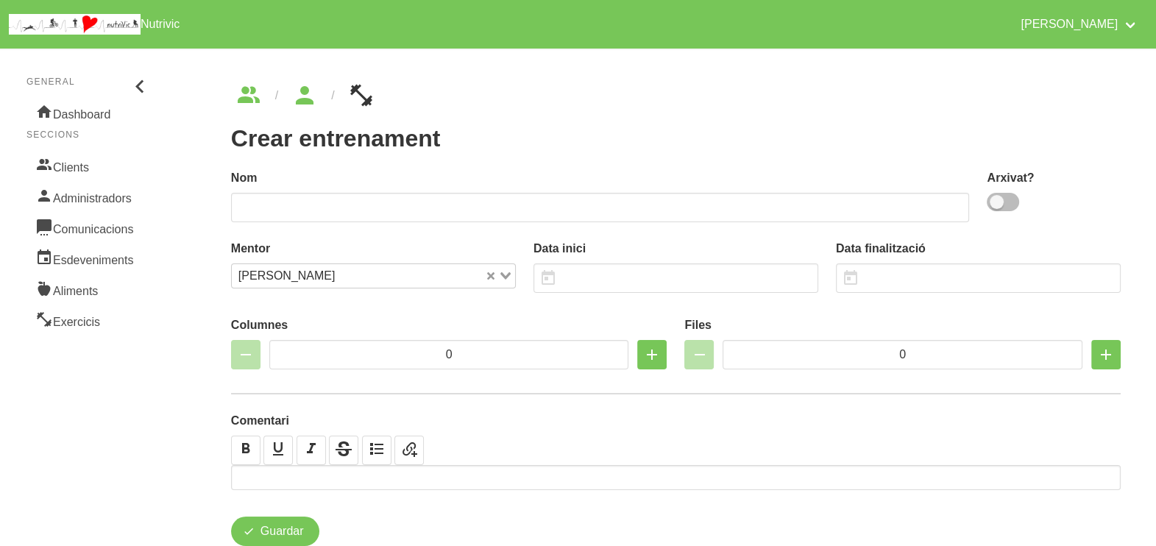
click at [1007, 195] on span at bounding box center [1002, 202] width 32 height 18
click at [996, 197] on input "checkbox" at bounding box center [991, 202] width 10 height 10
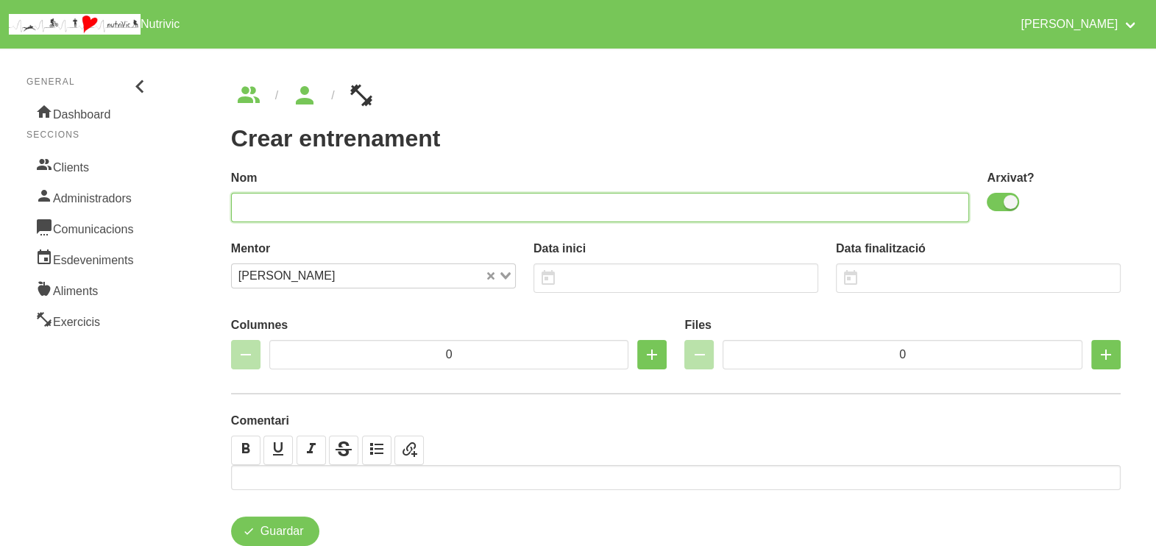
drag, startPoint x: 691, startPoint y: 193, endPoint x: 665, endPoint y: 173, distance: 33.1
click at [691, 193] on input "text" at bounding box center [600, 207] width 739 height 29
click at [299, 207] on input "Mariona Vuilaseca 28" at bounding box center [600, 207] width 739 height 29
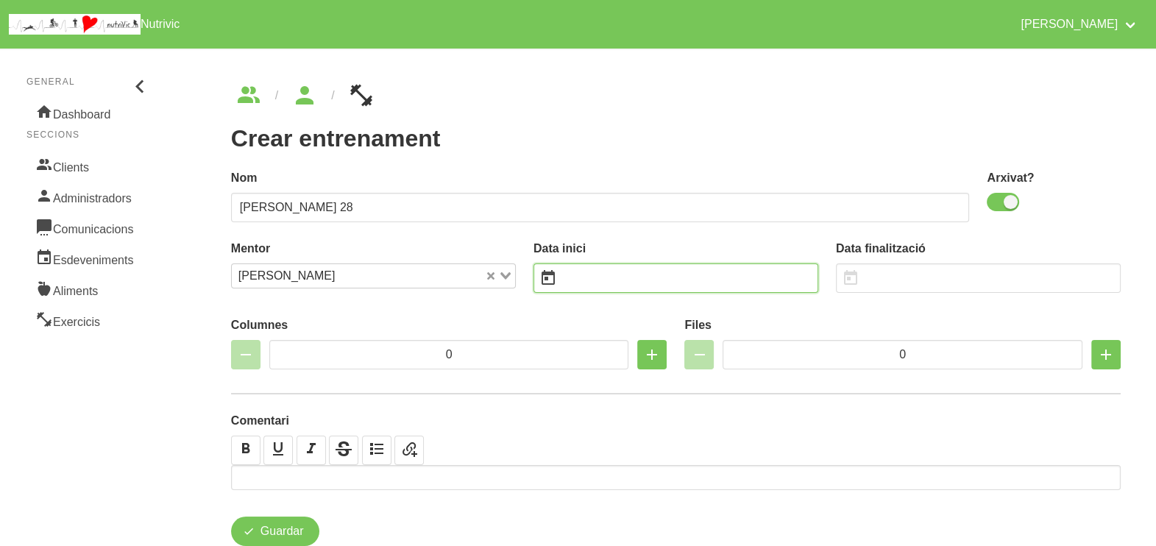
click at [625, 269] on input "text" at bounding box center [675, 277] width 285 height 29
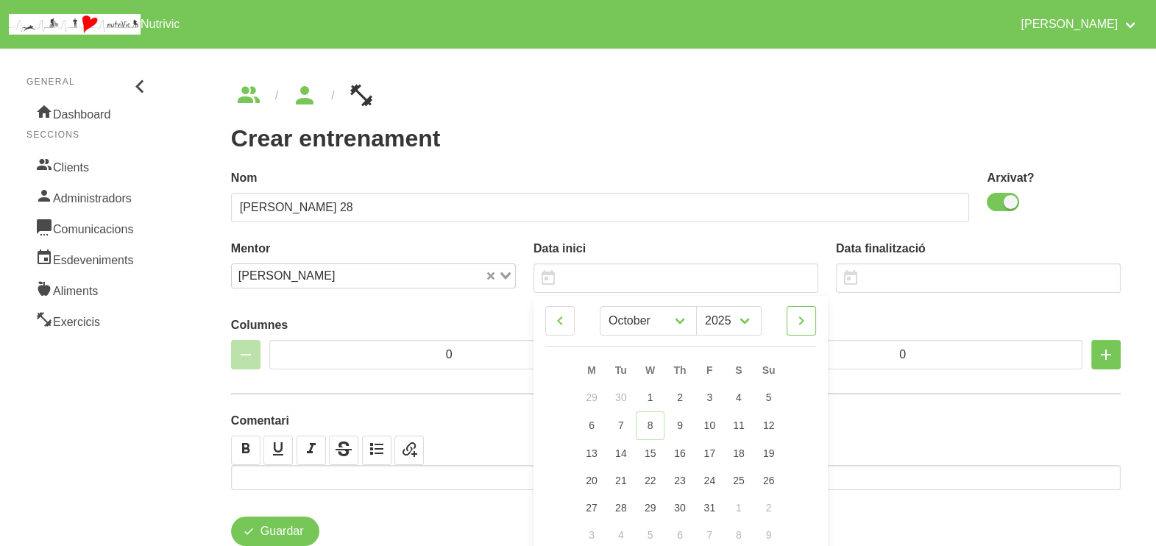
click at [805, 319] on icon at bounding box center [801, 320] width 18 height 26
drag, startPoint x: 775, startPoint y: 476, endPoint x: 699, endPoint y: 335, distance: 160.3
click at [774, 475] on link "23" at bounding box center [768, 479] width 31 height 27
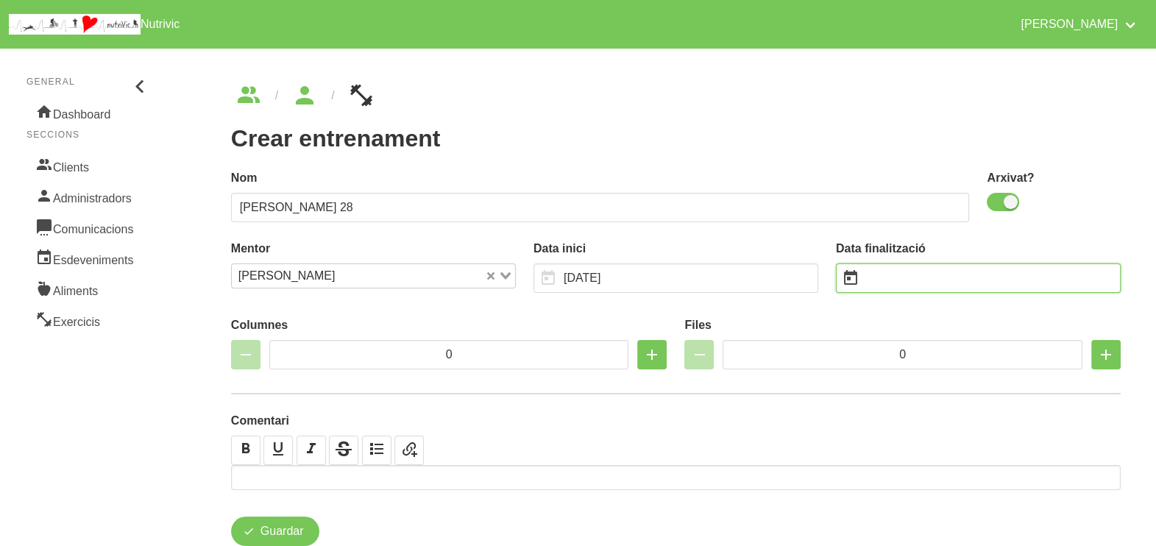
click at [915, 280] on input "text" at bounding box center [978, 277] width 285 height 29
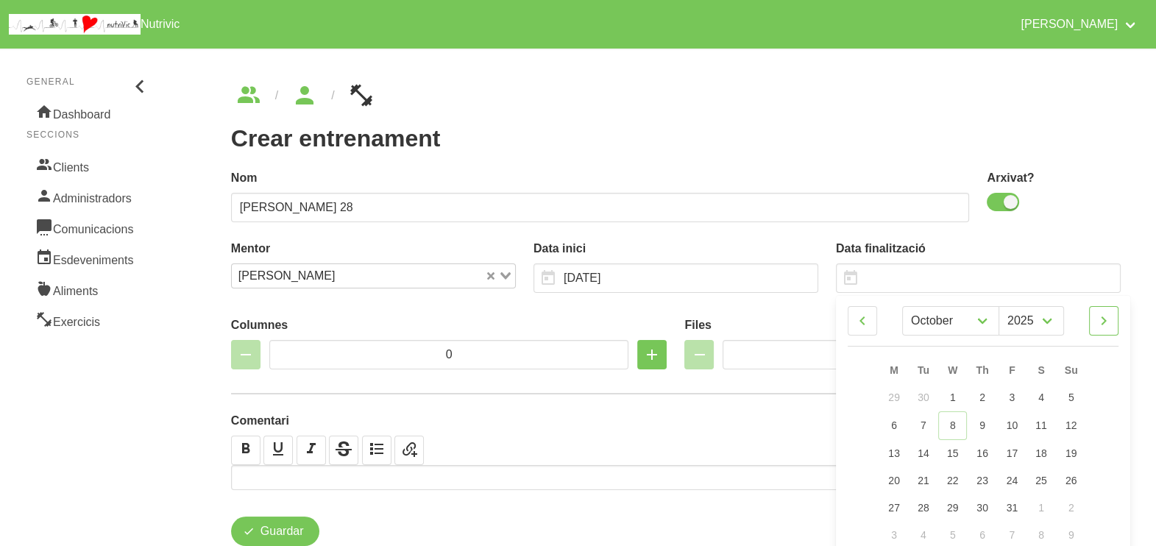
click at [1106, 327] on icon at bounding box center [1104, 320] width 18 height 26
click at [1106, 326] on icon at bounding box center [1104, 320] width 18 height 26
click at [1080, 391] on link "4" at bounding box center [1071, 397] width 31 height 27
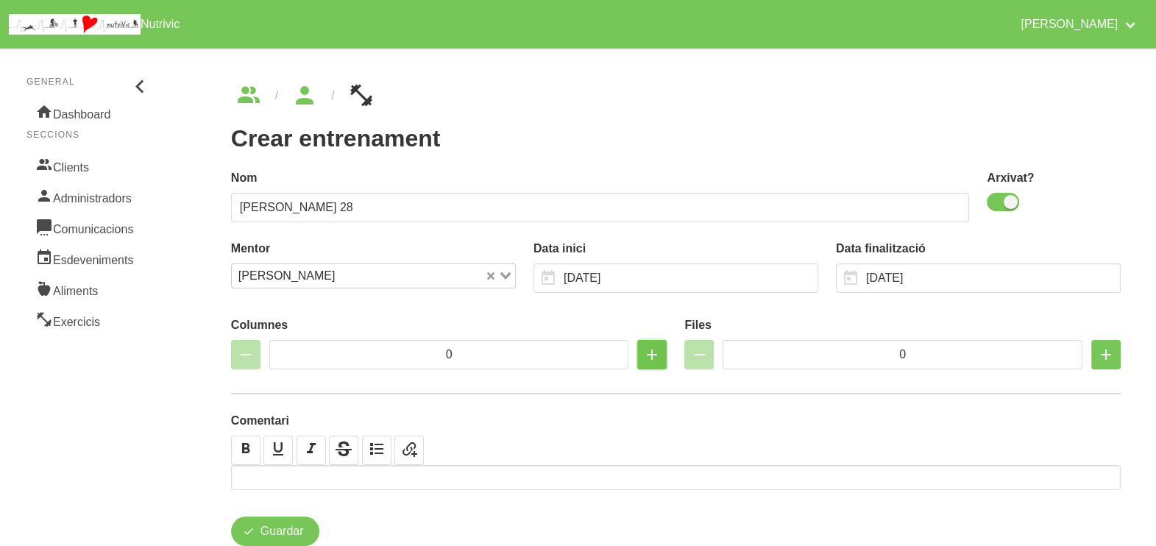
click at [651, 350] on icon "button" at bounding box center [652, 354] width 18 height 26
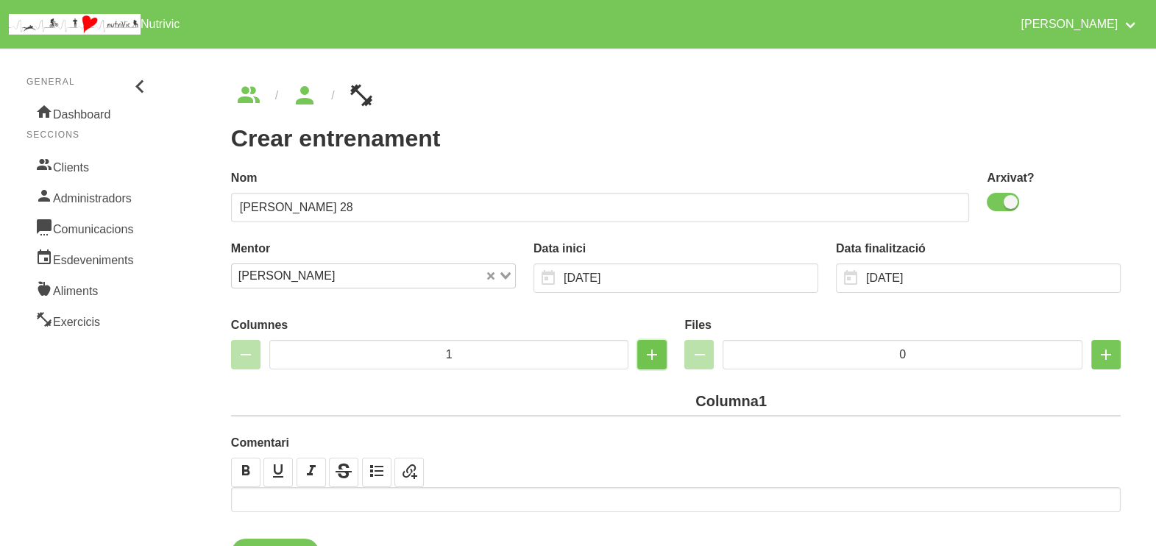
click at [651, 350] on icon "button" at bounding box center [652, 354] width 18 height 26
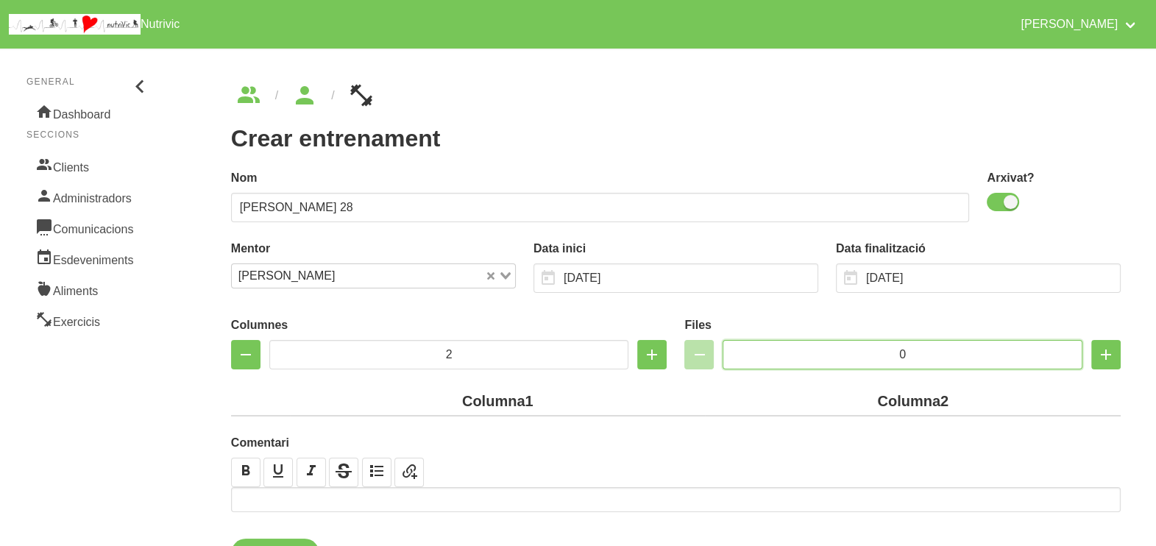
click at [902, 351] on input "0" at bounding box center [902, 354] width 360 height 29
drag, startPoint x: 920, startPoint y: 355, endPoint x: 811, endPoint y: 345, distance: 109.4
click at [829, 353] on input "0" at bounding box center [902, 354] width 360 height 29
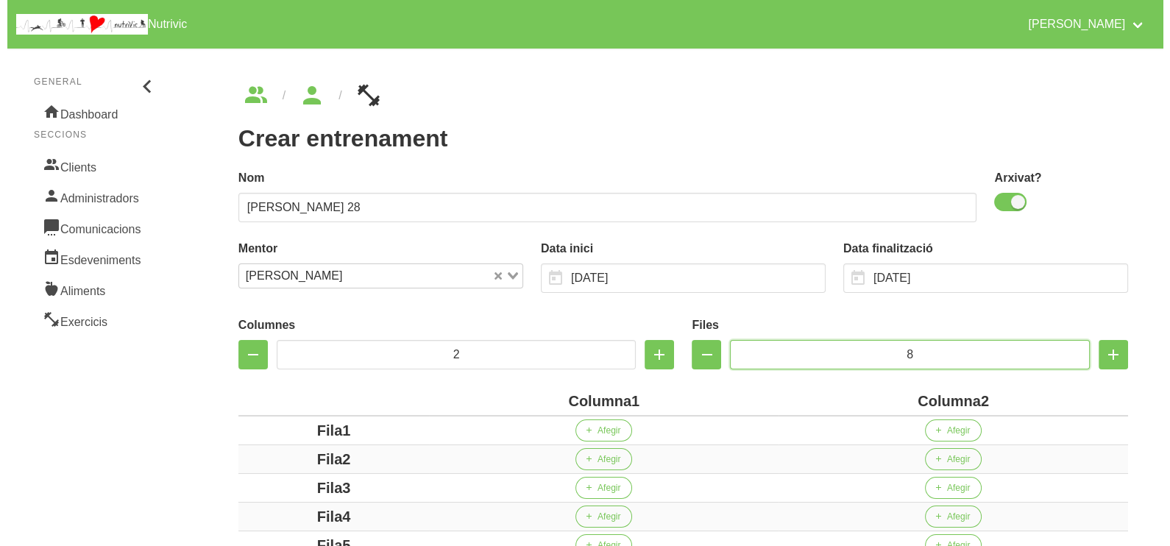
scroll to position [183, 0]
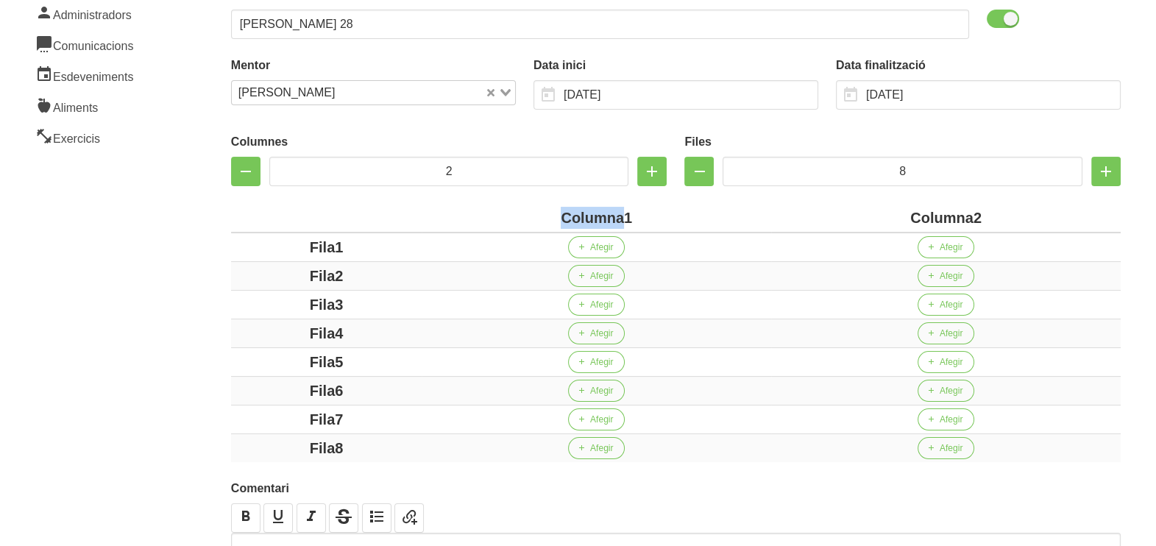
drag, startPoint x: 622, startPoint y: 216, endPoint x: 548, endPoint y: 210, distance: 73.9
click at [548, 210] on div "Columna1" at bounding box center [596, 218] width 338 height 22
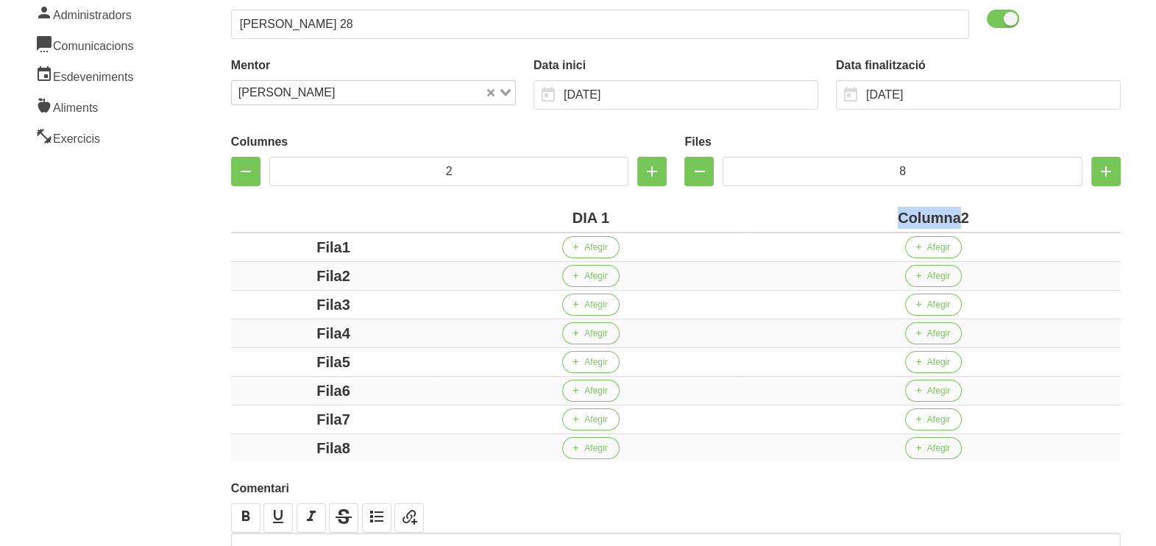
drag, startPoint x: 959, startPoint y: 217, endPoint x: 867, endPoint y: 217, distance: 92.7
click at [867, 217] on div "Columna2" at bounding box center [933, 218] width 363 height 22
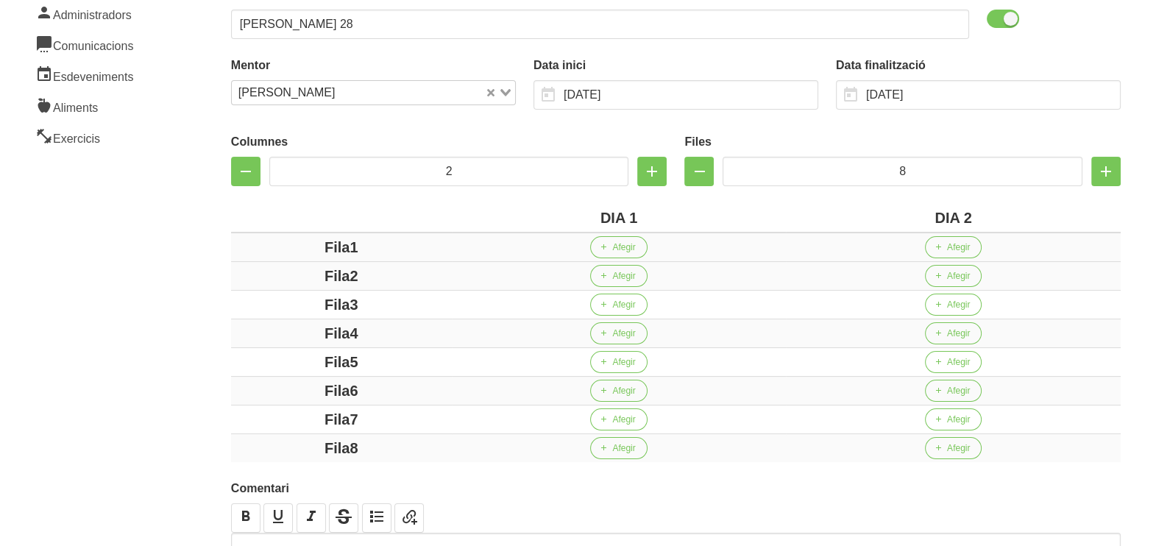
drag, startPoint x: 349, startPoint y: 248, endPoint x: 265, endPoint y: 254, distance: 84.8
click at [265, 254] on div "Fila1" at bounding box center [341, 247] width 209 height 22
drag, startPoint x: 349, startPoint y: 274, endPoint x: 266, endPoint y: 278, distance: 82.5
click at [268, 277] on div "Fila2" at bounding box center [341, 276] width 209 height 22
drag, startPoint x: 366, startPoint y: 304, endPoint x: 299, endPoint y: 293, distance: 67.8
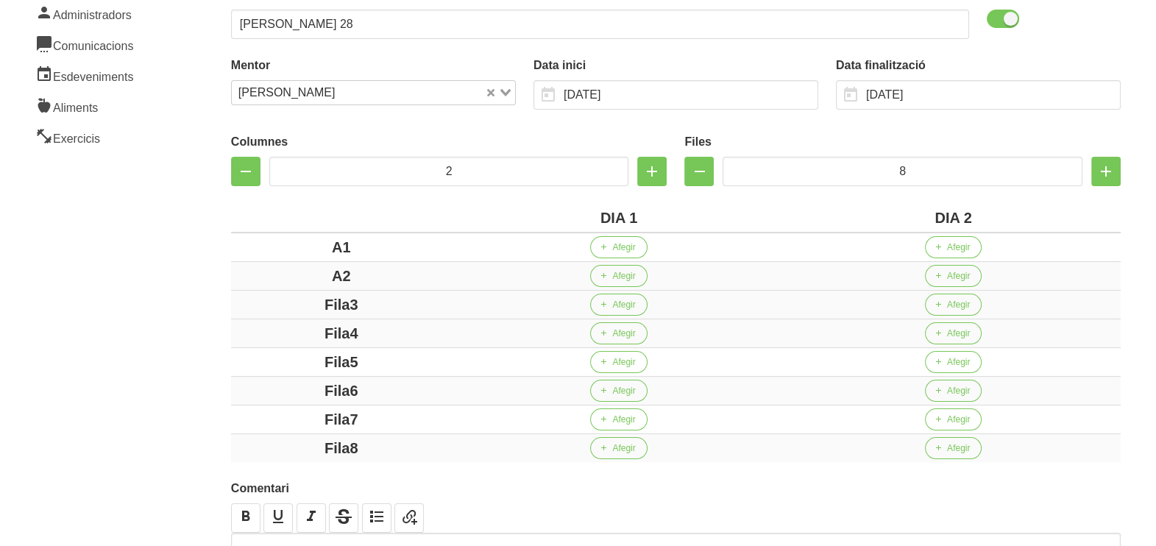
click at [307, 294] on div "Fila3" at bounding box center [341, 305] width 209 height 22
drag, startPoint x: 378, startPoint y: 327, endPoint x: 294, endPoint y: 330, distance: 83.9
click at [298, 329] on div "Fila4" at bounding box center [341, 333] width 209 height 22
drag, startPoint x: 390, startPoint y: 364, endPoint x: 291, endPoint y: 358, distance: 99.5
click at [291, 358] on div "Fila5" at bounding box center [341, 362] width 209 height 22
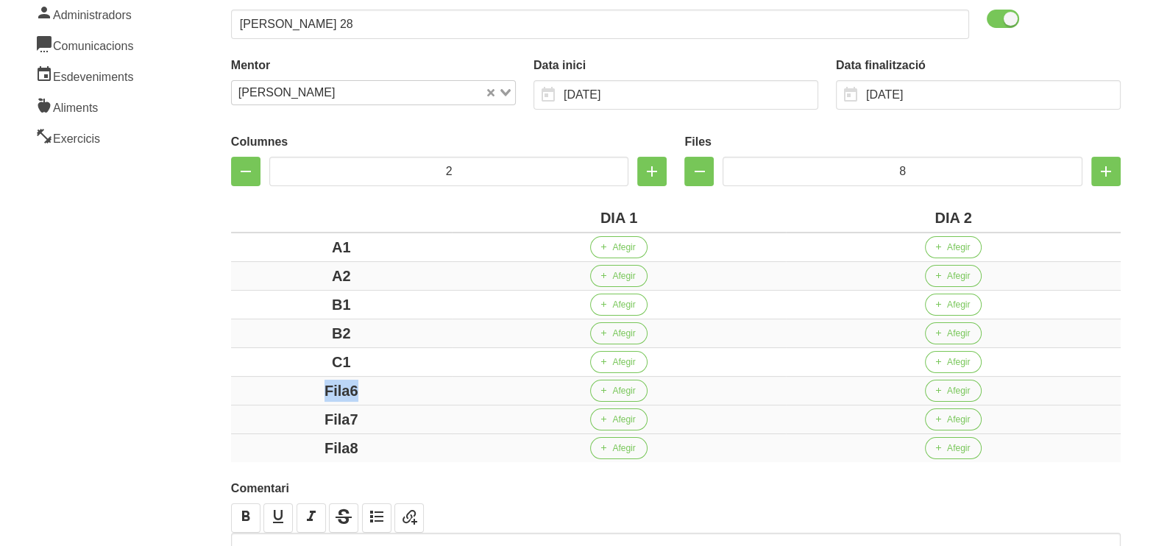
drag, startPoint x: 369, startPoint y: 386, endPoint x: 330, endPoint y: 407, distance: 44.1
click at [303, 385] on div "Fila6" at bounding box center [341, 391] width 209 height 22
click at [291, 414] on div "Fila7" at bounding box center [341, 419] width 209 height 22
click at [269, 437] on div "Fila8" at bounding box center [341, 448] width 209 height 22
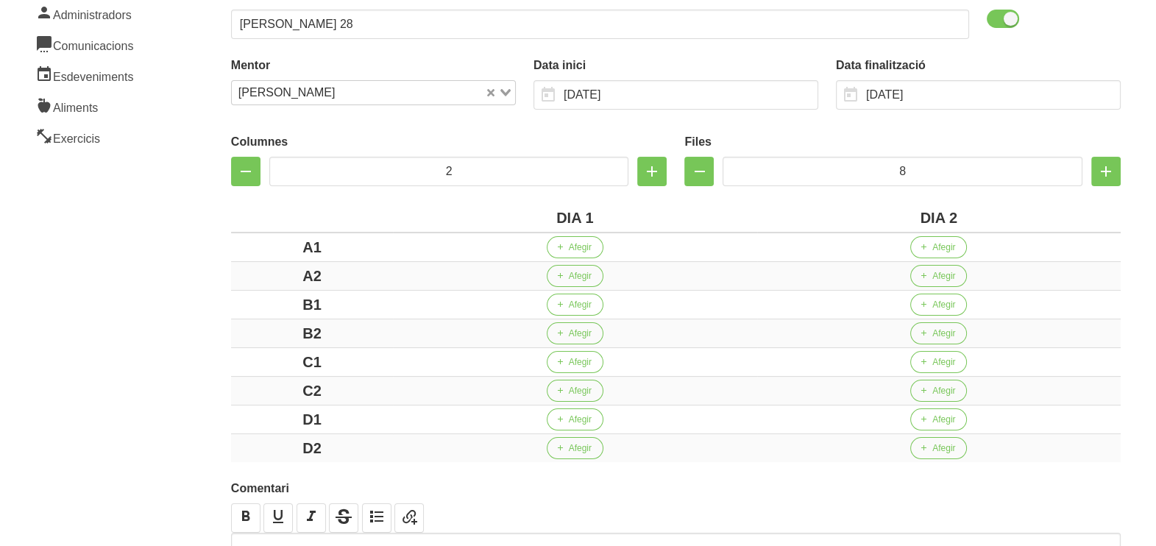
drag, startPoint x: 166, startPoint y: 347, endPoint x: 185, endPoint y: 298, distance: 52.9
click at [169, 334] on aside "General Dashboard Seccions Clients Administradors Comunicacions Esdeveniments A…" at bounding box center [89, 257] width 196 height 801
click at [576, 251] on span "Afegir" at bounding box center [580, 247] width 23 height 13
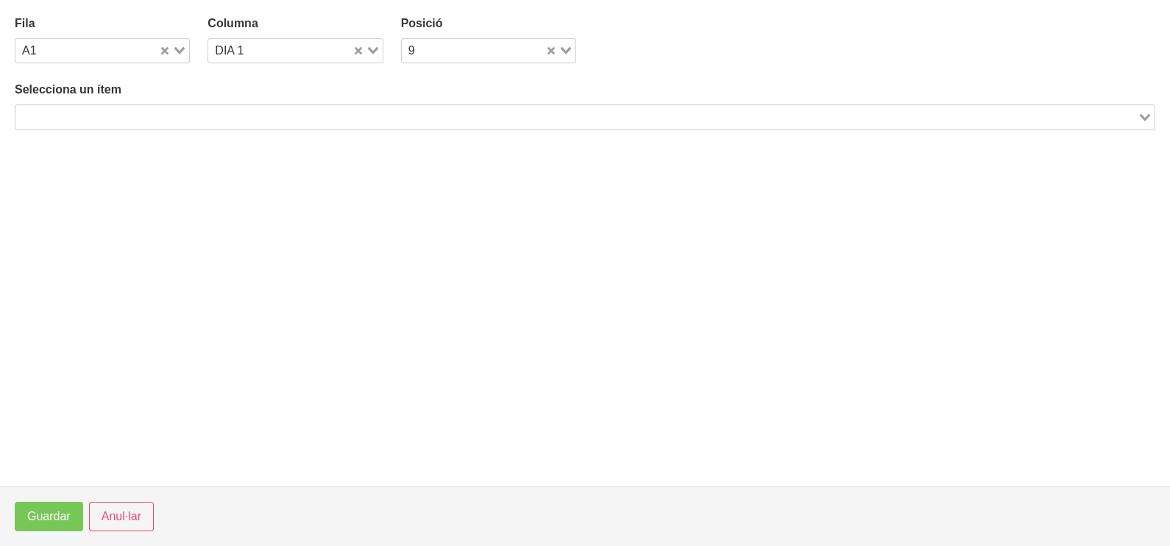
click at [235, 114] on input "Search for option" at bounding box center [576, 117] width 1119 height 18
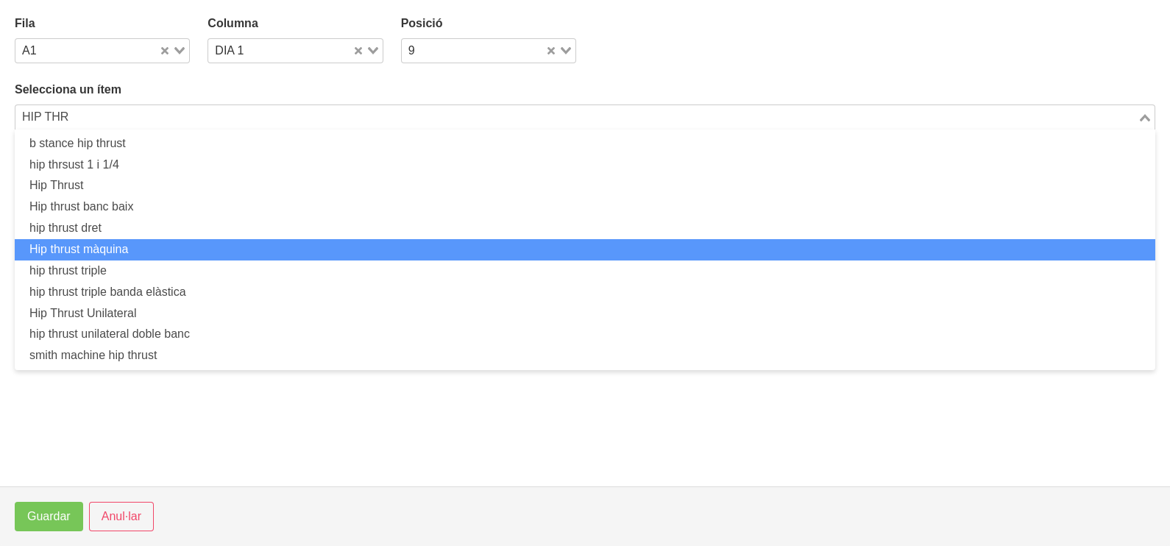
click at [167, 242] on li "Hip thrust màquina" at bounding box center [585, 249] width 1140 height 21
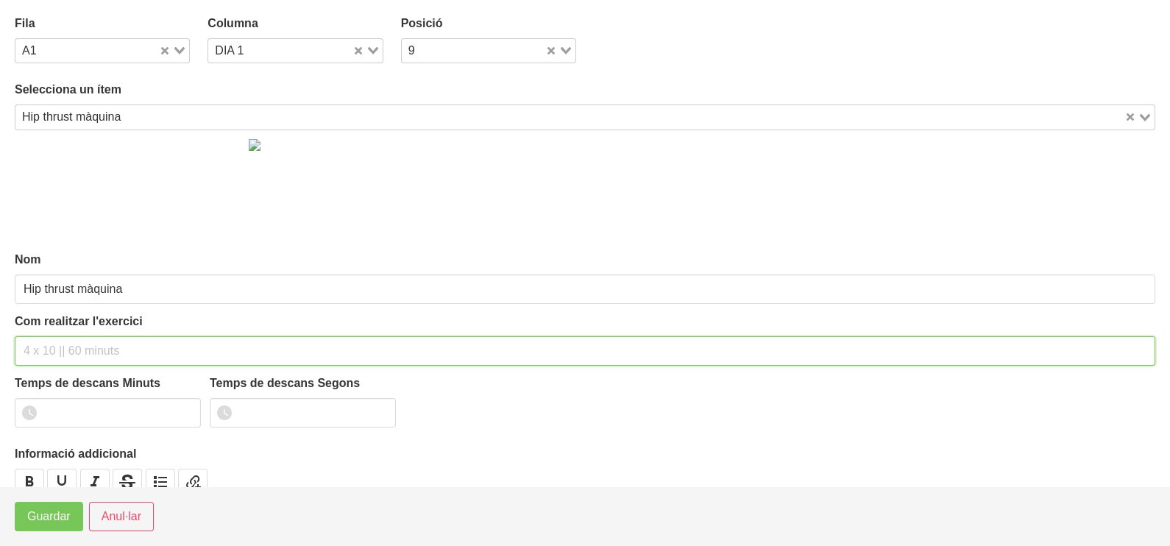
drag, startPoint x: 59, startPoint y: 350, endPoint x: 52, endPoint y: 345, distance: 8.4
click at [58, 349] on input "text" at bounding box center [585, 350] width 1140 height 29
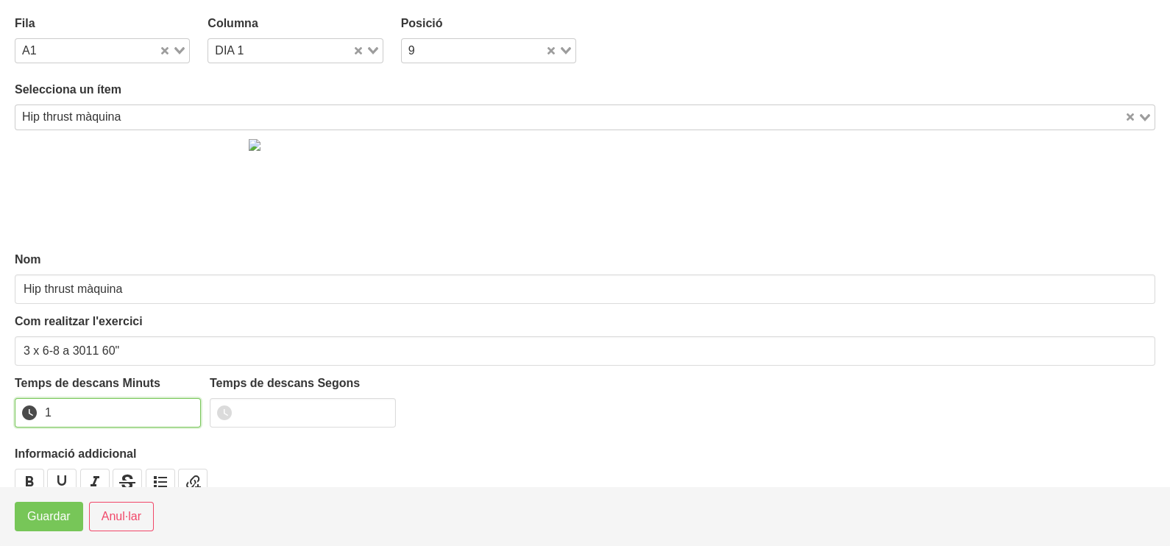
drag, startPoint x: 185, startPoint y: 405, endPoint x: 131, endPoint y: 438, distance: 63.3
click at [185, 407] on input "1" at bounding box center [108, 412] width 186 height 29
click at [57, 521] on span "Guardar" at bounding box center [48, 517] width 43 height 18
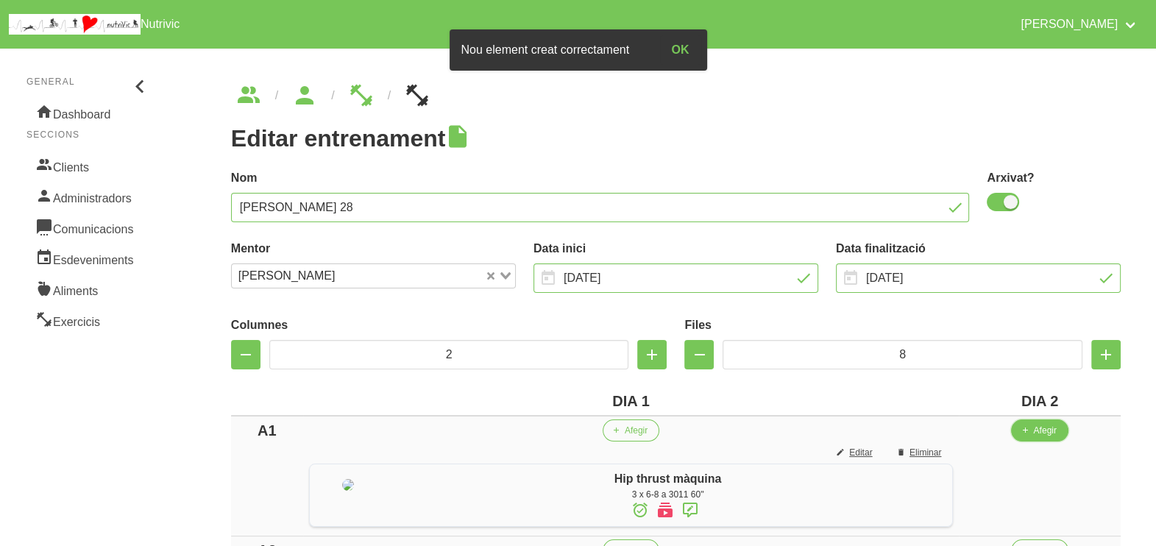
click at [1048, 430] on span "Afegir" at bounding box center [1044, 430] width 23 height 13
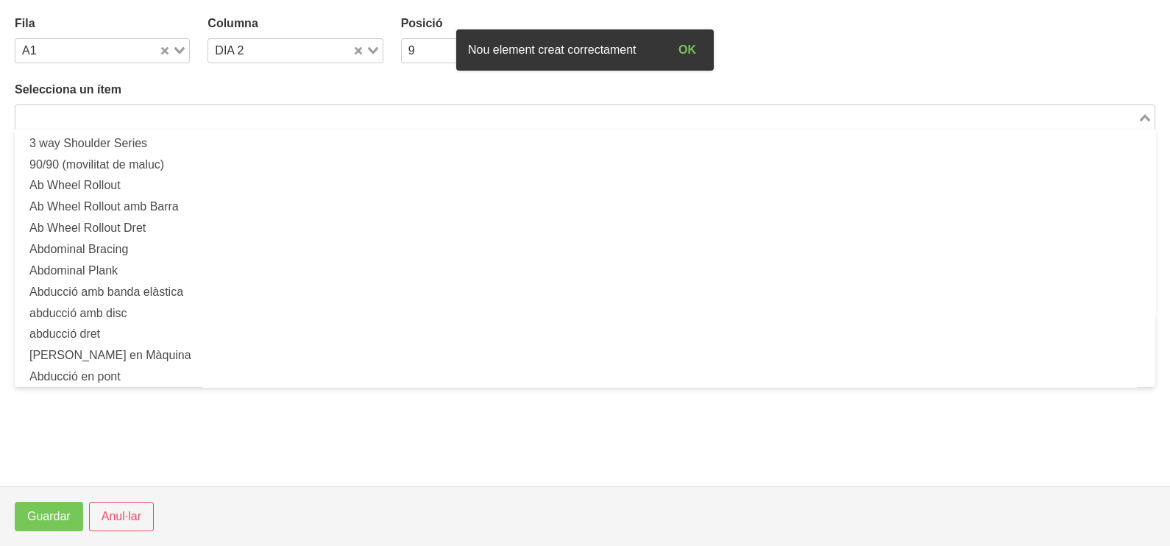
click at [199, 117] on input "Search for option" at bounding box center [576, 117] width 1119 height 18
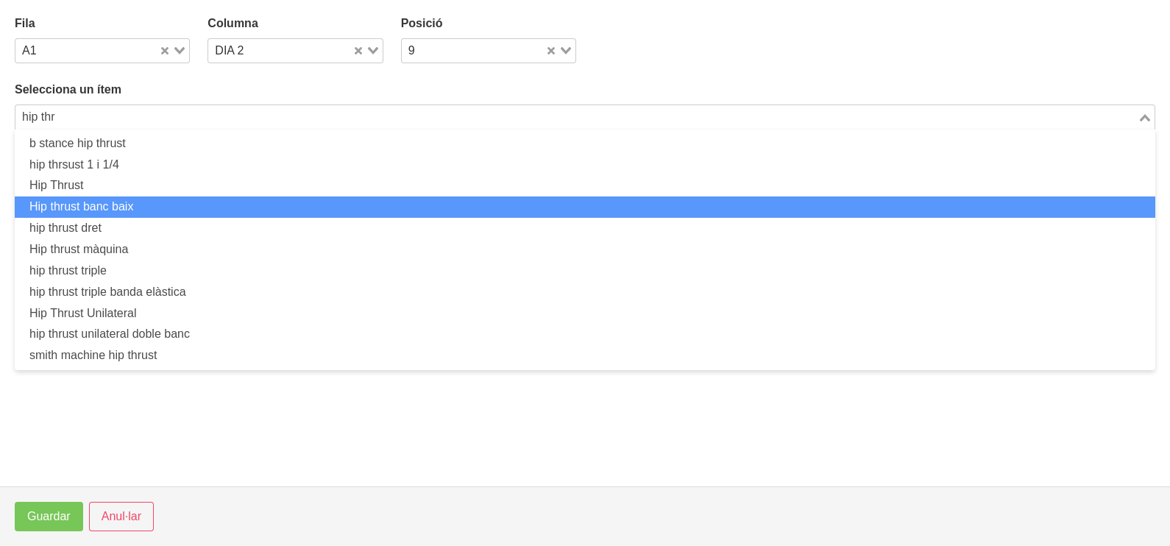
click at [181, 202] on li "Hip thrust banc baix" at bounding box center [585, 206] width 1140 height 21
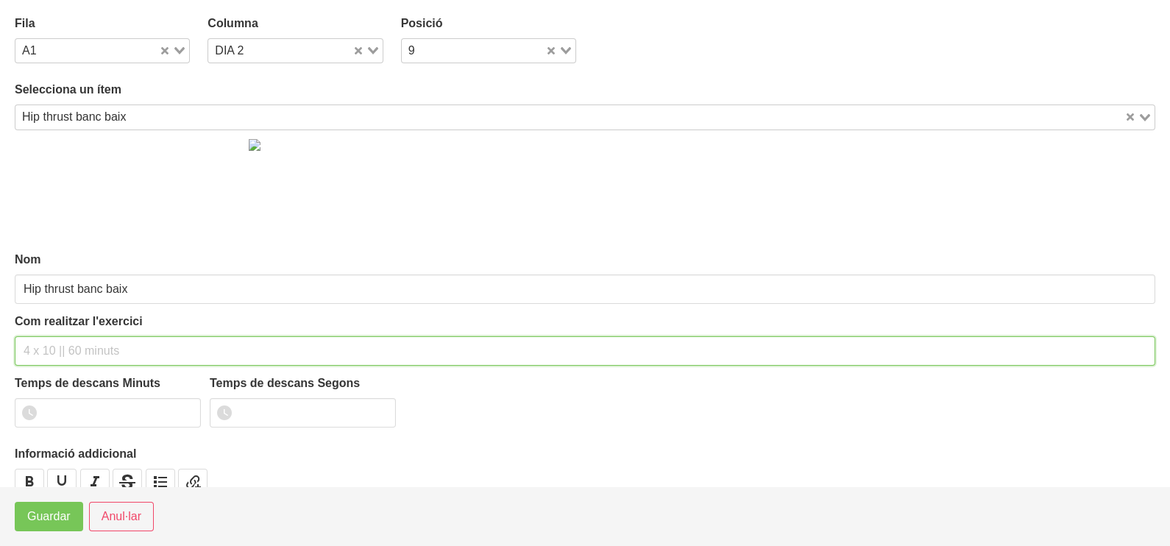
click at [87, 352] on input "text" at bounding box center [585, 350] width 1140 height 29
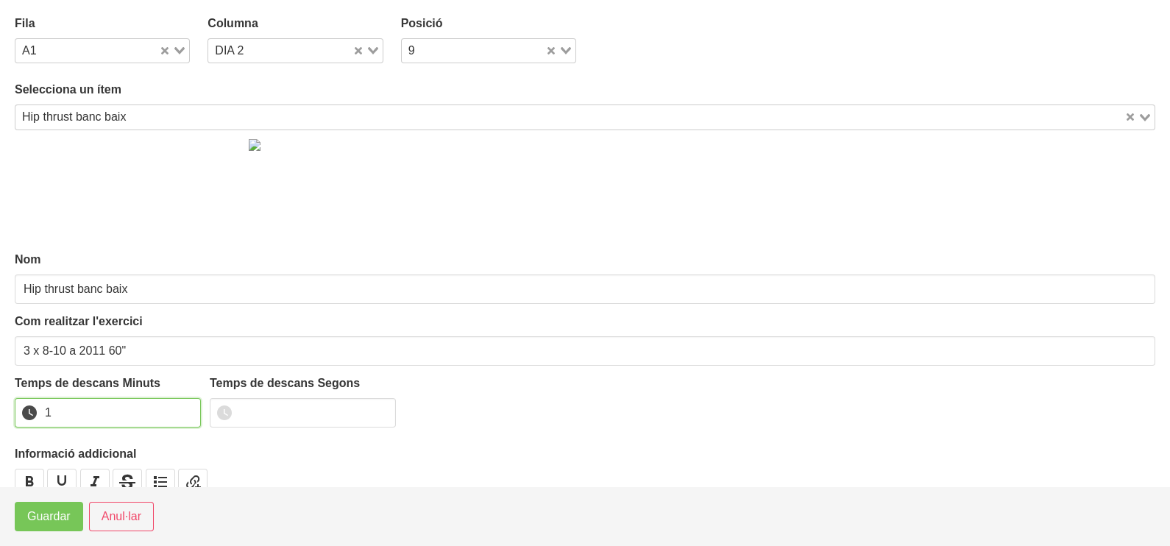
click at [184, 407] on input "1" at bounding box center [108, 412] width 186 height 29
click at [64, 511] on span "Guardar" at bounding box center [48, 517] width 43 height 18
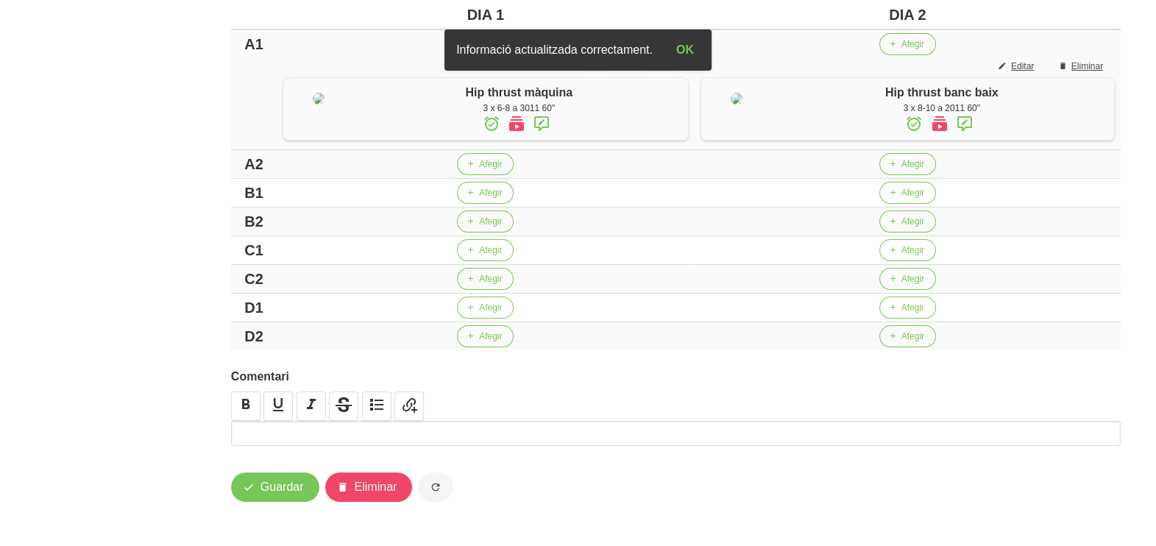
scroll to position [432, 0]
click at [469, 195] on span "button" at bounding box center [469, 192] width 13 height 13
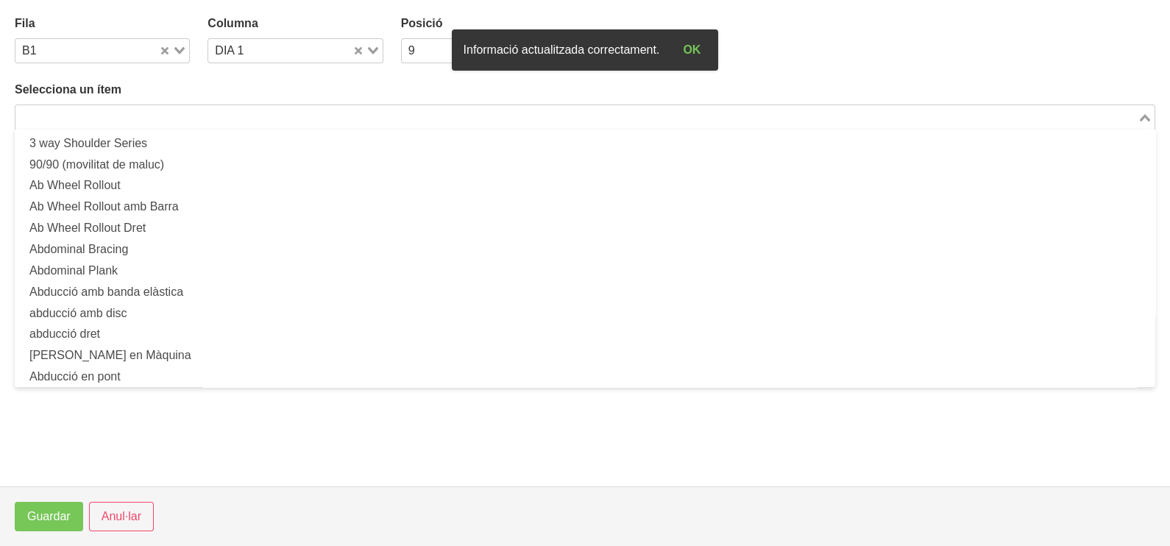
click at [157, 121] on input "Search for option" at bounding box center [576, 117] width 1119 height 18
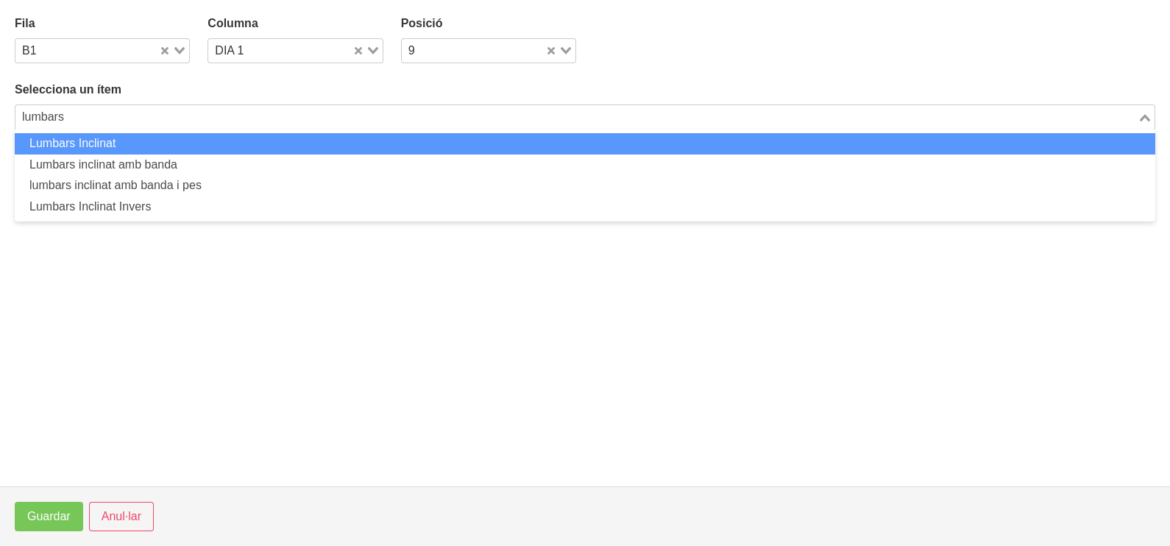
click at [127, 143] on li "Lumbars Inclinat" at bounding box center [585, 143] width 1140 height 21
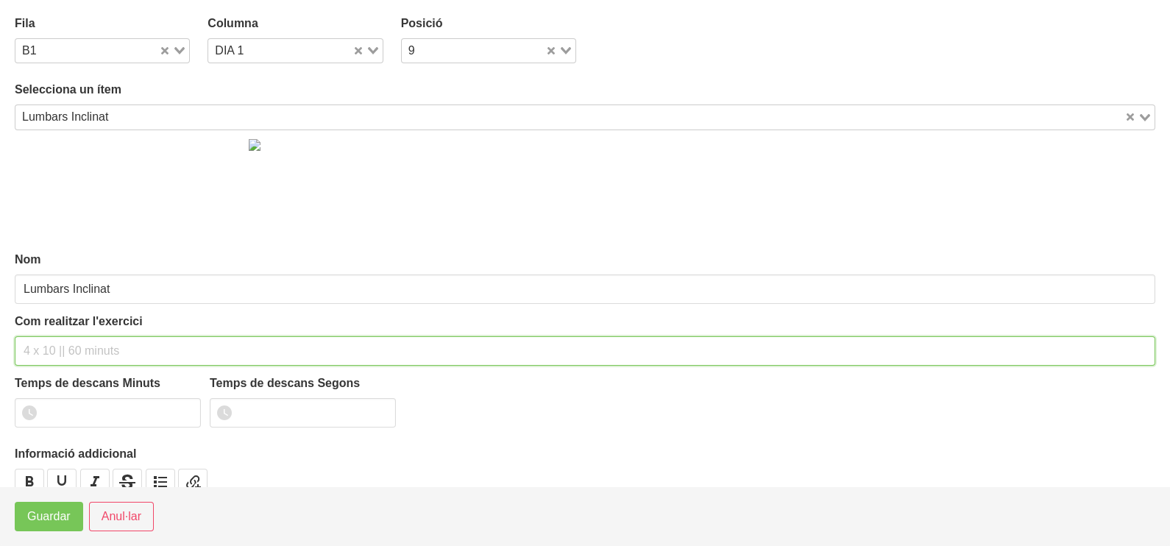
drag, startPoint x: 51, startPoint y: 352, endPoint x: 63, endPoint y: 311, distance: 42.8
click at [53, 352] on input "text" at bounding box center [585, 350] width 1140 height 29
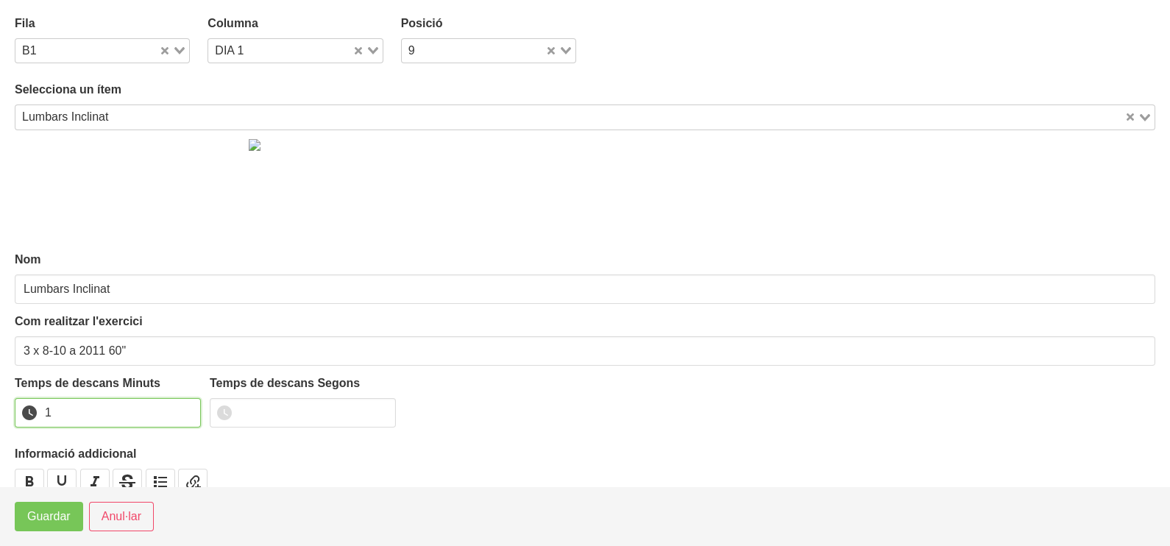
click at [186, 410] on input "1" at bounding box center [108, 412] width 186 height 29
click at [43, 522] on span "Guardar" at bounding box center [48, 517] width 43 height 18
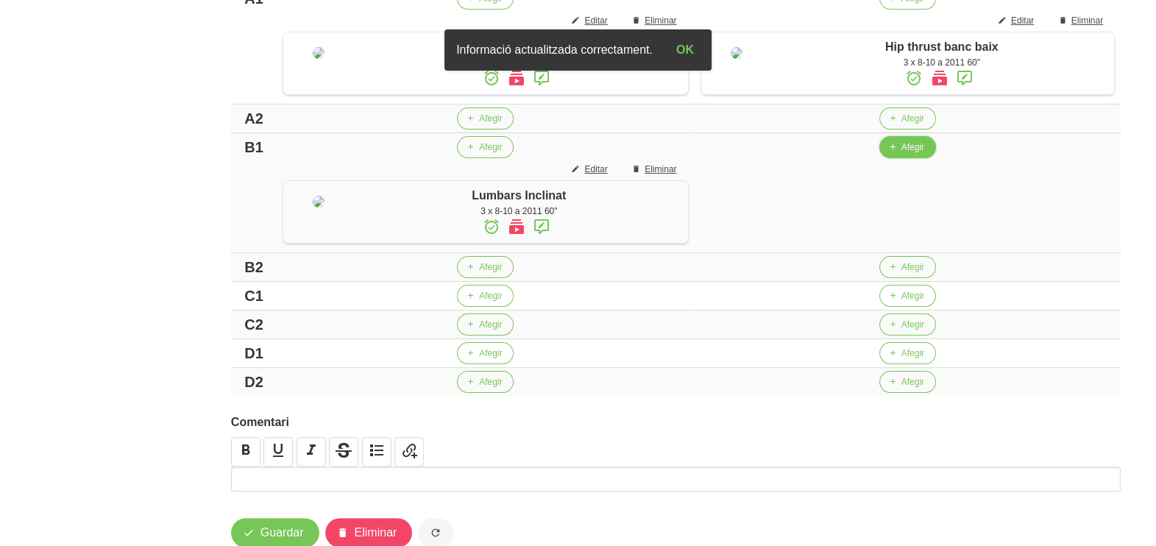
click at [906, 154] on span "Afegir" at bounding box center [912, 147] width 23 height 13
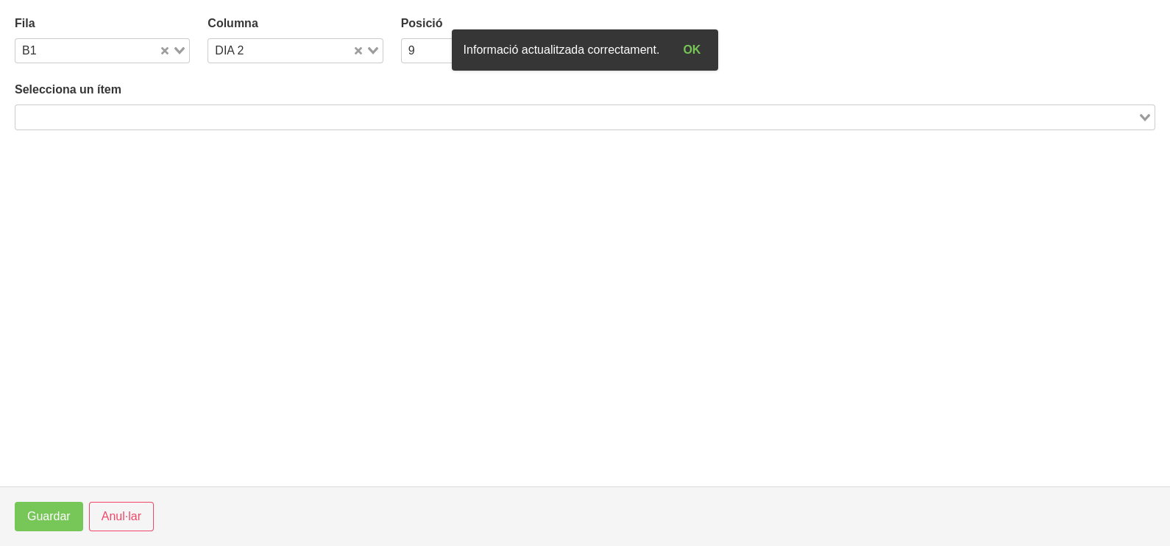
click at [177, 108] on input "Search for option" at bounding box center [576, 117] width 1119 height 18
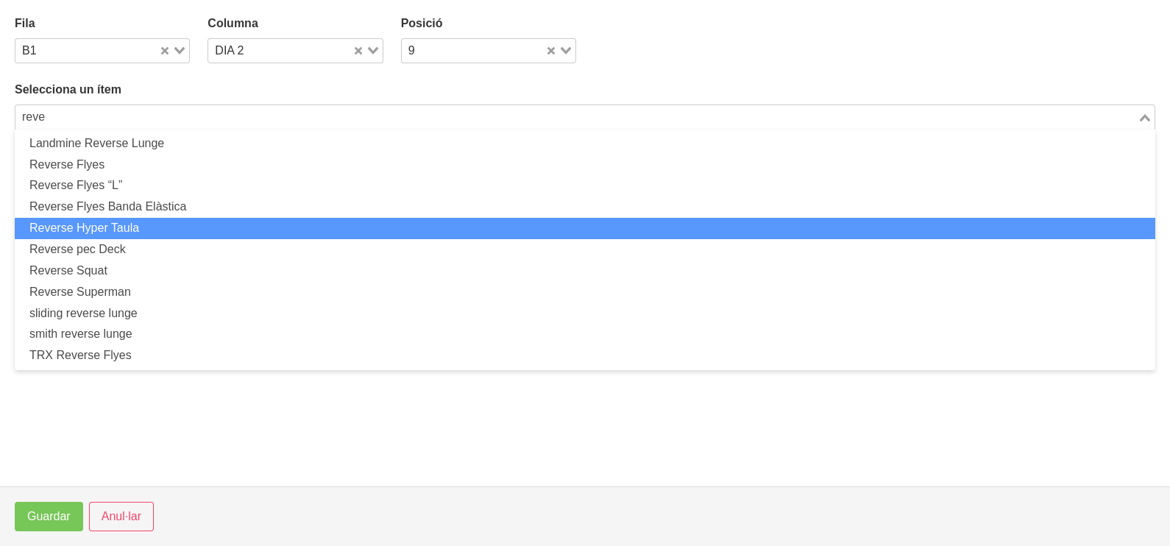
click at [159, 230] on li "Reverse Hyper Taula" at bounding box center [585, 228] width 1140 height 21
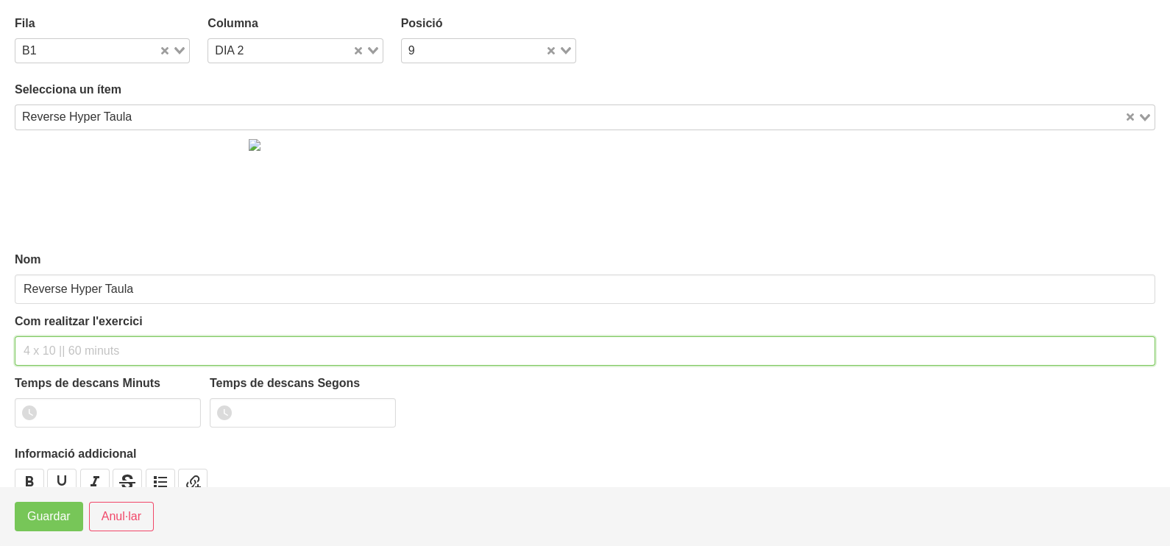
click at [64, 352] on input "text" at bounding box center [585, 350] width 1140 height 29
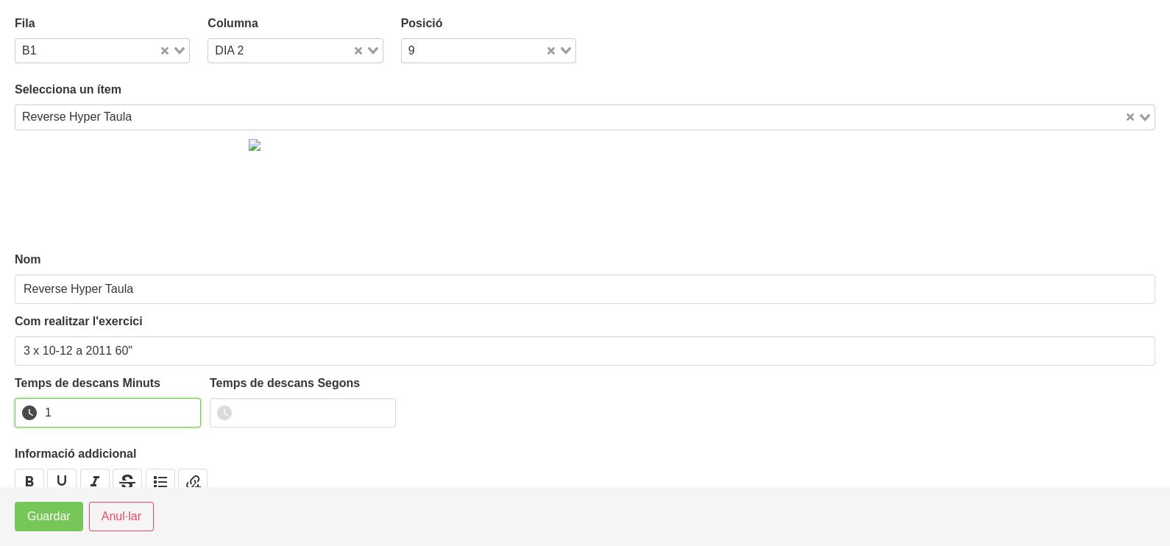
drag, startPoint x: 185, startPoint y: 409, endPoint x: 74, endPoint y: 491, distance: 138.5
click at [184, 410] on input "1" at bounding box center [108, 412] width 186 height 29
click at [41, 524] on span "Guardar" at bounding box center [48, 517] width 43 height 18
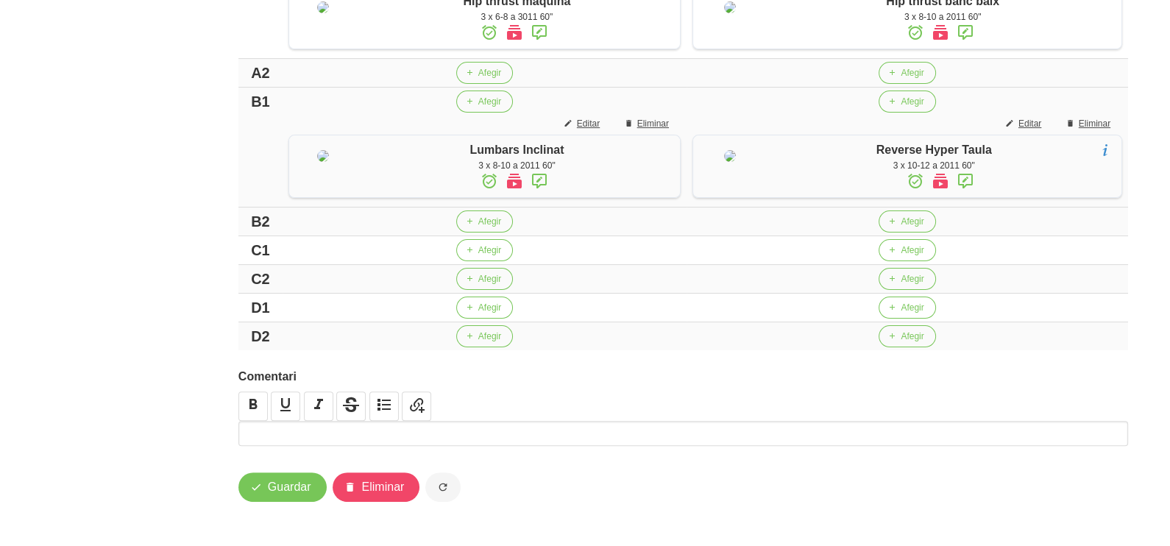
scroll to position [571, 0]
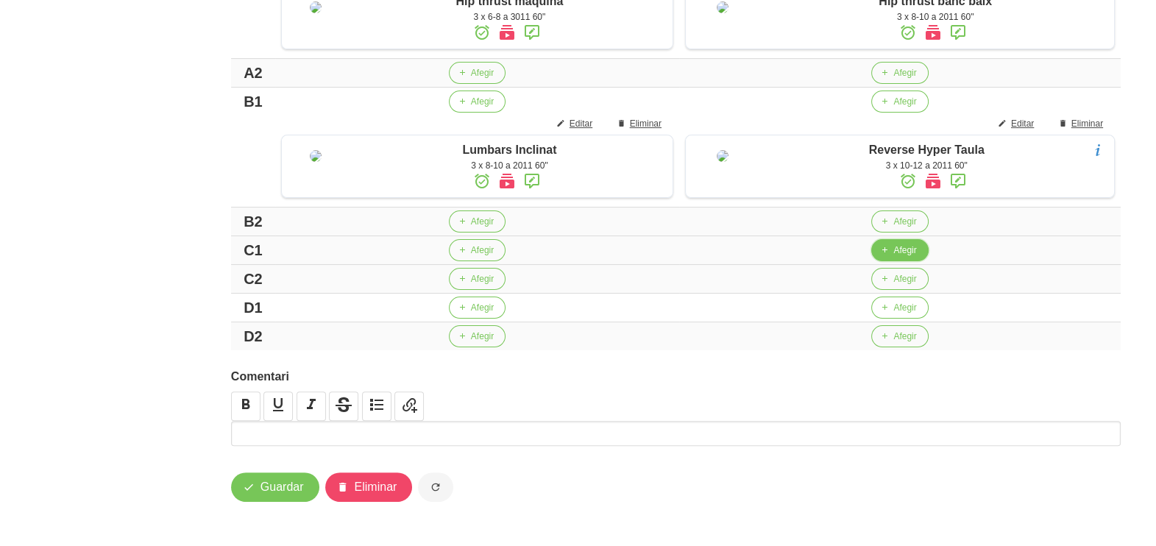
click at [890, 252] on button "Afegir" at bounding box center [899, 250] width 57 height 22
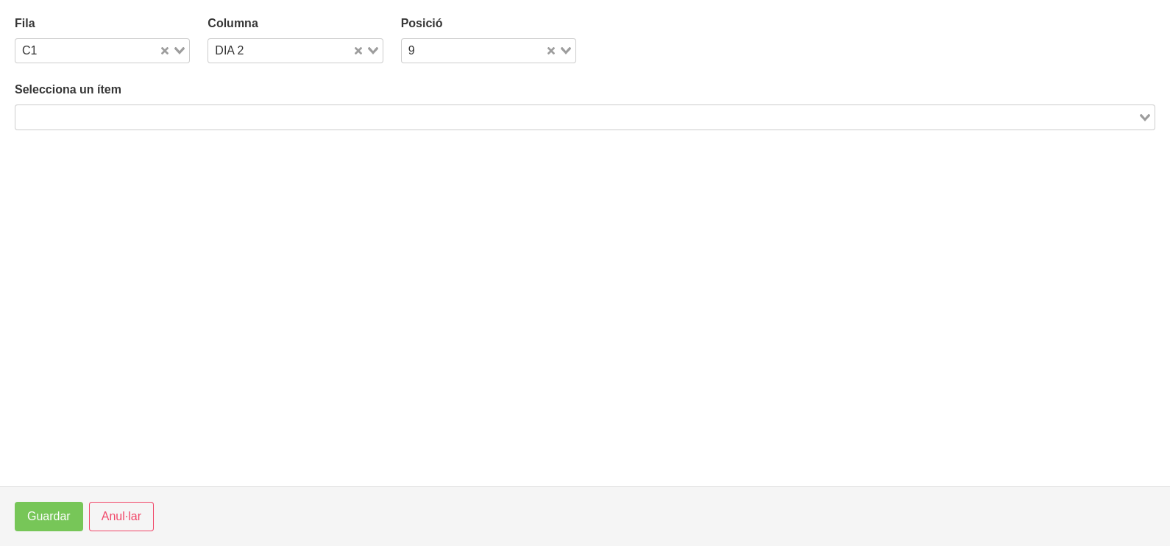
click at [147, 112] on input "Search for option" at bounding box center [576, 117] width 1119 height 18
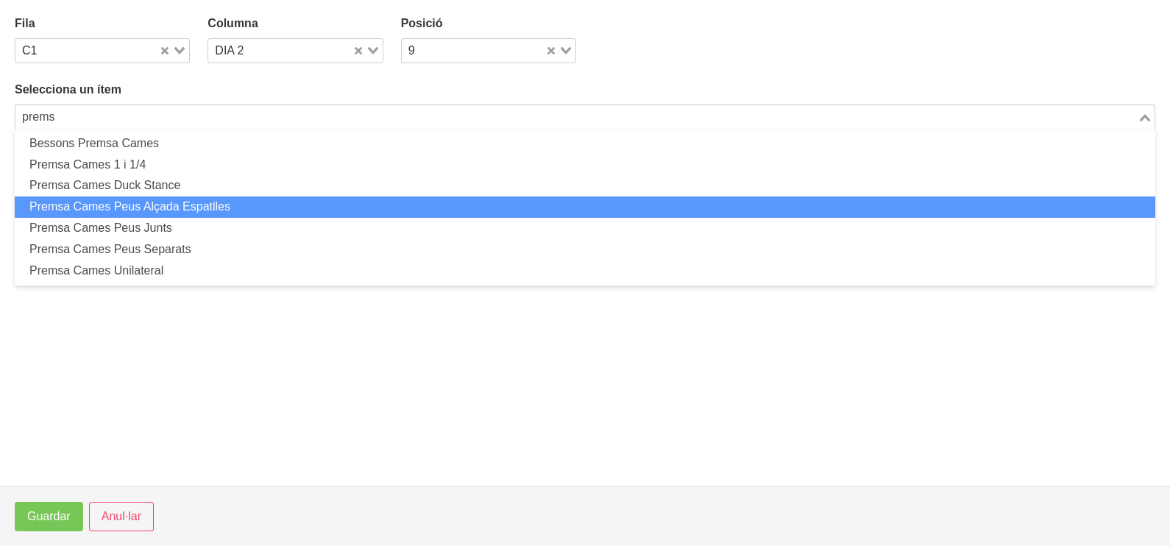
click at [156, 207] on li "Premsa Cames Peus Alçada Espatlles" at bounding box center [585, 206] width 1140 height 21
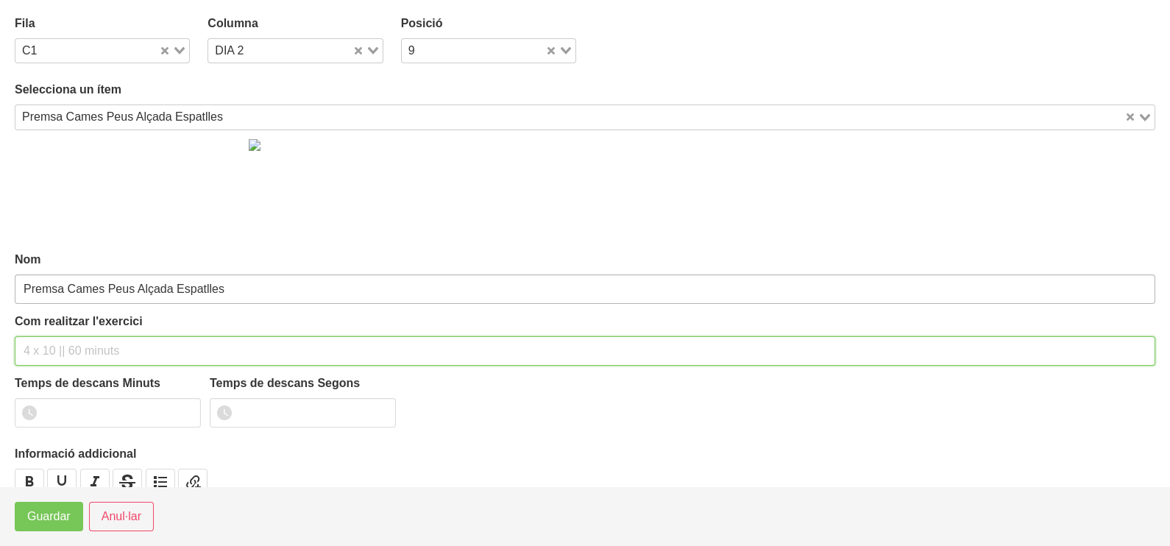
click at [63, 344] on input "text" at bounding box center [585, 350] width 1140 height 29
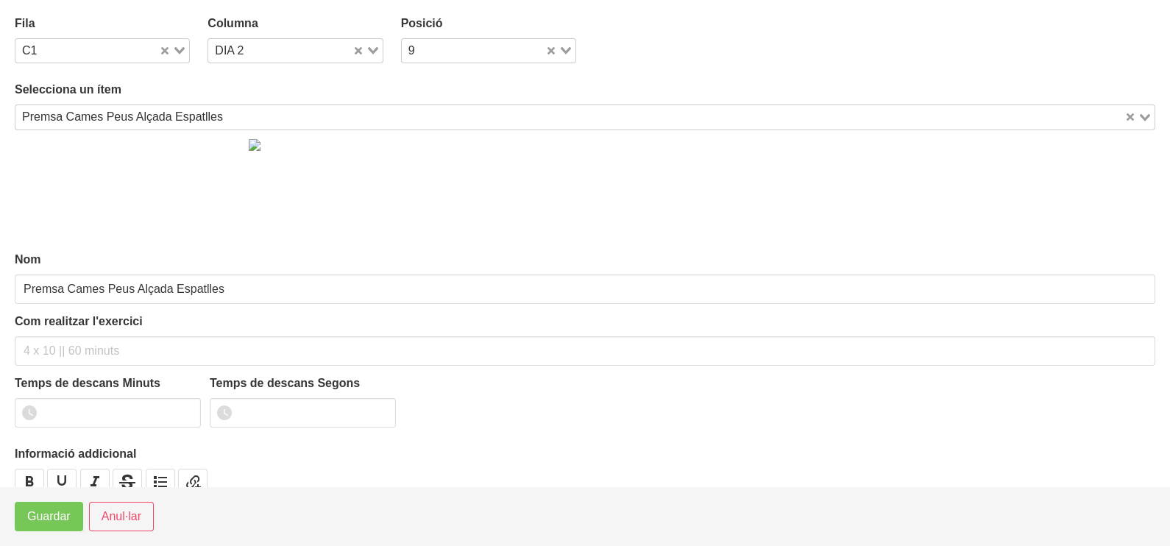
click at [143, 120] on div "Premsa Cames Peus Alçada Espatlles" at bounding box center [569, 115] width 1109 height 21
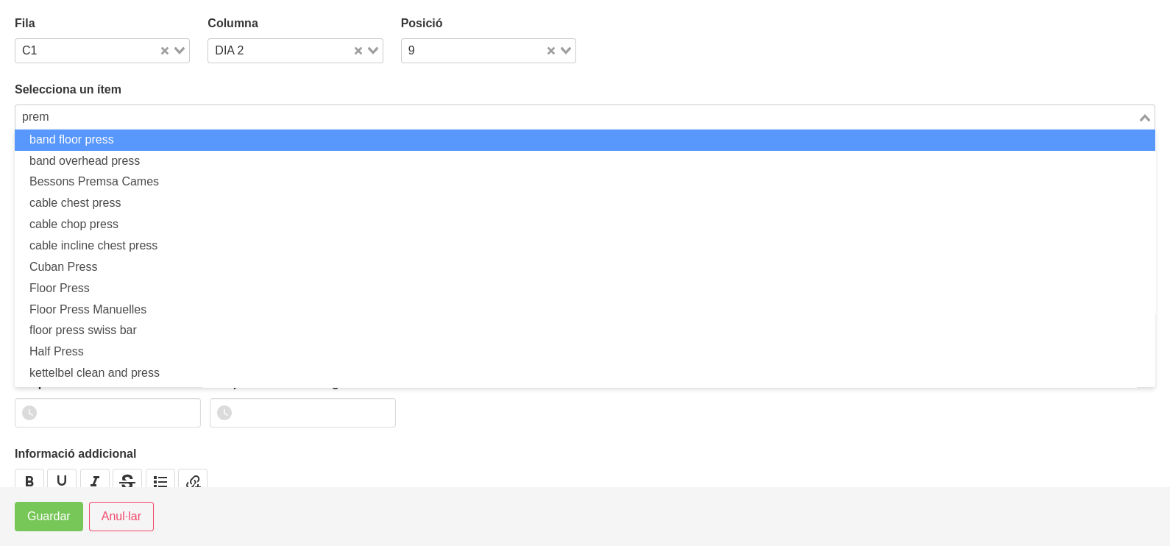
scroll to position [0, 0]
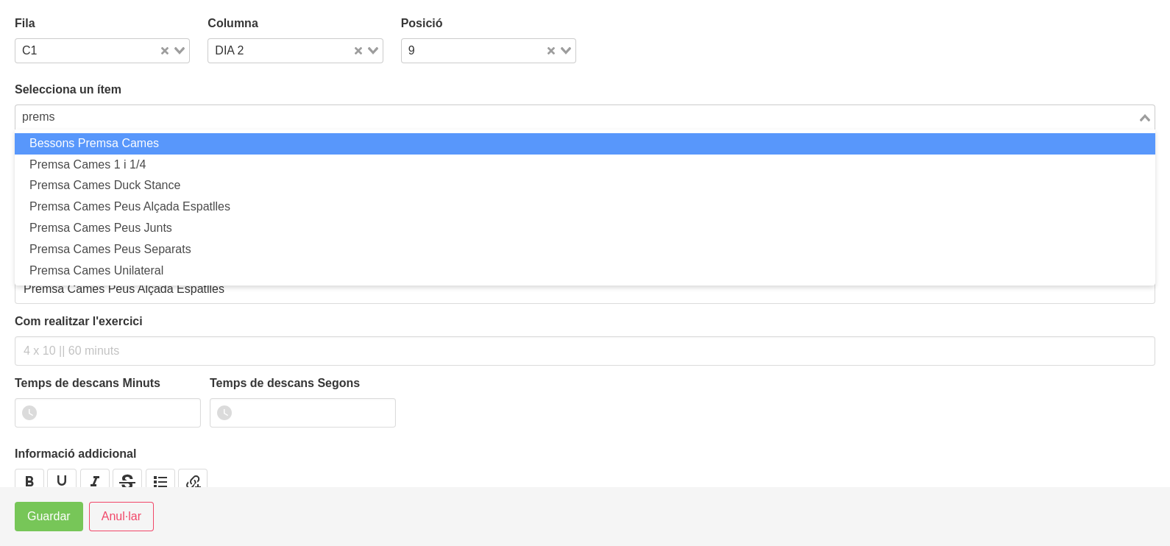
drag, startPoint x: -4, startPoint y: 112, endPoint x: 4, endPoint y: 111, distance: 7.4
click at [0, 111] on html "Nutrivic Marc Fabré General Dashboard Seccions Clients Administradors Comunicac…" at bounding box center [585, 21] width 1170 height 1032
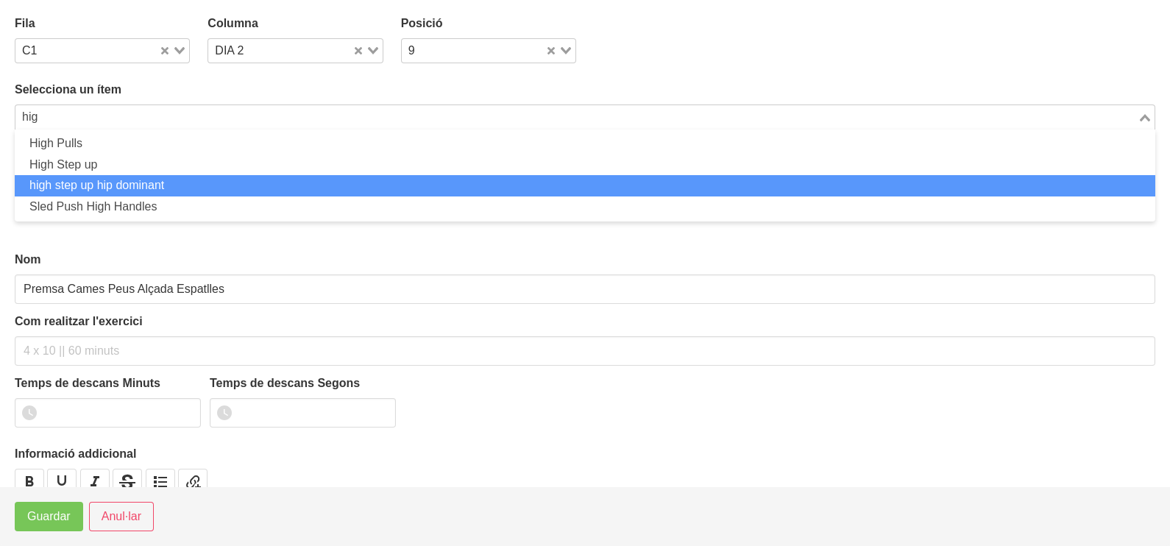
click at [121, 180] on li "high step up hip dominant" at bounding box center [585, 185] width 1140 height 21
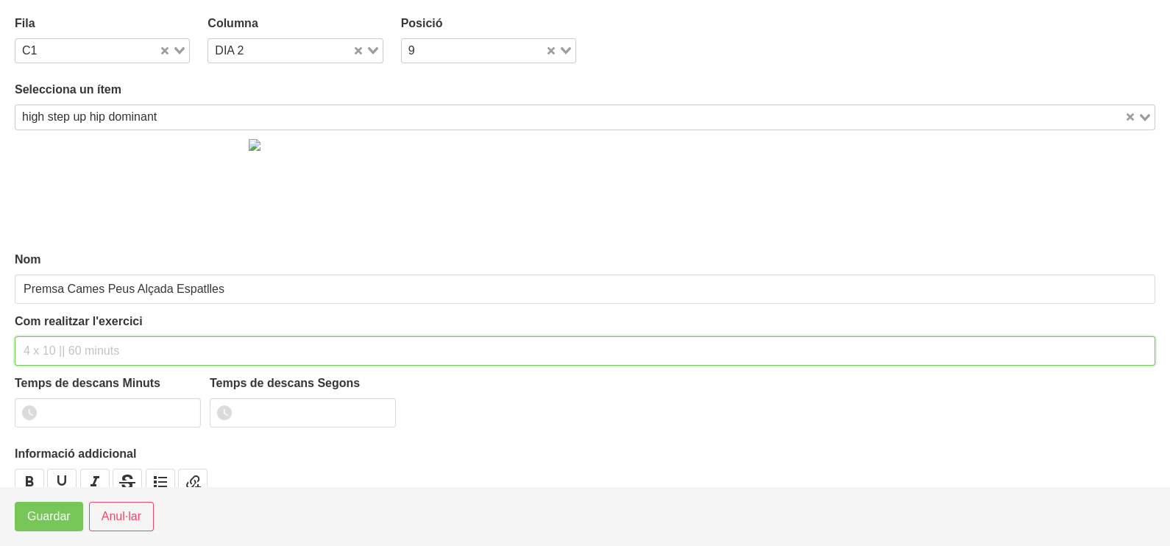
drag, startPoint x: 45, startPoint y: 349, endPoint x: 96, endPoint y: 217, distance: 141.8
click at [51, 345] on input "text" at bounding box center [585, 350] width 1140 height 29
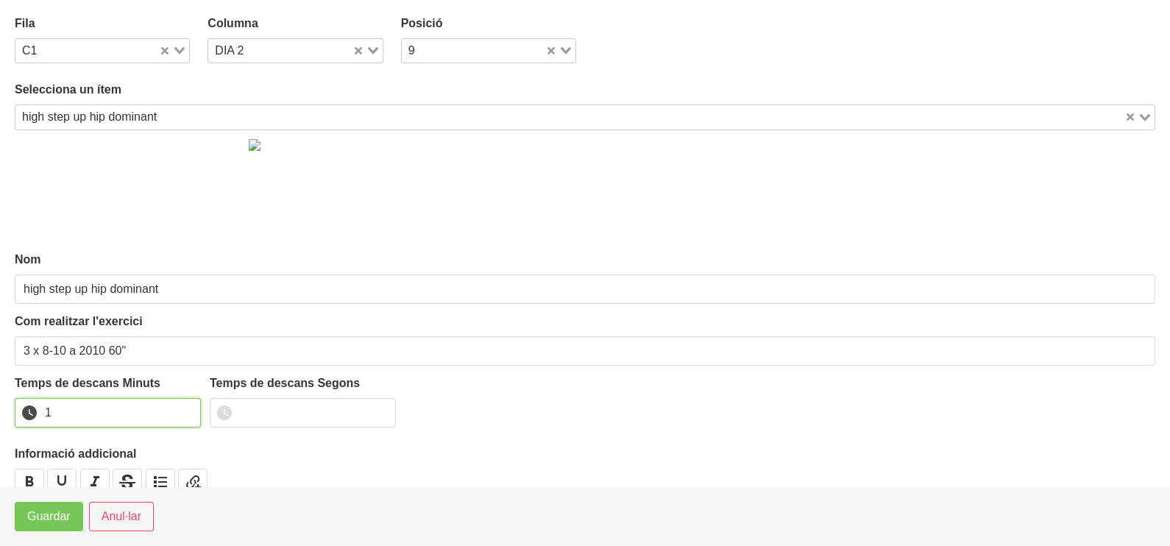
drag, startPoint x: 185, startPoint y: 408, endPoint x: 141, endPoint y: 441, distance: 55.3
click at [185, 409] on input "1" at bounding box center [108, 412] width 186 height 29
click at [40, 511] on span "Guardar" at bounding box center [48, 517] width 43 height 18
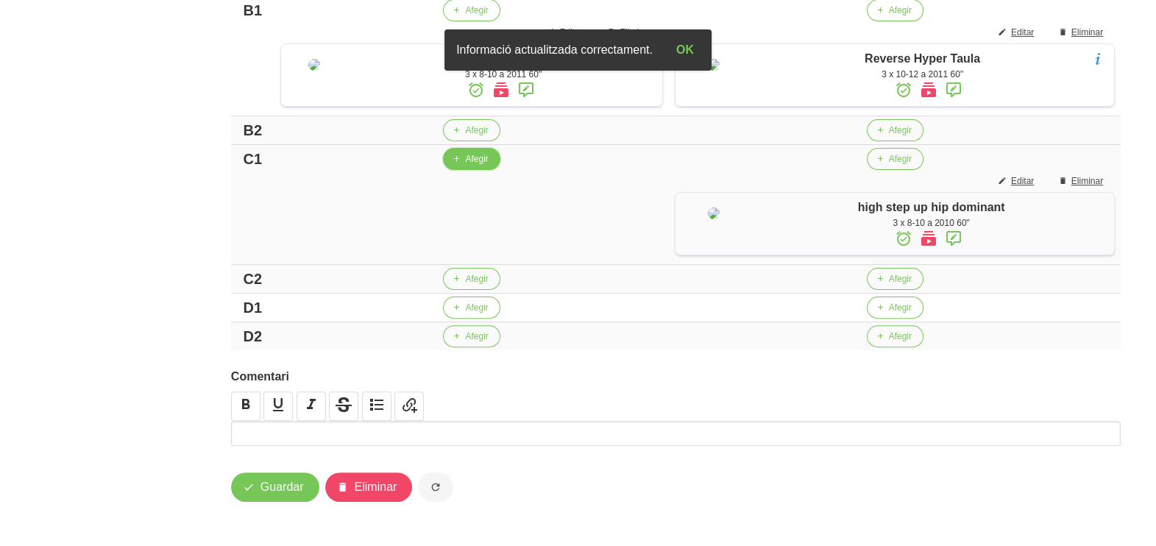
click at [471, 166] on span "Afegir" at bounding box center [476, 158] width 23 height 13
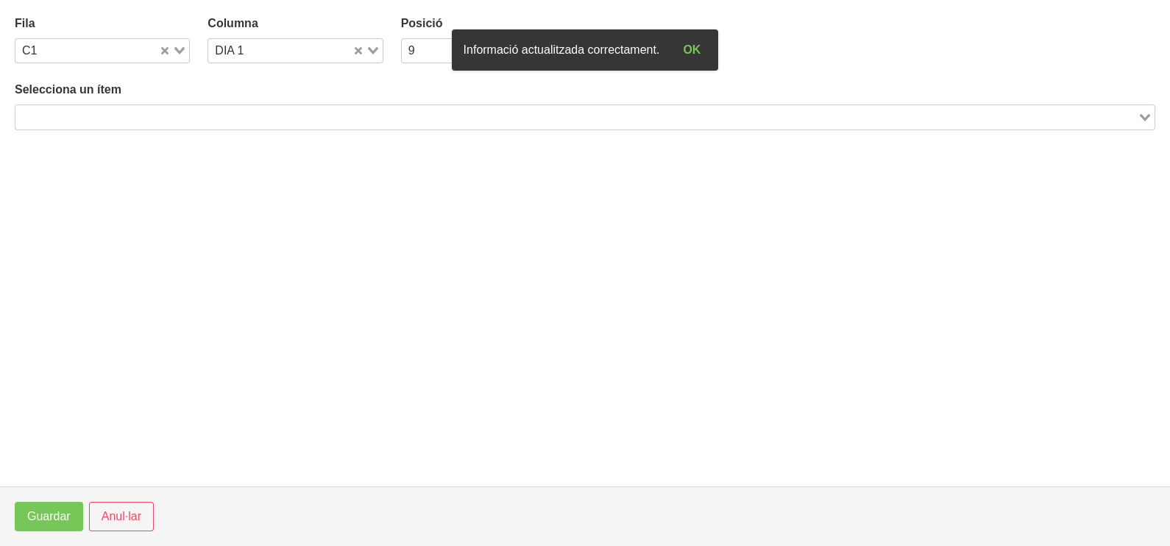
click at [202, 116] on input "Search for option" at bounding box center [576, 117] width 1119 height 18
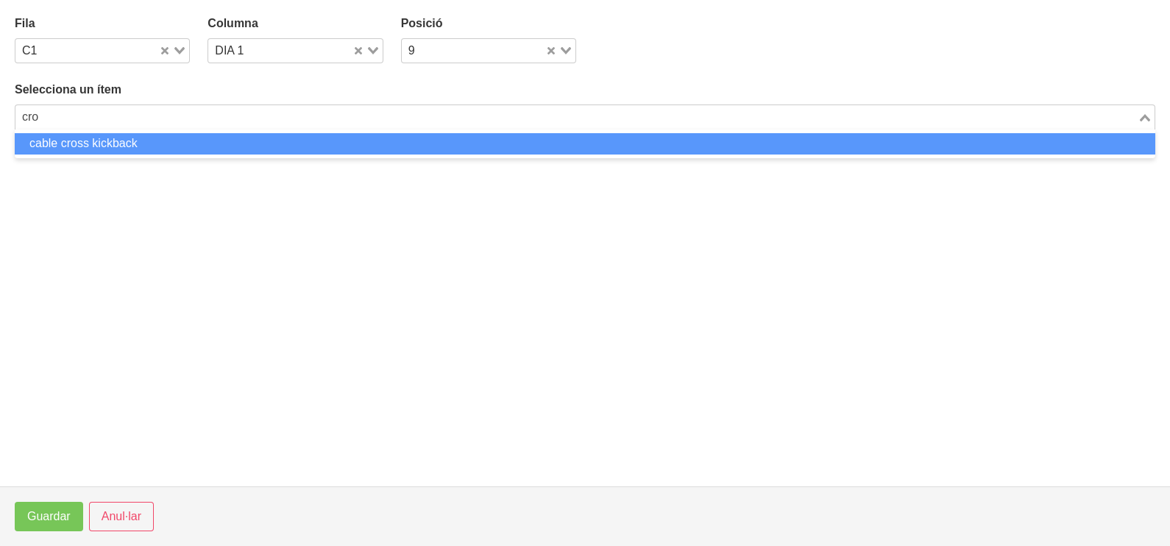
click at [135, 141] on li "cable cross kickback" at bounding box center [585, 143] width 1140 height 21
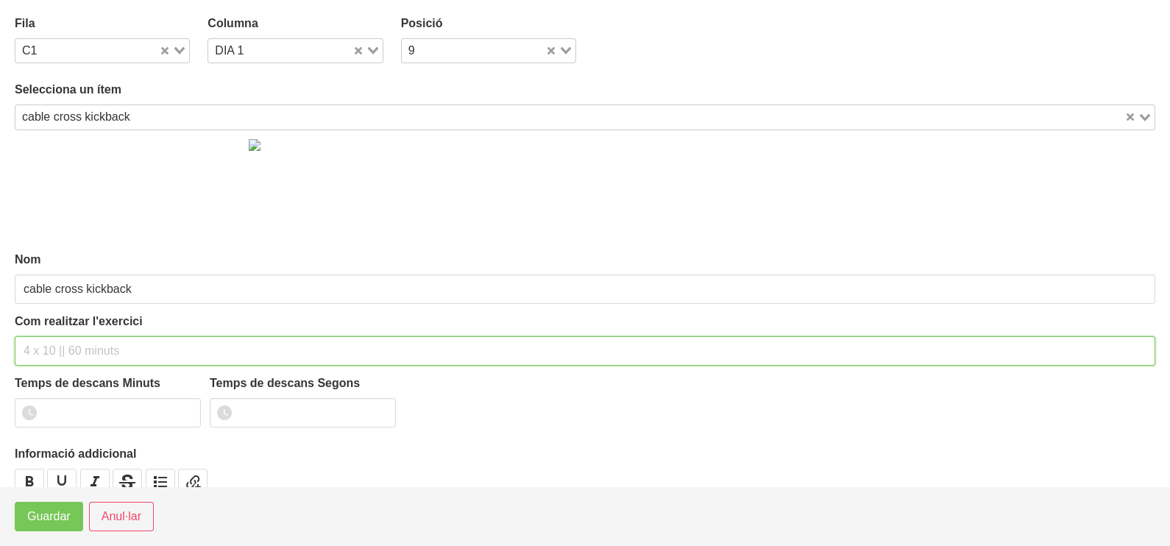
drag, startPoint x: 70, startPoint y: 353, endPoint x: 68, endPoint y: 333, distance: 20.0
click at [68, 350] on input "text" at bounding box center [585, 350] width 1140 height 29
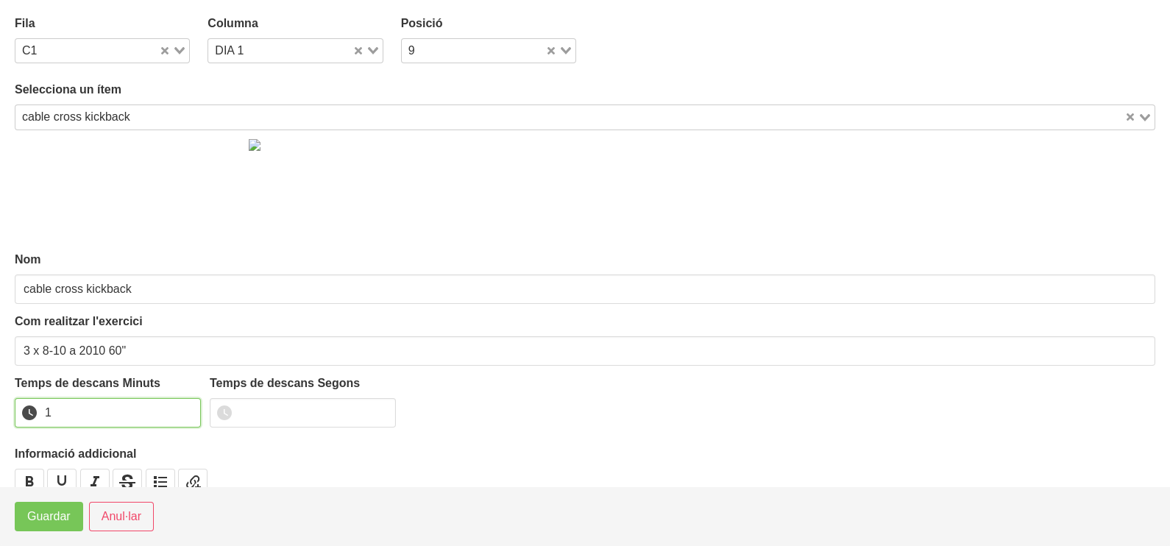
click at [185, 408] on input "1" at bounding box center [108, 412] width 186 height 29
click at [42, 517] on span "Guardar" at bounding box center [48, 517] width 43 height 18
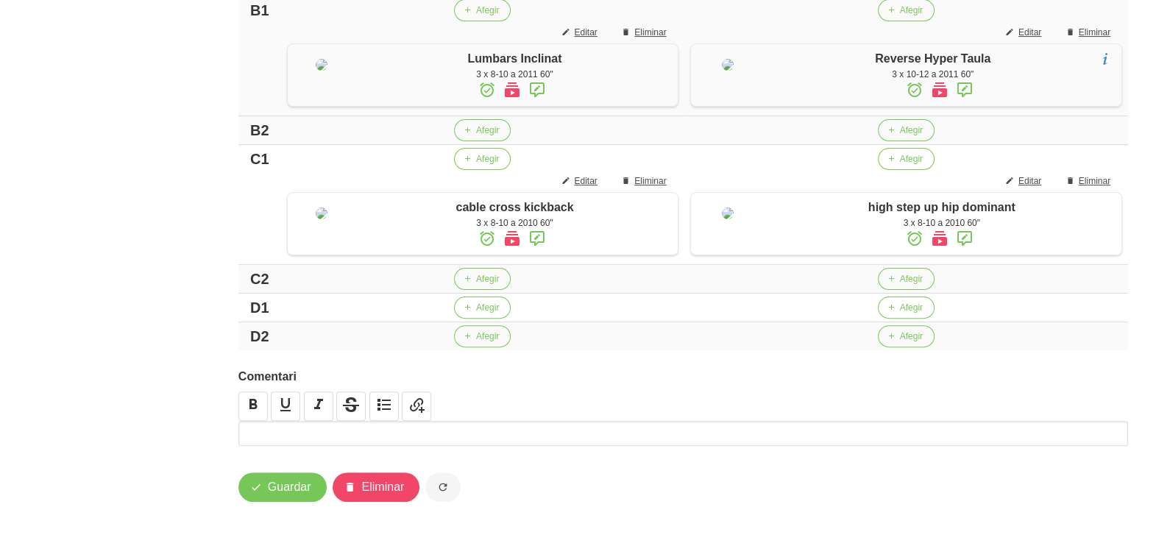
scroll to position [710, 0]
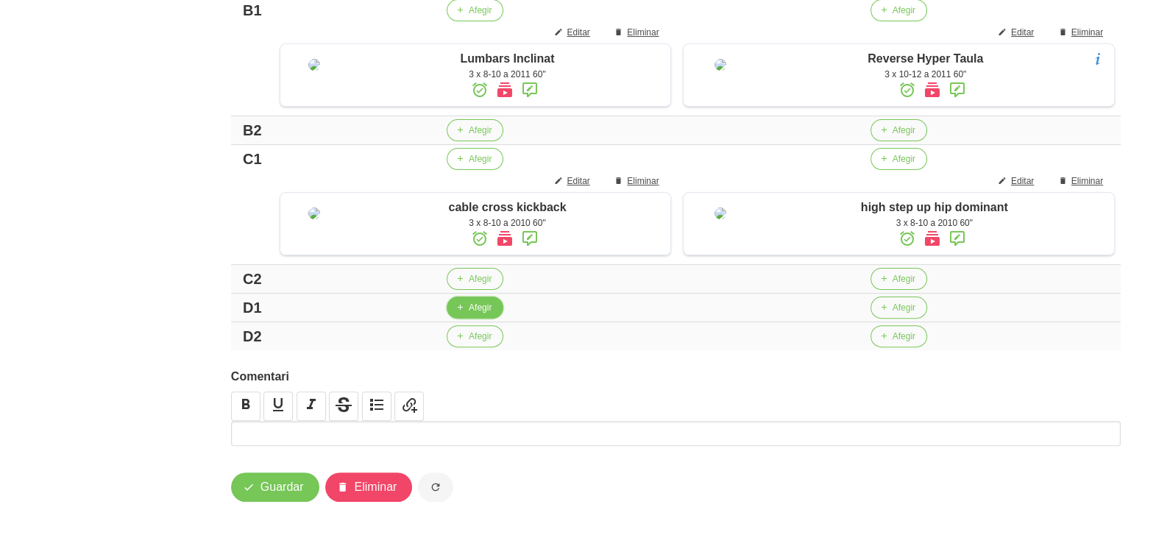
click at [469, 309] on span "Afegir" at bounding box center [480, 307] width 23 height 13
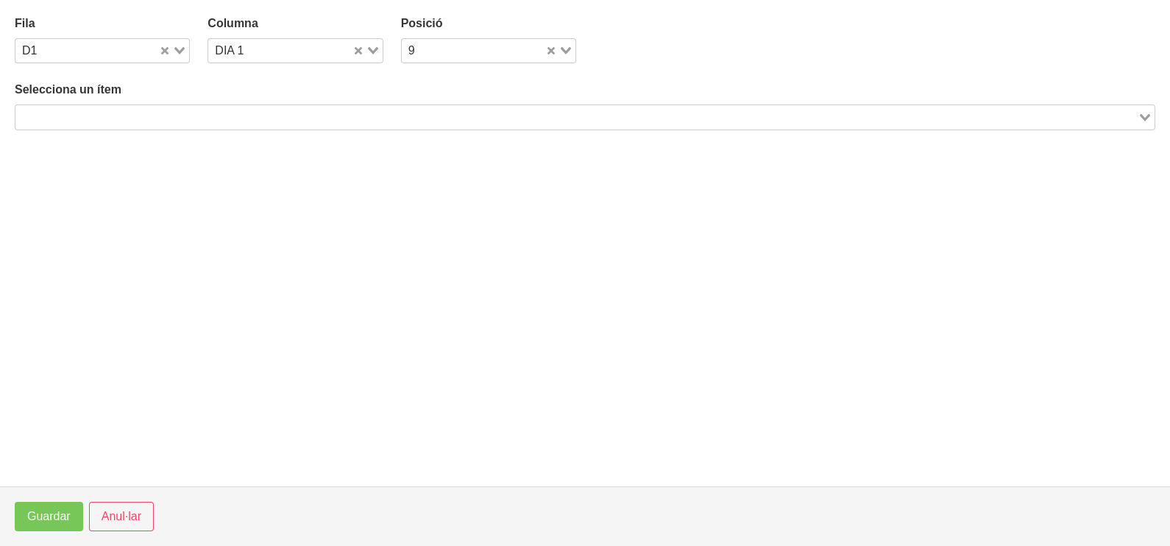
click at [179, 113] on input "Search for option" at bounding box center [576, 117] width 1119 height 18
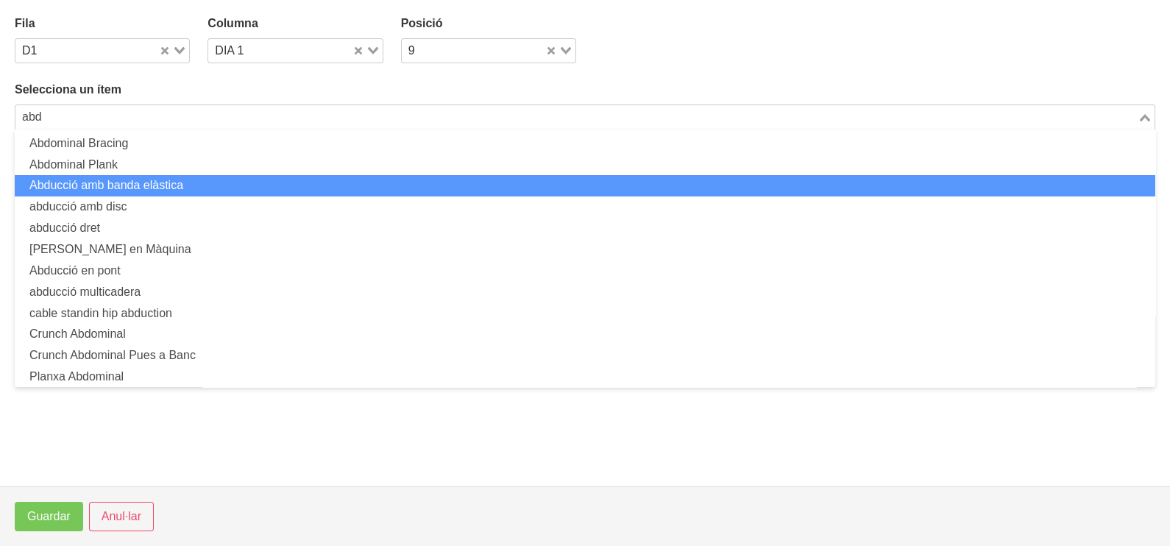
scroll to position [68, 0]
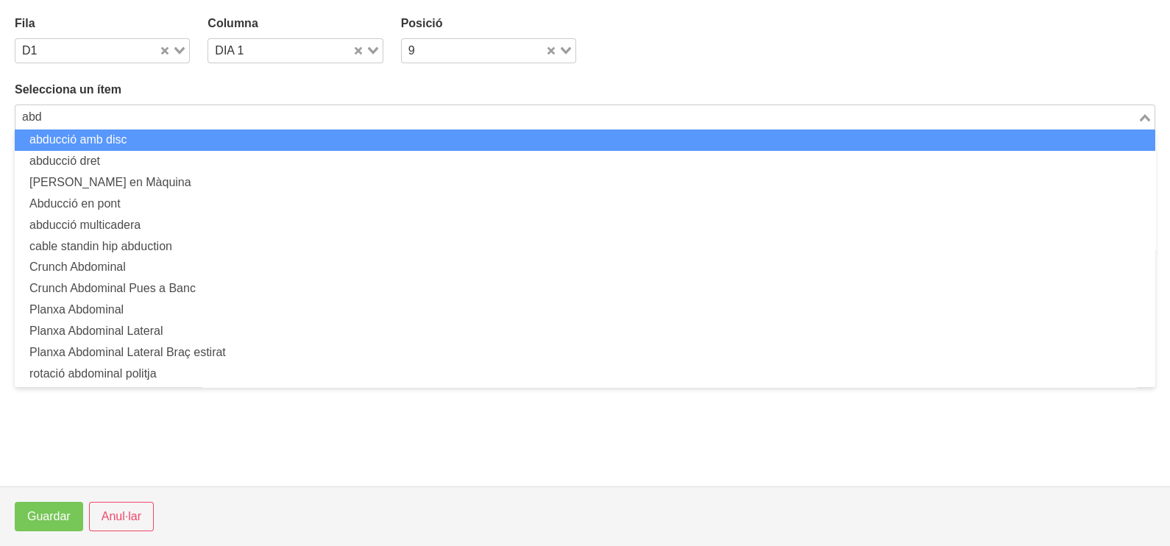
click at [139, 146] on li "abducció amb disc" at bounding box center [585, 139] width 1140 height 21
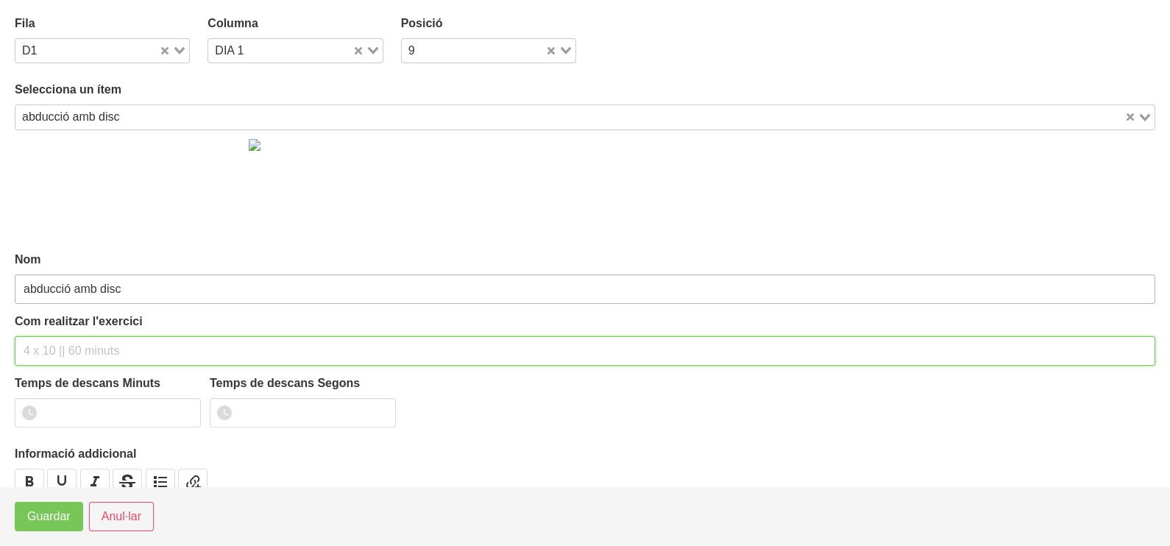
drag, startPoint x: 65, startPoint y: 352, endPoint x: 80, endPoint y: 286, distance: 67.1
click at [71, 327] on div "Com realitzar l'exercici" at bounding box center [585, 339] width 1140 height 53
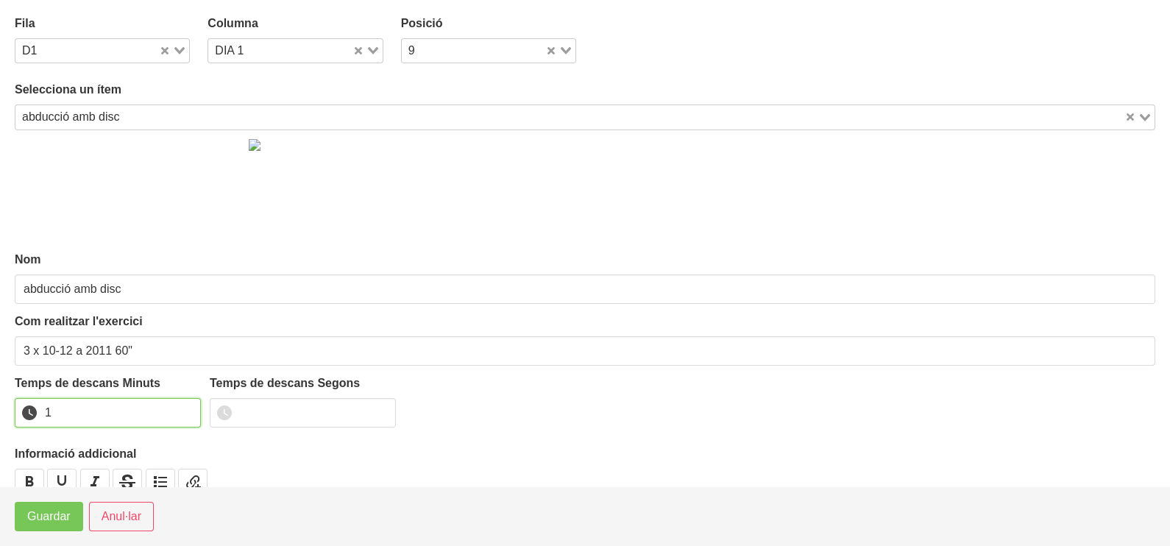
click at [182, 407] on input "1" at bounding box center [108, 412] width 186 height 29
click at [56, 522] on span "Guardar" at bounding box center [48, 517] width 43 height 18
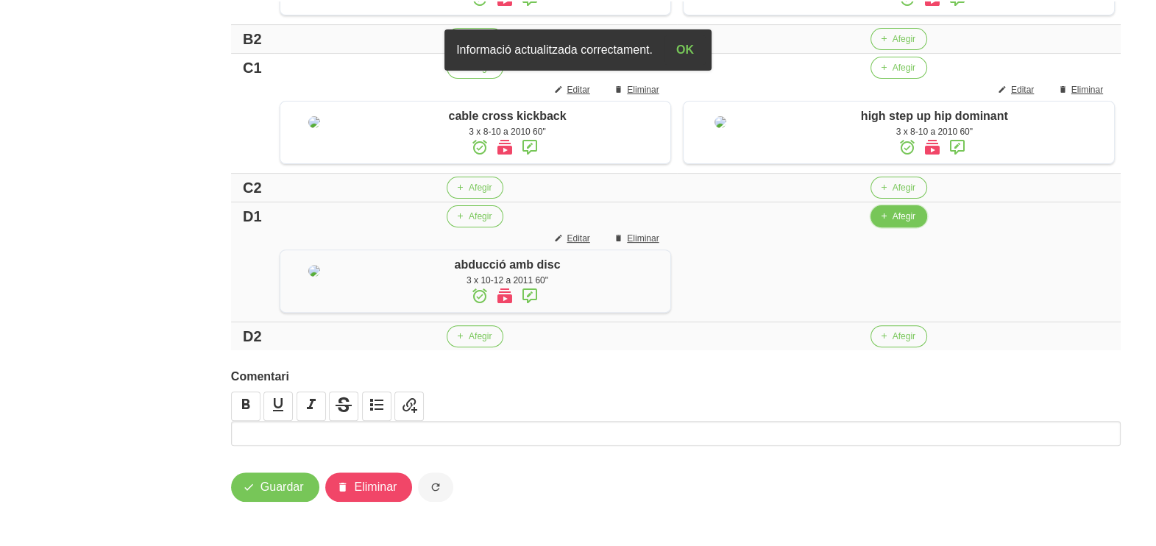
click at [892, 223] on span "Afegir" at bounding box center [903, 216] width 23 height 13
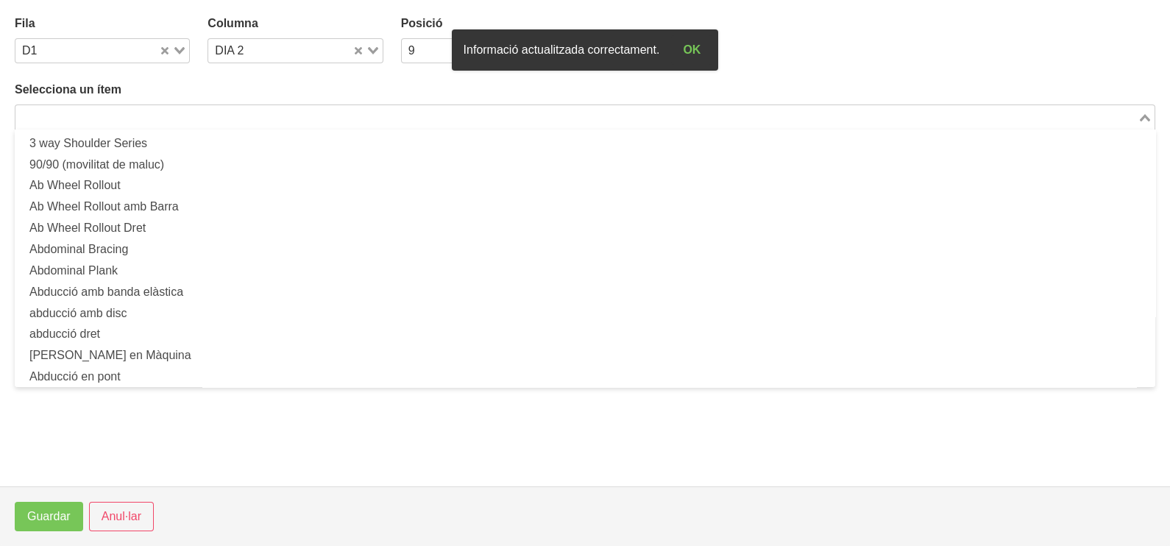
drag, startPoint x: 210, startPoint y: 118, endPoint x: 236, endPoint y: 77, distance: 49.0
click at [211, 118] on input "Search for option" at bounding box center [576, 117] width 1119 height 18
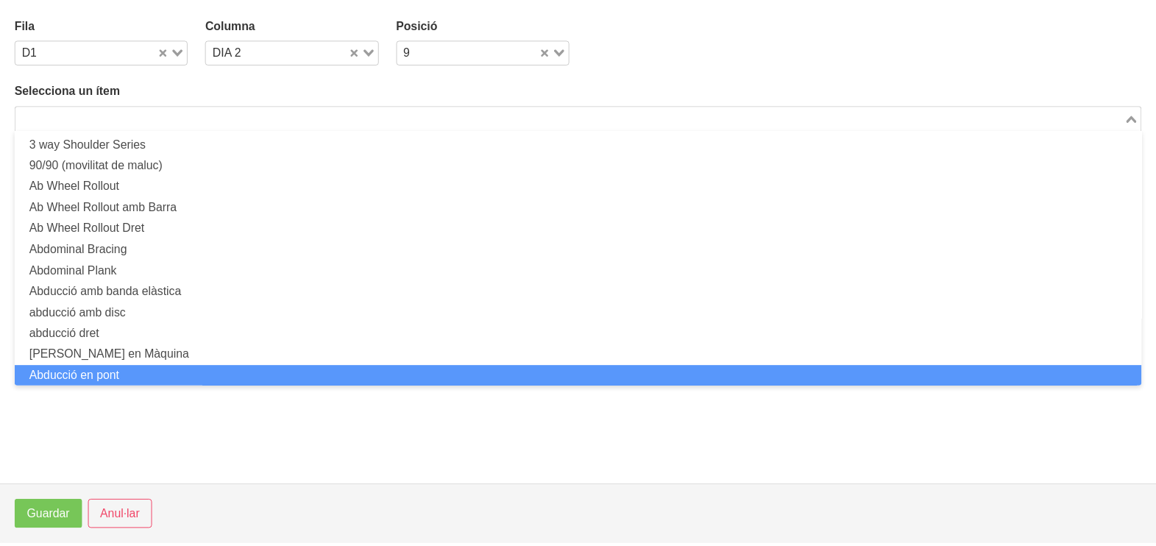
scroll to position [0, 0]
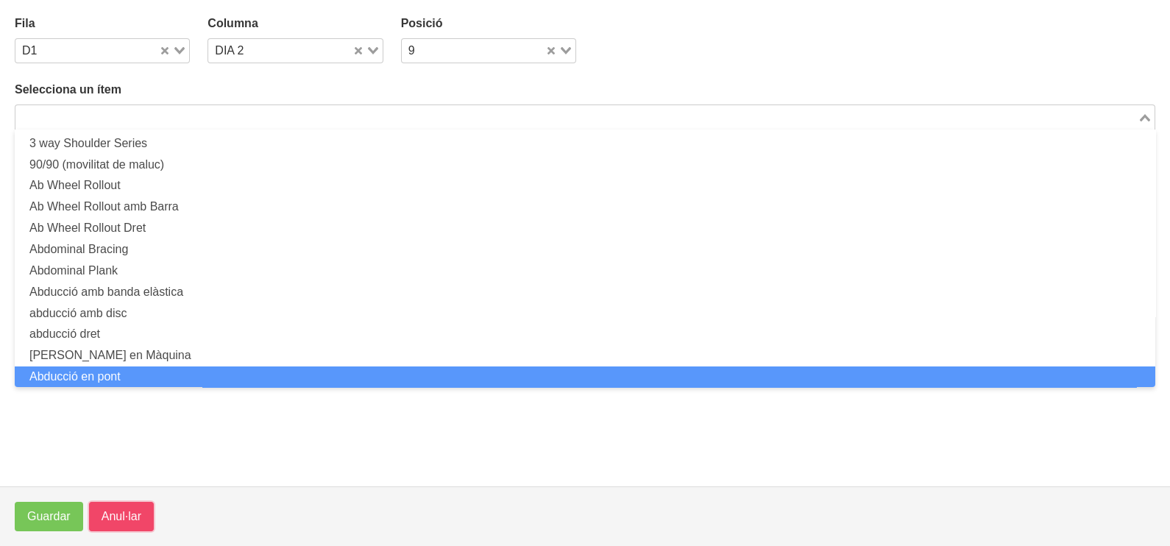
click at [117, 523] on span "Anul·lar" at bounding box center [122, 517] width 40 height 18
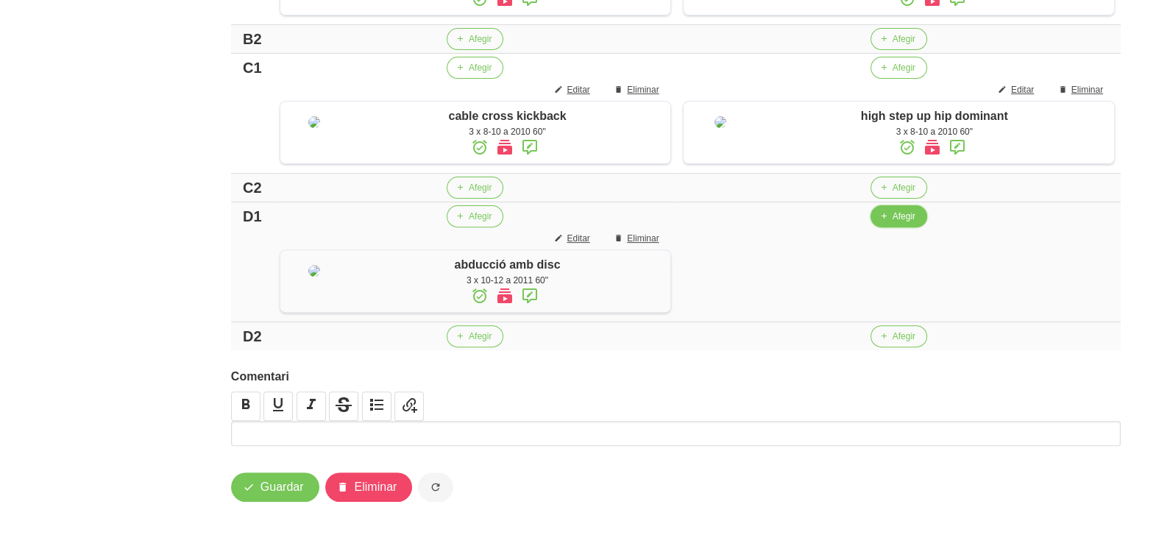
click at [886, 227] on button "Afegir" at bounding box center [898, 216] width 57 height 22
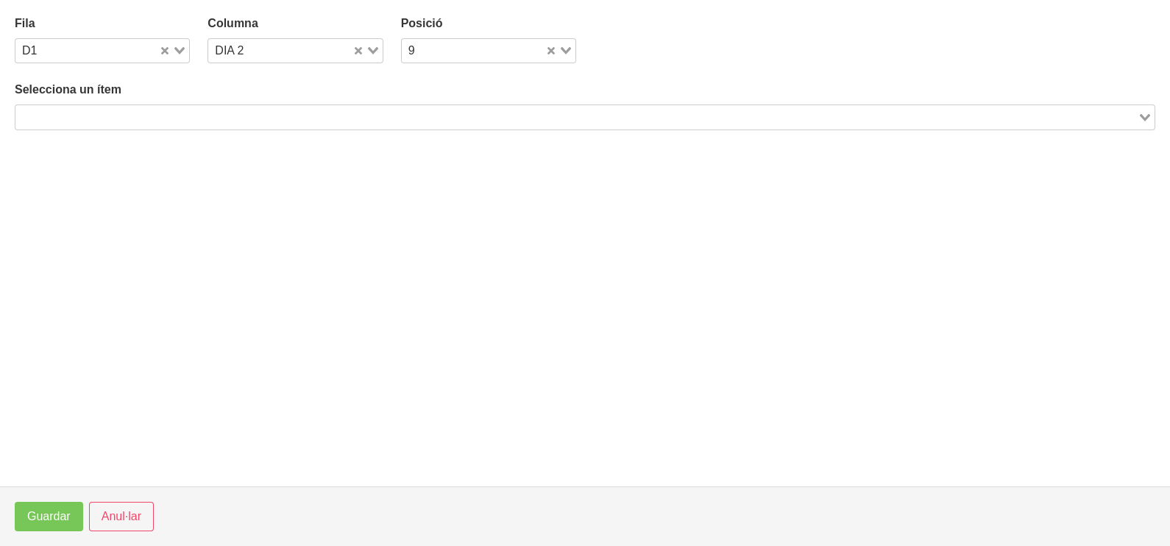
click at [191, 118] on input "Search for option" at bounding box center [576, 117] width 1119 height 18
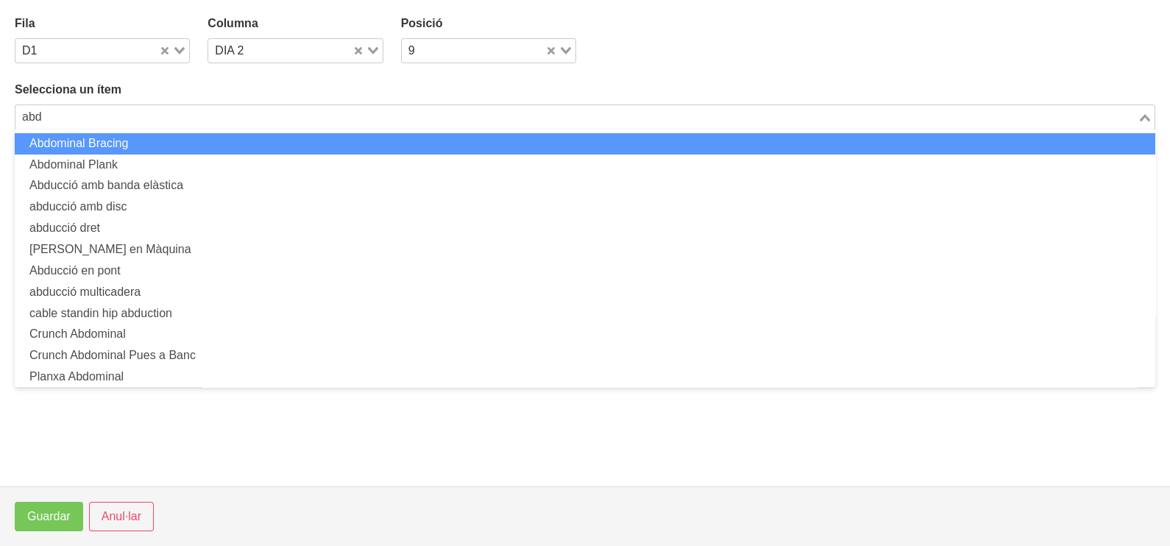
drag, startPoint x: 23, startPoint y: 113, endPoint x: 0, endPoint y: 110, distance: 23.0
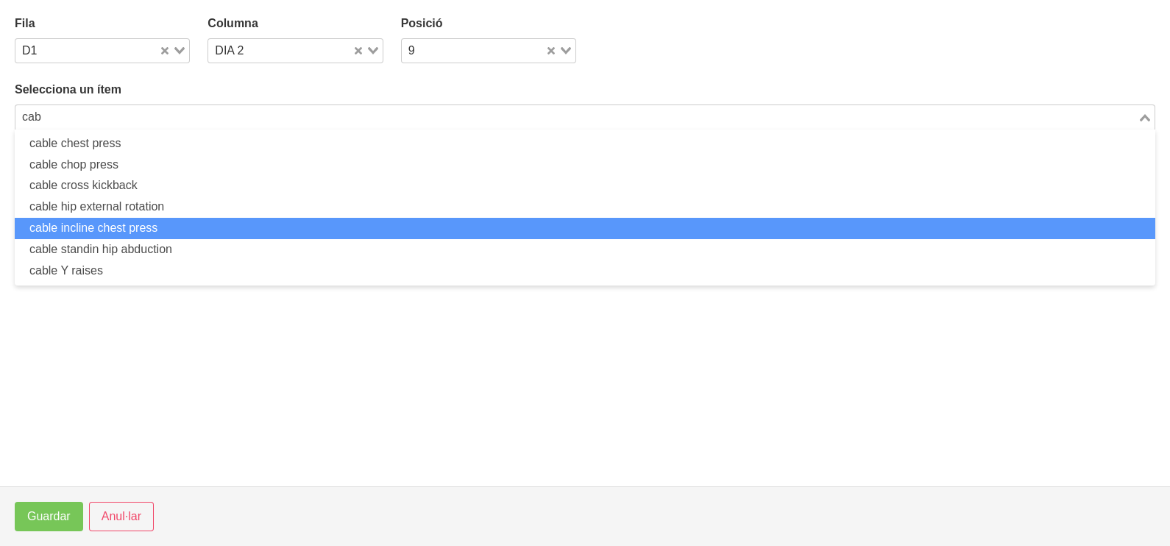
drag, startPoint x: 198, startPoint y: 235, endPoint x: 196, endPoint y: 244, distance: 8.9
click at [198, 239] on ul "cable chest press cable chop press cable cross kickback cable hip external rota…" at bounding box center [585, 207] width 1140 height 156
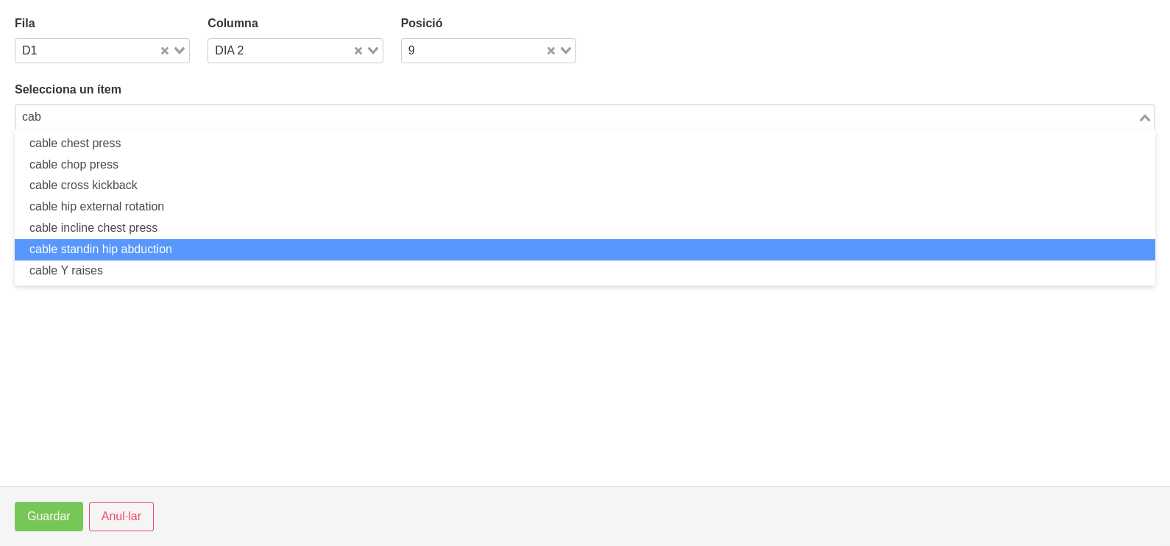
click at [196, 244] on li "cable standin hip abduction" at bounding box center [585, 249] width 1140 height 21
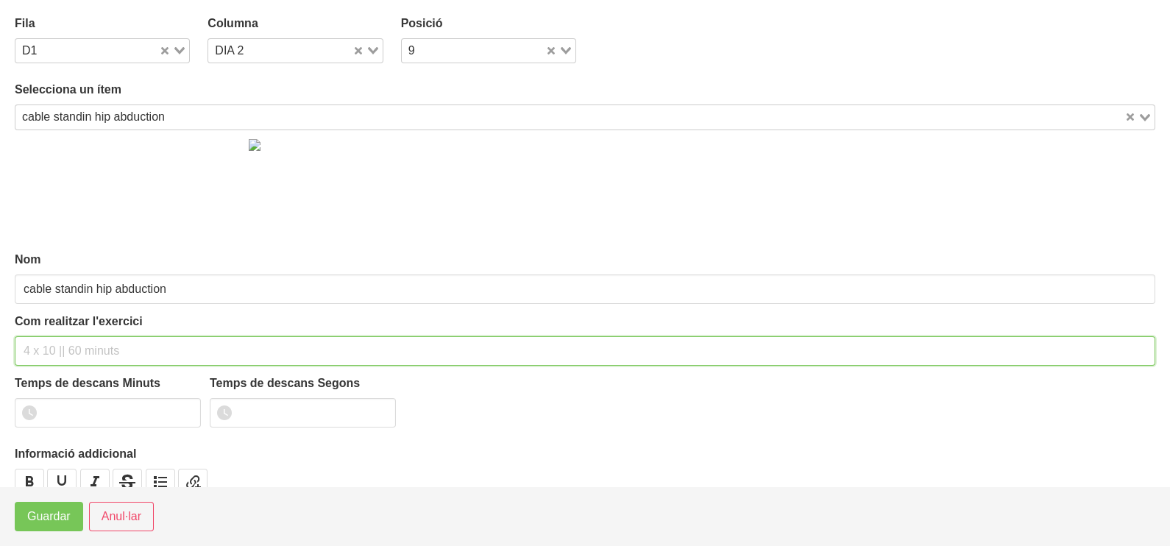
drag, startPoint x: 70, startPoint y: 344, endPoint x: 93, endPoint y: 260, distance: 86.2
click at [73, 337] on input "text" at bounding box center [585, 350] width 1140 height 29
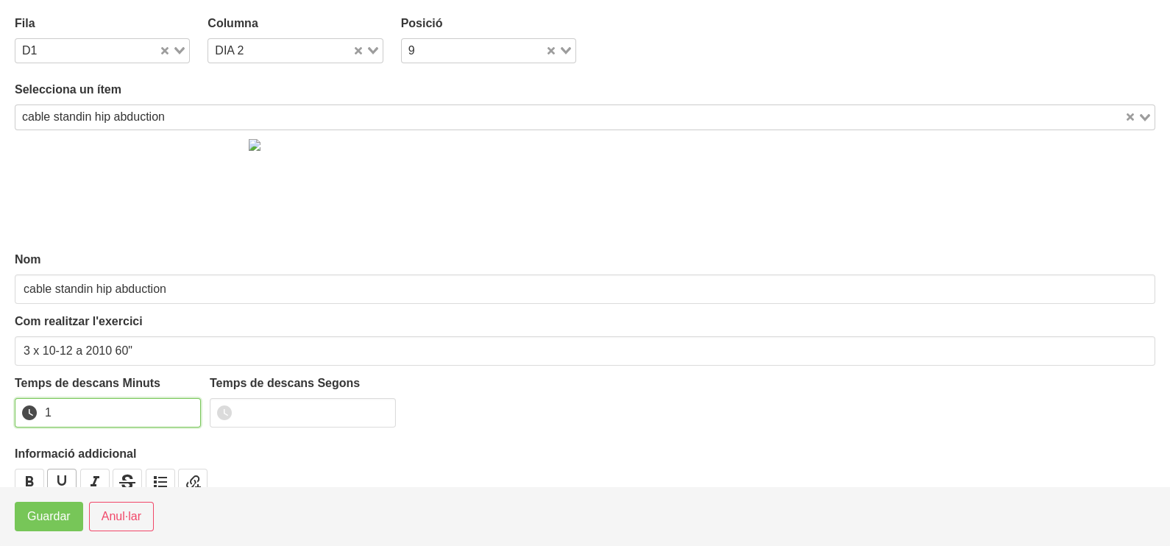
drag, startPoint x: 188, startPoint y: 408, endPoint x: 67, endPoint y: 478, distance: 139.8
click at [184, 410] on input "1" at bounding box center [108, 412] width 186 height 29
click at [43, 522] on span "Guardar" at bounding box center [48, 517] width 43 height 18
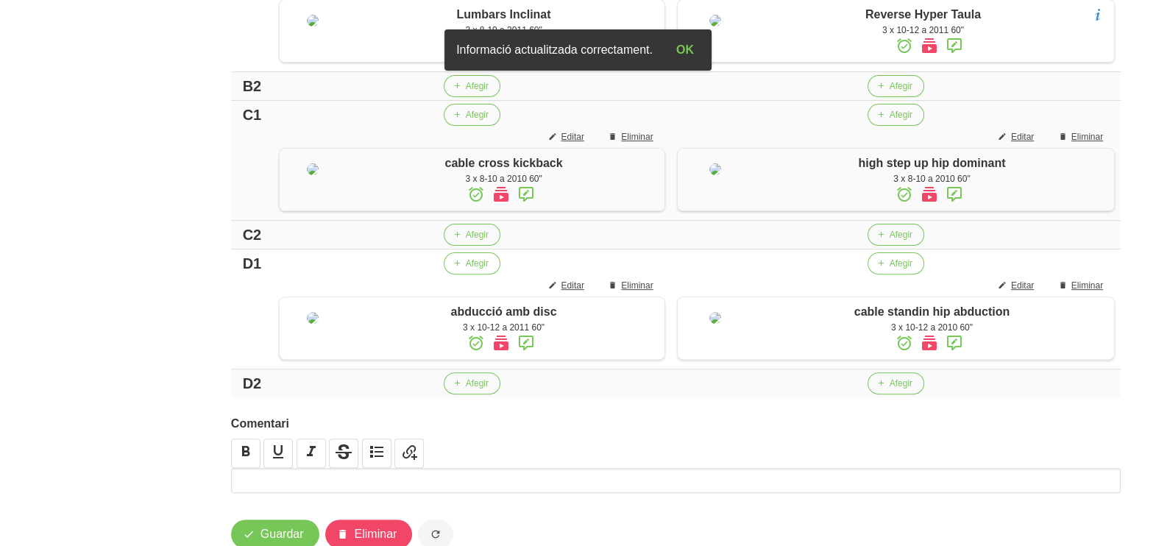
scroll to position [710, 0]
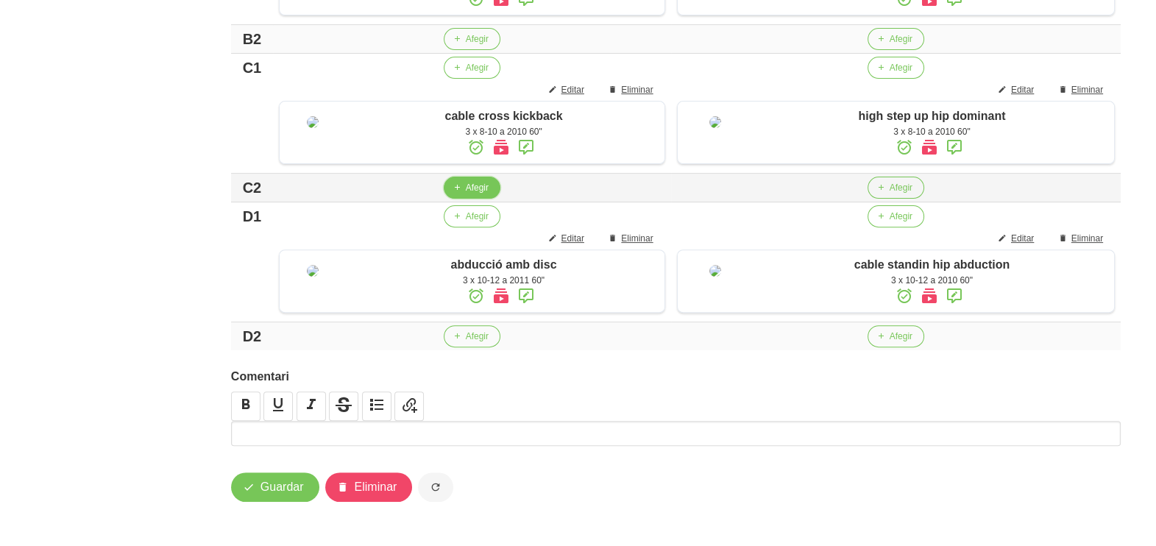
click at [466, 194] on span "Afegir" at bounding box center [477, 187] width 23 height 13
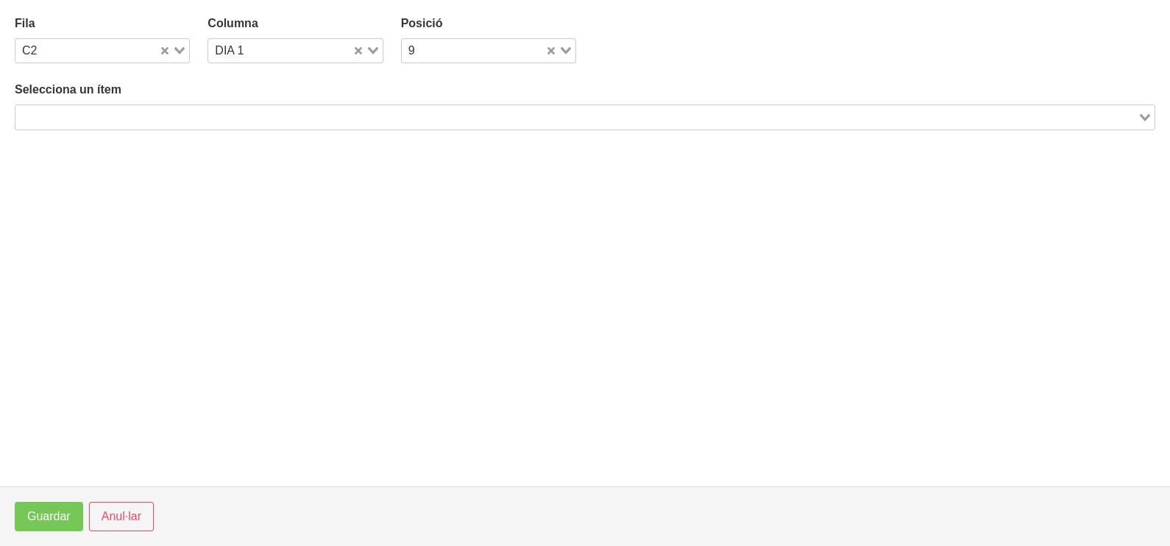
click at [154, 110] on input "Search for option" at bounding box center [576, 117] width 1119 height 18
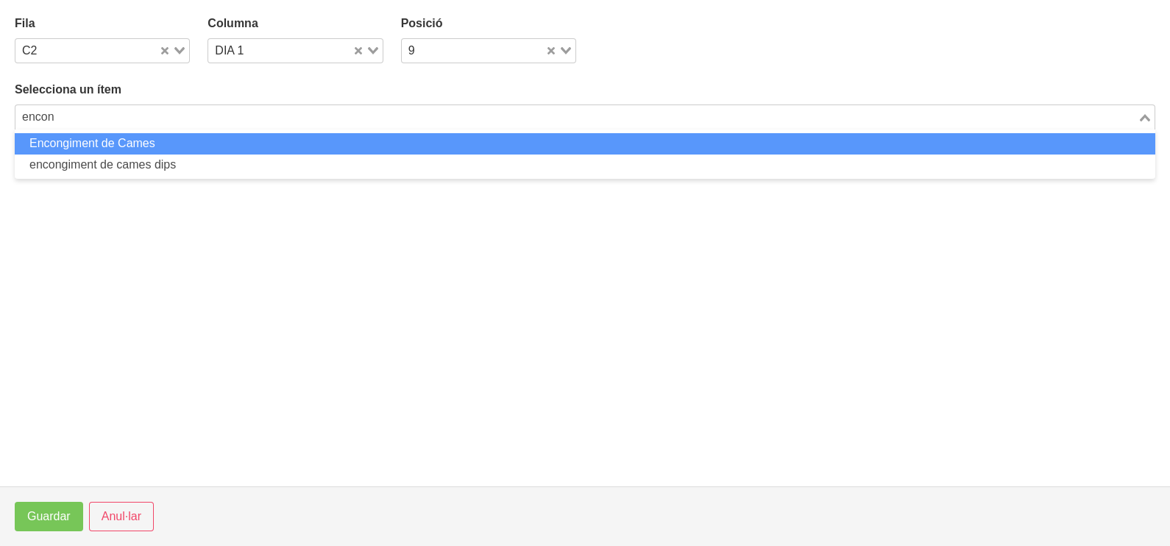
click at [140, 146] on li "Encongiment de Cames" at bounding box center [585, 143] width 1140 height 21
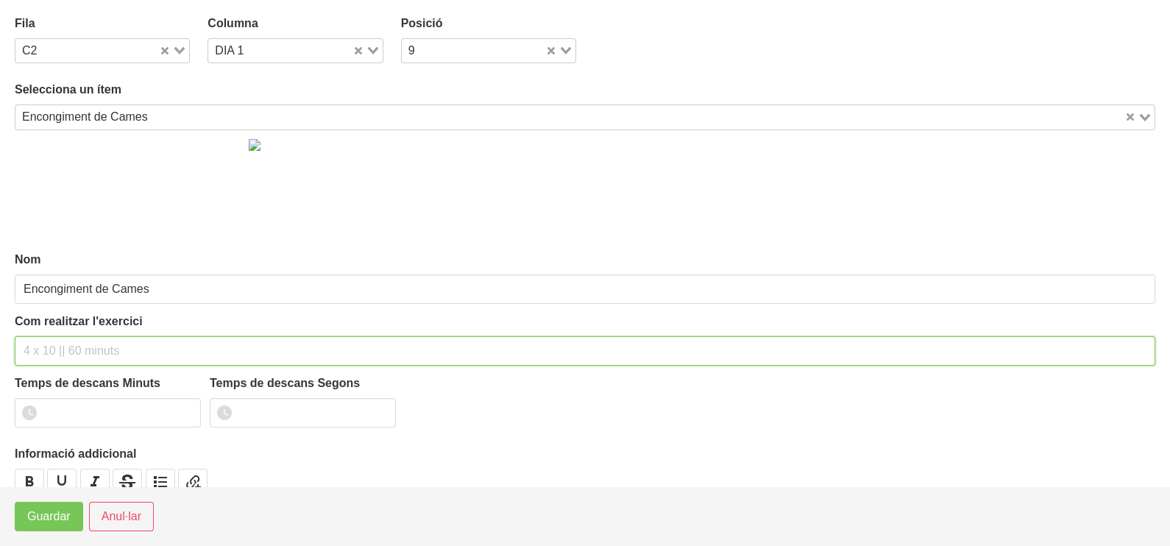
click at [54, 346] on input "text" at bounding box center [585, 350] width 1140 height 29
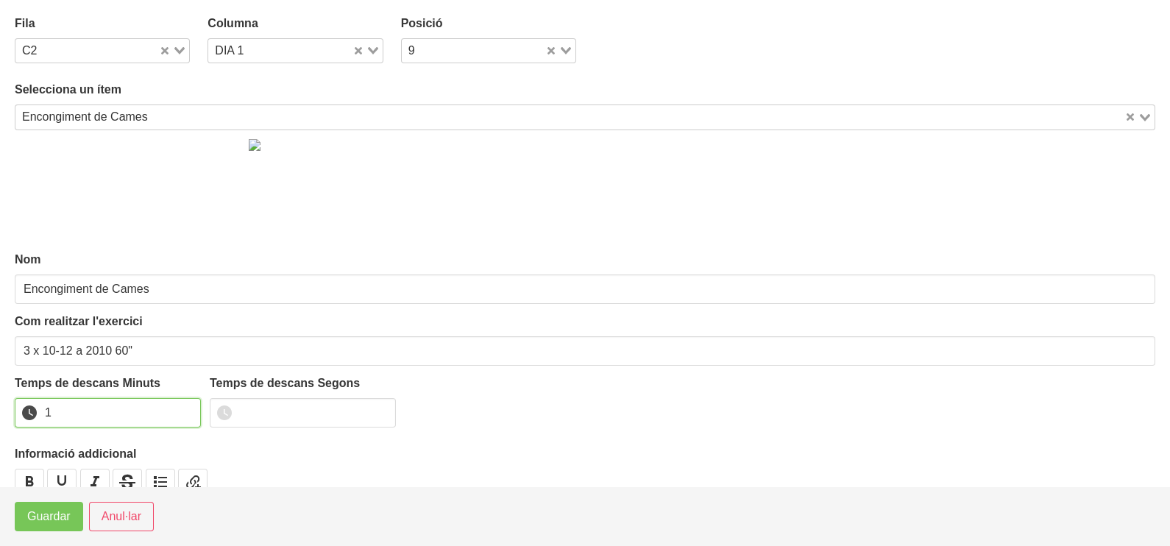
drag, startPoint x: 186, startPoint y: 406, endPoint x: 163, endPoint y: 430, distance: 33.3
click at [186, 408] on input "1" at bounding box center [108, 412] width 186 height 29
click at [44, 519] on span "Guardar" at bounding box center [48, 517] width 43 height 18
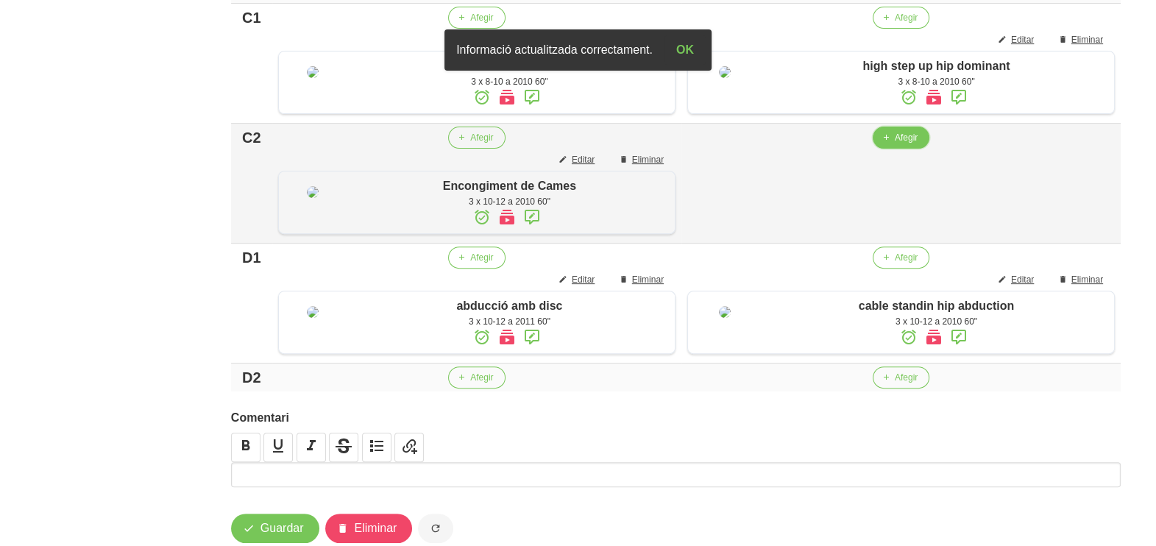
click at [897, 144] on span "Afegir" at bounding box center [906, 137] width 23 height 13
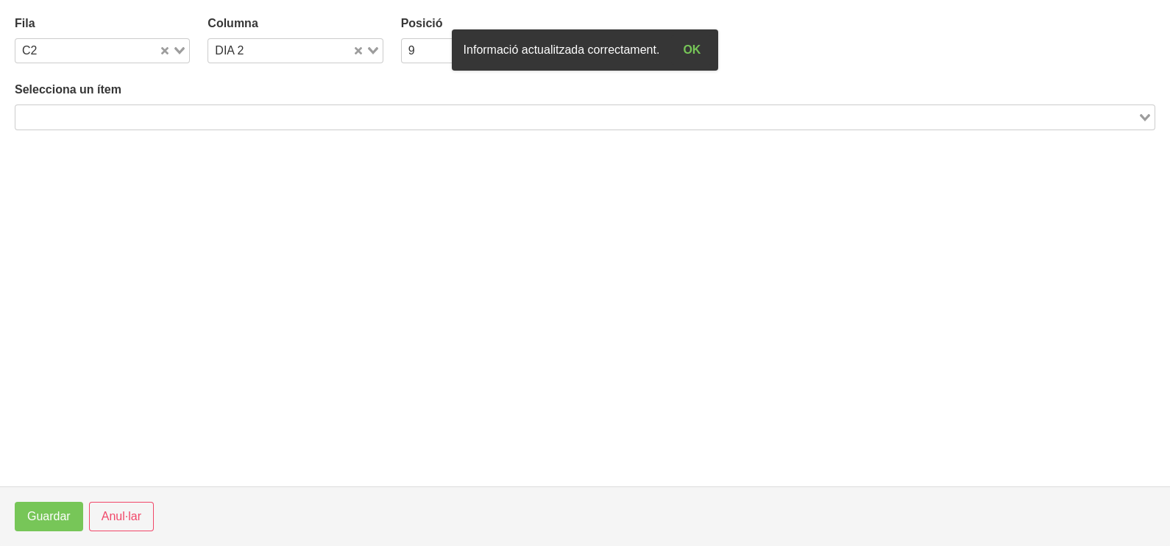
click at [228, 114] on input "Search for option" at bounding box center [576, 117] width 1119 height 18
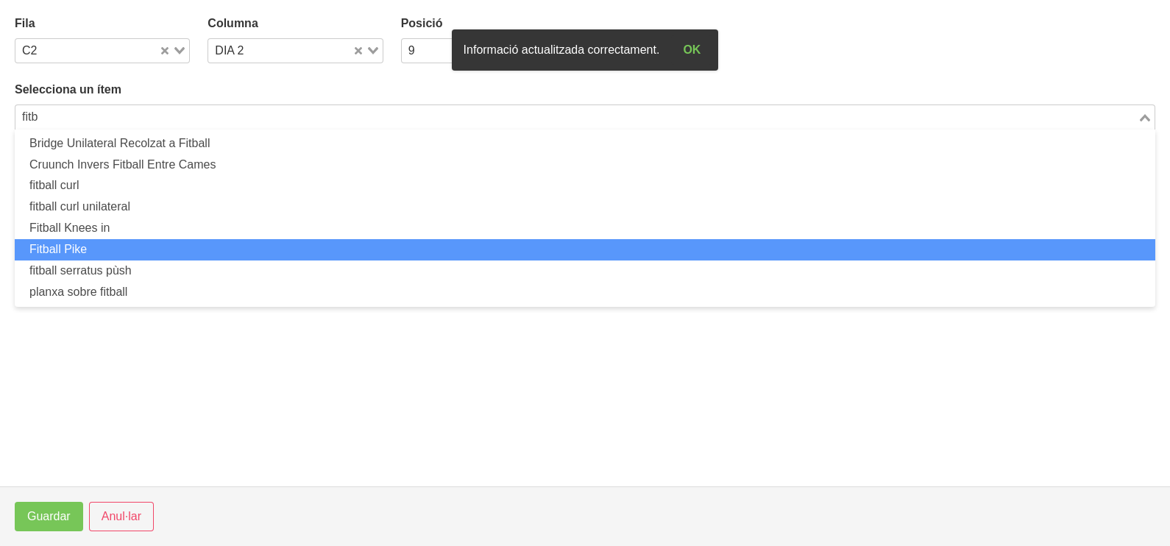
click at [154, 246] on li "Fitball Pike" at bounding box center [585, 249] width 1140 height 21
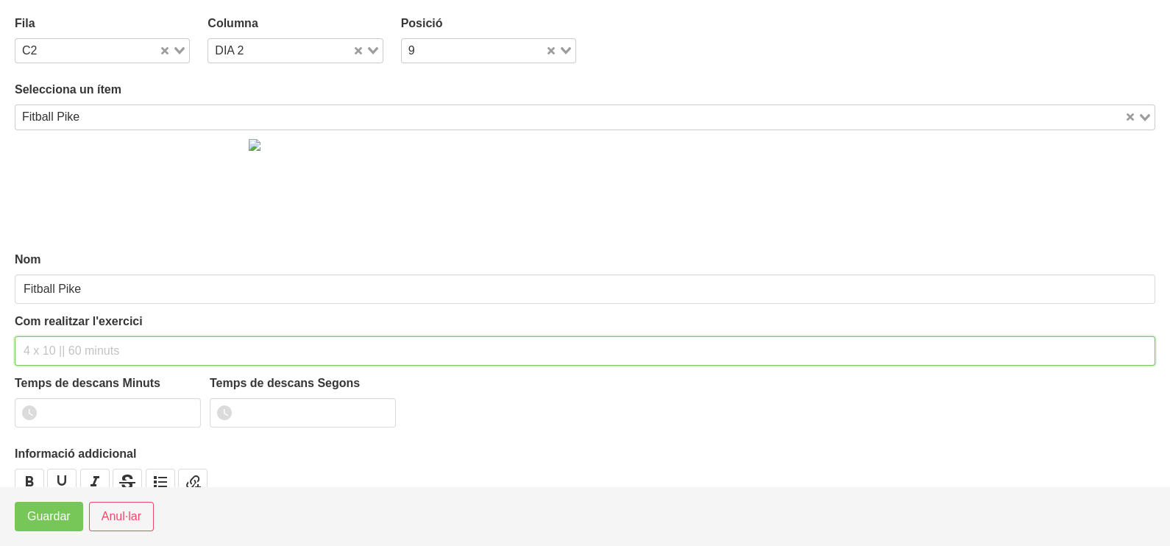
click at [75, 344] on input "text" at bounding box center [585, 350] width 1140 height 29
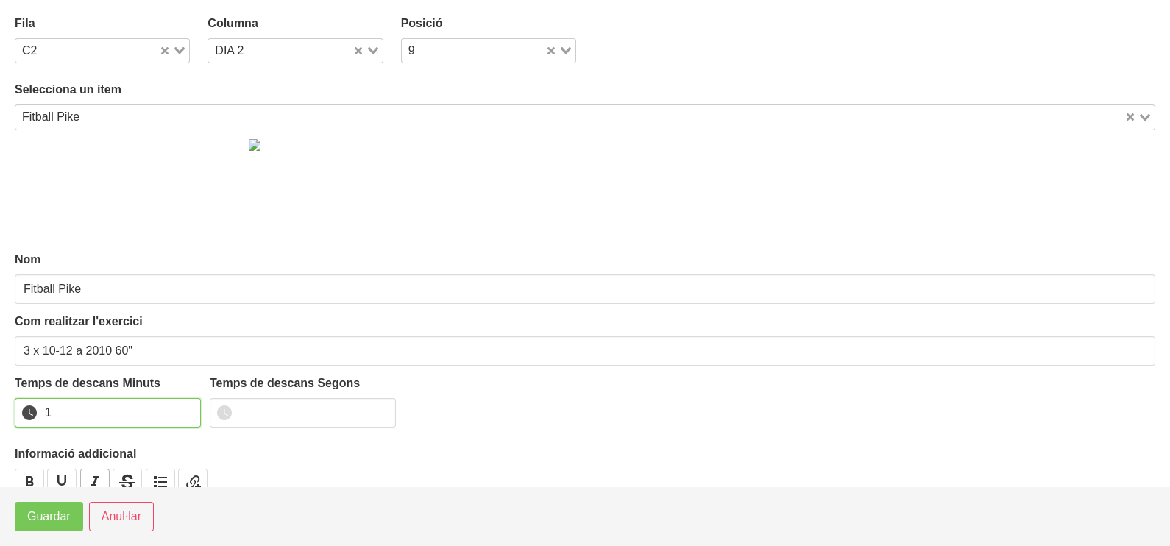
drag, startPoint x: 188, startPoint y: 408, endPoint x: 86, endPoint y: 473, distance: 121.0
click at [186, 411] on input "1" at bounding box center [108, 412] width 186 height 29
click at [45, 519] on span "Guardar" at bounding box center [48, 517] width 43 height 18
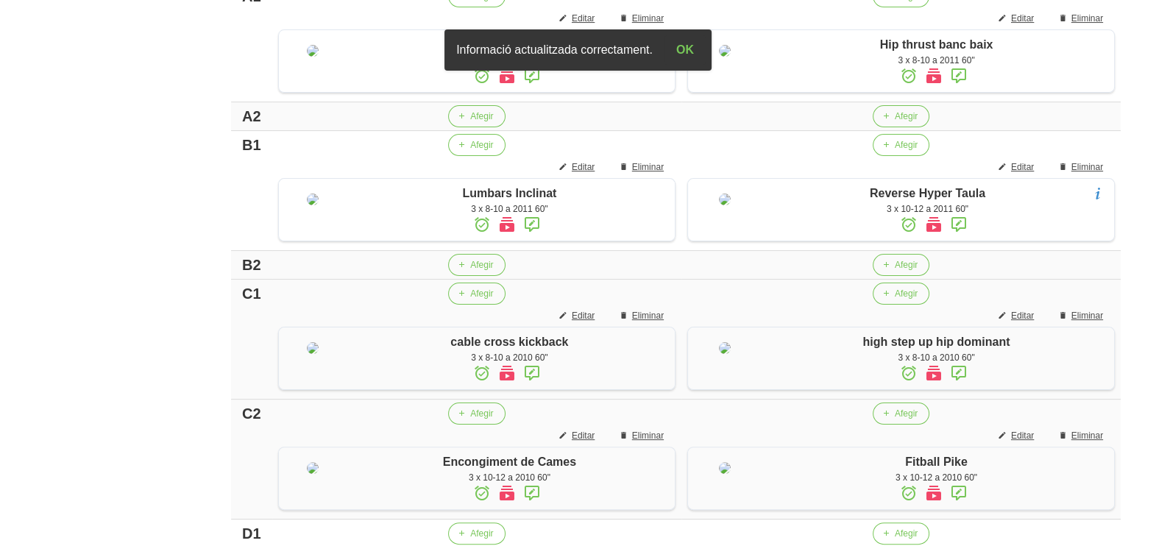
scroll to position [342, 0]
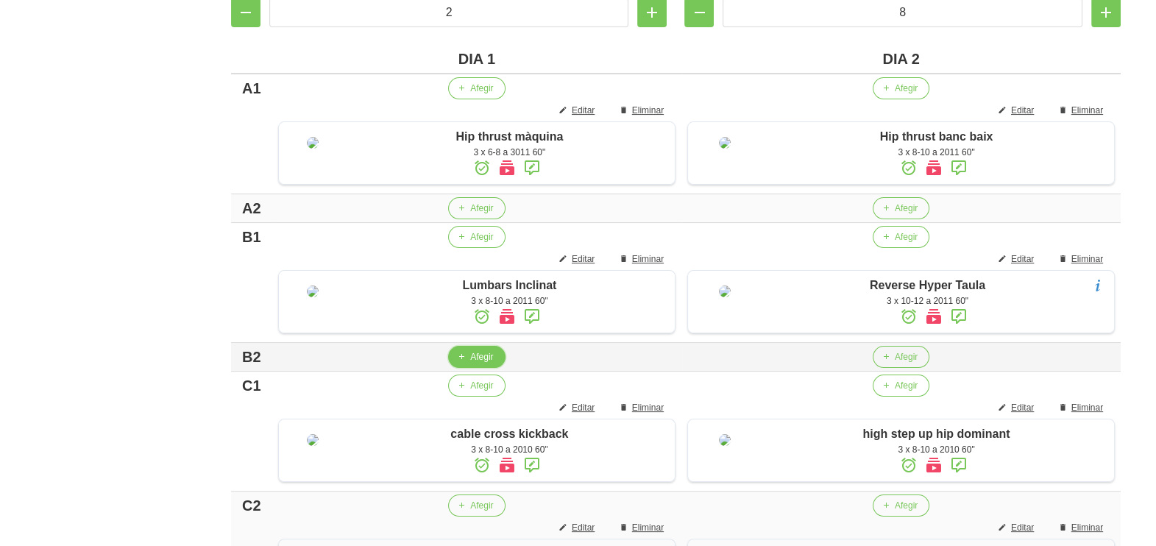
click at [470, 363] on span "Afegir" at bounding box center [481, 356] width 23 height 13
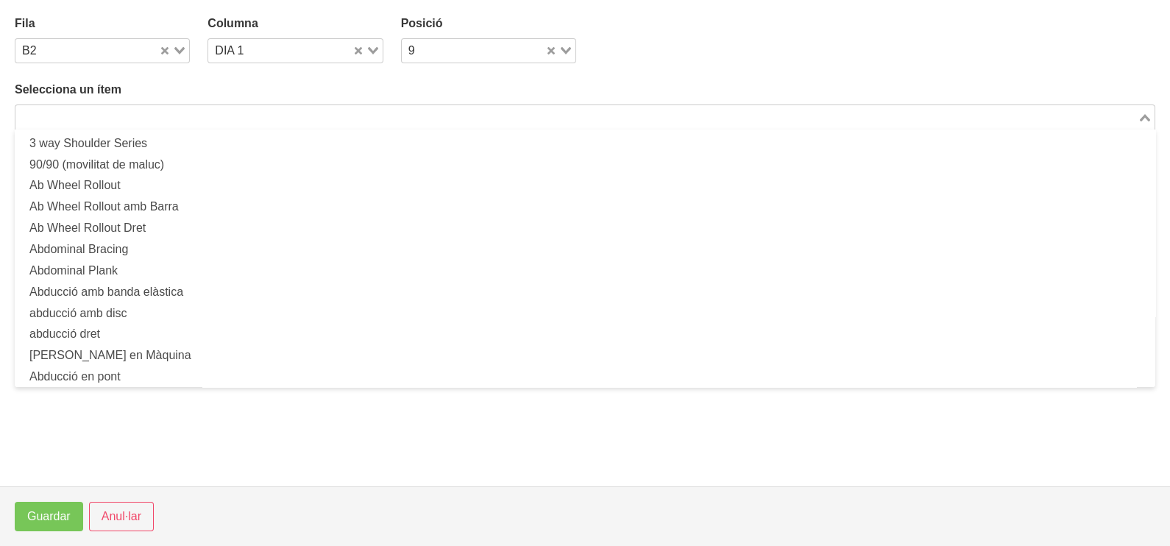
click at [302, 113] on input "Search for option" at bounding box center [576, 117] width 1119 height 18
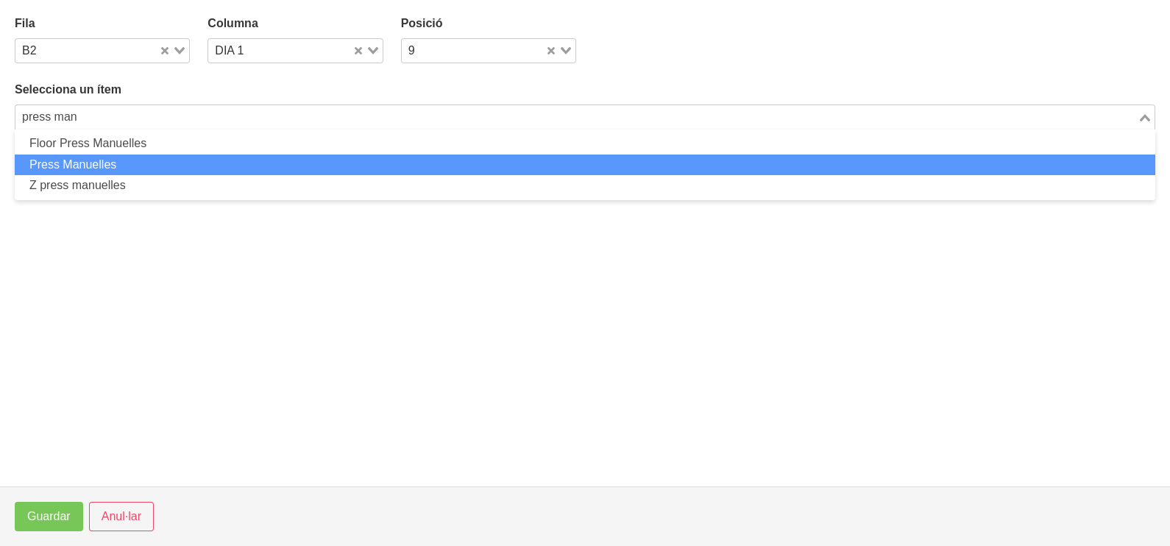
click at [92, 161] on li "Press Manuelles" at bounding box center [585, 164] width 1140 height 21
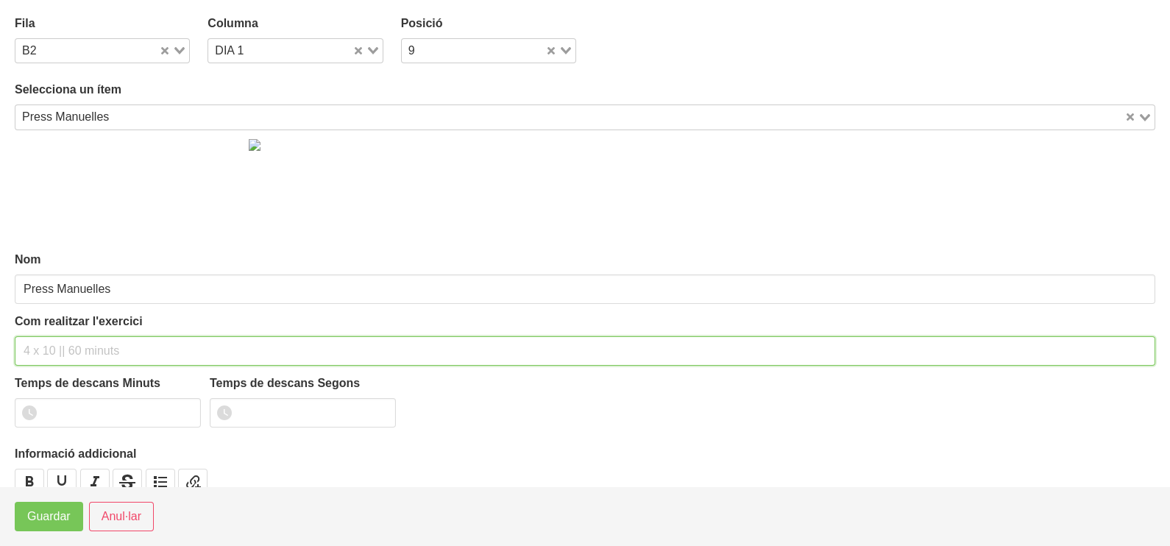
click at [61, 348] on input "text" at bounding box center [585, 350] width 1140 height 29
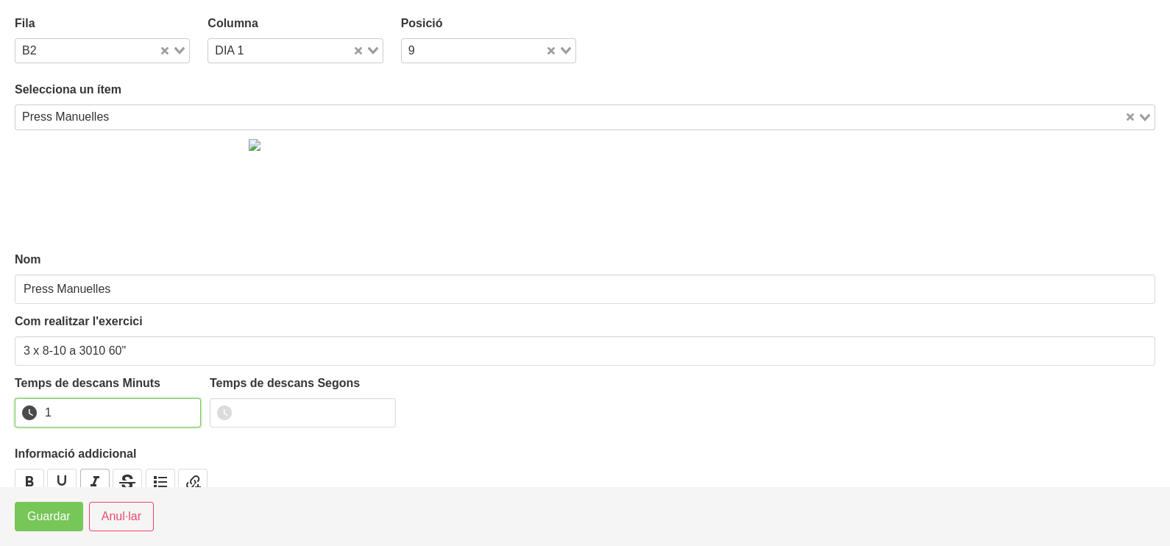
drag, startPoint x: 187, startPoint y: 407, endPoint x: 100, endPoint y: 474, distance: 110.1
click at [184, 410] on input "1" at bounding box center [108, 412] width 186 height 29
click at [55, 514] on span "Guardar" at bounding box center [48, 517] width 43 height 18
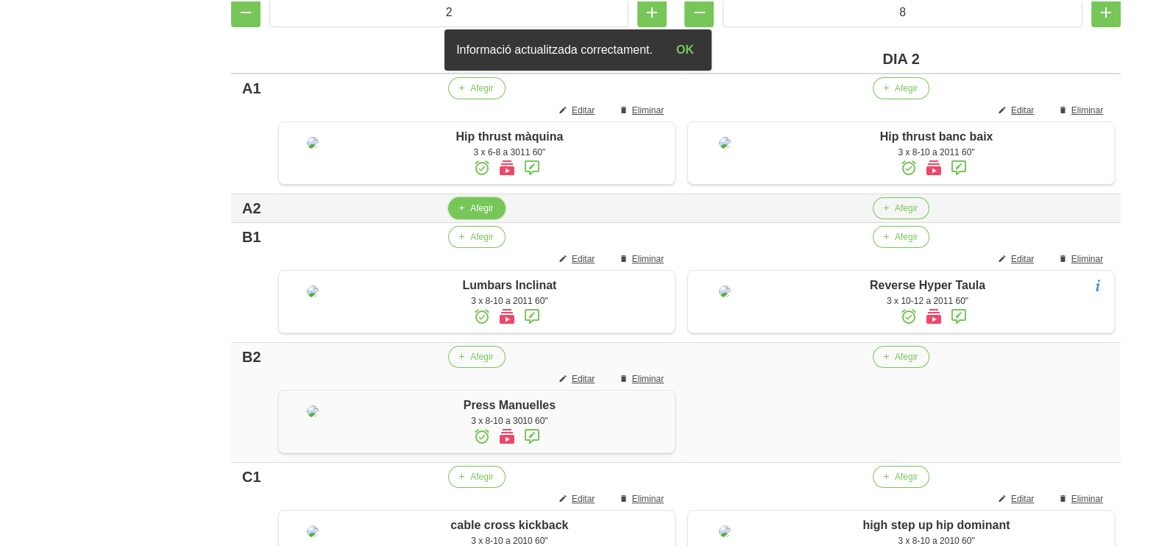
click at [470, 215] on span "Afegir" at bounding box center [481, 208] width 23 height 13
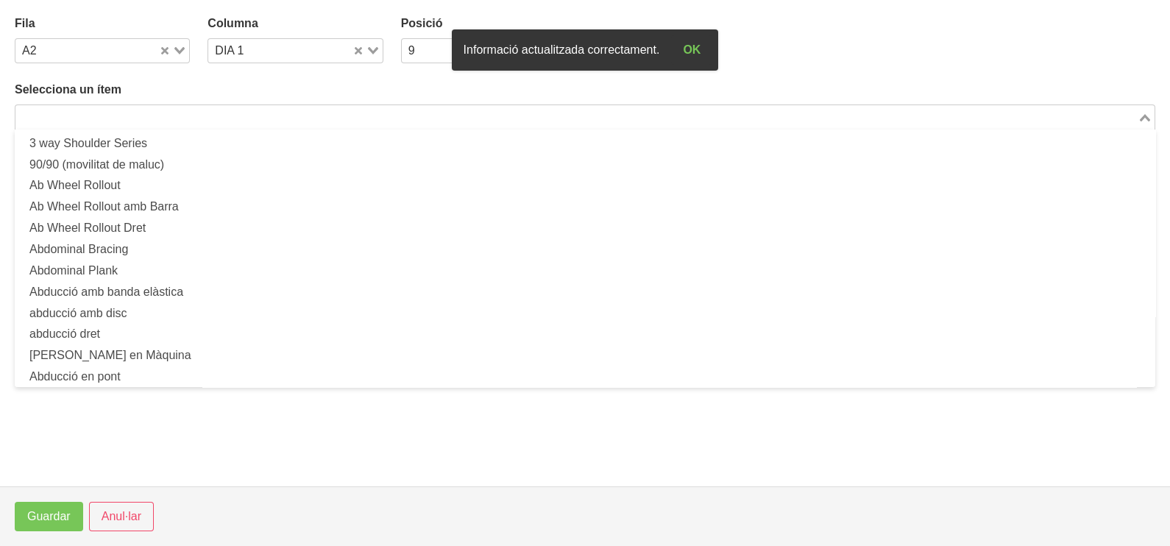
click at [194, 114] on input "Search for option" at bounding box center [576, 117] width 1119 height 18
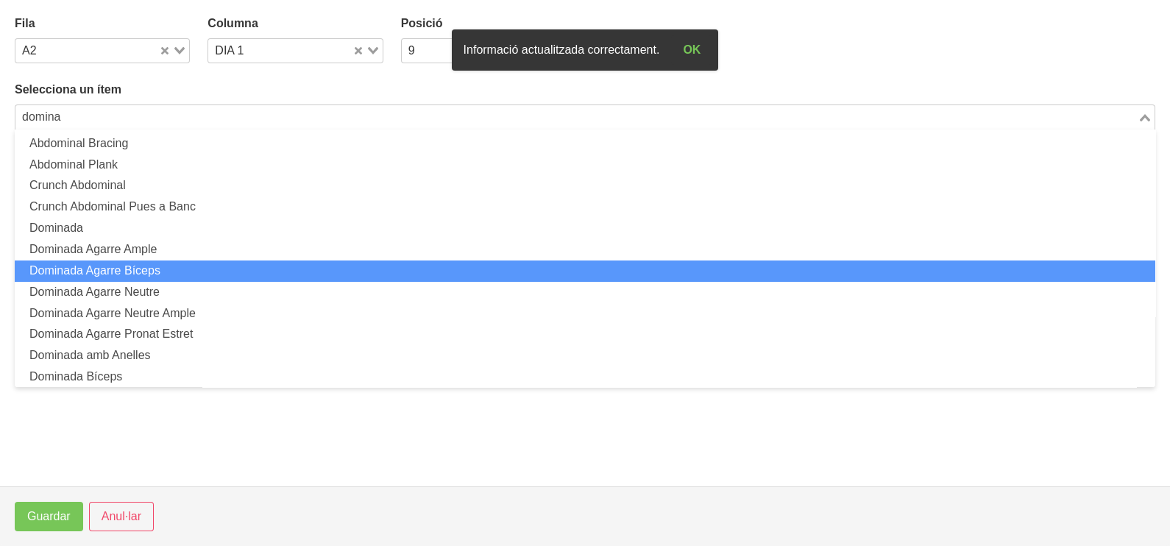
click at [197, 270] on li "Dominada Agarre Bíceps" at bounding box center [585, 270] width 1140 height 21
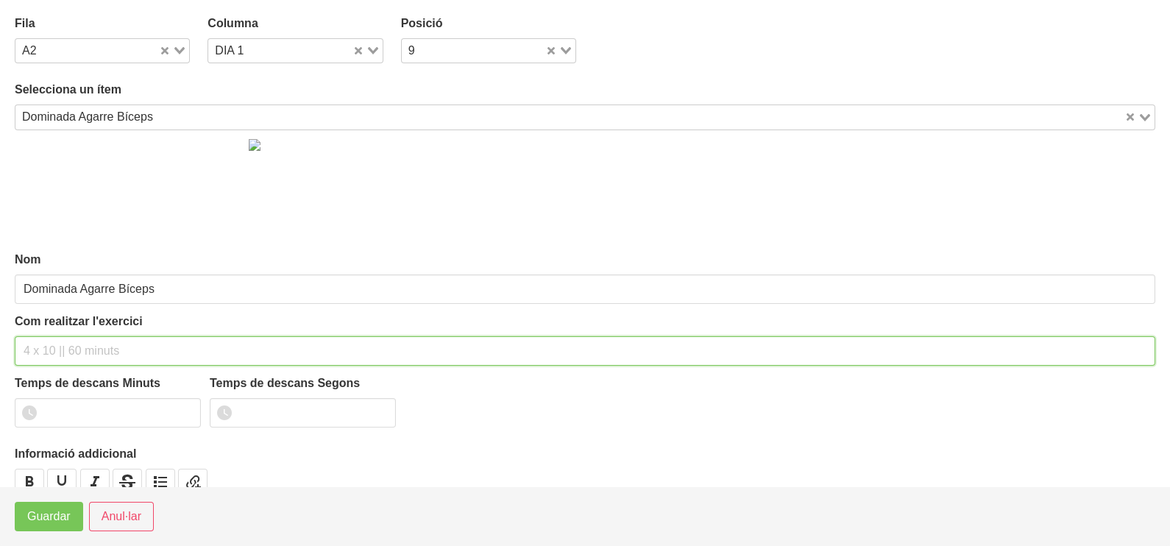
click at [65, 346] on input "text" at bounding box center [585, 350] width 1140 height 29
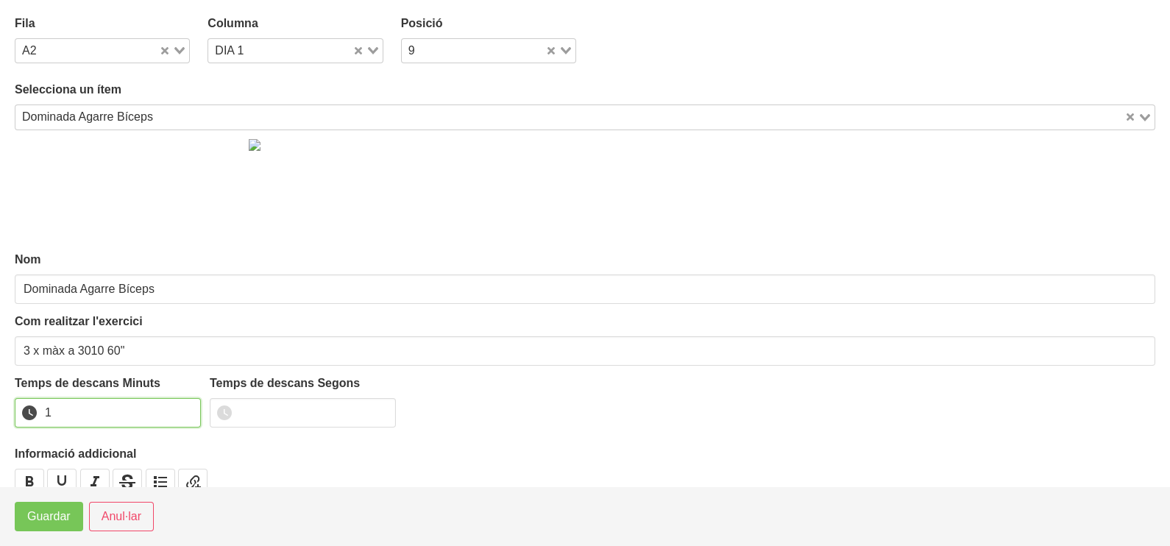
drag, startPoint x: 185, startPoint y: 407, endPoint x: 125, endPoint y: 447, distance: 72.2
click at [186, 409] on input "1" at bounding box center [108, 412] width 186 height 29
click at [77, 508] on button "Guardar" at bounding box center [49, 516] width 68 height 29
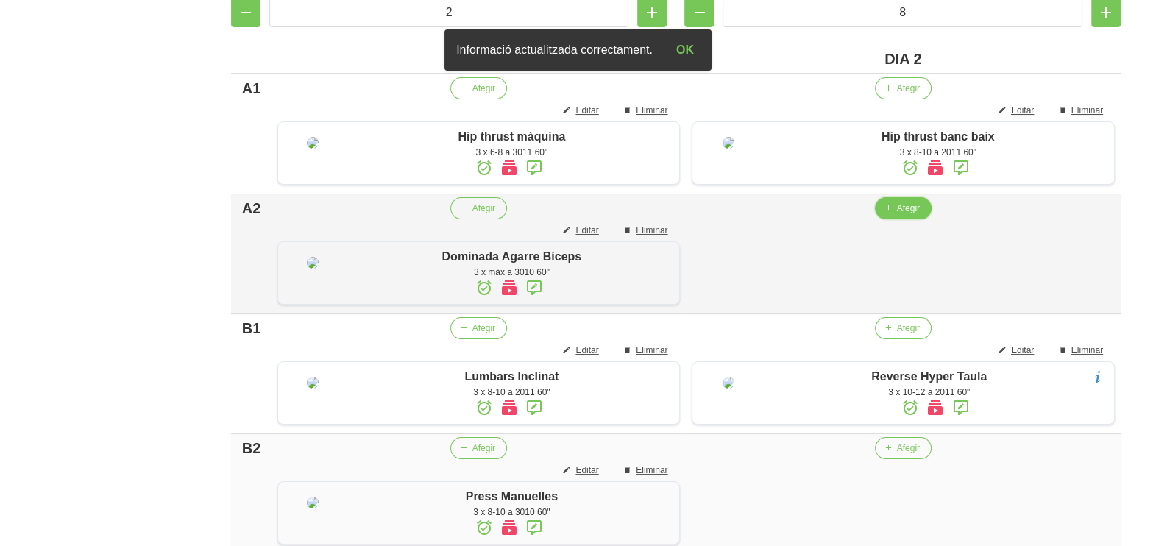
click at [897, 215] on span "Afegir" at bounding box center [908, 208] width 23 height 13
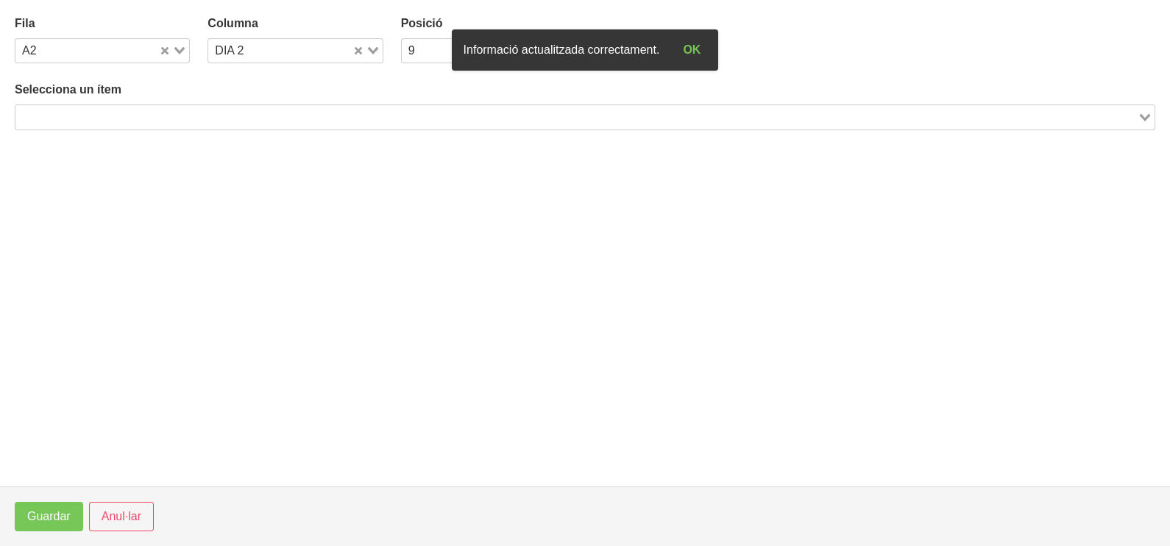
click at [162, 111] on input "Search for option" at bounding box center [576, 117] width 1119 height 18
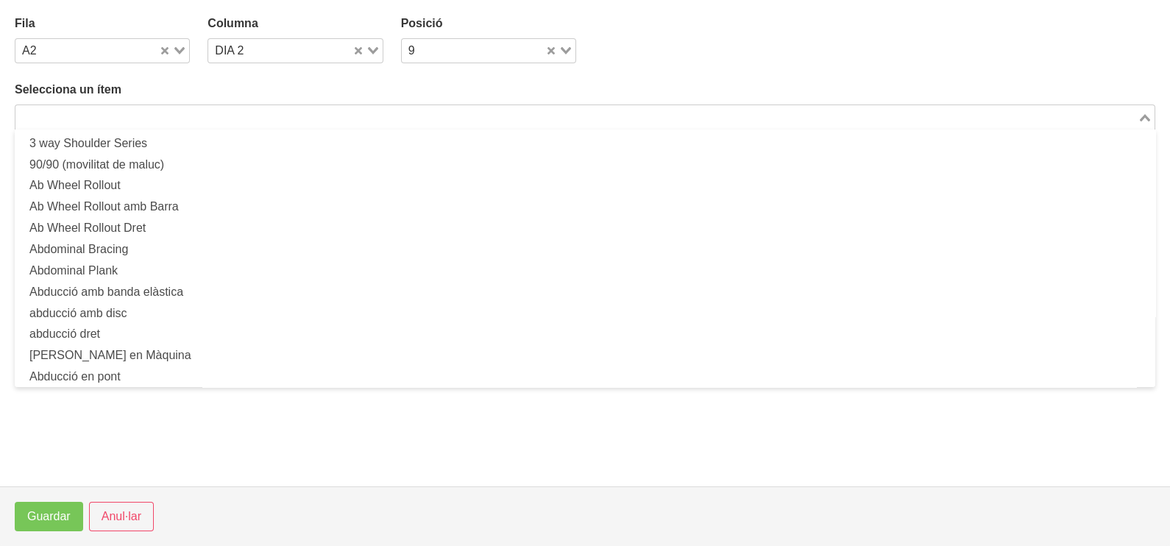
click at [143, 114] on input "Search for option" at bounding box center [576, 117] width 1119 height 18
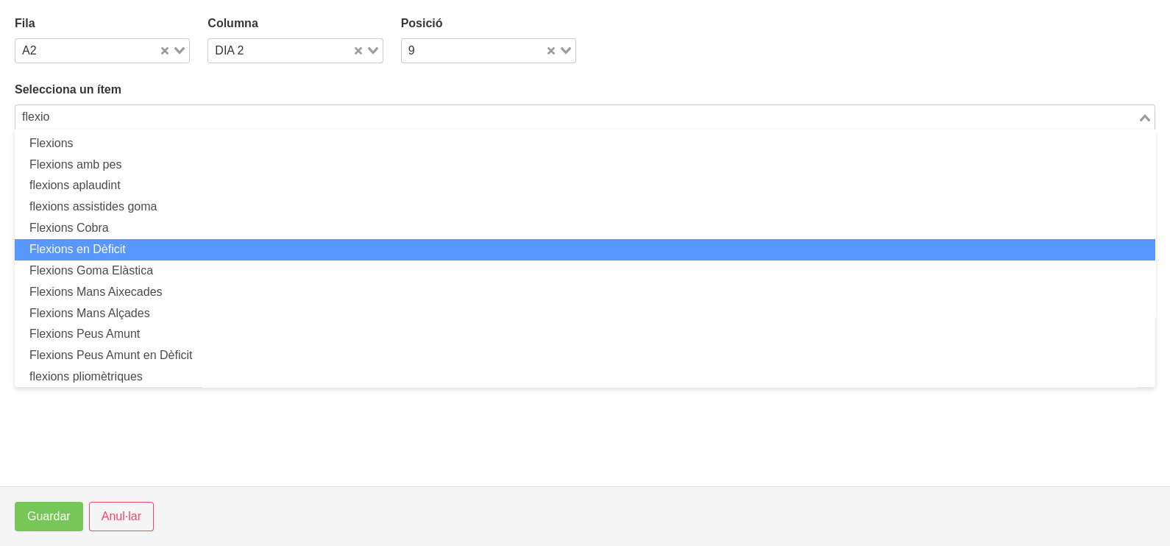
click at [149, 251] on li "Flexions en Dèficit" at bounding box center [585, 249] width 1140 height 21
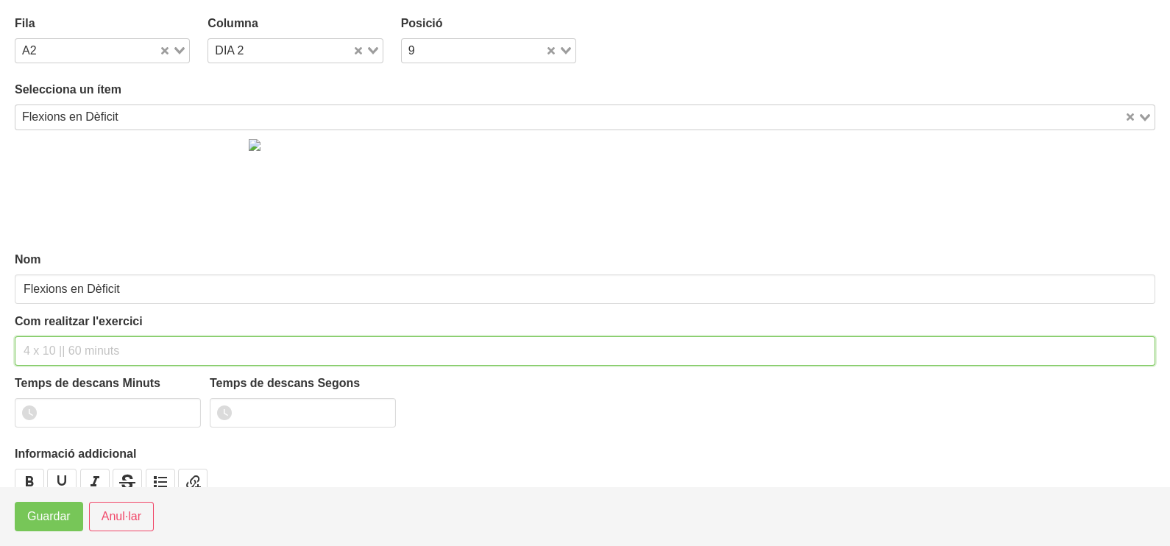
click at [58, 346] on input "text" at bounding box center [585, 350] width 1140 height 29
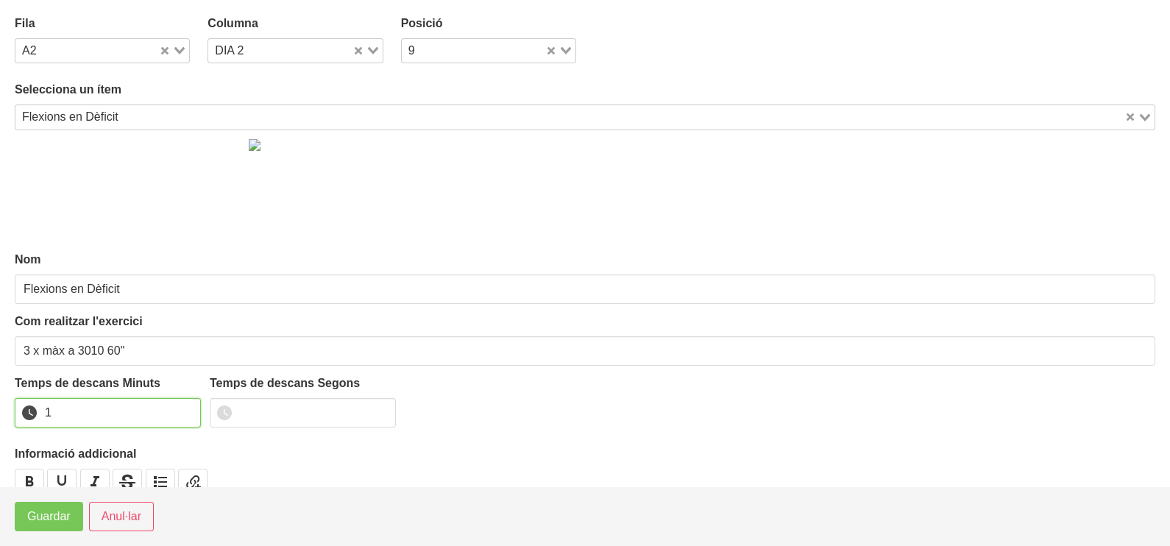
click at [181, 413] on input "1" at bounding box center [108, 412] width 186 height 29
click at [33, 523] on span "Guardar" at bounding box center [48, 517] width 43 height 18
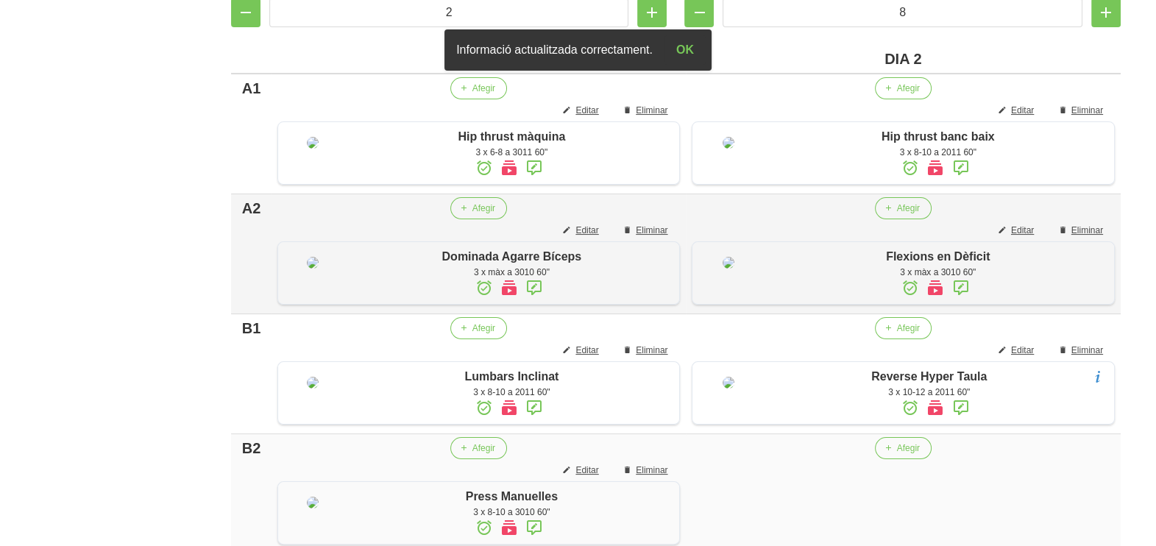
scroll to position [618, 0]
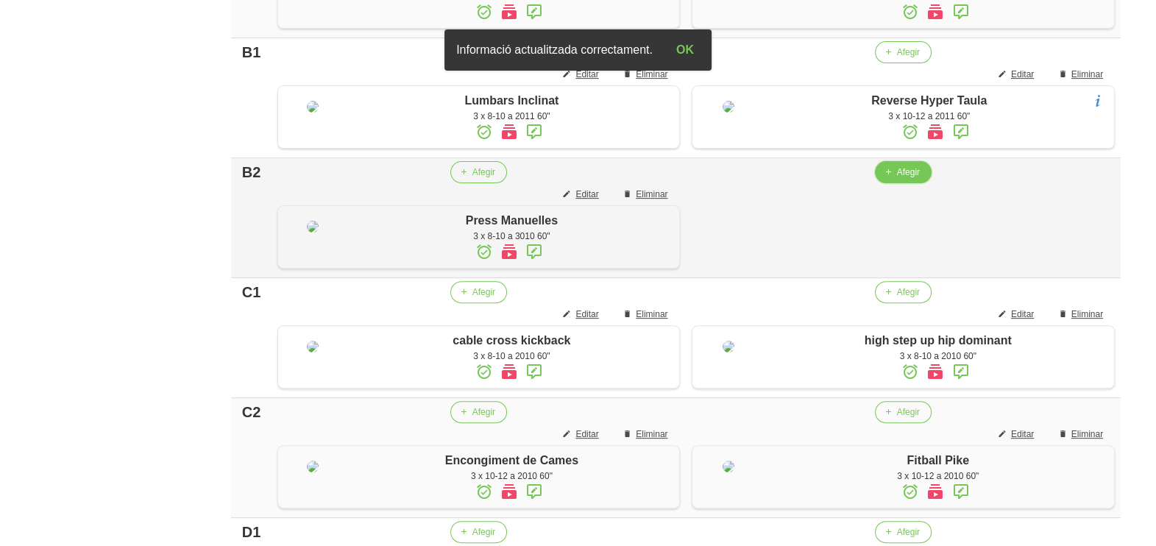
click at [903, 179] on span "Afegir" at bounding box center [908, 172] width 23 height 13
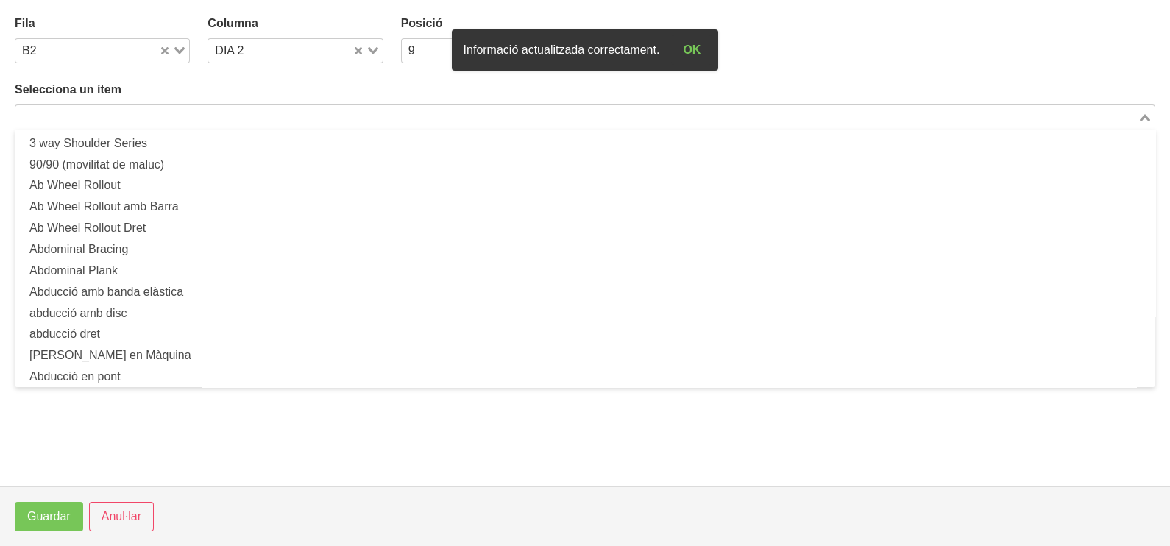
click at [263, 114] on input "Search for option" at bounding box center [576, 117] width 1119 height 18
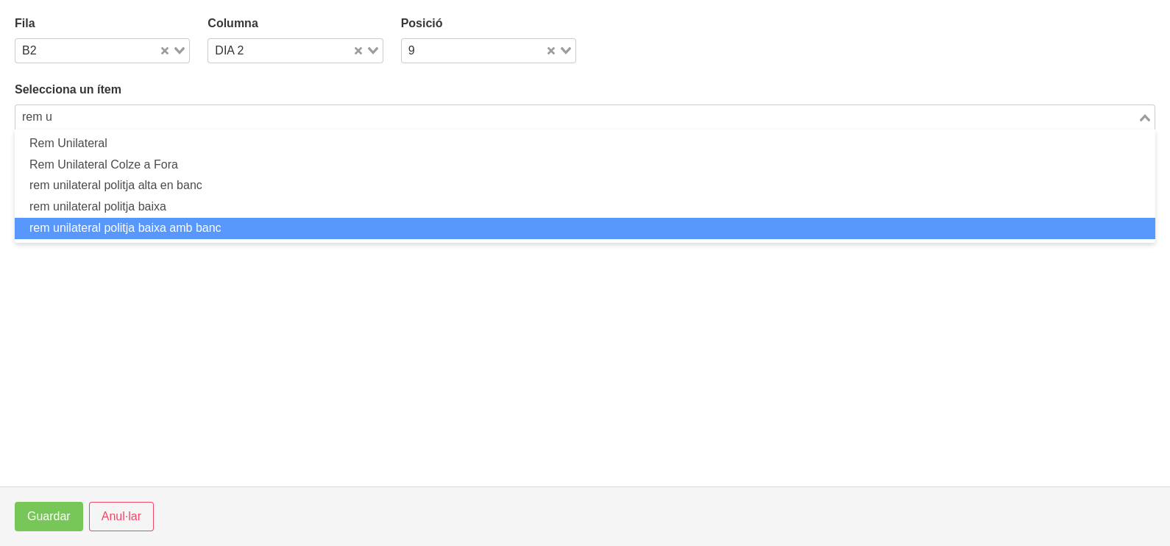
click at [217, 224] on li "rem unilateral politja baixa amb banc" at bounding box center [585, 228] width 1140 height 21
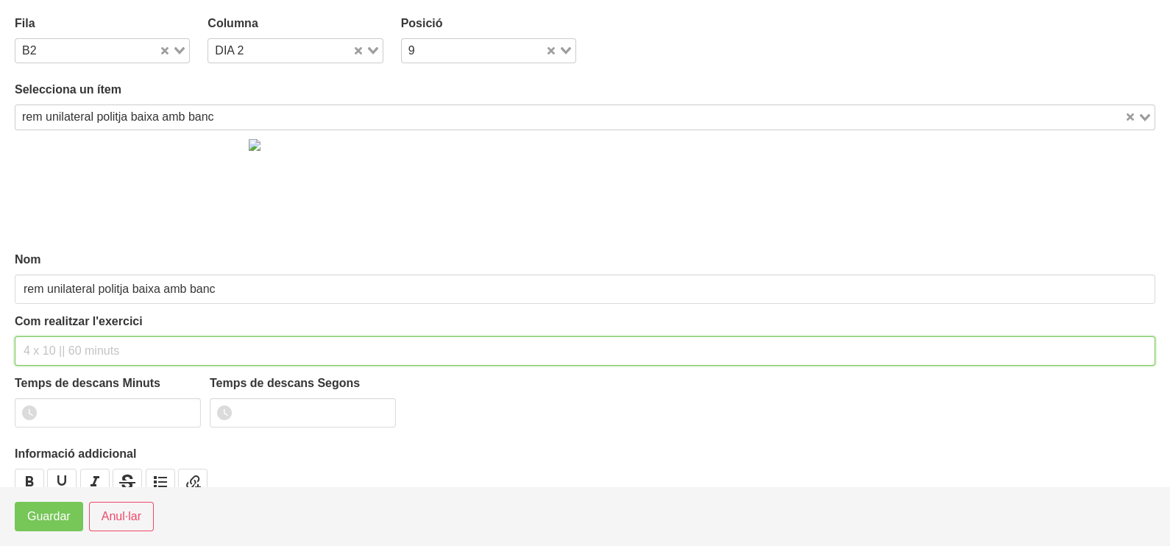
click at [51, 350] on input "text" at bounding box center [585, 350] width 1140 height 29
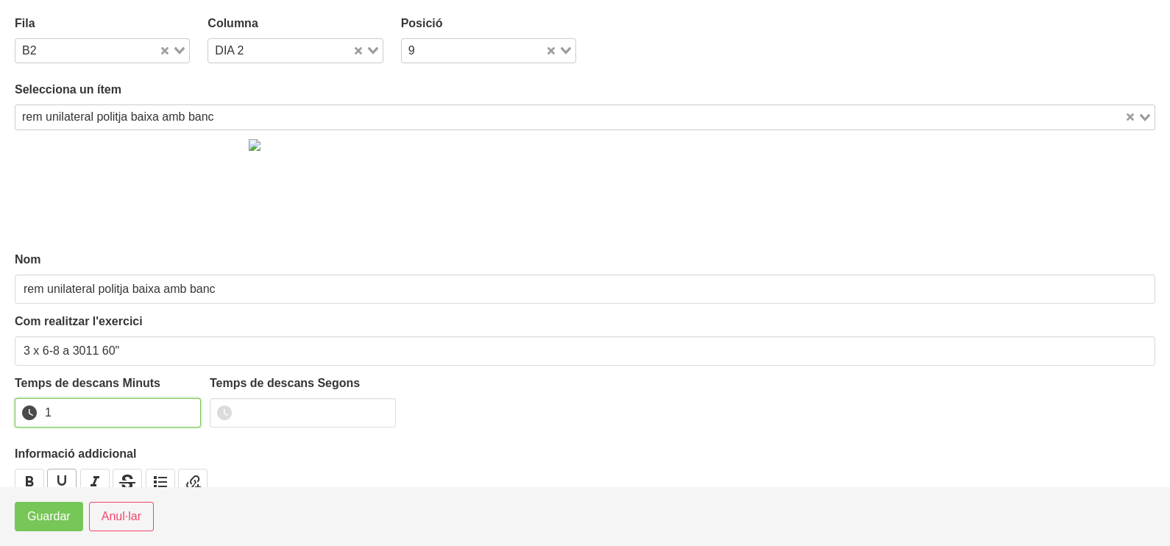
drag, startPoint x: 187, startPoint y: 408, endPoint x: 63, endPoint y: 471, distance: 138.5
click at [184, 413] on input "1" at bounding box center [108, 412] width 186 height 29
click at [32, 510] on span "Guardar" at bounding box center [48, 517] width 43 height 18
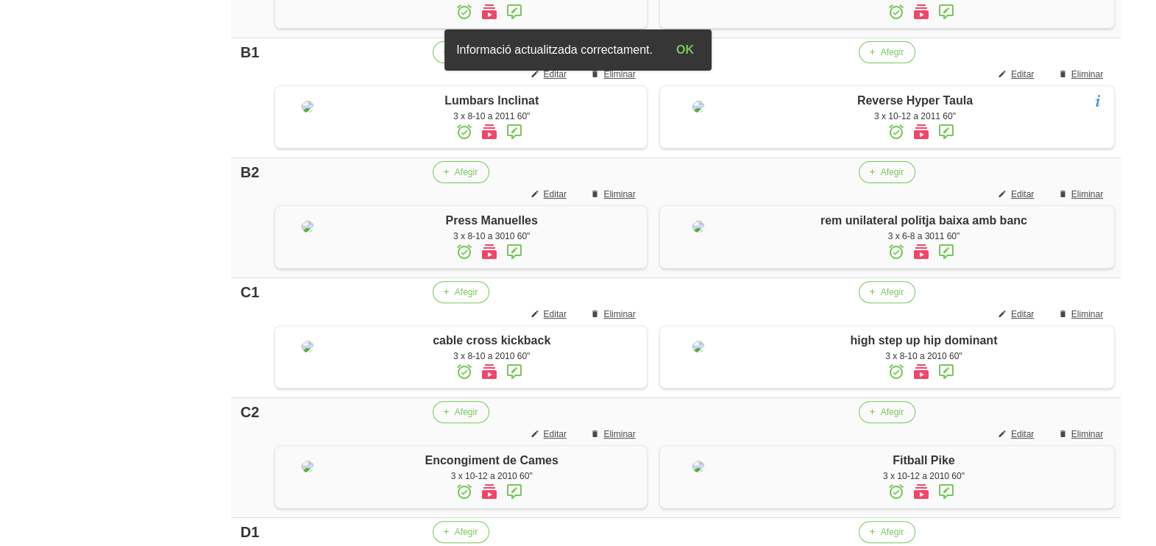
click at [199, 232] on div "Editar entrenament false 6ce92b78-e2ef-4188-b378-cbb00225fff4 Nom Mariona Vilas…" at bounding box center [676, 142] width 960 height 1422
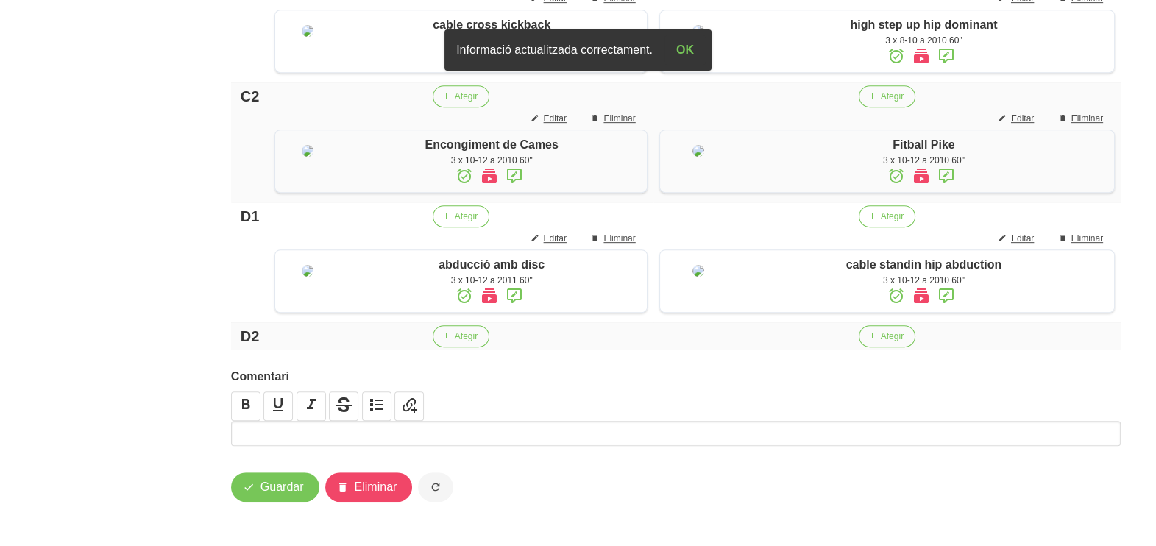
scroll to position [1208, 0]
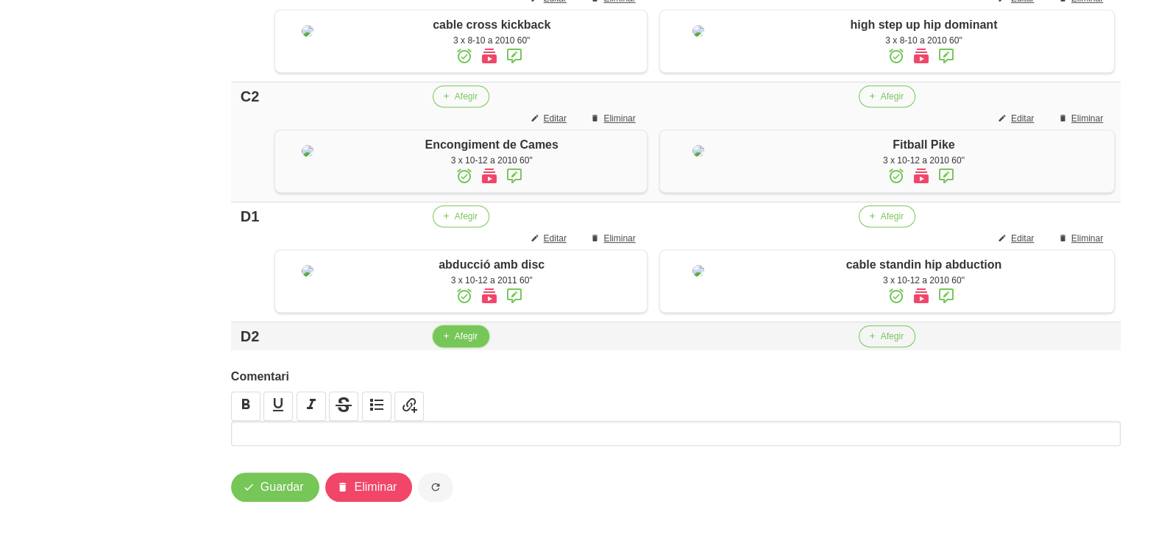
click at [455, 335] on span "Afegir" at bounding box center [466, 336] width 23 height 13
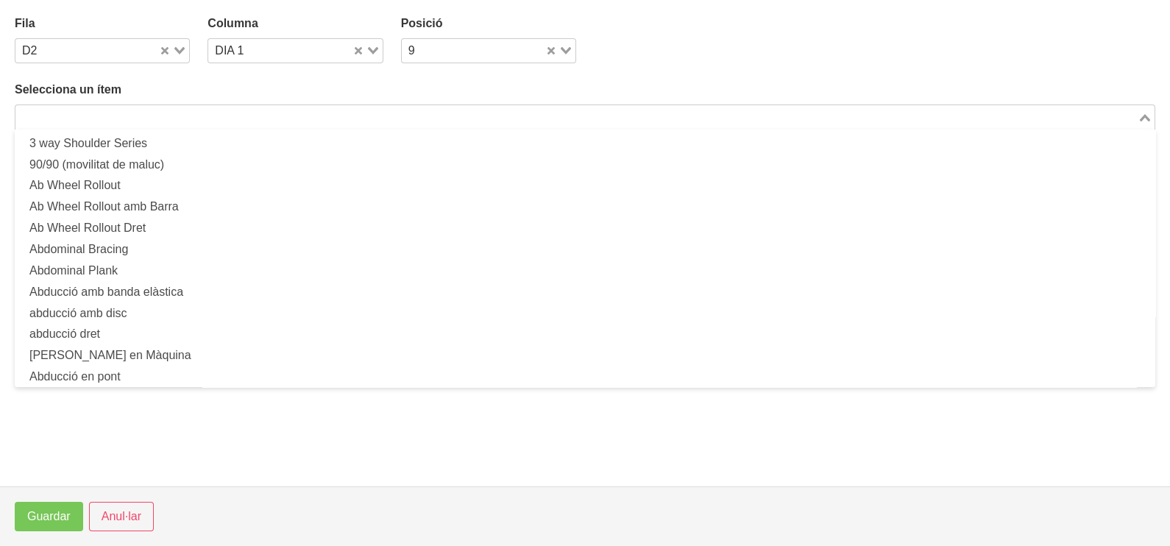
click at [234, 108] on input "Search for option" at bounding box center [576, 117] width 1119 height 18
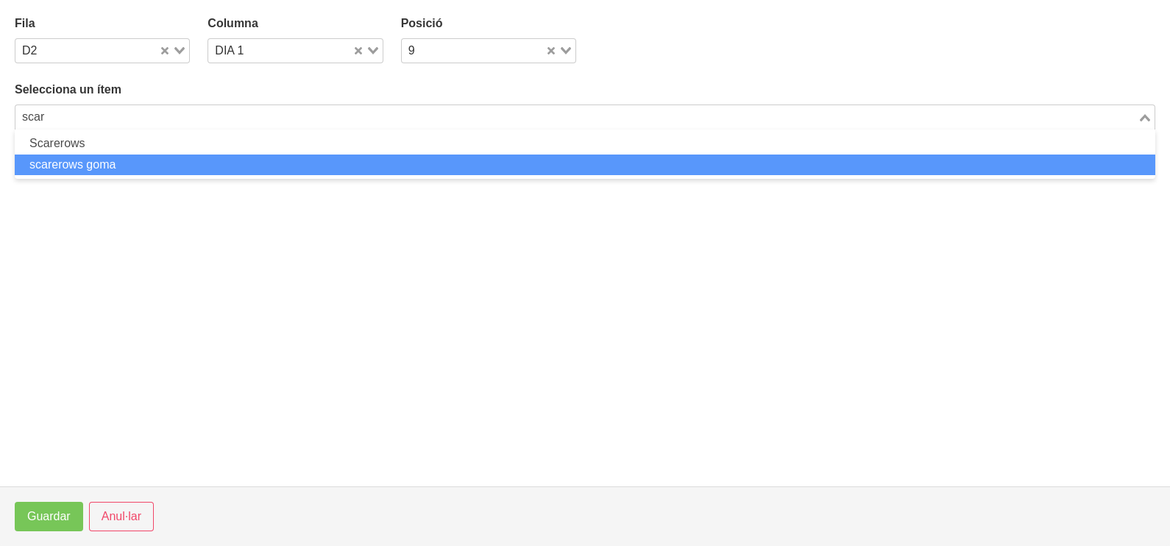
click at [180, 169] on li "scarerows goma" at bounding box center [585, 164] width 1140 height 21
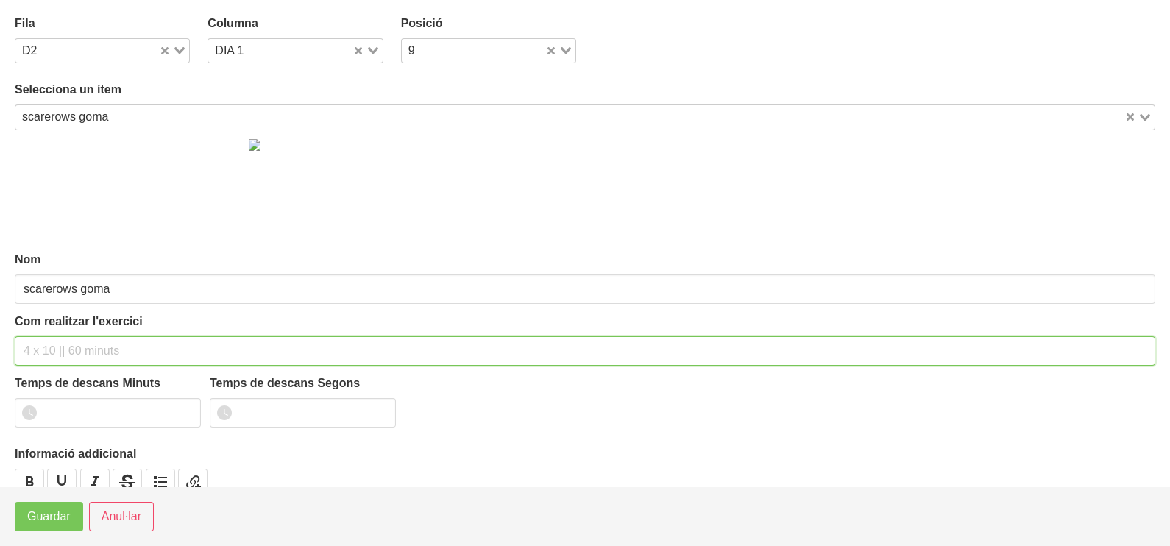
click at [63, 349] on input "text" at bounding box center [585, 350] width 1140 height 29
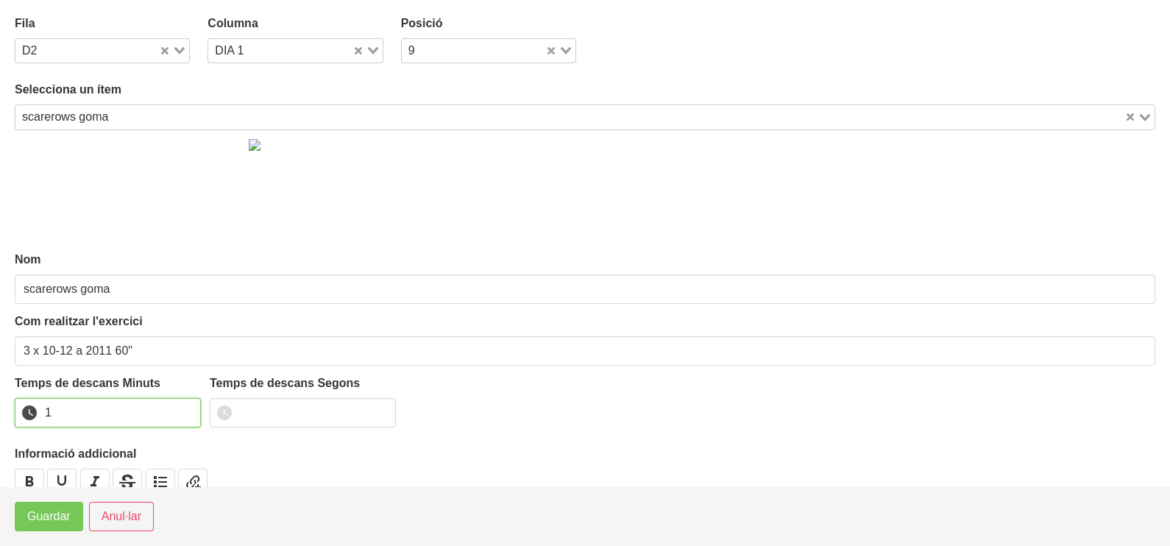
drag, startPoint x: 185, startPoint y: 408, endPoint x: 125, endPoint y: 453, distance: 75.2
click at [177, 415] on input "1" at bounding box center [108, 412] width 186 height 29
click at [51, 526] on button "Guardar" at bounding box center [49, 516] width 68 height 29
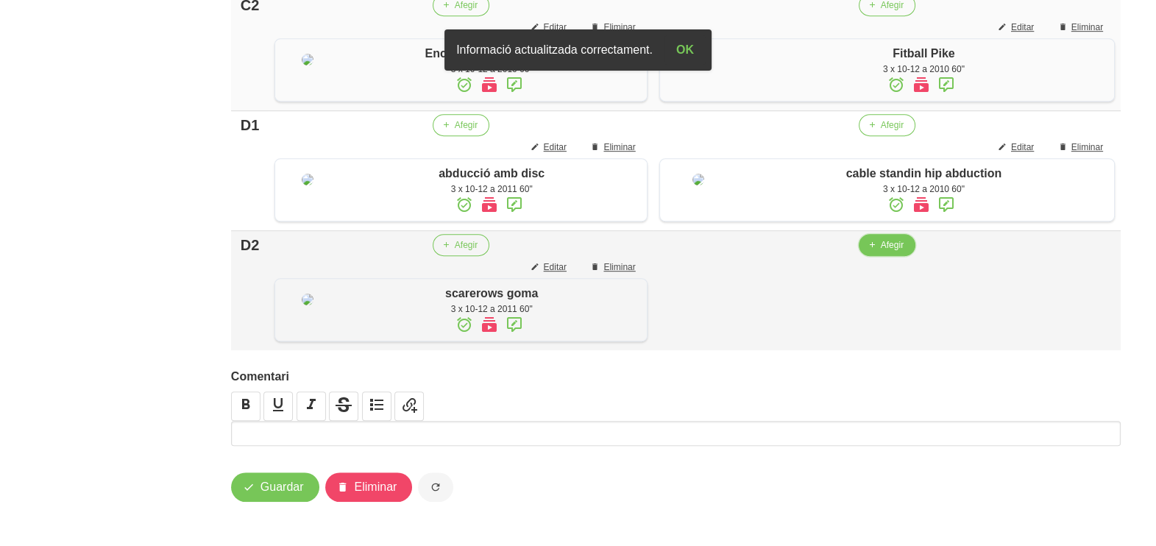
click at [886, 252] on span "Afegir" at bounding box center [892, 244] width 23 height 13
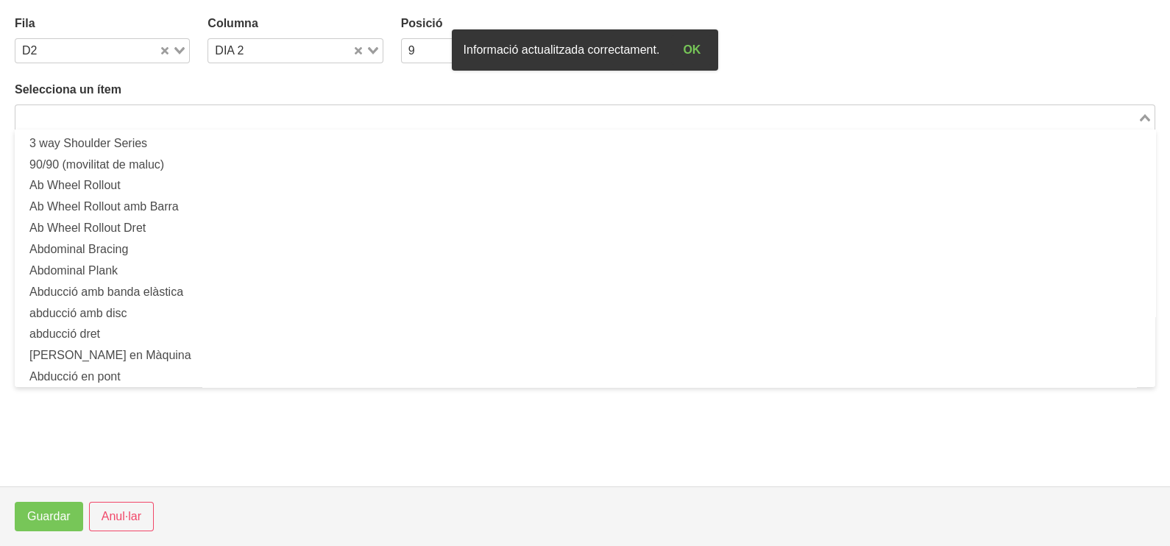
click at [213, 118] on input "Search for option" at bounding box center [576, 117] width 1119 height 18
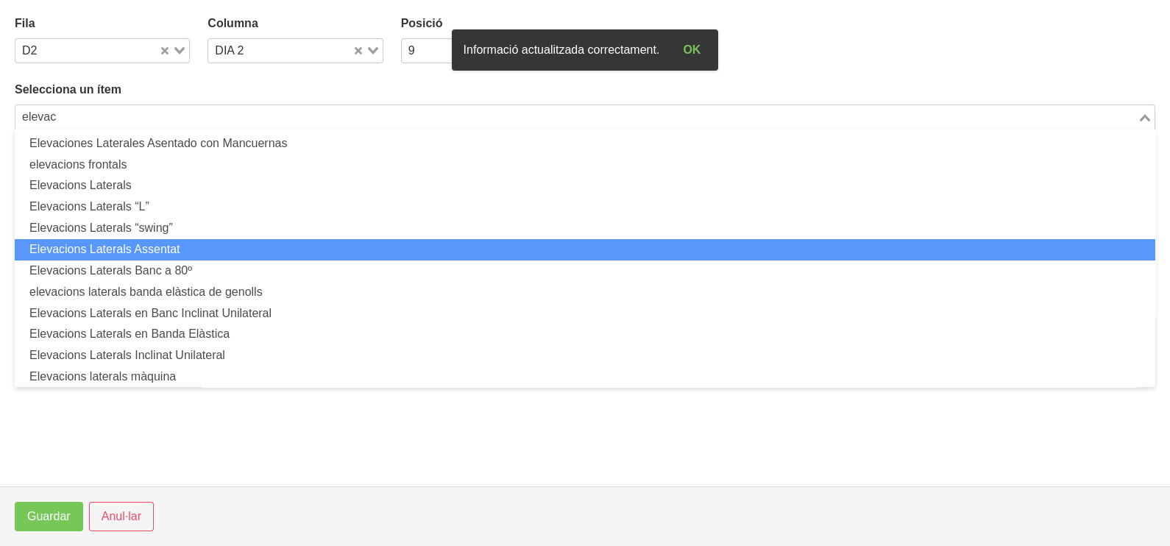
click at [207, 241] on li "Elevacions Laterals Assentat" at bounding box center [585, 249] width 1140 height 21
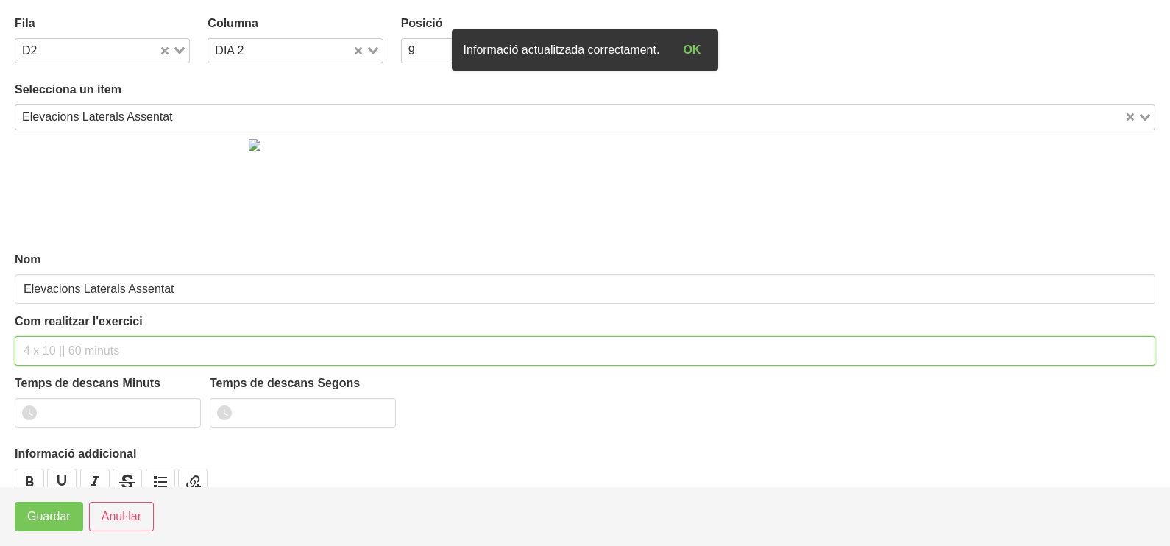
click at [67, 340] on input "text" at bounding box center [585, 350] width 1140 height 29
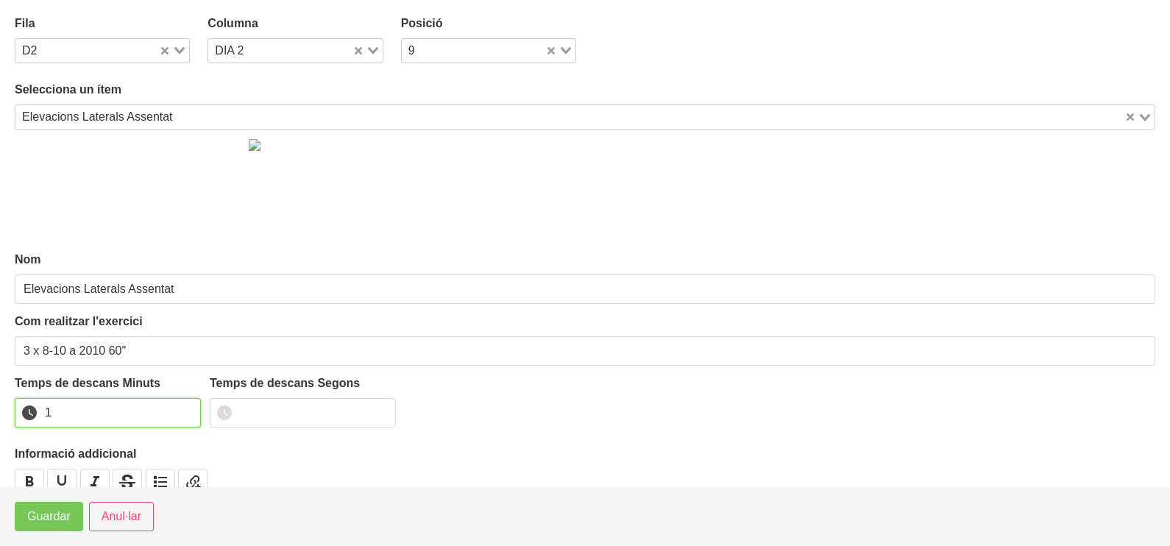
drag, startPoint x: 188, startPoint y: 408, endPoint x: 88, endPoint y: 483, distance: 124.5
click at [187, 410] on input "1" at bounding box center [108, 412] width 186 height 29
click at [55, 519] on span "Guardar" at bounding box center [48, 517] width 43 height 18
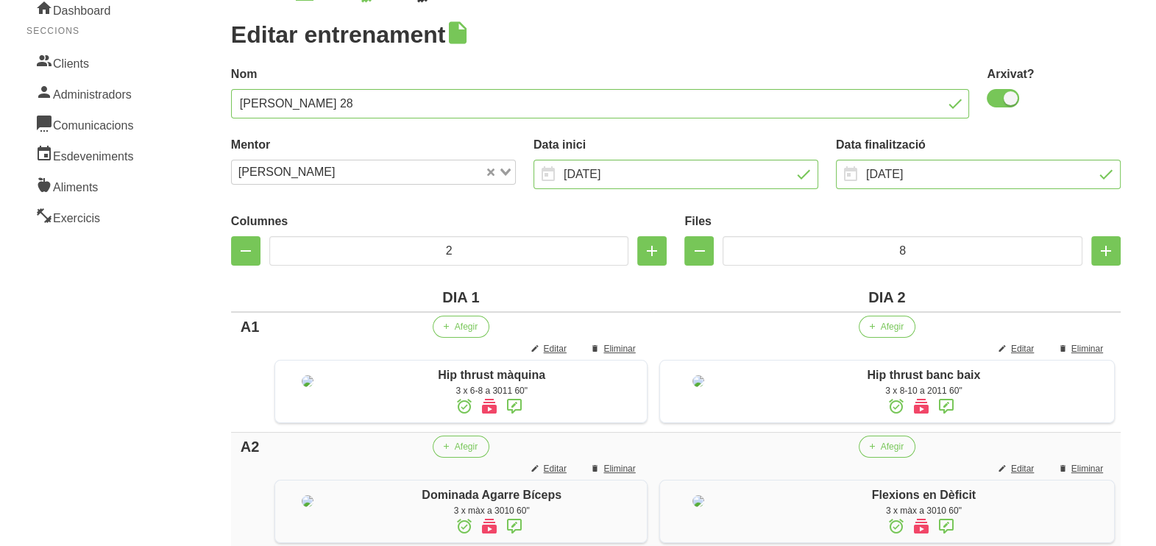
scroll to position [0, 0]
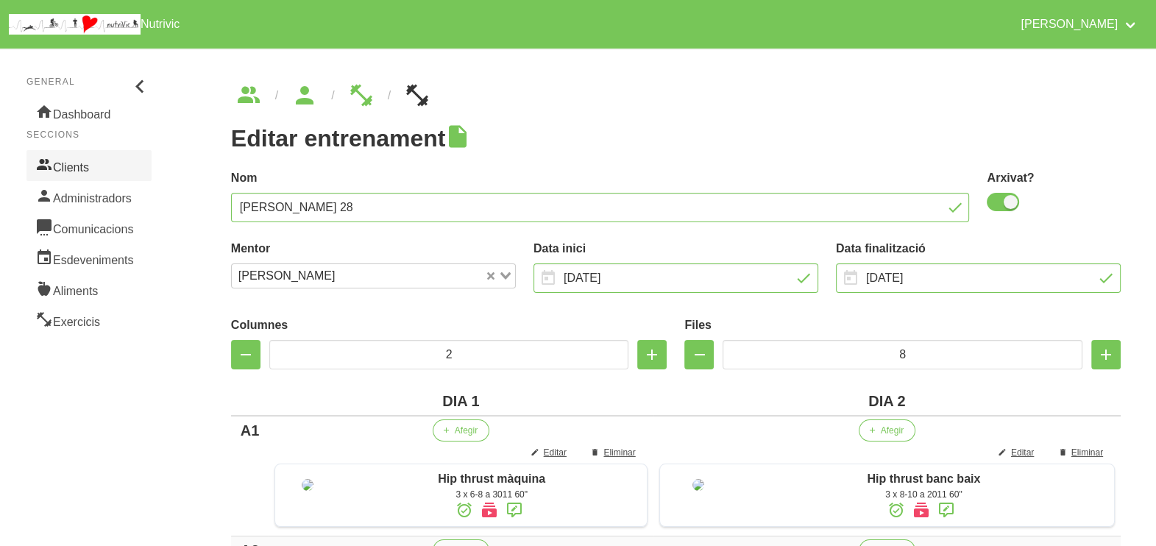
drag, startPoint x: 104, startPoint y: 157, endPoint x: 139, endPoint y: 162, distance: 35.0
click at [104, 157] on link "Clients" at bounding box center [88, 165] width 125 height 31
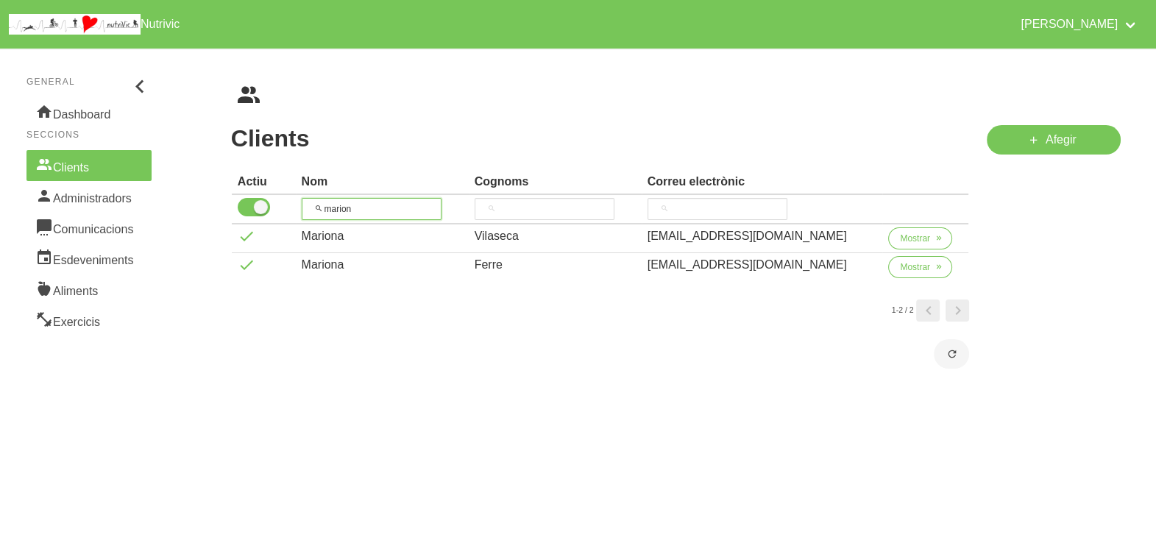
drag, startPoint x: 361, startPoint y: 213, endPoint x: 278, endPoint y: 211, distance: 83.1
click at [278, 211] on tr "marion" at bounding box center [600, 209] width 737 height 29
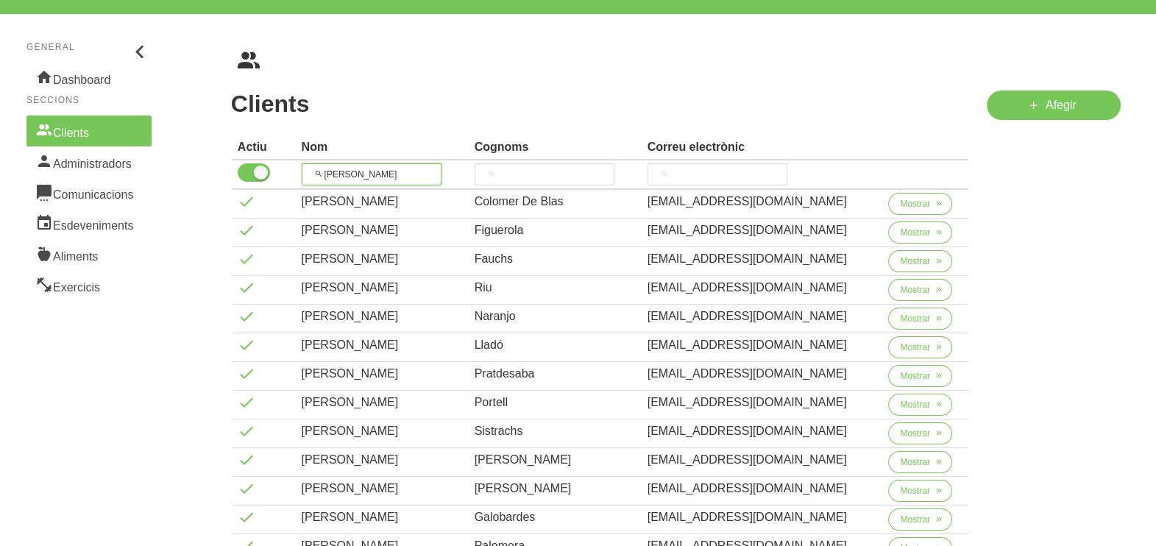
scroll to position [236, 0]
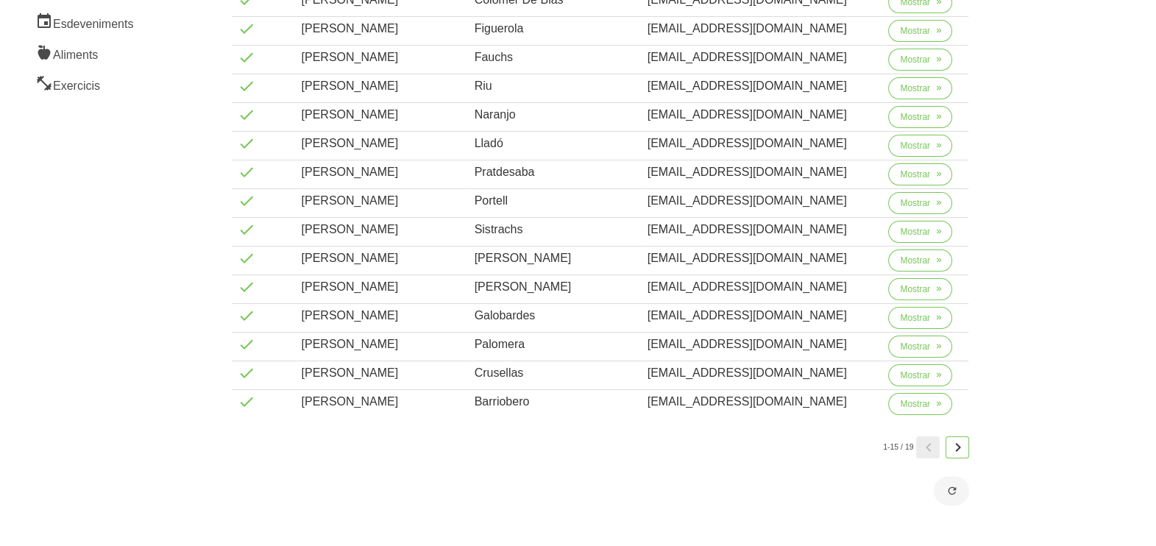
click at [953, 438] on icon "Page 2." at bounding box center [957, 447] width 18 height 26
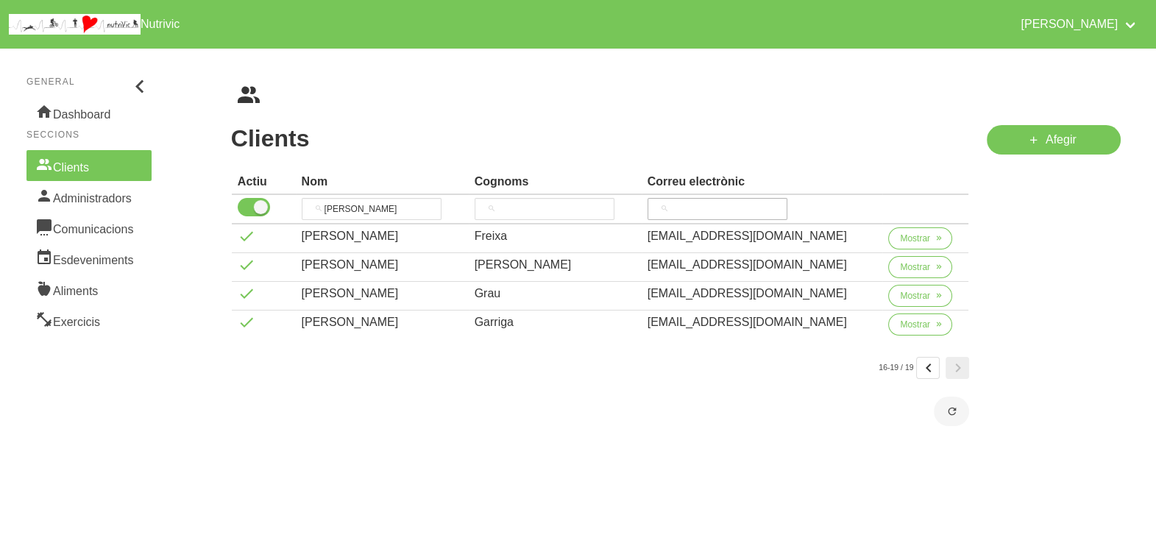
scroll to position [0, 0]
click at [918, 246] on button "Mostrar" at bounding box center [920, 238] width 64 height 22
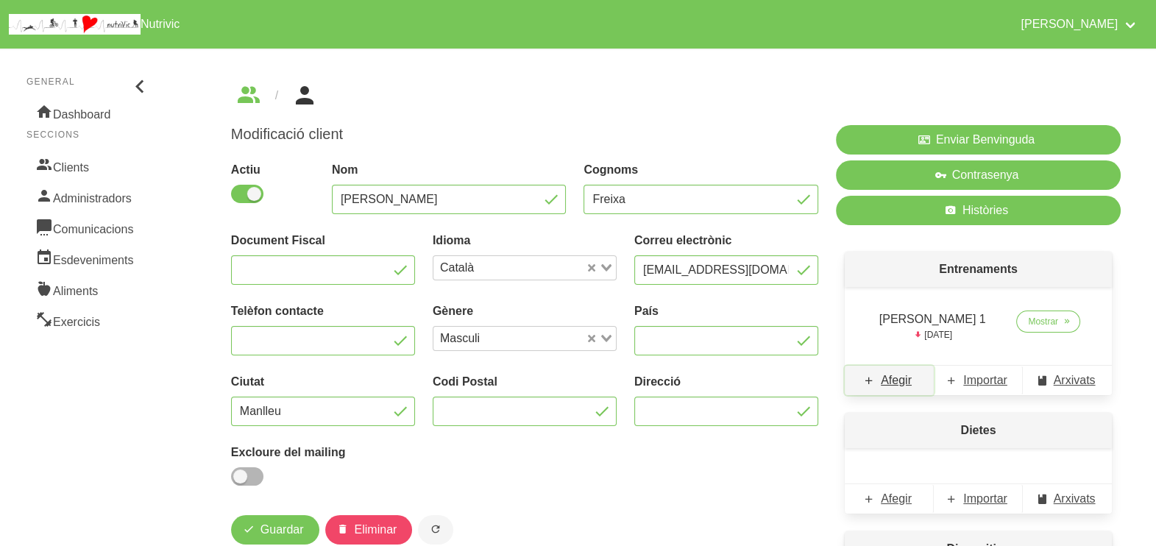
click at [897, 380] on span "Afegir" at bounding box center [896, 380] width 31 height 18
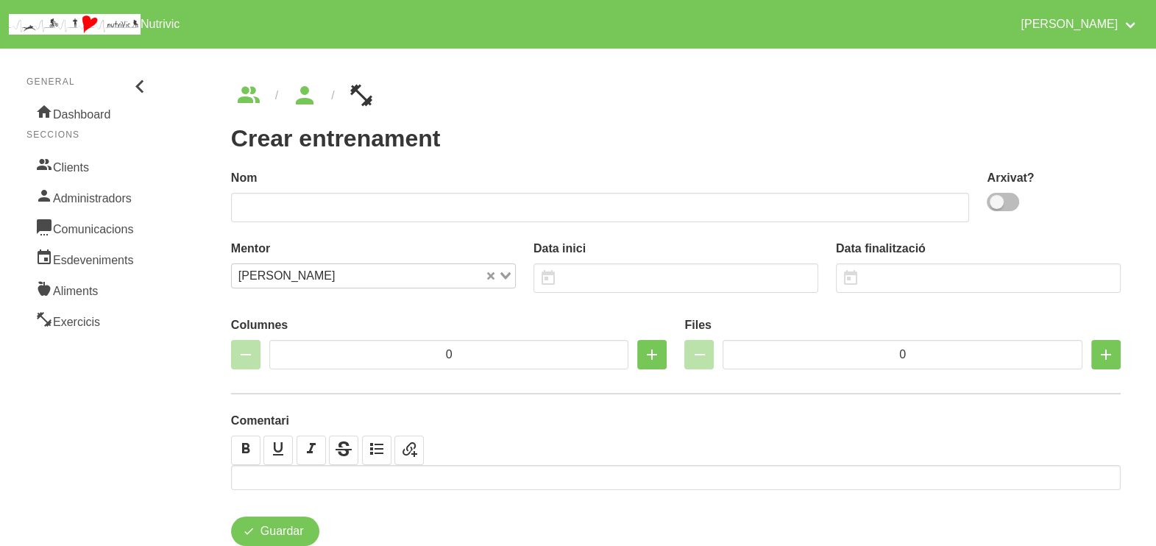
click at [1011, 202] on span at bounding box center [1002, 202] width 32 height 18
click at [996, 202] on input "checkbox" at bounding box center [991, 202] width 10 height 10
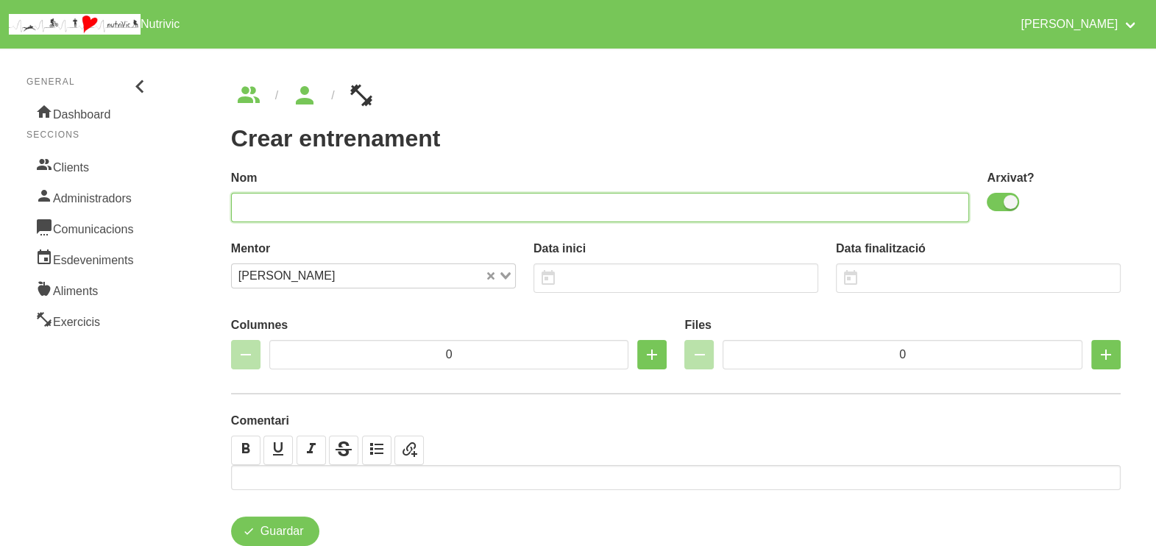
drag, startPoint x: 744, startPoint y: 202, endPoint x: 739, endPoint y: 209, distance: 8.0
click at [742, 202] on input "text" at bounding box center [600, 207] width 739 height 29
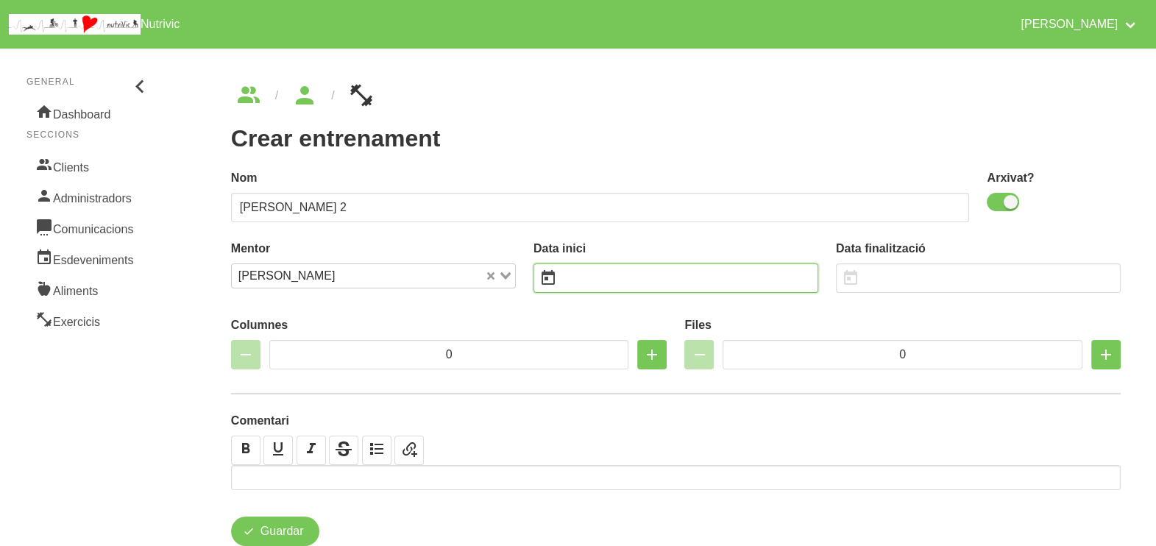
click at [594, 285] on input "text" at bounding box center [675, 277] width 285 height 29
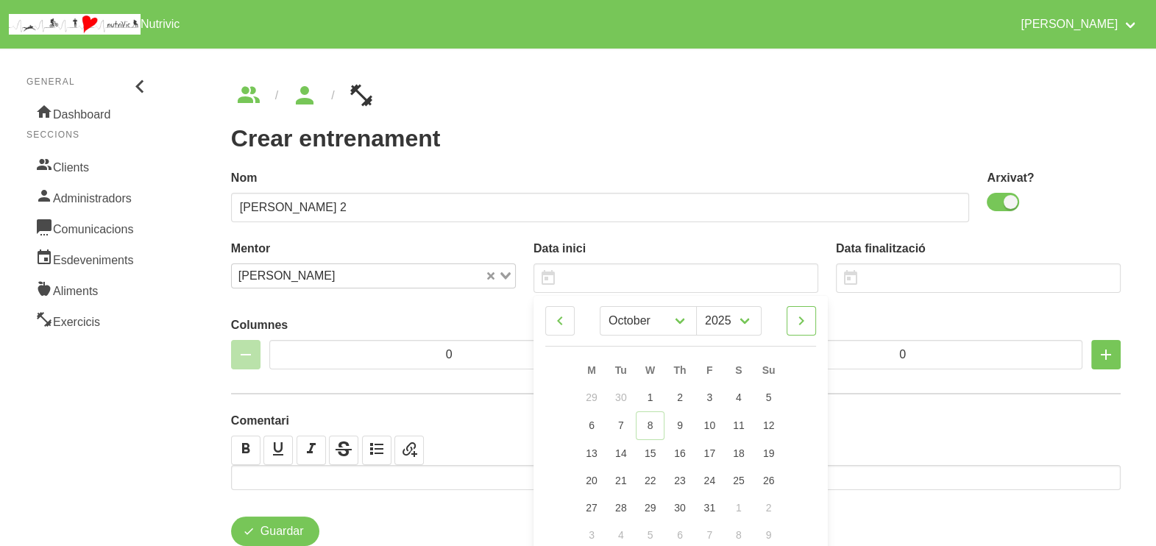
click at [808, 320] on icon at bounding box center [801, 320] width 18 height 26
drag, startPoint x: 767, startPoint y: 479, endPoint x: 680, endPoint y: 374, distance: 136.3
click at [767, 477] on span "23" at bounding box center [769, 479] width 12 height 12
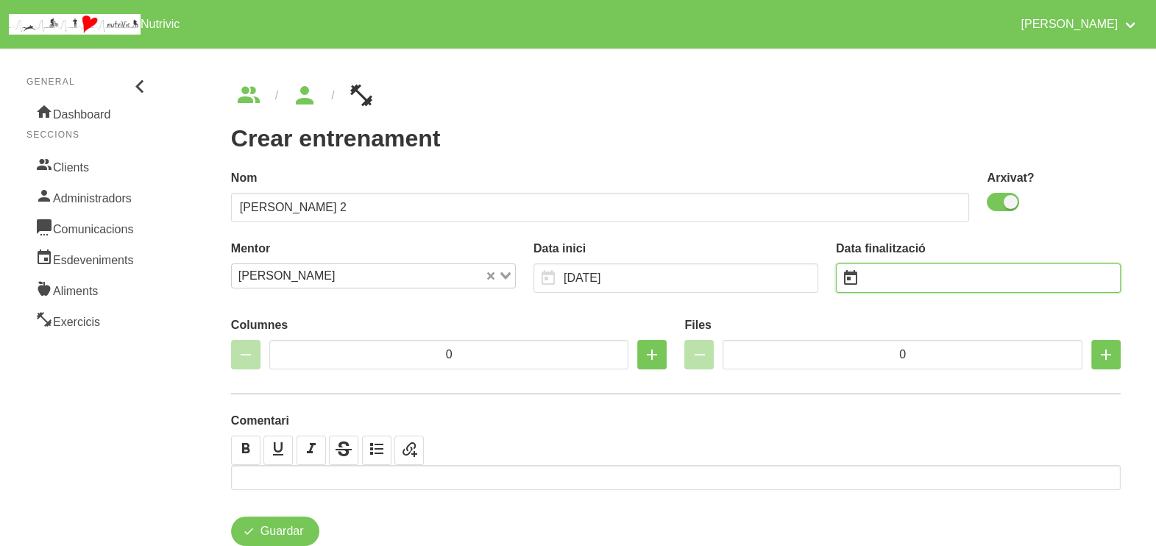
click at [895, 277] on input "text" at bounding box center [978, 277] width 285 height 29
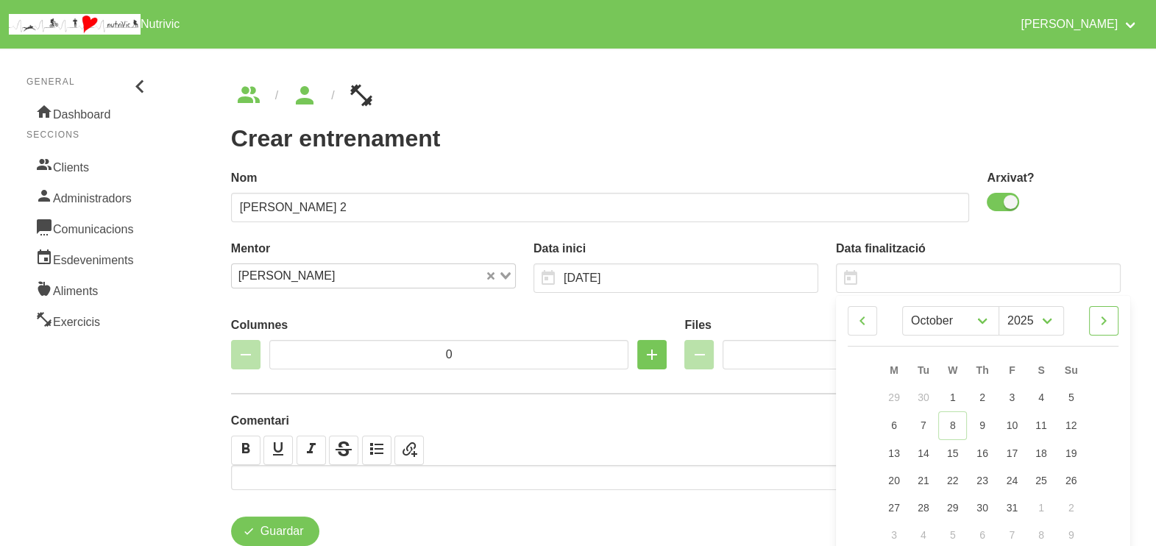
click at [1104, 324] on icon at bounding box center [1104, 320] width 18 height 26
click at [1106, 324] on icon at bounding box center [1104, 320] width 18 height 26
click at [1073, 399] on span "4" at bounding box center [1071, 397] width 6 height 12
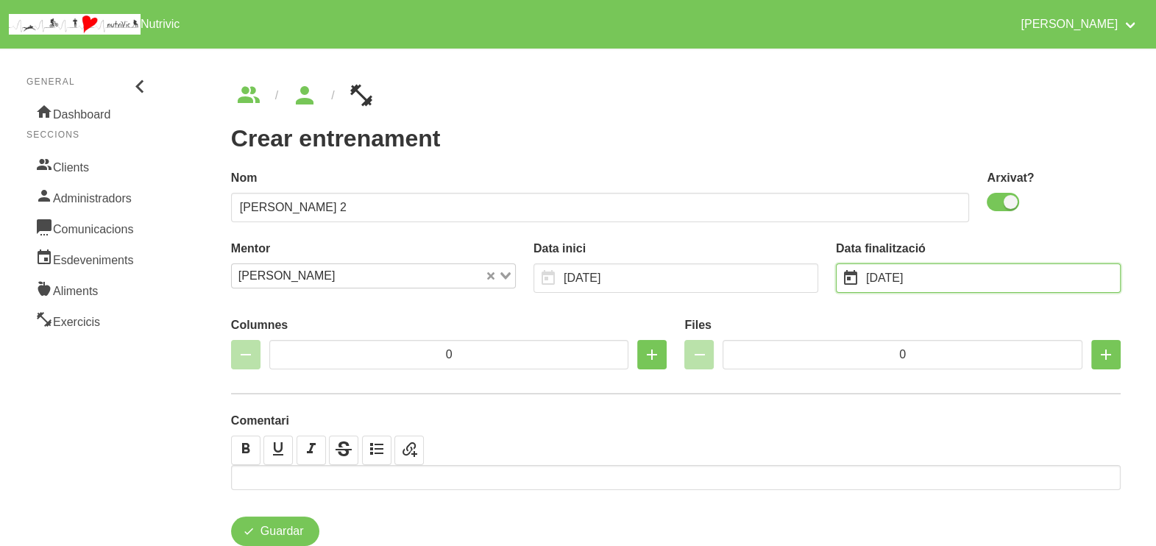
click at [914, 280] on input "4/1/2026" at bounding box center [978, 277] width 285 height 29
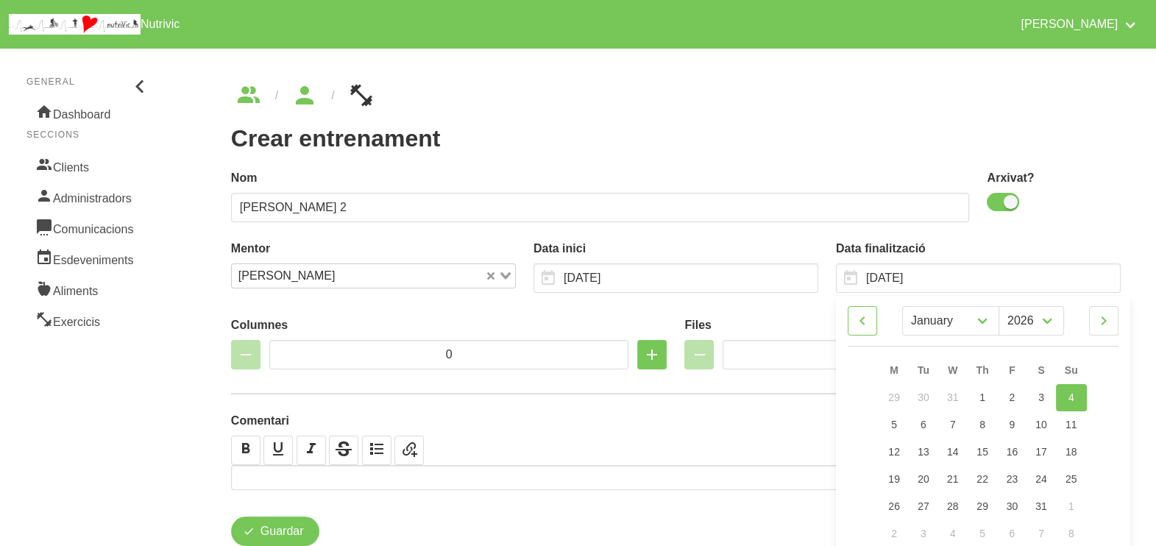
click at [861, 319] on icon at bounding box center [862, 320] width 18 height 26
click at [1073, 482] on span "28" at bounding box center [1071, 479] width 12 height 12
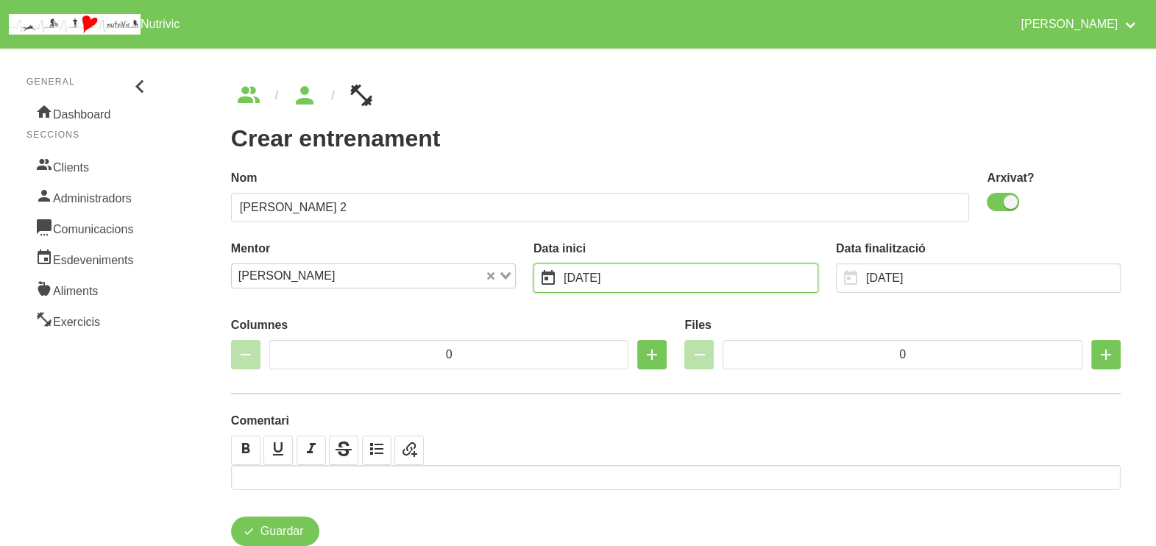
click at [656, 273] on input "23/11/2025" at bounding box center [675, 277] width 285 height 29
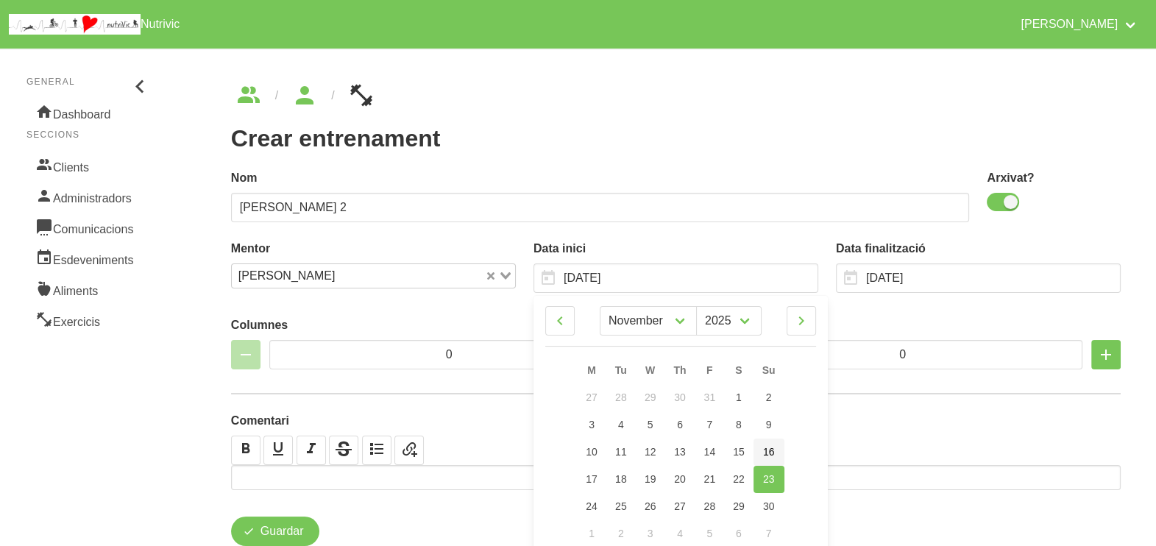
click at [764, 452] on span "16" at bounding box center [769, 452] width 12 height 12
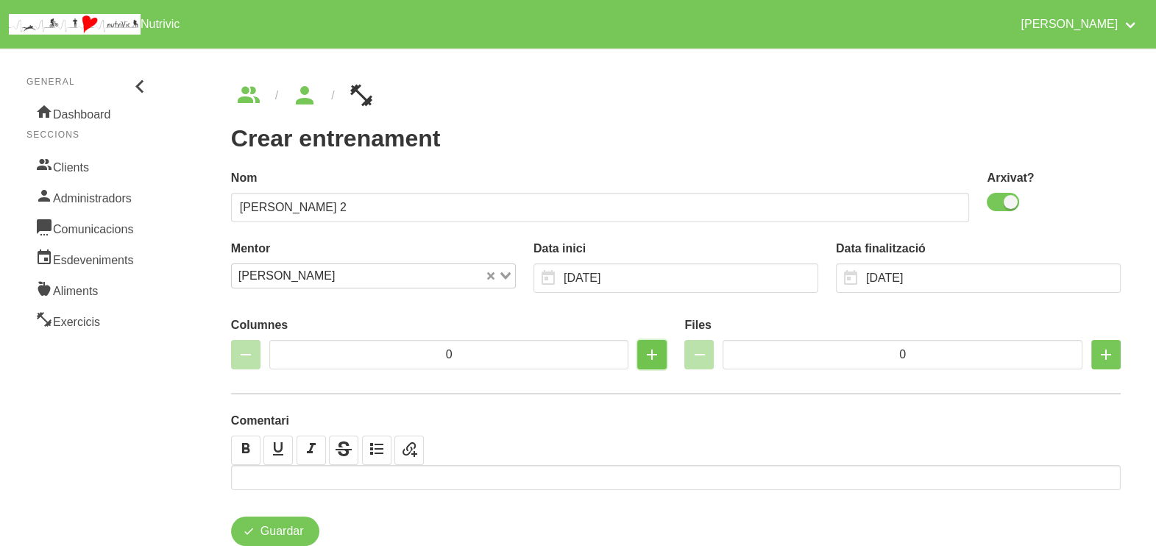
click at [647, 349] on icon "button" at bounding box center [652, 354] width 18 height 26
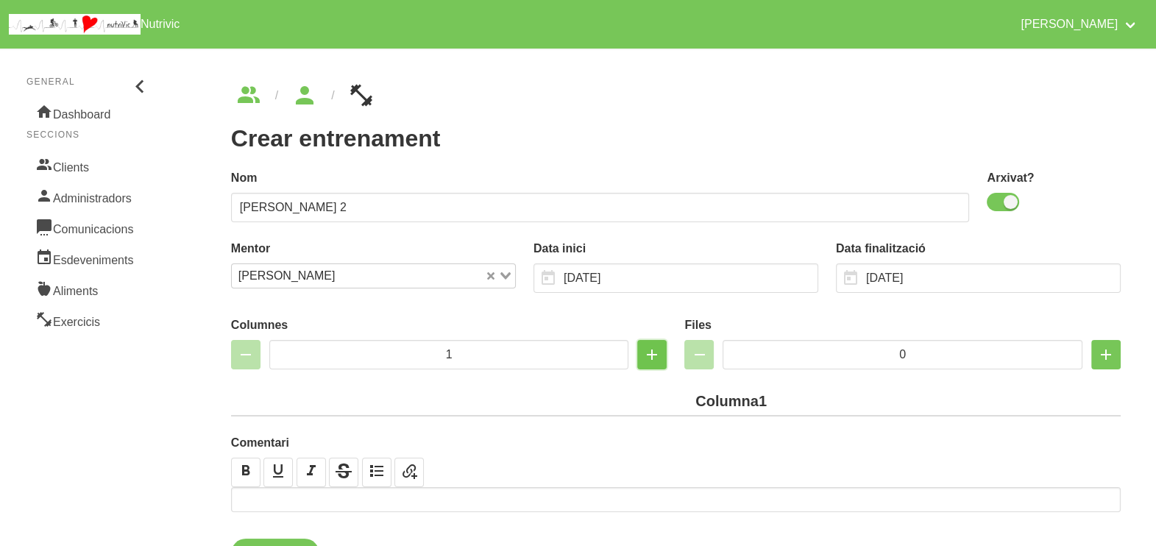
click at [647, 349] on icon "button" at bounding box center [652, 354] width 18 height 26
click at [651, 352] on icon "button" at bounding box center [652, 354] width 18 height 26
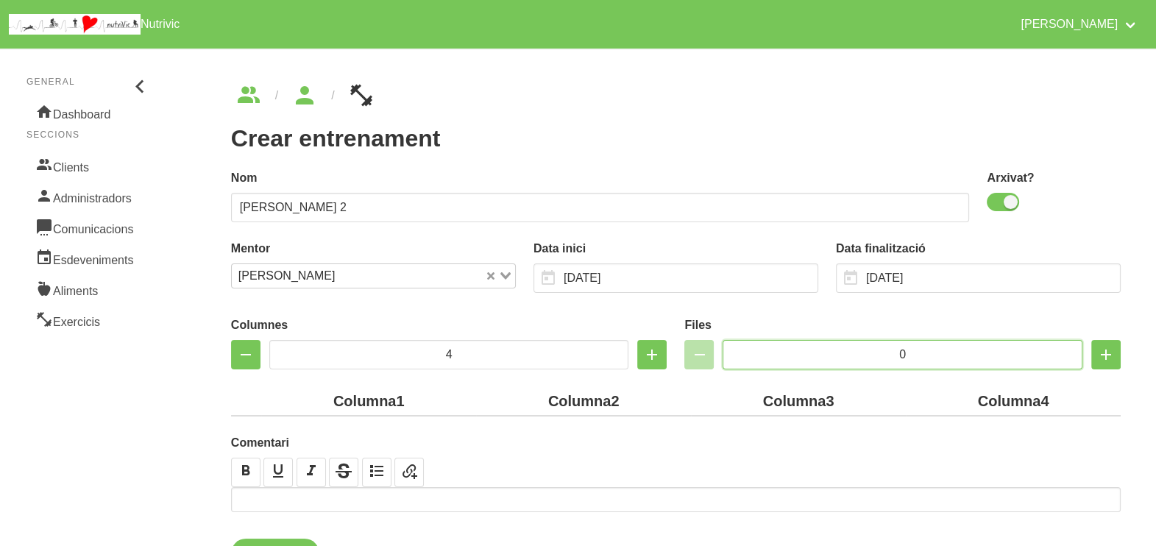
drag, startPoint x: 877, startPoint y: 353, endPoint x: 829, endPoint y: 352, distance: 47.8
click at [829, 352] on input "0" at bounding box center [902, 354] width 360 height 29
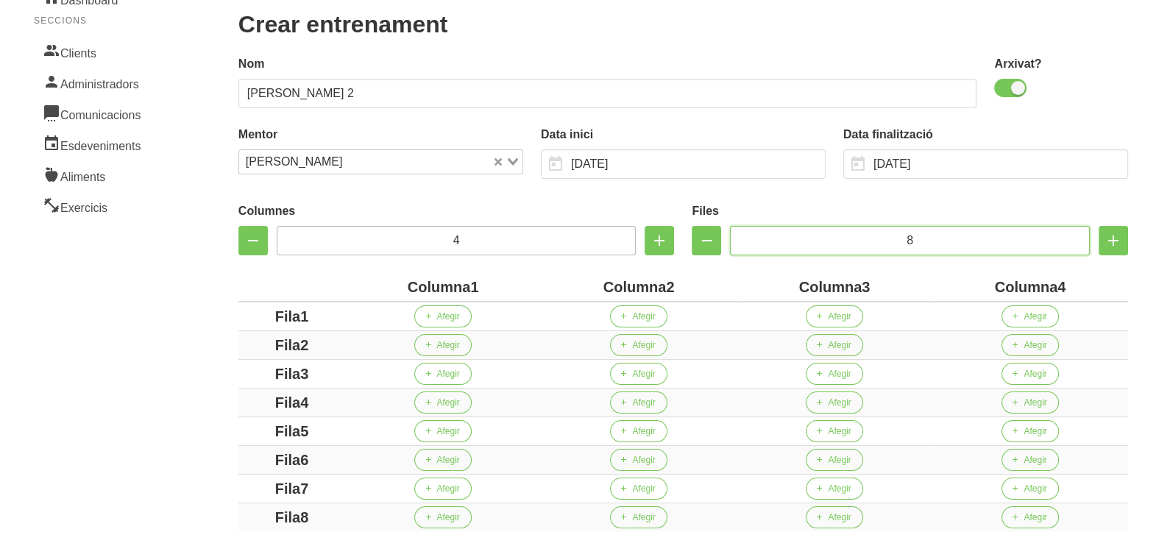
scroll to position [183, 0]
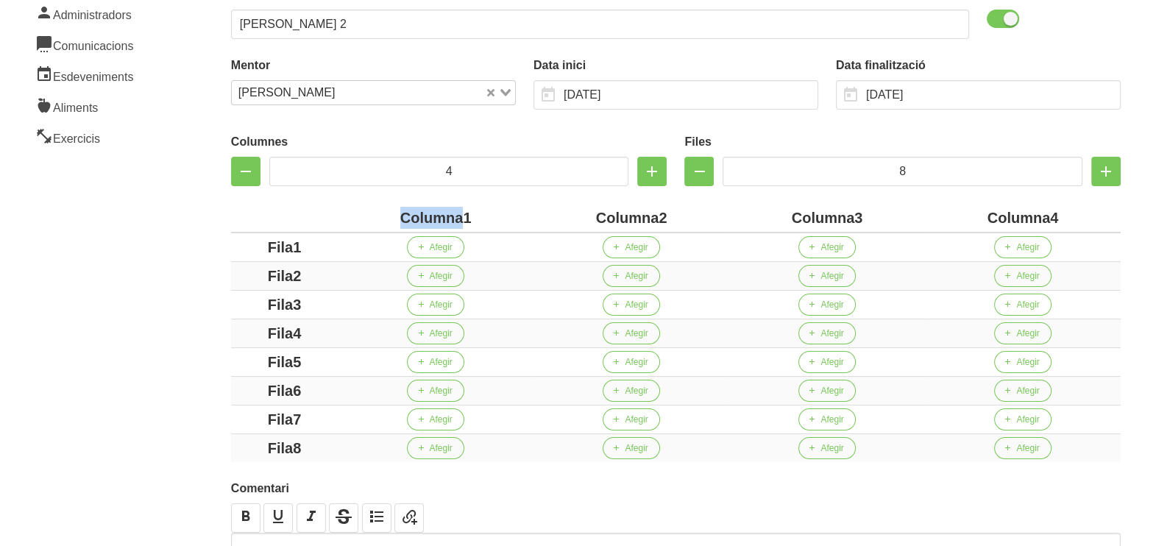
drag, startPoint x: 460, startPoint y: 218, endPoint x: 377, endPoint y: 216, distance: 83.2
click at [377, 216] on div "Columna1" at bounding box center [436, 218] width 184 height 22
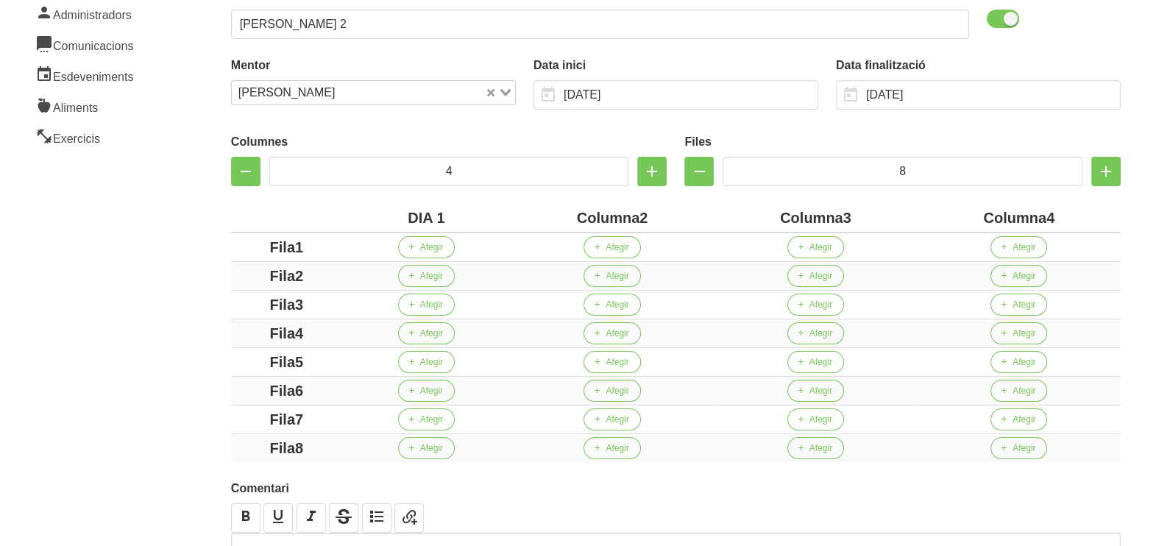
drag, startPoint x: 639, startPoint y: 216, endPoint x: 552, endPoint y: 210, distance: 86.2
click at [555, 210] on div "Columna2" at bounding box center [611, 218] width 191 height 22
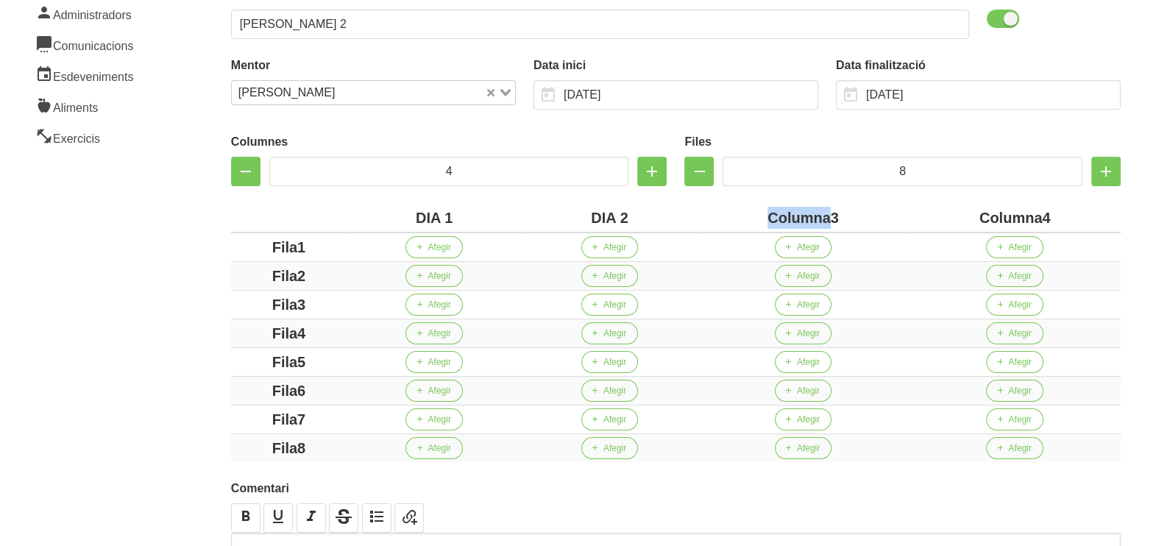
drag, startPoint x: 830, startPoint y: 215, endPoint x: 733, endPoint y: 209, distance: 97.3
click at [735, 210] on div "Columna3" at bounding box center [803, 218] width 200 height 22
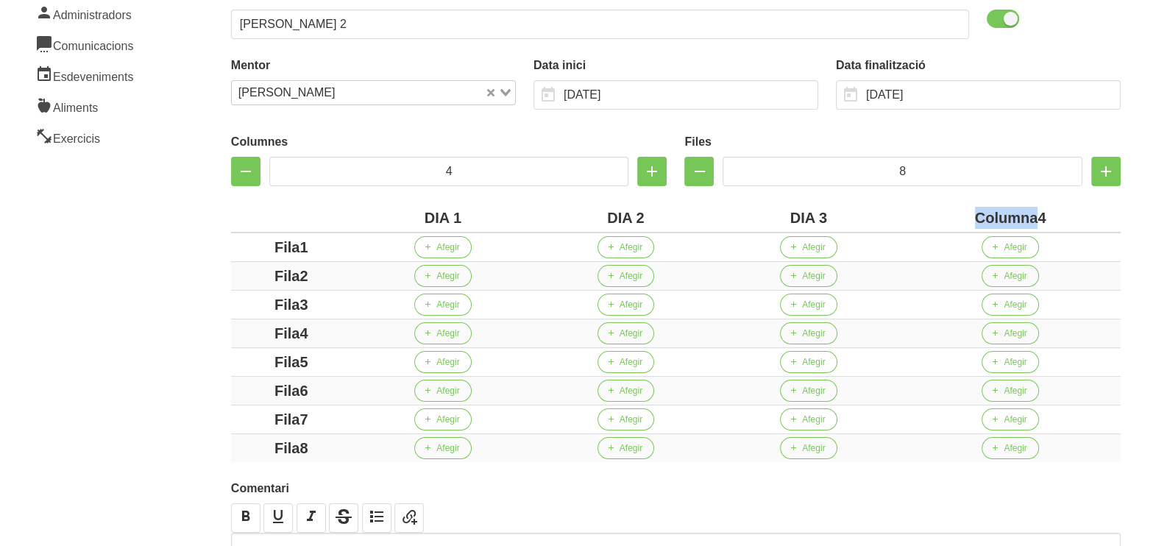
click at [947, 217] on div "Columna4" at bounding box center [1010, 218] width 209 height 22
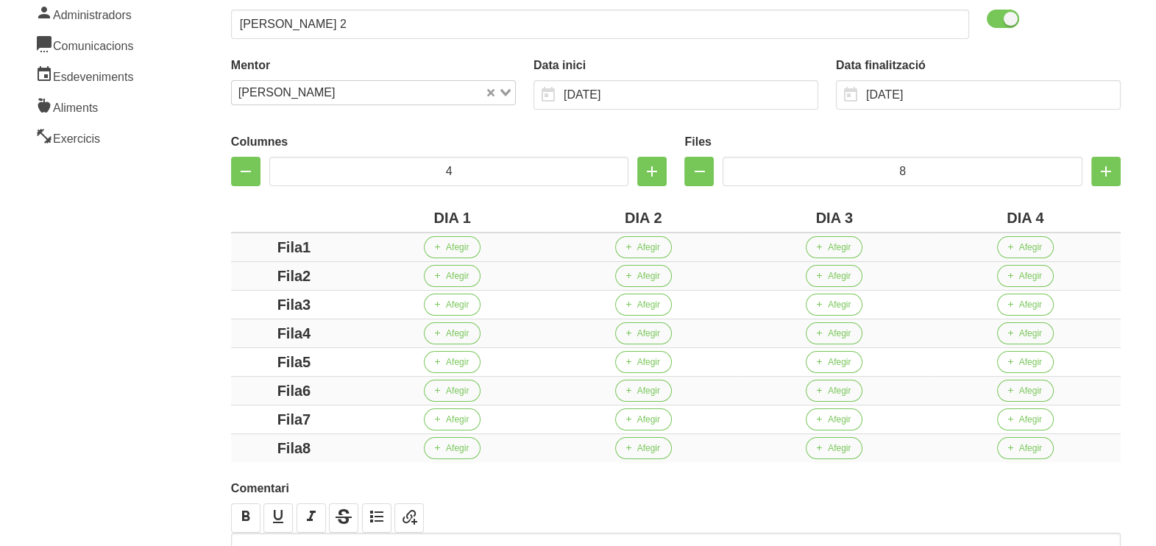
drag, startPoint x: 302, startPoint y: 246, endPoint x: 241, endPoint y: 243, distance: 61.9
click at [221, 238] on div "Crear entrenament dbd74e48-7e85-4284-8fcc-e6e3395926e7 Nom Jordi Feixa 2 Arxiva…" at bounding box center [676, 256] width 960 height 783
drag, startPoint x: 302, startPoint y: 276, endPoint x: 277, endPoint y: 292, distance: 29.8
click at [246, 280] on div "Fila2" at bounding box center [294, 276] width 114 height 22
drag, startPoint x: 321, startPoint y: 305, endPoint x: 263, endPoint y: 299, distance: 58.5
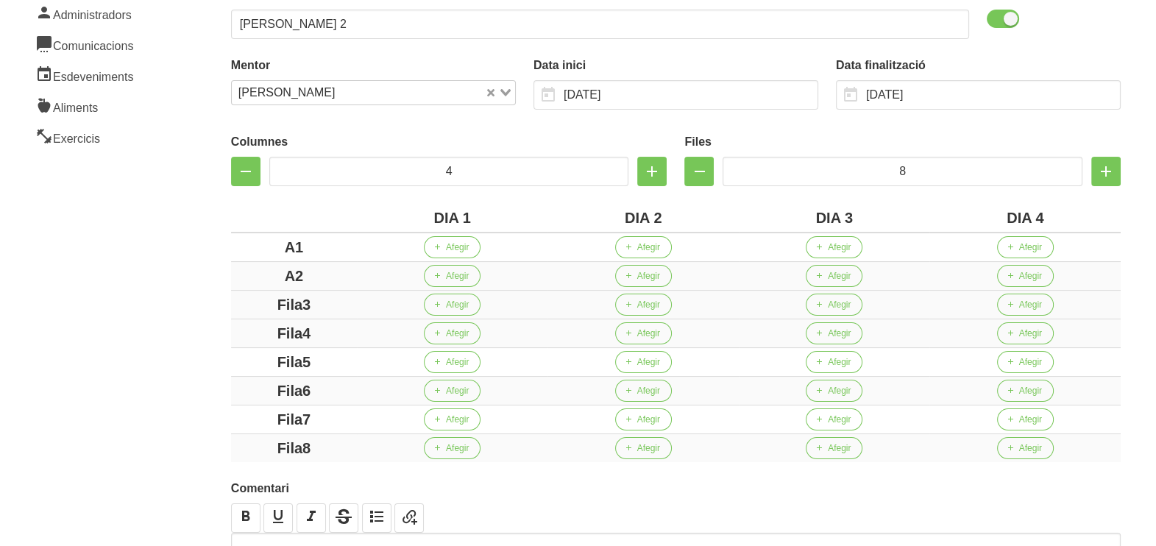
click at [263, 299] on div "Fila3" at bounding box center [294, 305] width 114 height 22
drag, startPoint x: 327, startPoint y: 328, endPoint x: 263, endPoint y: 336, distance: 65.2
click at [242, 331] on div "Fila4" at bounding box center [294, 333] width 114 height 22
drag, startPoint x: 313, startPoint y: 358, endPoint x: 245, endPoint y: 366, distance: 68.2
click at [243, 363] on div "Fila5" at bounding box center [294, 362] width 114 height 22
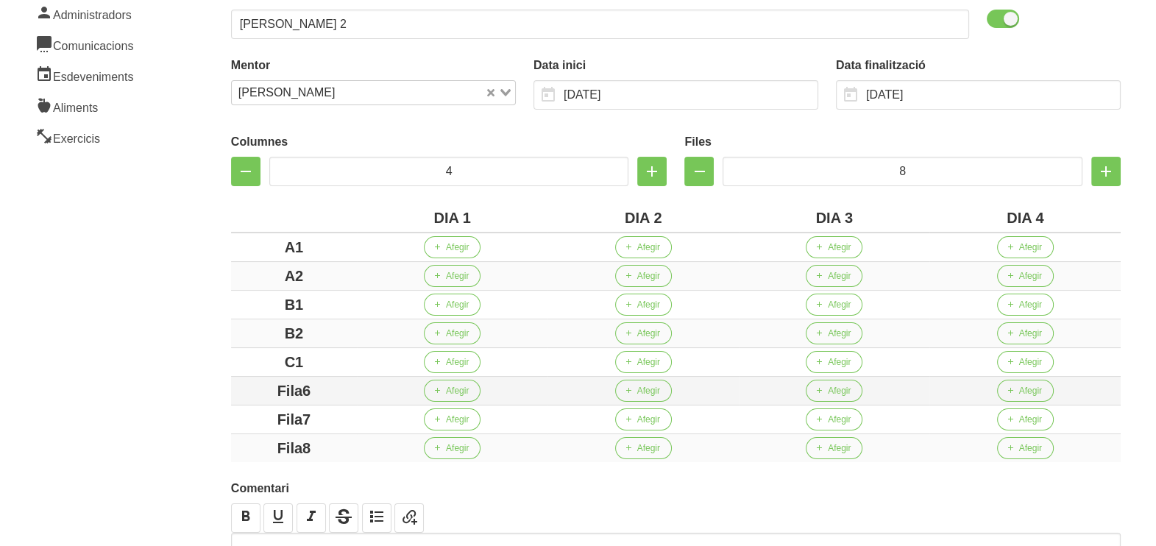
drag, startPoint x: 323, startPoint y: 386, endPoint x: 244, endPoint y: 387, distance: 78.7
click at [243, 386] on div "Fila6" at bounding box center [294, 391] width 114 height 22
drag, startPoint x: 331, startPoint y: 419, endPoint x: 245, endPoint y: 419, distance: 86.1
click at [249, 419] on div "Fila7" at bounding box center [294, 419] width 114 height 22
drag, startPoint x: 699, startPoint y: 172, endPoint x: 561, endPoint y: 232, distance: 150.2
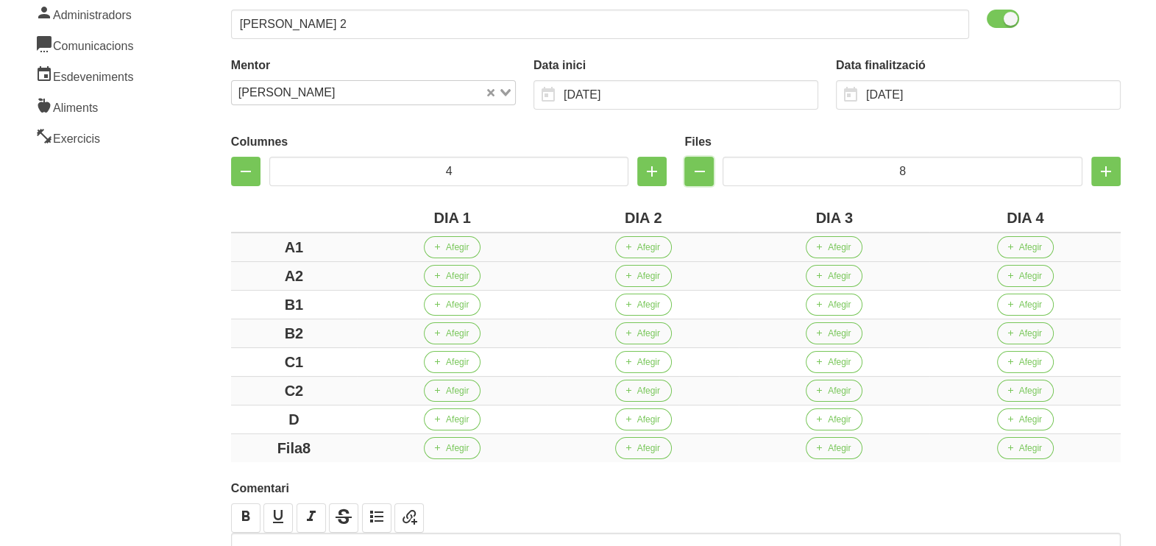
click at [699, 173] on icon "button" at bounding box center [699, 171] width 18 height 26
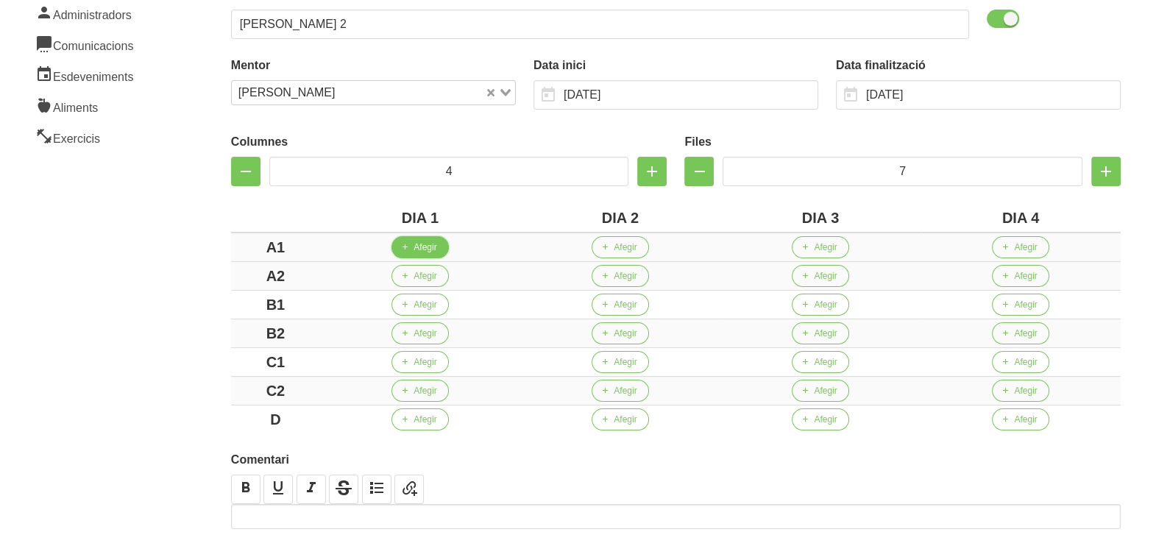
click at [418, 250] on span "Afegir" at bounding box center [424, 247] width 23 height 13
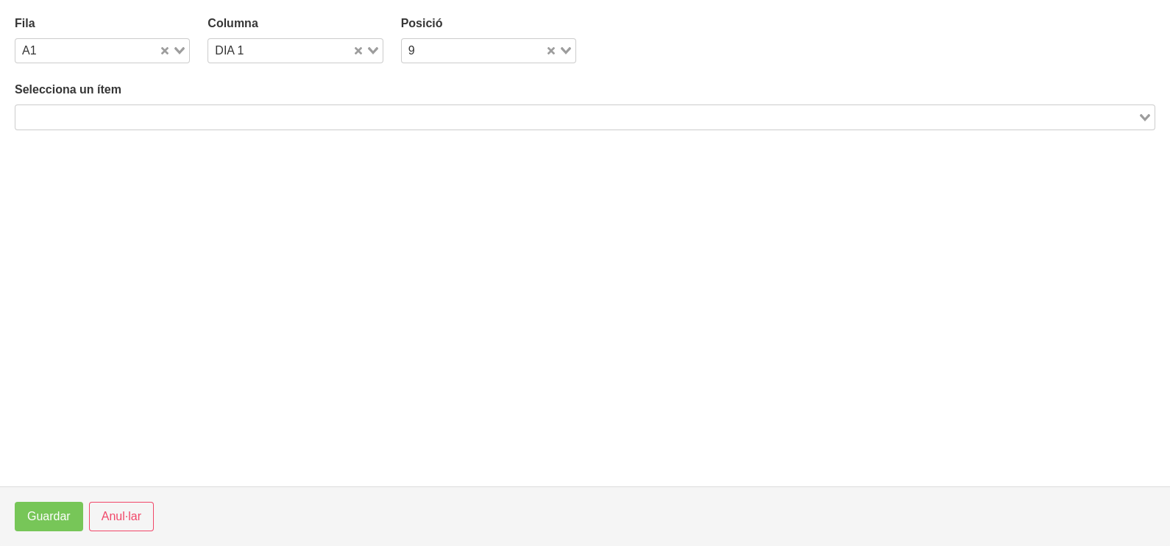
drag, startPoint x: 153, startPoint y: 115, endPoint x: 162, endPoint y: 108, distance: 11.0
click at [153, 114] on input "Search for option" at bounding box center [576, 117] width 1119 height 18
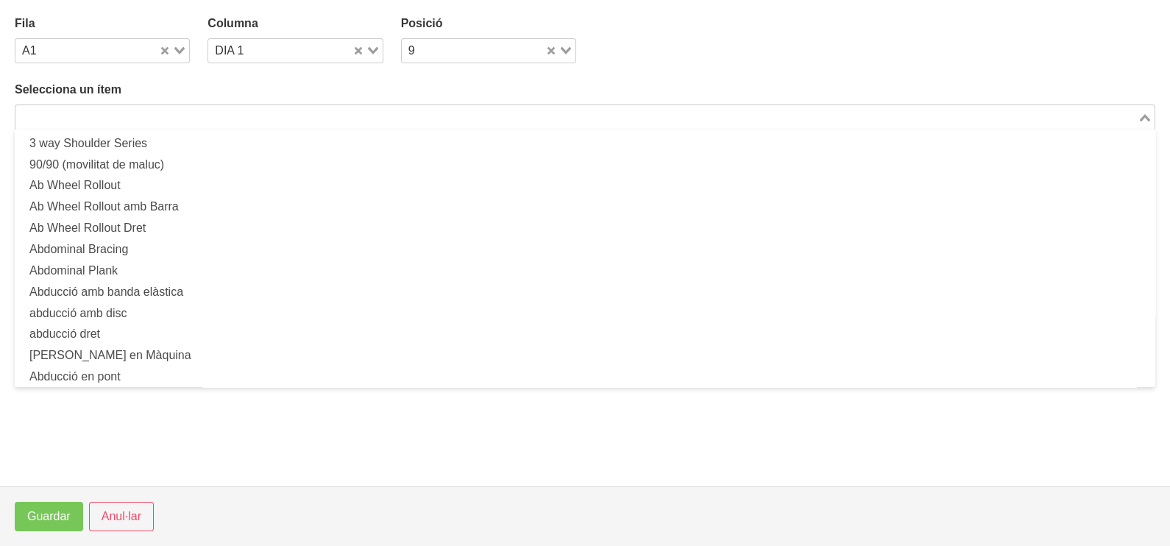
click at [177, 112] on input "Search for option" at bounding box center [576, 117] width 1119 height 18
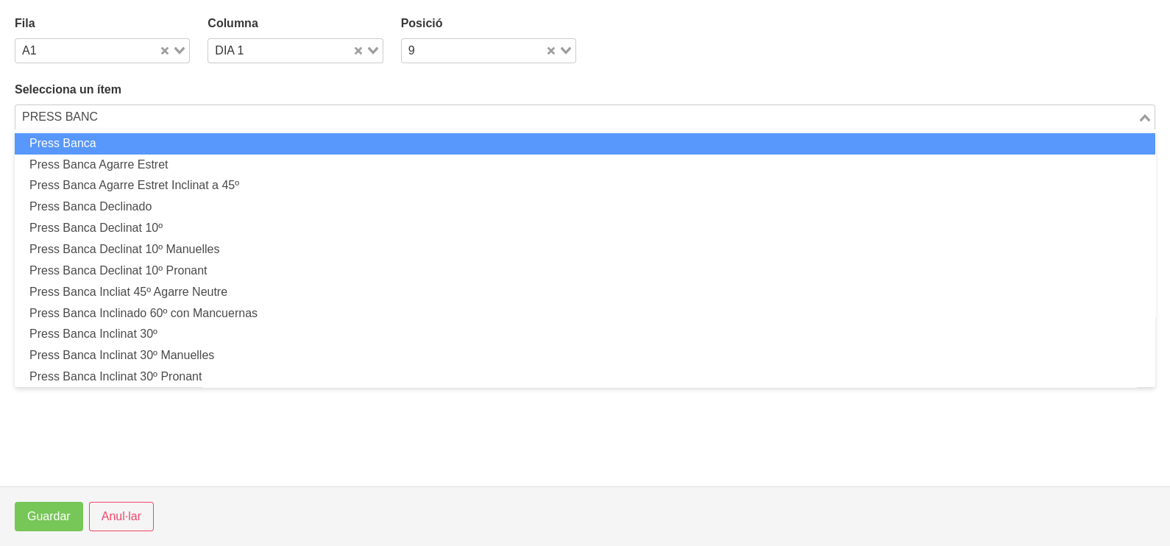
click at [143, 141] on li "Press Banca" at bounding box center [585, 143] width 1140 height 21
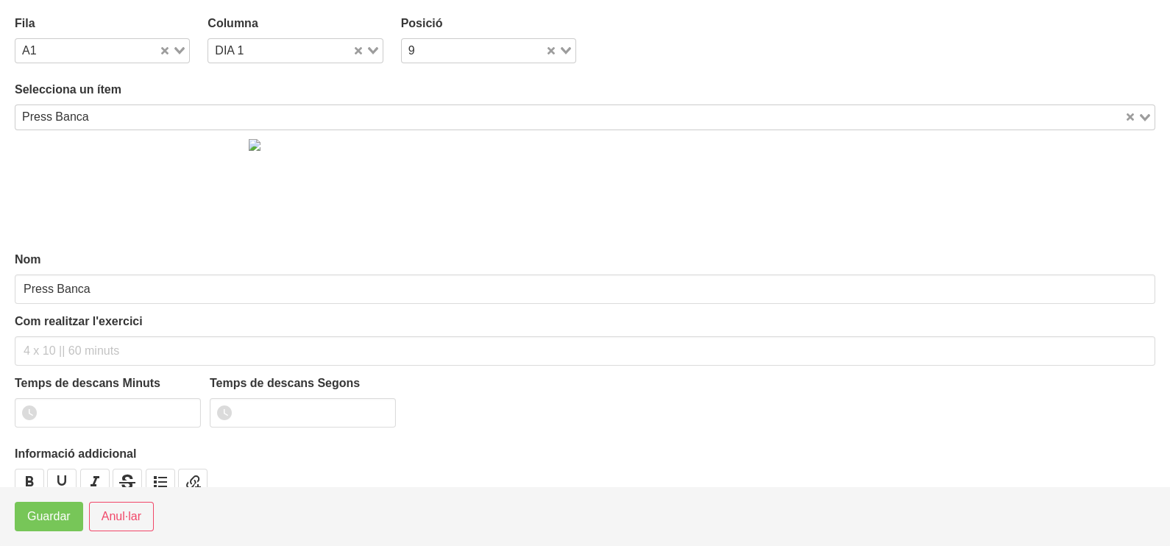
click at [106, 110] on input "Search for option" at bounding box center [608, 117] width 1028 height 18
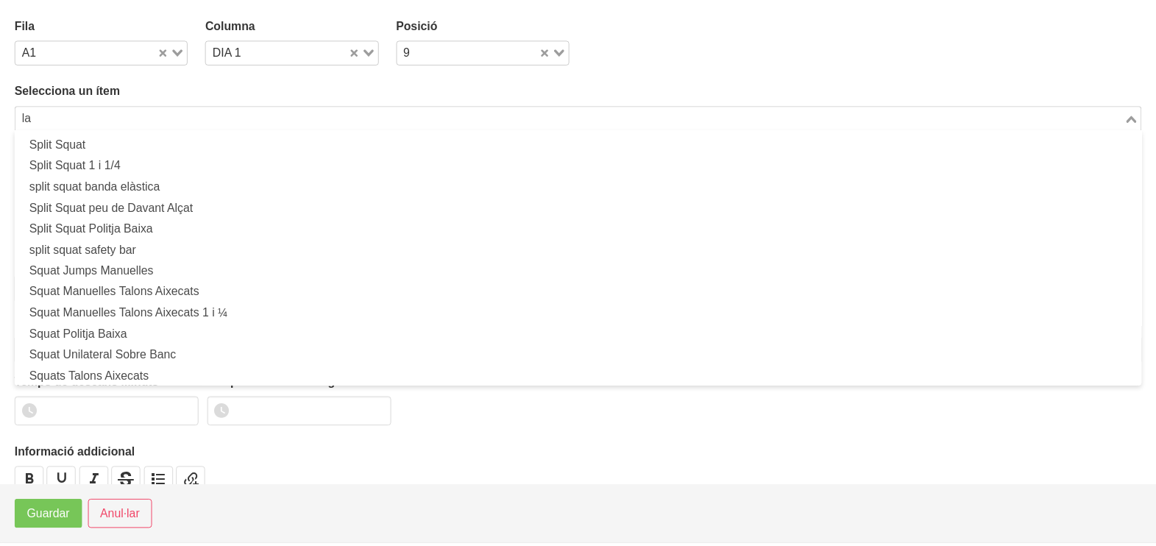
scroll to position [4, 0]
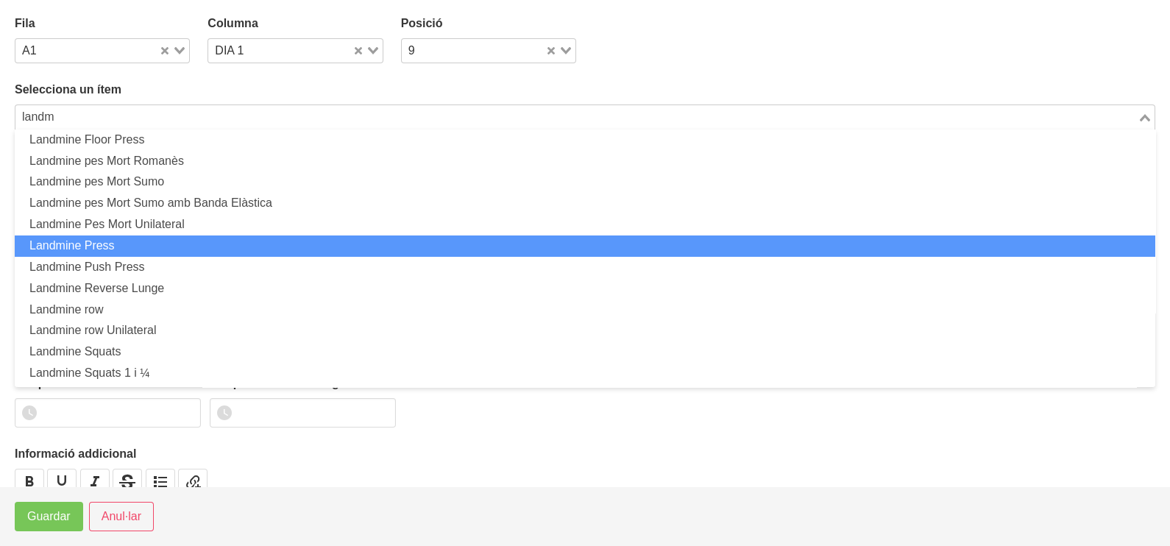
click at [115, 246] on li "Landmine Press" at bounding box center [585, 245] width 1140 height 21
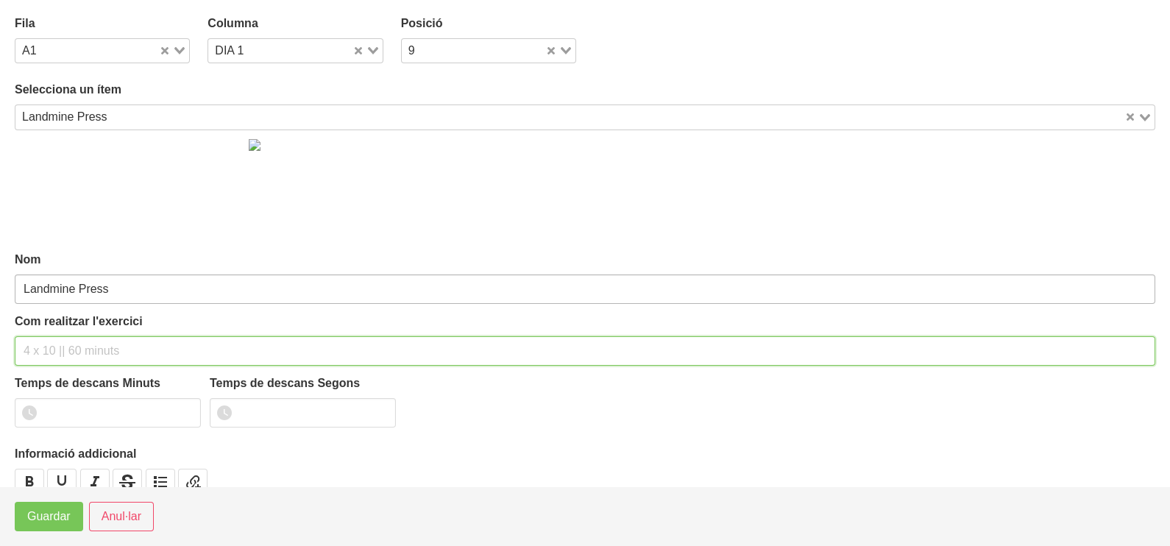
drag, startPoint x: 53, startPoint y: 353, endPoint x: 74, endPoint y: 284, distance: 72.2
click at [57, 342] on input "text" at bounding box center [585, 350] width 1140 height 29
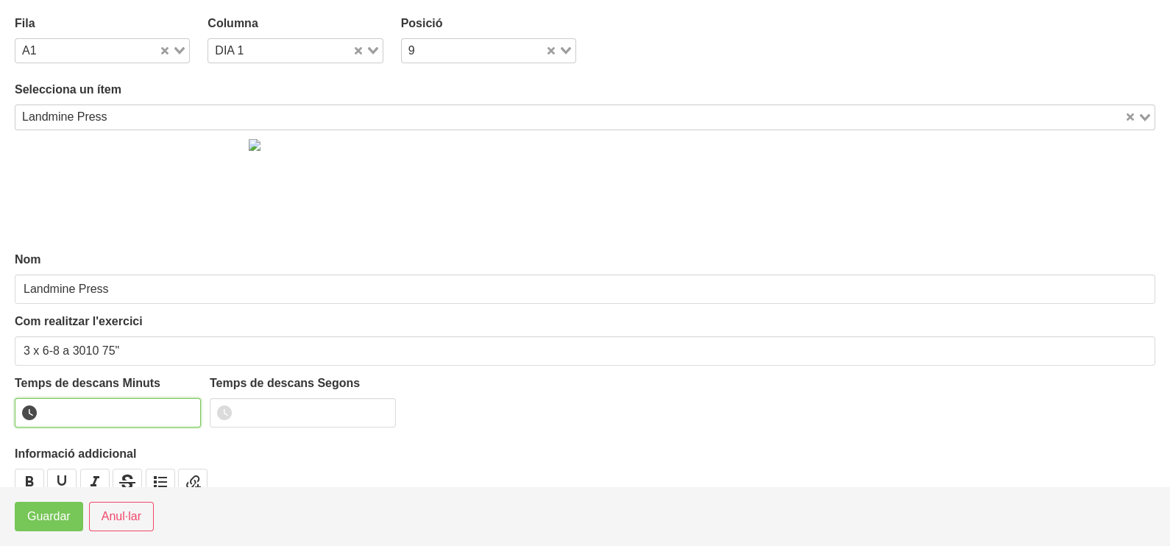
click at [76, 408] on input "number" at bounding box center [108, 412] width 186 height 29
click at [57, 511] on span "Guardar" at bounding box center [48, 517] width 43 height 18
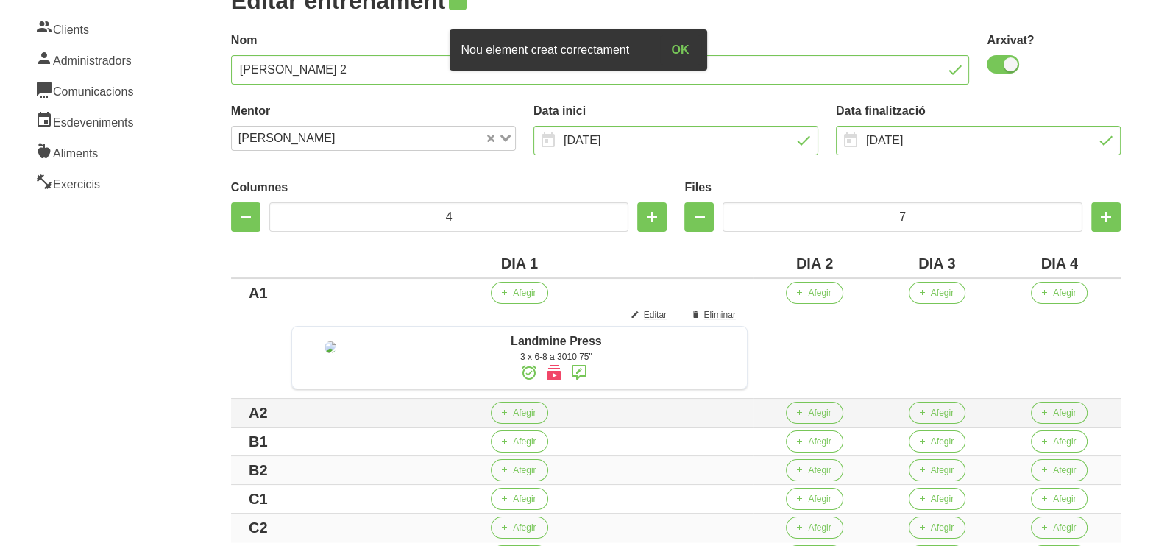
scroll to position [276, 0]
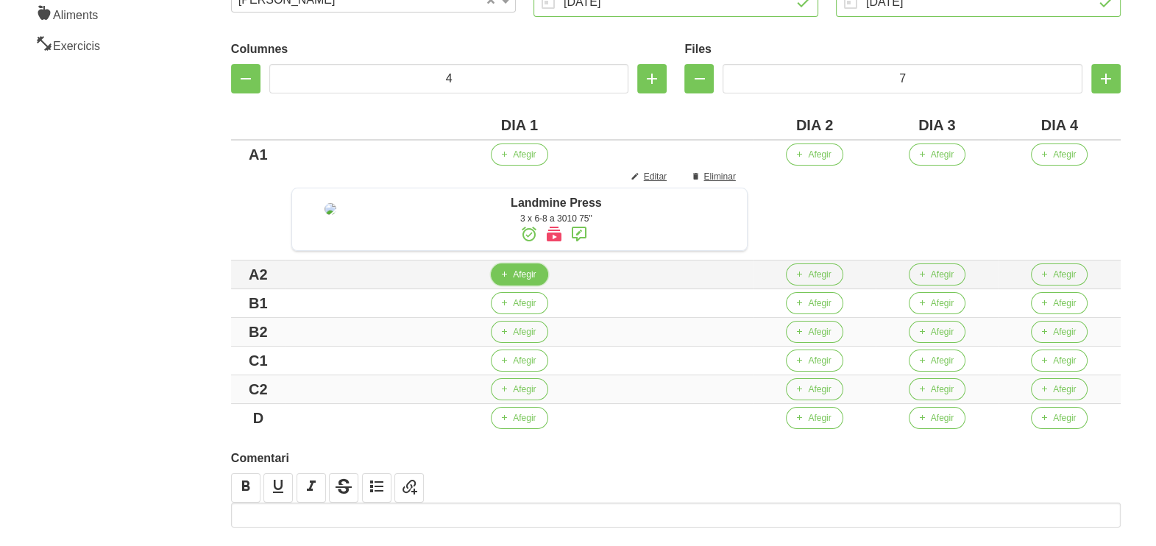
click at [533, 279] on span "Afegir" at bounding box center [524, 274] width 23 height 13
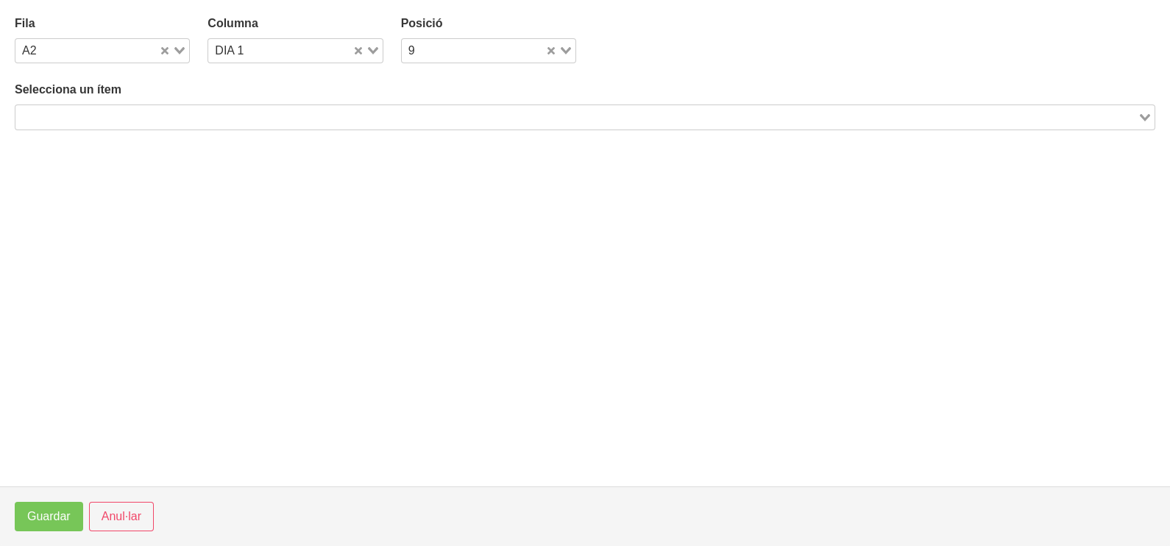
click at [202, 119] on input "Search for option" at bounding box center [576, 117] width 1119 height 18
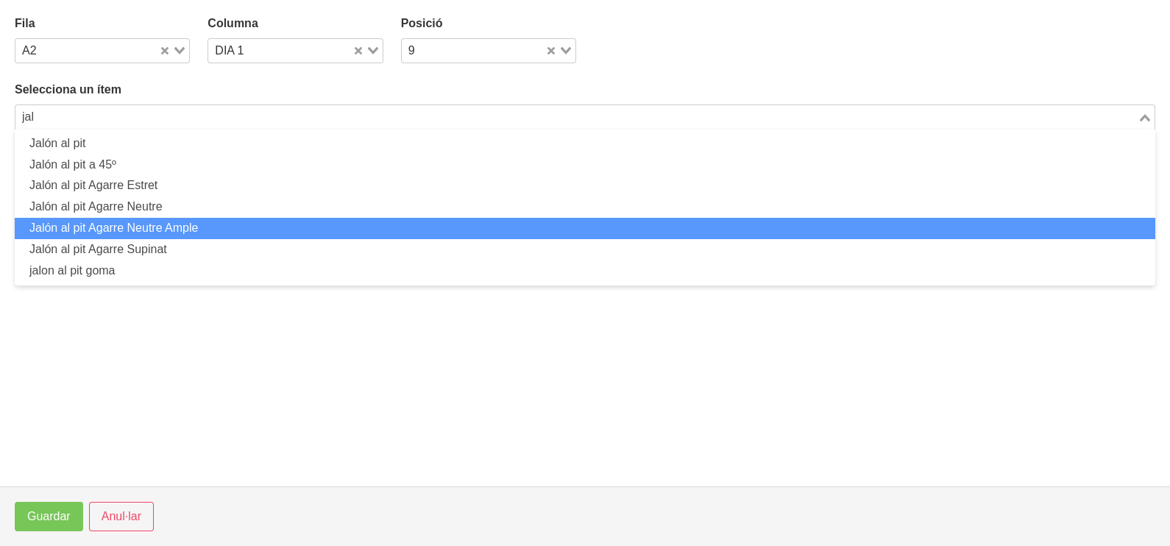
click at [203, 232] on li "Jalón al pit Agarre Neutre Ample" at bounding box center [585, 228] width 1140 height 21
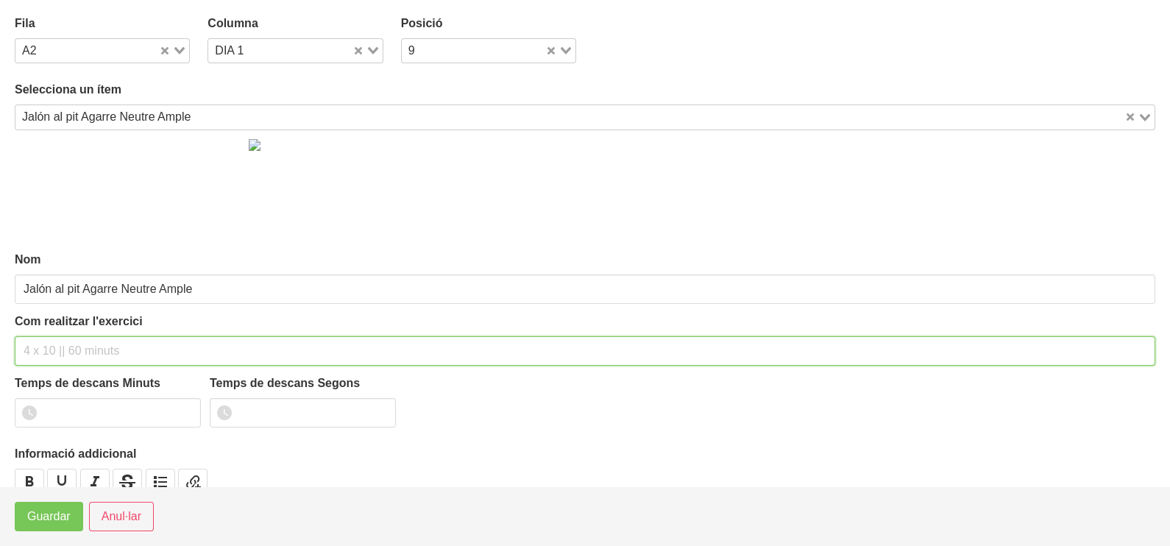
click at [52, 343] on input "text" at bounding box center [585, 350] width 1140 height 29
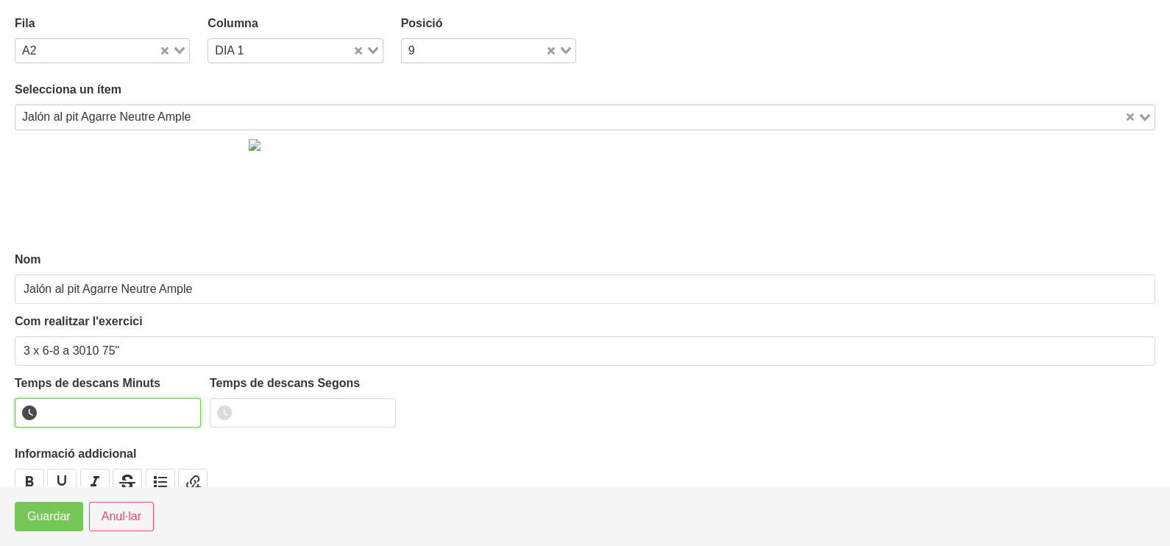
click at [84, 410] on input "number" at bounding box center [108, 412] width 186 height 29
click at [57, 519] on span "Guardar" at bounding box center [48, 517] width 43 height 18
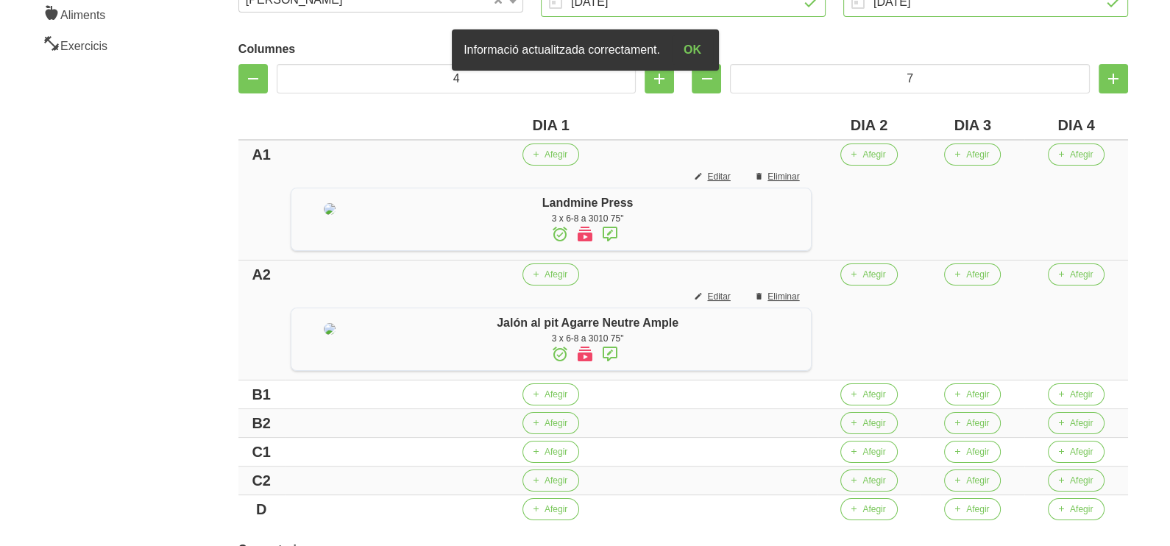
scroll to position [480, 0]
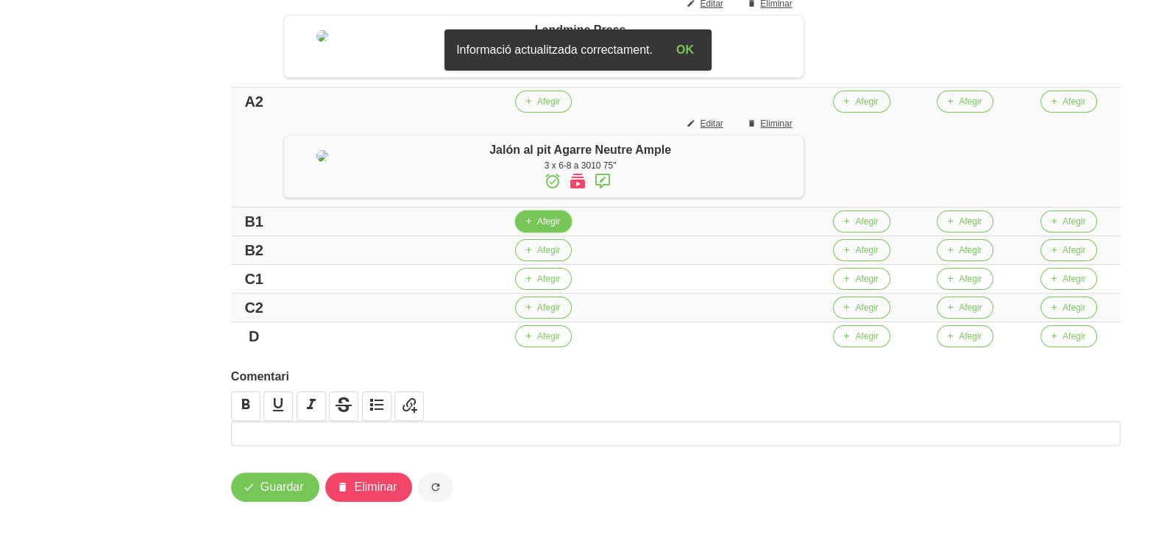
click at [549, 224] on span "Afegir" at bounding box center [548, 221] width 23 height 13
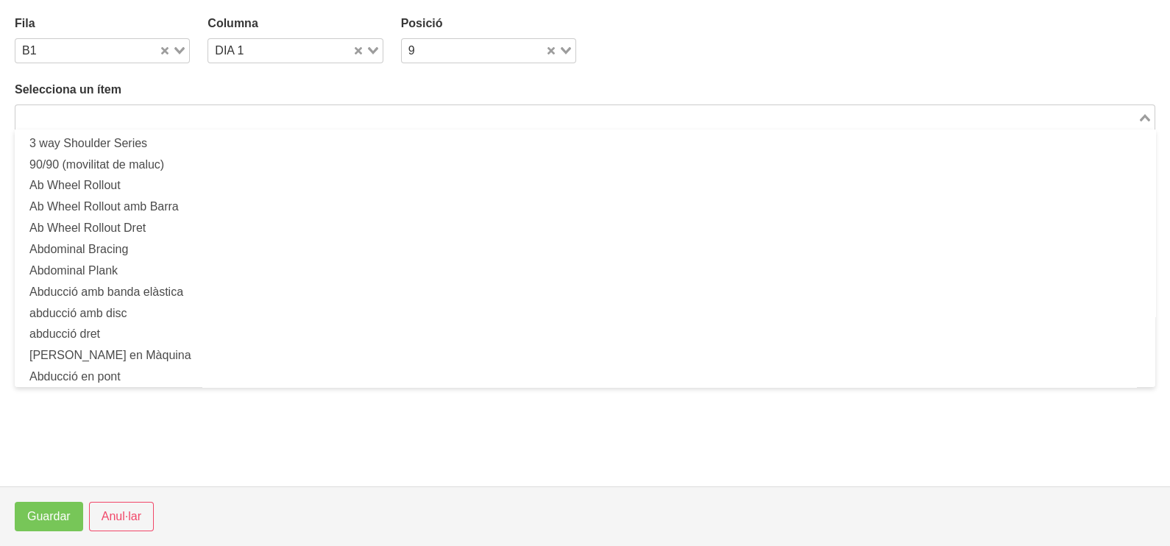
click at [85, 121] on input "Search for option" at bounding box center [576, 117] width 1119 height 18
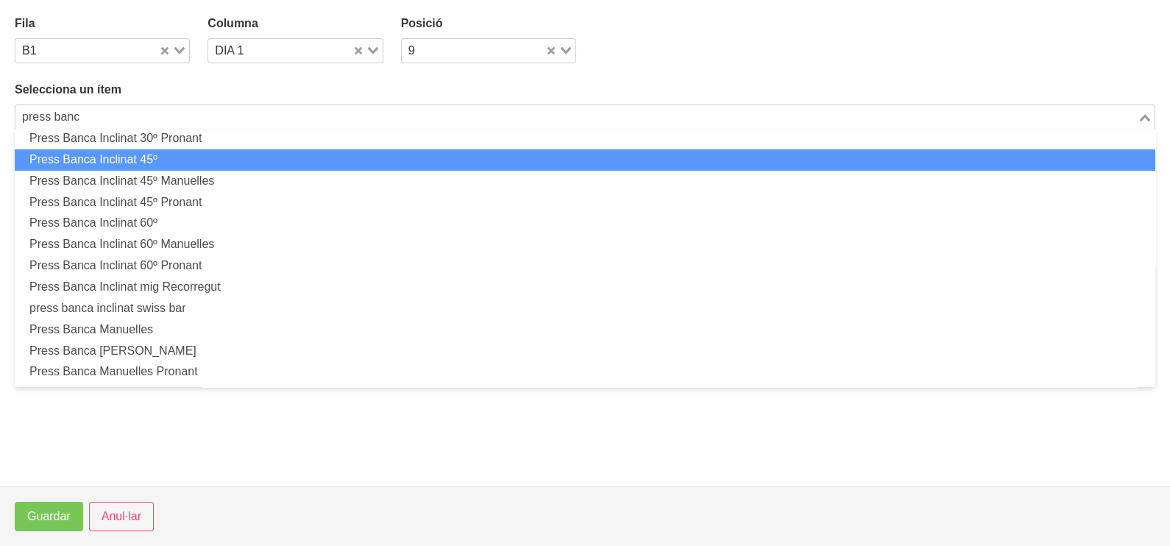
scroll to position [276, 0]
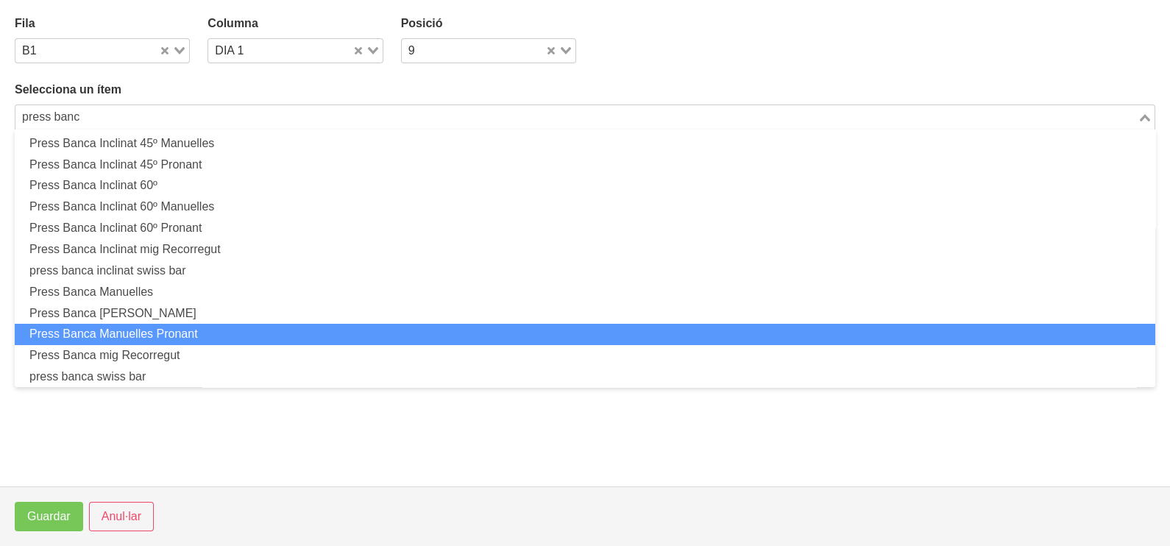
click at [195, 331] on li "Press Banca Manuelles Pronant" at bounding box center [585, 334] width 1140 height 21
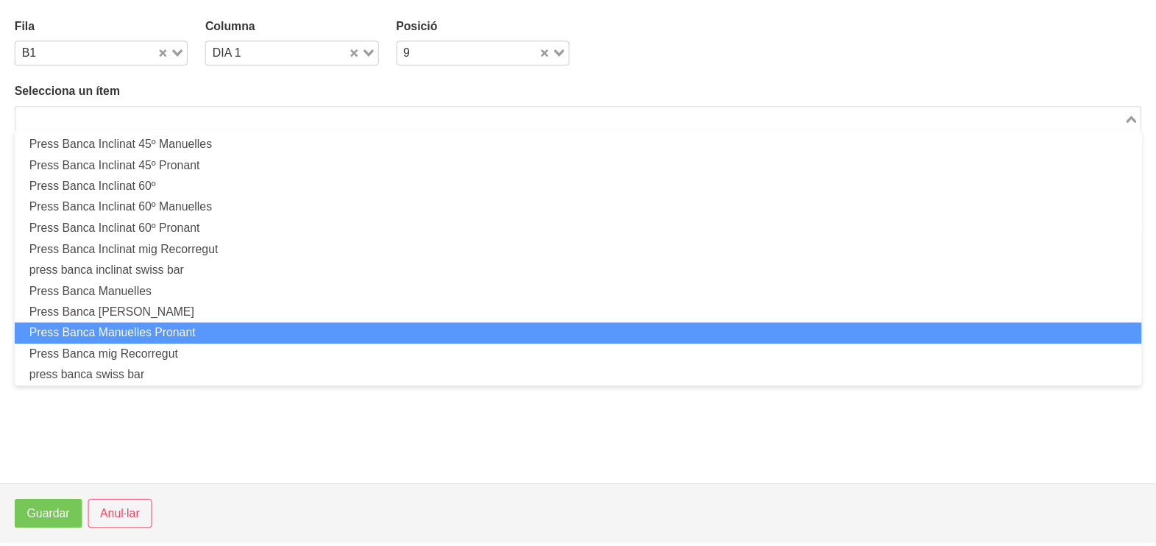
scroll to position [4, 0]
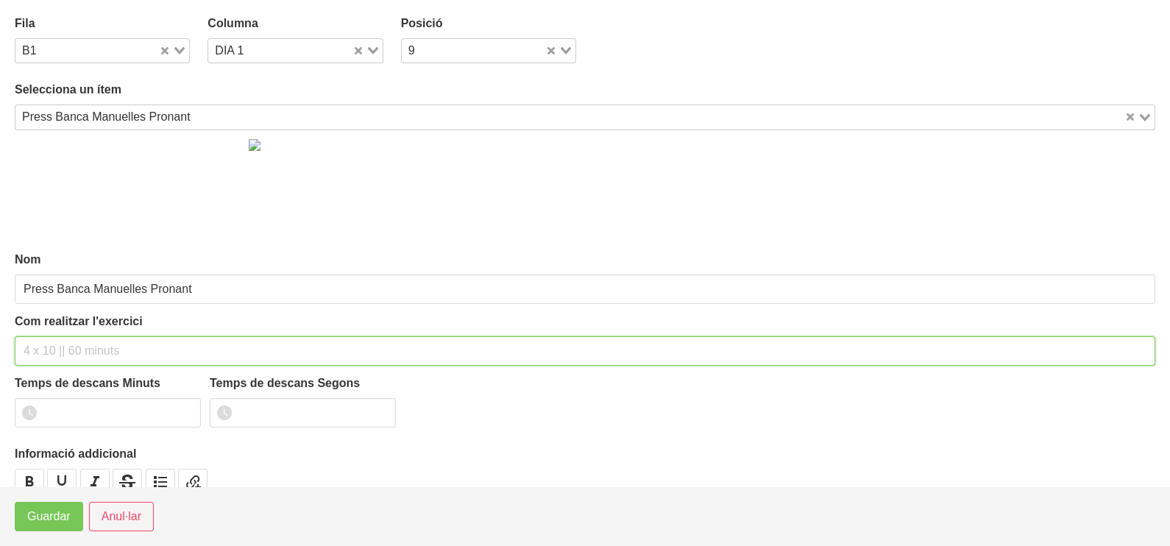
drag, startPoint x: 78, startPoint y: 347, endPoint x: 57, endPoint y: 349, distance: 20.6
click at [78, 348] on input "text" at bounding box center [585, 350] width 1140 height 29
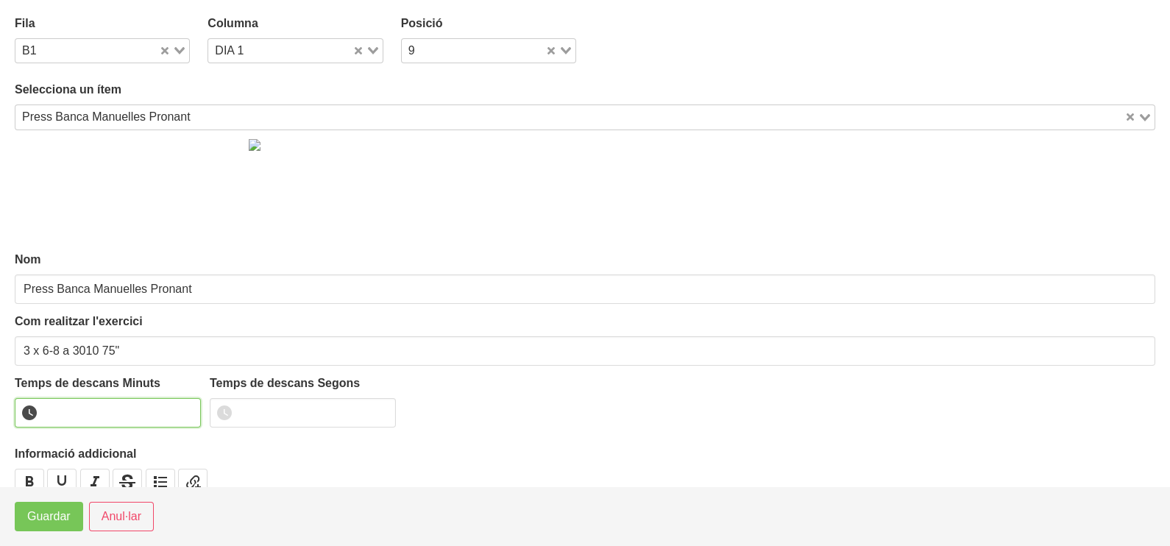
click at [75, 405] on input "number" at bounding box center [108, 412] width 186 height 29
click at [52, 522] on span "Guardar" at bounding box center [48, 517] width 43 height 18
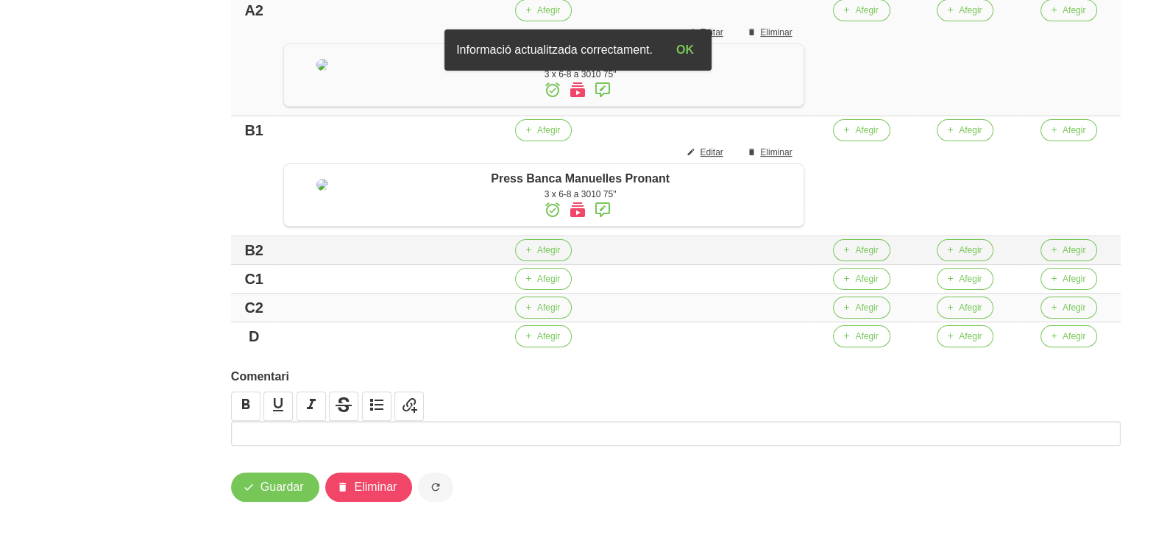
scroll to position [589, 0]
click at [535, 257] on span "button" at bounding box center [528, 249] width 13 height 13
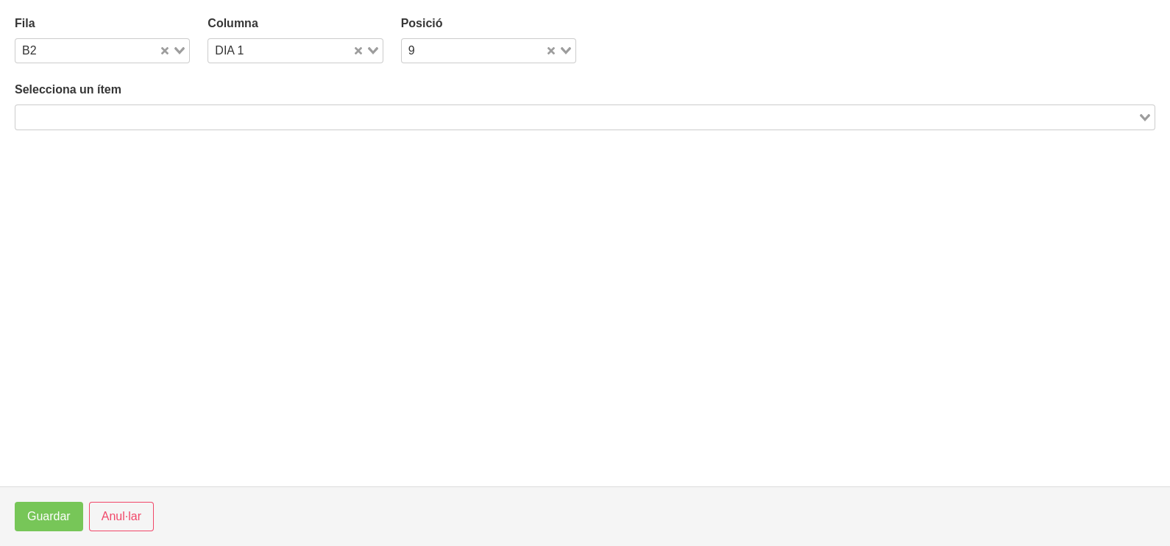
click at [168, 116] on input "Search for option" at bounding box center [576, 117] width 1119 height 18
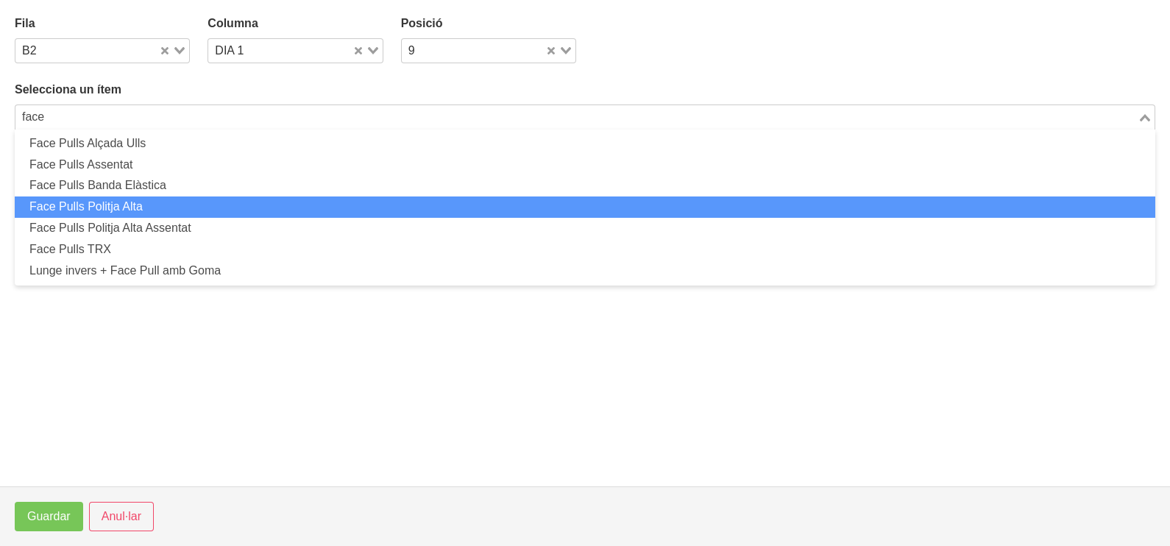
click at [173, 202] on li "Face Pulls Politja Alta" at bounding box center [585, 206] width 1140 height 21
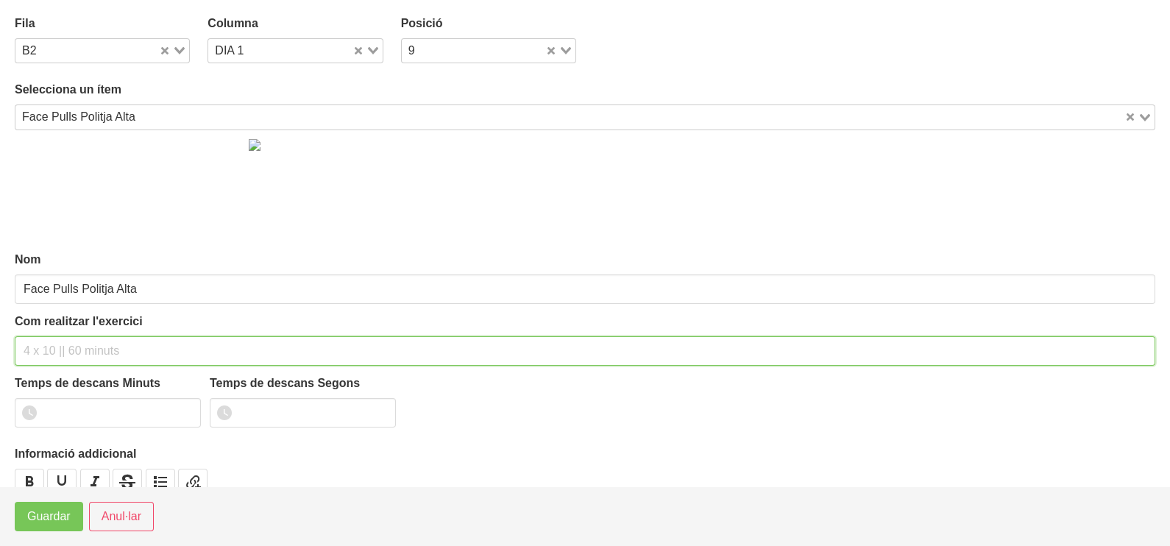
click at [70, 345] on input "text" at bounding box center [585, 350] width 1140 height 29
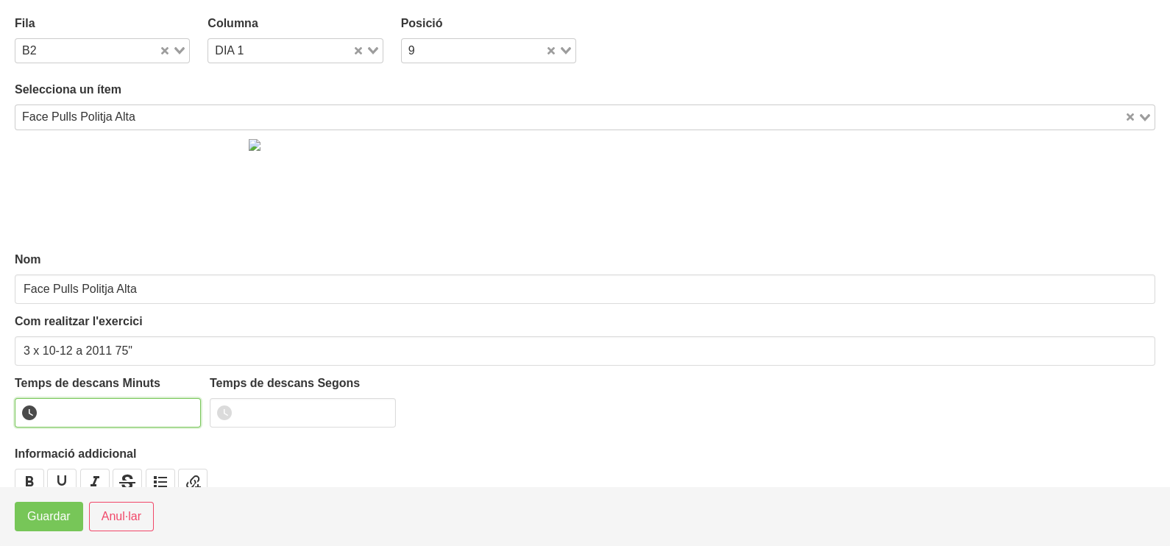
click at [74, 413] on input "number" at bounding box center [108, 412] width 186 height 29
click at [40, 520] on span "Guardar" at bounding box center [48, 517] width 43 height 18
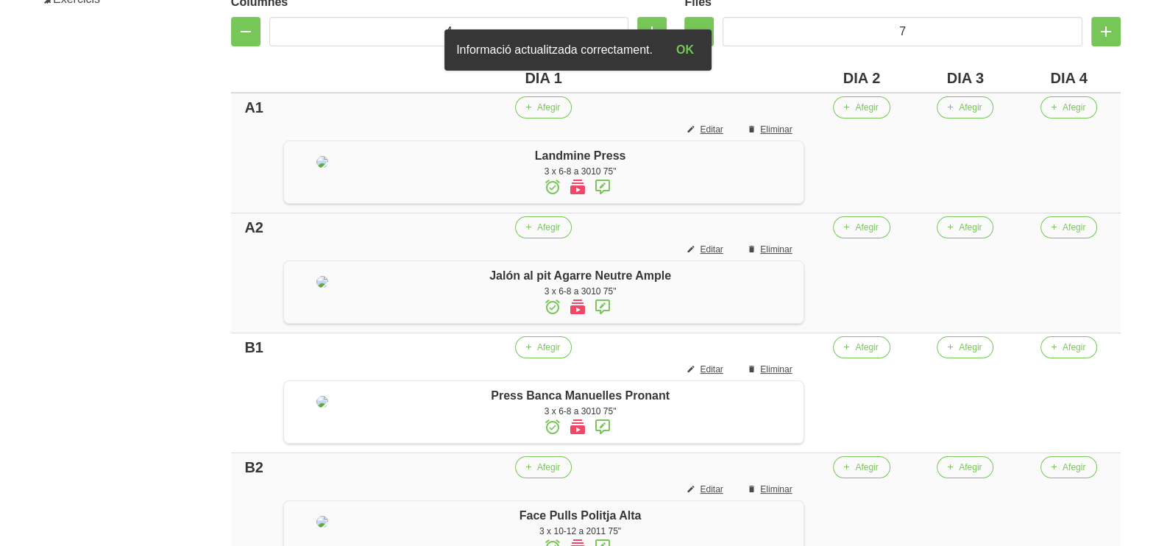
scroll to position [313, 0]
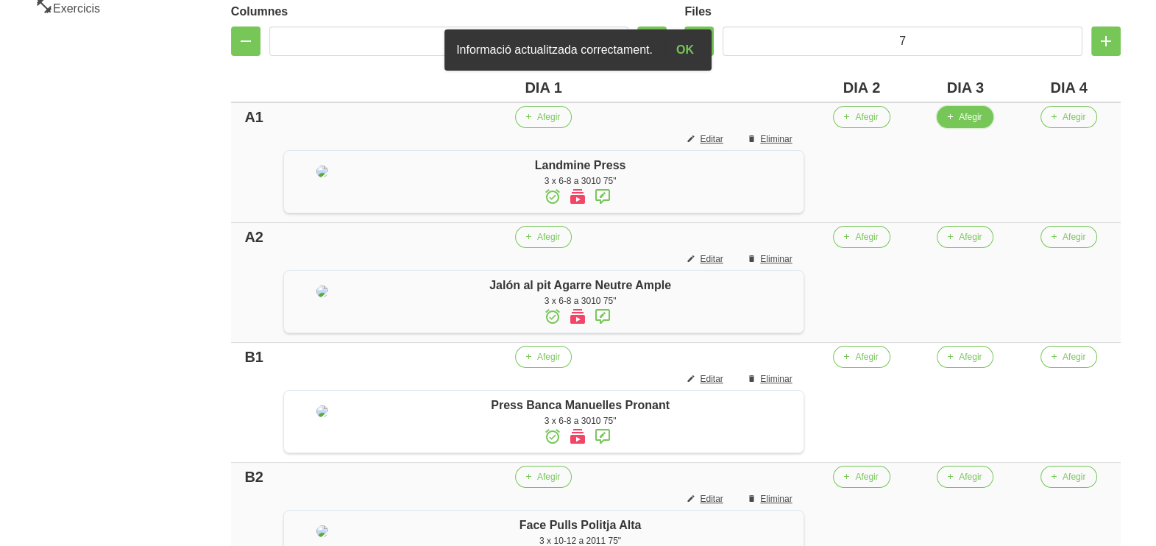
click at [980, 118] on span "Afegir" at bounding box center [970, 116] width 23 height 13
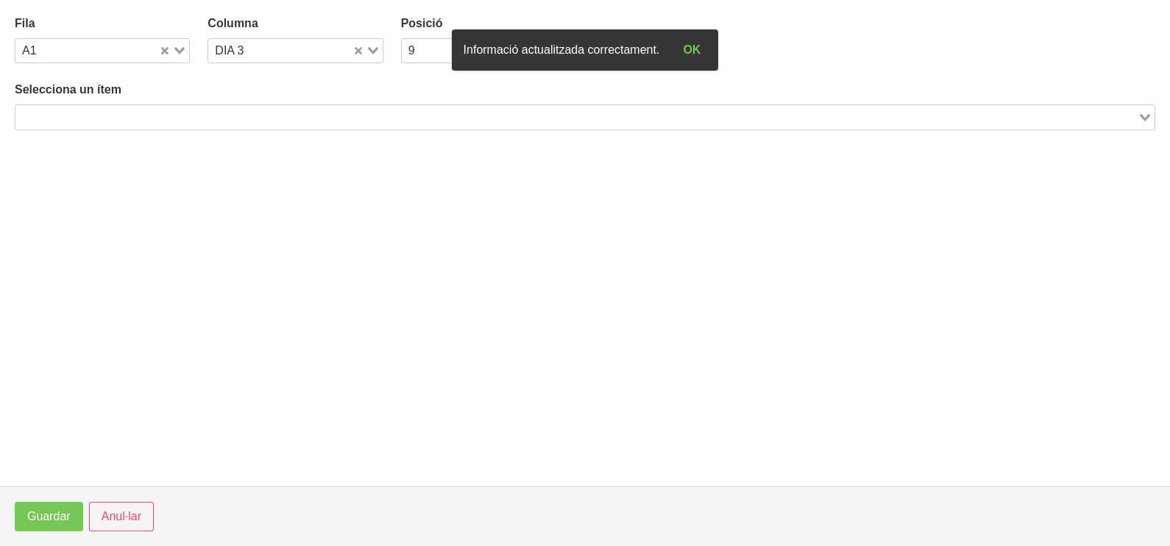
click at [230, 116] on input "Search for option" at bounding box center [576, 117] width 1119 height 18
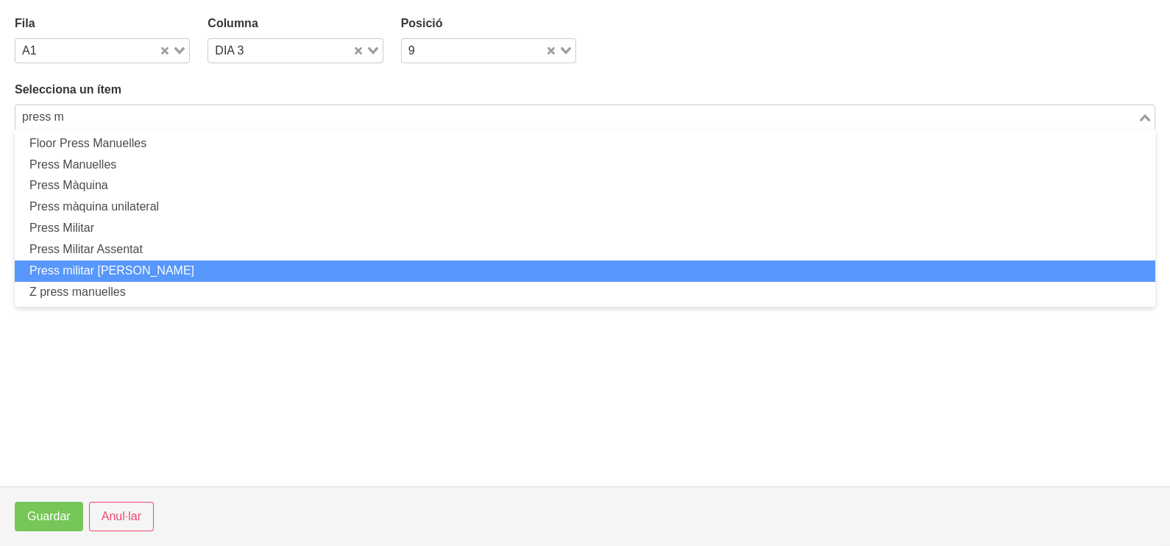
click at [150, 270] on li "Press militar [PERSON_NAME]" at bounding box center [585, 270] width 1140 height 21
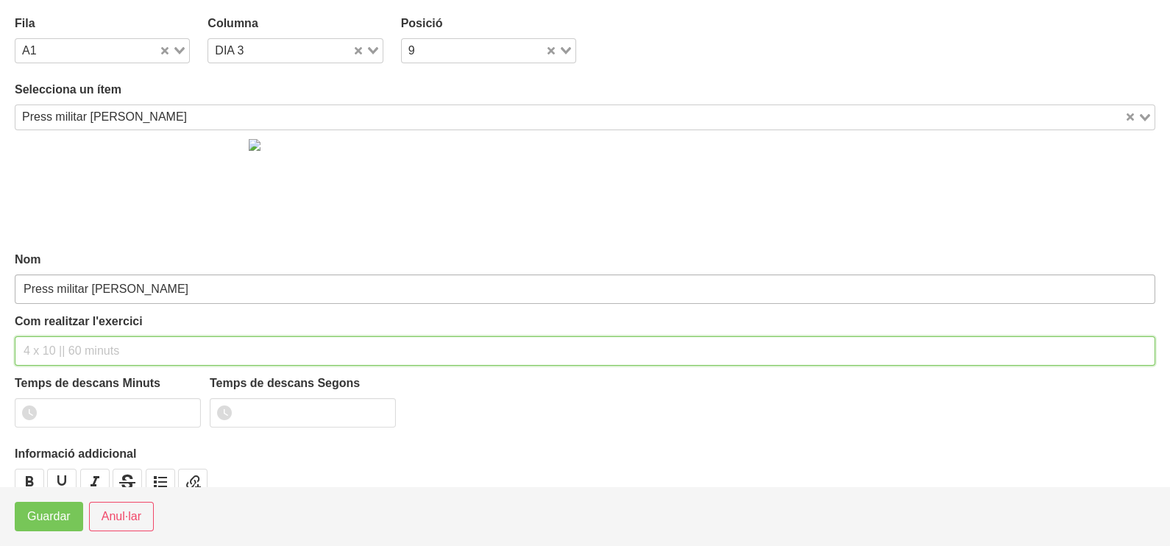
drag, startPoint x: 58, startPoint y: 353, endPoint x: 81, endPoint y: 298, distance: 59.7
click at [63, 349] on input "text" at bounding box center [585, 350] width 1140 height 29
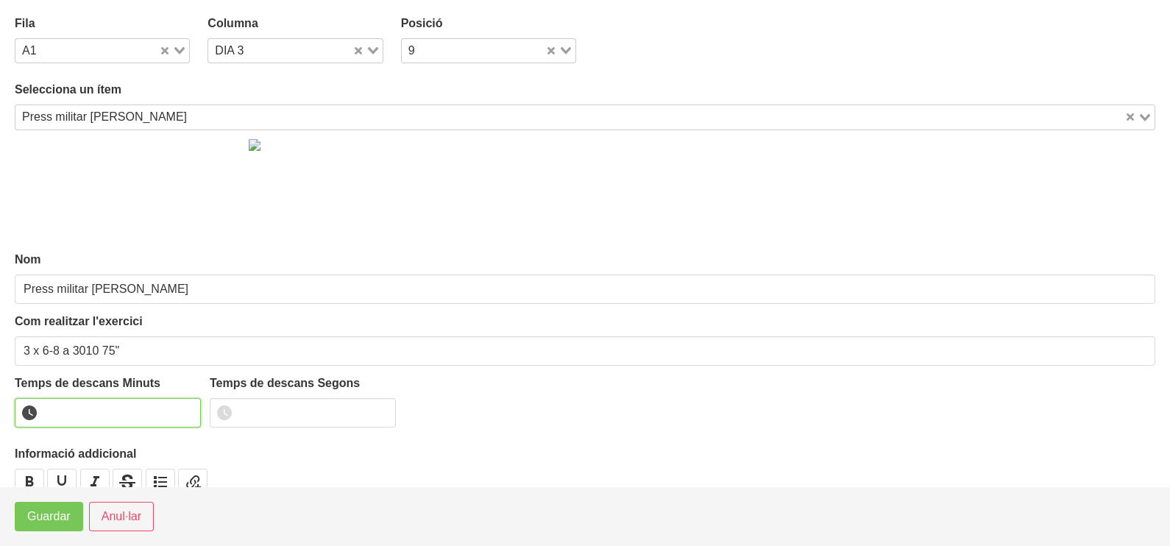
click at [79, 419] on input "number" at bounding box center [108, 412] width 186 height 29
click at [65, 518] on span "Guardar" at bounding box center [48, 517] width 43 height 18
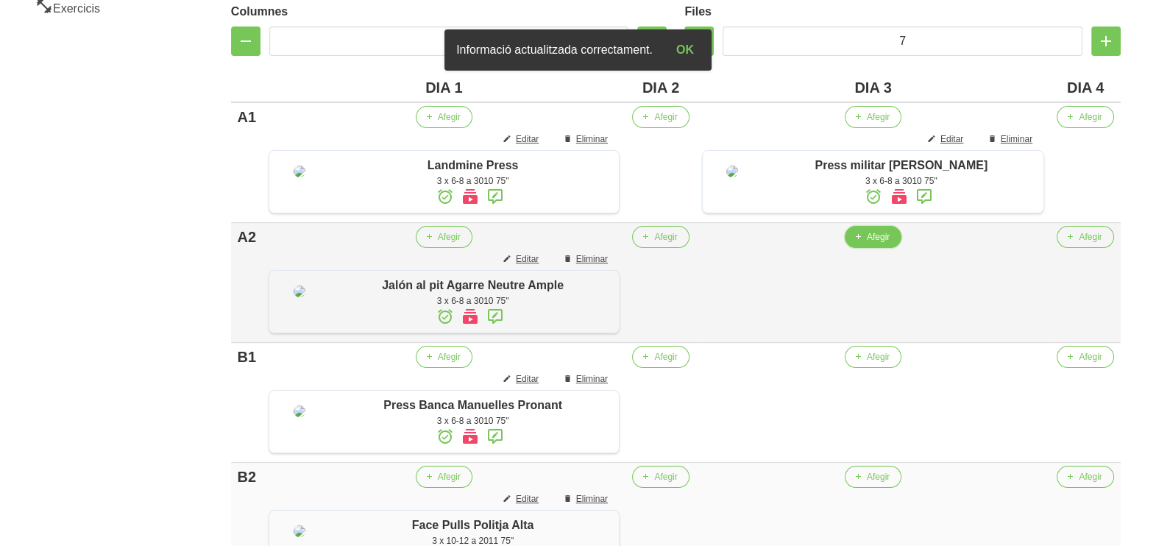
click at [889, 243] on span "Afegir" at bounding box center [878, 236] width 23 height 13
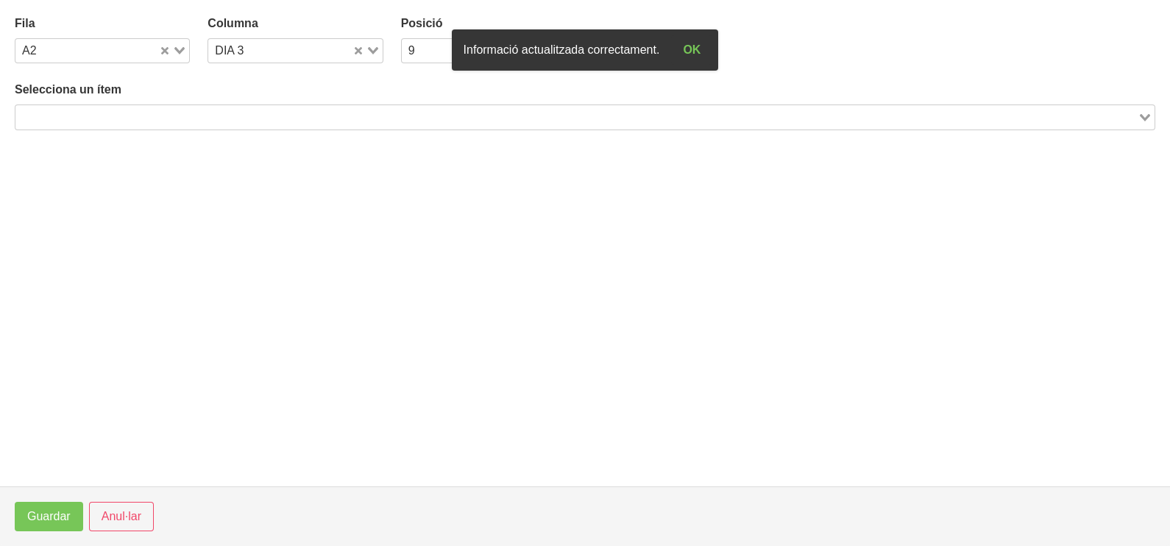
click at [178, 114] on input "Search for option" at bounding box center [576, 117] width 1119 height 18
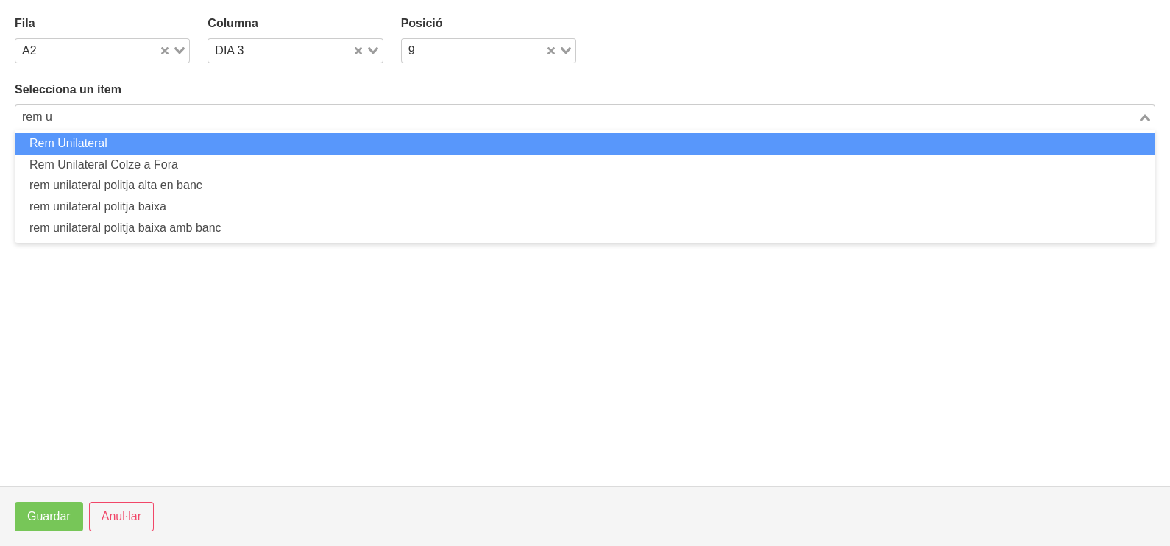
click at [136, 140] on li "Rem Unilateral" at bounding box center [585, 143] width 1140 height 21
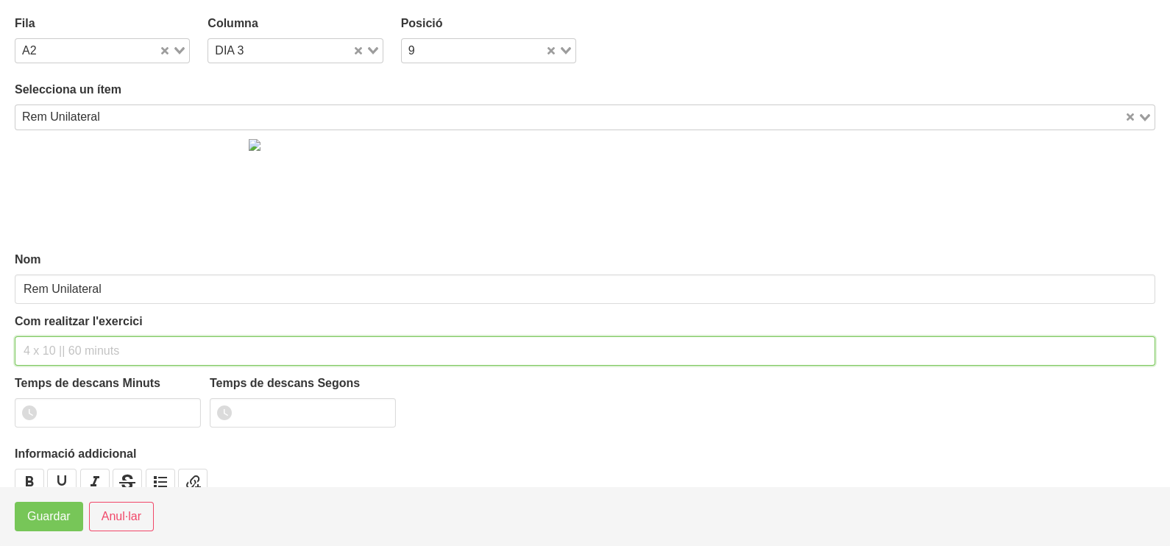
click at [61, 354] on input "text" at bounding box center [585, 350] width 1140 height 29
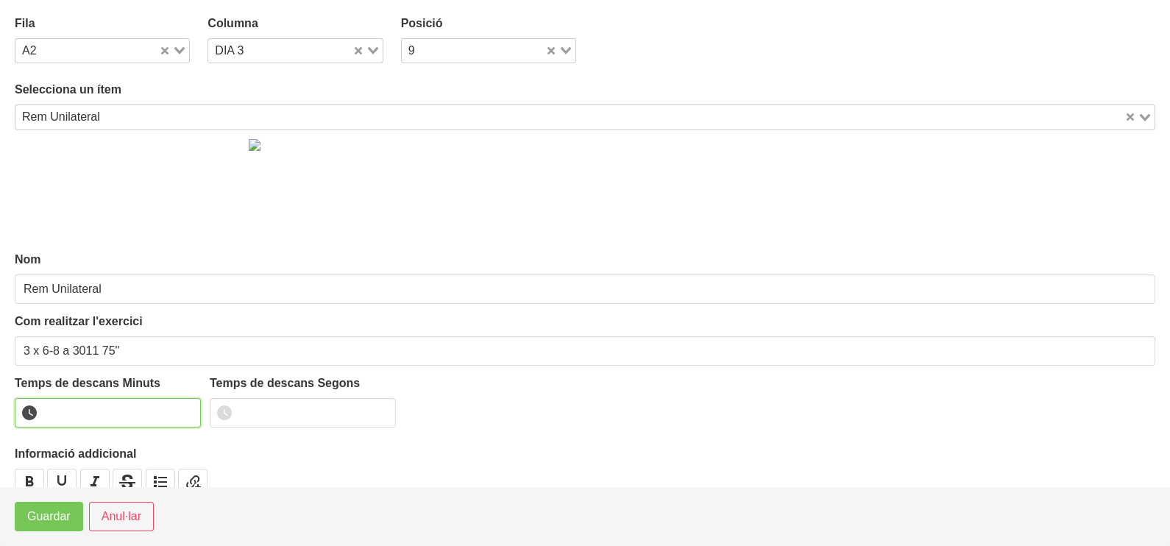
click at [83, 415] on input "number" at bounding box center [108, 412] width 186 height 29
click at [47, 521] on span "Guardar" at bounding box center [48, 517] width 43 height 18
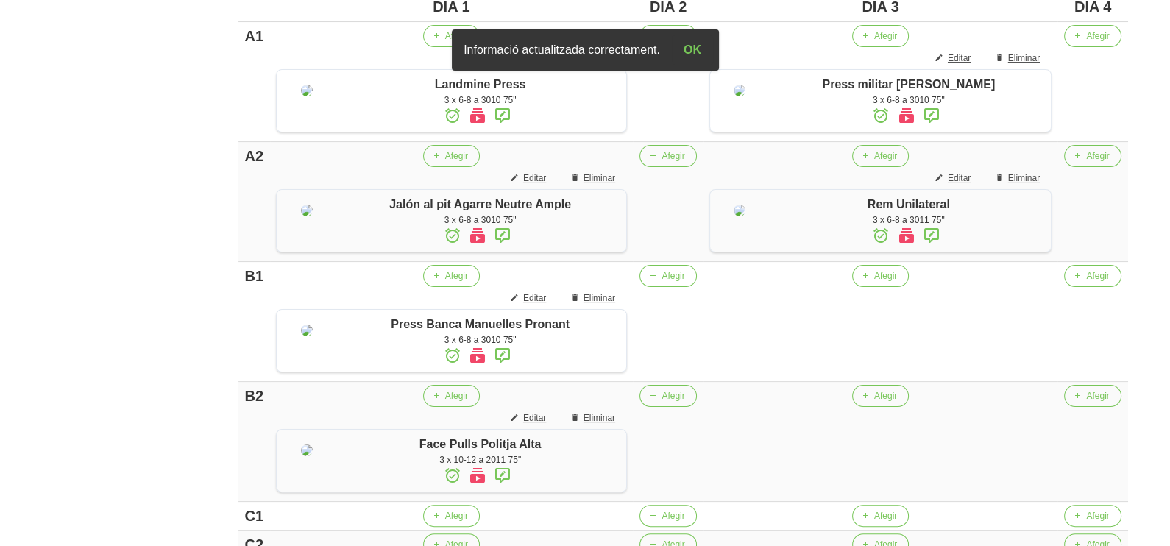
scroll to position [497, 0]
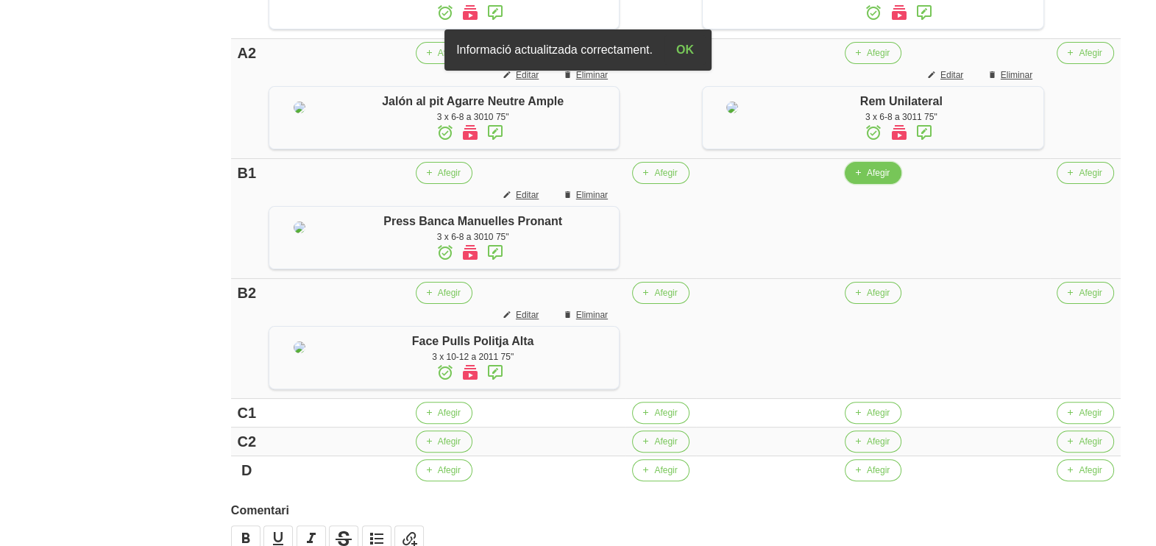
click at [889, 179] on span "Afegir" at bounding box center [878, 172] width 23 height 13
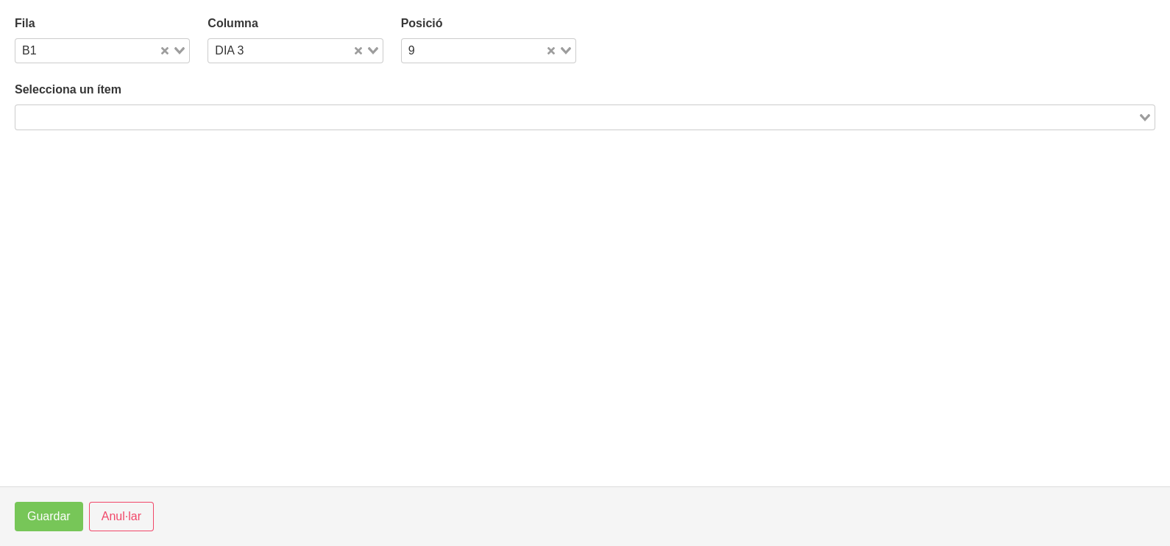
click at [118, 109] on input "Search for option" at bounding box center [576, 117] width 1119 height 18
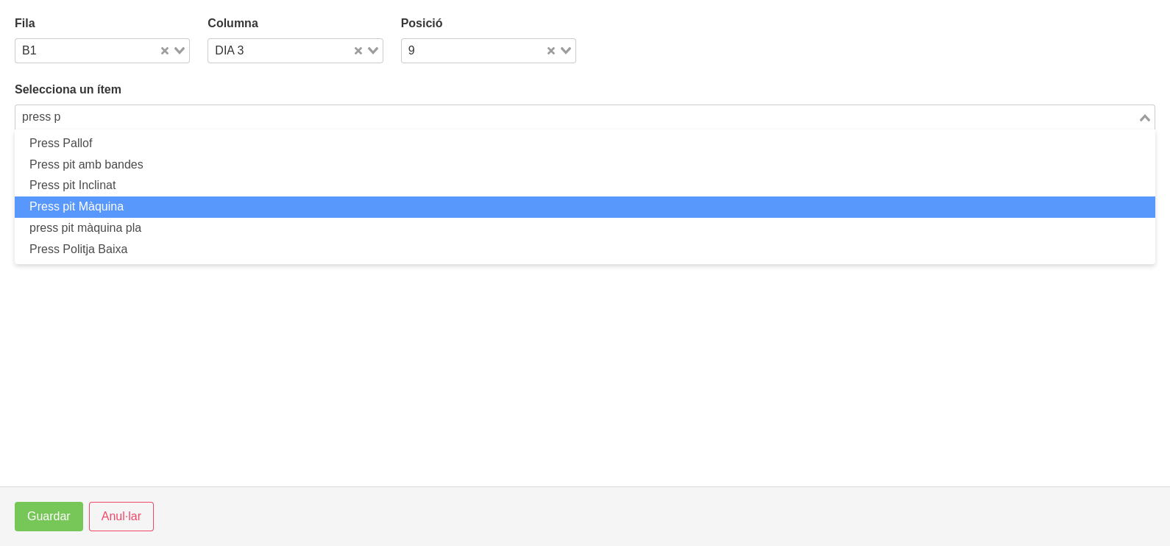
click at [166, 207] on li "Press pit Màquina" at bounding box center [585, 206] width 1140 height 21
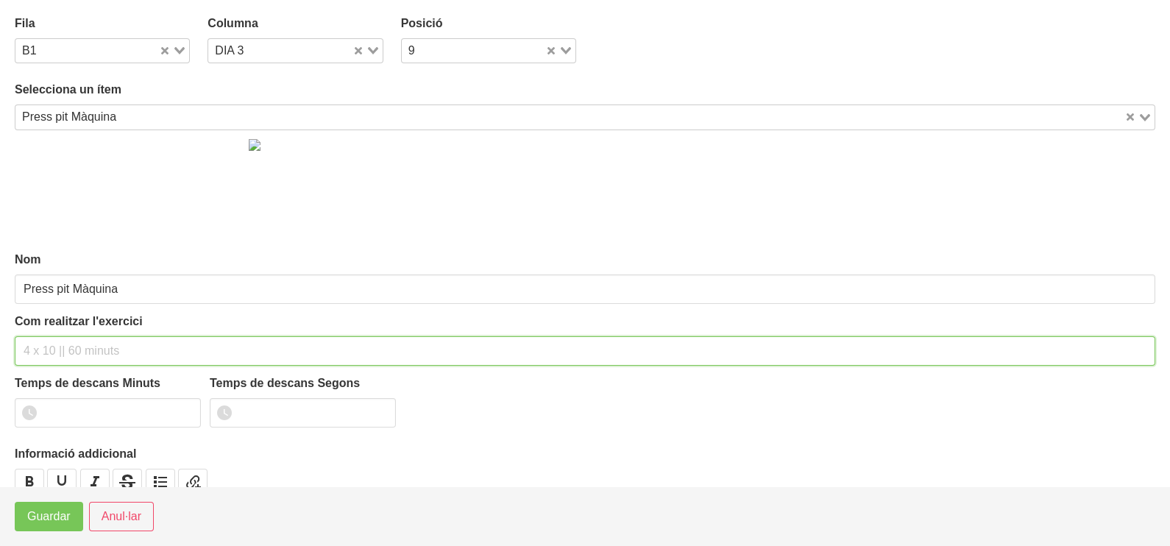
click at [74, 346] on input "text" at bounding box center [585, 350] width 1140 height 29
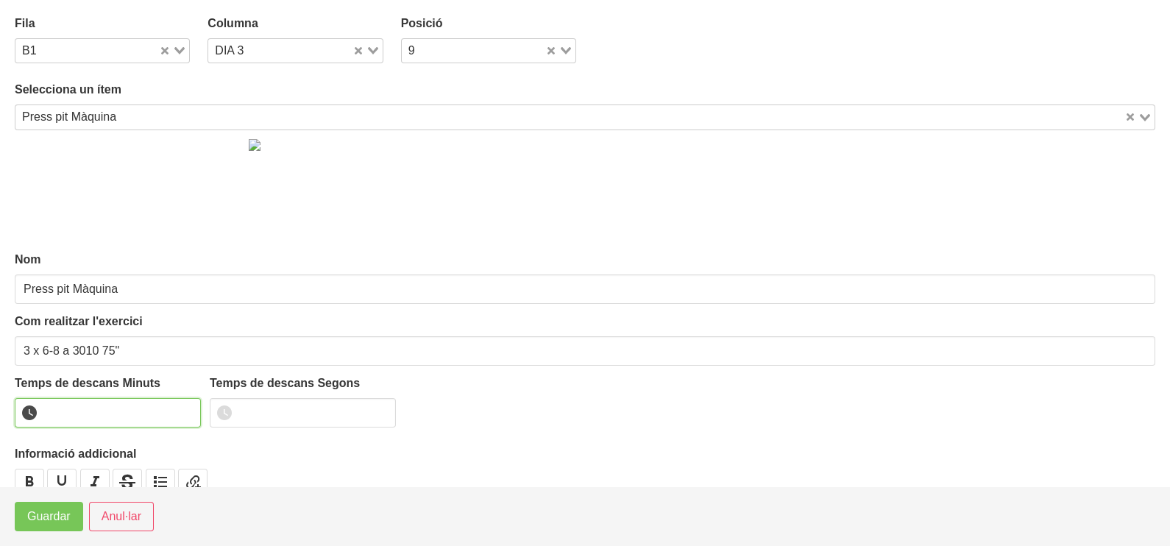
click at [85, 416] on input "number" at bounding box center [108, 412] width 186 height 29
click at [54, 522] on span "Guardar" at bounding box center [48, 517] width 43 height 18
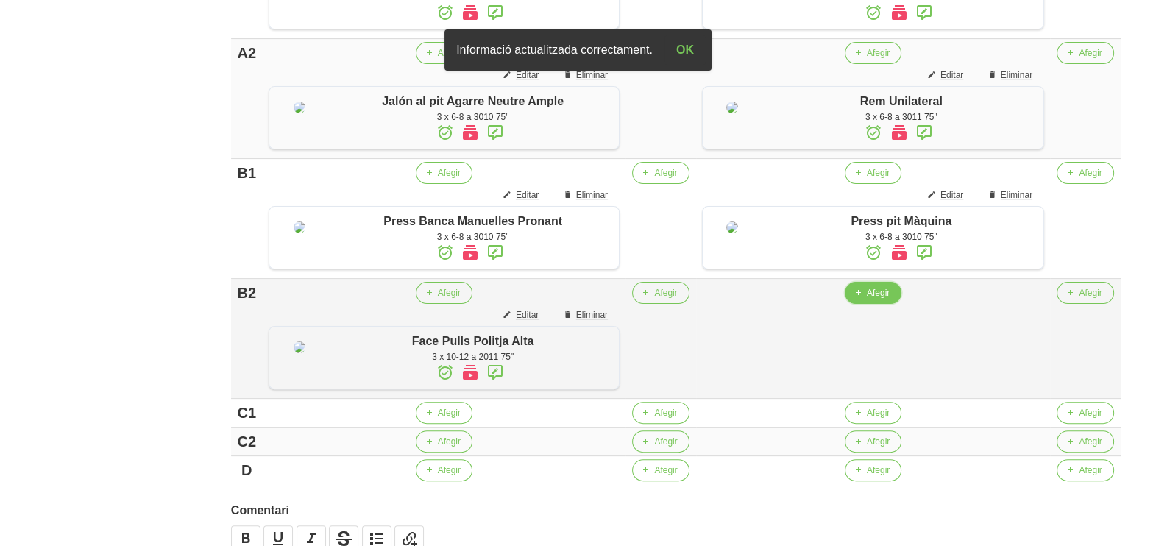
click at [889, 299] on span "Afegir" at bounding box center [878, 292] width 23 height 13
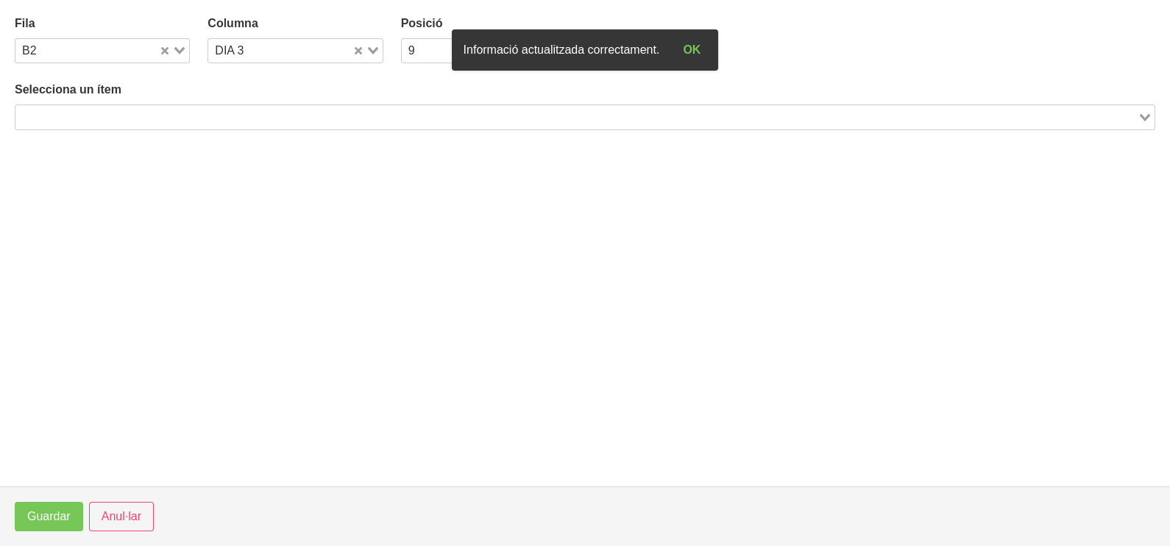
click at [198, 120] on input "Search for option" at bounding box center [576, 117] width 1119 height 18
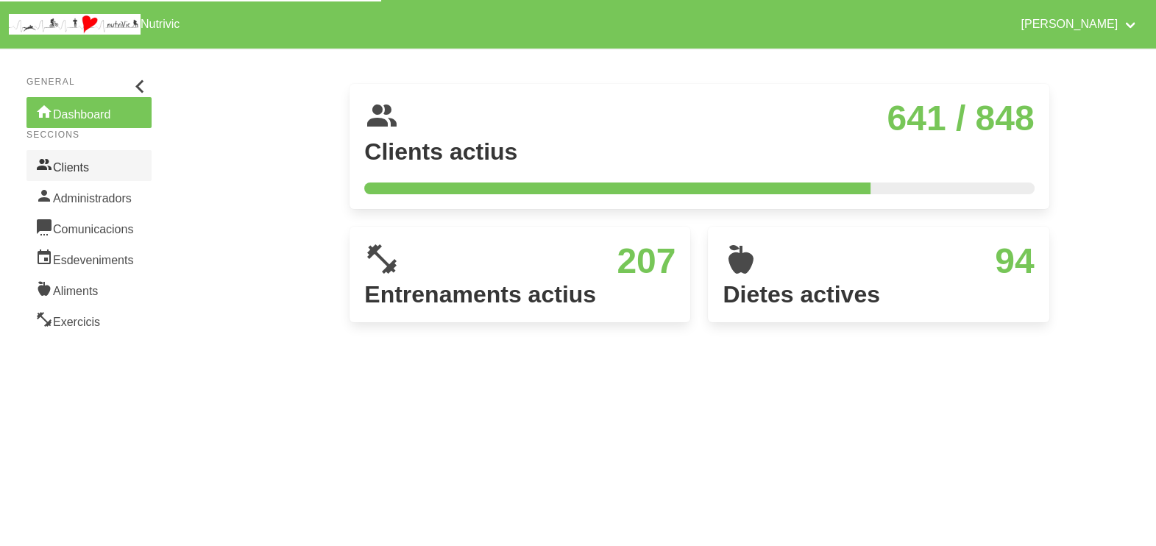
click at [94, 171] on link "Clients" at bounding box center [88, 165] width 125 height 31
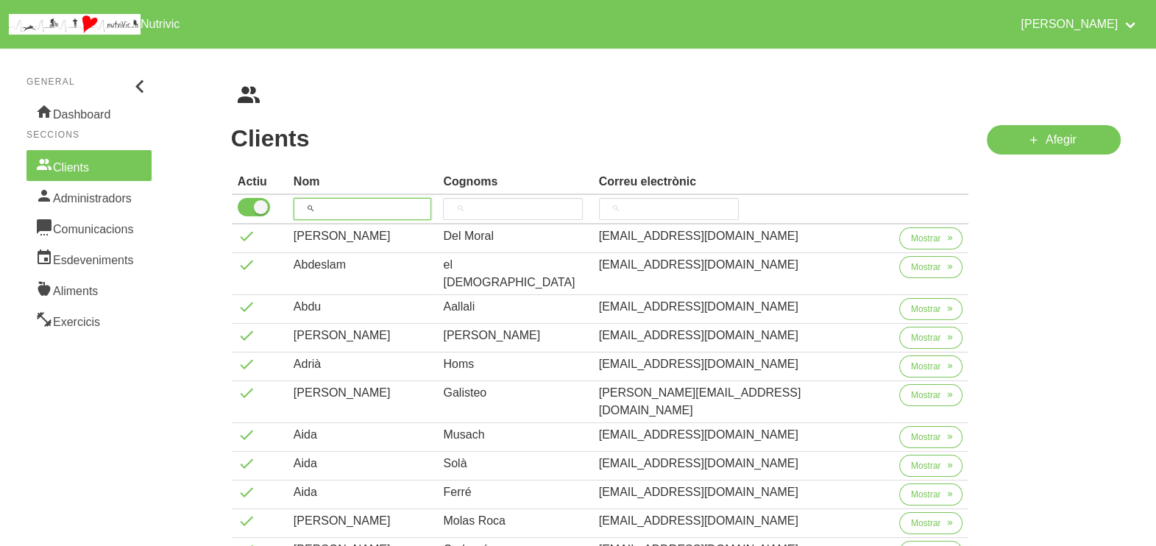
click at [381, 208] on input "search" at bounding box center [363, 209] width 138 height 22
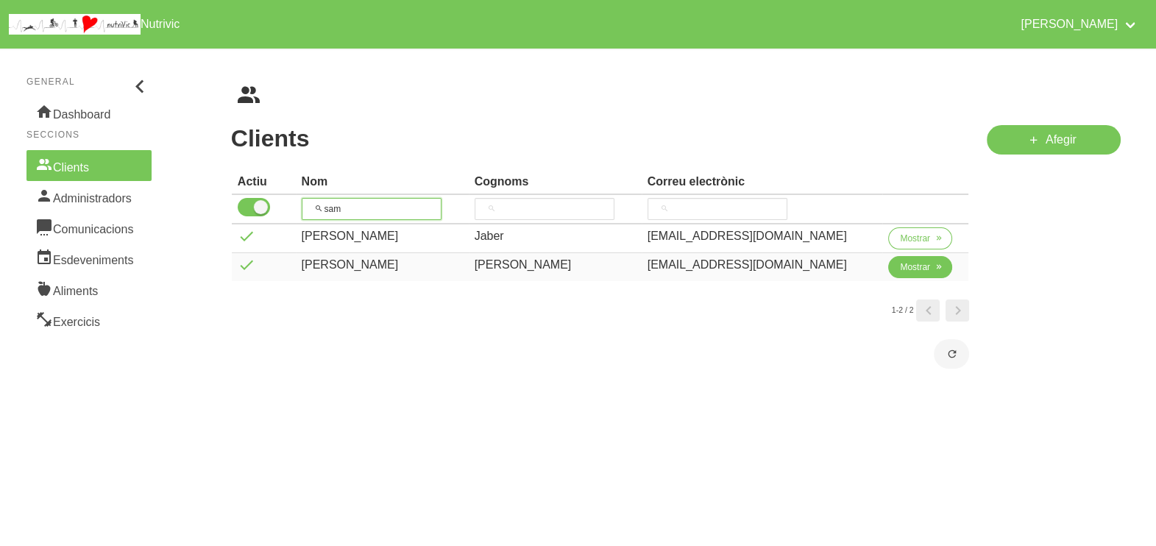
type input "sam"
click at [900, 267] on span "Mostrar" at bounding box center [915, 266] width 30 height 13
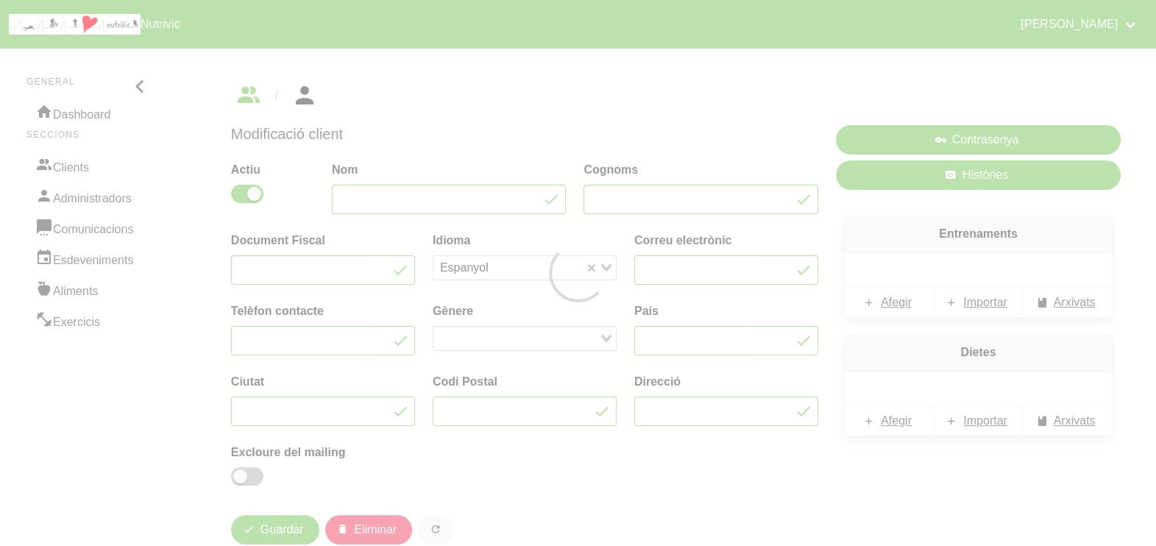
type input "Samuel"
type input "Mora"
type input "samumoraperez@gmail.com"
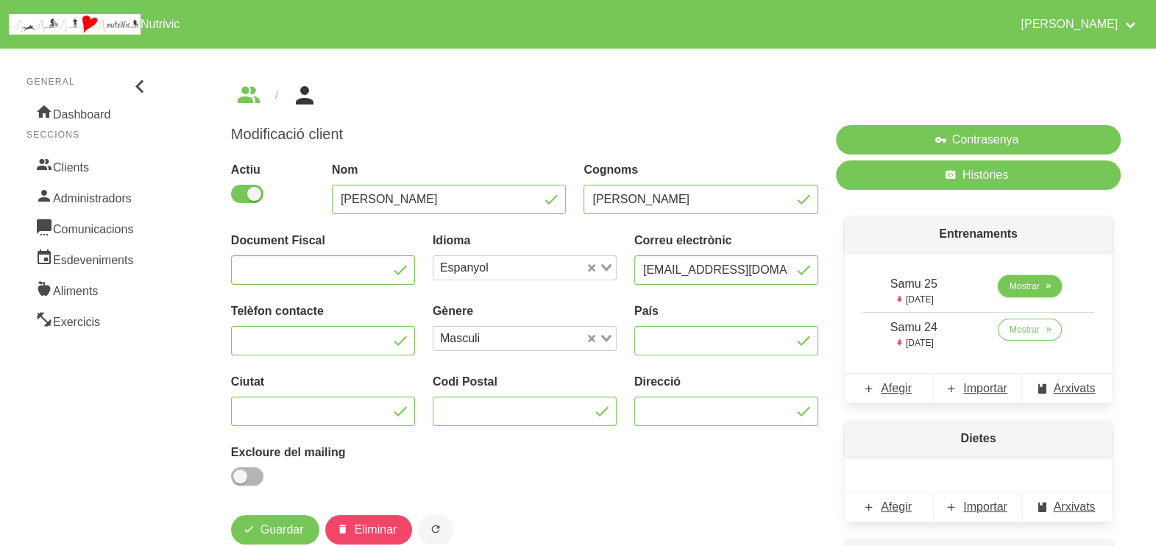
click at [1036, 285] on span "Mostrar" at bounding box center [1024, 286] width 30 height 13
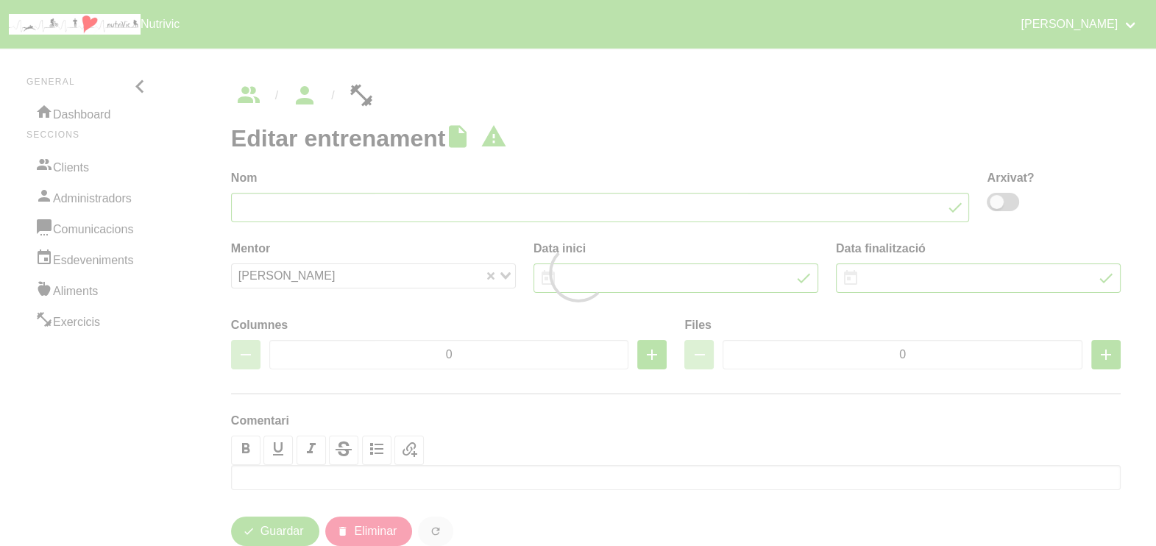
type input "Samu 25"
type input "12/10/2025"
type input "23/11/2025"
type input "2"
type input "8"
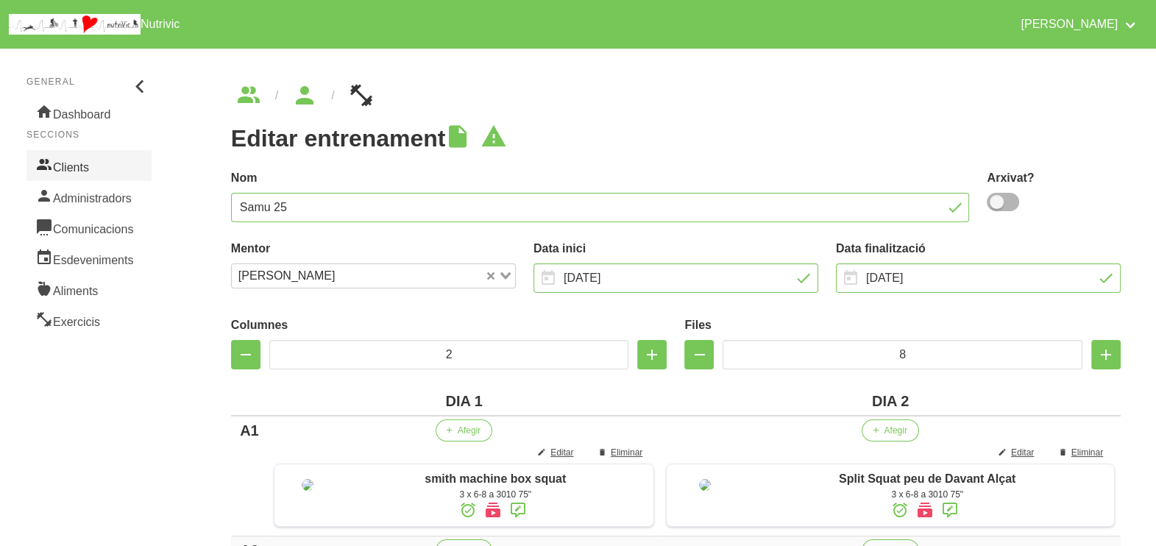
click at [79, 163] on link "Clients" at bounding box center [88, 165] width 125 height 31
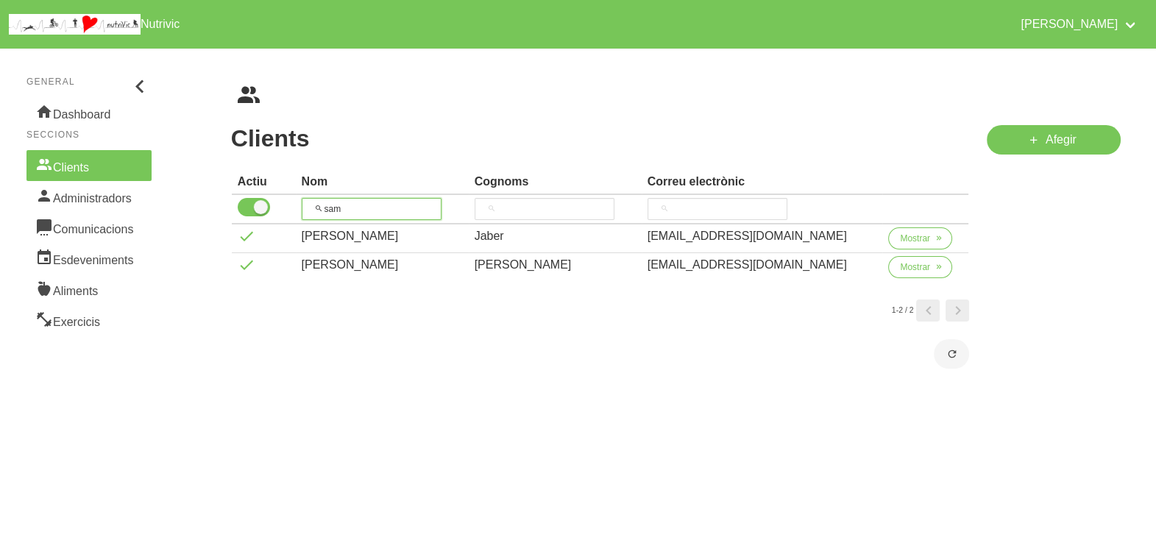
click at [306, 202] on th "sam" at bounding box center [382, 209] width 173 height 29
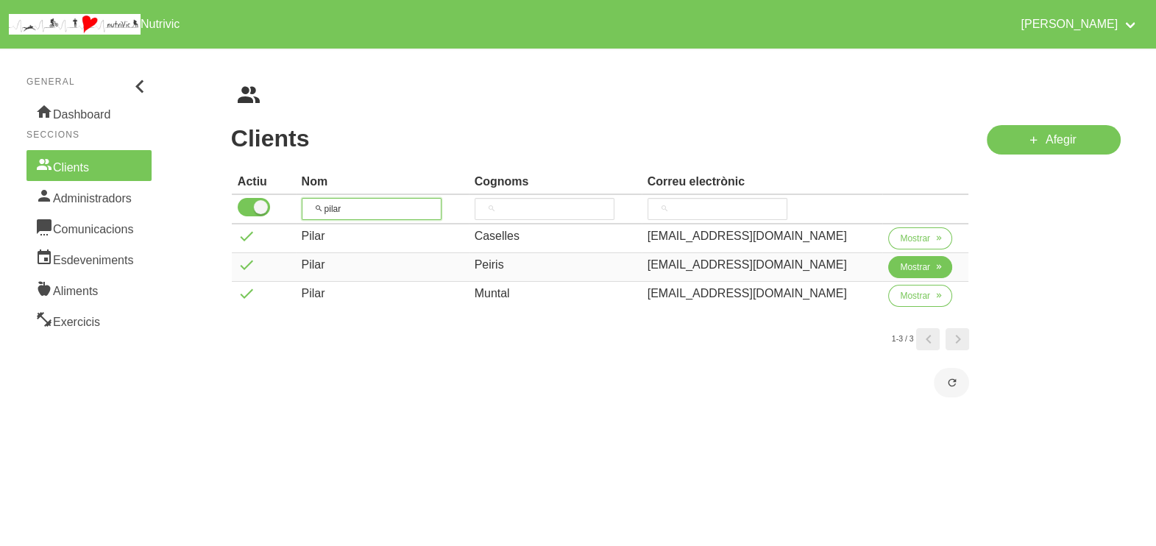
type input "pilar"
click at [912, 269] on span "Mostrar" at bounding box center [915, 266] width 30 height 13
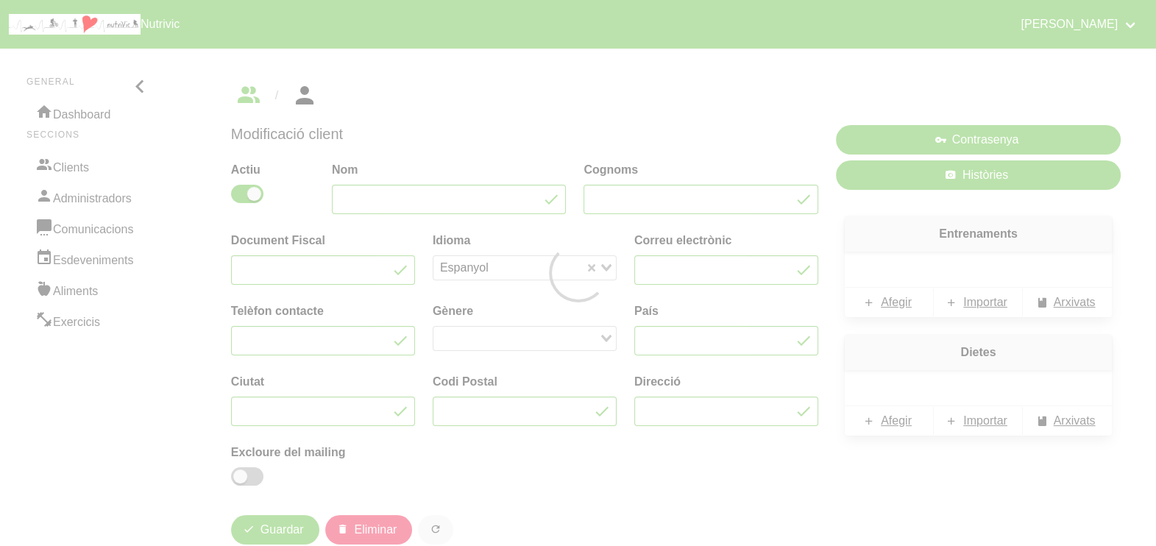
type input "Pilar"
type input "Peiris"
type input "pilarpeiris@icloud.com"
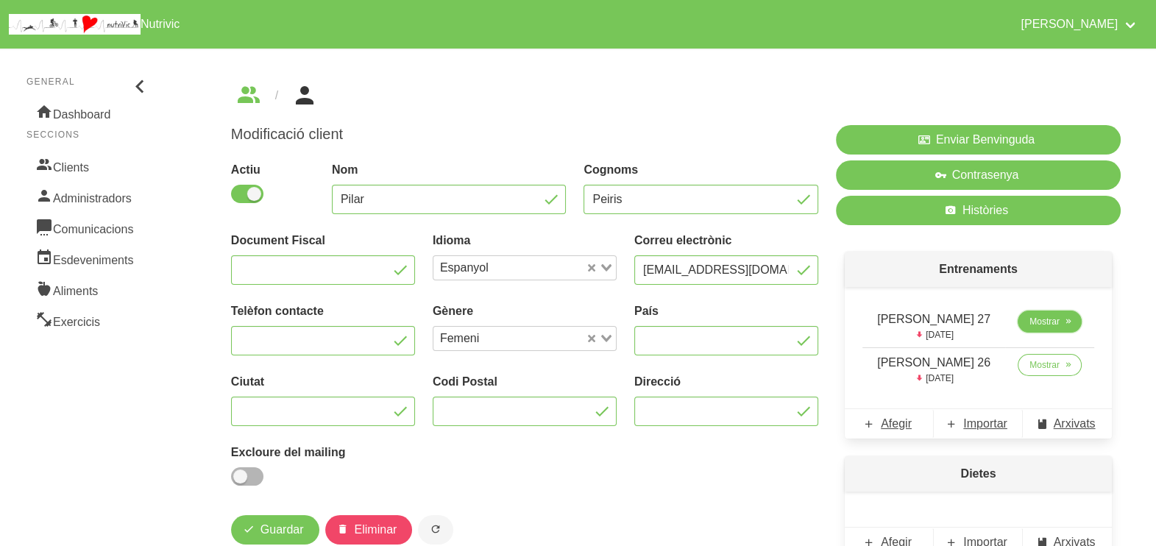
click at [1030, 321] on span "Mostrar" at bounding box center [1044, 321] width 30 height 13
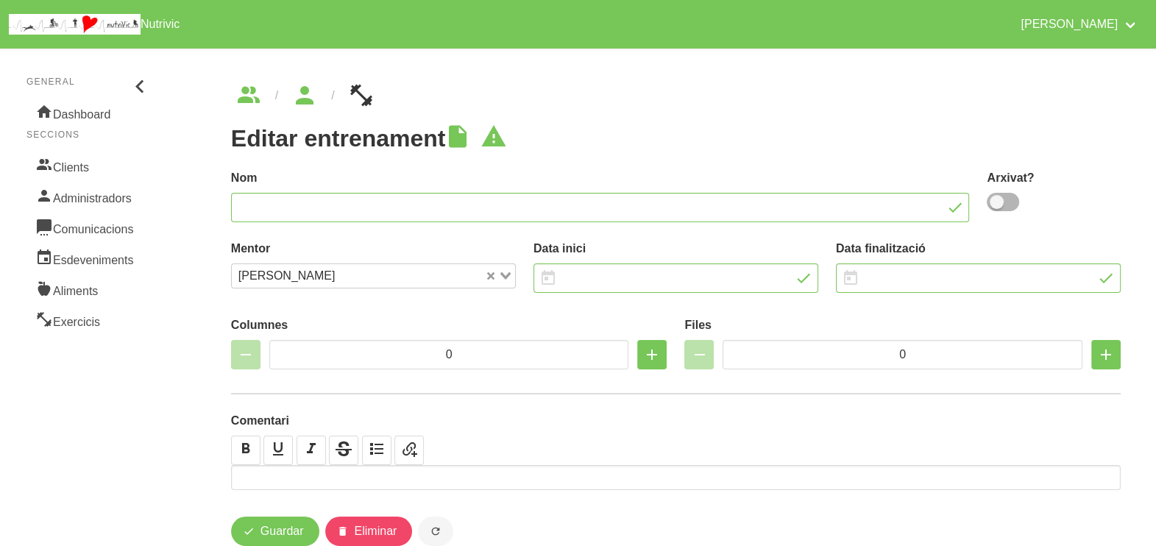
type input "Pilar Peiris 27"
type input "12/10/2025"
type input "23/11/2025"
type input "2"
type input "8"
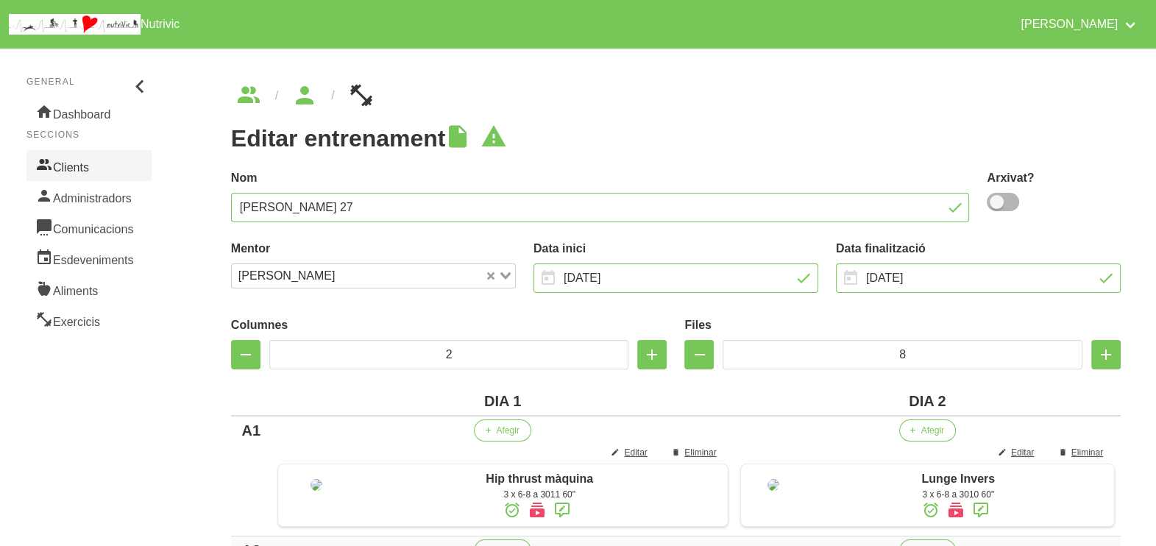
click at [82, 157] on link "Clients" at bounding box center [88, 165] width 125 height 31
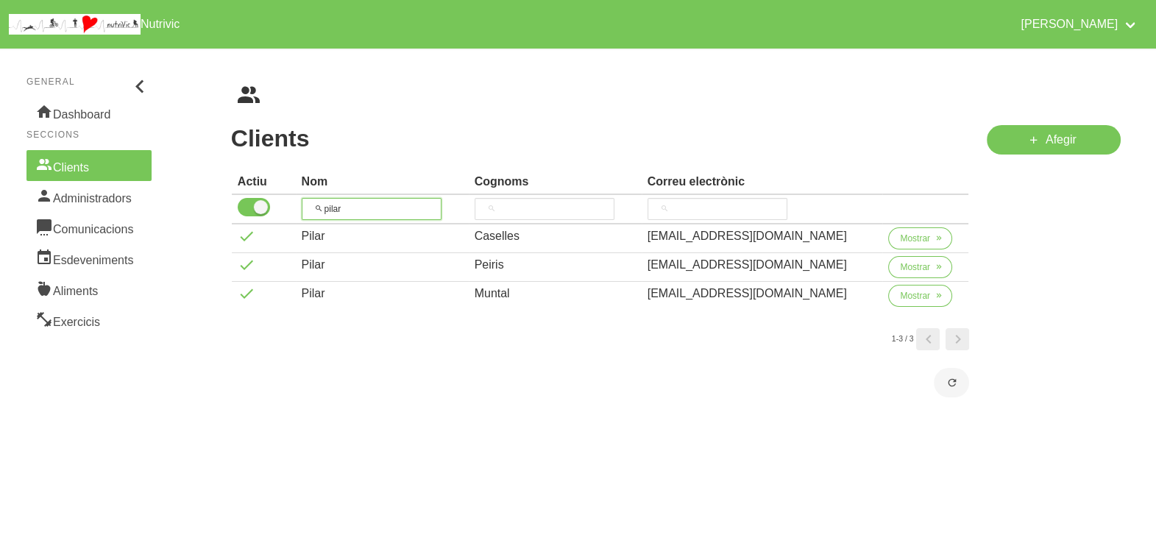
drag, startPoint x: 363, startPoint y: 206, endPoint x: 341, endPoint y: 202, distance: 22.5
click at [341, 202] on input "pilar" at bounding box center [372, 209] width 140 height 22
type input "p"
type input "ange"
click at [906, 241] on span "Mostrar" at bounding box center [915, 238] width 30 height 13
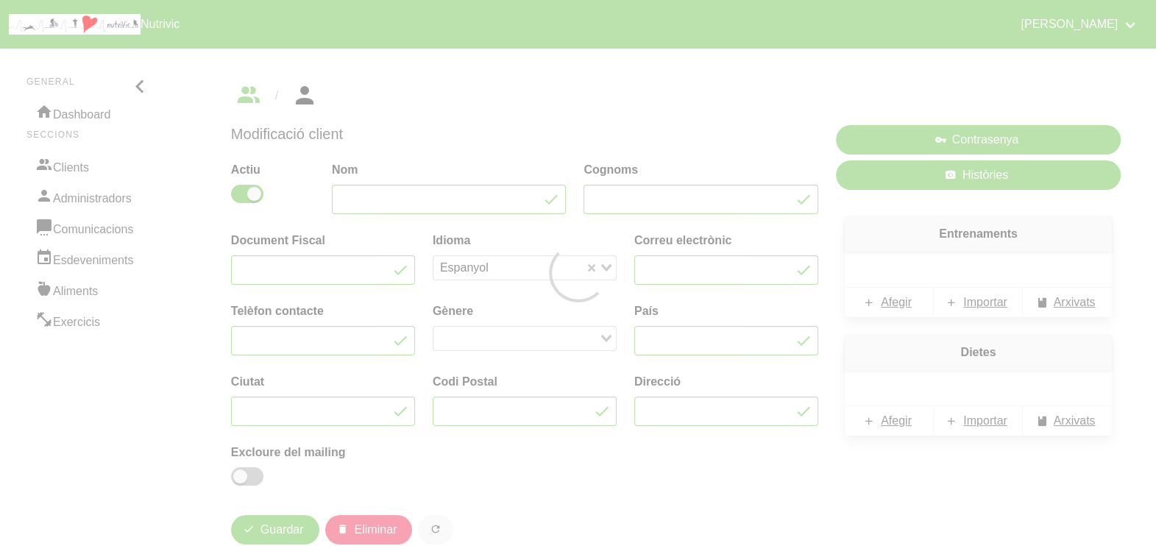
type input "Àngel"
type input "Santanach"
type input "asantanach@gmail.com"
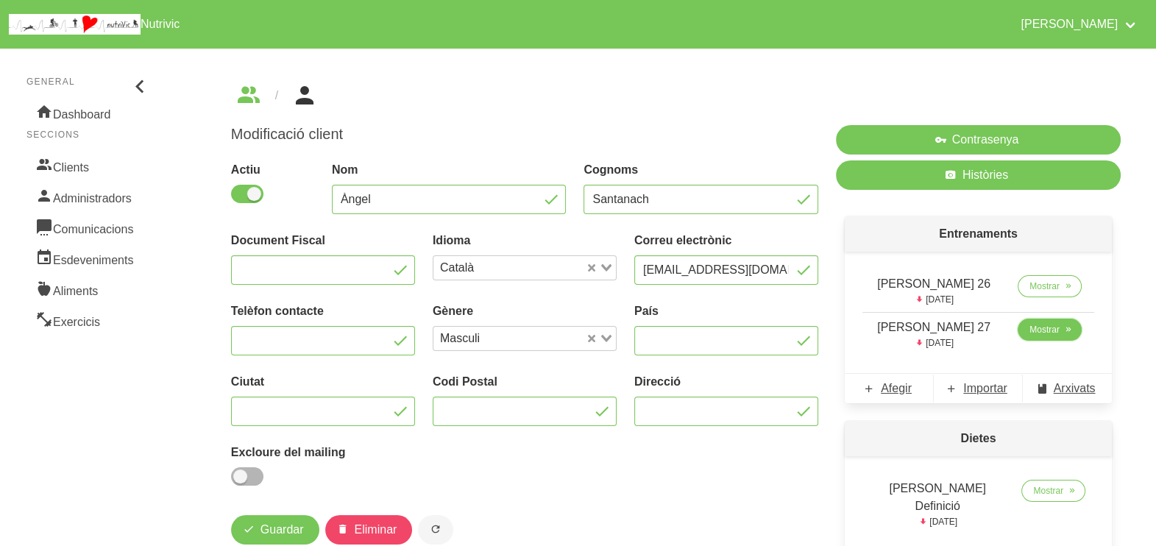
click at [1041, 328] on span "Mostrar" at bounding box center [1044, 329] width 30 height 13
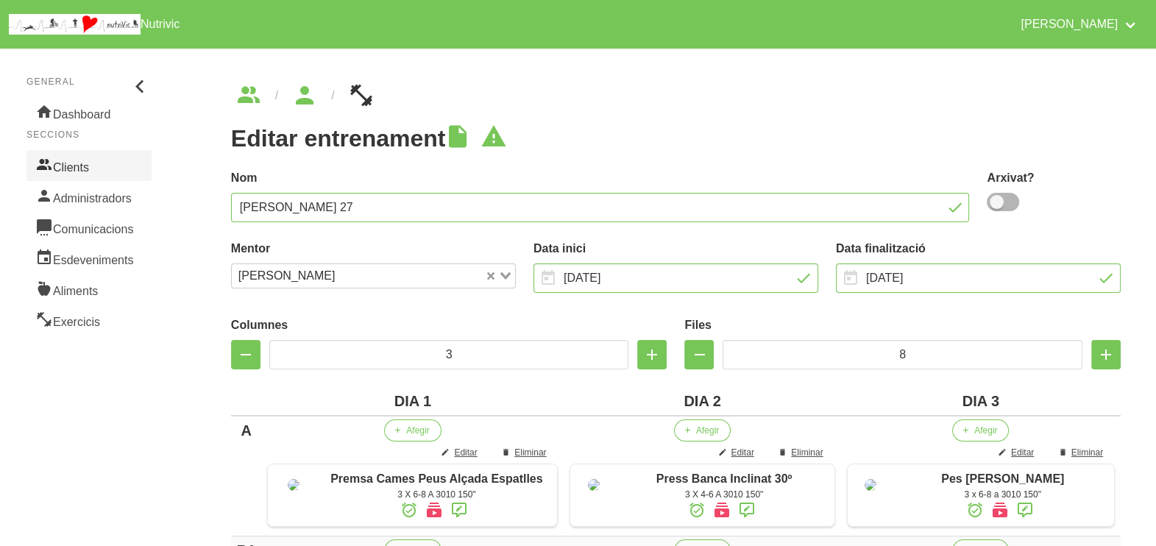
drag, startPoint x: 68, startPoint y: 166, endPoint x: 82, endPoint y: 166, distance: 14.0
click at [68, 165] on link "Clients" at bounding box center [88, 165] width 125 height 31
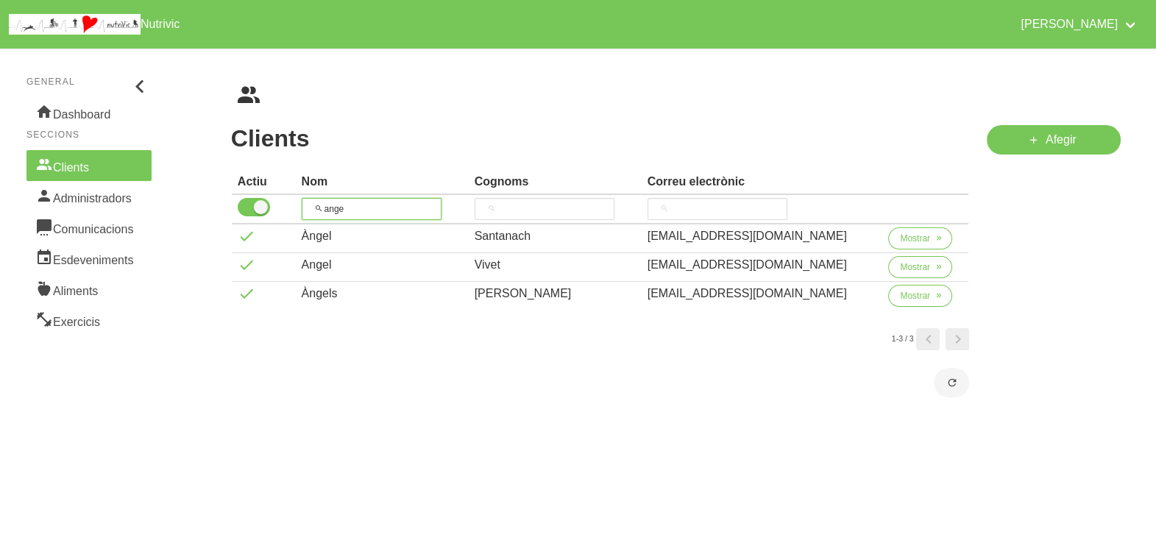
drag, startPoint x: 288, startPoint y: 204, endPoint x: 309, endPoint y: 195, distance: 23.1
click at [288, 202] on tr "ange" at bounding box center [600, 209] width 737 height 29
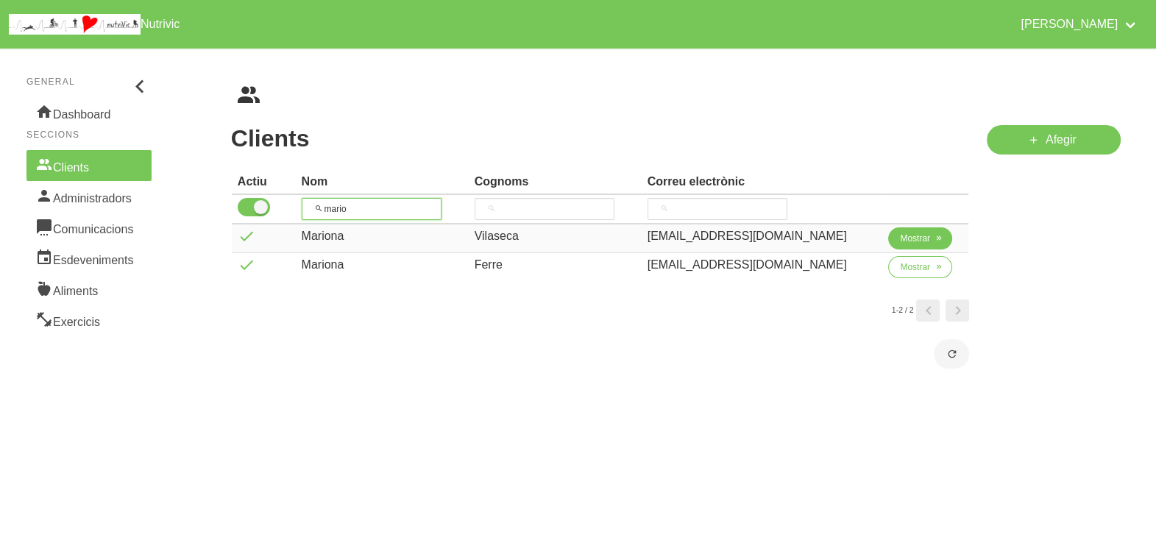
type input "mario"
click at [914, 239] on span "Mostrar" at bounding box center [915, 238] width 30 height 13
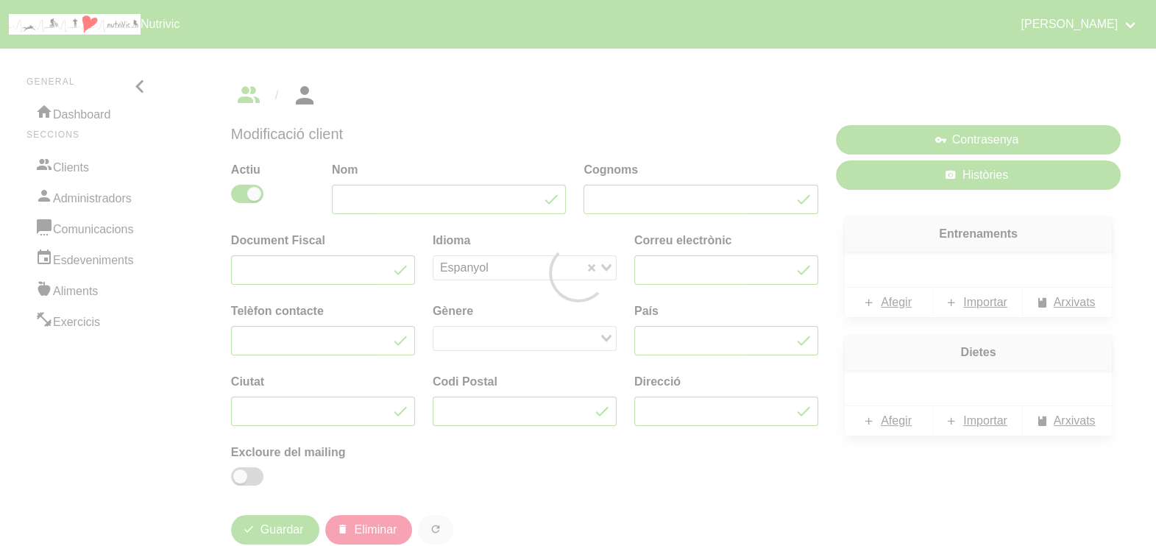
type input "Mariona"
type input "Vilaseca"
type input "mariona_vilaseca@hotmail.com"
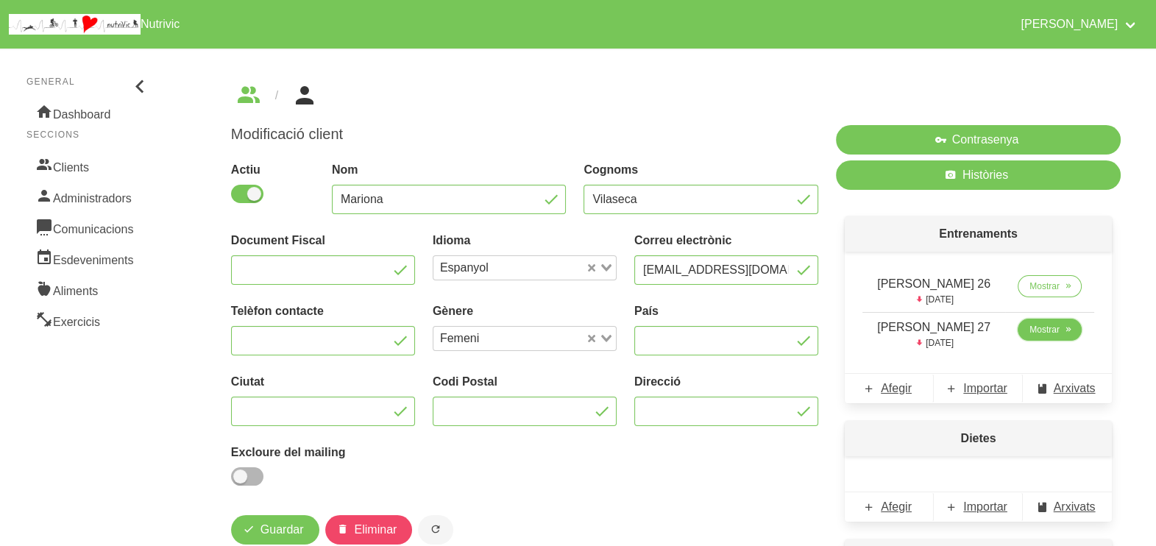
click at [1038, 331] on span "Mostrar" at bounding box center [1044, 329] width 30 height 13
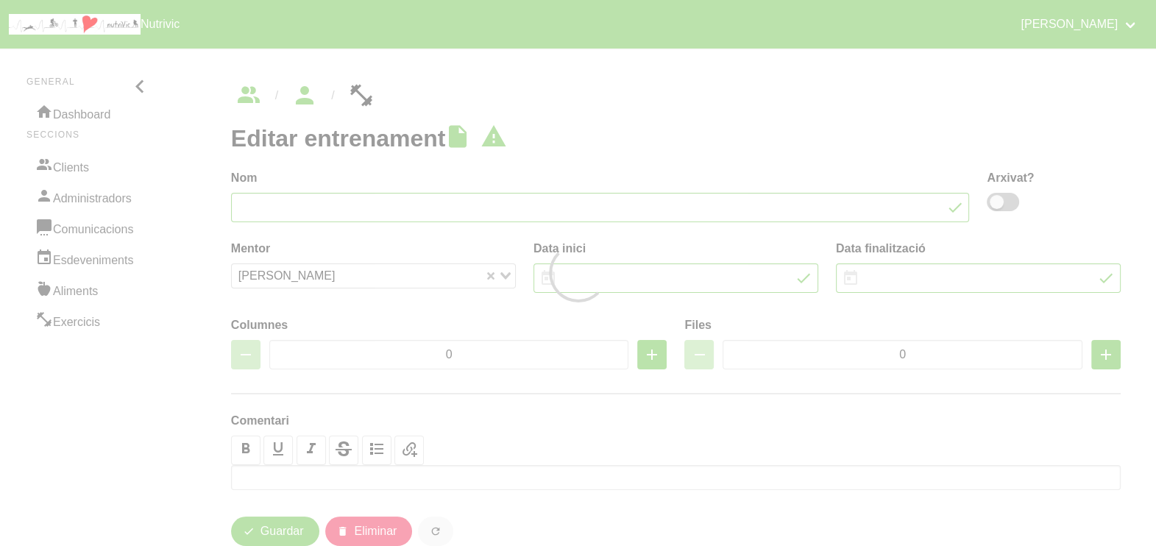
type input "Mariona Vilaseca 27"
type input "12/10/2025"
type input "23/11/2025"
type input "2"
type input "8"
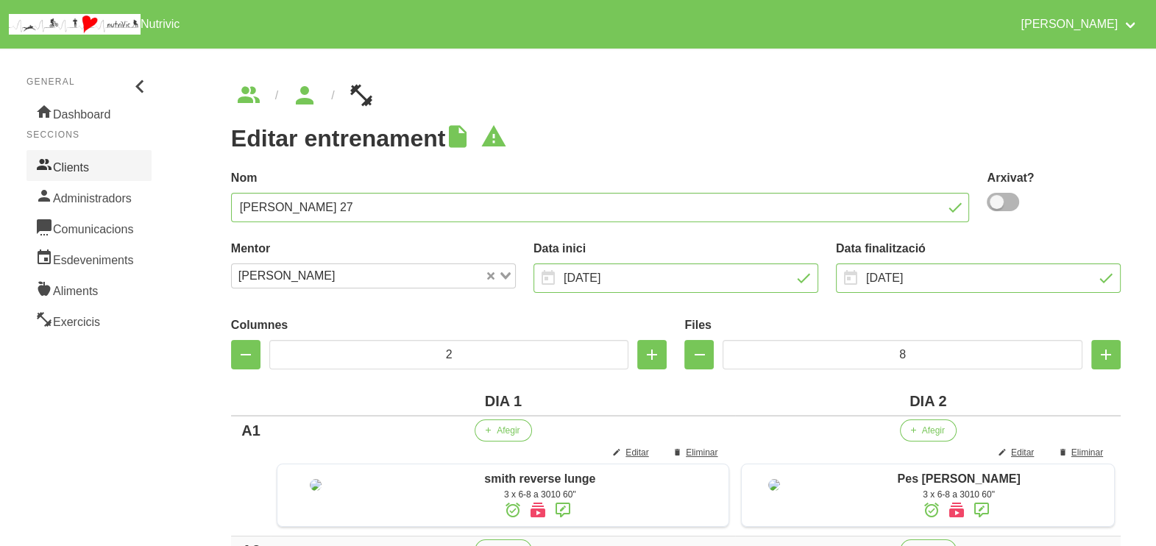
click at [95, 168] on link "Clients" at bounding box center [88, 165] width 125 height 31
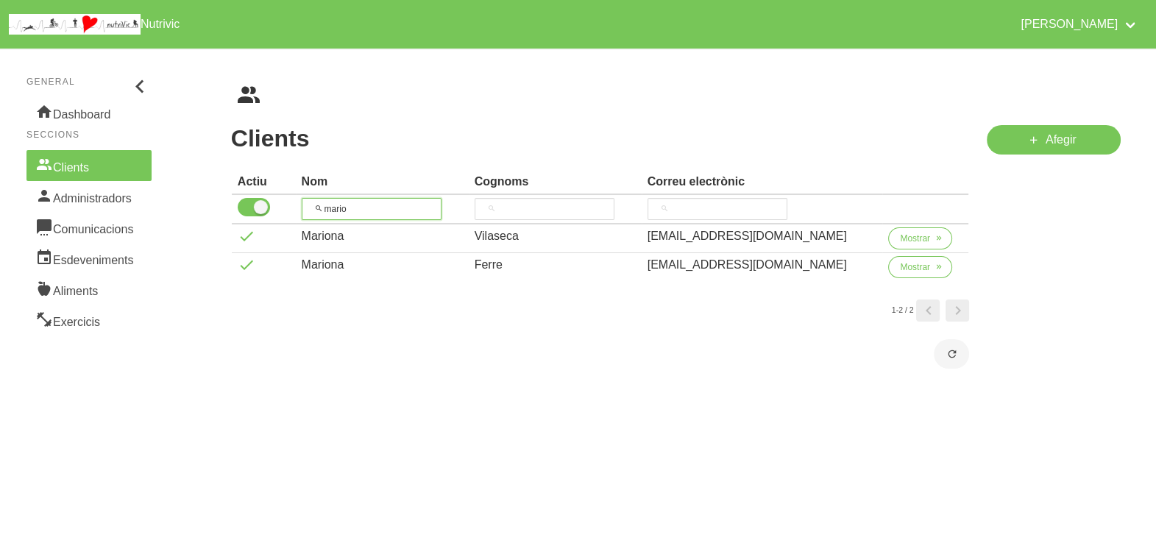
drag, startPoint x: 362, startPoint y: 206, endPoint x: 310, endPoint y: 197, distance: 53.0
click at [309, 198] on input "mario" at bounding box center [372, 209] width 140 height 22
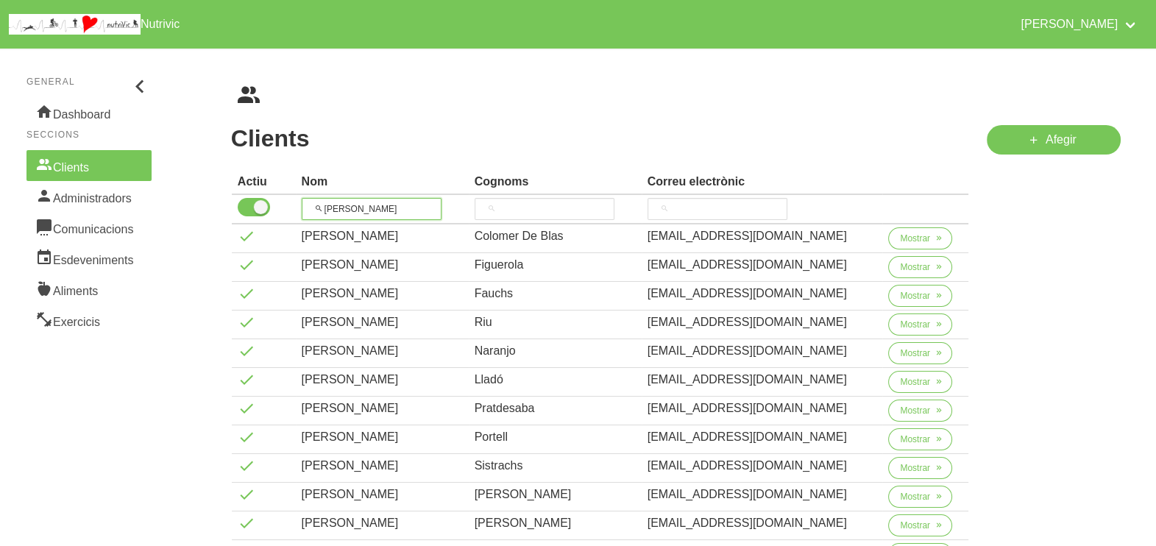
scroll to position [183, 0]
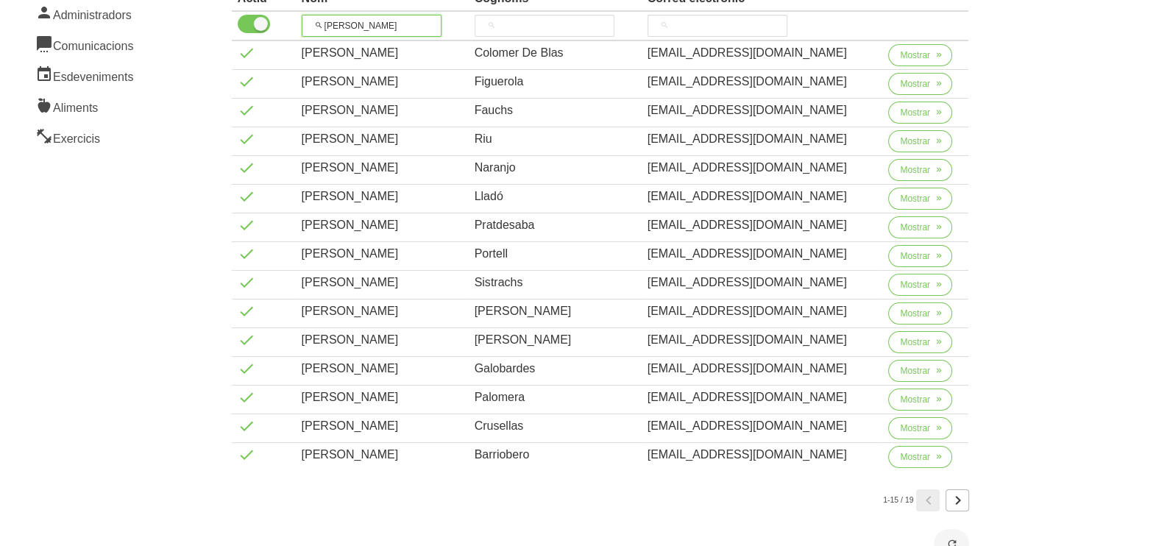
type input "jordi"
click at [967, 497] on link "Page 2." at bounding box center [957, 500] width 24 height 22
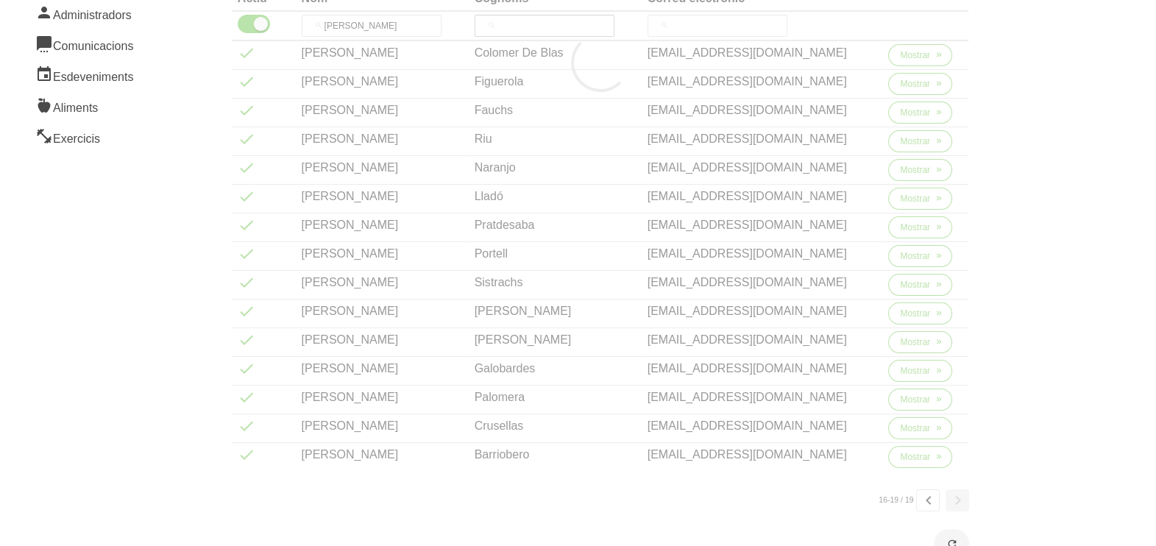
scroll to position [0, 0]
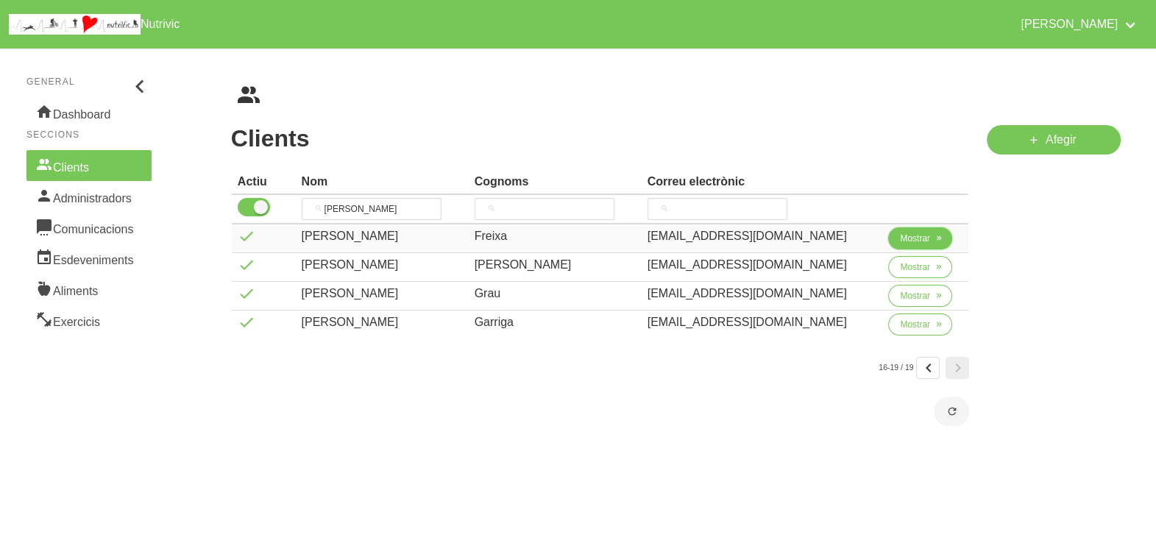
click at [919, 239] on span "Mostrar" at bounding box center [915, 238] width 30 height 13
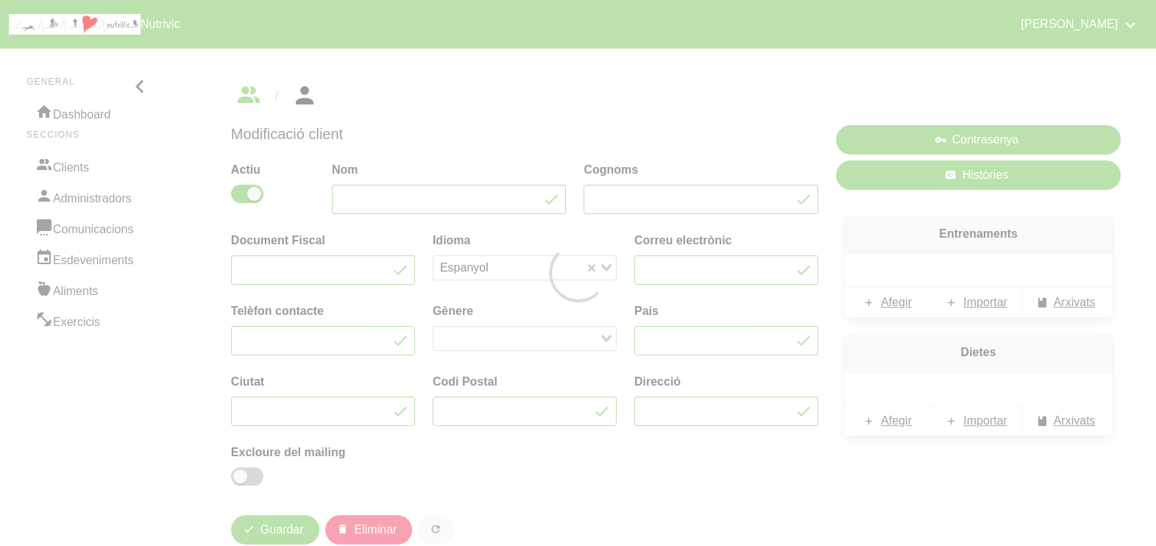
type input "Jordi"
type input "Freixa"
type input "jordifreixa@hotmail.com"
type input "Manlleu"
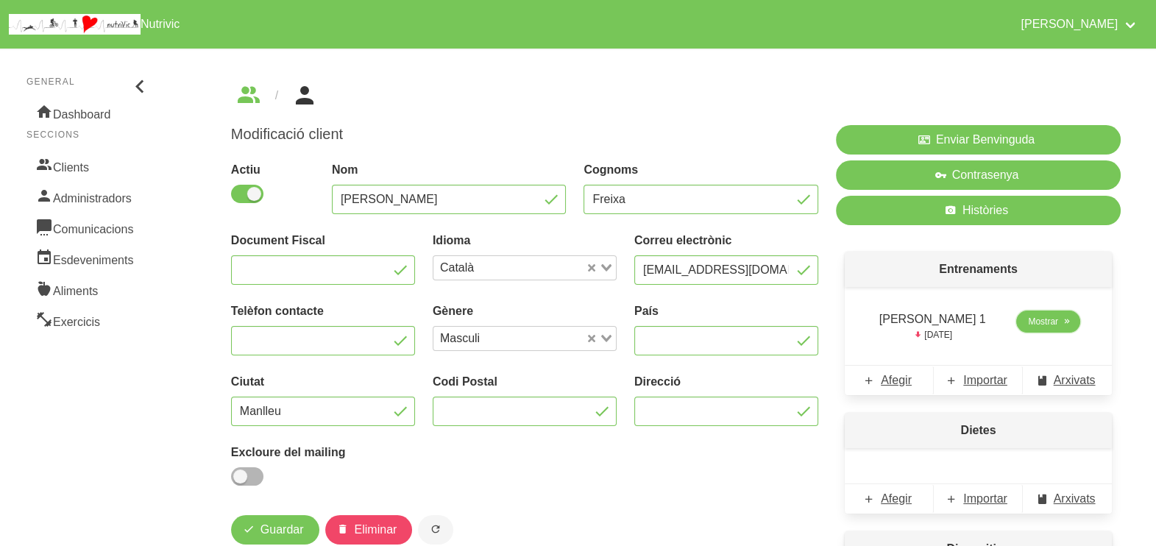
click at [1037, 324] on span "Mostrar" at bounding box center [1043, 321] width 30 height 13
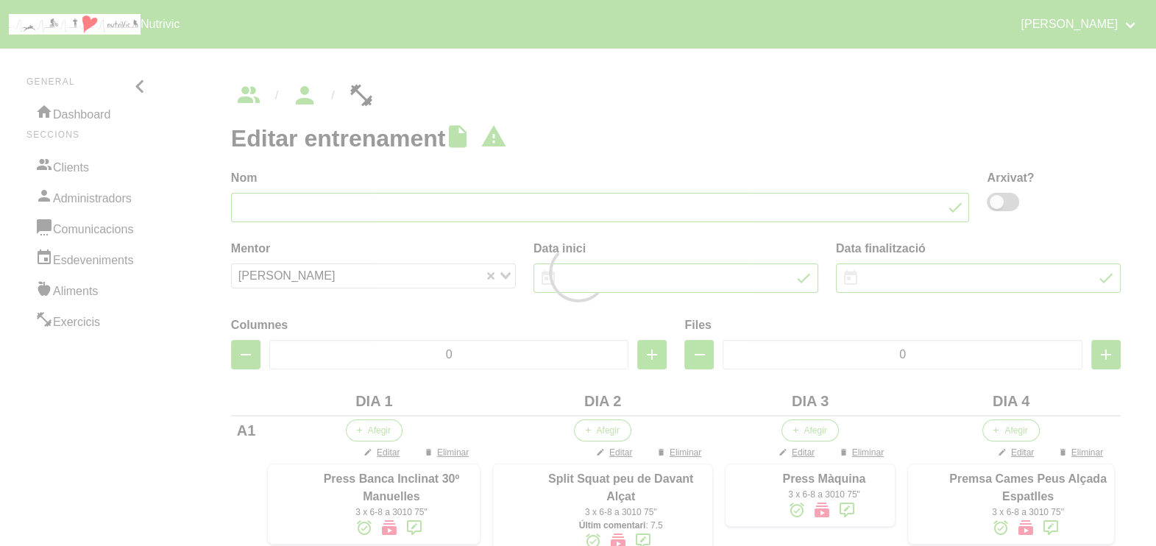
type input "Jordi Freixa 1"
type input "2/10/2025"
type input "[DATE]"
type input "4"
type input "7"
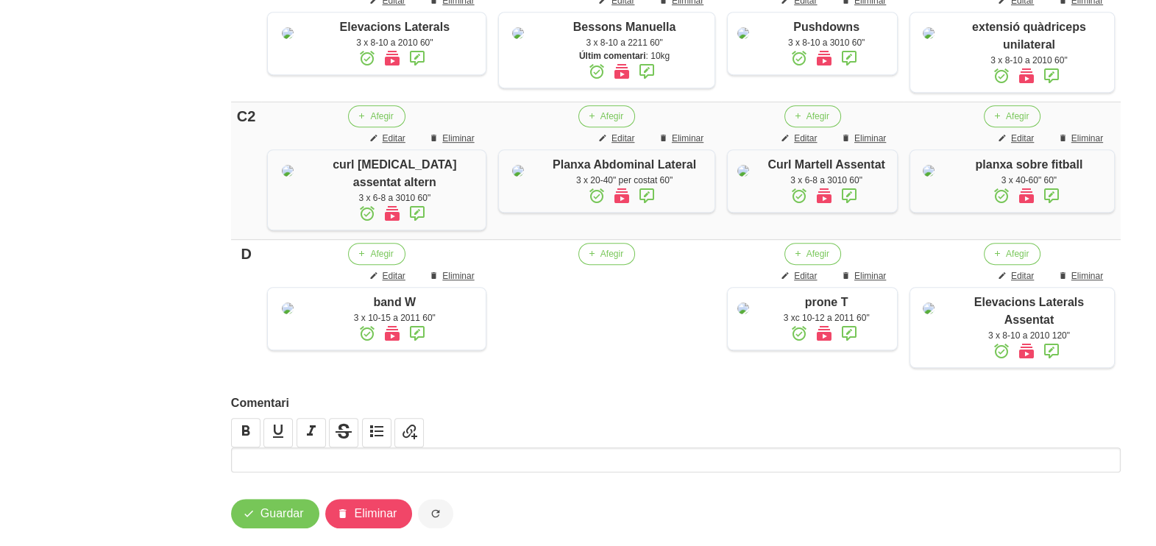
scroll to position [1011, 0]
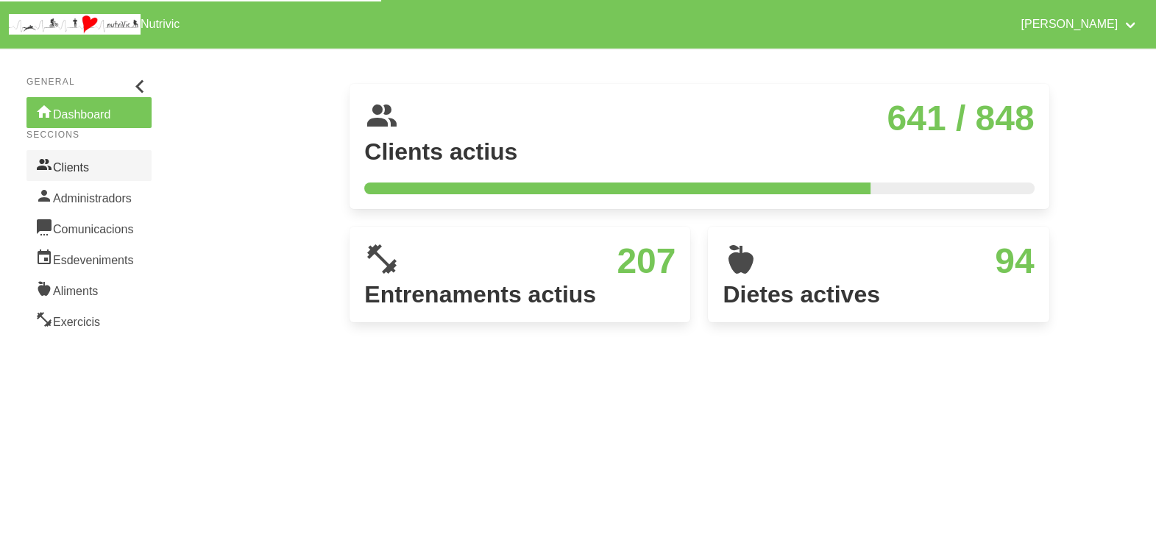
click at [75, 168] on link "Clients" at bounding box center [88, 165] width 125 height 31
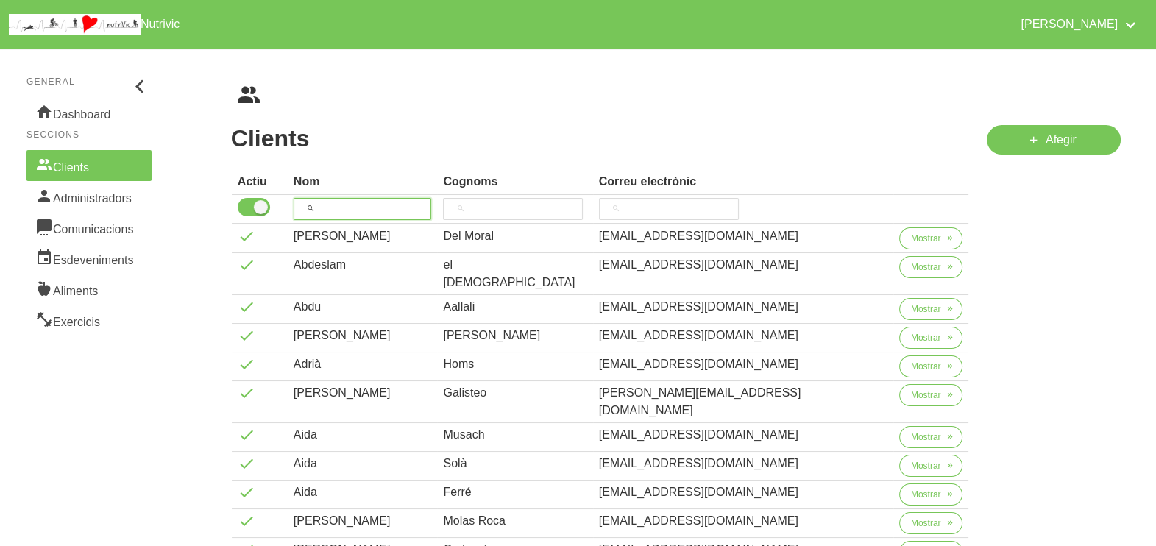
click at [349, 206] on input "search" at bounding box center [363, 209] width 138 height 22
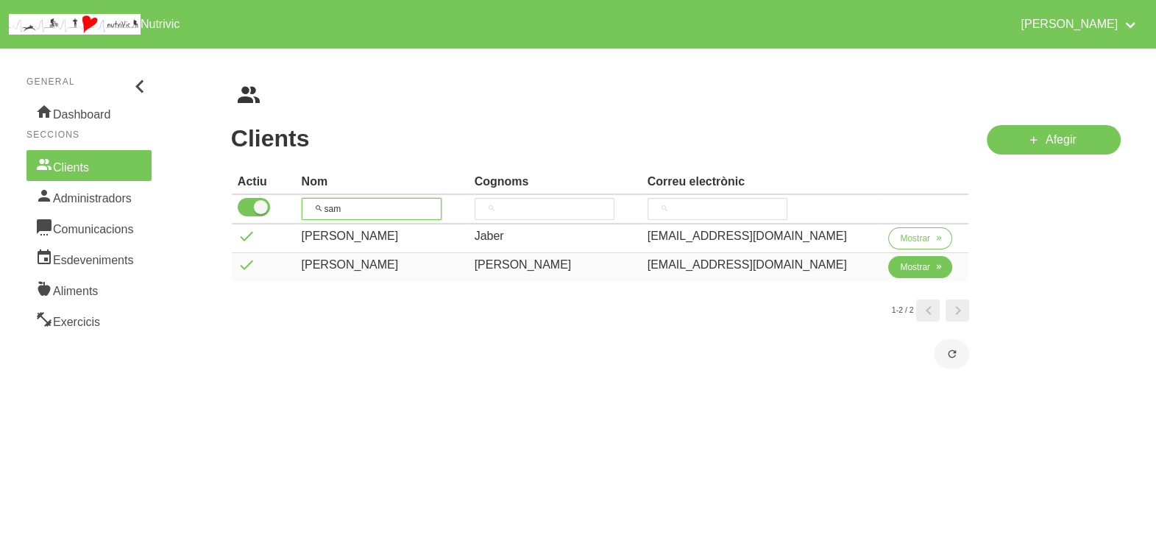
type input "sam"
click at [907, 271] on span "Mostrar" at bounding box center [915, 266] width 30 height 13
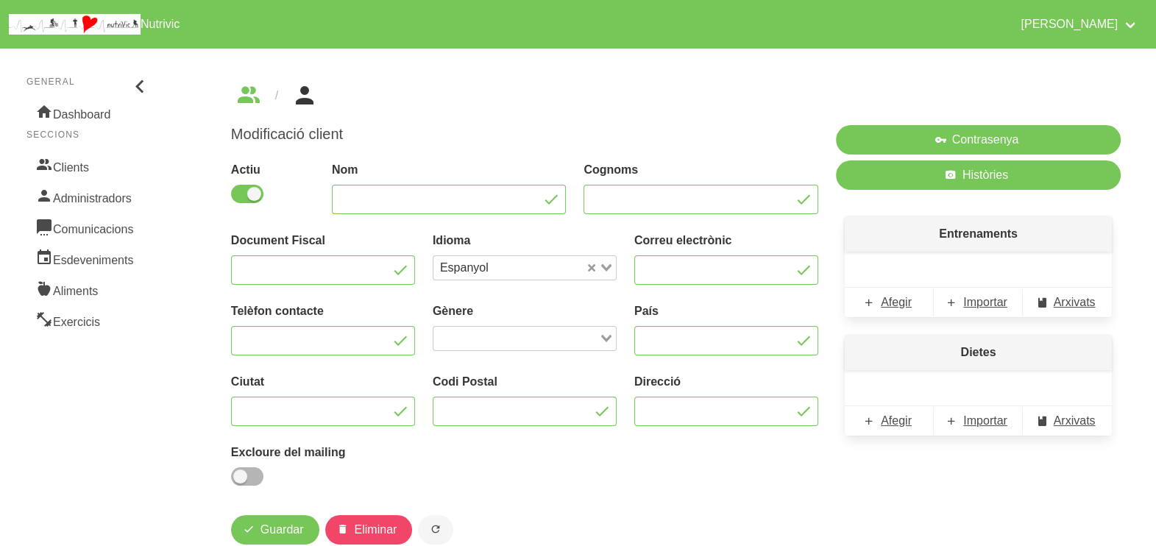
type input "[PERSON_NAME]"
type input "[EMAIL_ADDRESS][DOMAIN_NAME]"
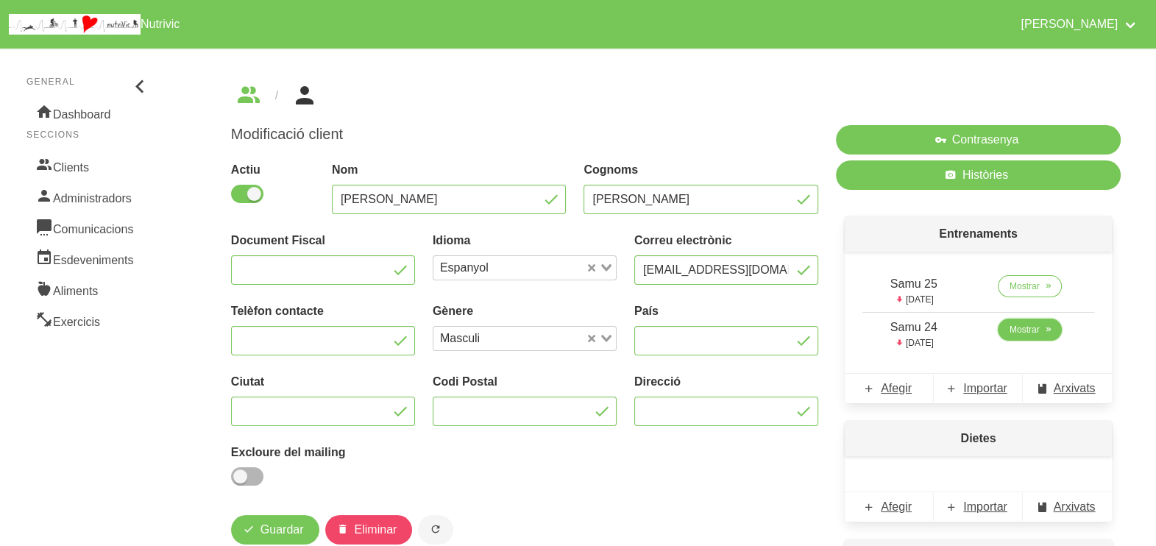
click at [1038, 331] on span "Mostrar" at bounding box center [1024, 329] width 30 height 13
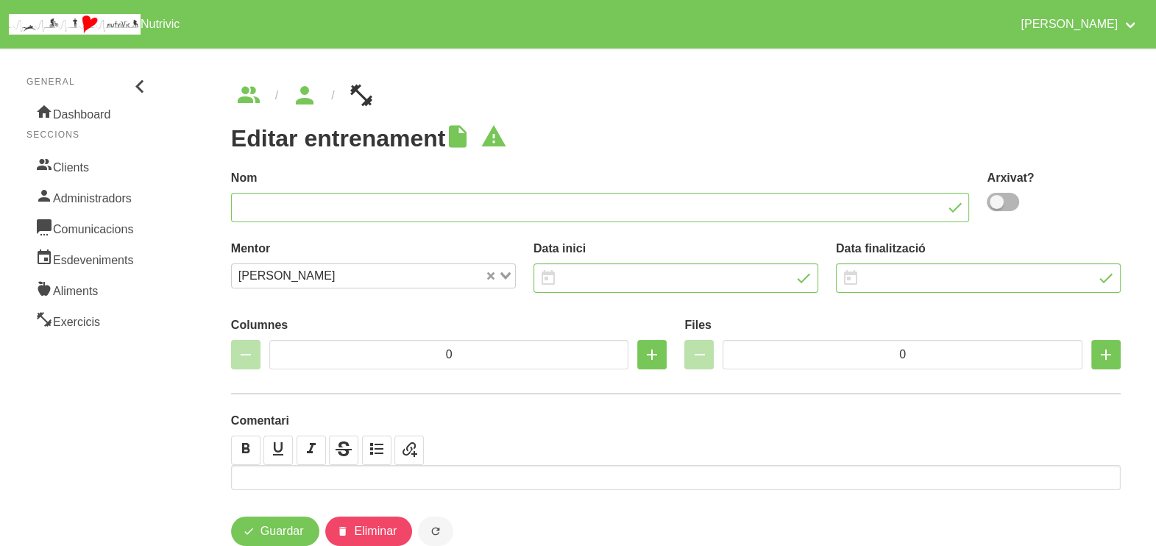
type input "Samu 24"
type input "31/8/2025"
type input "12/10/2025"
type input "2"
type input "8"
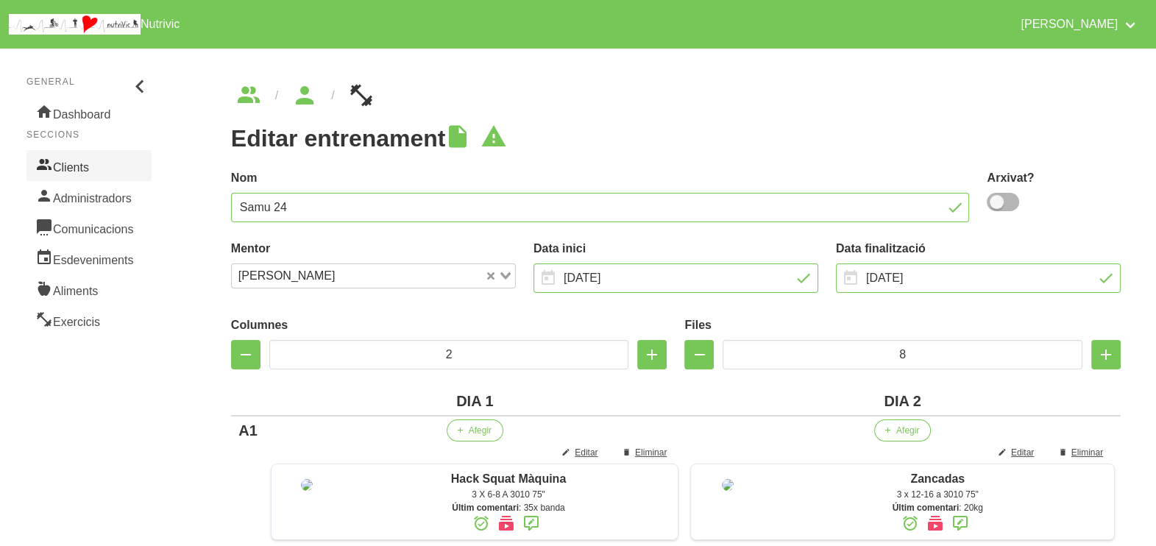
click at [76, 168] on link "Clients" at bounding box center [88, 165] width 125 height 31
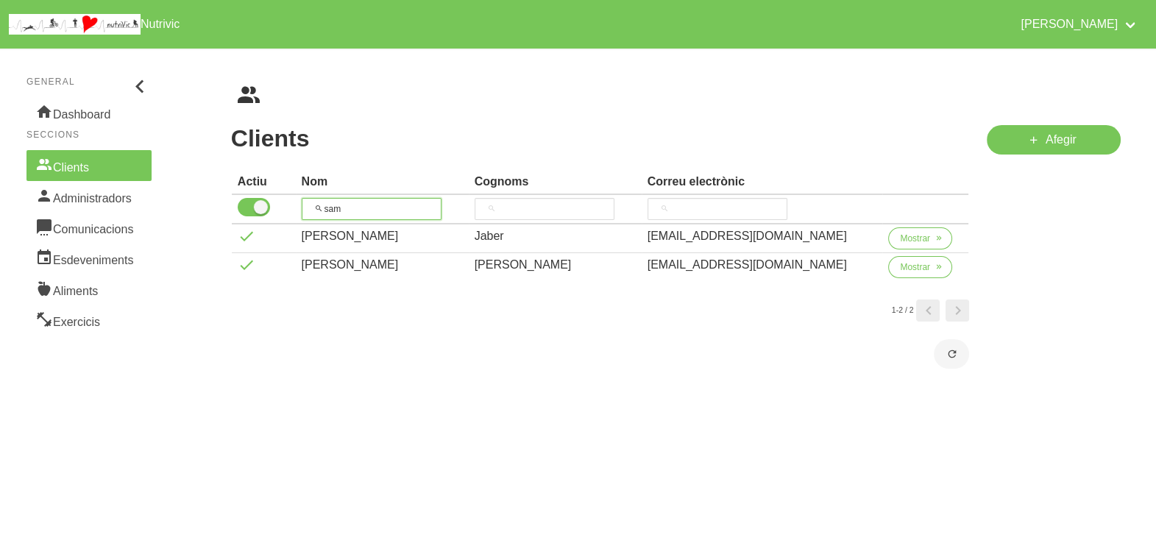
click at [283, 208] on tr "sam" at bounding box center [600, 209] width 737 height 29
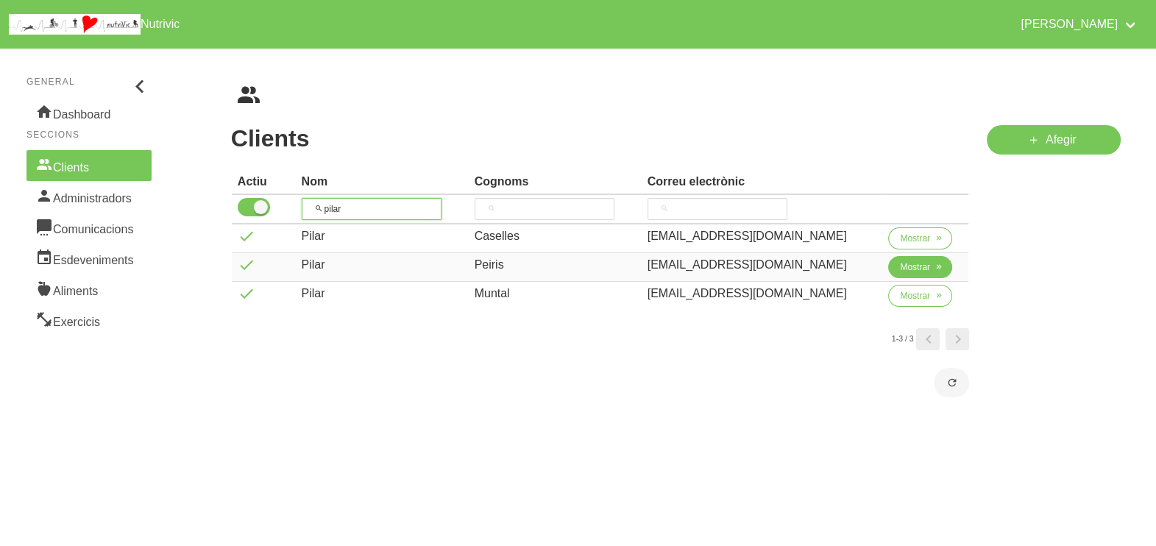
type input "pilar"
click at [900, 265] on span "Mostrar" at bounding box center [915, 266] width 30 height 13
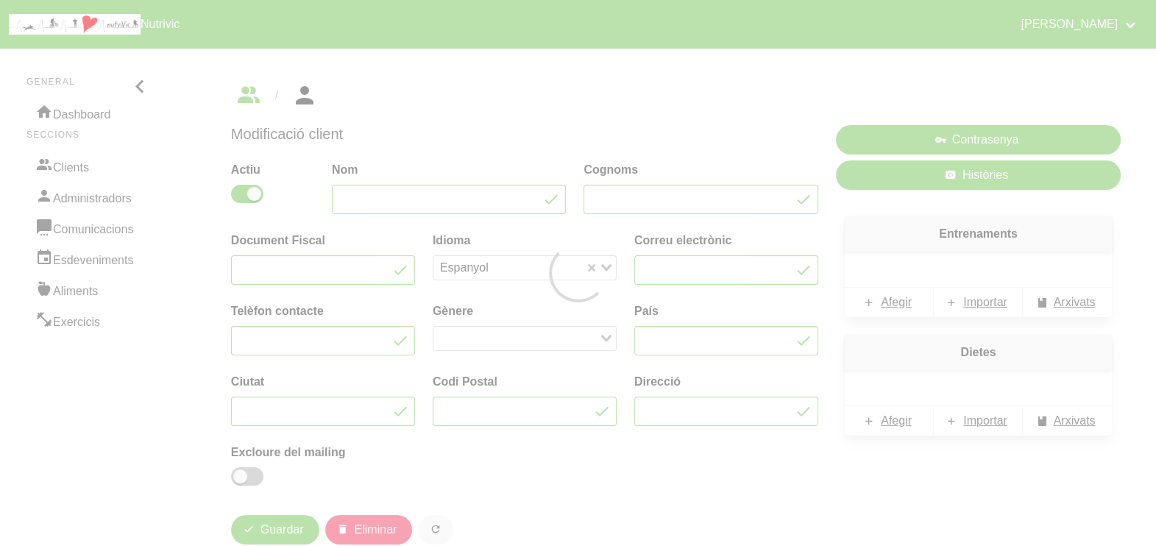
type input "Pilar"
type input "Peiris"
type input "pilarpeiris@icloud.com"
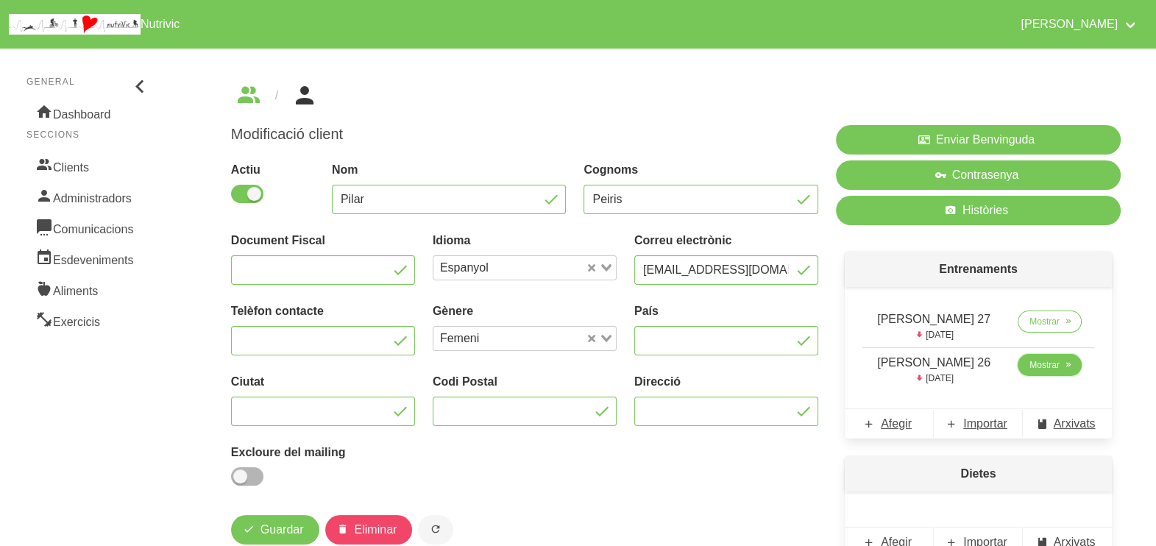
click at [1032, 364] on span "Mostrar" at bounding box center [1044, 364] width 30 height 13
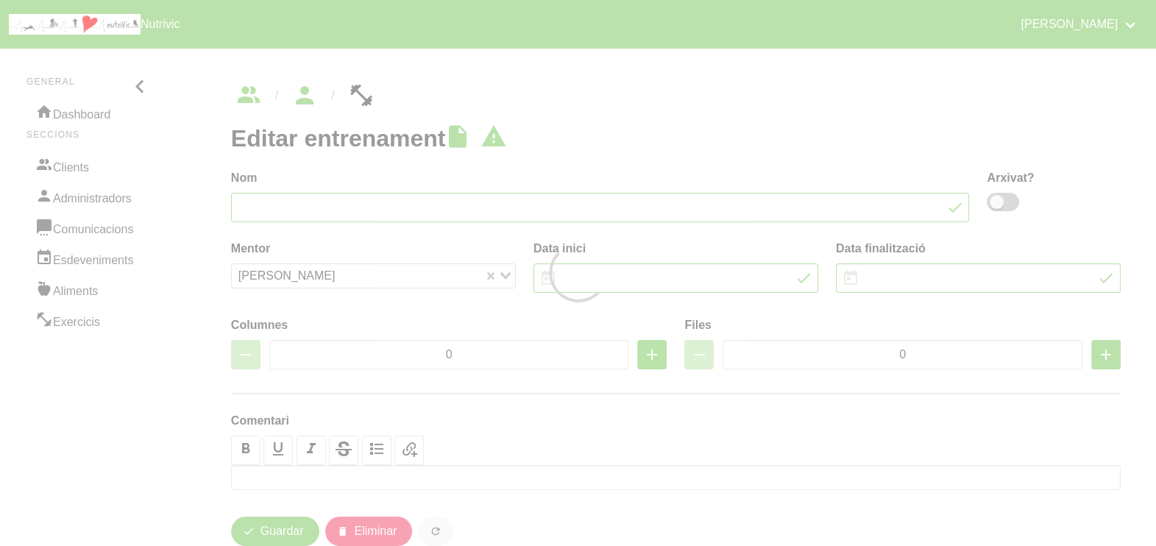
type input "Pilar Peiris 26"
type input "13/7/2025"
type input "12/10/2025"
type input "2"
type input "8"
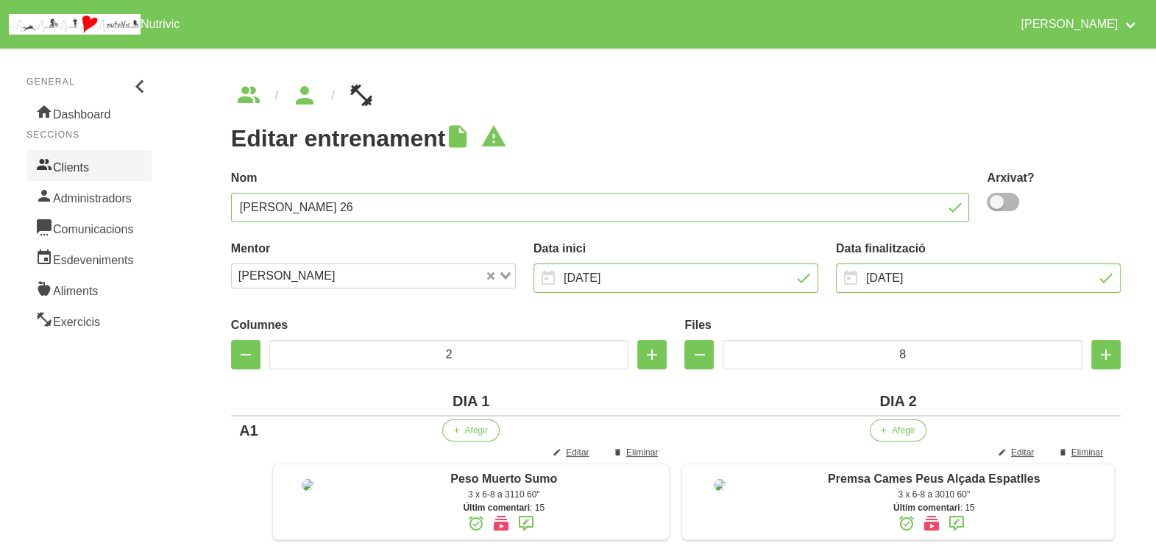
click at [103, 164] on link "Clients" at bounding box center [88, 165] width 125 height 31
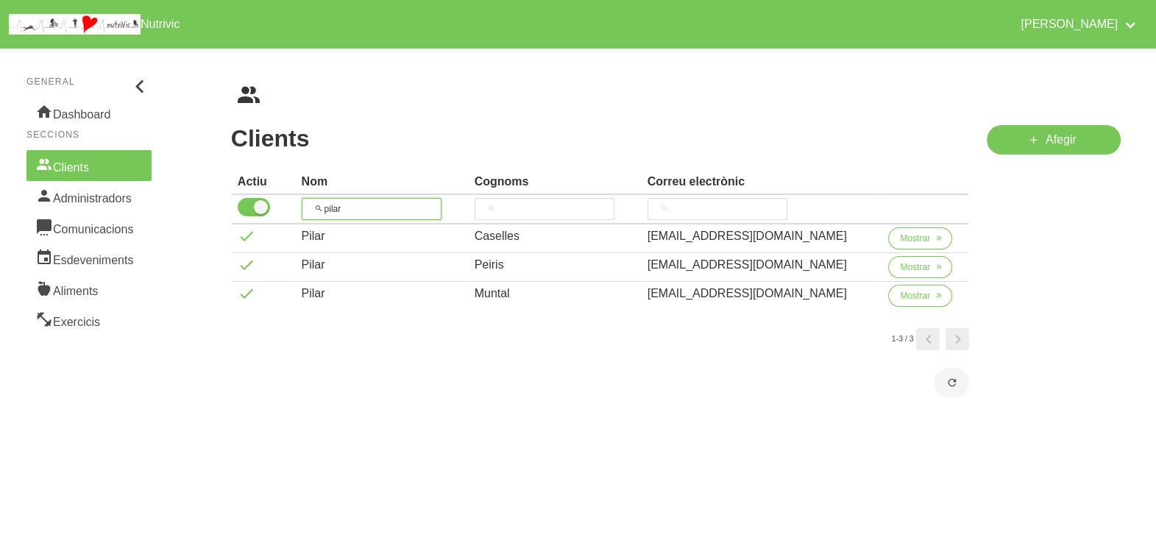
drag, startPoint x: 370, startPoint y: 202, endPoint x: 319, endPoint y: 199, distance: 51.6
click at [319, 199] on input "pilar" at bounding box center [372, 209] width 140 height 22
type input "angel"
click at [900, 243] on span "Mostrar" at bounding box center [915, 238] width 30 height 13
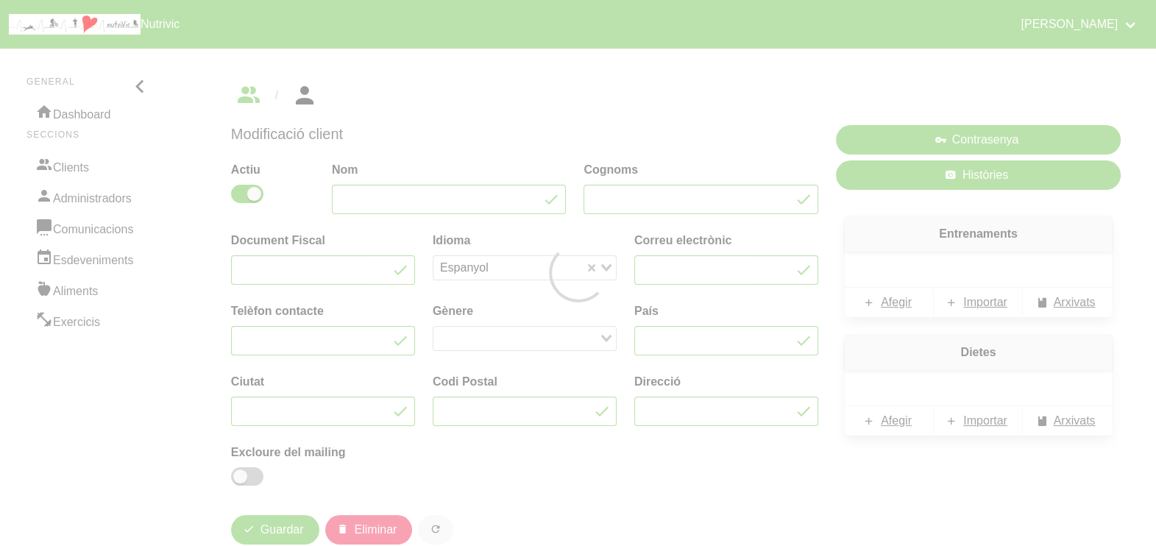
type input "Àngel"
type input "Santanach"
type input "asantanach@gmail.com"
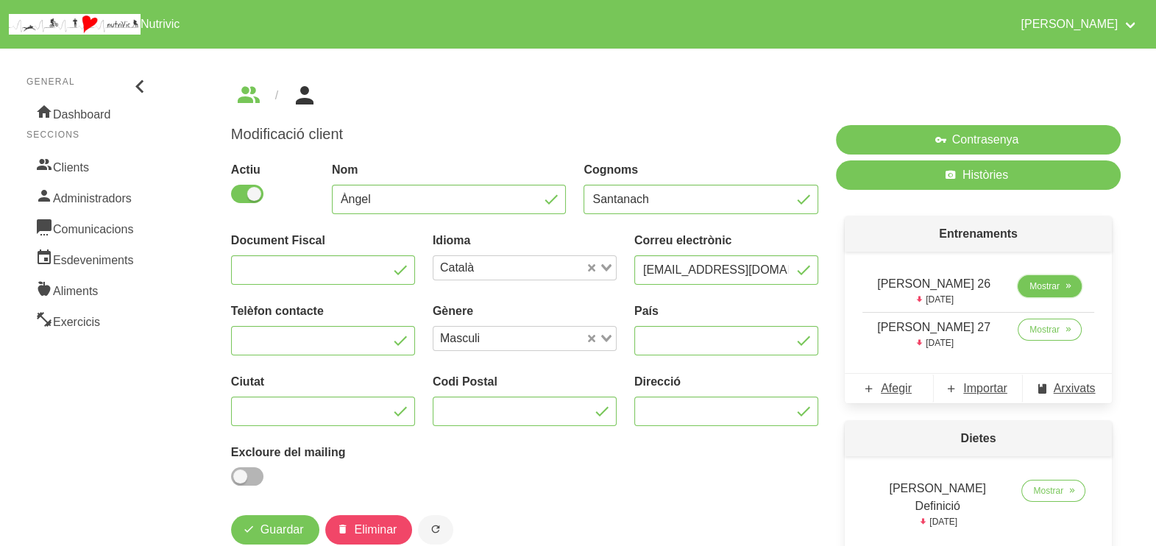
click at [1034, 291] on span "Mostrar" at bounding box center [1044, 286] width 30 height 13
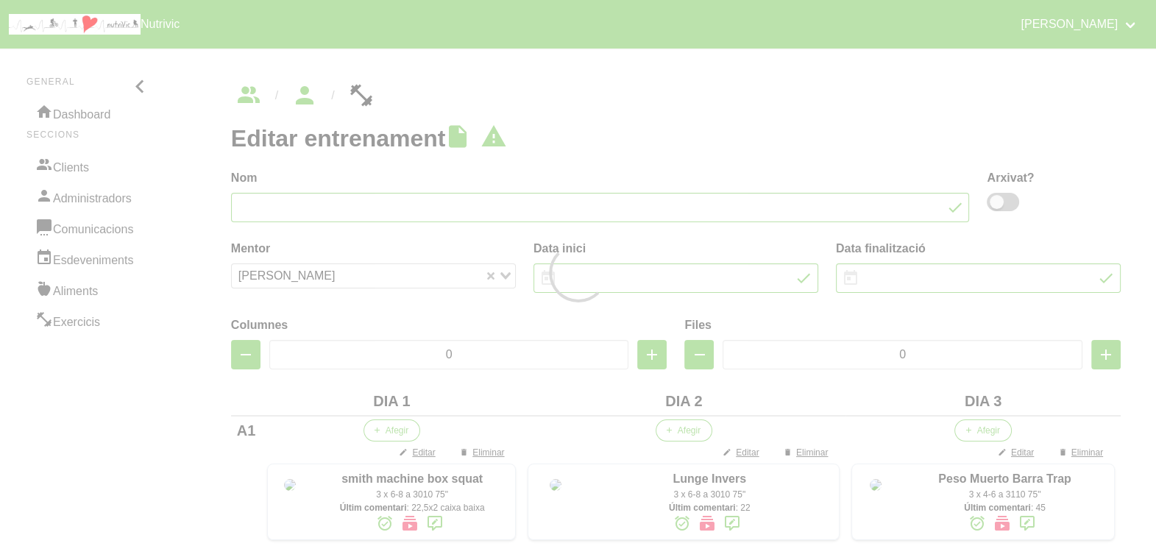
type input "Angel Santanach 26"
type input "31/8/2025"
type input "12/10/2025"
type input "3"
type input "8"
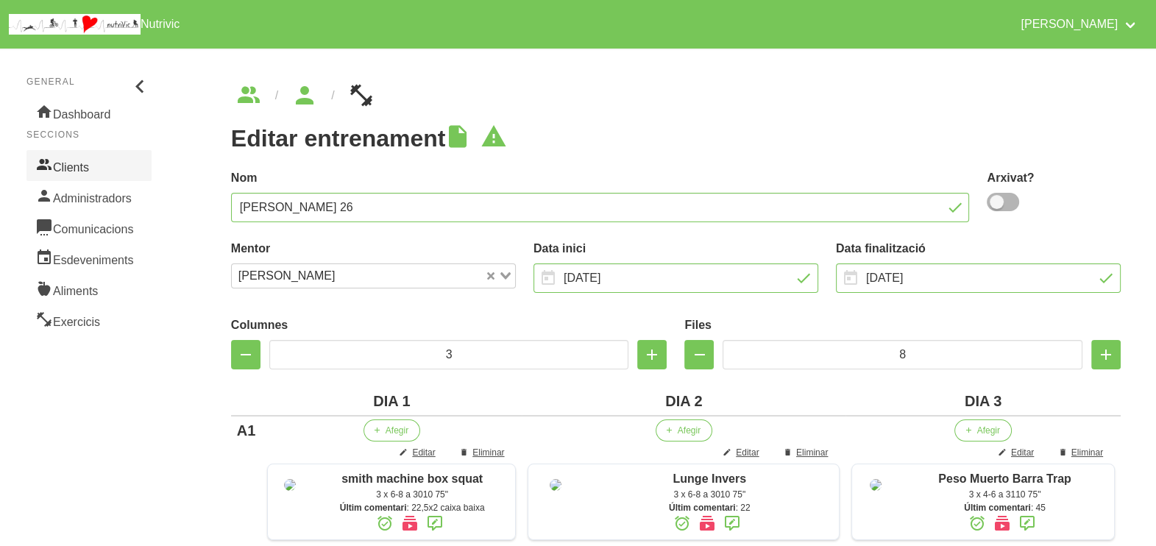
click at [103, 160] on link "Clients" at bounding box center [88, 165] width 125 height 31
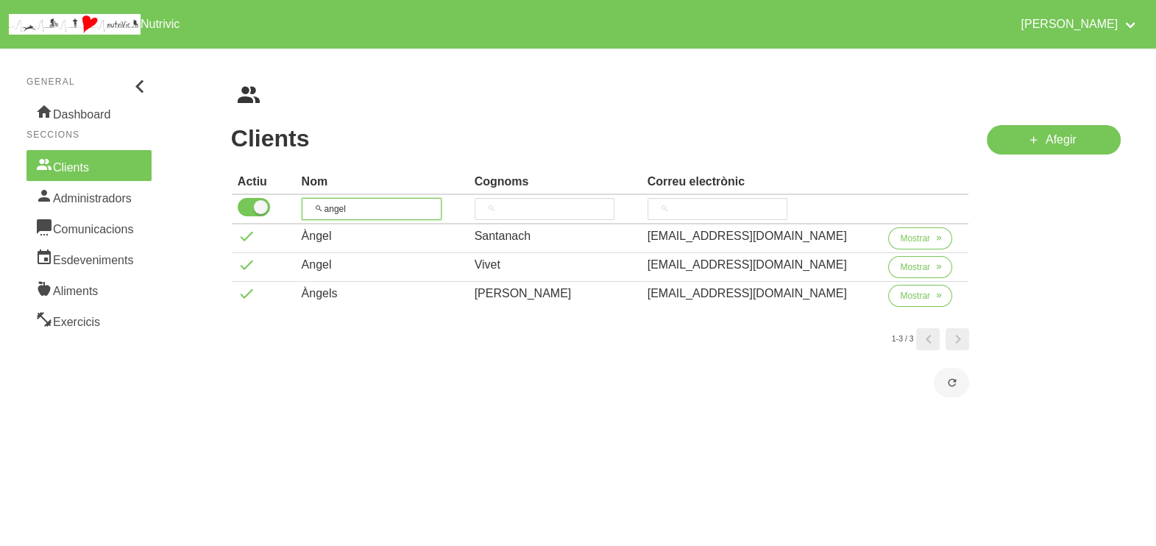
drag, startPoint x: 360, startPoint y: 210, endPoint x: 316, endPoint y: 195, distance: 46.5
click at [313, 202] on input "angel" at bounding box center [372, 209] width 140 height 22
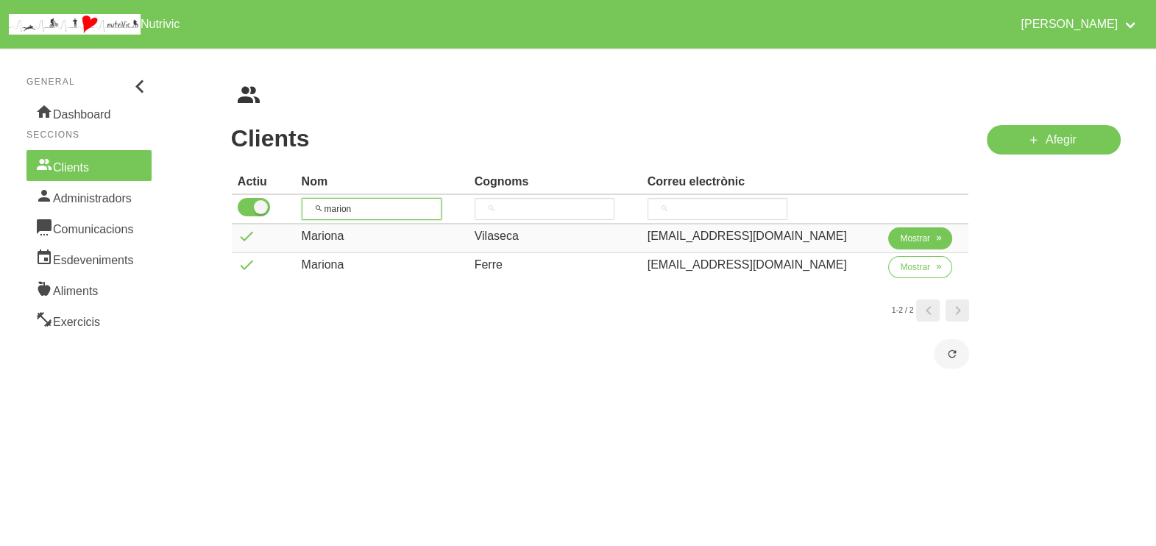
type input "marion"
click at [922, 246] on button "Mostrar" at bounding box center [920, 238] width 64 height 22
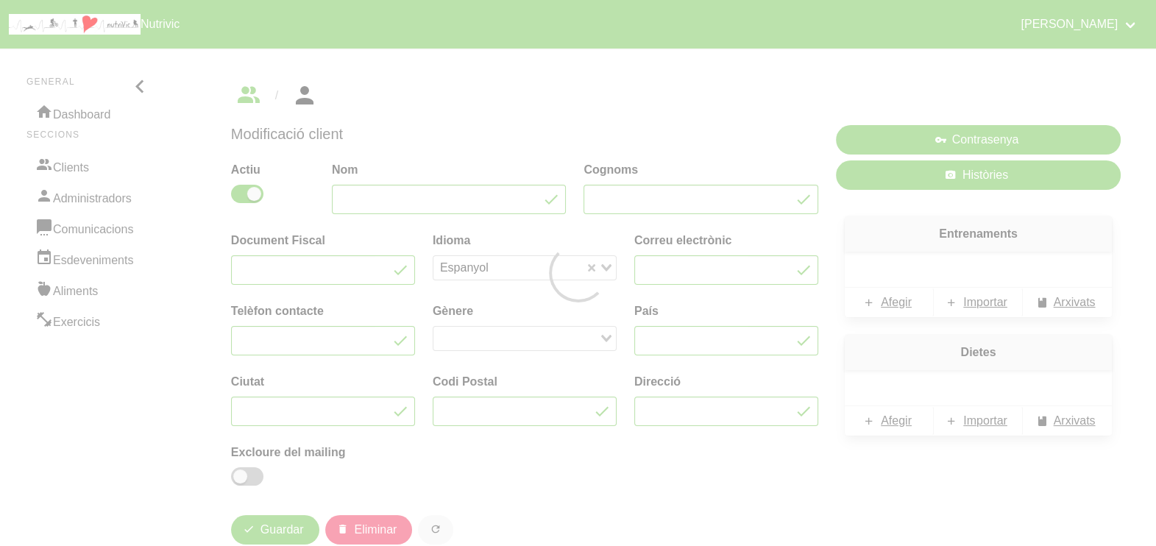
type input "Mariona"
type input "Vilaseca"
type input "mariona_vilaseca@hotmail.com"
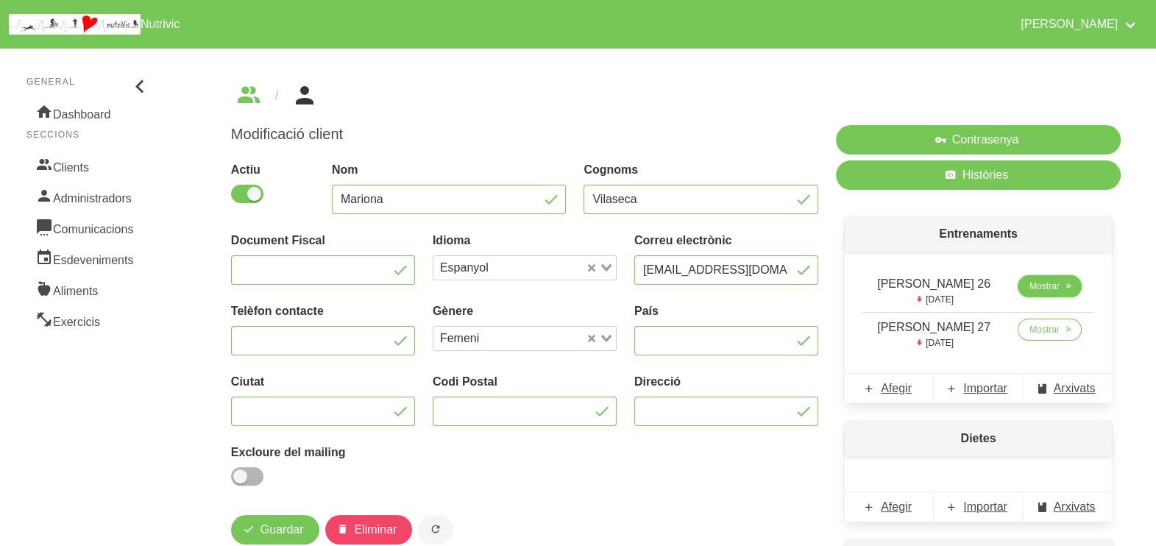
click at [1036, 288] on span "Mostrar" at bounding box center [1044, 286] width 30 height 13
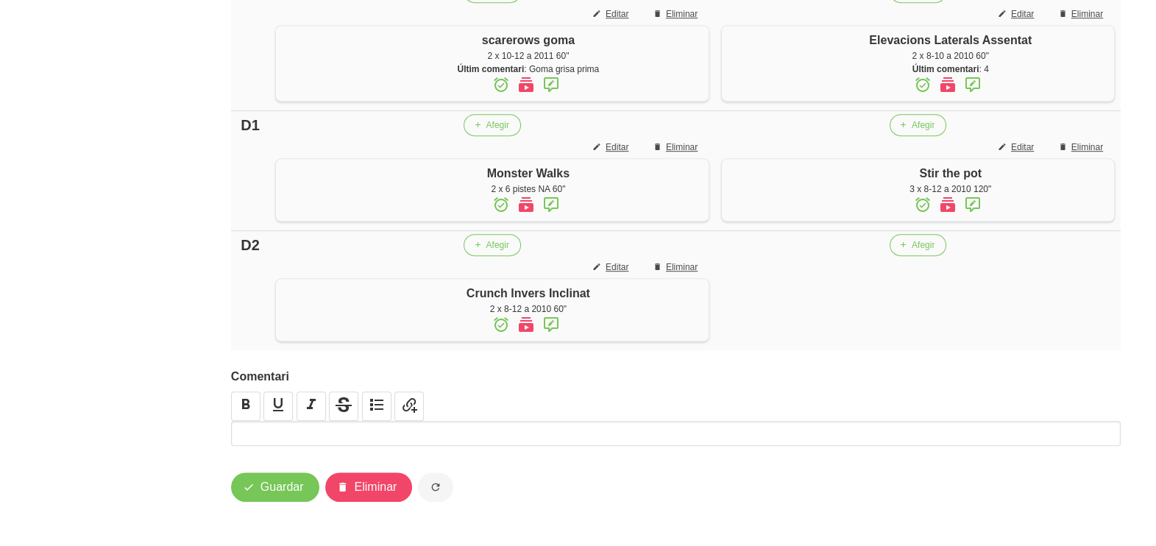
scroll to position [1270, 0]
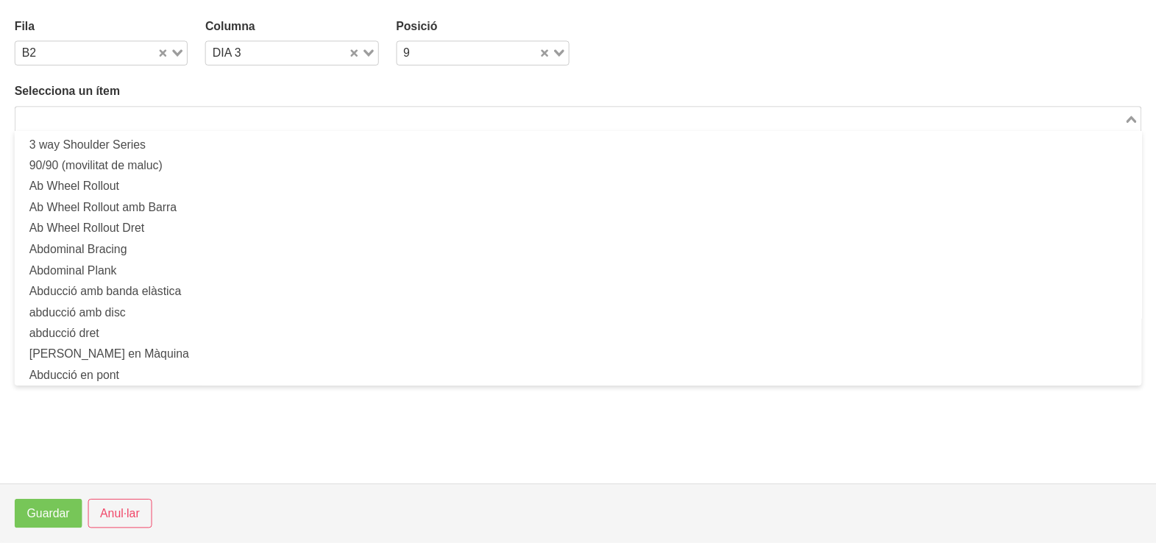
scroll to position [497, 0]
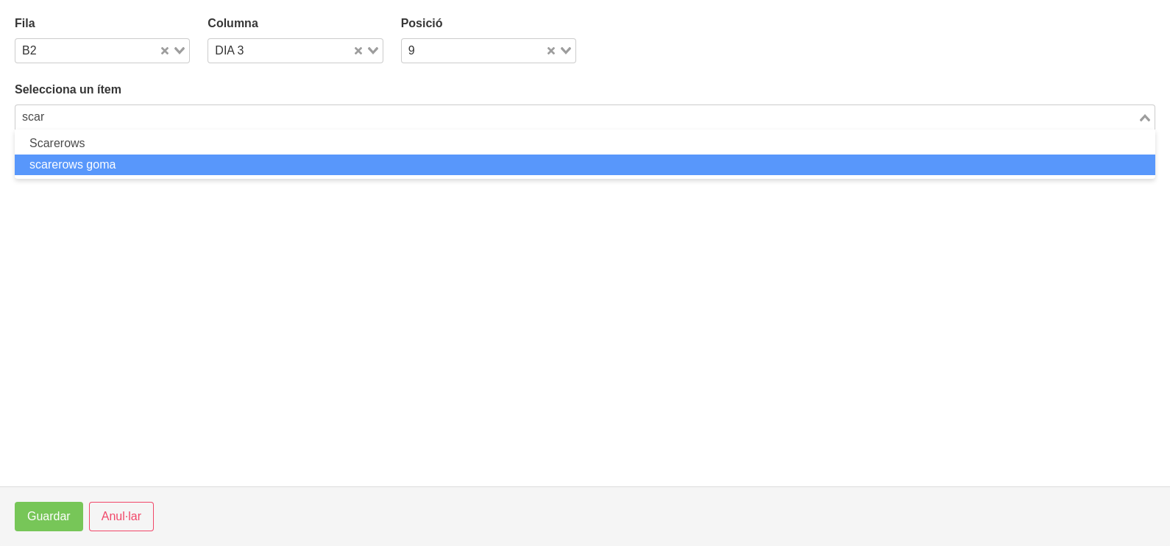
click at [121, 156] on li "scarerows goma" at bounding box center [585, 164] width 1140 height 21
type input "scar"
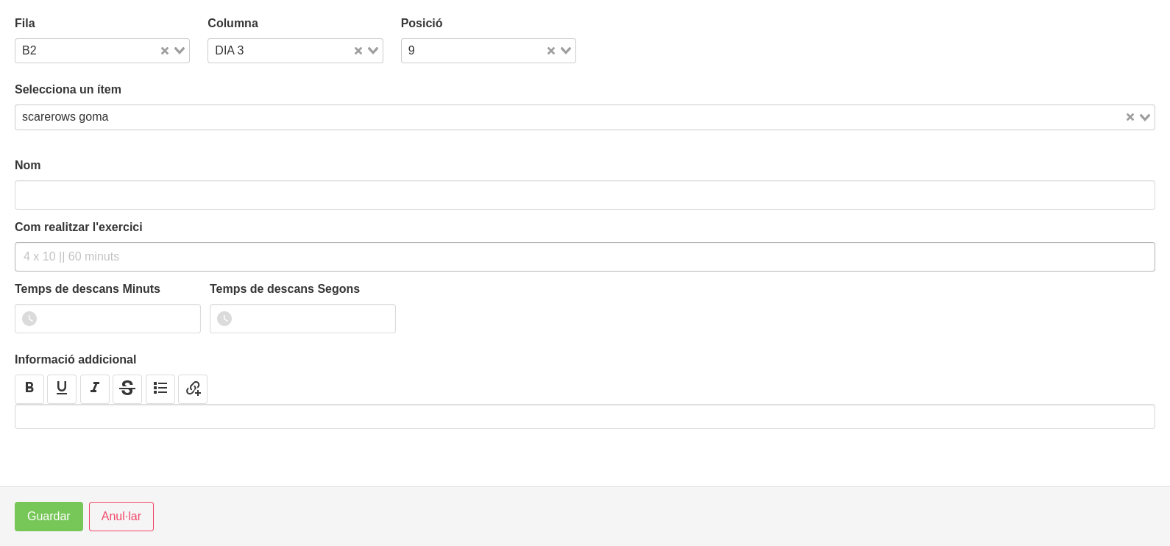
type input "scarerows goma"
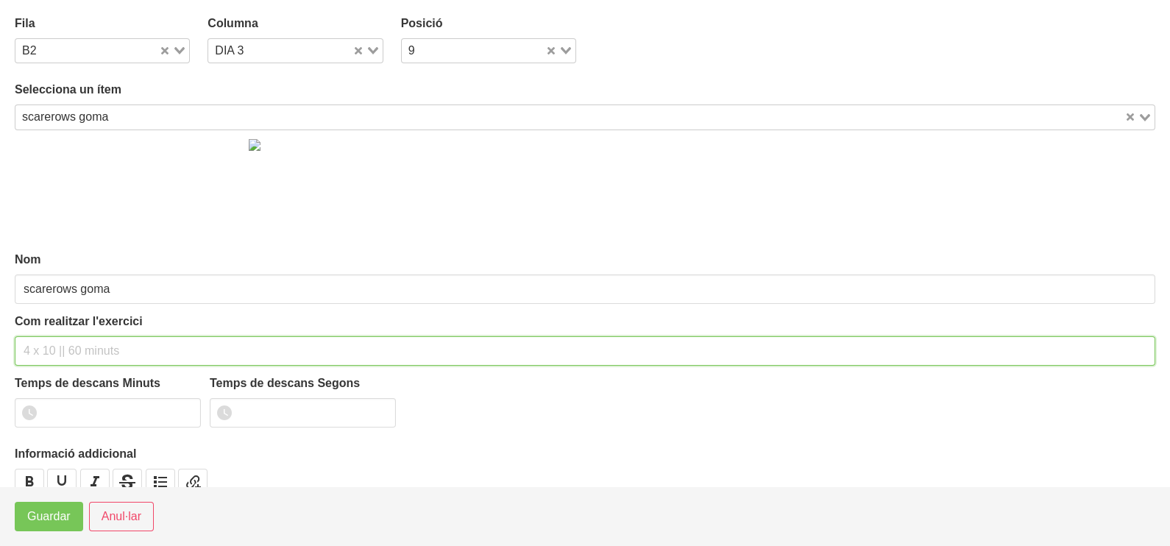
click at [60, 356] on input "text" at bounding box center [585, 350] width 1140 height 29
type input "3 x 10-15 a 2011 75""
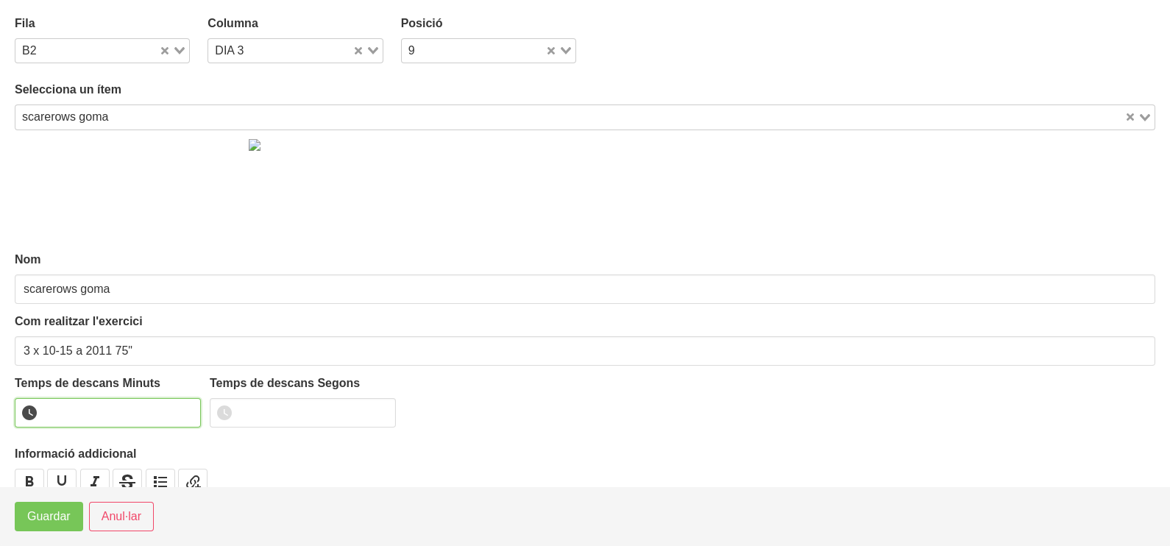
click at [92, 410] on input "number" at bounding box center [108, 412] width 186 height 29
type input "1"
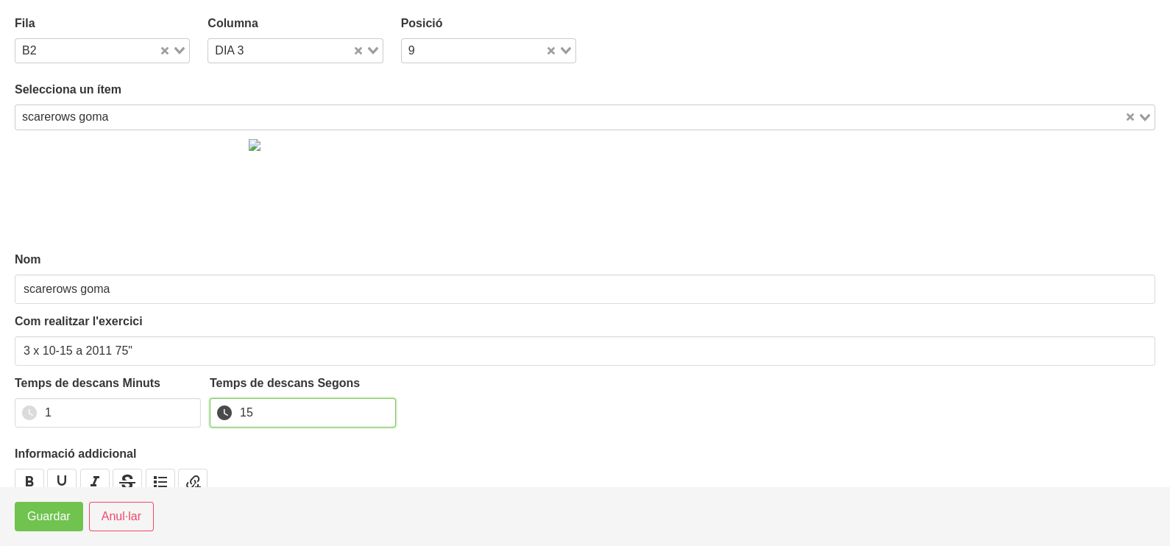
type input "15"
click at [52, 518] on span "Guardar" at bounding box center [48, 517] width 43 height 18
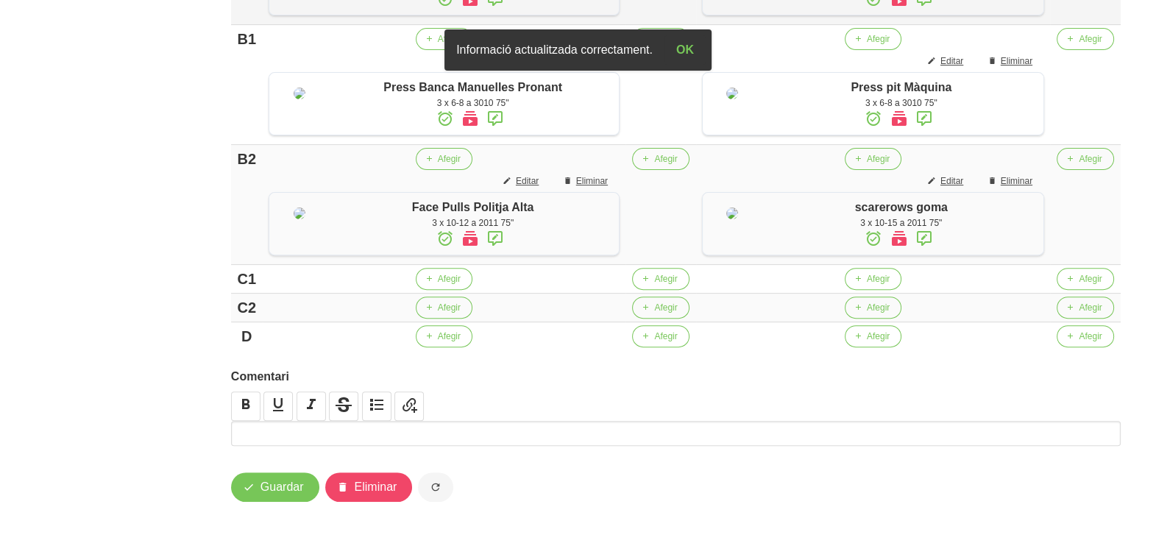
scroll to position [711, 0]
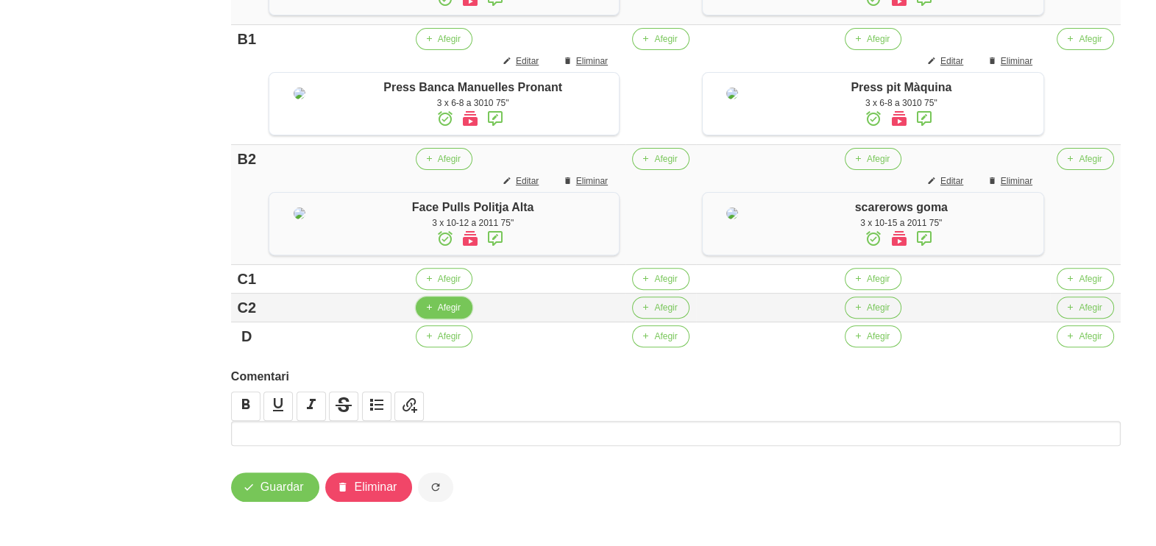
click at [452, 304] on button "Afegir" at bounding box center [444, 307] width 57 height 22
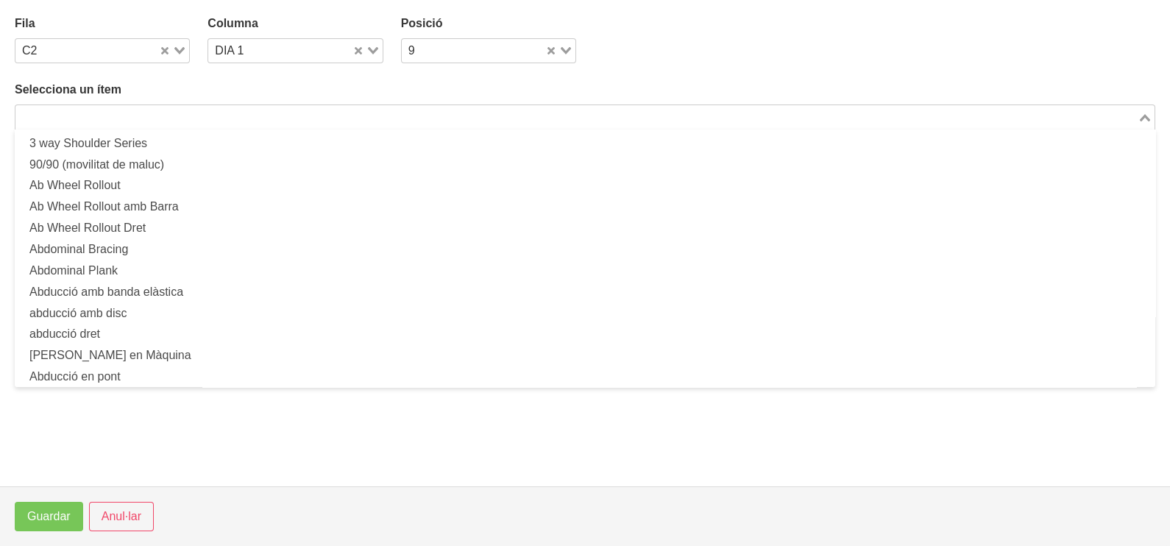
drag, startPoint x: 147, startPoint y: 115, endPoint x: 154, endPoint y: 112, distance: 7.6
click at [154, 112] on input "Search for option" at bounding box center [576, 117] width 1119 height 18
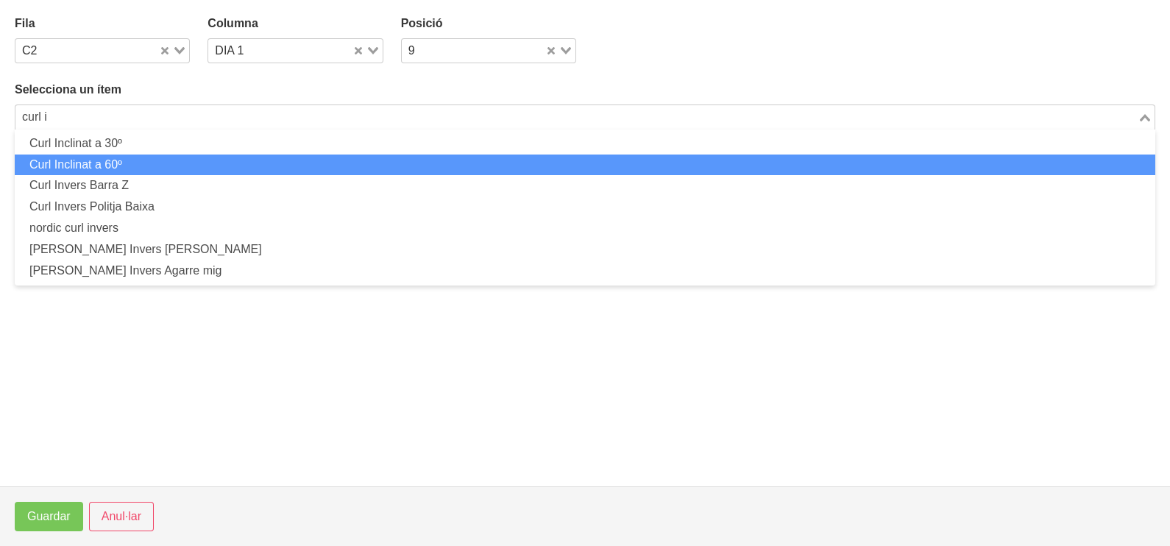
click at [153, 165] on li "Curl Inclinat a 60º" at bounding box center [585, 164] width 1140 height 21
type input "curl i"
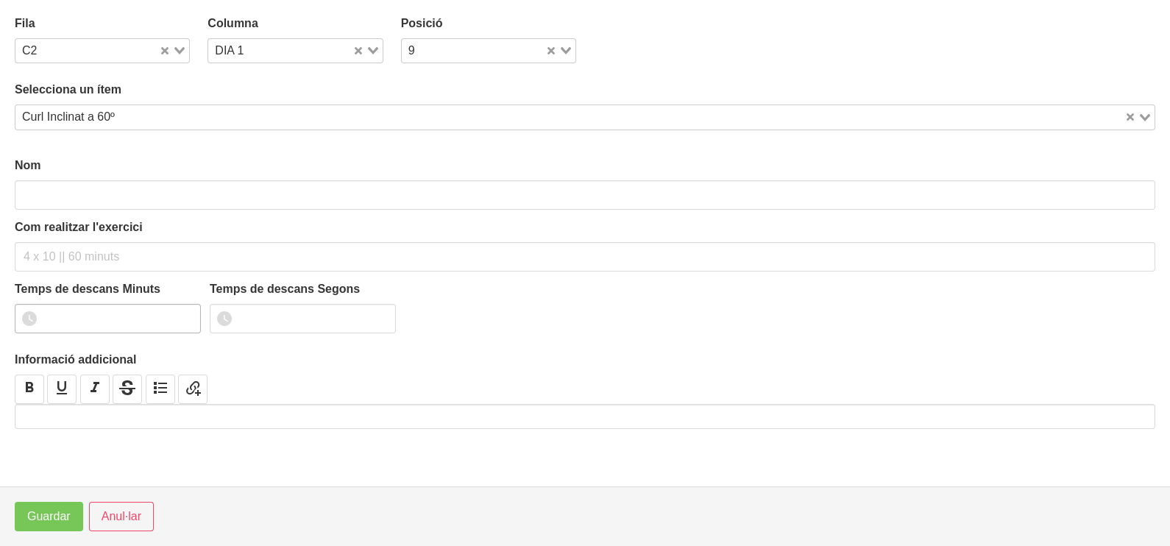
type input "Curl Inclinat a 60º"
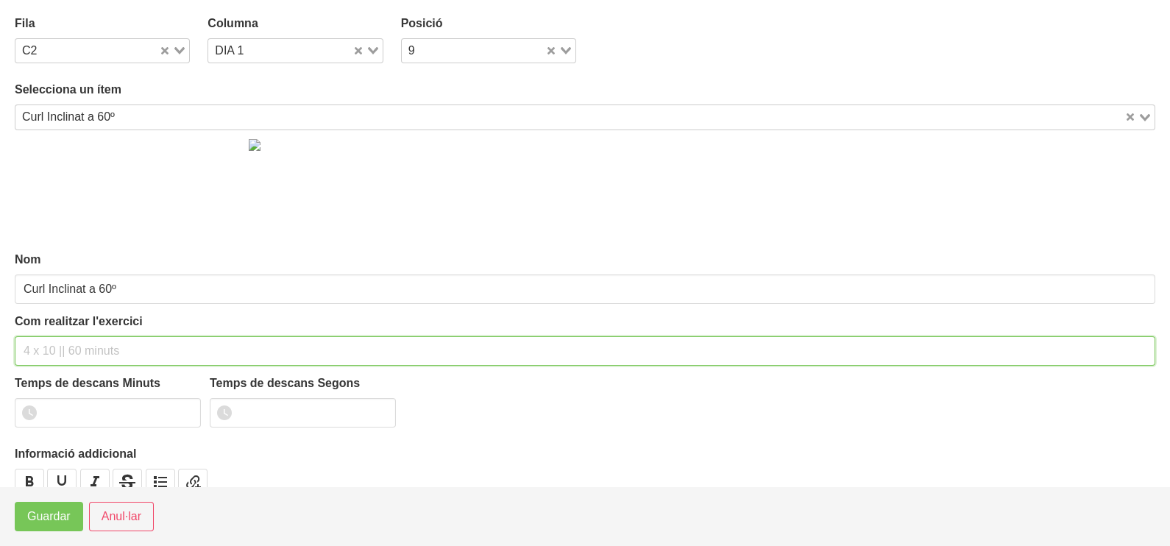
drag, startPoint x: 74, startPoint y: 349, endPoint x: 79, endPoint y: 342, distance: 9.4
click at [77, 342] on input "text" at bounding box center [585, 350] width 1140 height 29
drag, startPoint x: 113, startPoint y: 349, endPoint x: 104, endPoint y: 356, distance: 10.5
click at [104, 356] on input "3 x 6-8 a 3010 60"" at bounding box center [585, 350] width 1140 height 29
type input "3 x 6-8 a 3010 75""
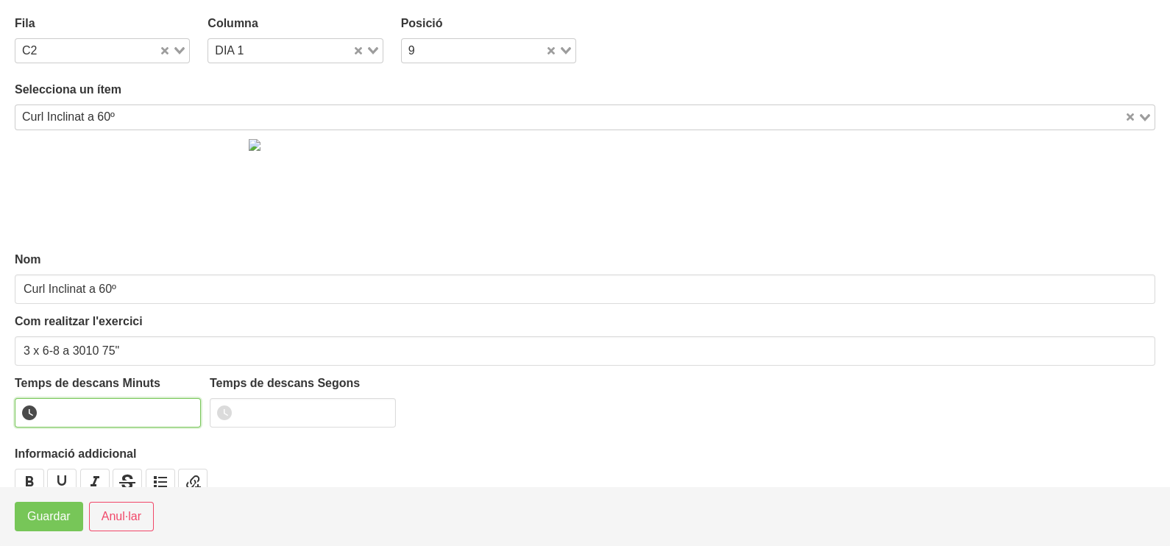
click at [131, 411] on input "number" at bounding box center [108, 412] width 186 height 29
type input "1"
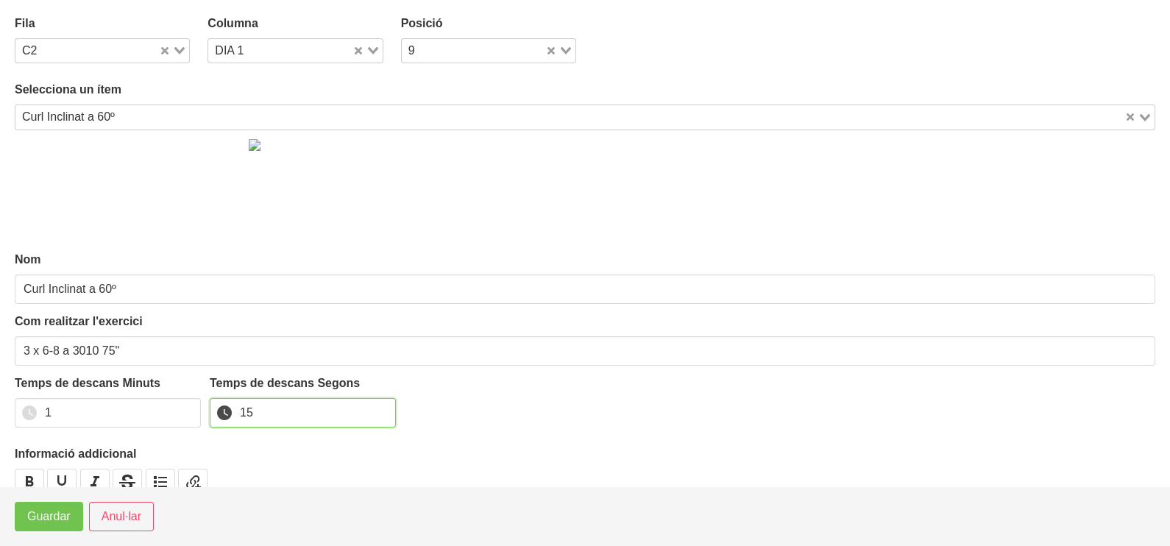
type input "15"
click at [60, 522] on span "Guardar" at bounding box center [48, 517] width 43 height 18
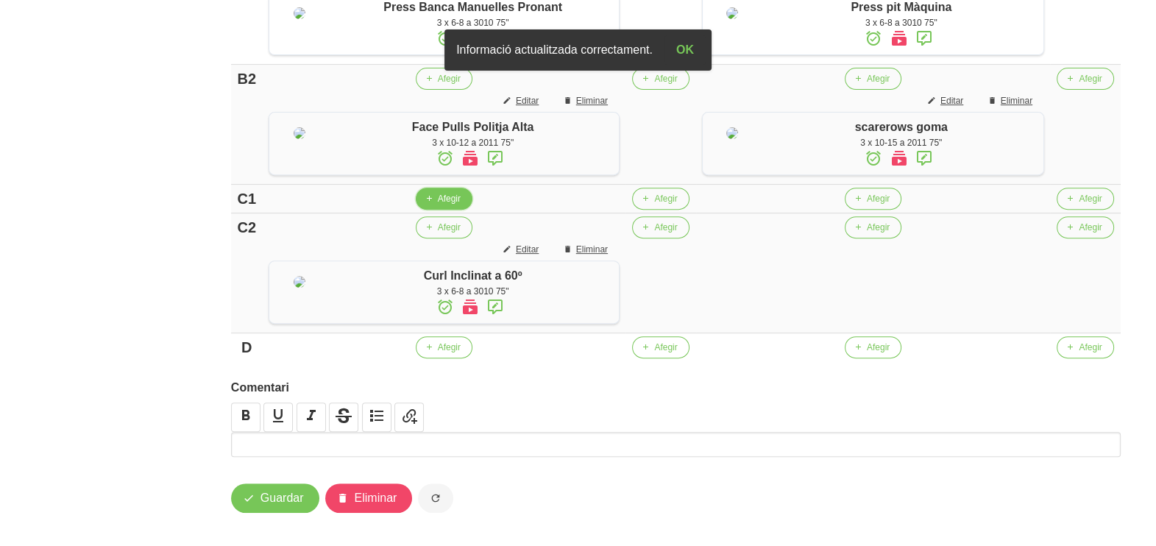
click at [460, 205] on span "Afegir" at bounding box center [449, 198] width 23 height 13
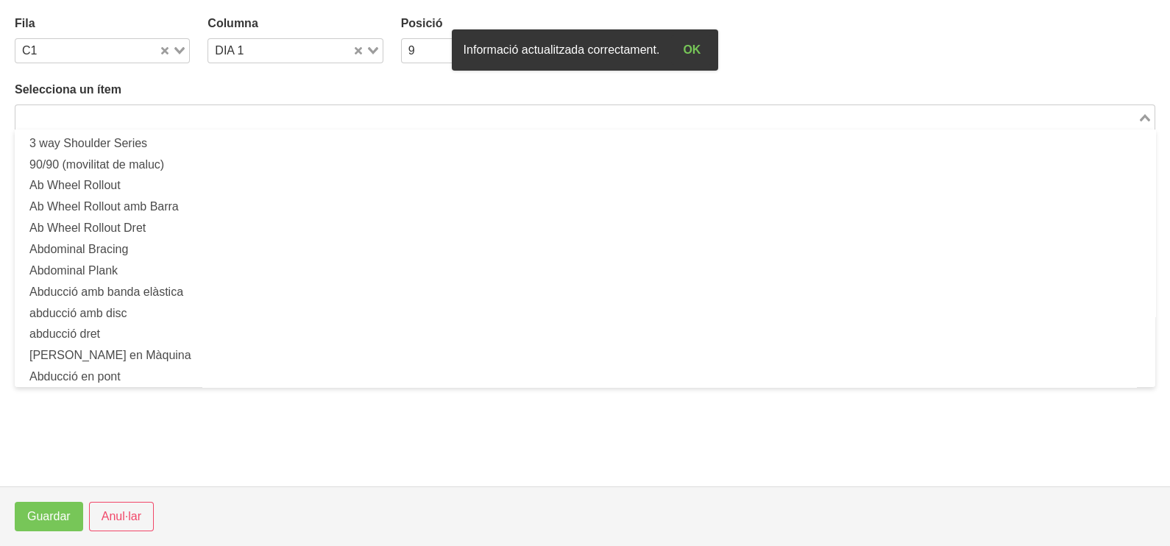
click at [107, 121] on input "Search for option" at bounding box center [576, 117] width 1119 height 18
type input "e"
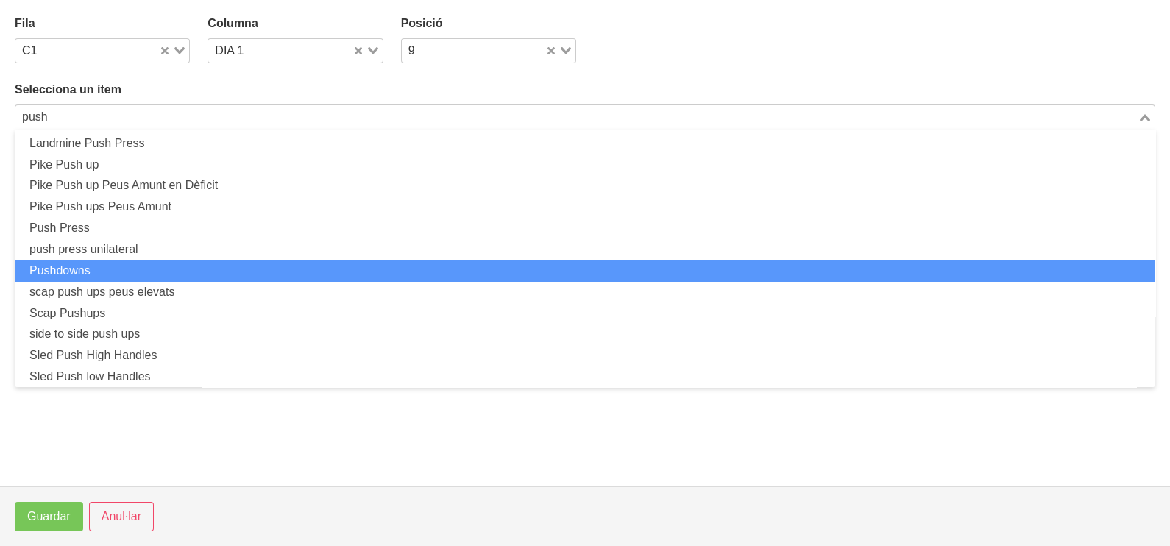
click at [101, 269] on li "Pushdowns" at bounding box center [585, 270] width 1140 height 21
type input "push"
type input "Pushdowns"
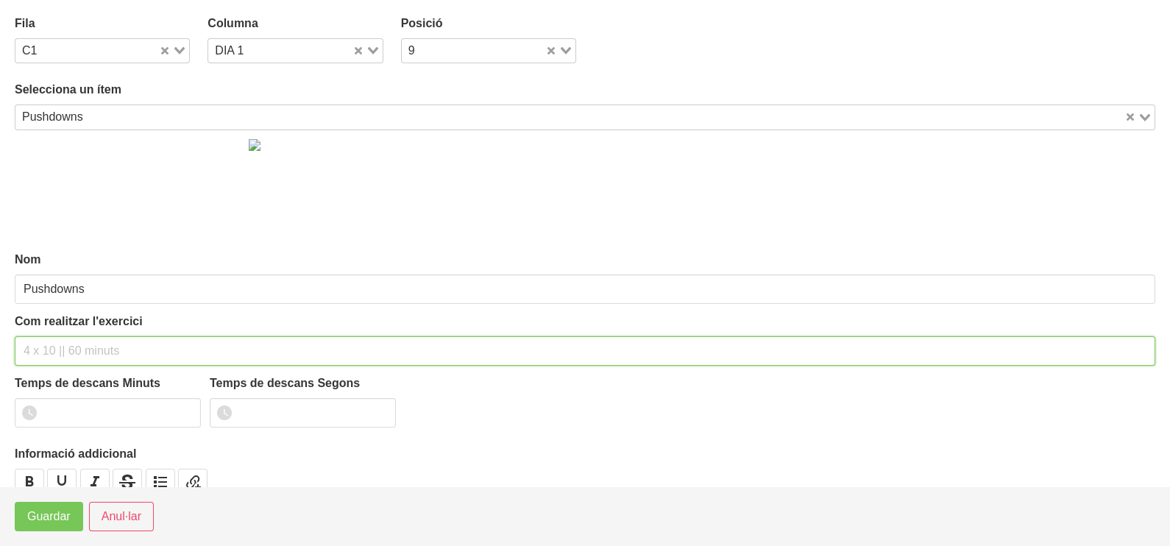
click at [59, 343] on input "text" at bounding box center [585, 350] width 1140 height 29
type input "3 x 8-10 (barra recta curta) 60""
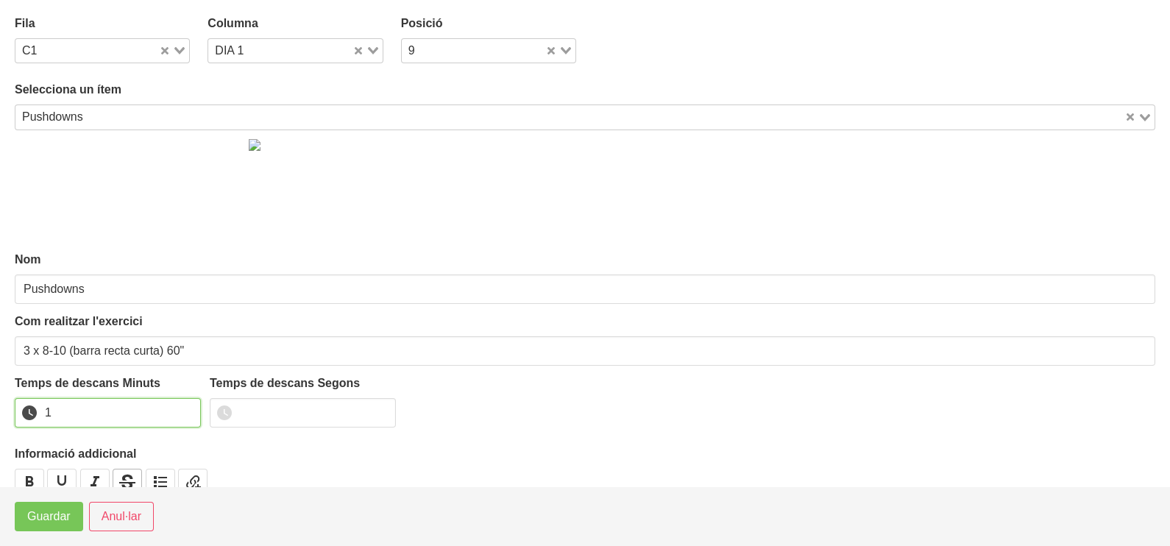
drag, startPoint x: 188, startPoint y: 410, endPoint x: 118, endPoint y: 471, distance: 92.8
type input "1"
click at [185, 412] on input "1" at bounding box center [108, 412] width 186 height 29
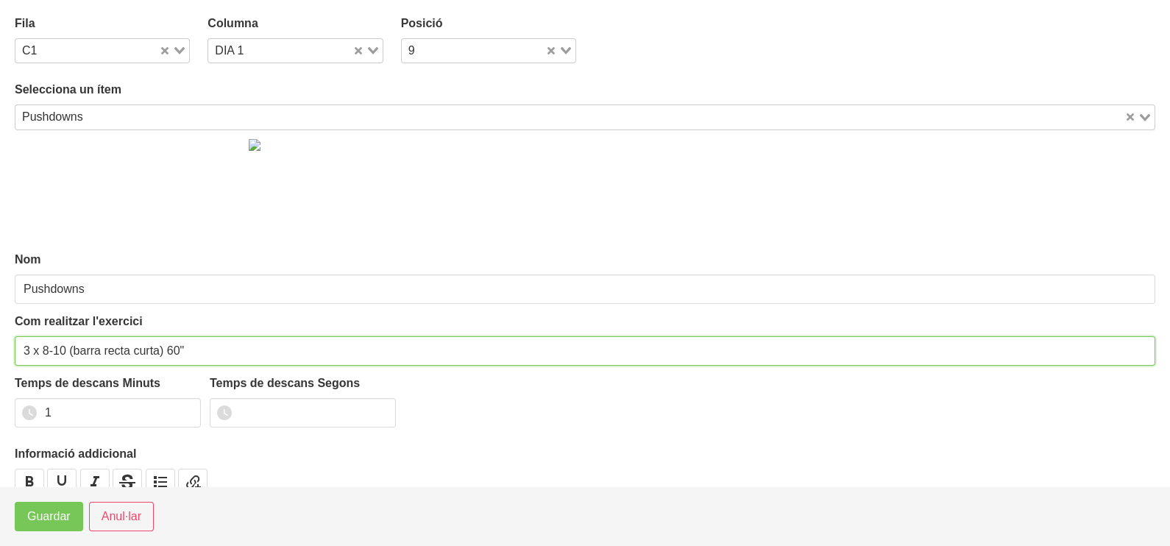
drag, startPoint x: 179, startPoint y: 346, endPoint x: 168, endPoint y: 350, distance: 12.3
click at [168, 350] on input "3 x 8-10 (barra recta curta) 60"" at bounding box center [585, 350] width 1140 height 29
type input "3 x 8-10 (barra recta curta) 75""
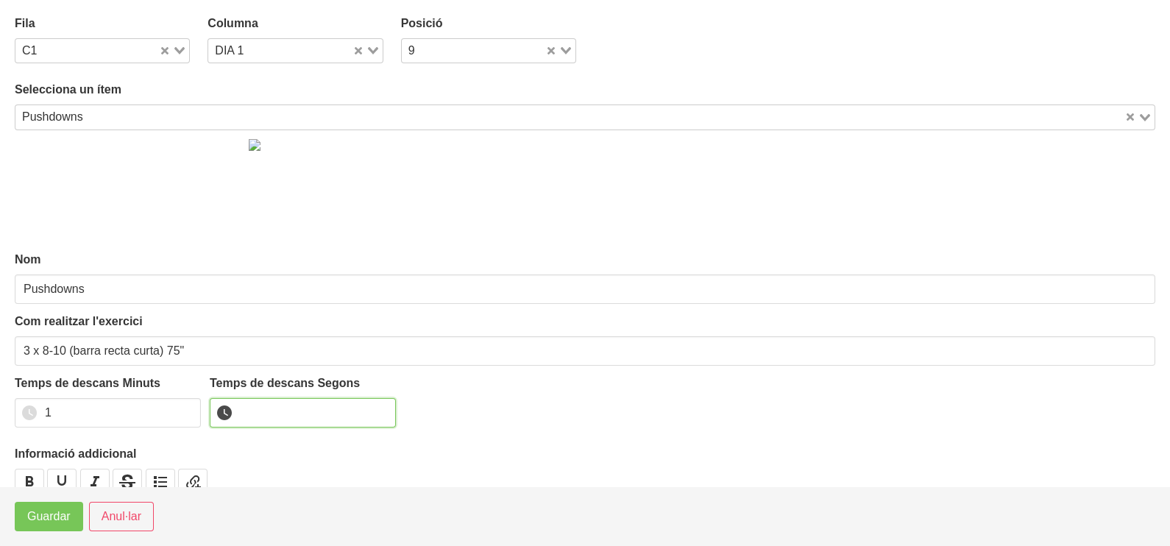
click at [258, 414] on input "number" at bounding box center [303, 412] width 186 height 29
type input "15"
click at [36, 519] on span "Guardar" at bounding box center [48, 517] width 43 height 18
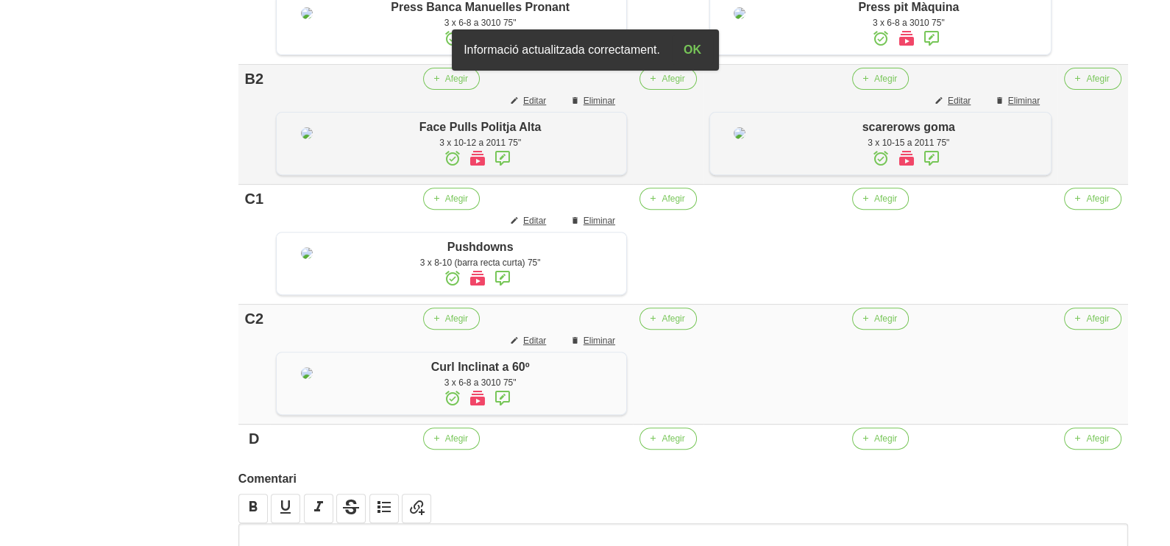
scroll to position [803, 0]
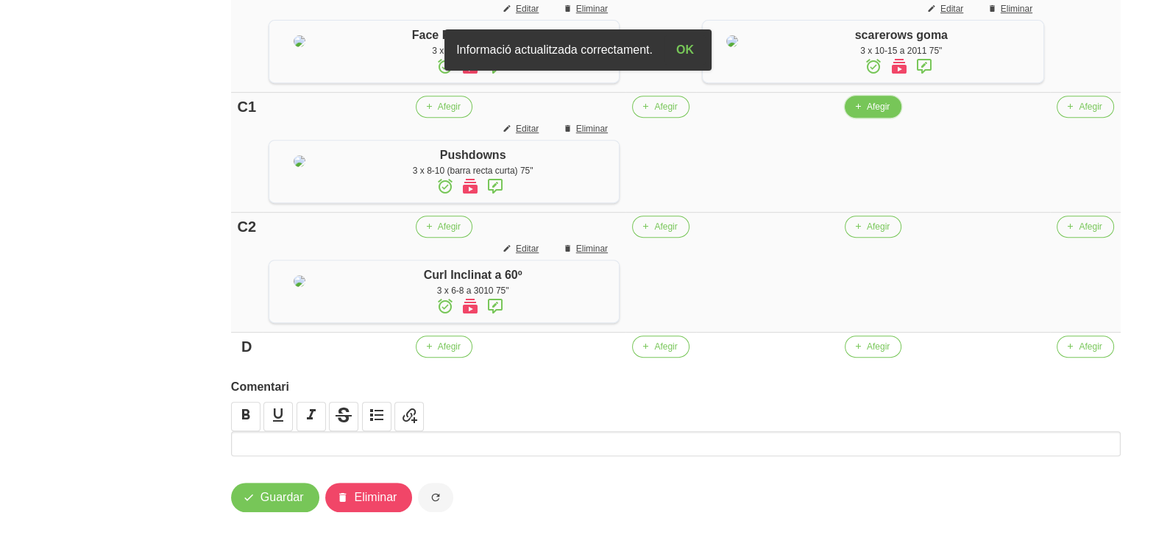
click at [884, 113] on span "Afegir" at bounding box center [878, 106] width 23 height 13
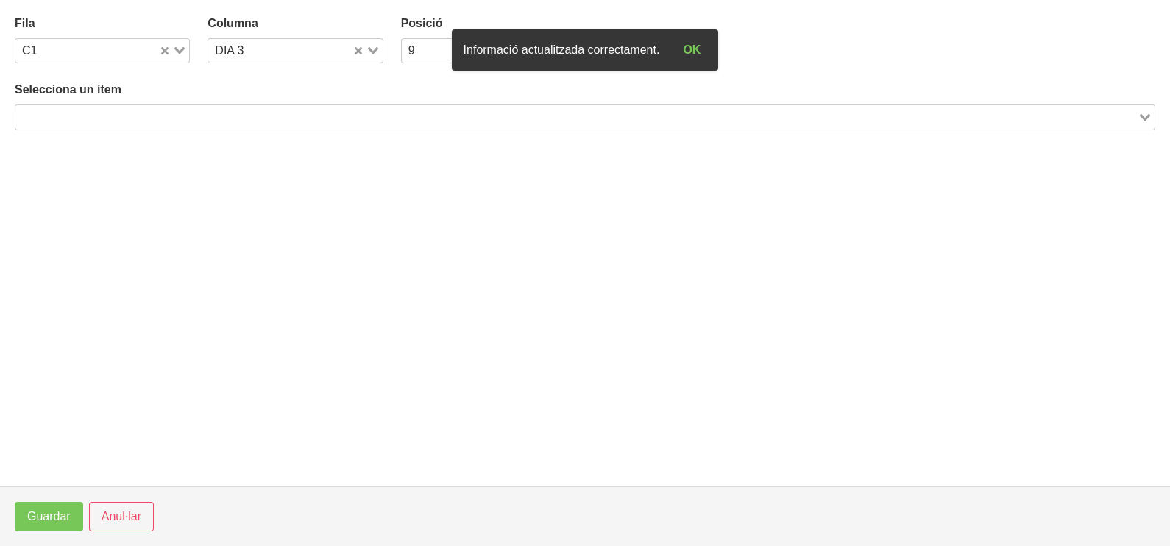
click at [223, 115] on input "Search for option" at bounding box center [576, 117] width 1119 height 18
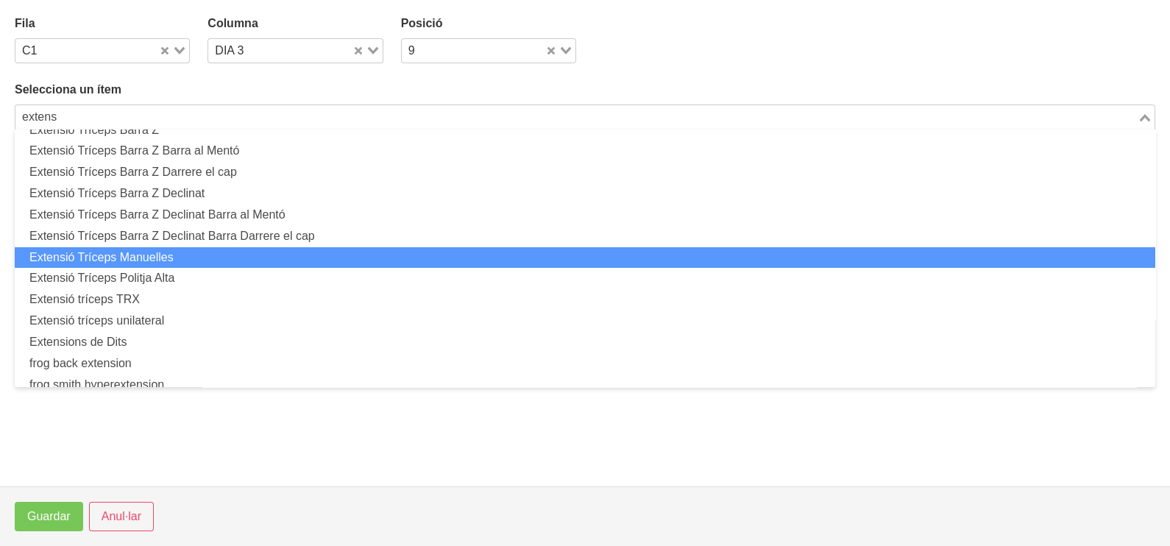
click at [205, 250] on li "Extensió Tríceps Manuelles" at bounding box center [585, 257] width 1140 height 21
type input "extens"
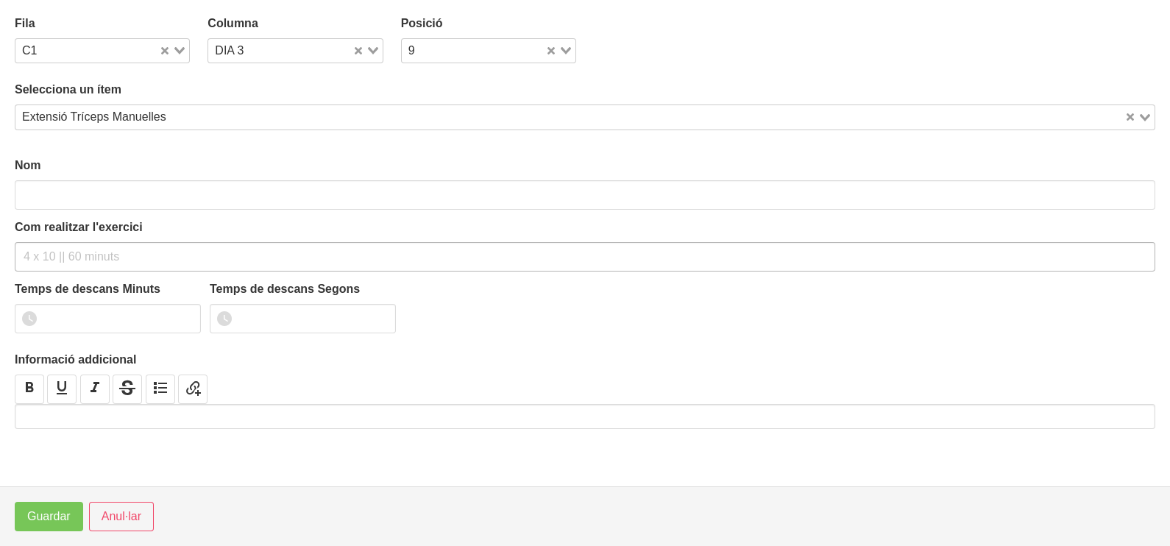
type input "Extensió Tríceps Manuelles"
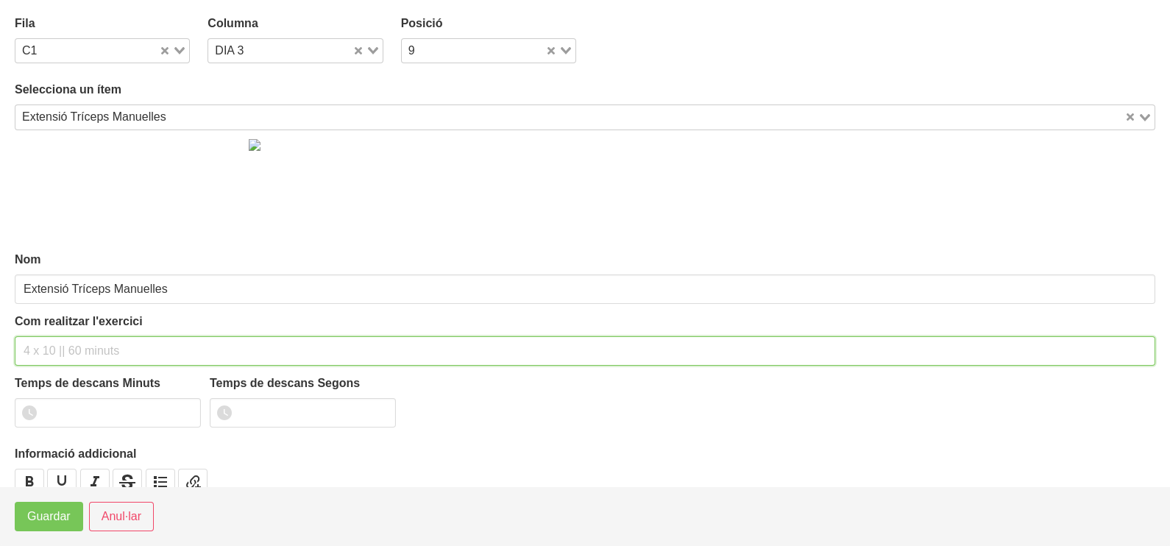
click at [61, 339] on input "text" at bounding box center [585, 350] width 1140 height 29
type input "3 x 8-10 a 3010 75""
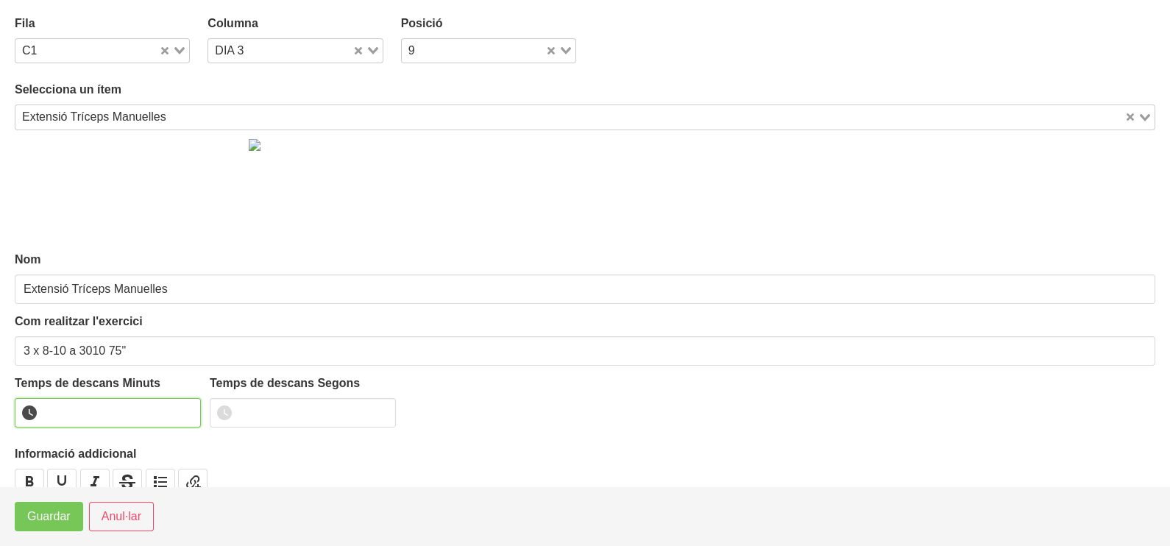
click at [77, 408] on input "number" at bounding box center [108, 412] width 186 height 29
type input "1"
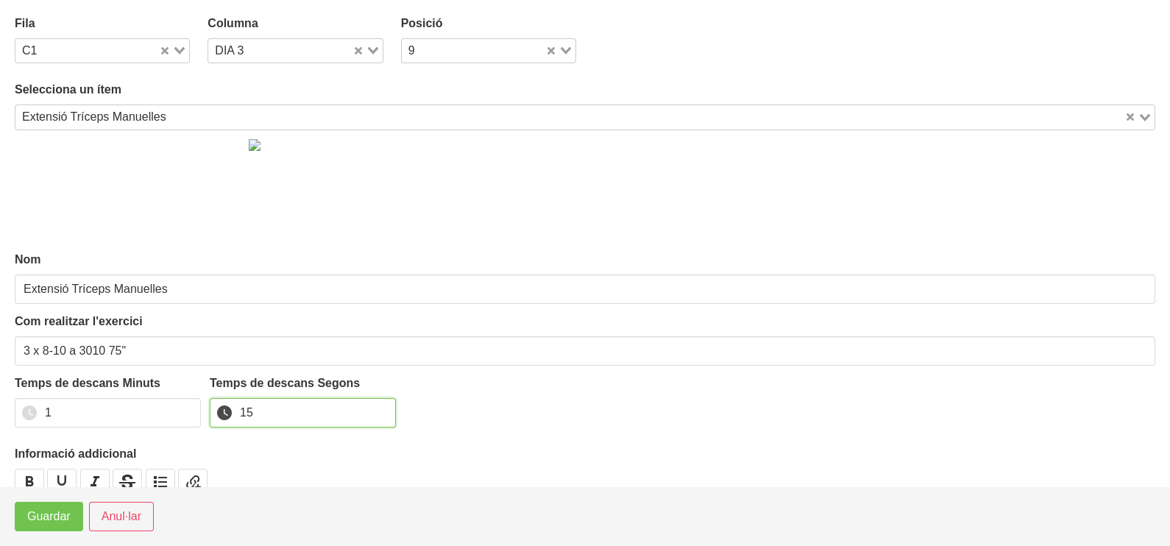
type input "15"
click at [47, 517] on span "Guardar" at bounding box center [48, 517] width 43 height 18
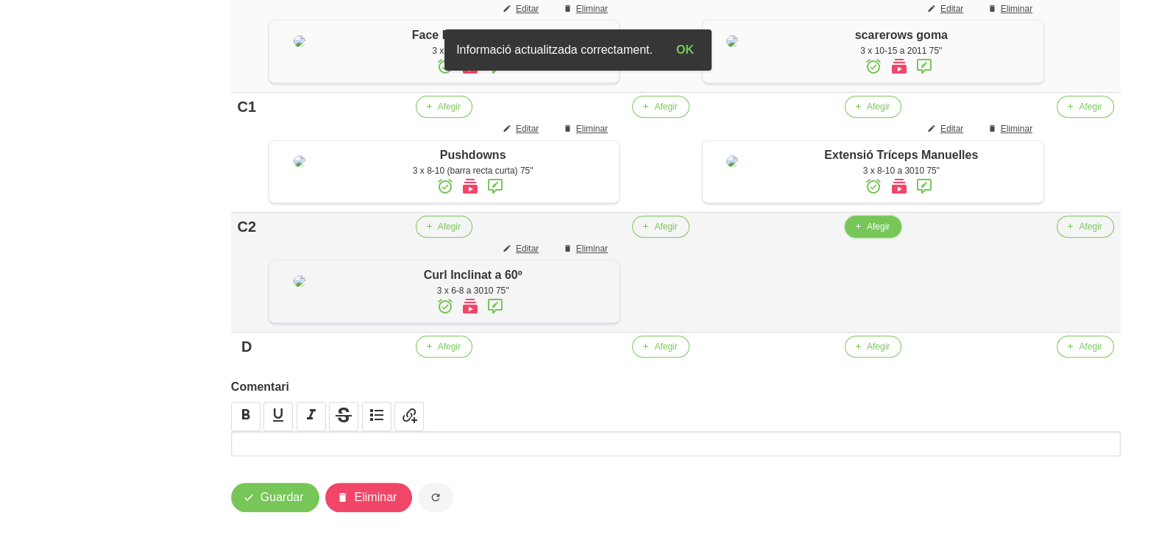
click at [871, 238] on button "Afegir" at bounding box center [872, 227] width 57 height 22
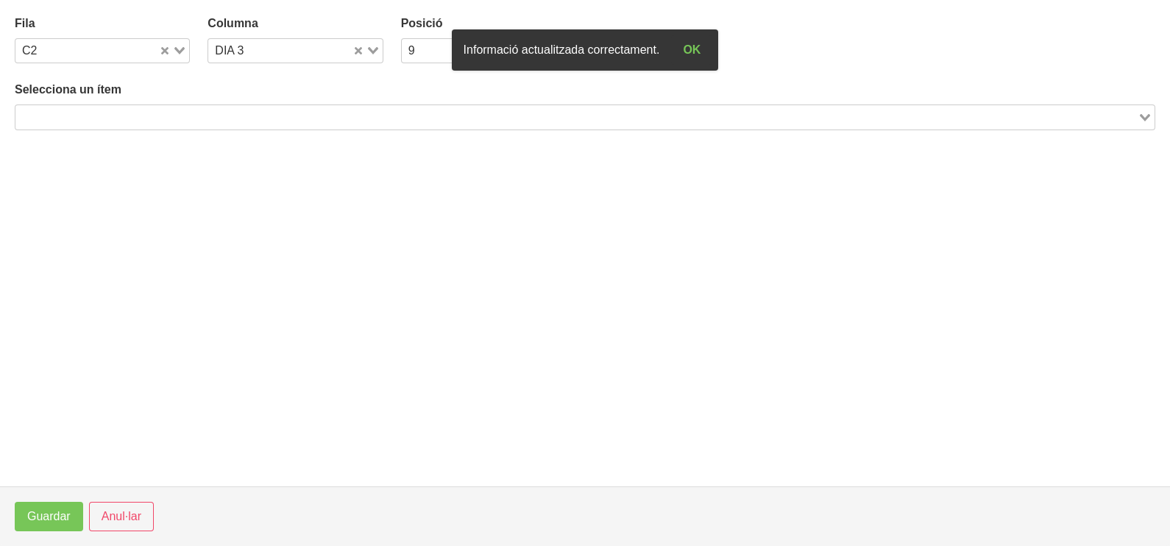
click at [272, 112] on input "Search for option" at bounding box center [576, 117] width 1119 height 18
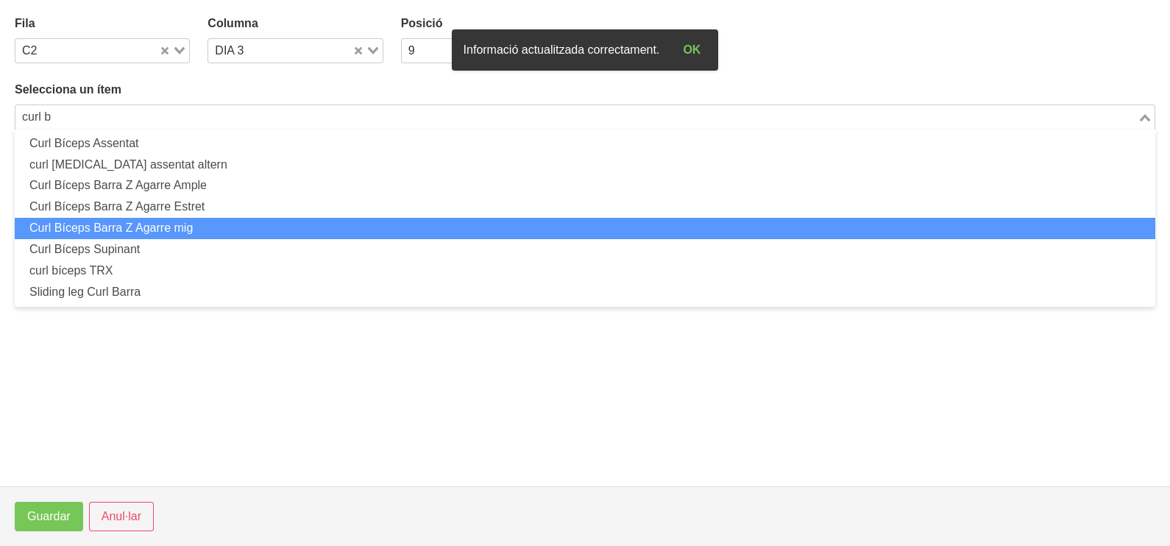
click at [224, 228] on li "Curl Bíceps Barra Z Agarre mig" at bounding box center [585, 228] width 1140 height 21
type input "curl b"
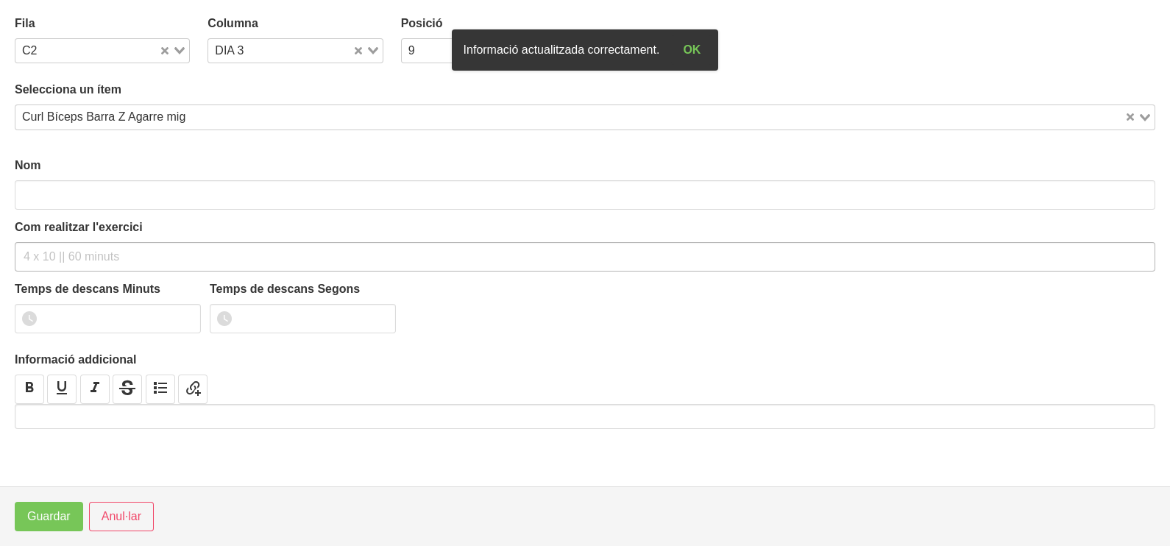
type input "Curl Bíceps Barra Z Agarre mig"
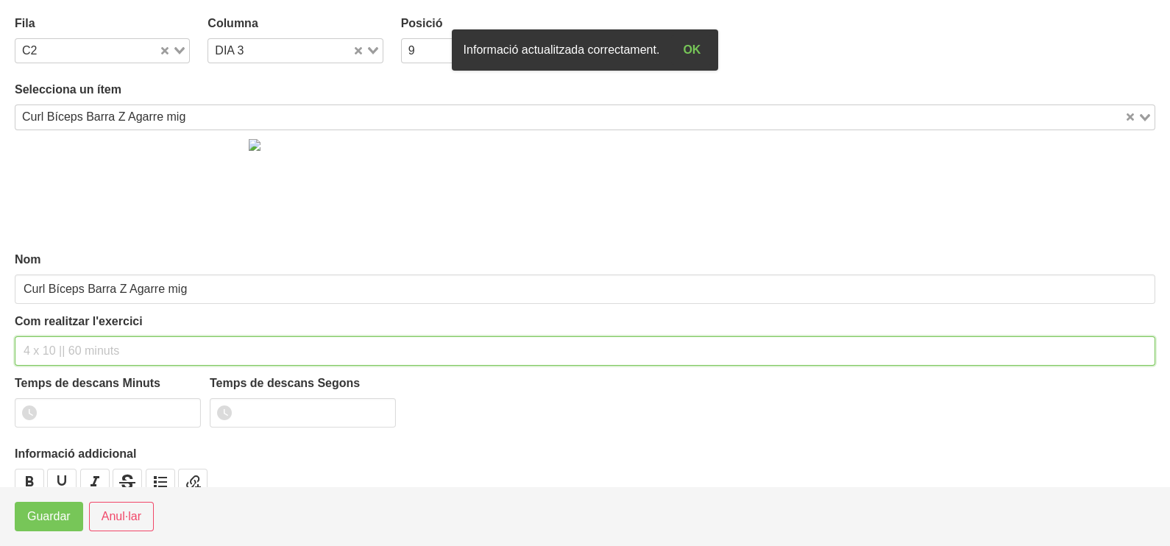
click at [63, 346] on input "text" at bounding box center [585, 350] width 1140 height 29
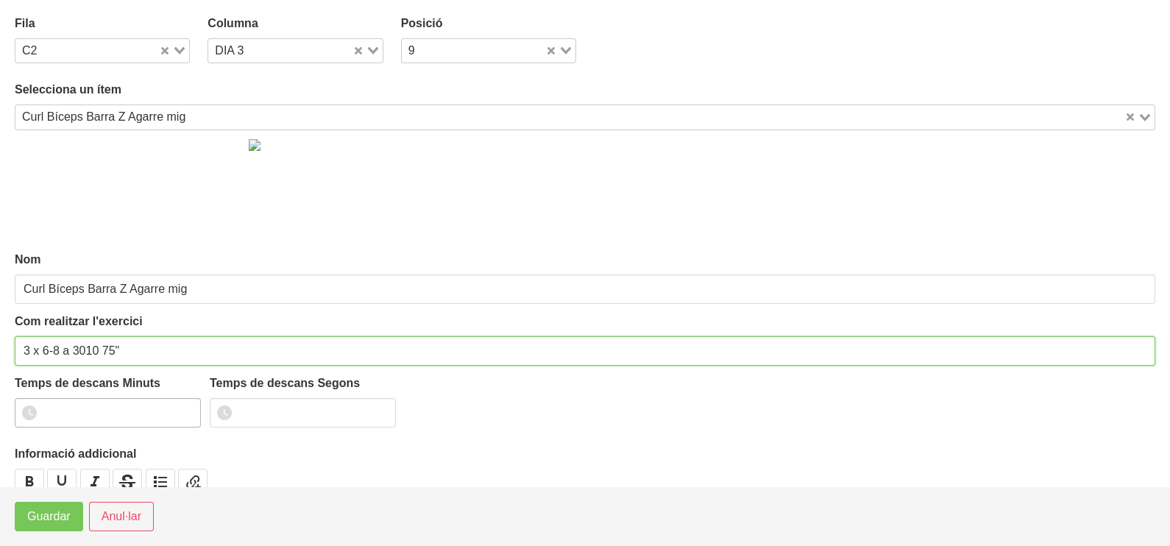
type input "3 x 6-8 a 3010 75""
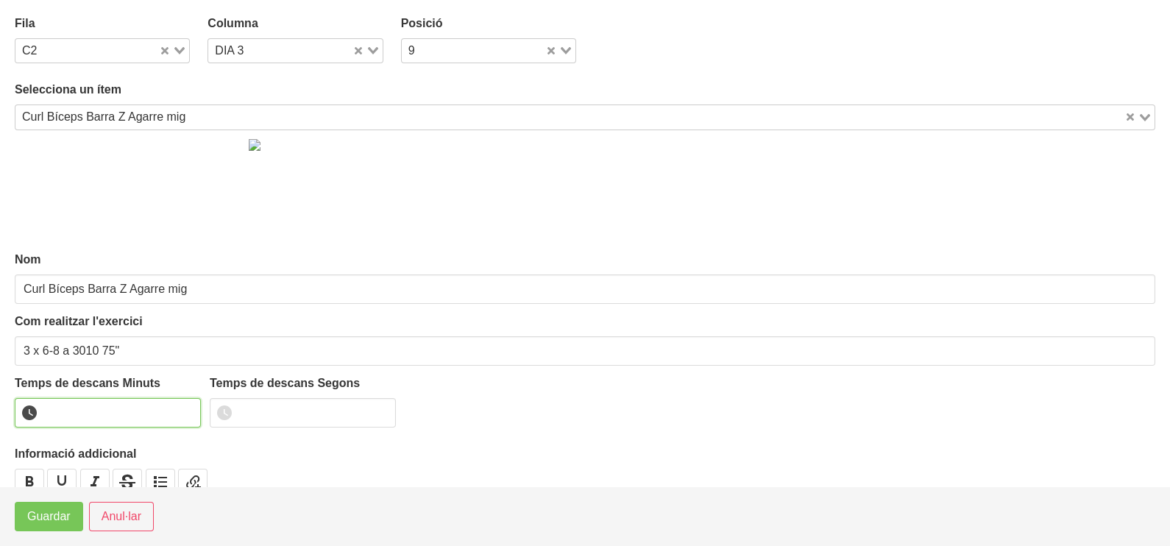
drag, startPoint x: 83, startPoint y: 408, endPoint x: 77, endPoint y: 399, distance: 10.6
click at [84, 408] on input "number" at bounding box center [108, 412] width 186 height 29
type input "1"
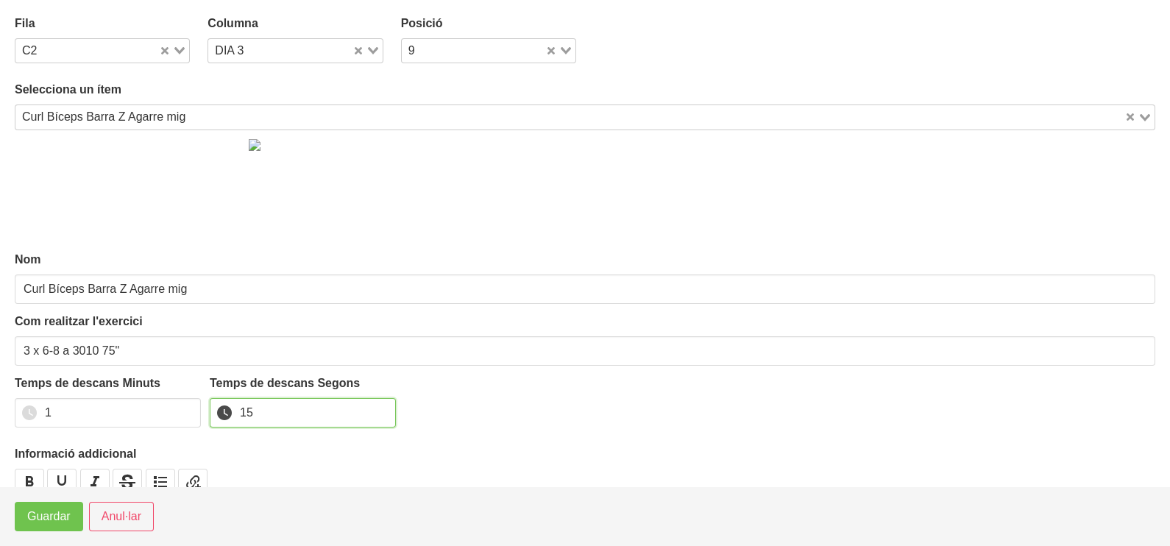
type input "15"
click at [43, 513] on span "Guardar" at bounding box center [48, 517] width 43 height 18
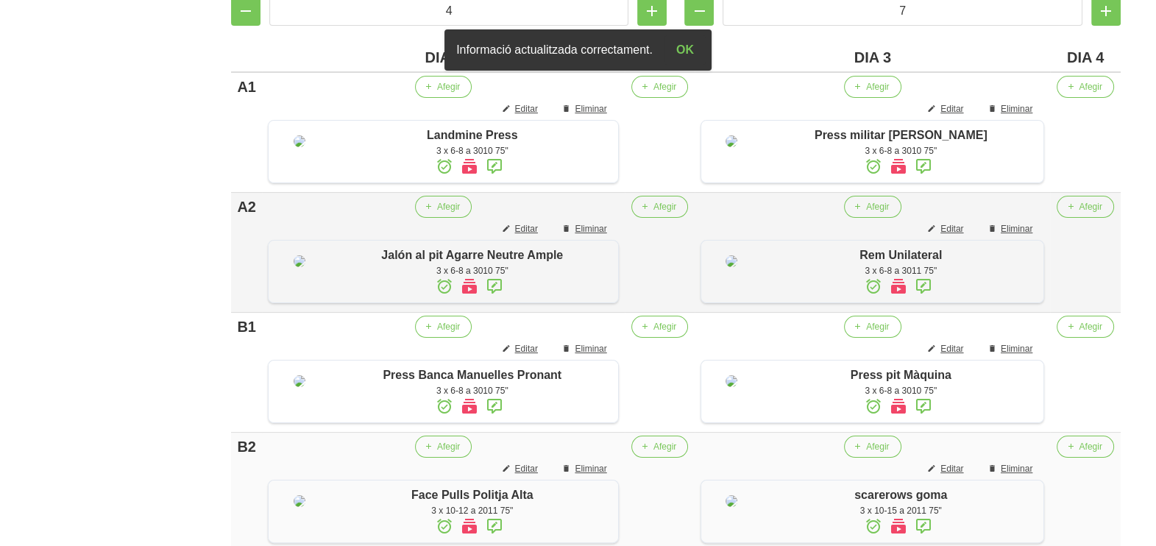
scroll to position [252, 0]
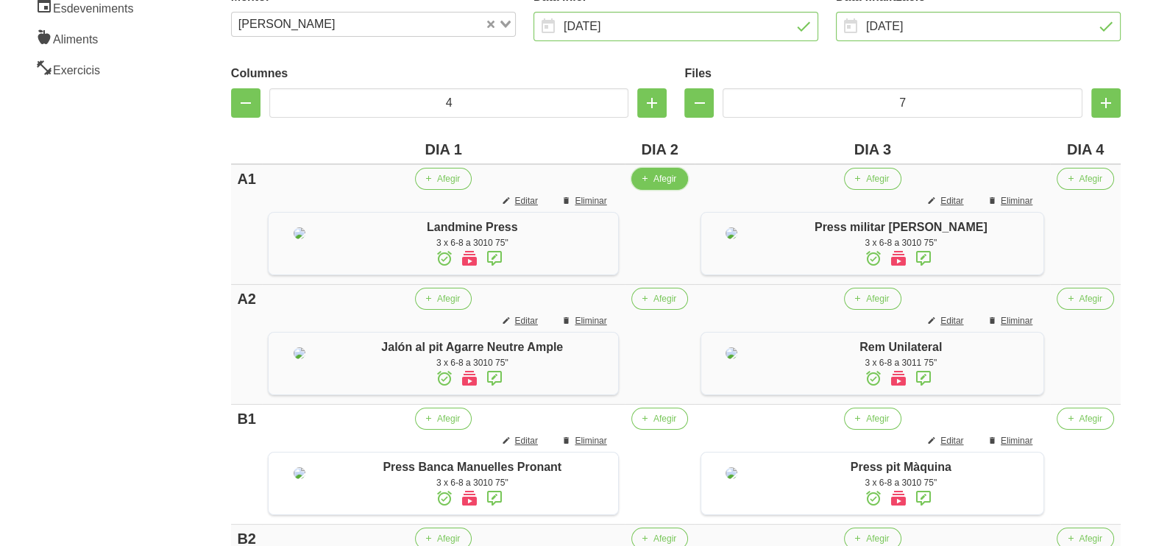
click at [658, 181] on span "Afegir" at bounding box center [664, 178] width 23 height 13
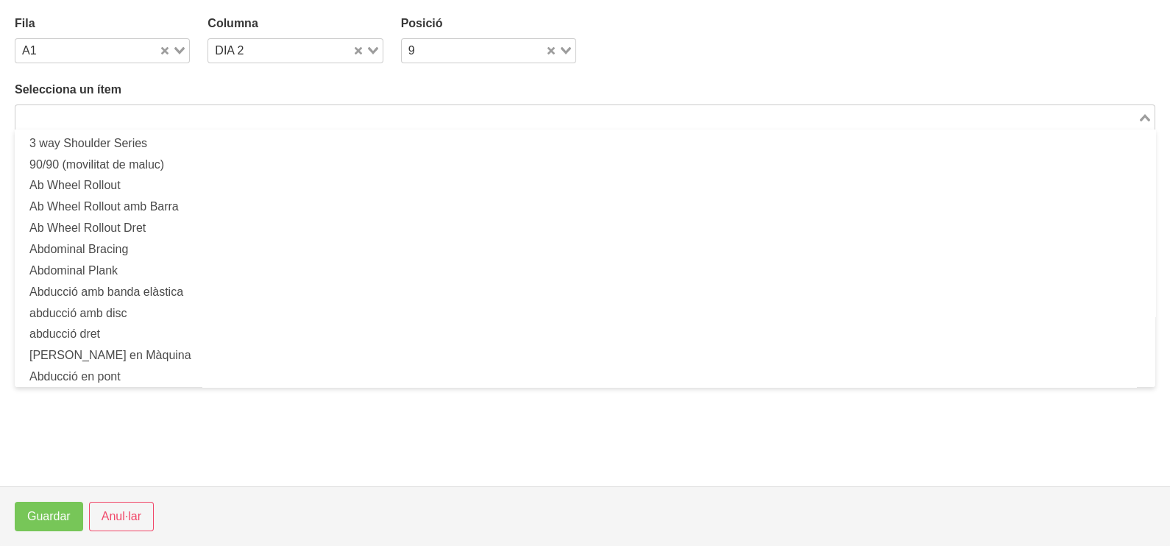
drag, startPoint x: 225, startPoint y: 110, endPoint x: 258, endPoint y: 69, distance: 52.8
click at [225, 111] on input "Search for option" at bounding box center [576, 117] width 1119 height 18
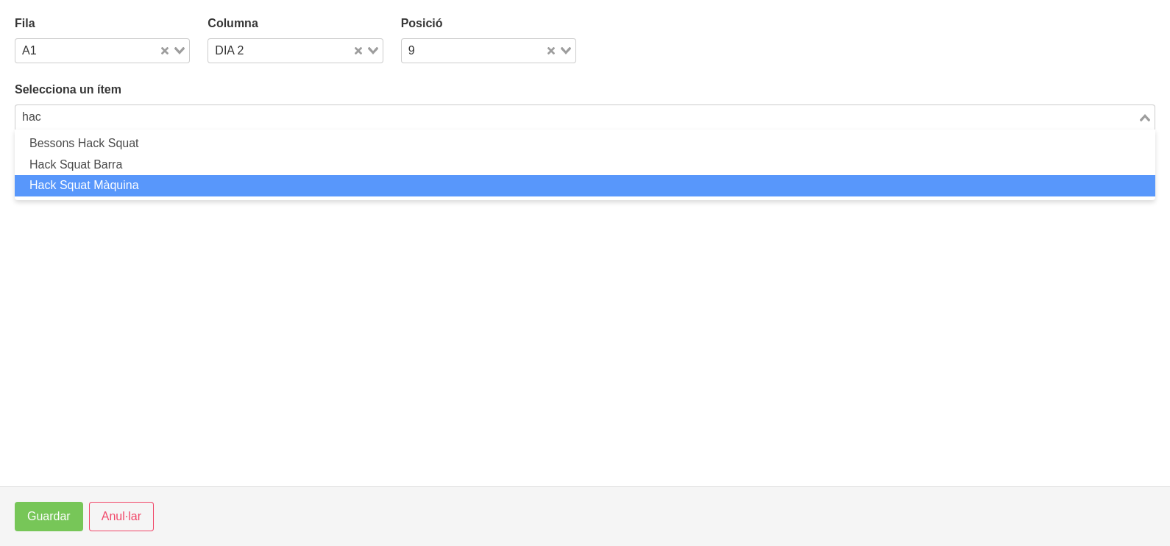
click at [138, 182] on li "Hack Squat Màquina" at bounding box center [585, 185] width 1140 height 21
type input "hac"
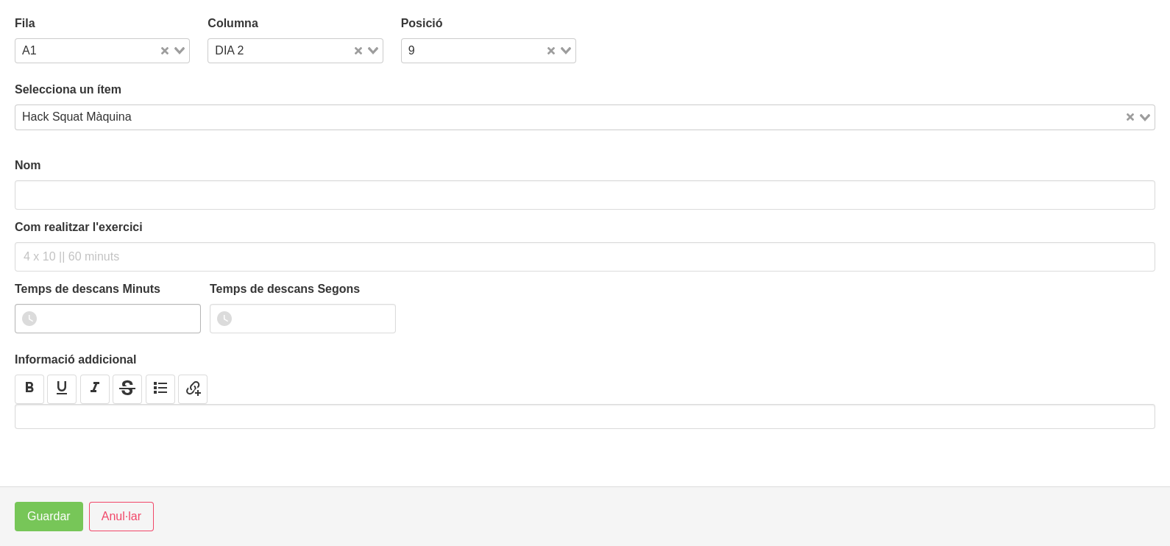
type input "Hack Squat Màquina"
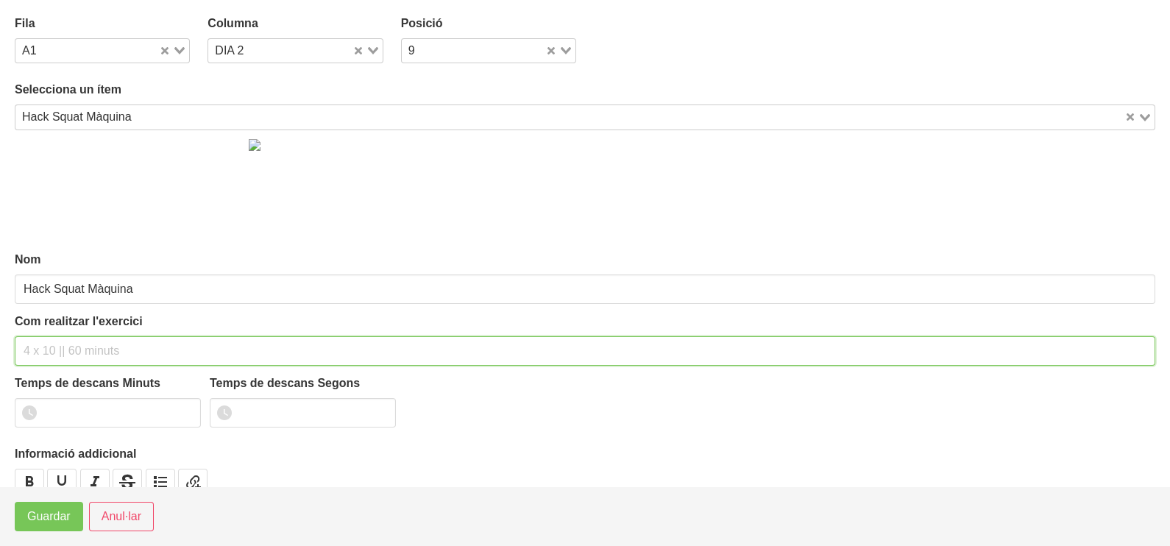
drag, startPoint x: 54, startPoint y: 345, endPoint x: 66, endPoint y: 324, distance: 24.4
click at [63, 331] on div "Com realitzar l'exercici" at bounding box center [585, 339] width 1140 height 53
type input "3 x 6-8 a 3010 75""
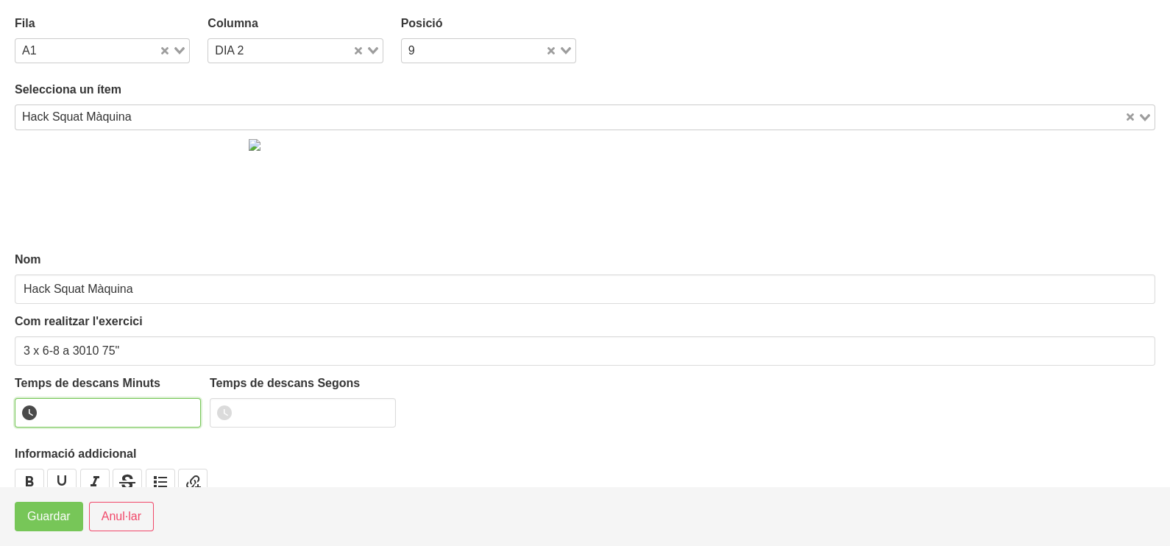
drag, startPoint x: 102, startPoint y: 413, endPoint x: 103, endPoint y: 405, distance: 8.9
click at [102, 413] on input "number" at bounding box center [108, 412] width 186 height 29
type input "1"
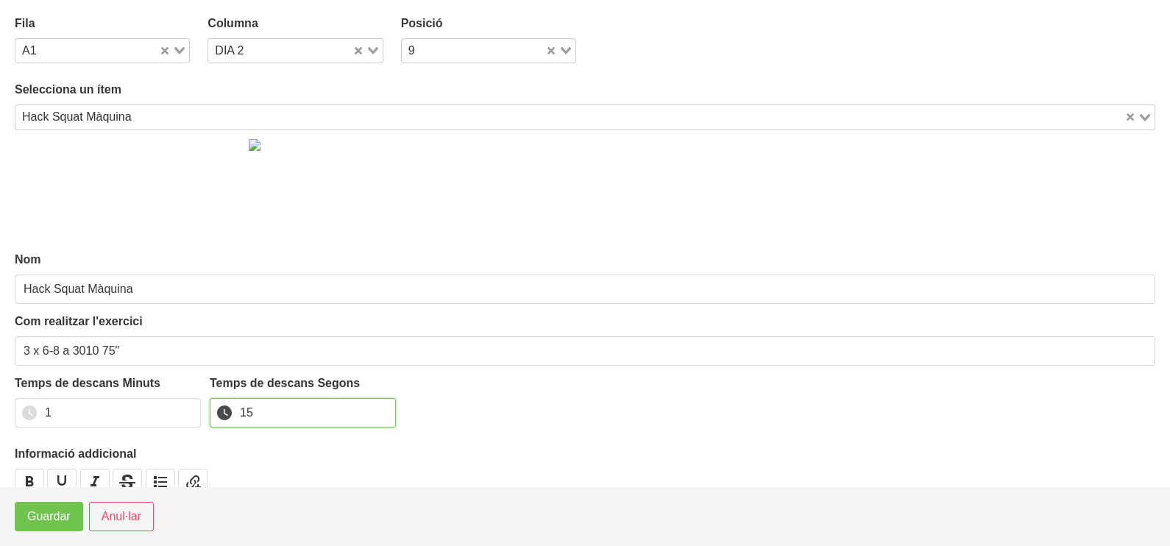
type input "15"
click at [52, 522] on span "Guardar" at bounding box center [48, 517] width 43 height 18
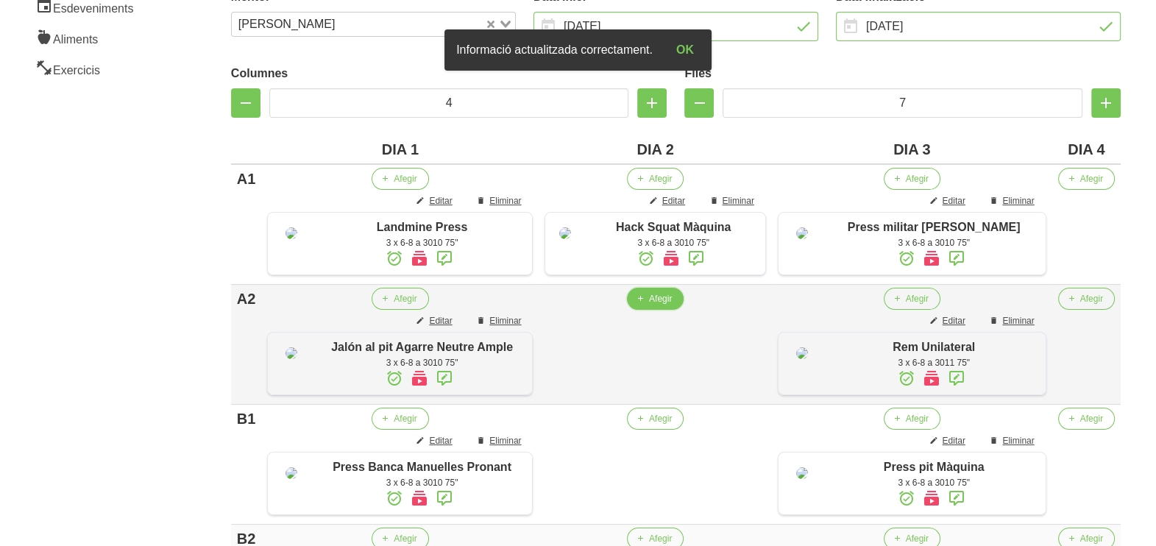
click at [656, 305] on span "Afegir" at bounding box center [660, 298] width 23 height 13
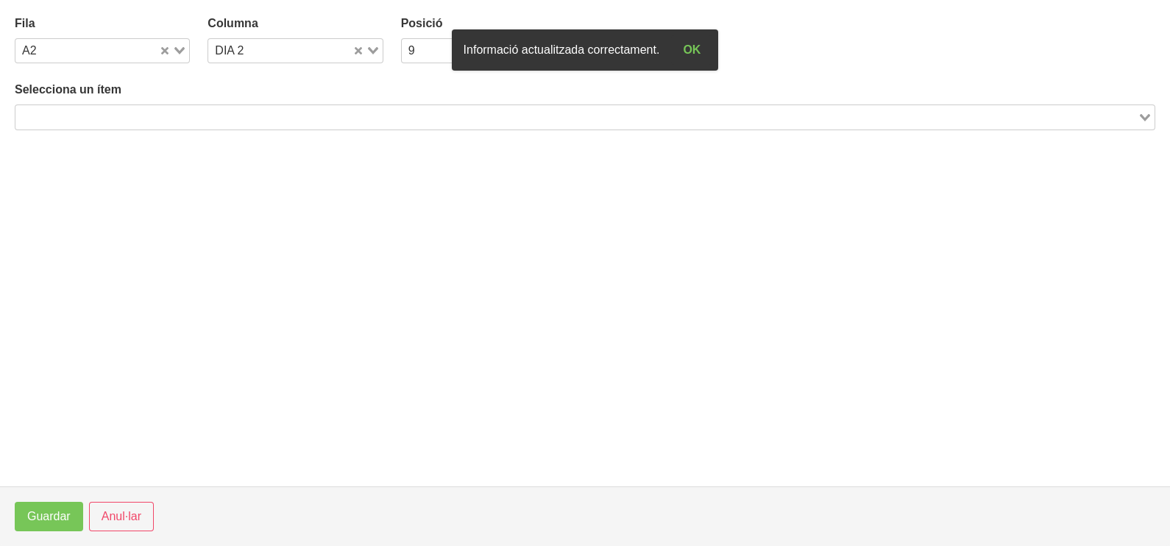
click at [291, 115] on input "Search for option" at bounding box center [576, 117] width 1119 height 18
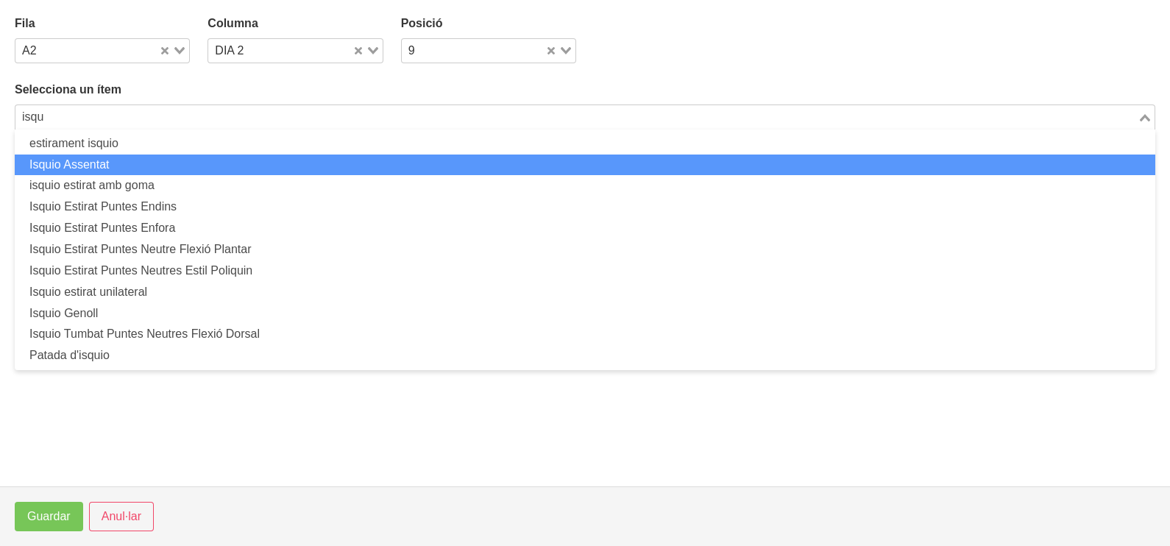
click at [188, 158] on li "Isquio Assentat" at bounding box center [585, 164] width 1140 height 21
type input "isqu"
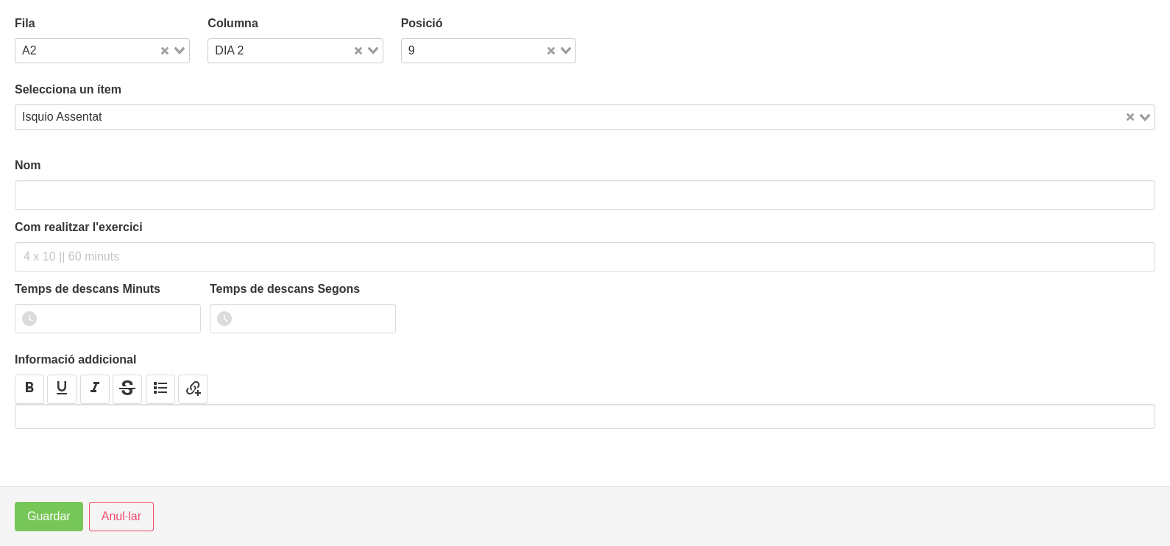
type input "Isquio Assentat"
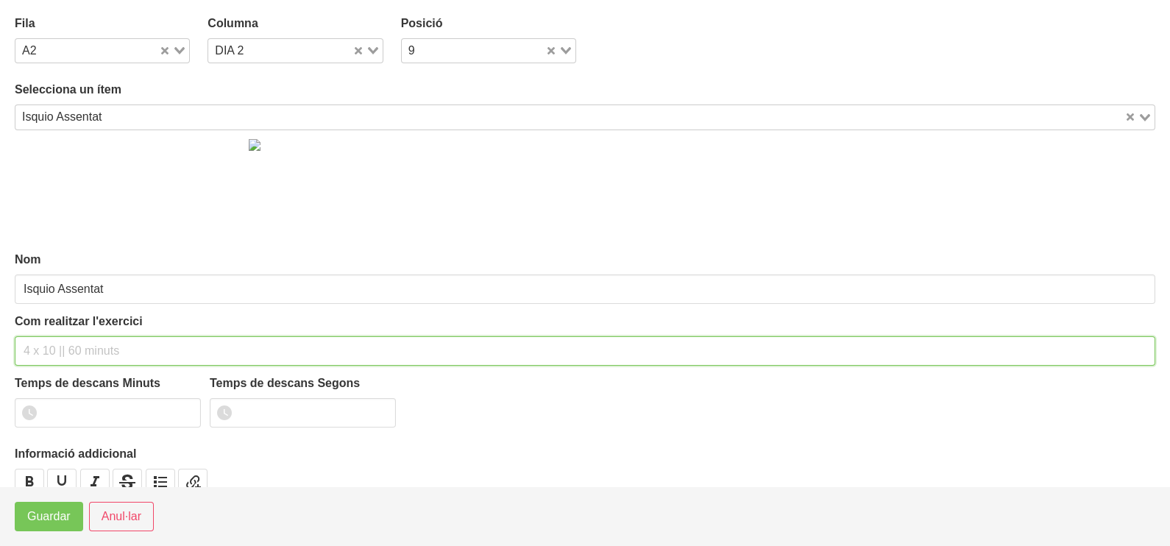
click at [68, 346] on input "text" at bounding box center [585, 350] width 1140 height 29
type input "3 x 6-8 a 3010 75""
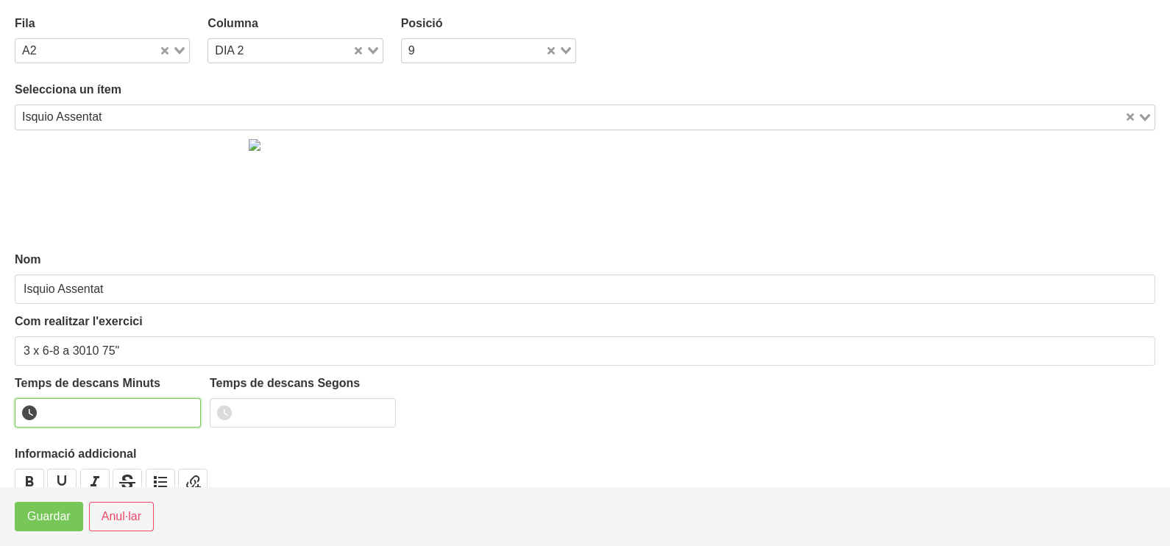
click at [78, 399] on input "number" at bounding box center [108, 412] width 186 height 29
type input "1"
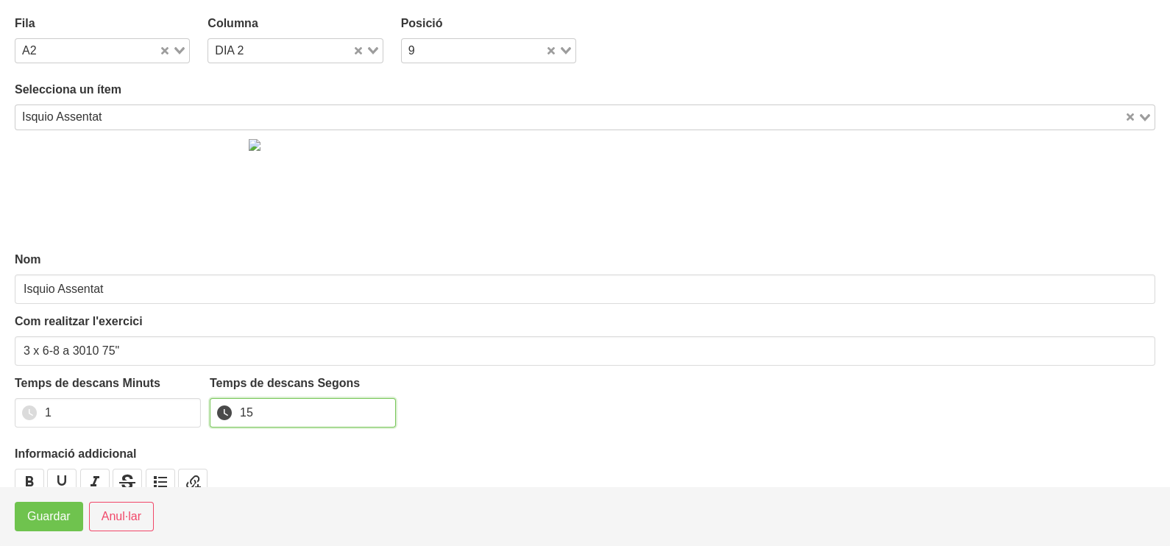
type input "15"
click at [54, 519] on span "Guardar" at bounding box center [48, 517] width 43 height 18
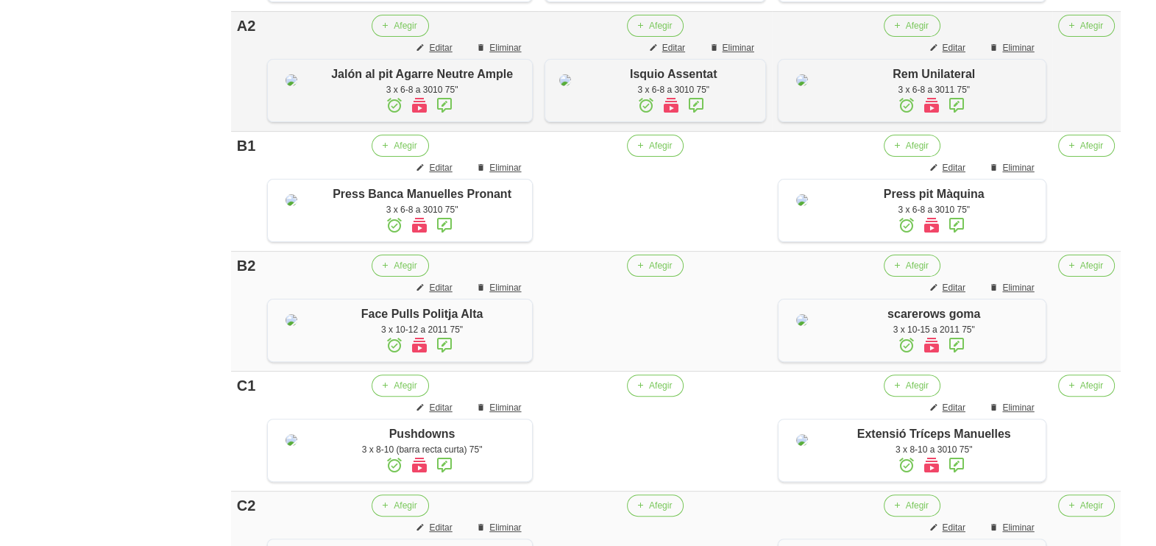
scroll to position [527, 0]
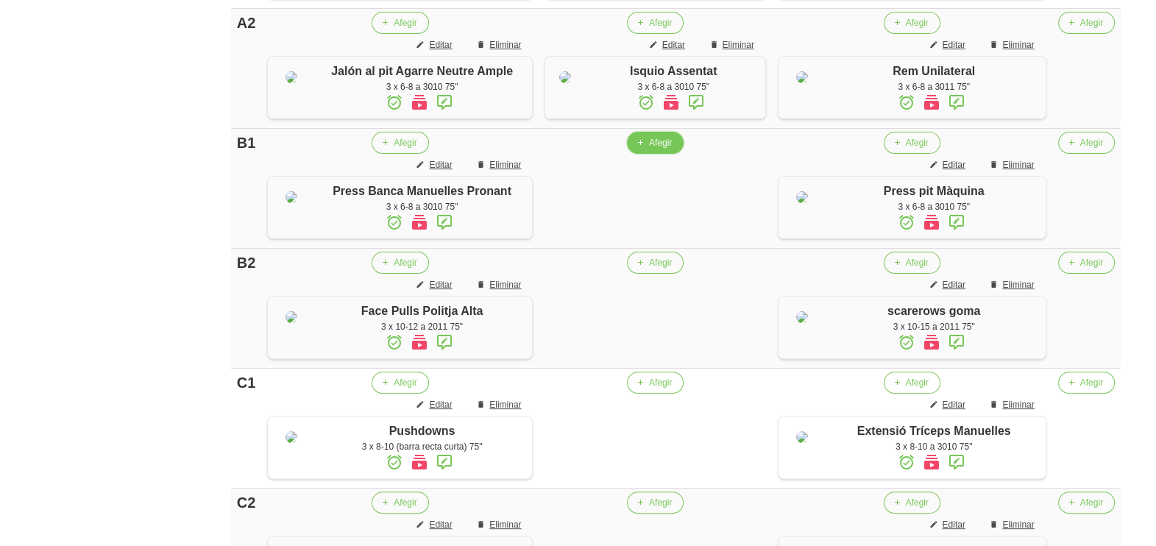
click at [652, 154] on button "Afegir" at bounding box center [655, 143] width 57 height 22
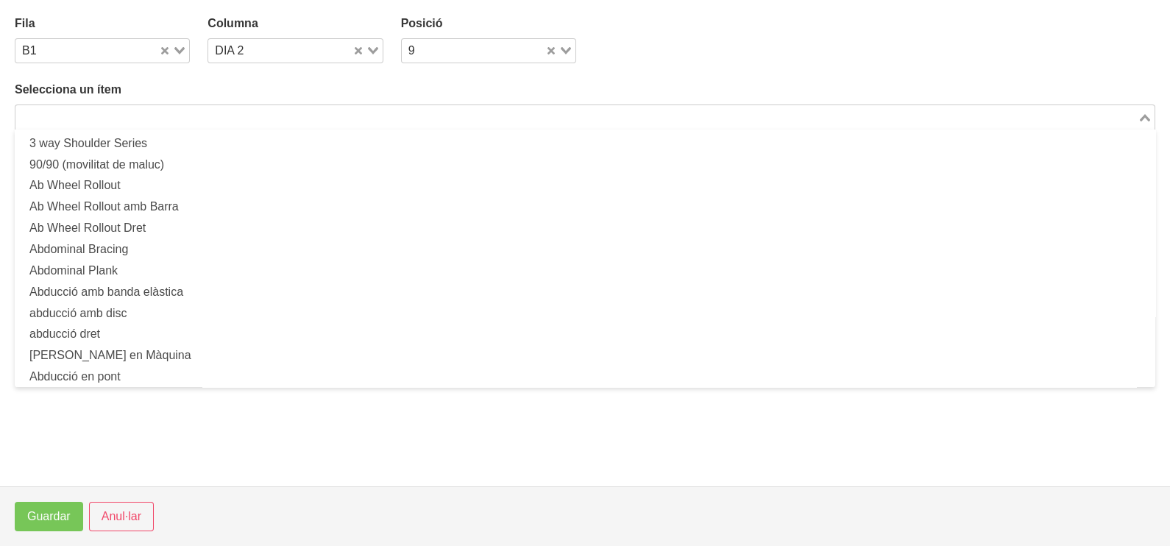
click at [193, 118] on input "Search for option" at bounding box center [576, 117] width 1119 height 18
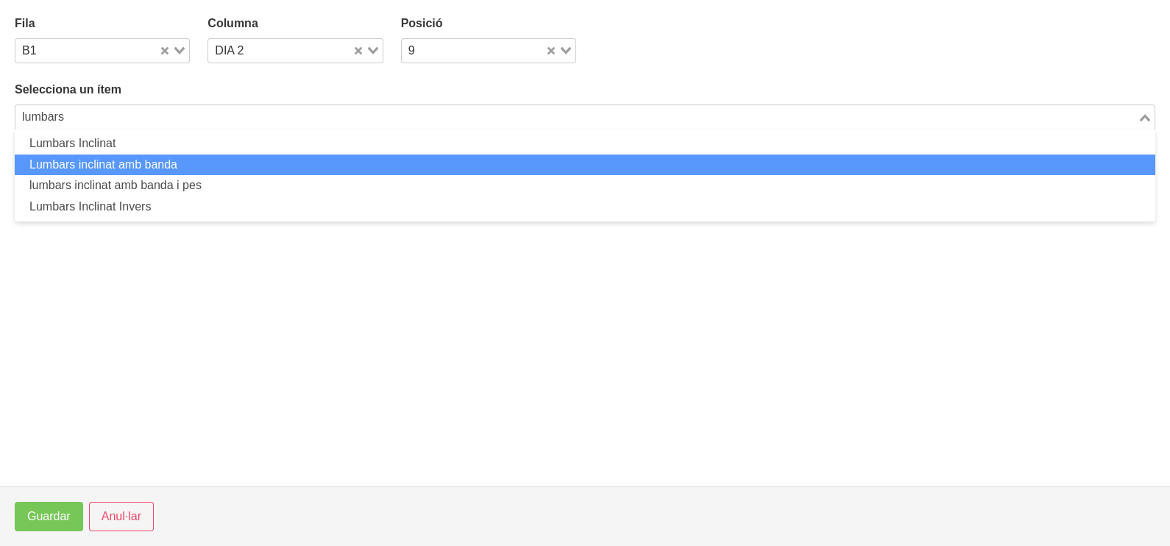
click at [210, 166] on li "Lumbars inclinat amb banda" at bounding box center [585, 164] width 1140 height 21
type input "lumbars"
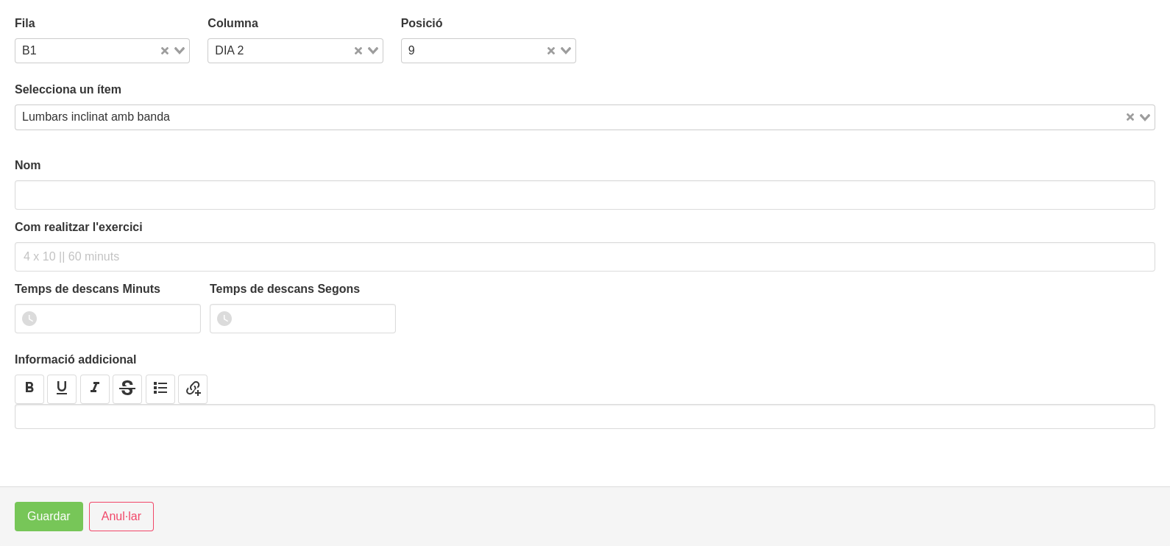
type input "Lumbars inclinat amb banda"
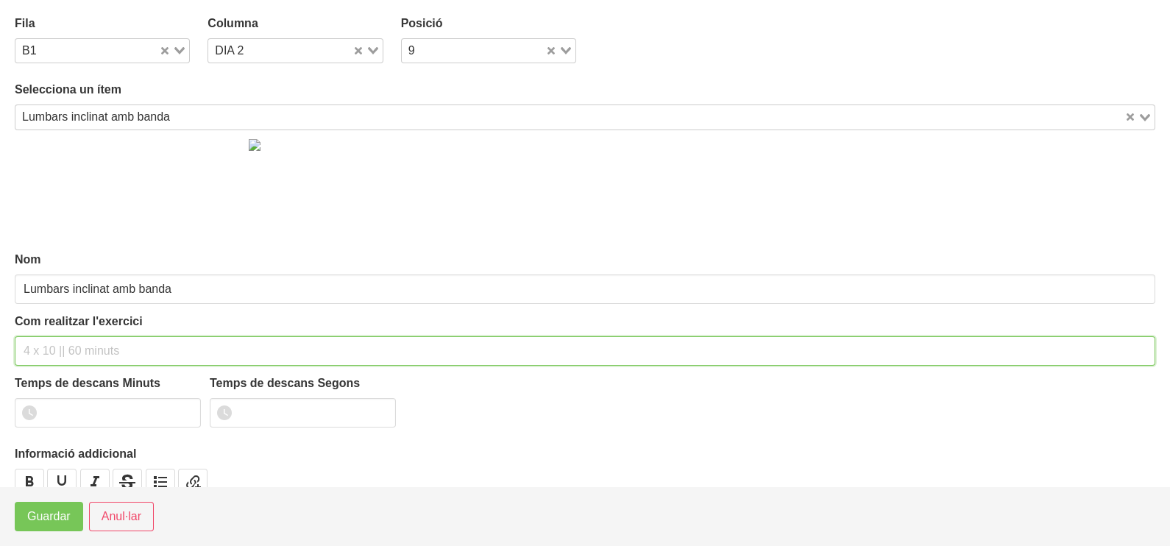
click at [66, 349] on input "text" at bounding box center [585, 350] width 1140 height 29
type input "3 x 8-10 a 2011 75""
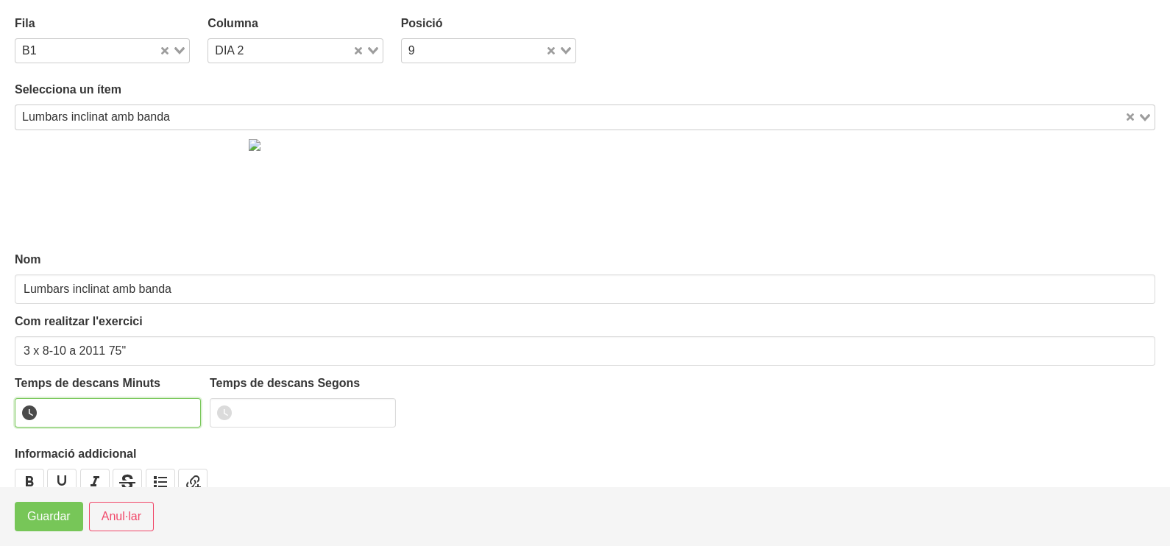
click at [73, 410] on input "number" at bounding box center [108, 412] width 186 height 29
type input "1"
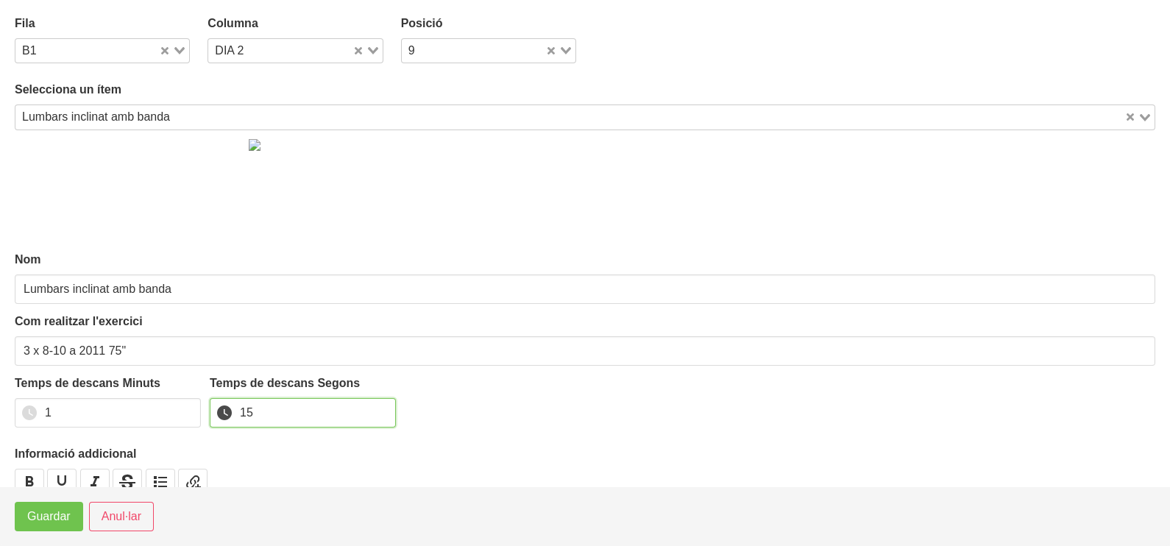
type input "15"
click at [60, 513] on span "Guardar" at bounding box center [48, 517] width 43 height 18
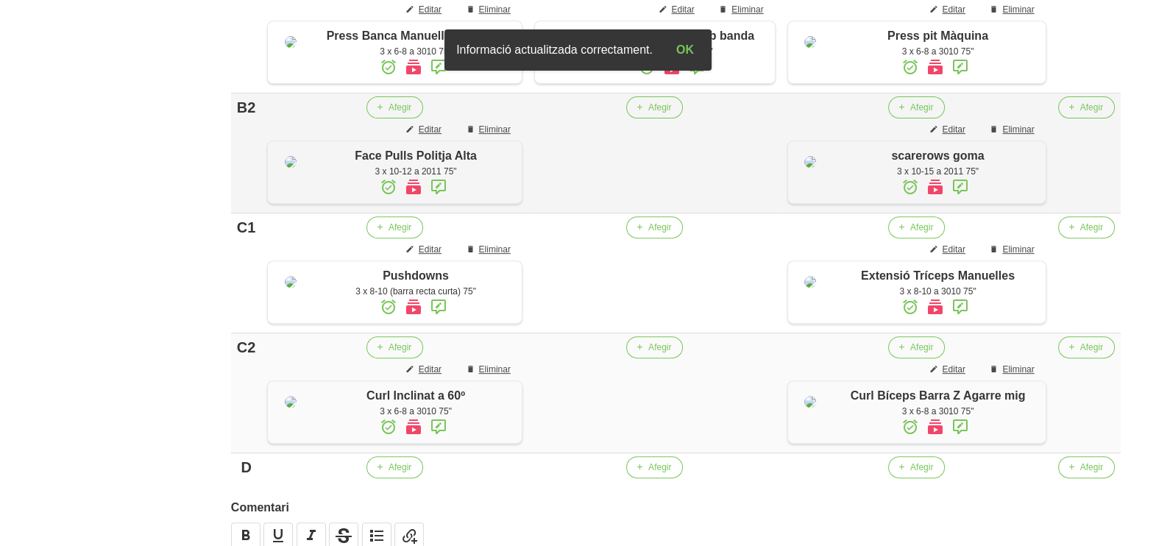
scroll to position [711, 0]
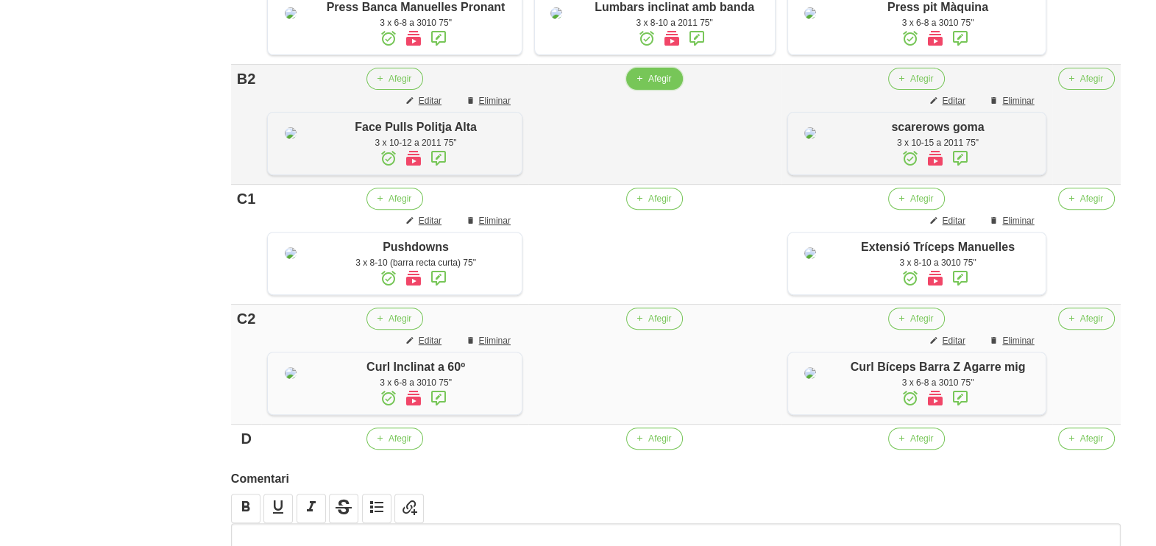
click at [652, 90] on button "Afegir" at bounding box center [654, 79] width 57 height 22
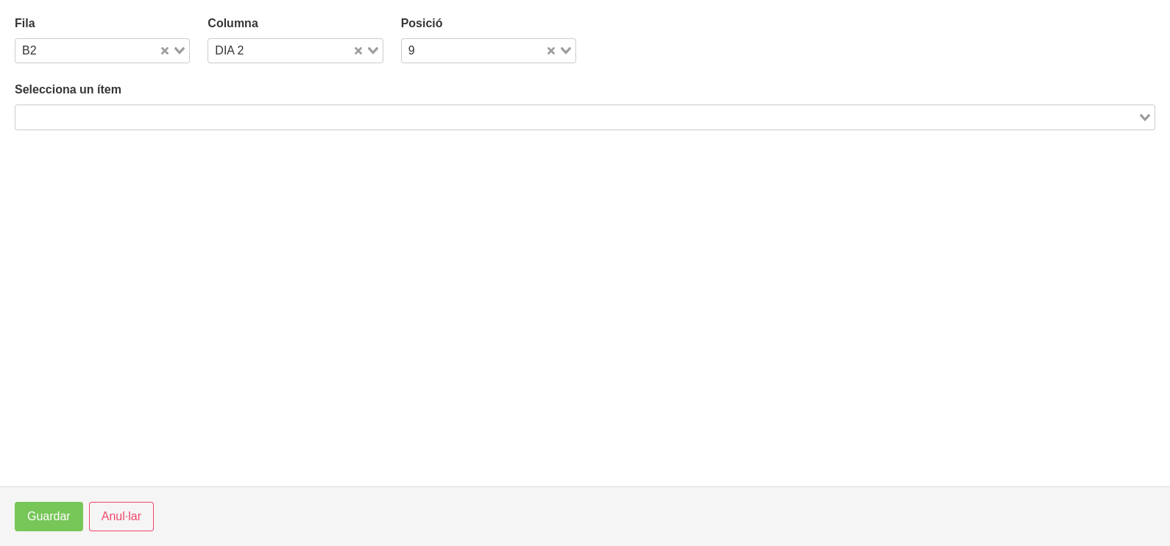
click at [262, 117] on input "Search for option" at bounding box center [576, 117] width 1119 height 18
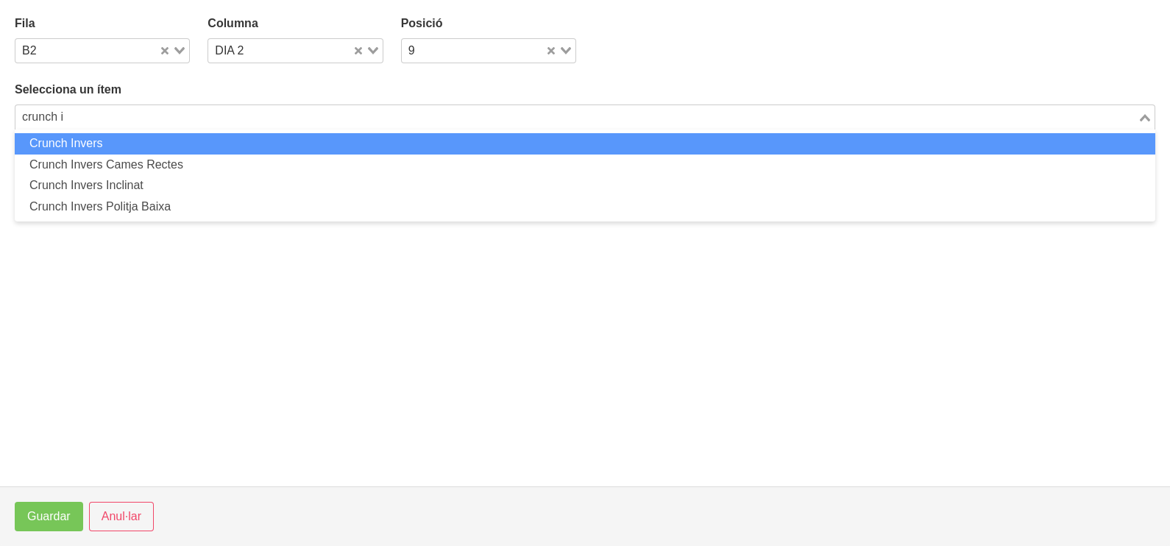
click at [210, 143] on li "Crunch Invers" at bounding box center [585, 143] width 1140 height 21
type input "crunch i"
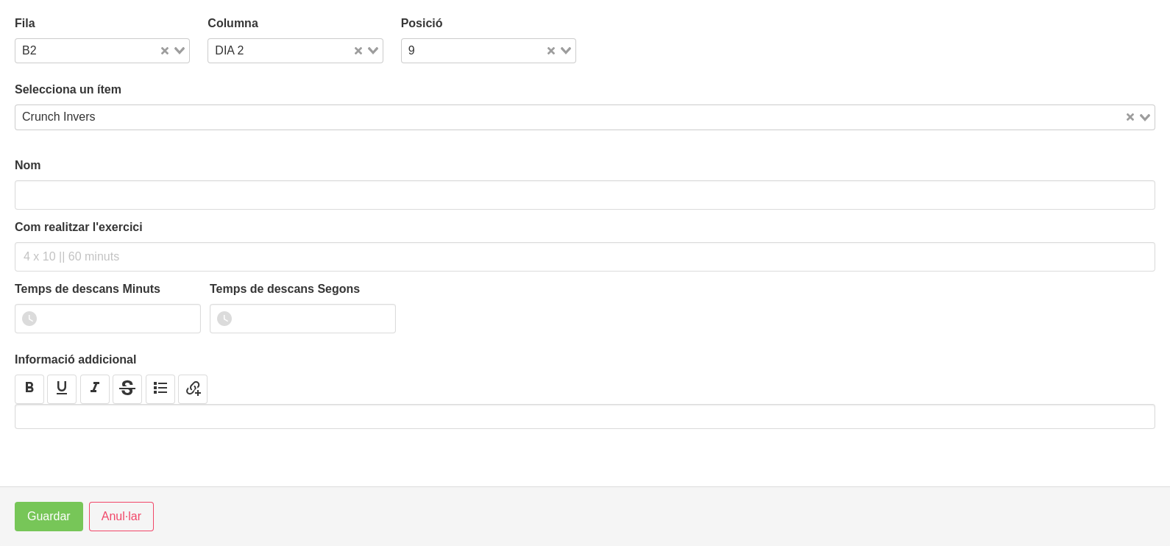
type input "Crunch Invers"
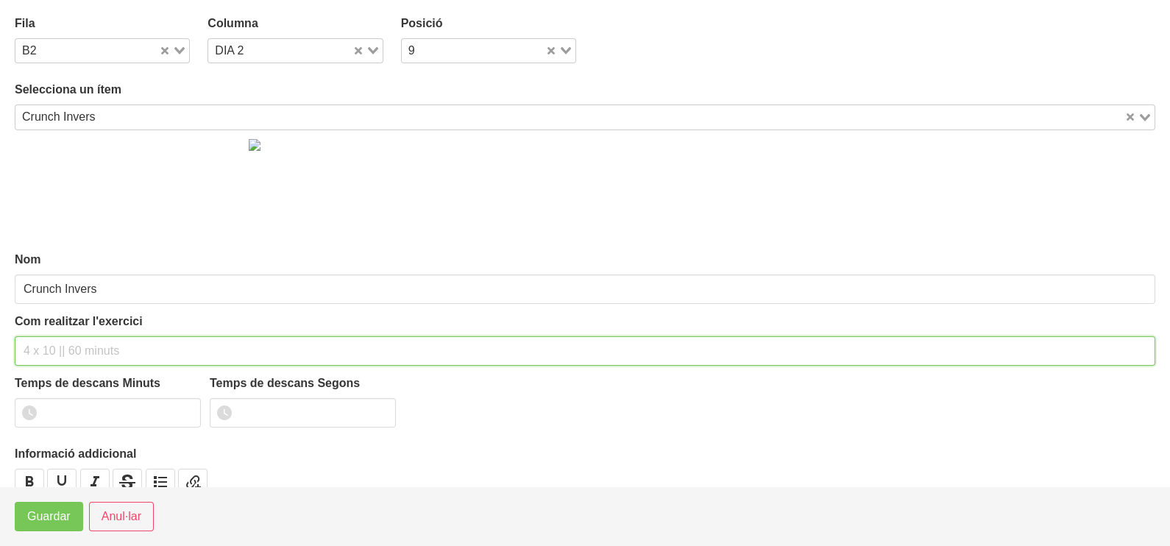
click at [67, 346] on input "text" at bounding box center [585, 350] width 1140 height 29
type input "3 x 10-12 a 2010 75""
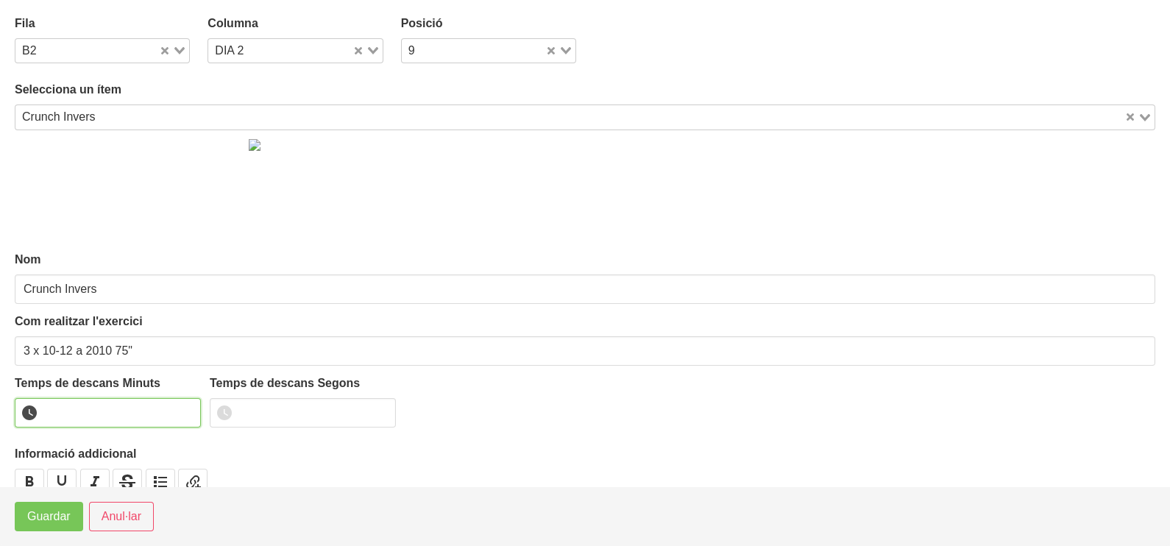
click at [75, 410] on input "number" at bounding box center [108, 412] width 186 height 29
type input "1"
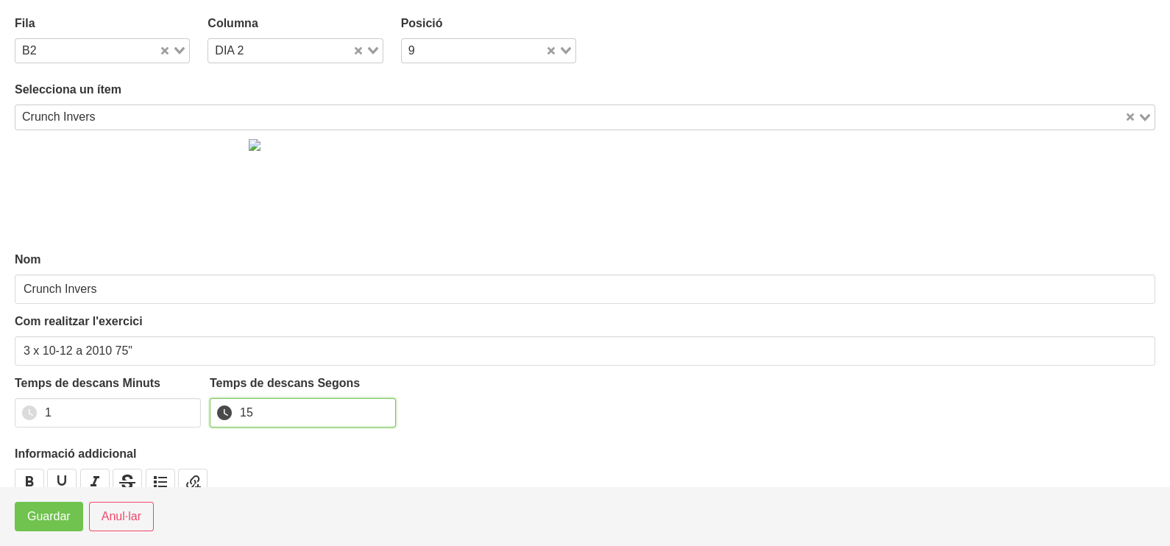
type input "15"
click at [51, 513] on span "Guardar" at bounding box center [48, 517] width 43 height 18
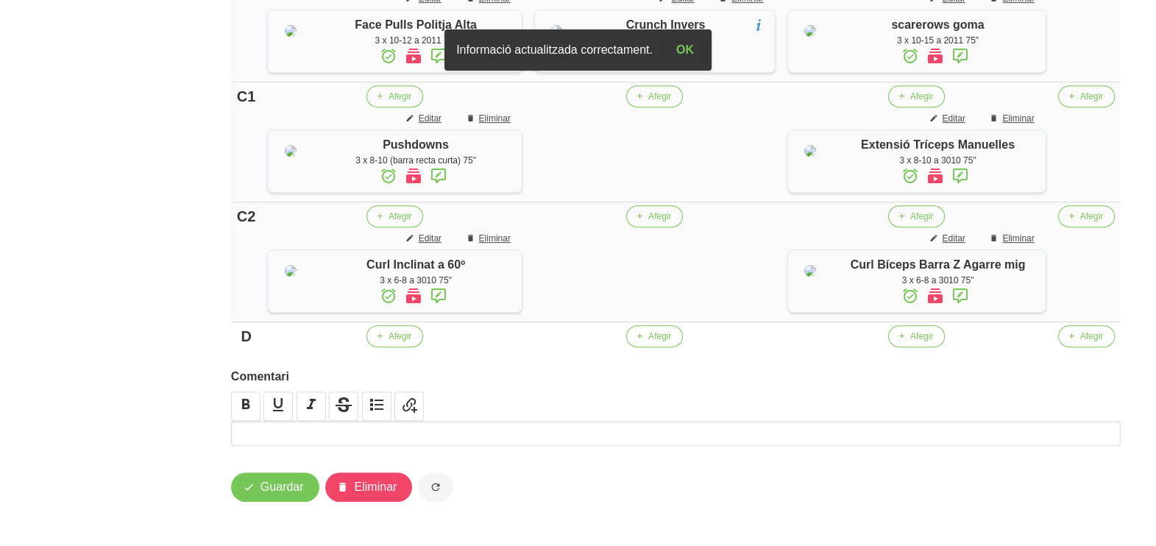
scroll to position [895, 0]
drag, startPoint x: 662, startPoint y: 155, endPoint x: 558, endPoint y: 46, distance: 150.4
click at [658, 103] on span "Afegir" at bounding box center [659, 96] width 23 height 13
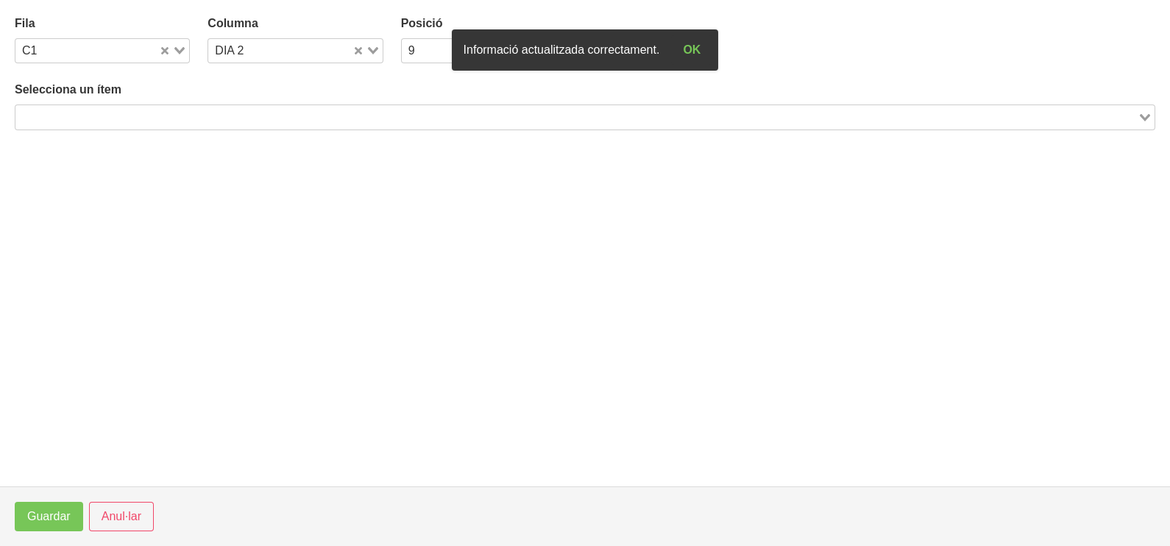
click at [232, 113] on input "Search for option" at bounding box center [576, 117] width 1119 height 18
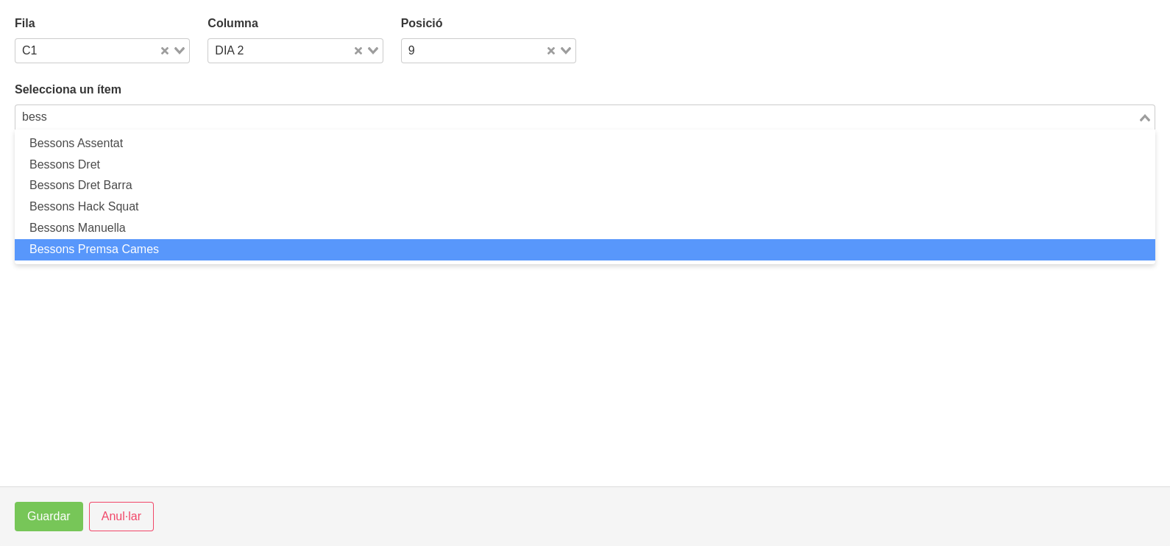
click at [177, 243] on li "Bessons Premsa Cames" at bounding box center [585, 249] width 1140 height 21
type input "bess"
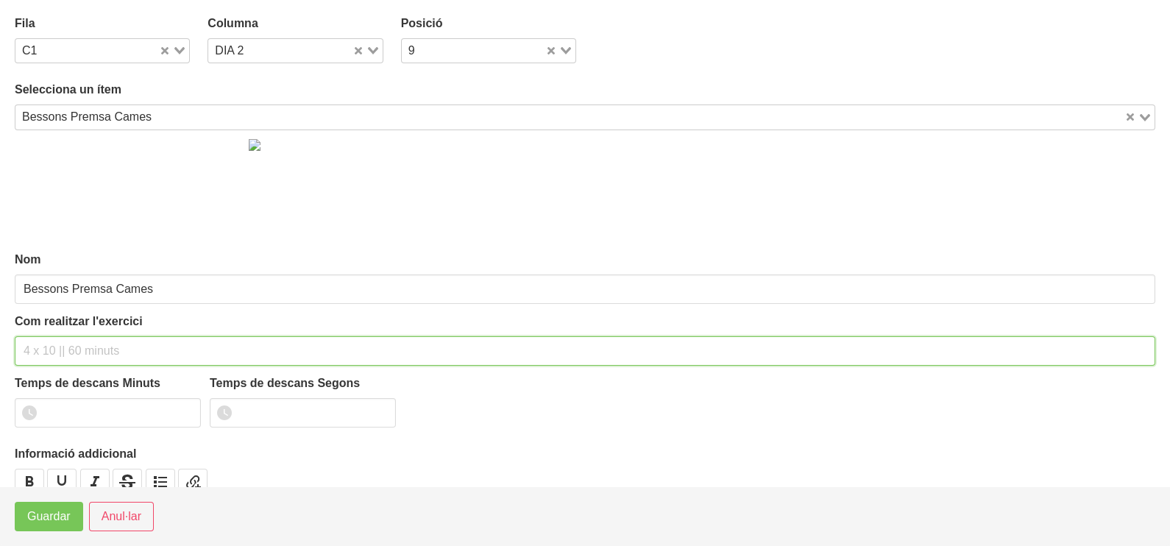
drag, startPoint x: 107, startPoint y: 345, endPoint x: 121, endPoint y: 268, distance: 78.6
click at [113, 338] on input "text" at bounding box center [585, 350] width 1140 height 29
type input "3 x 10-12 (unilateral) 60""
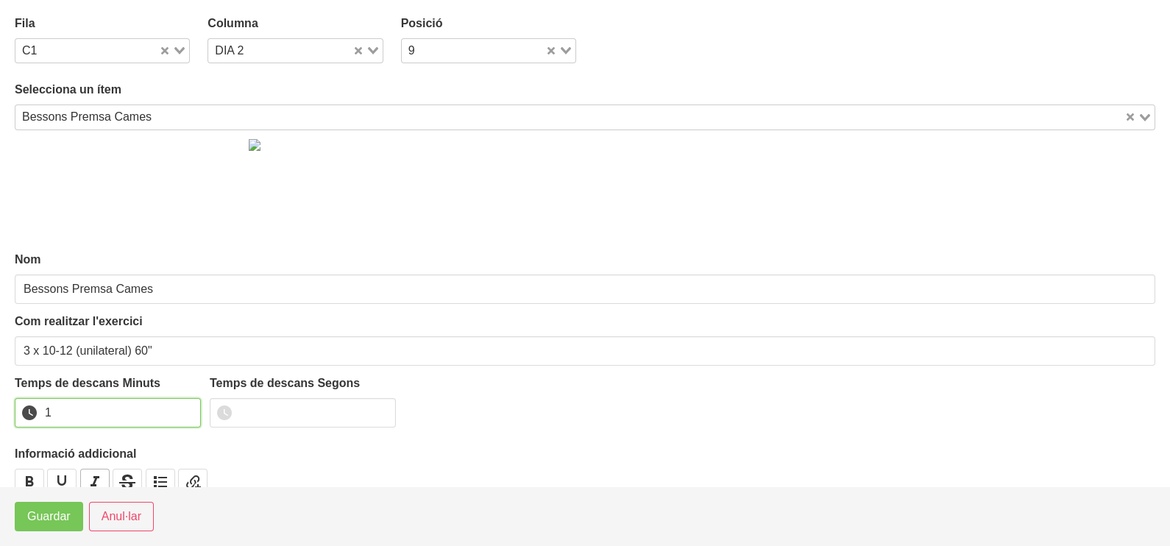
drag, startPoint x: 185, startPoint y: 407, endPoint x: 107, endPoint y: 485, distance: 110.3
type input "1"
click at [182, 412] on input "1" at bounding box center [108, 412] width 186 height 29
click at [67, 523] on span "Guardar" at bounding box center [48, 517] width 43 height 18
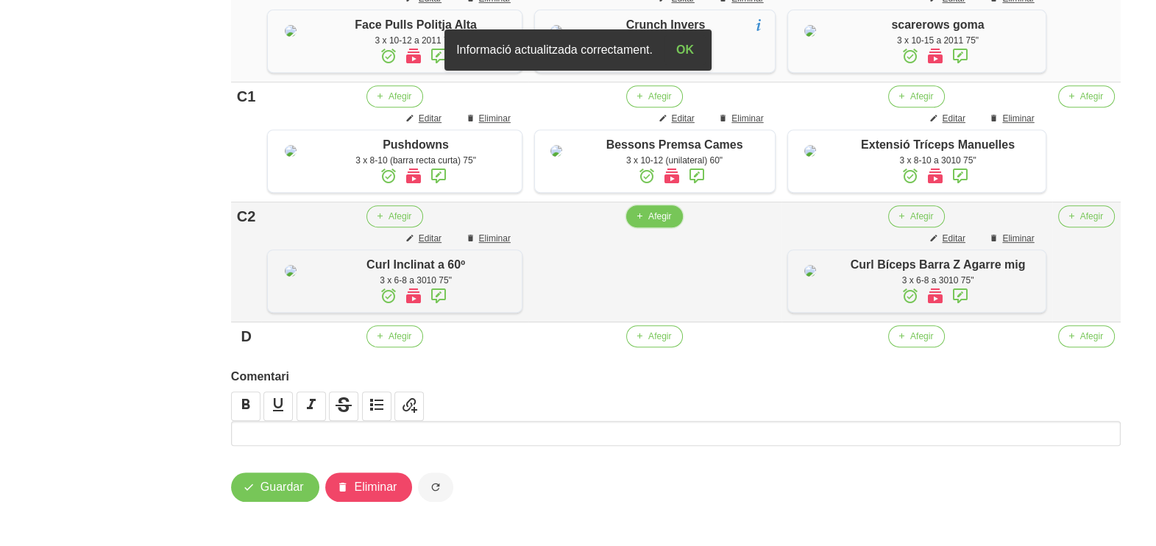
click at [663, 223] on span "Afegir" at bounding box center [659, 216] width 23 height 13
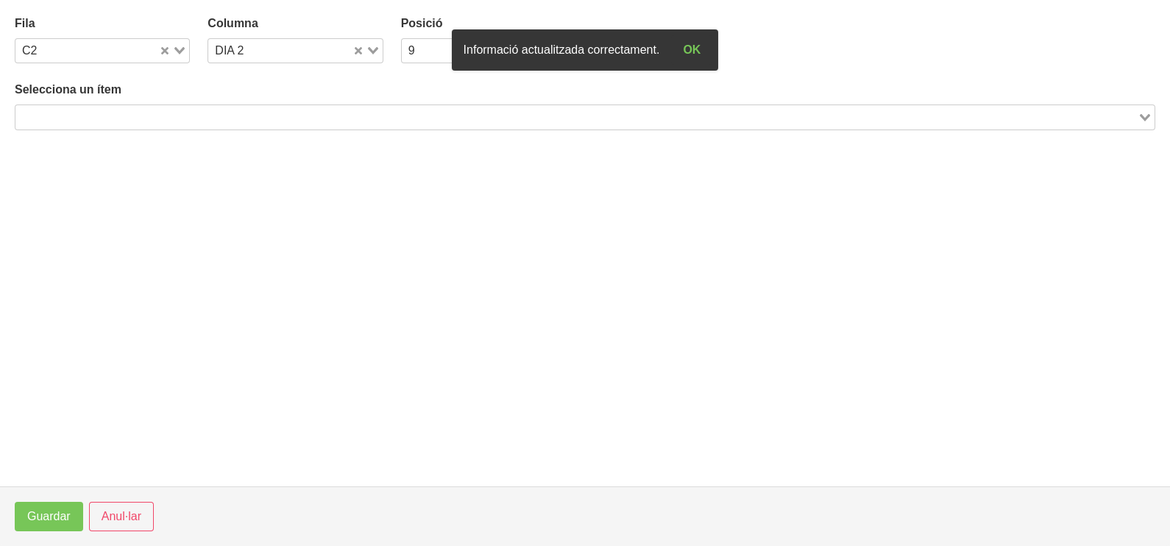
click at [247, 115] on input "Search for option" at bounding box center [576, 117] width 1119 height 18
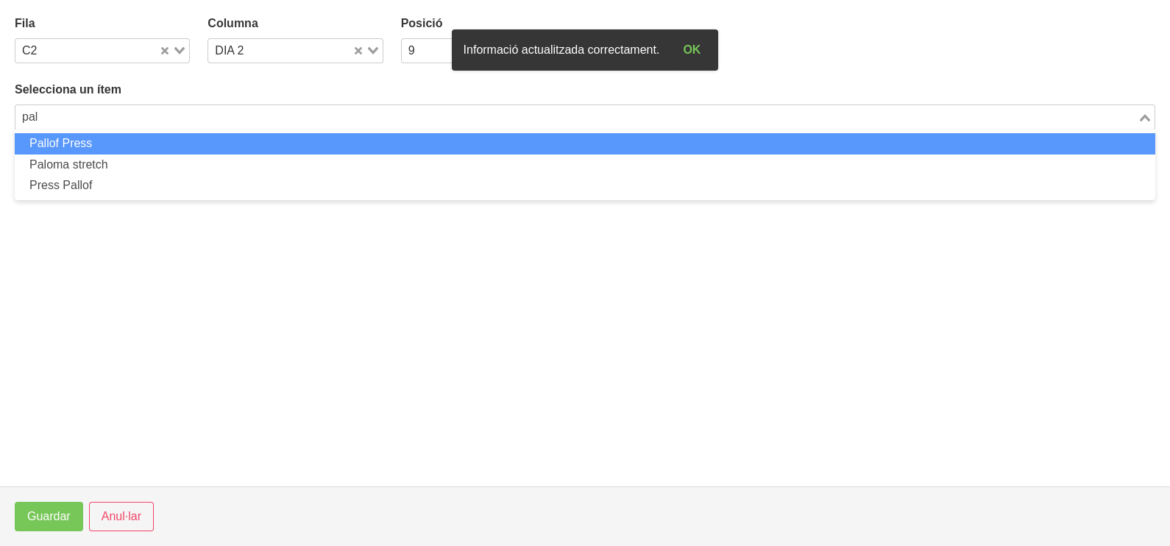
click at [168, 142] on li "Pallof Press" at bounding box center [585, 143] width 1140 height 21
type input "pal"
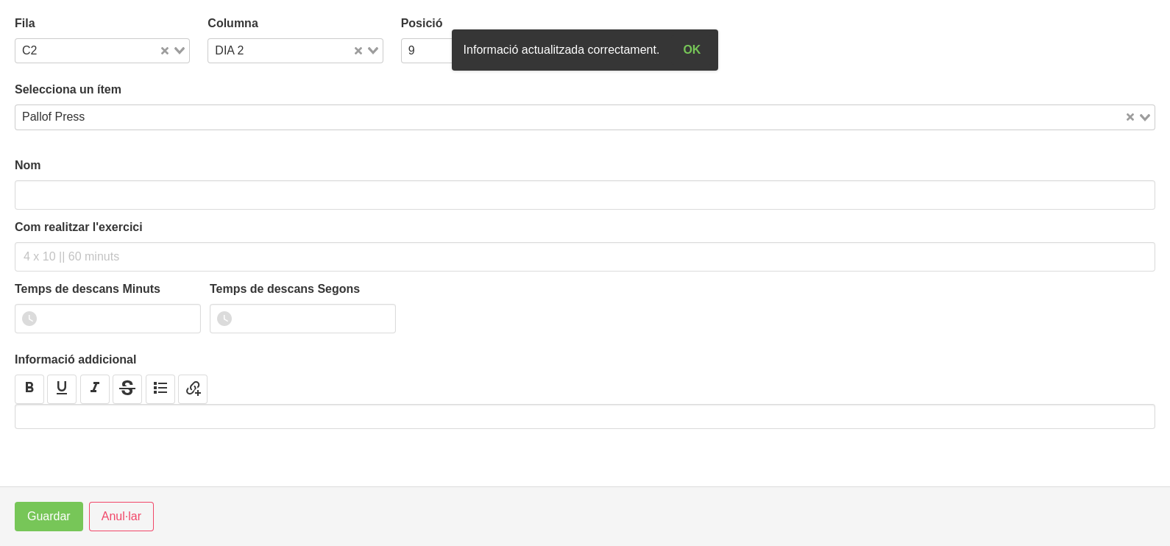
type input "Pallof Press"
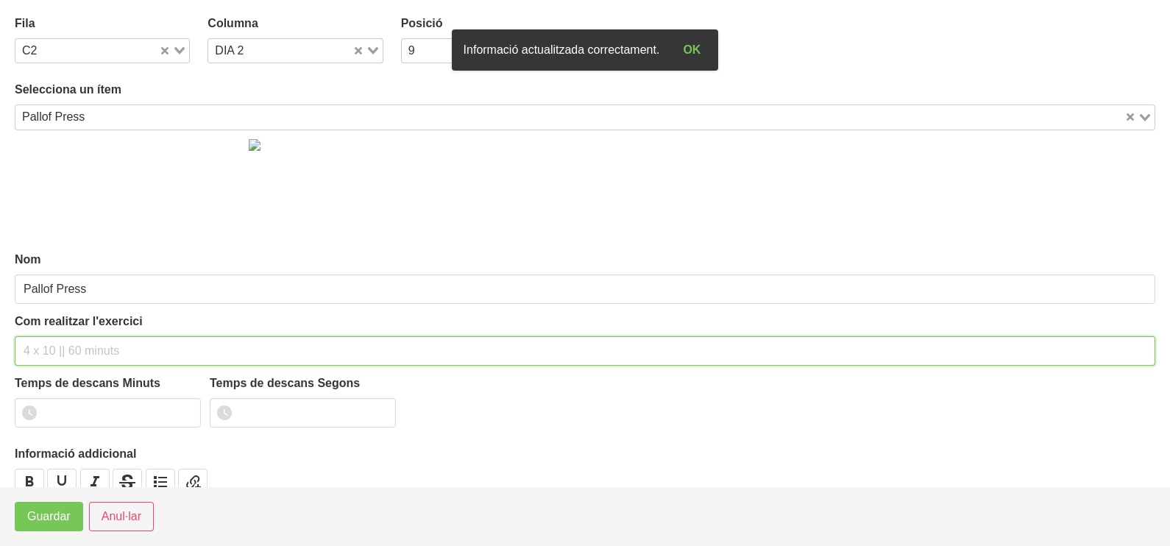
click at [51, 356] on input "text" at bounding box center [585, 350] width 1140 height 29
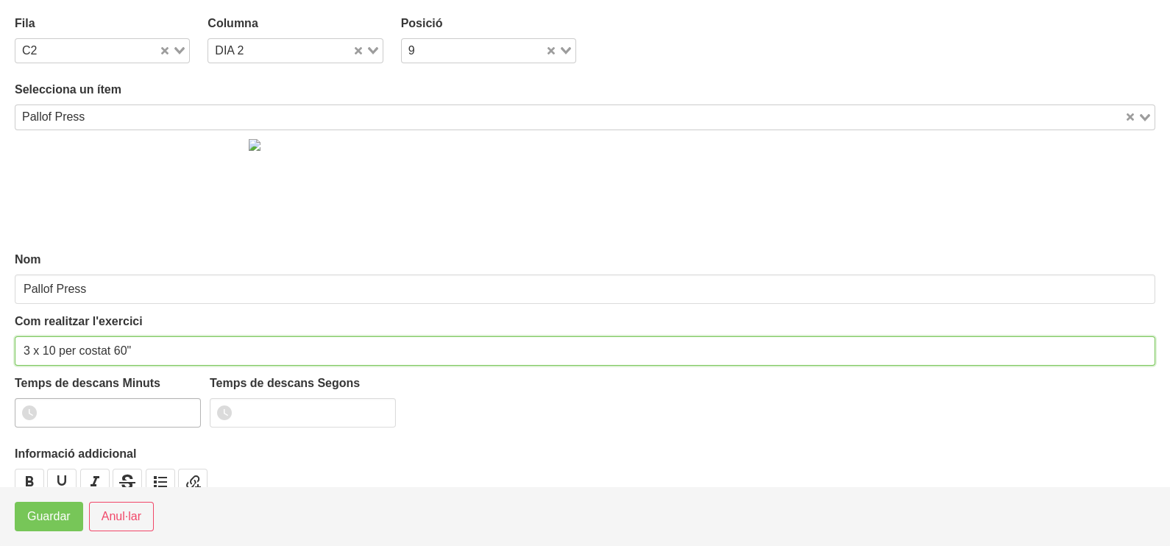
type input "3 x 10 per costat 60""
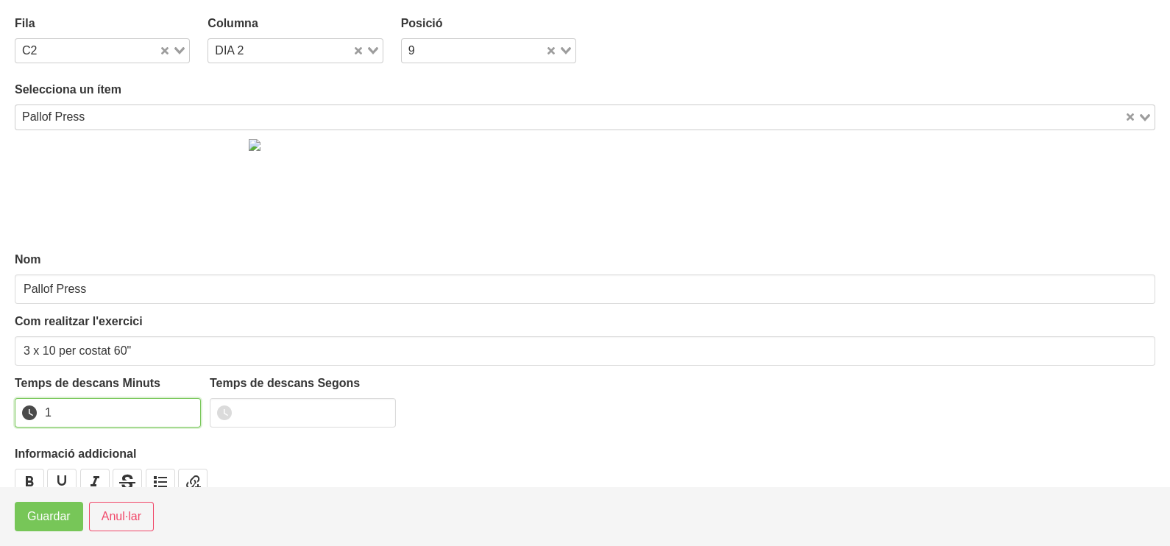
drag, startPoint x: 185, startPoint y: 407, endPoint x: 141, endPoint y: 449, distance: 61.4
type input "1"
click at [185, 408] on input "1" at bounding box center [108, 412] width 186 height 29
click at [63, 513] on span "Guardar" at bounding box center [48, 517] width 43 height 18
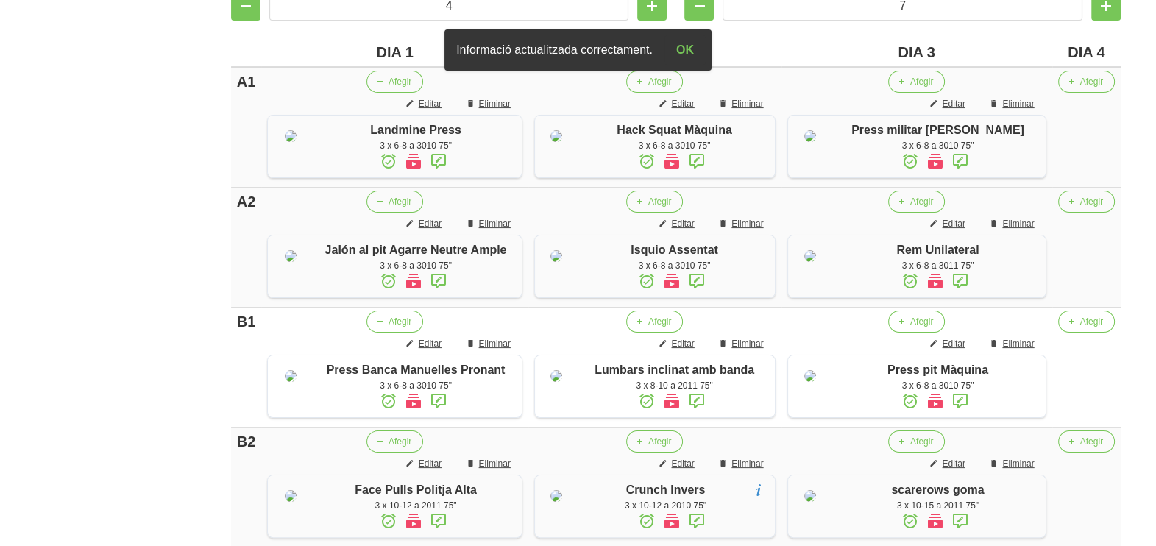
scroll to position [252, 0]
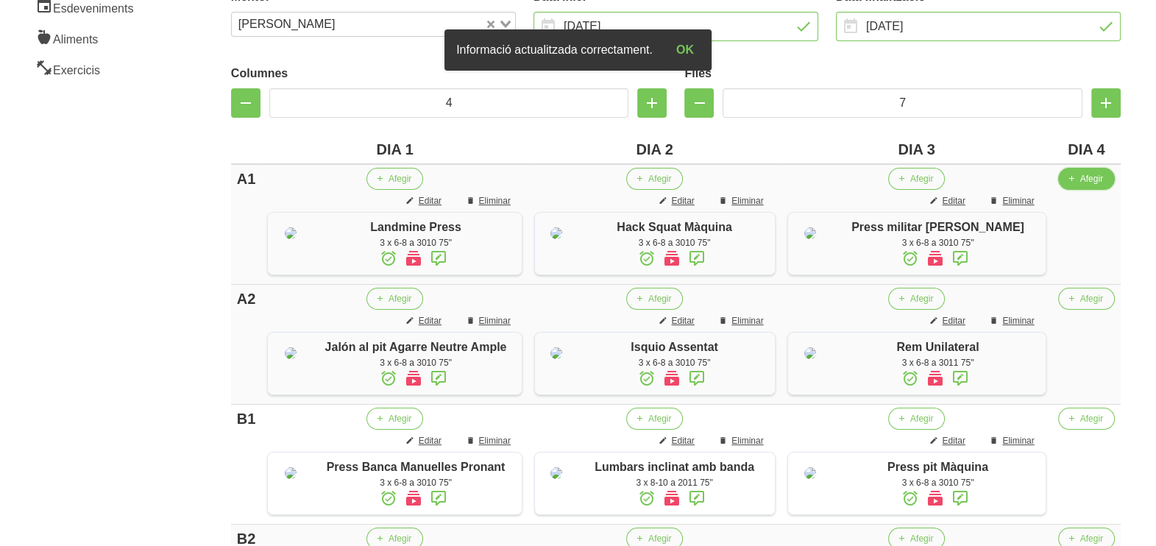
click at [1099, 179] on span "Afegir" at bounding box center [1091, 178] width 23 height 13
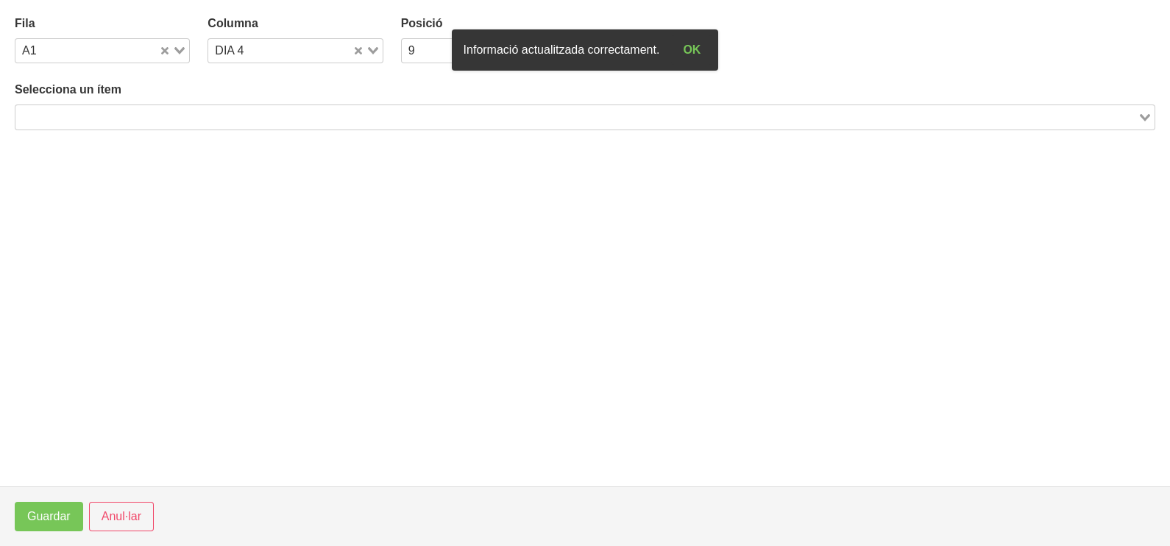
click at [313, 118] on input "Search for option" at bounding box center [576, 117] width 1119 height 18
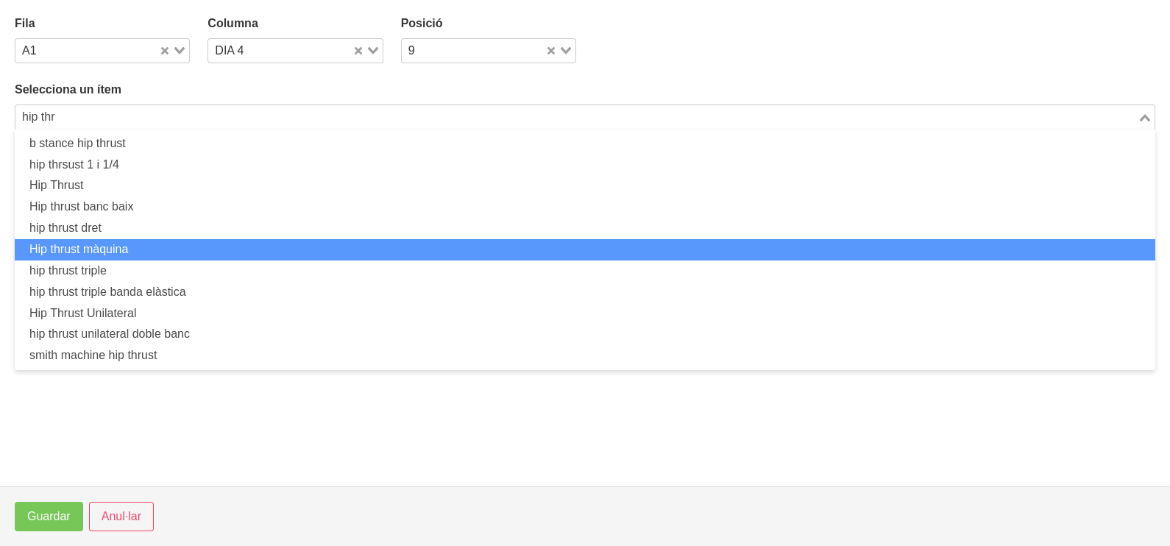
click at [191, 241] on li "Hip thrust màquina" at bounding box center [585, 249] width 1140 height 21
type input "hip thr"
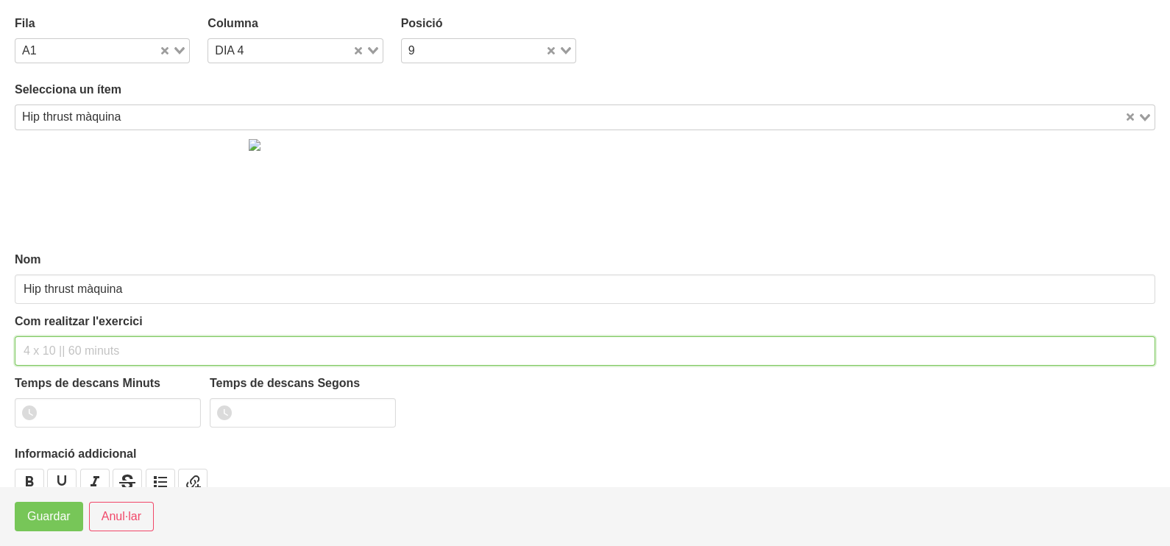
click at [81, 345] on input "text" at bounding box center [585, 350] width 1140 height 29
type input "3 x 6-8 a 3011 120""
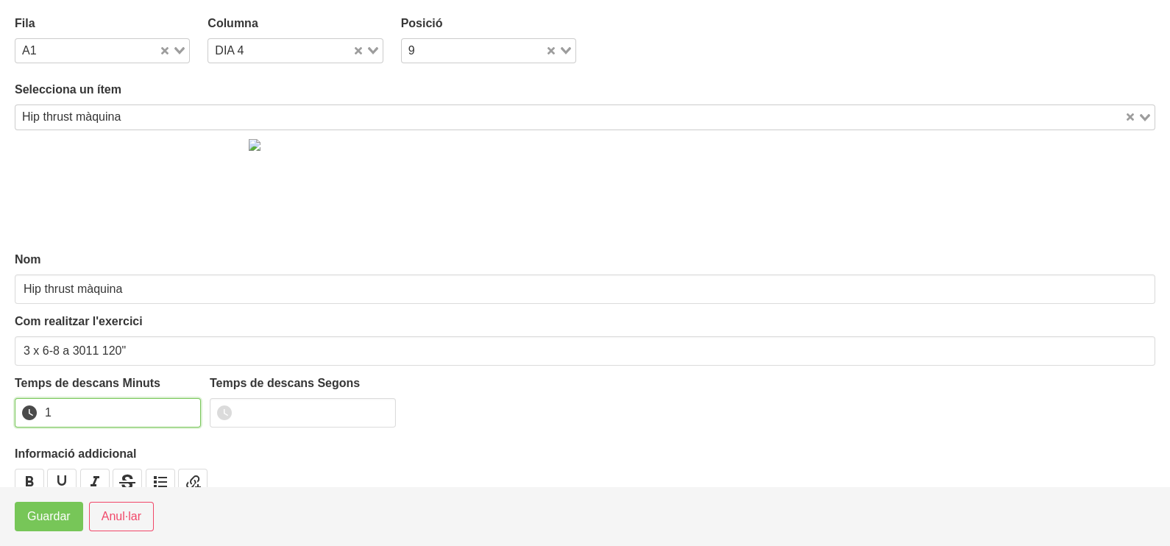
click at [185, 408] on input "1" at bounding box center [108, 412] width 186 height 29
drag, startPoint x: 185, startPoint y: 408, endPoint x: 150, endPoint y: 426, distance: 39.8
type input "2"
click at [162, 420] on input "2" at bounding box center [108, 412] width 186 height 29
click at [63, 512] on span "Guardar" at bounding box center [48, 517] width 43 height 18
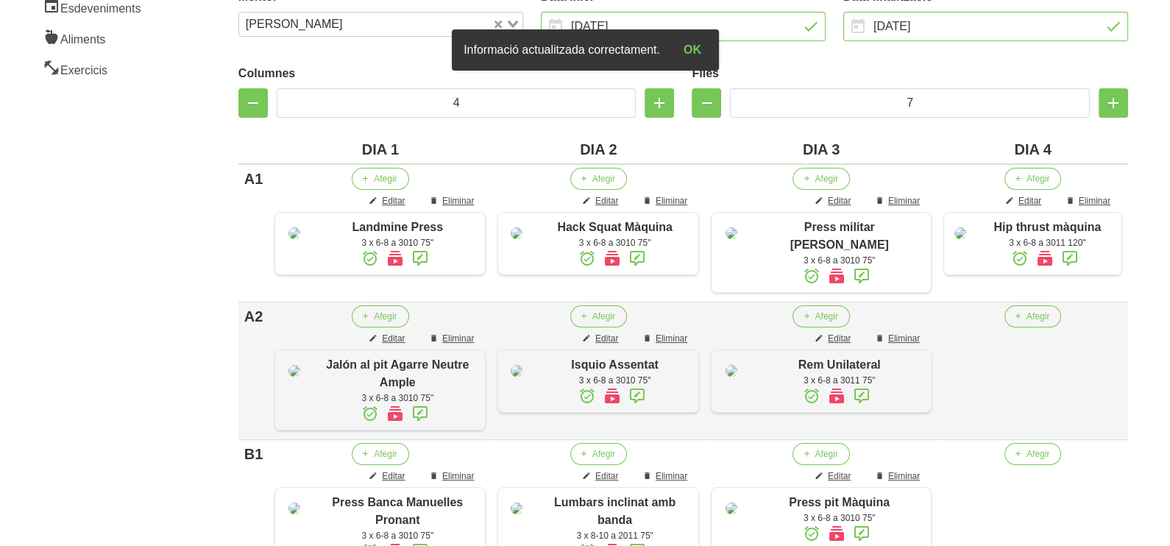
scroll to position [435, 0]
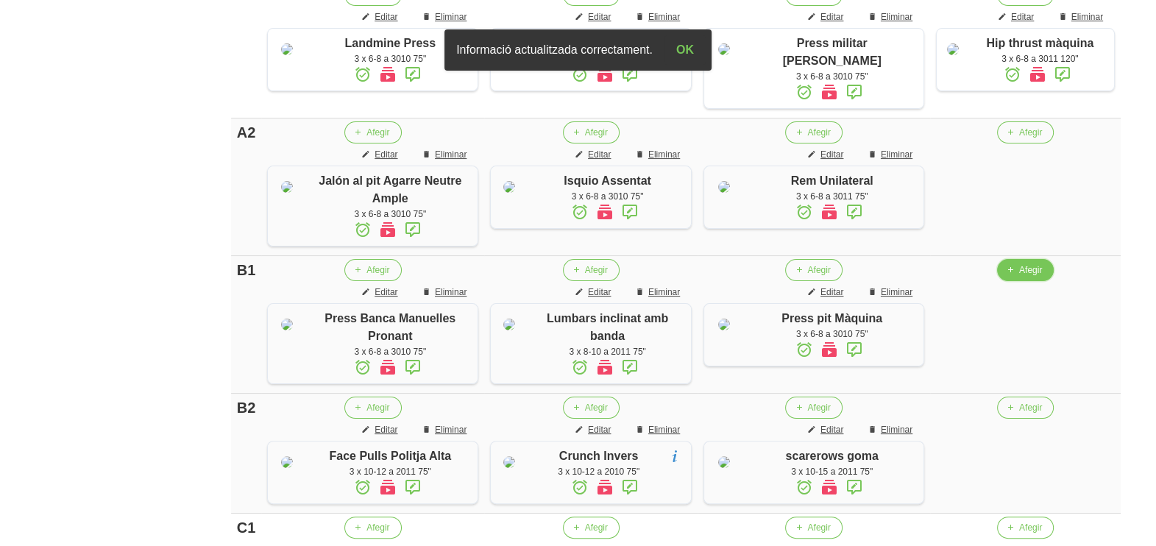
click at [1019, 277] on span "Afegir" at bounding box center [1030, 269] width 23 height 13
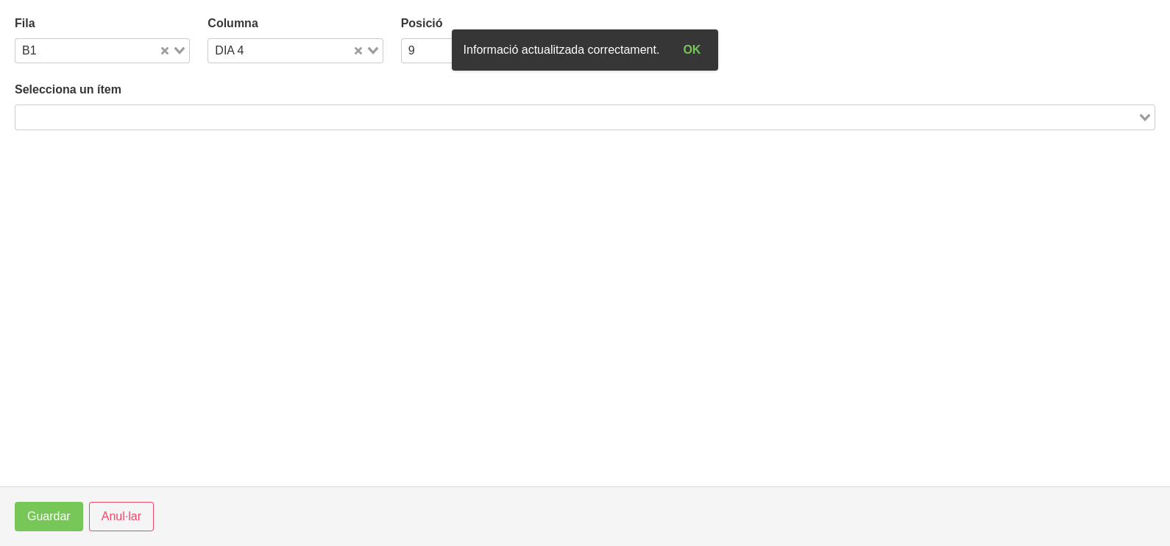
drag, startPoint x: 241, startPoint y: 108, endPoint x: 254, endPoint y: 85, distance: 27.0
click at [241, 109] on input "Search for option" at bounding box center [576, 117] width 1119 height 18
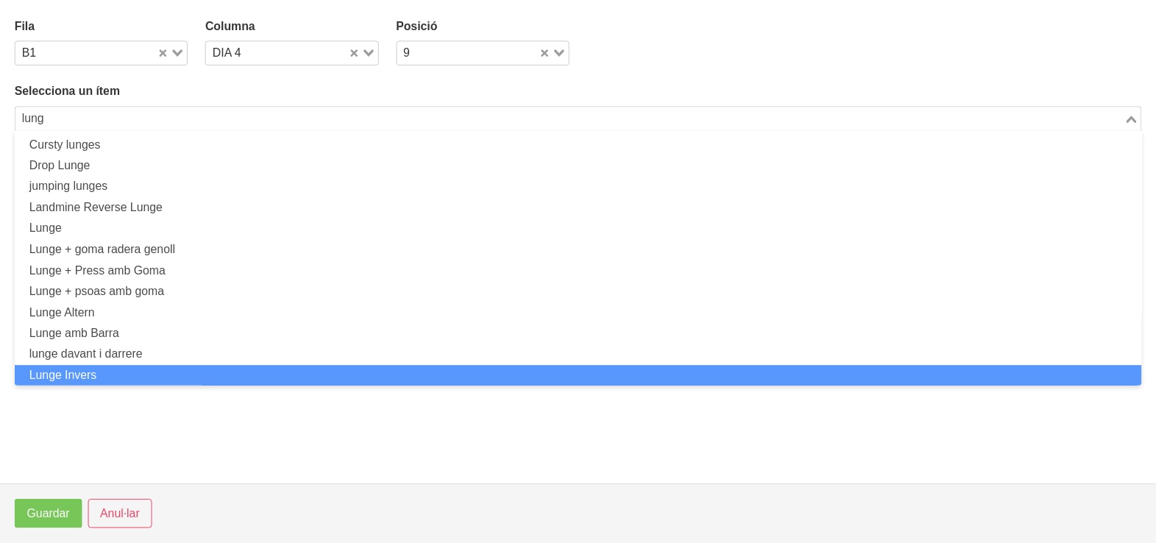
scroll to position [0, 0]
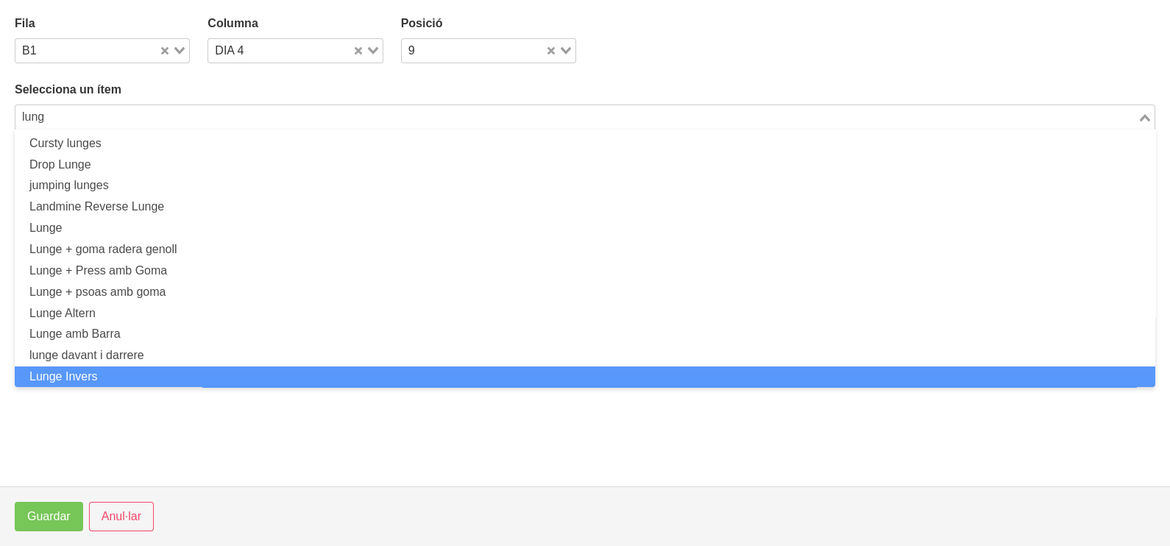
click at [121, 367] on li "Lunge Invers" at bounding box center [585, 376] width 1140 height 21
type input "lung"
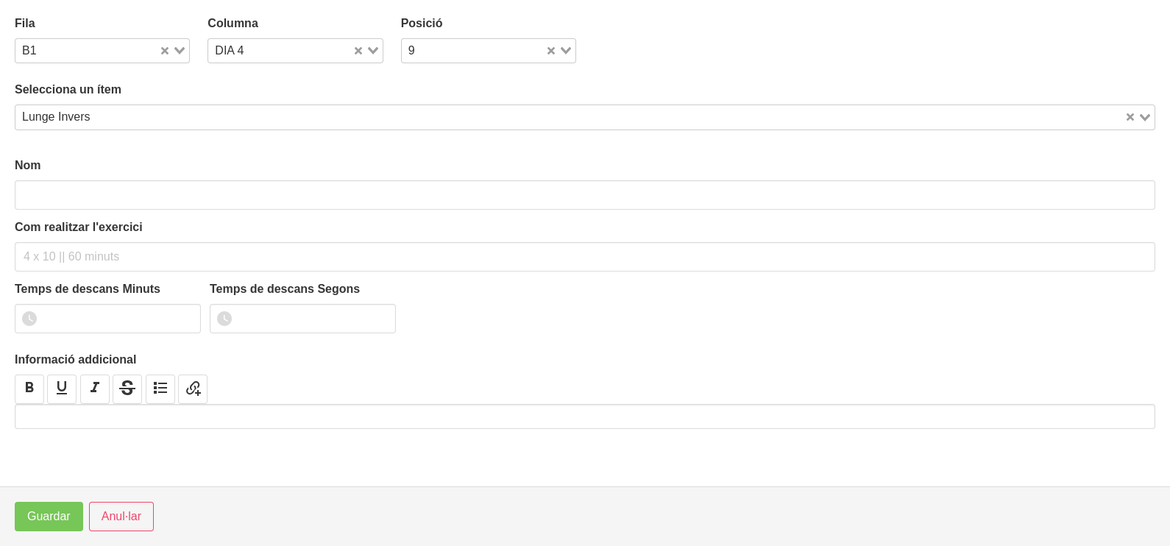
type input "Lunge Invers"
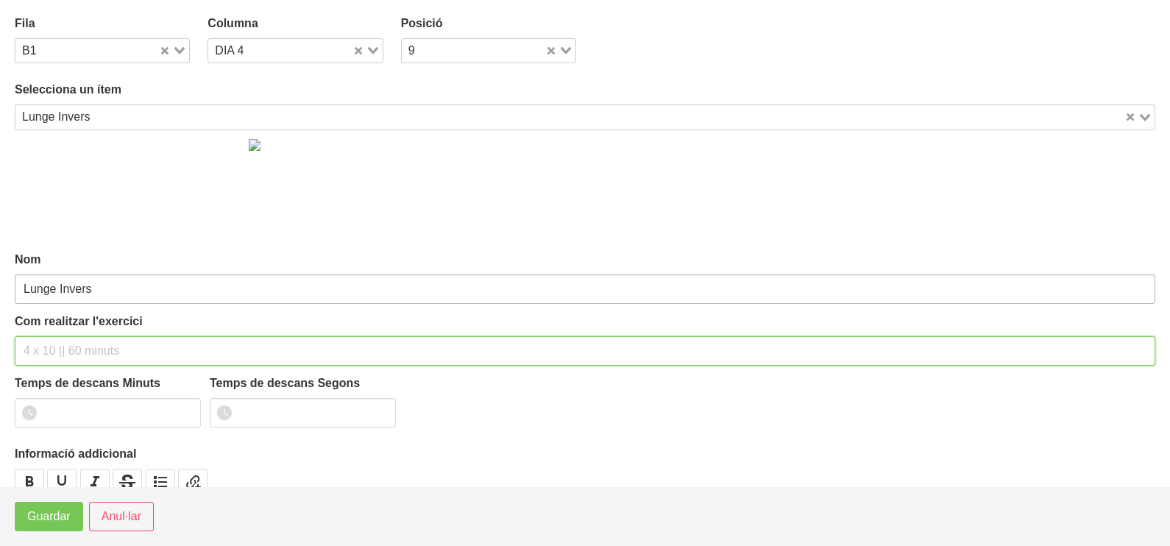
drag, startPoint x: 54, startPoint y: 344, endPoint x: 75, endPoint y: 290, distance: 58.2
click at [57, 342] on input "text" at bounding box center [585, 350] width 1140 height 29
type input "3 x 6-8 a 3010 75""
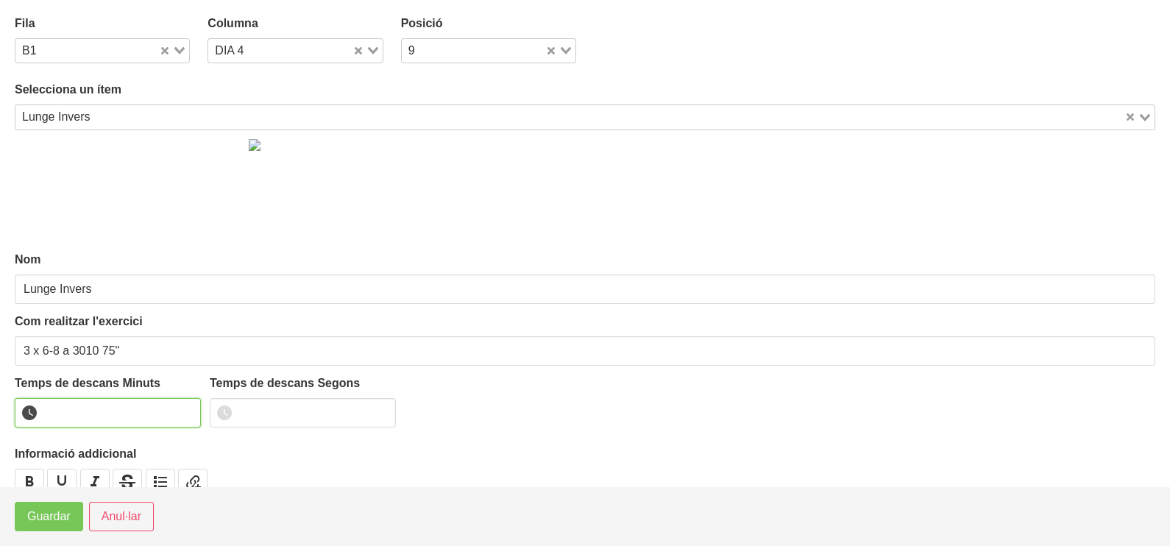
click at [94, 408] on input "number" at bounding box center [108, 412] width 186 height 29
type input "1"
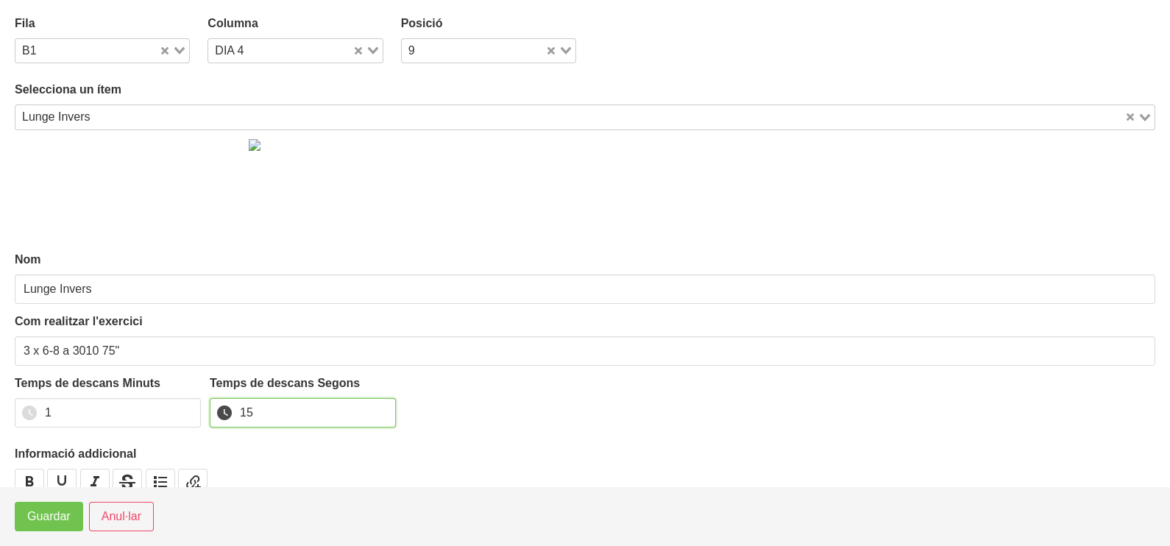
type input "15"
click at [44, 517] on span "Guardar" at bounding box center [48, 517] width 43 height 18
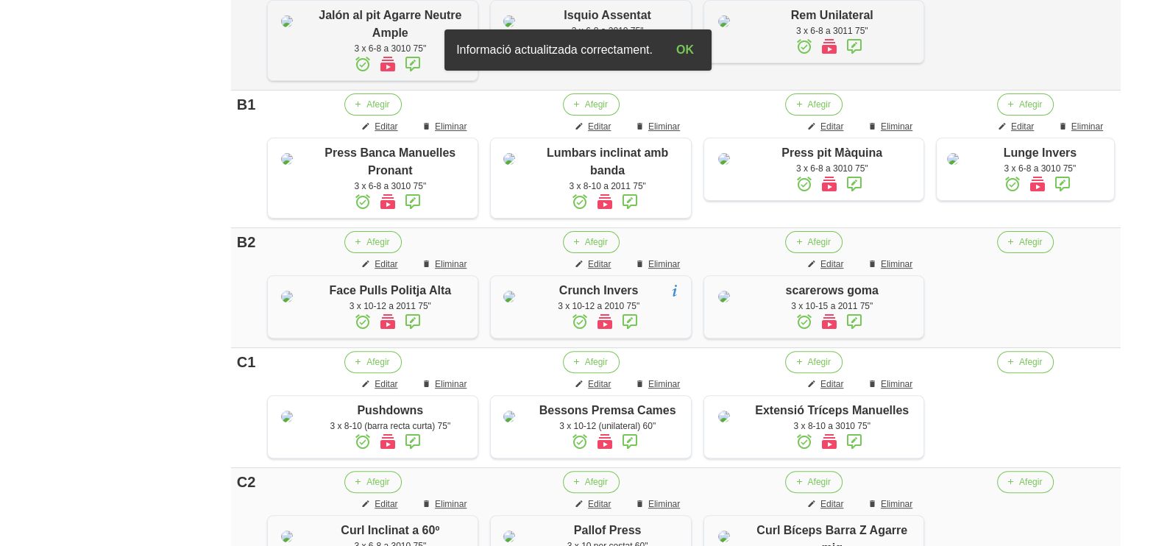
scroll to position [619, 0]
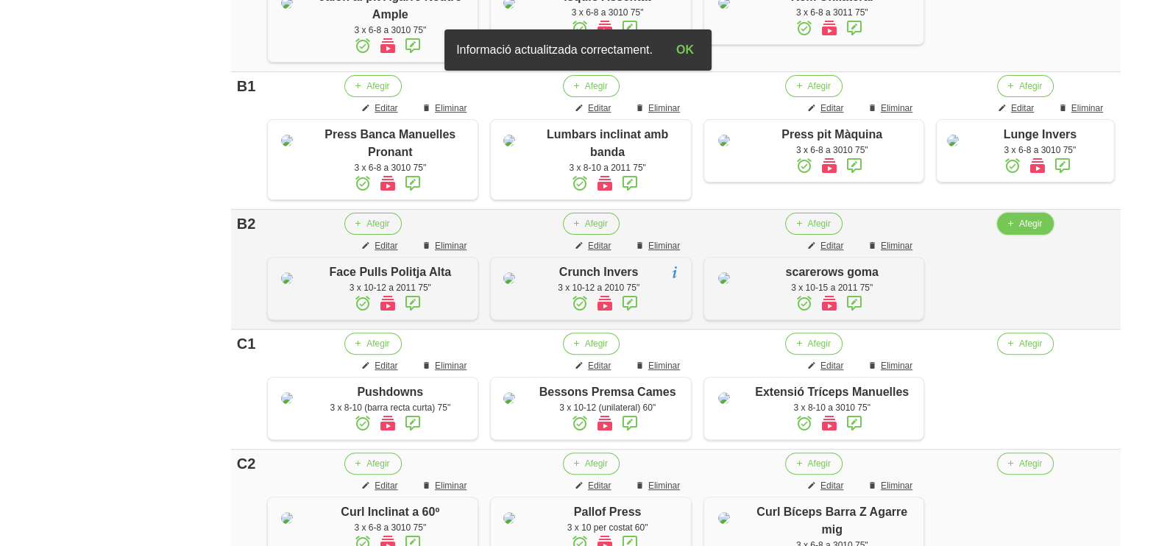
click at [1019, 230] on span "Afegir" at bounding box center [1030, 223] width 23 height 13
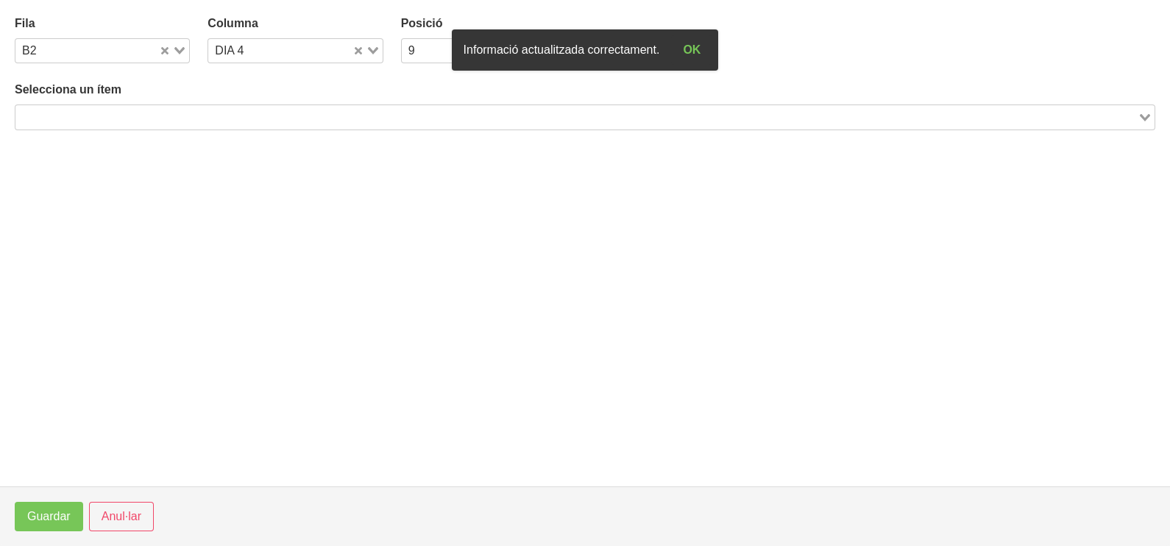
click at [157, 112] on input "Search for option" at bounding box center [576, 117] width 1119 height 18
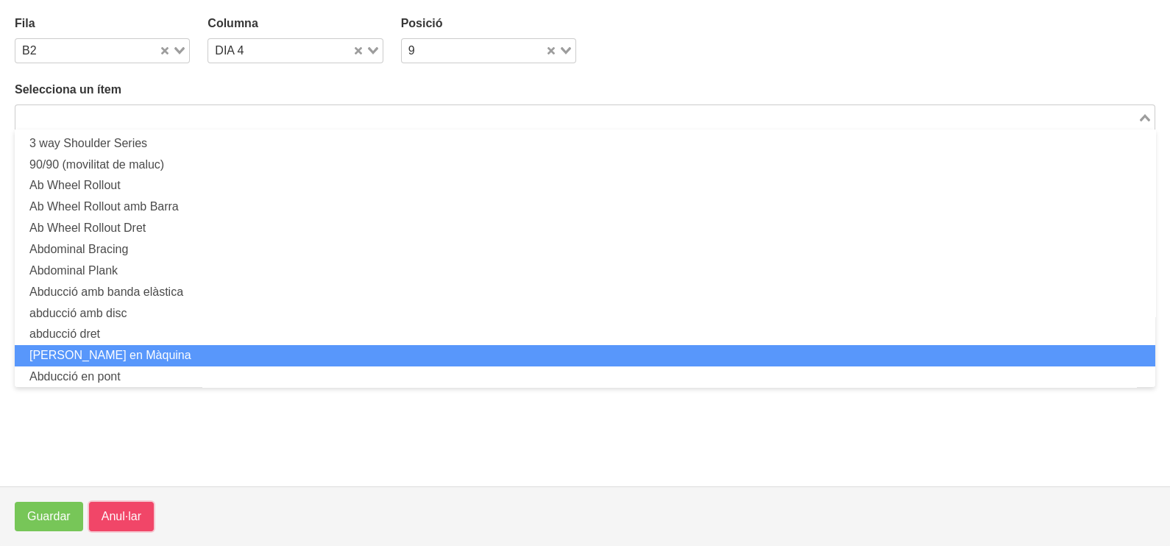
drag, startPoint x: 113, startPoint y: 512, endPoint x: 114, endPoint y: 504, distance: 8.2
click at [112, 513] on span "Anul·lar" at bounding box center [122, 517] width 40 height 18
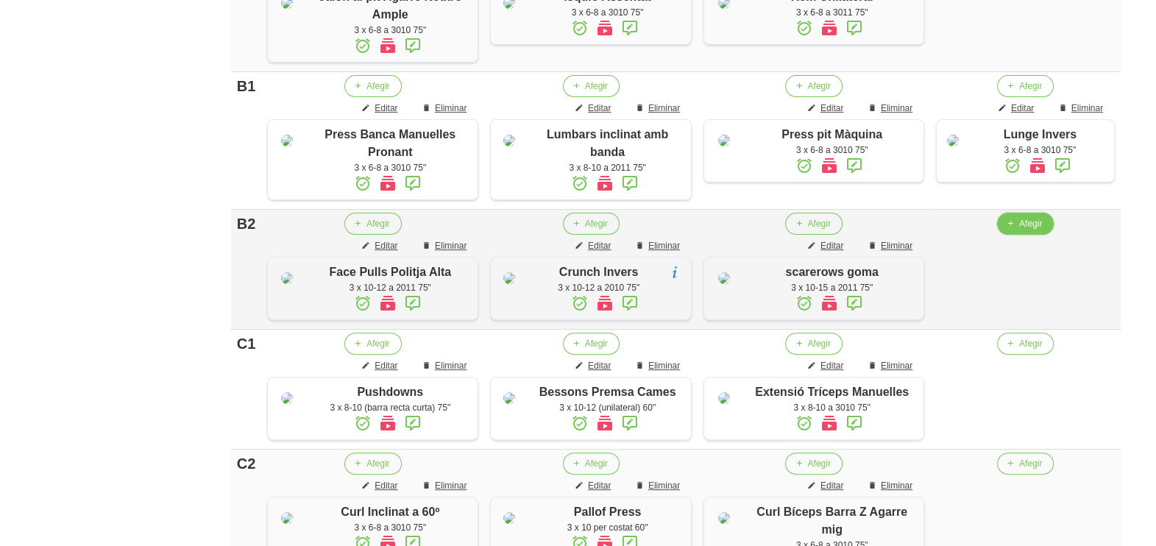
click at [1022, 235] on button "Afegir" at bounding box center [1025, 224] width 57 height 22
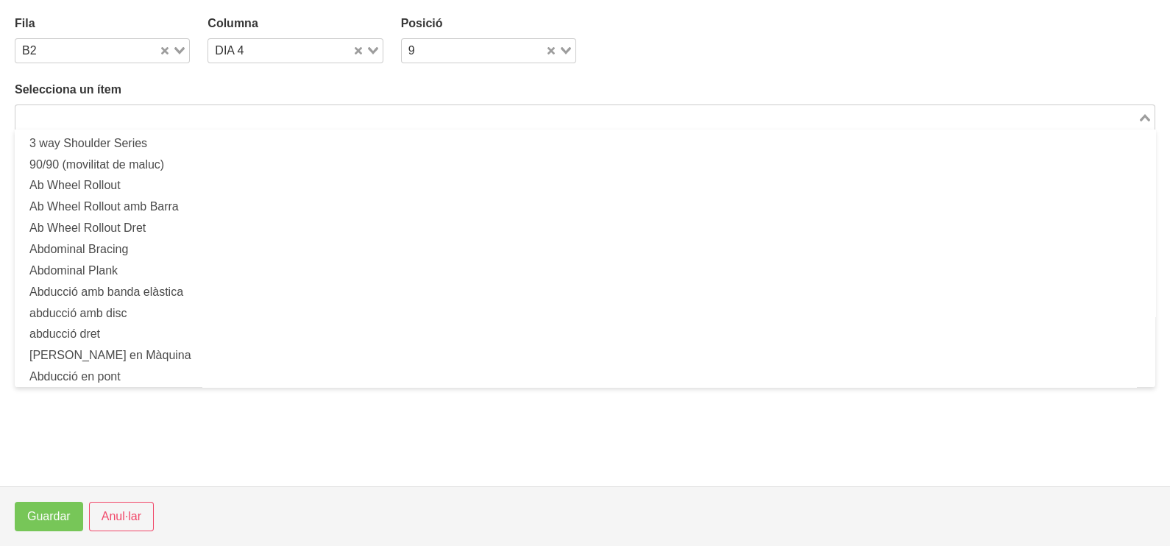
drag, startPoint x: 260, startPoint y: 115, endPoint x: 298, endPoint y: 83, distance: 50.1
click at [269, 113] on input "Search for option" at bounding box center [576, 117] width 1119 height 18
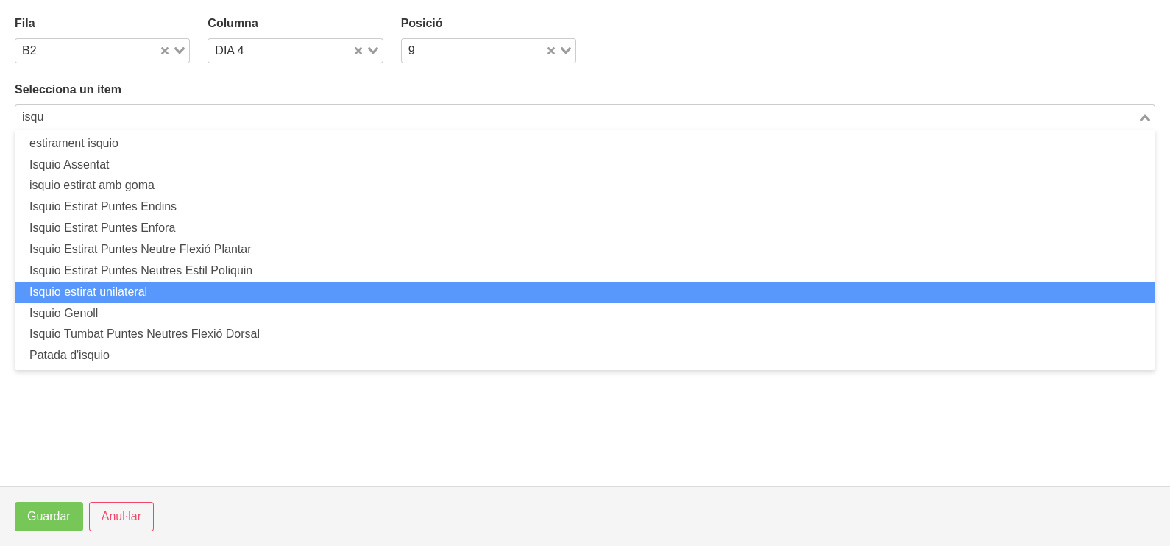
click at [116, 298] on li "Isquio estirat unilateral" at bounding box center [585, 292] width 1140 height 21
type input "isqu"
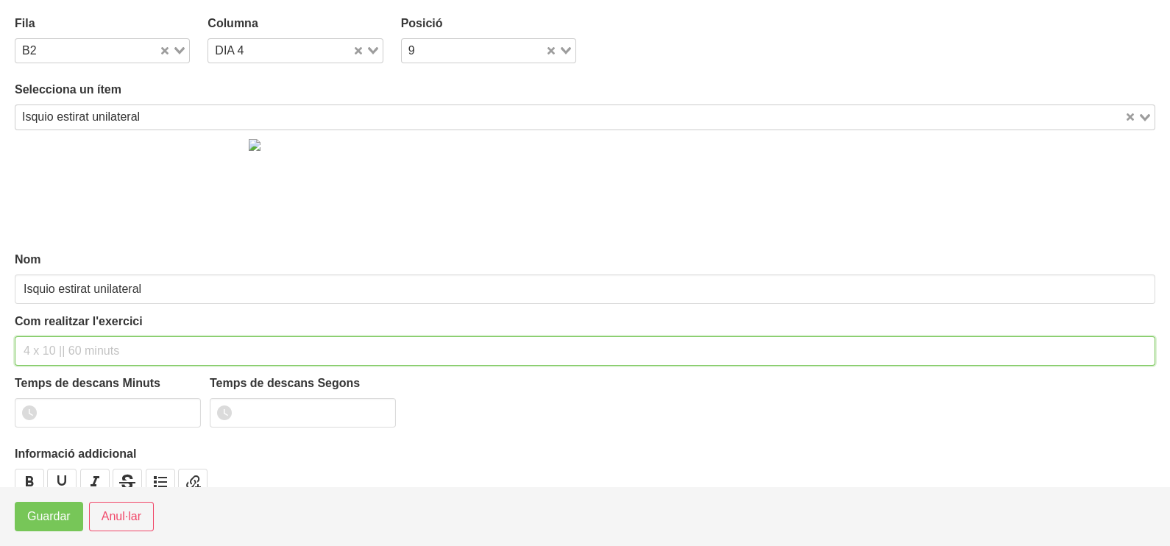
click at [69, 336] on input "text" at bounding box center [585, 350] width 1140 height 29
type input "3 x 6-8 a 3010 75""
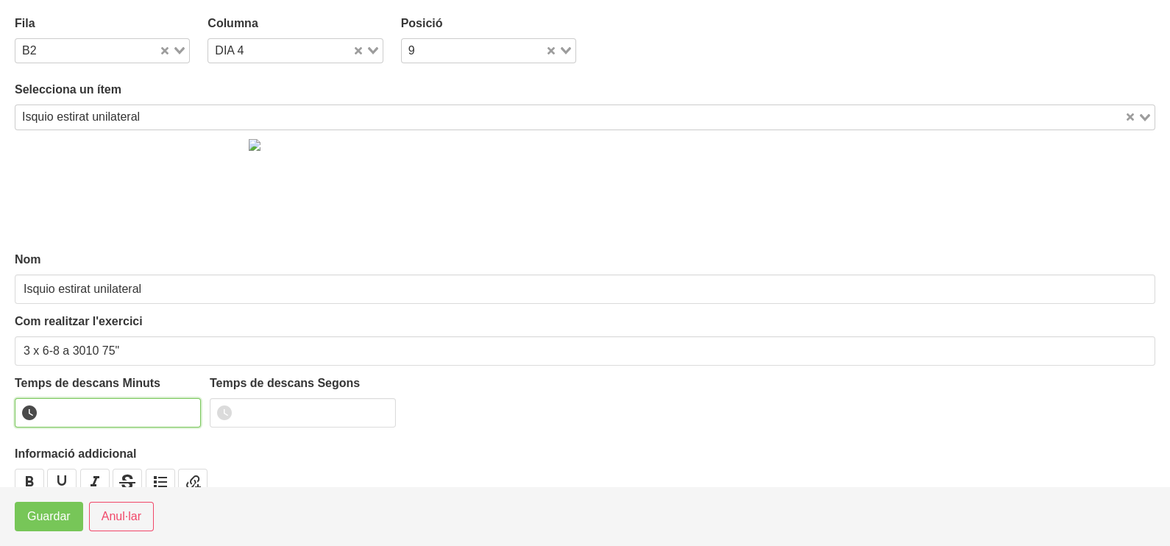
click at [82, 412] on input "number" at bounding box center [108, 412] width 186 height 29
type input "1"
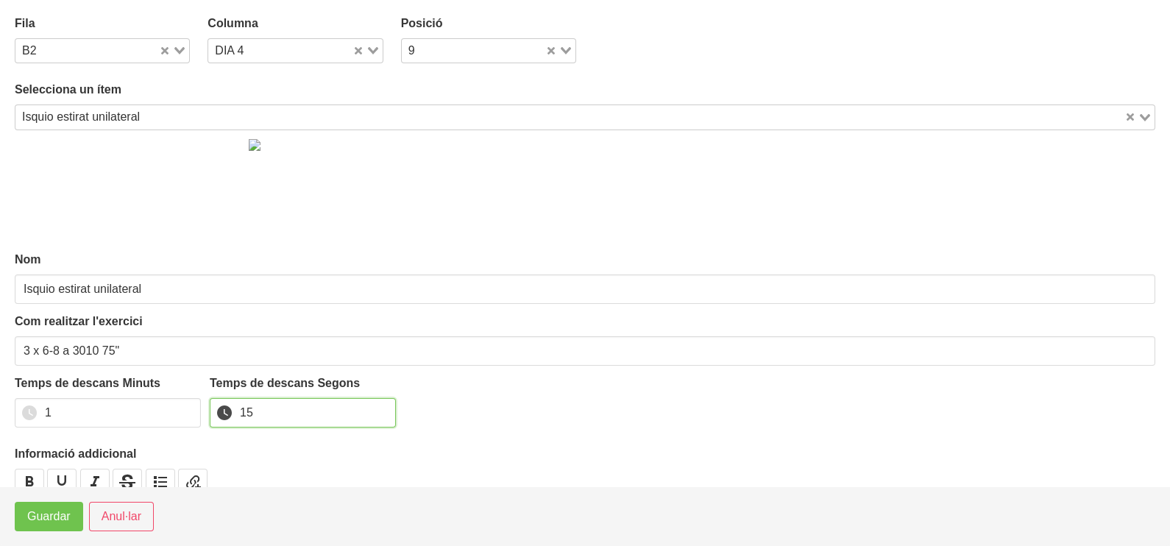
type input "15"
click at [63, 512] on span "Guardar" at bounding box center [48, 517] width 43 height 18
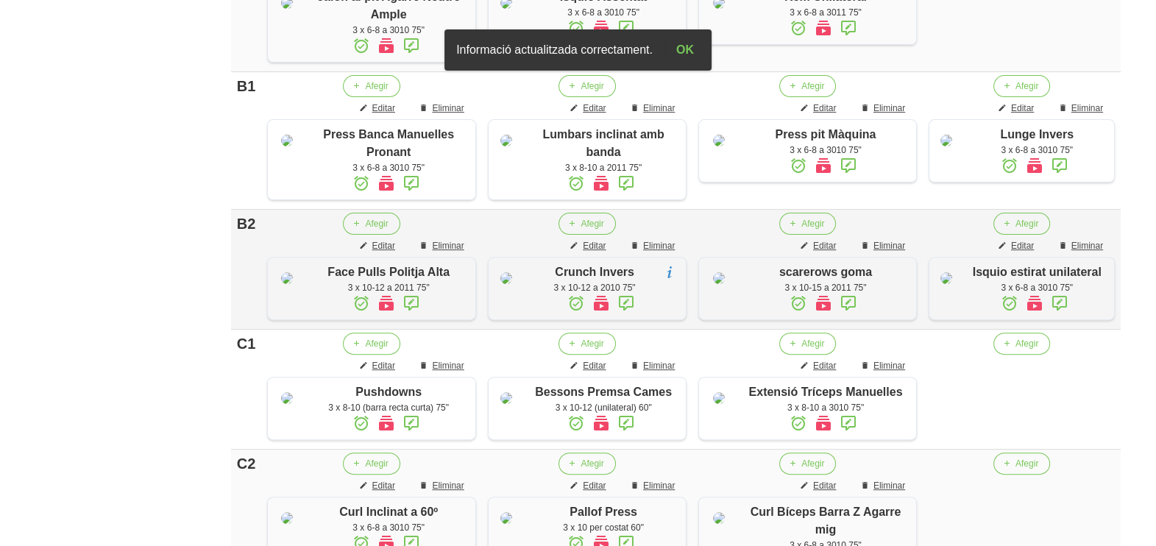
scroll to position [803, 0]
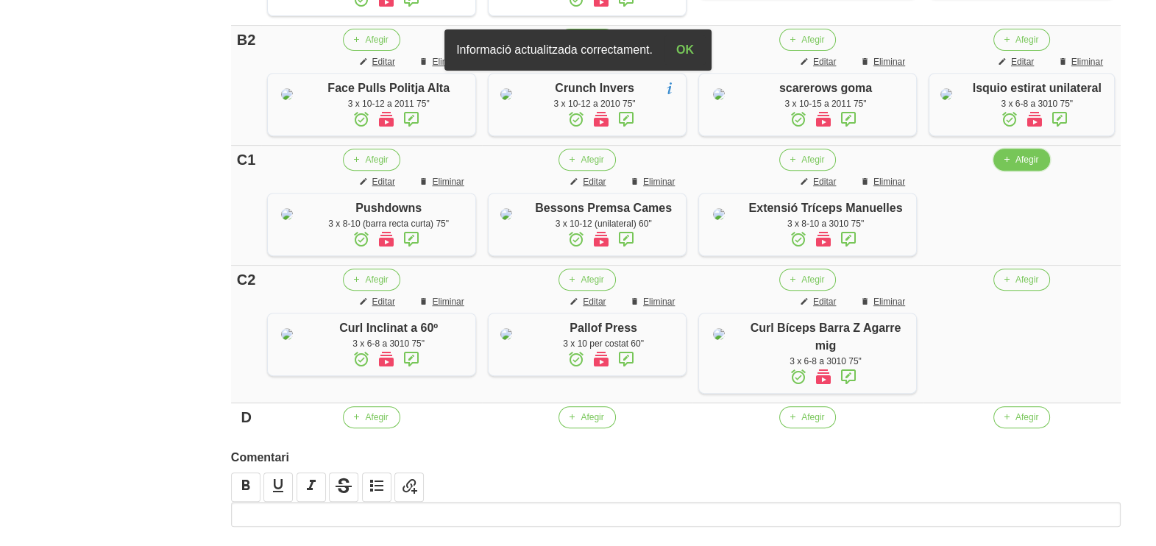
click at [1017, 166] on span "Afegir" at bounding box center [1026, 159] width 23 height 13
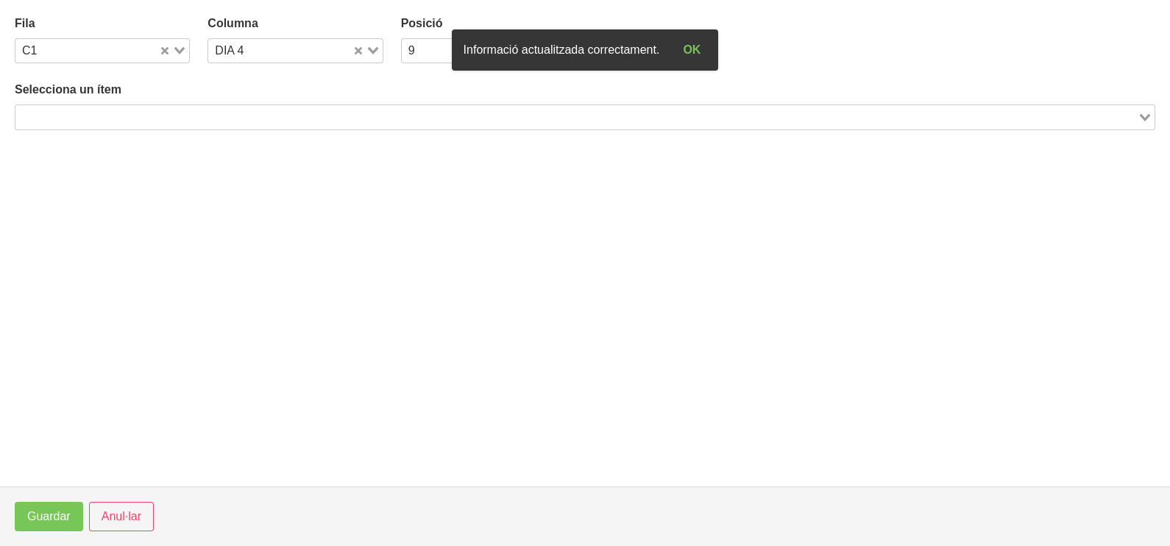
click at [202, 115] on input "Search for option" at bounding box center [576, 117] width 1119 height 18
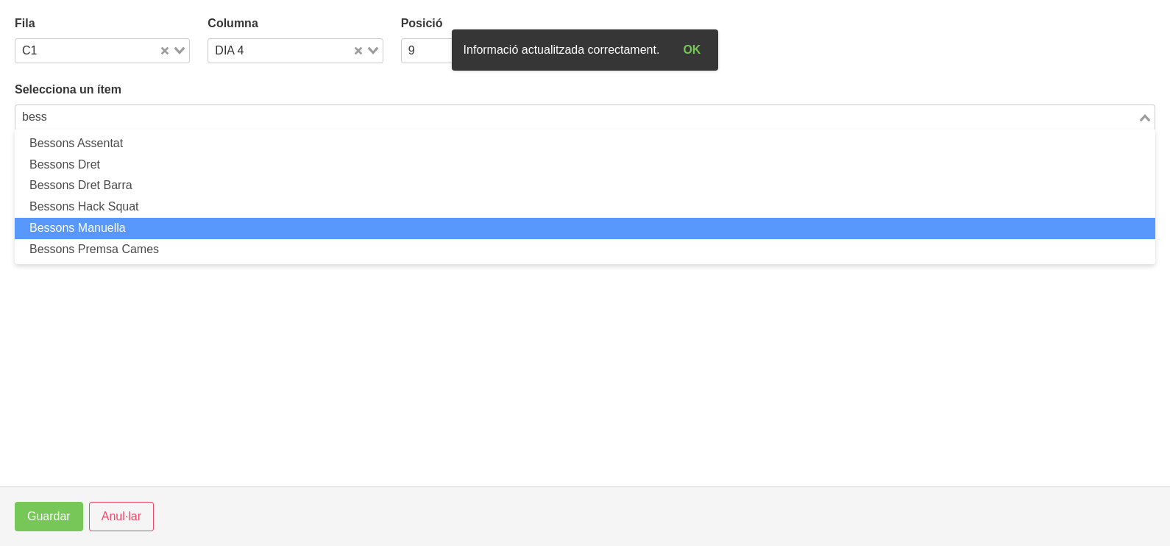
click at [166, 224] on li "Bessons Manuella" at bounding box center [585, 228] width 1140 height 21
type input "bess"
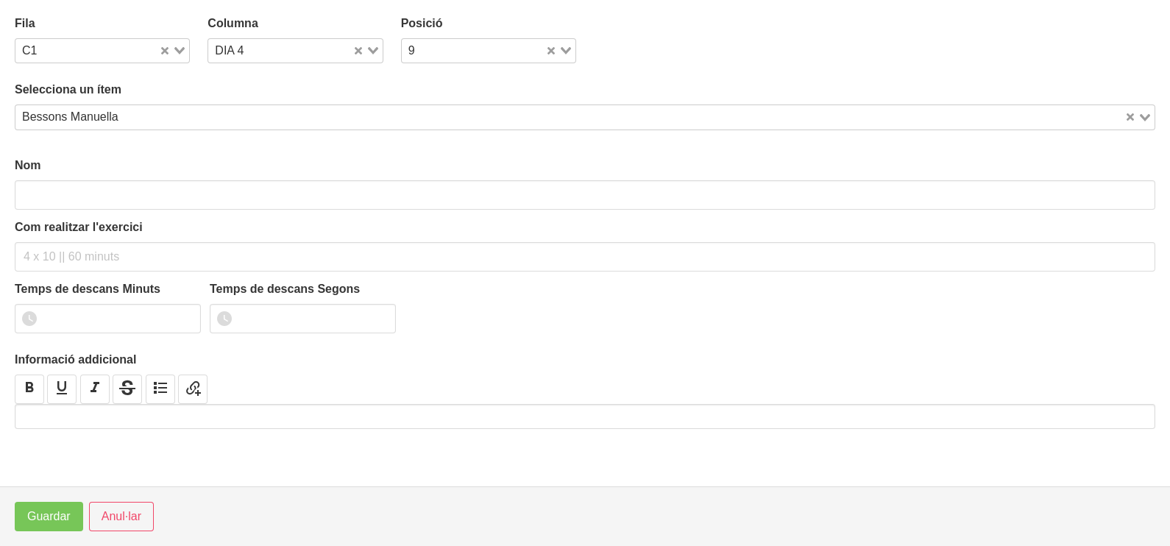
type input "Bessons Manuella"
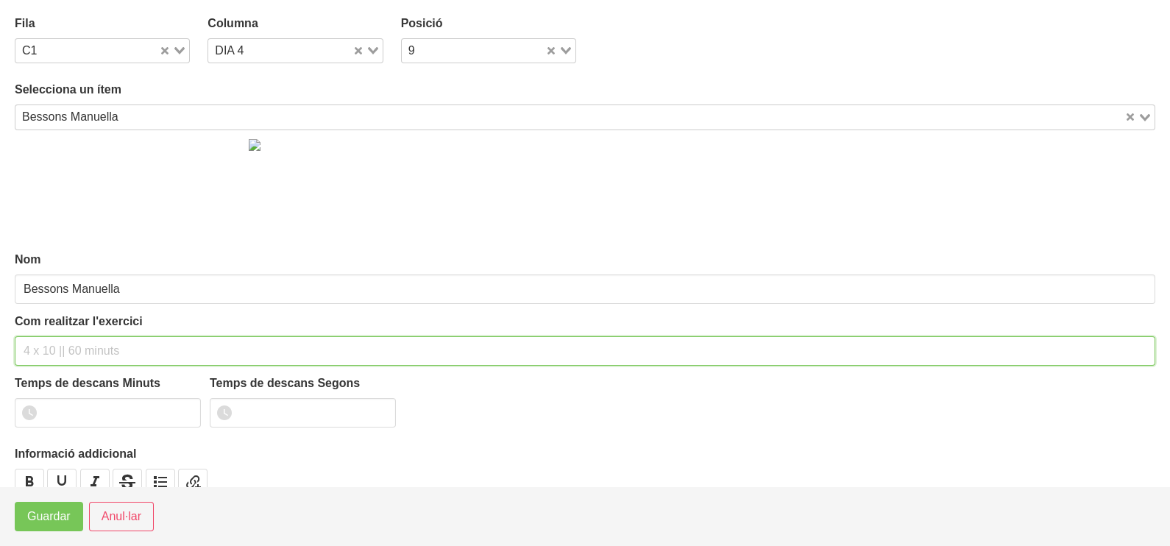
click at [68, 346] on input "text" at bounding box center [585, 350] width 1140 height 29
type input "3 x 8-10 a 2111 60""
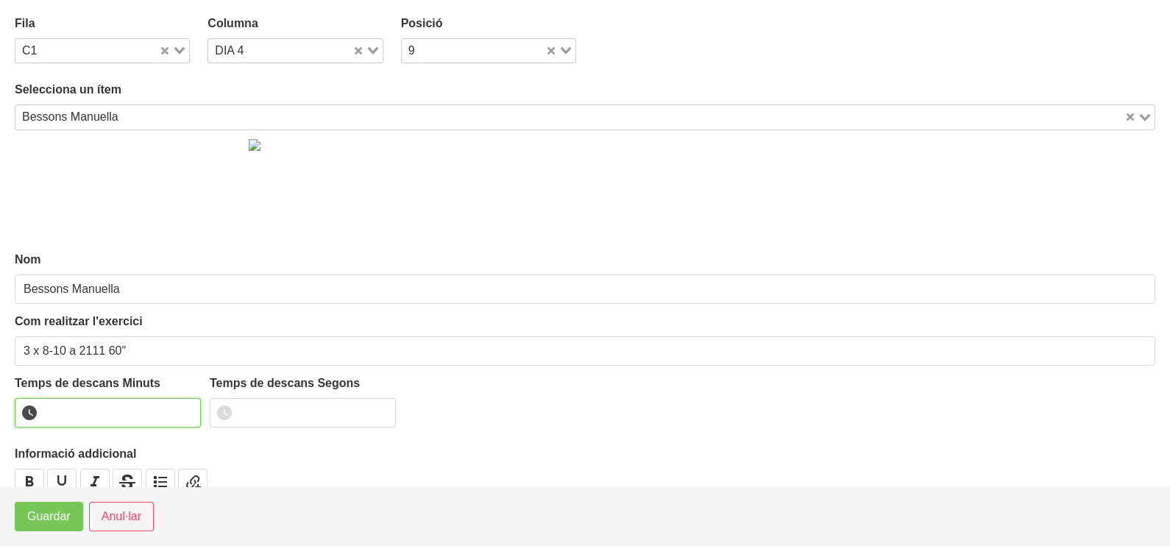
click at [188, 407] on input "number" at bounding box center [108, 412] width 186 height 29
type input "1"
click at [188, 409] on input "1" at bounding box center [108, 412] width 186 height 29
click at [58, 515] on span "Guardar" at bounding box center [48, 517] width 43 height 18
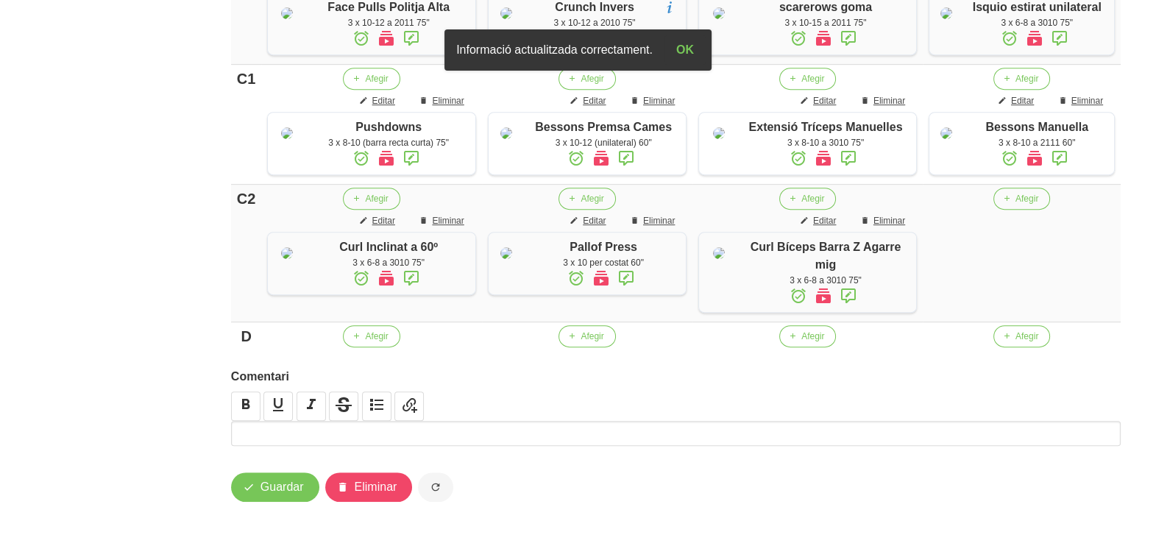
scroll to position [987, 0]
click at [1009, 205] on span "button" at bounding box center [1006, 198] width 13 height 13
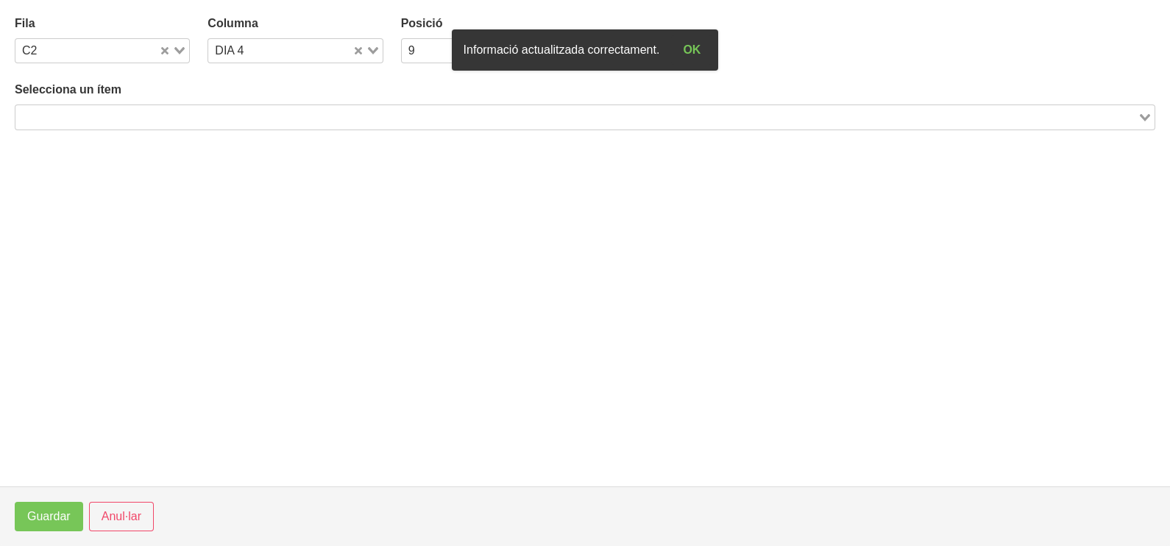
click at [221, 111] on input "Search for option" at bounding box center [576, 117] width 1119 height 18
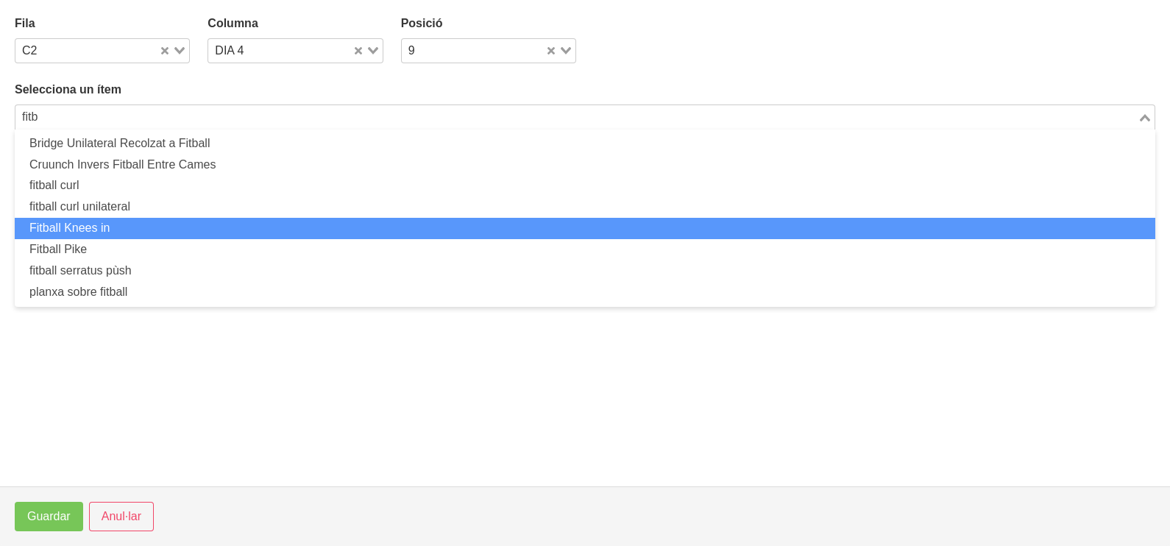
click at [135, 222] on li "Fitball Knees in" at bounding box center [585, 228] width 1140 height 21
type input "fitb"
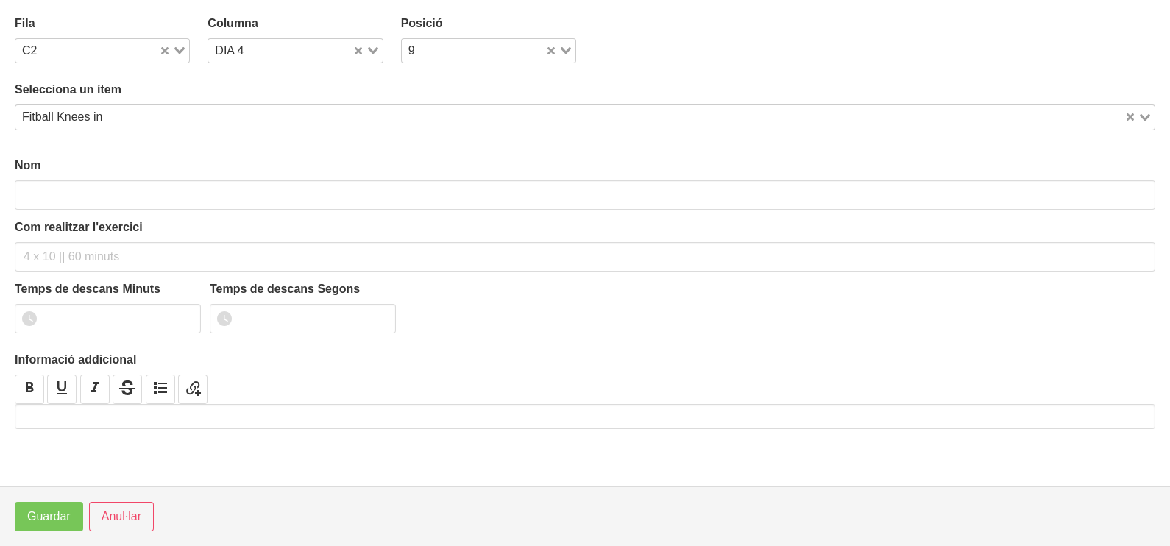
type input "Fitball Knees in"
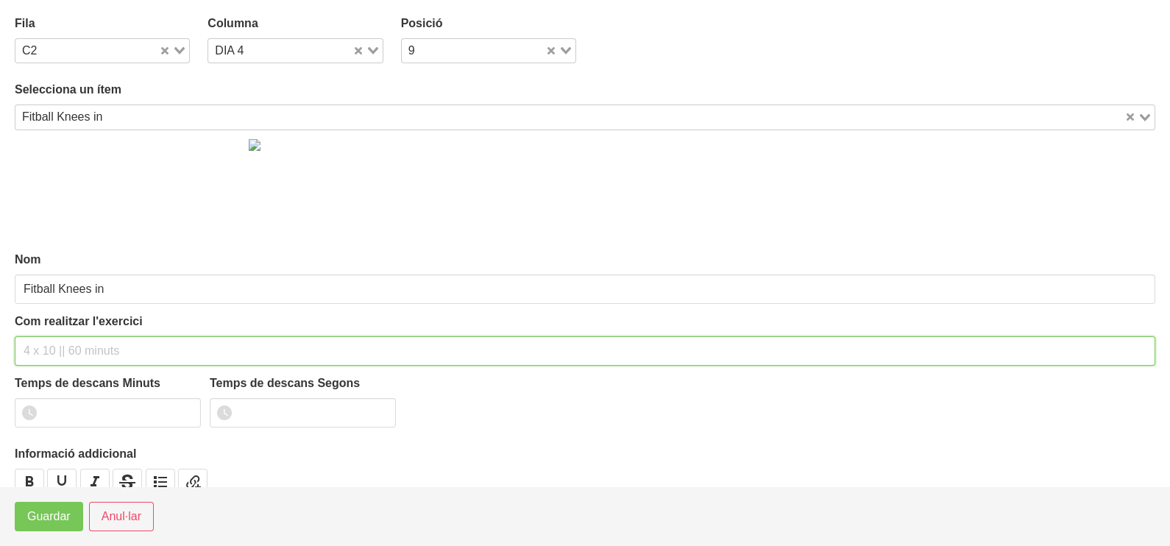
click at [65, 351] on input "text" at bounding box center [585, 350] width 1140 height 29
type input "3 x 10-12 a 2010 75""
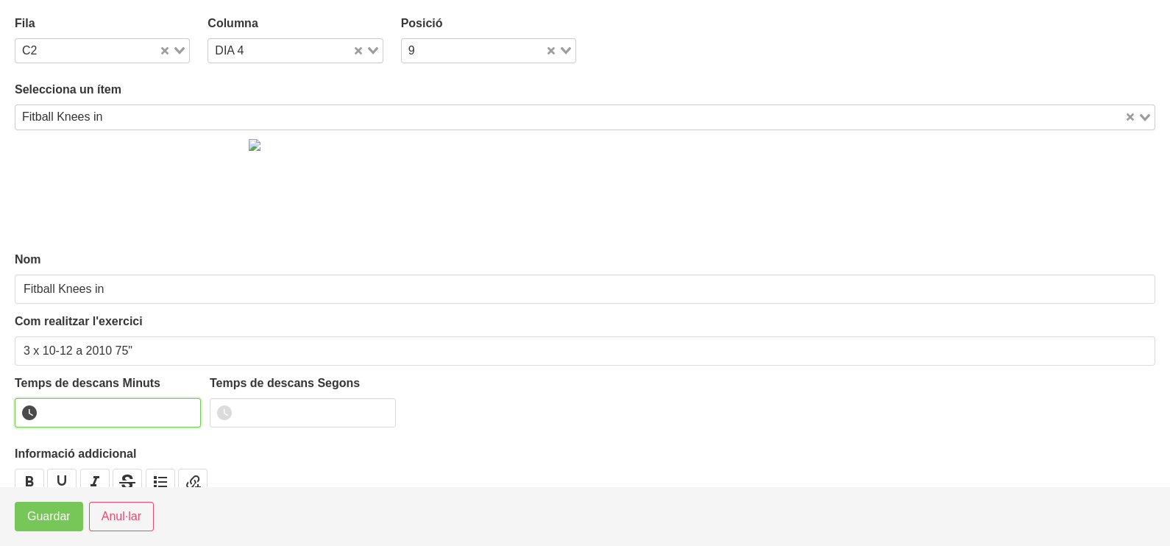
click at [89, 408] on input "number" at bounding box center [108, 412] width 186 height 29
type input "1"
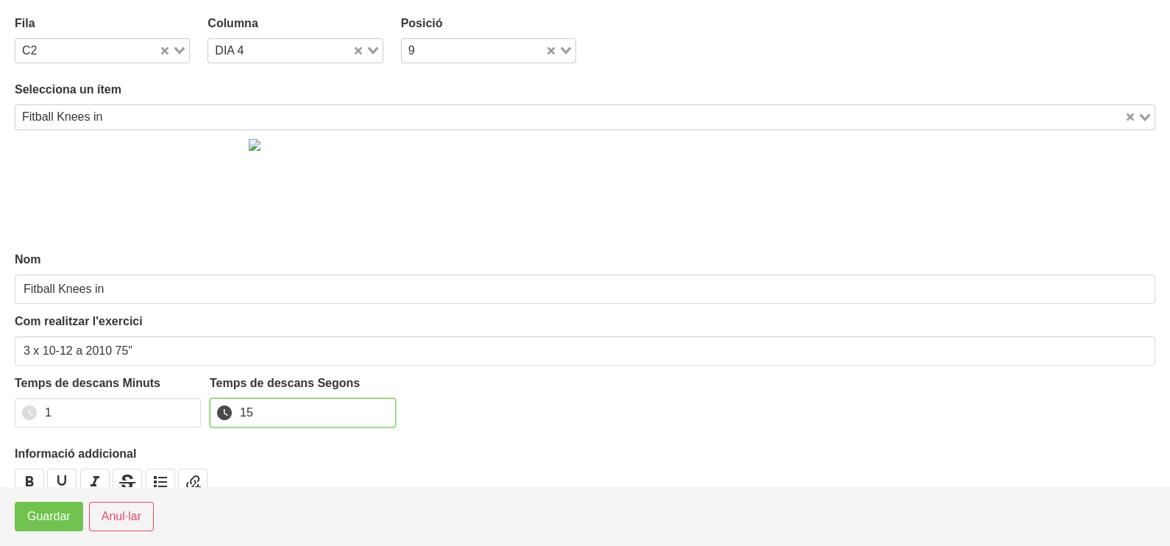
type input "15"
click at [63, 513] on span "Guardar" at bounding box center [48, 517] width 43 height 18
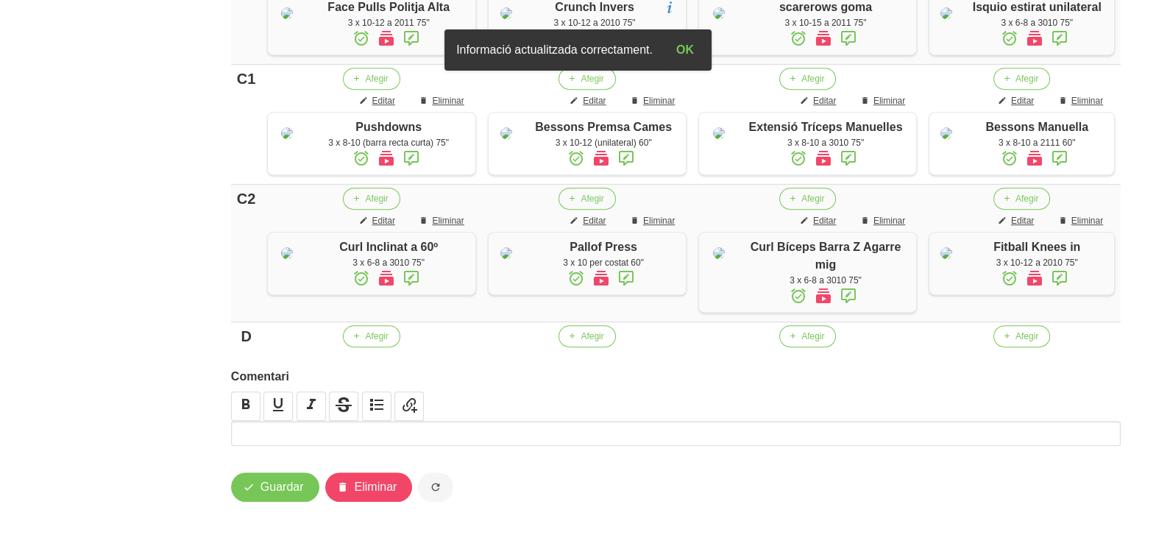
scroll to position [1064, 0]
click at [1020, 338] on span "Afegir" at bounding box center [1026, 336] width 23 height 13
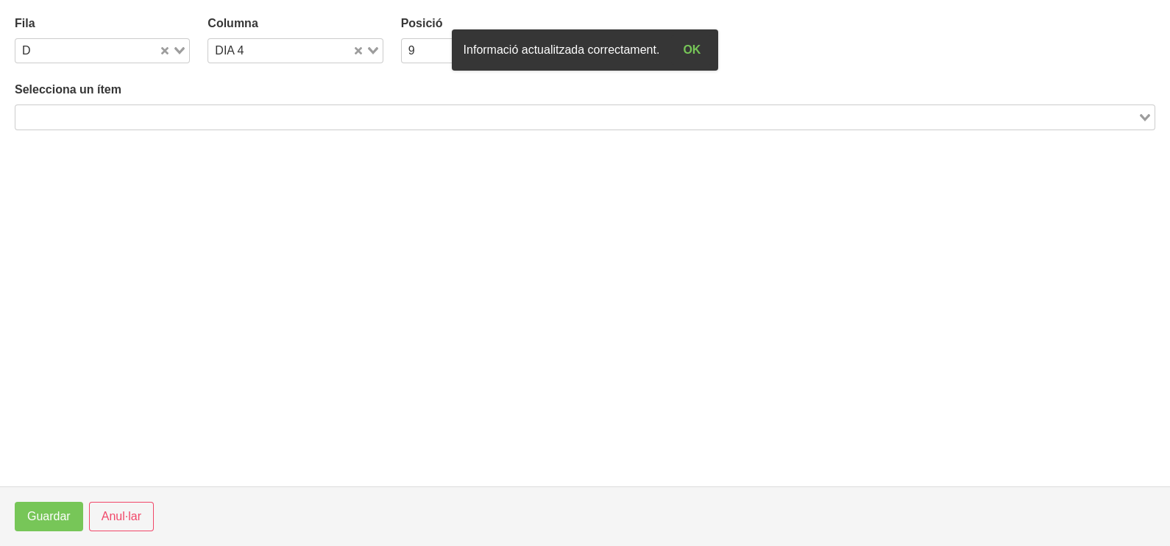
click at [239, 118] on input "Search for option" at bounding box center [576, 117] width 1119 height 18
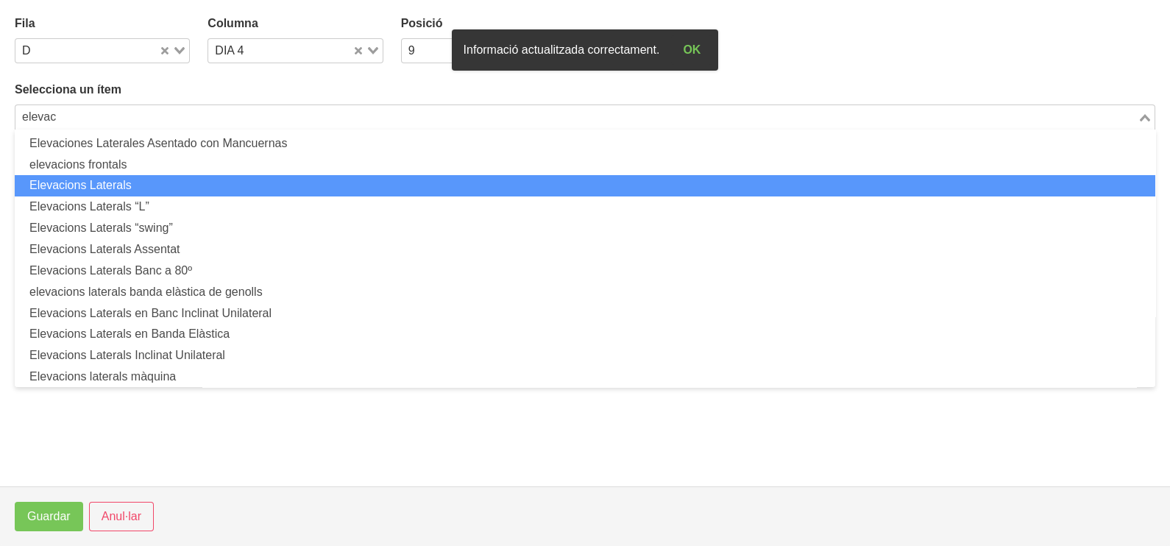
click at [191, 185] on li "Elevacions Laterals" at bounding box center [585, 185] width 1140 height 21
type input "elevac"
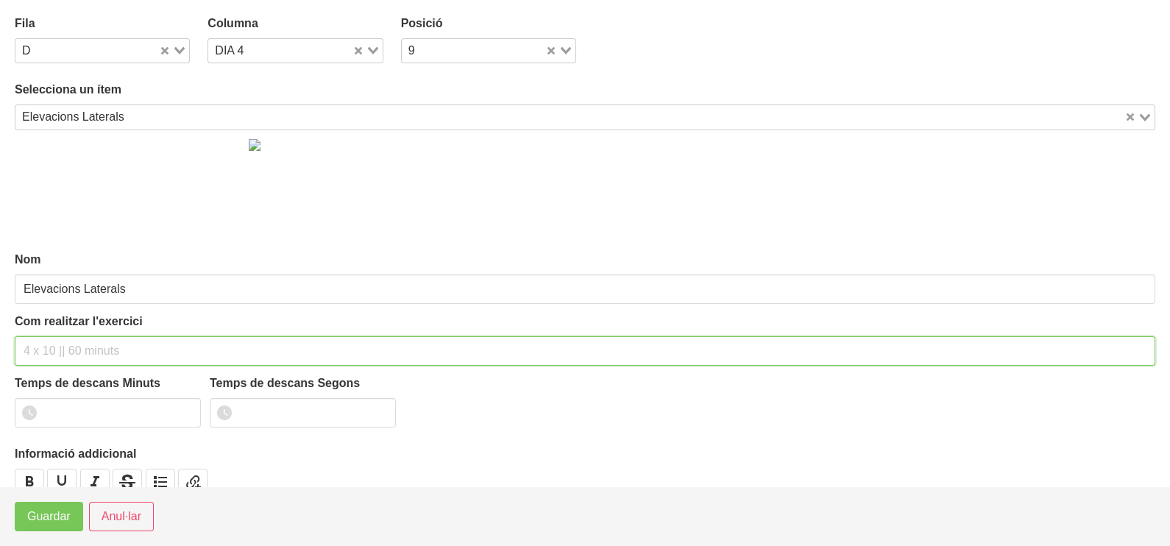
drag, startPoint x: 91, startPoint y: 339, endPoint x: 116, endPoint y: 248, distance: 94.6
click at [93, 336] on input "text" at bounding box center [585, 350] width 1140 height 29
type input "3 x 8-10 a 2010 120""
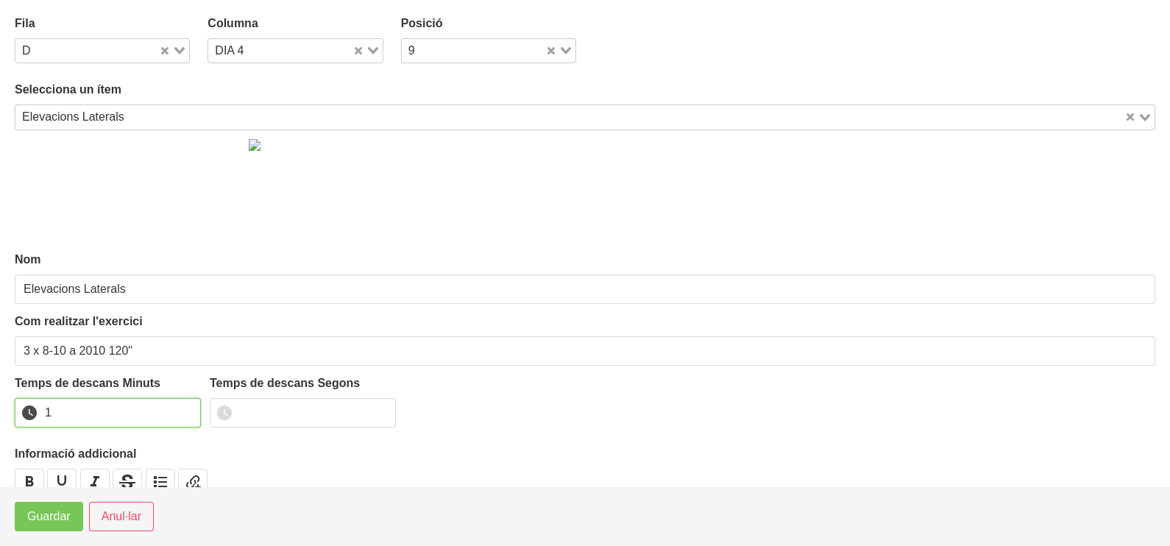
click at [187, 407] on input "1" at bounding box center [108, 412] width 186 height 29
drag, startPoint x: 187, startPoint y: 407, endPoint x: 104, endPoint y: 467, distance: 102.1
type input "2"
click at [179, 412] on input "2" at bounding box center [108, 412] width 186 height 29
click at [49, 517] on span "Guardar" at bounding box center [48, 517] width 43 height 18
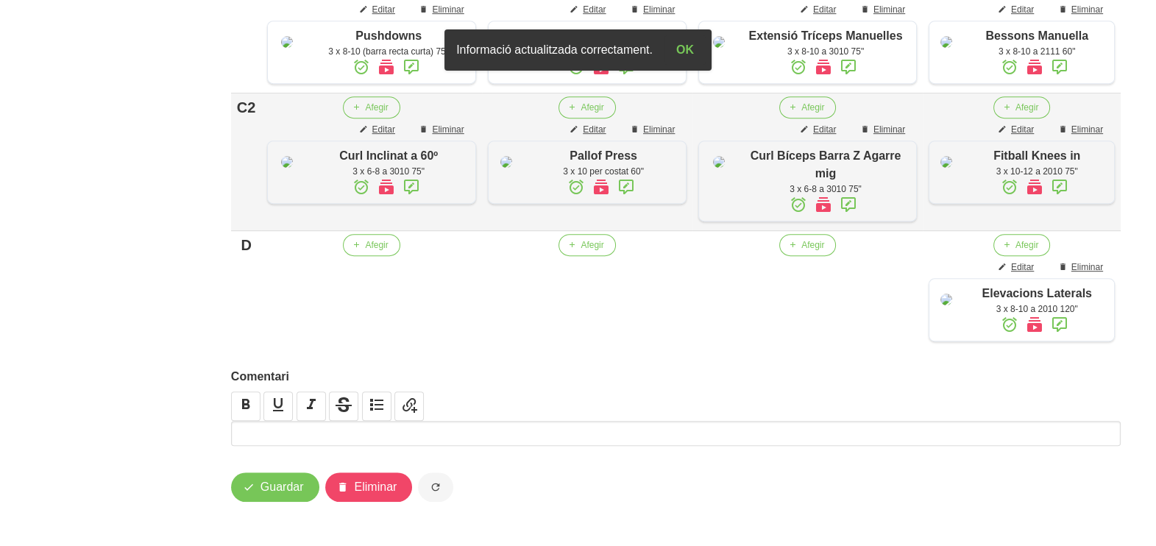
scroll to position [1174, 0]
click at [287, 488] on span "Guardar" at bounding box center [281, 487] width 43 height 18
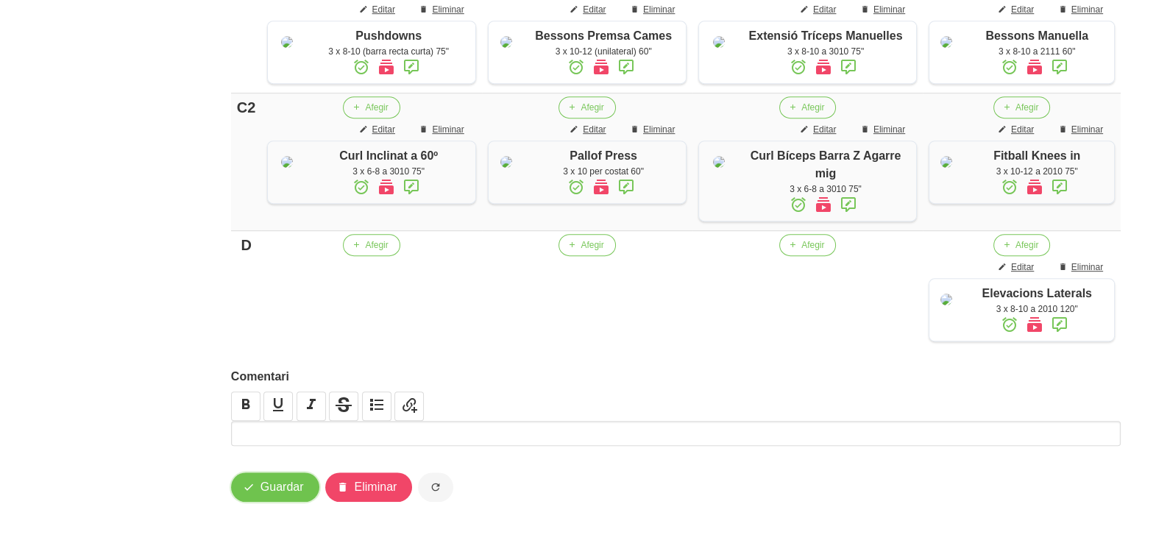
click at [274, 497] on button "Guardar" at bounding box center [275, 486] width 88 height 29
